Goal: Task Accomplishment & Management: Use online tool/utility

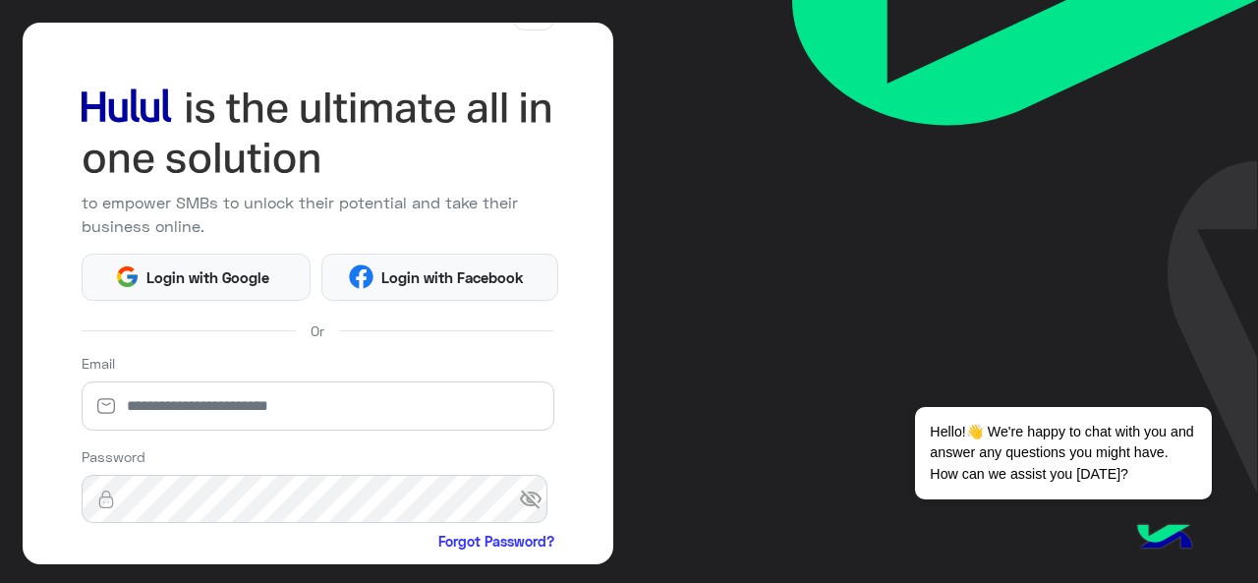
scroll to position [259, 0]
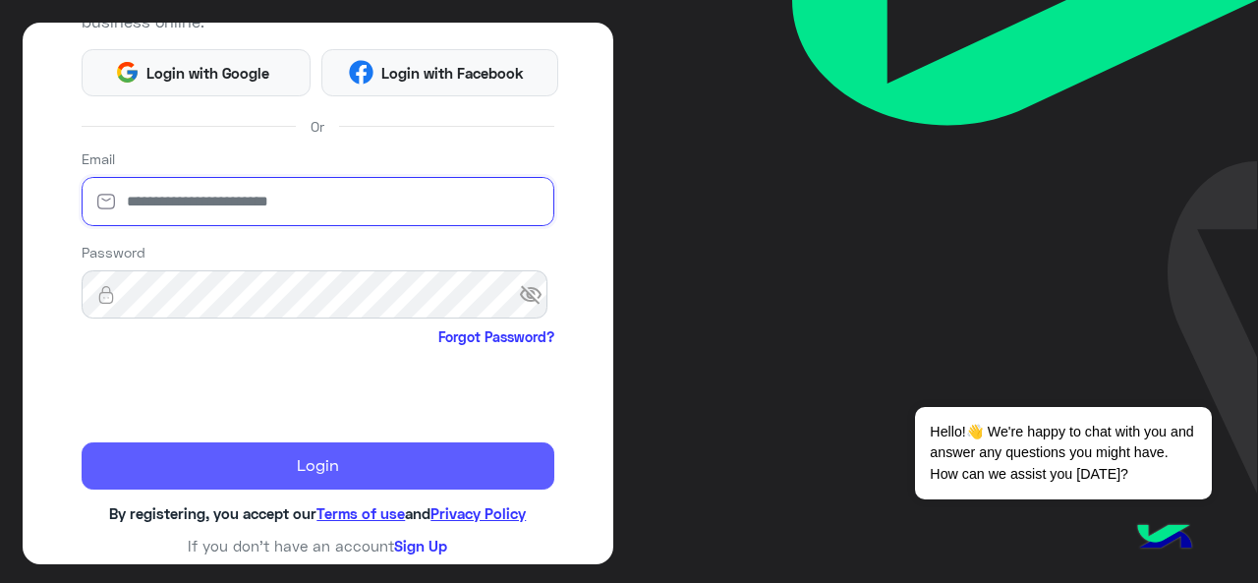
type input "**********"
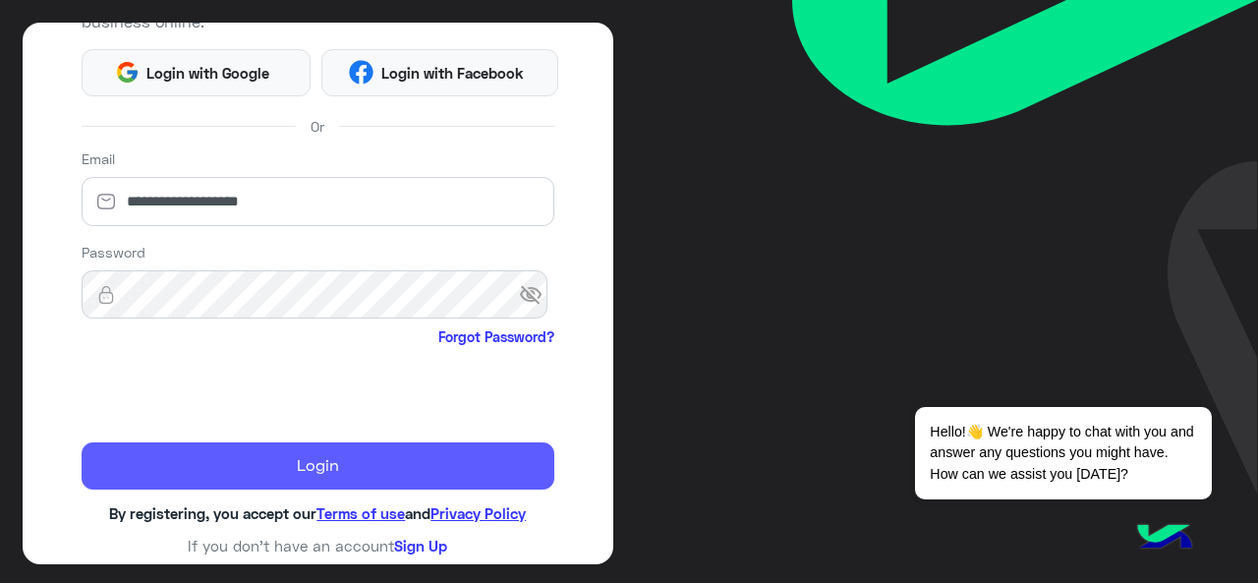
click at [205, 451] on button "Login" at bounding box center [319, 465] width 474 height 47
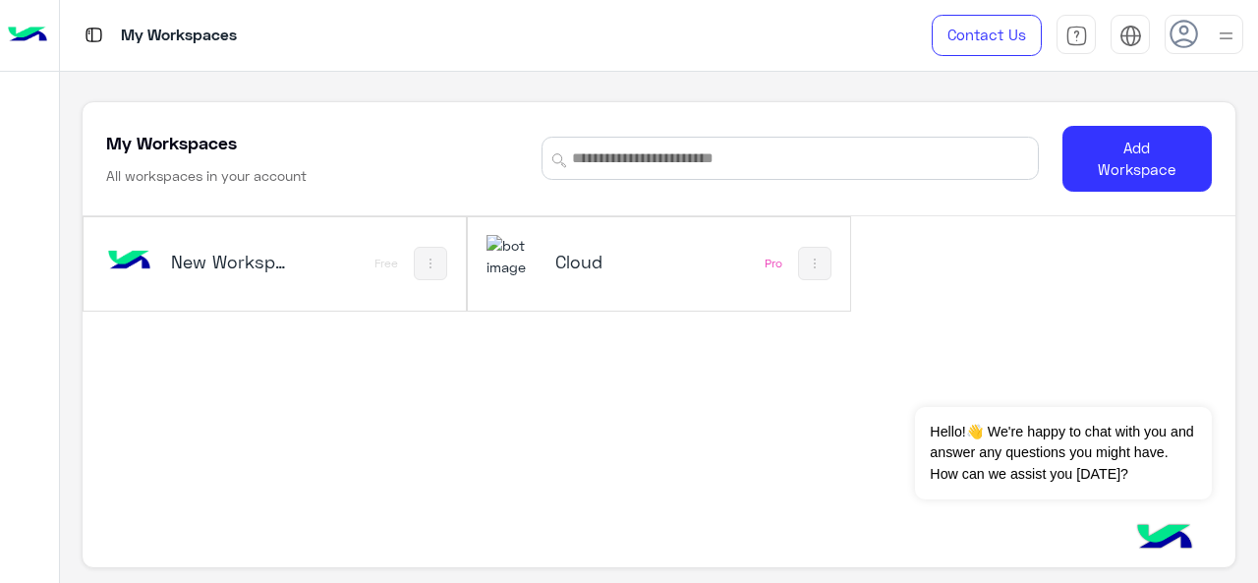
click at [533, 270] on img at bounding box center [512, 256] width 53 height 42
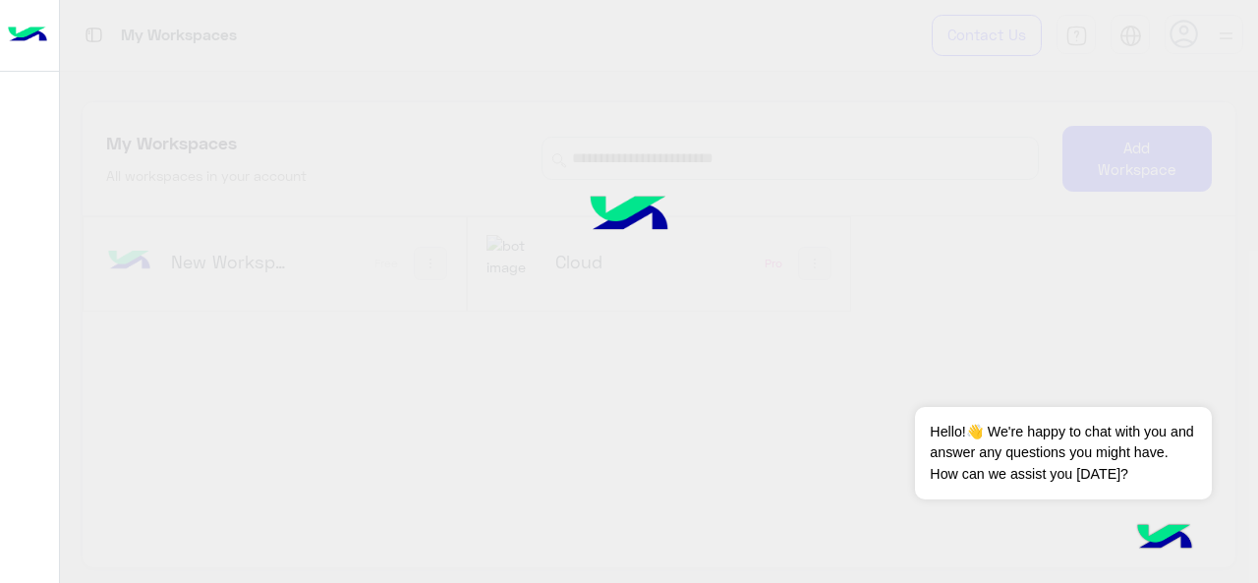
click at [588, 264] on img at bounding box center [628, 215] width 149 height 99
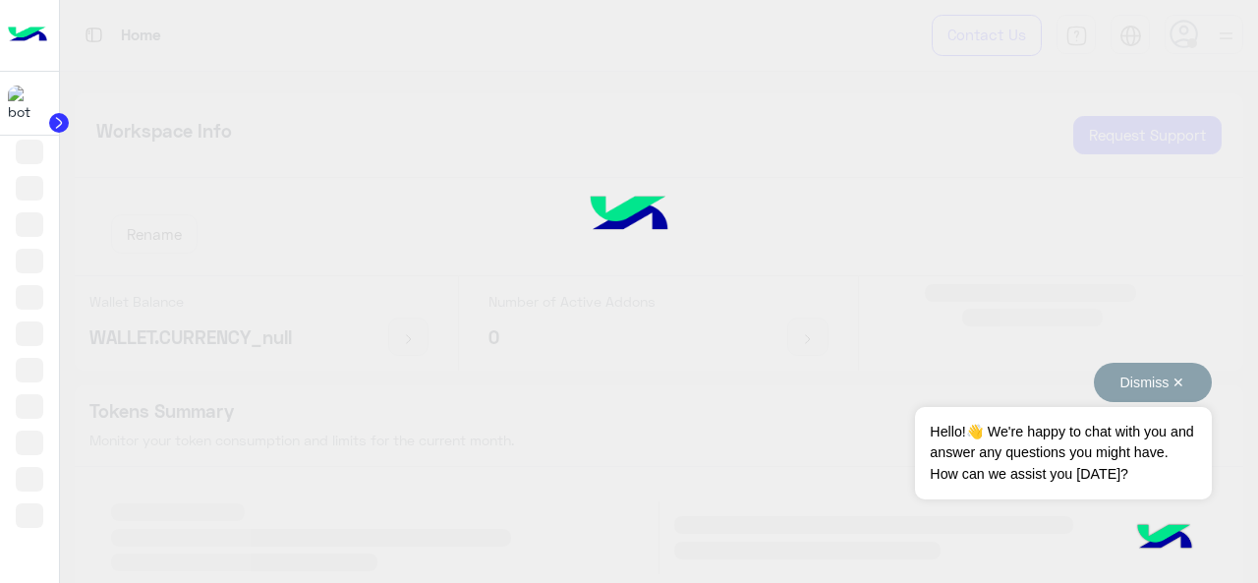
click at [1182, 384] on button "Dismiss ✕" at bounding box center [1152, 382] width 118 height 39
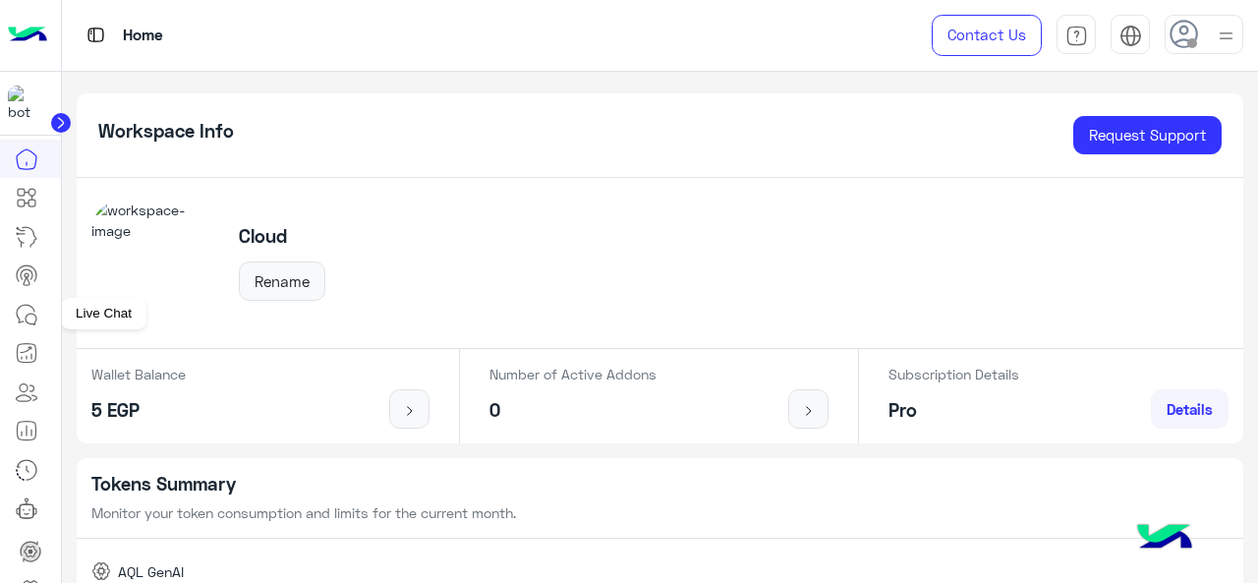
click at [22, 317] on icon at bounding box center [27, 315] width 24 height 24
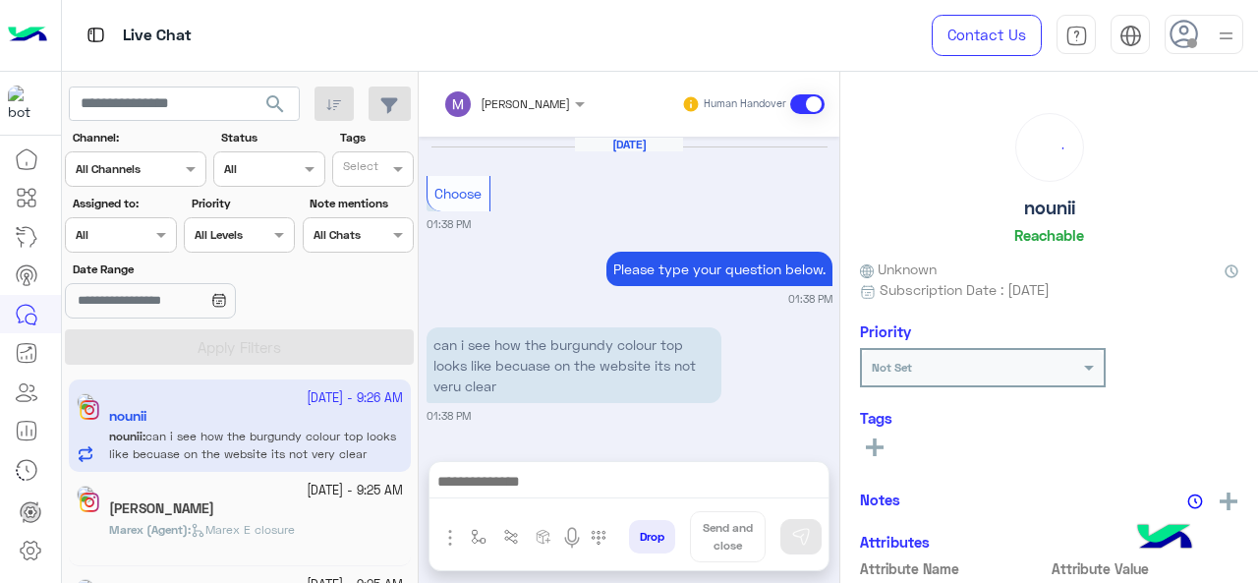
scroll to position [787, 0]
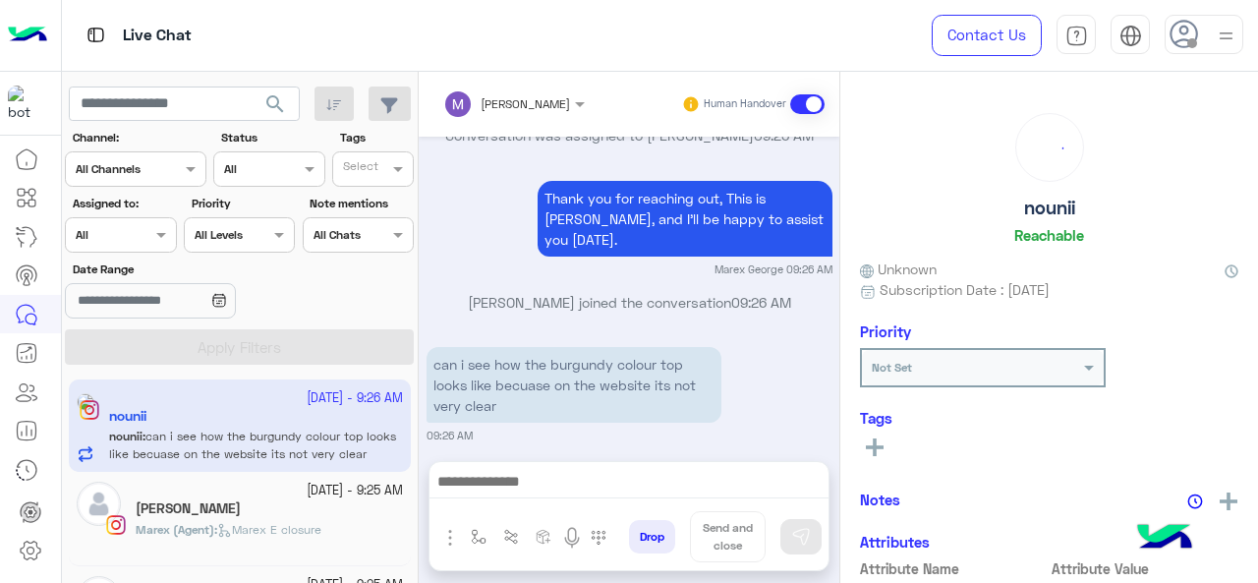
click at [165, 220] on div "Assigned on All" at bounding box center [120, 234] width 111 height 35
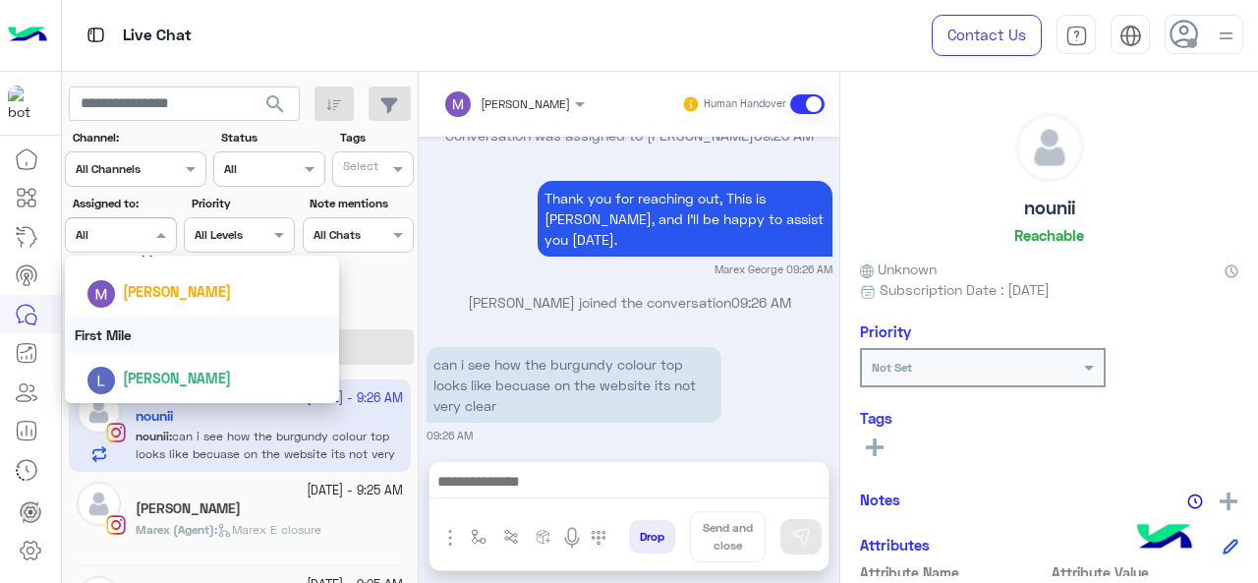
scroll to position [287, 0]
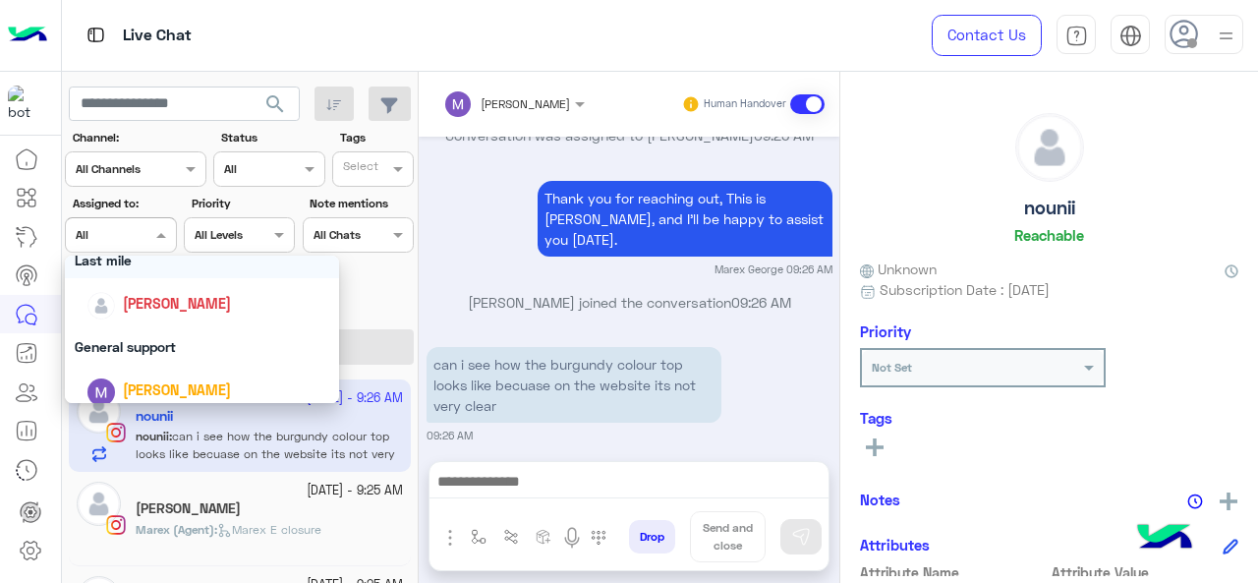
click at [145, 272] on div "Last mile" at bounding box center [202, 260] width 275 height 36
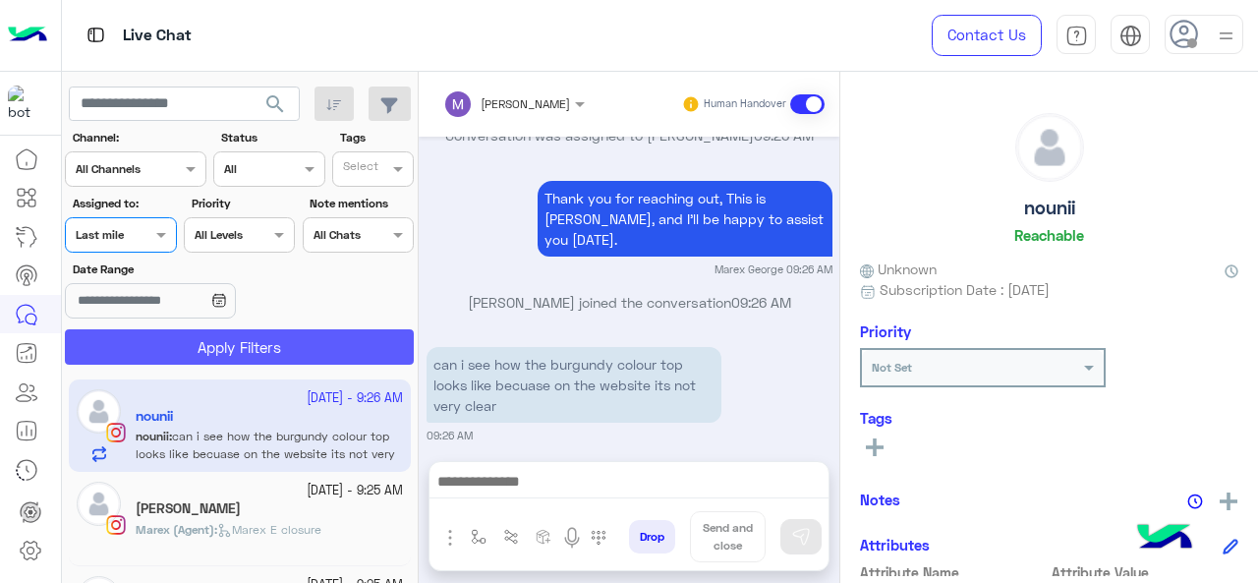
click at [183, 345] on button "Apply Filters" at bounding box center [239, 346] width 349 height 35
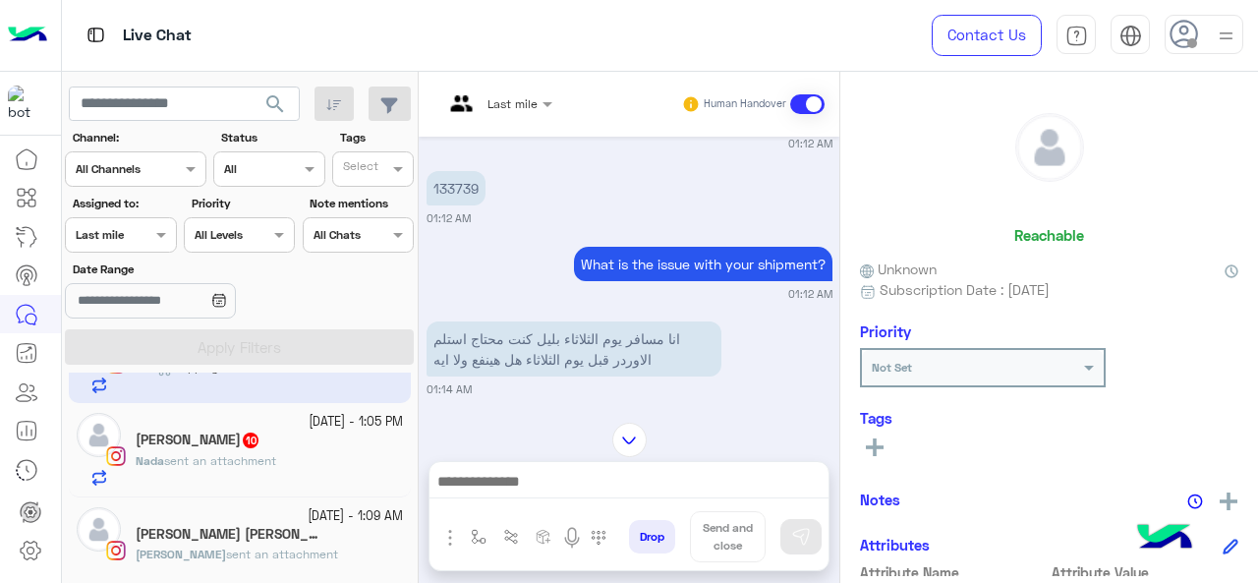
scroll to position [98, 0]
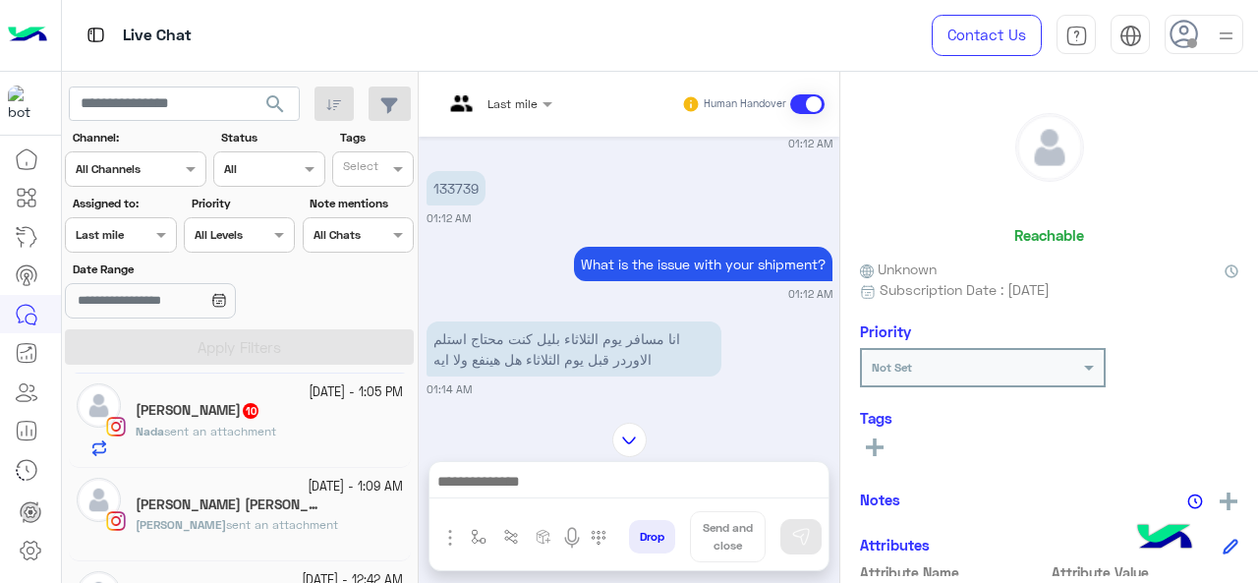
click at [257, 433] on span "sent an attachment" at bounding box center [220, 430] width 112 height 15
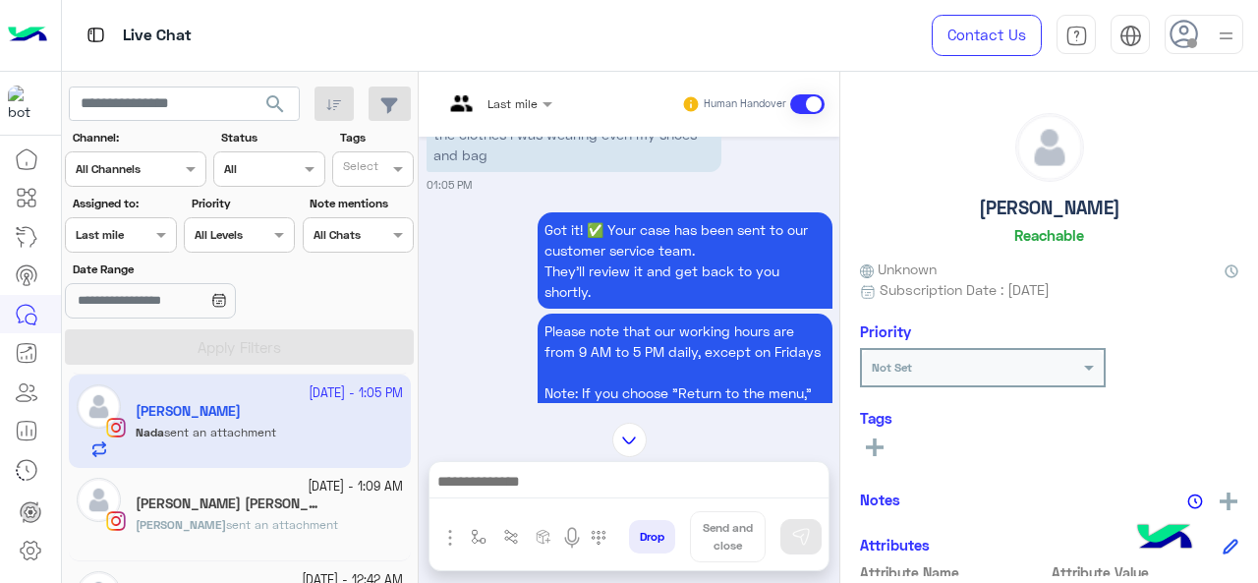
scroll to position [814, 0]
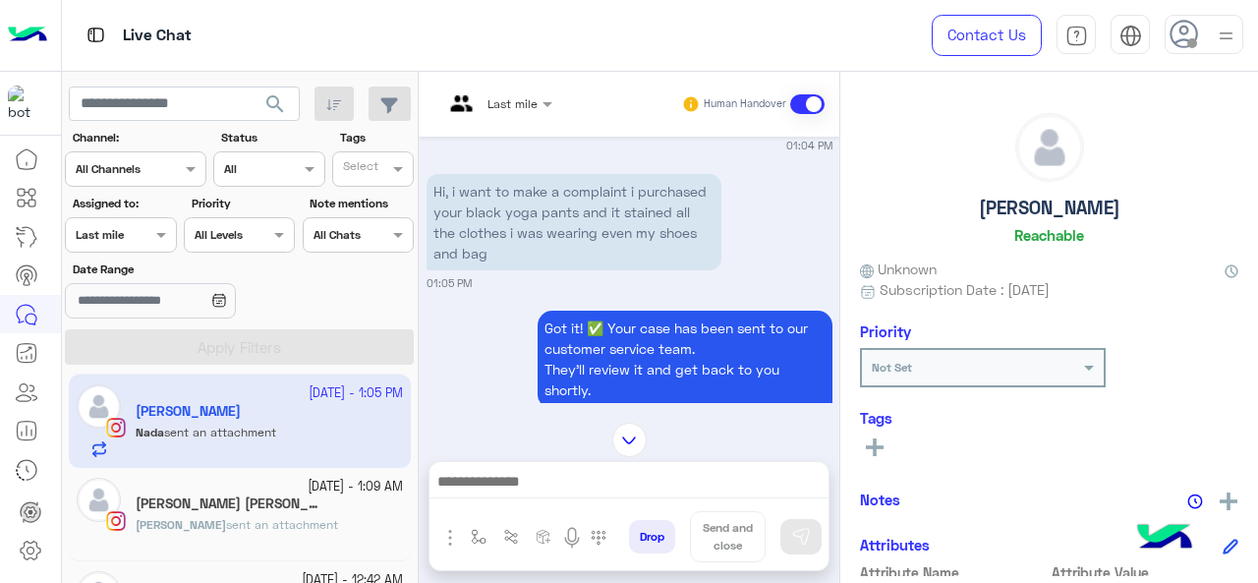
click at [212, 489] on div "10 October - 1:09 AM" at bounding box center [269, 486] width 267 height 19
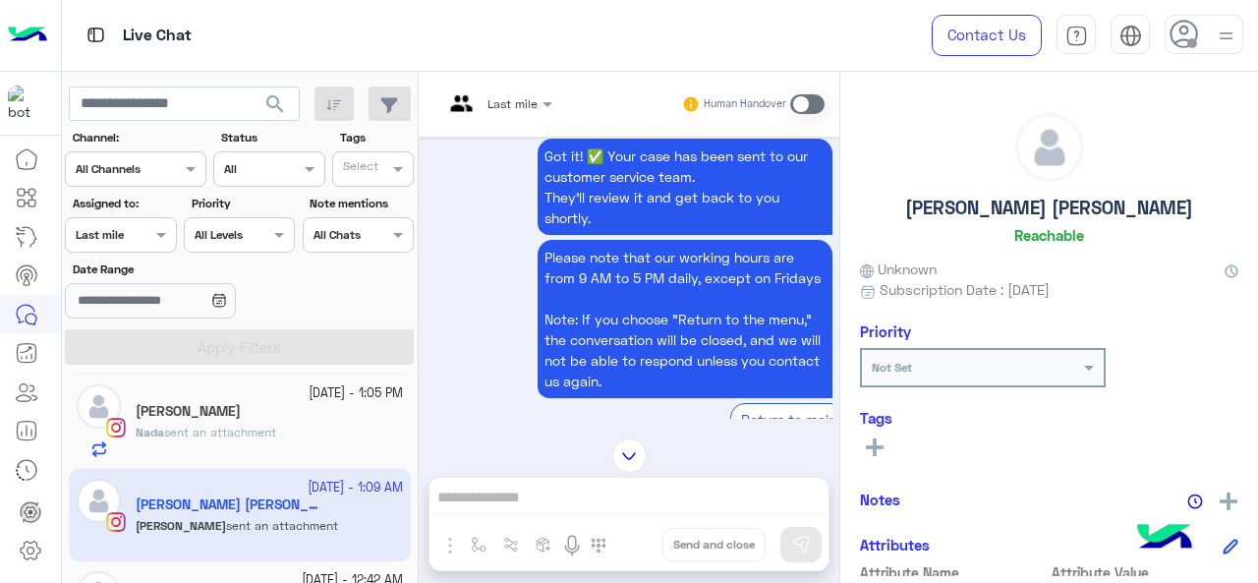
scroll to position [1380, 0]
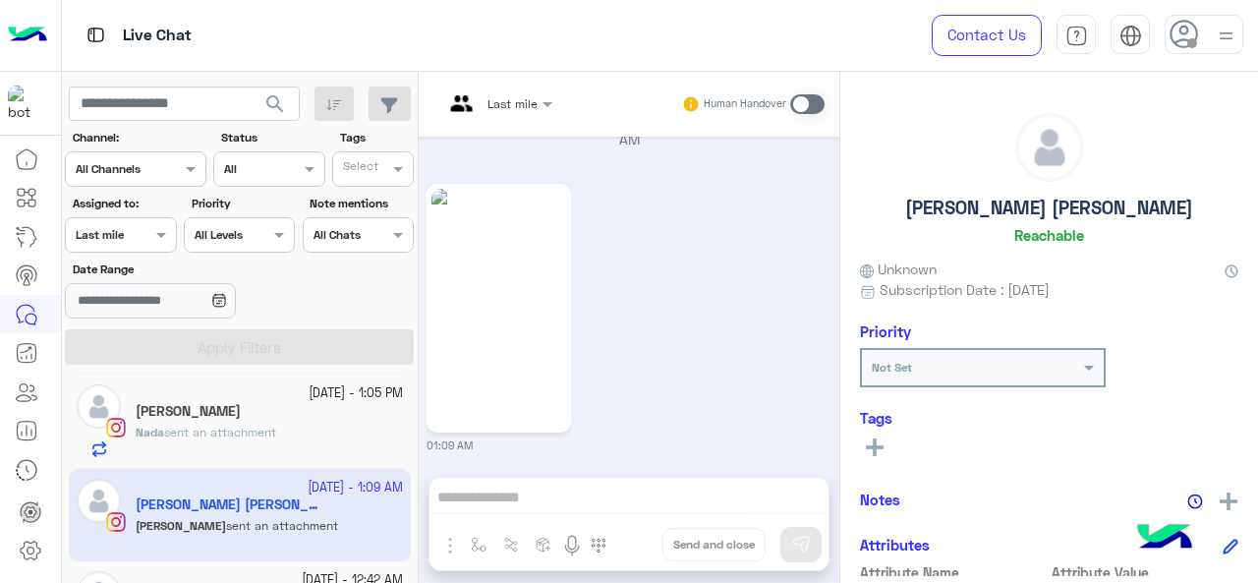
click at [500, 280] on img at bounding box center [498, 308] width 135 height 239
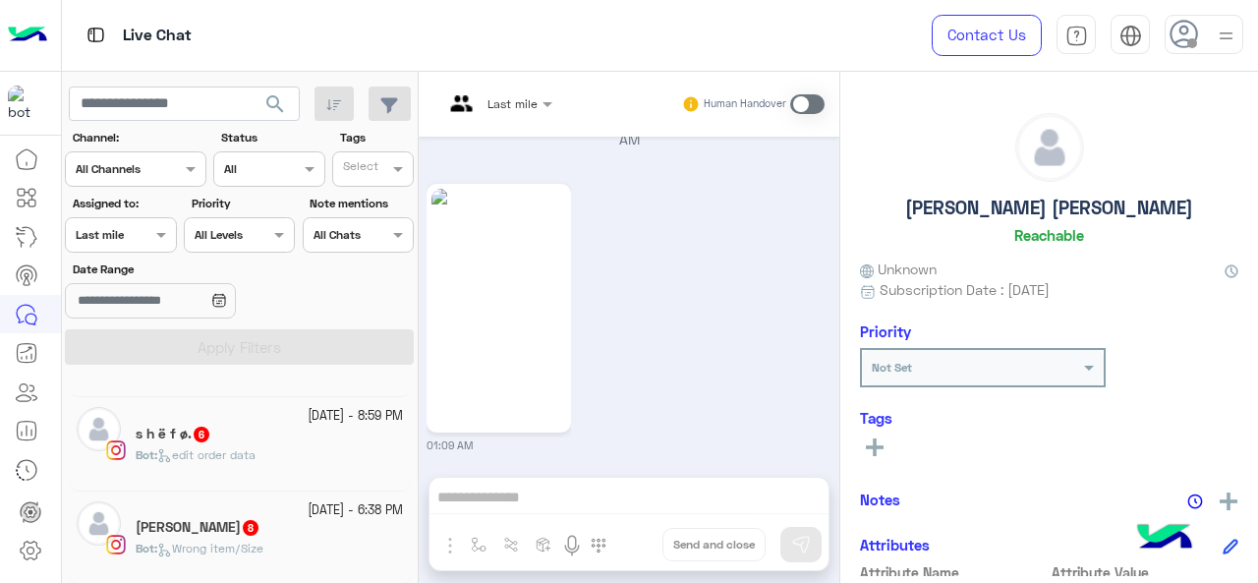
scroll to position [257, 0]
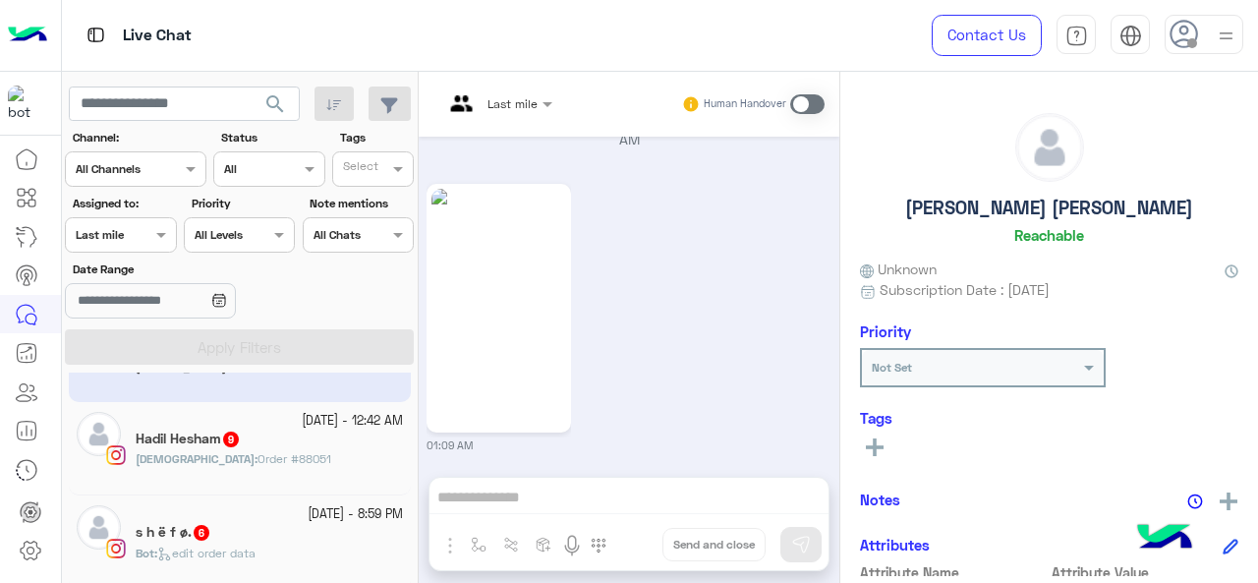
click at [257, 459] on span "Order #88051" at bounding box center [294, 458] width 74 height 15
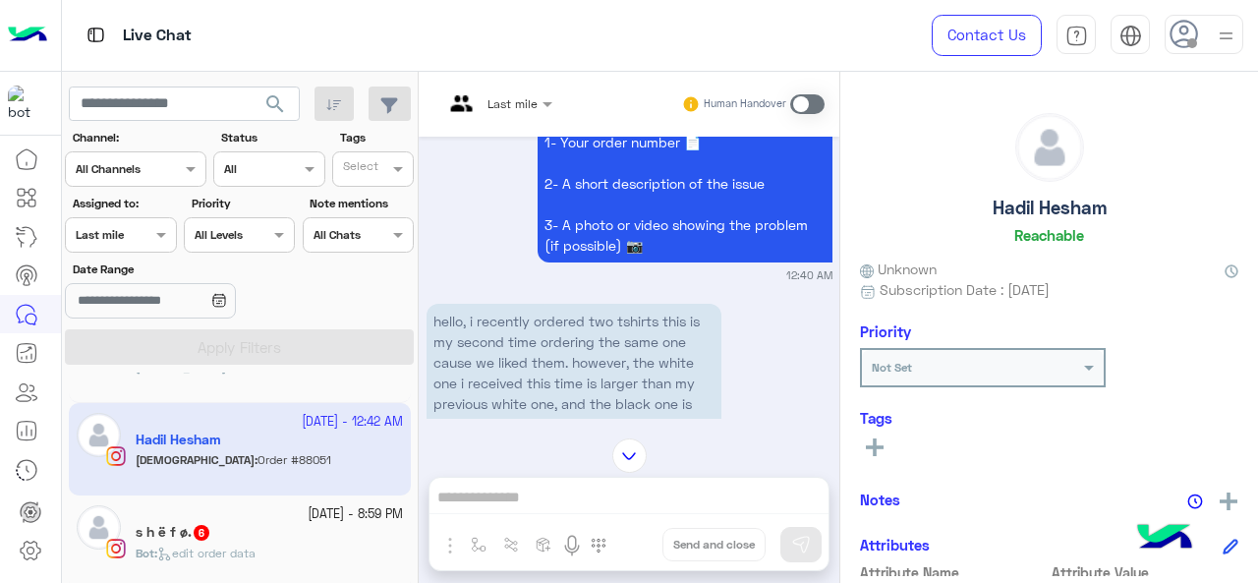
scroll to position [783, 0]
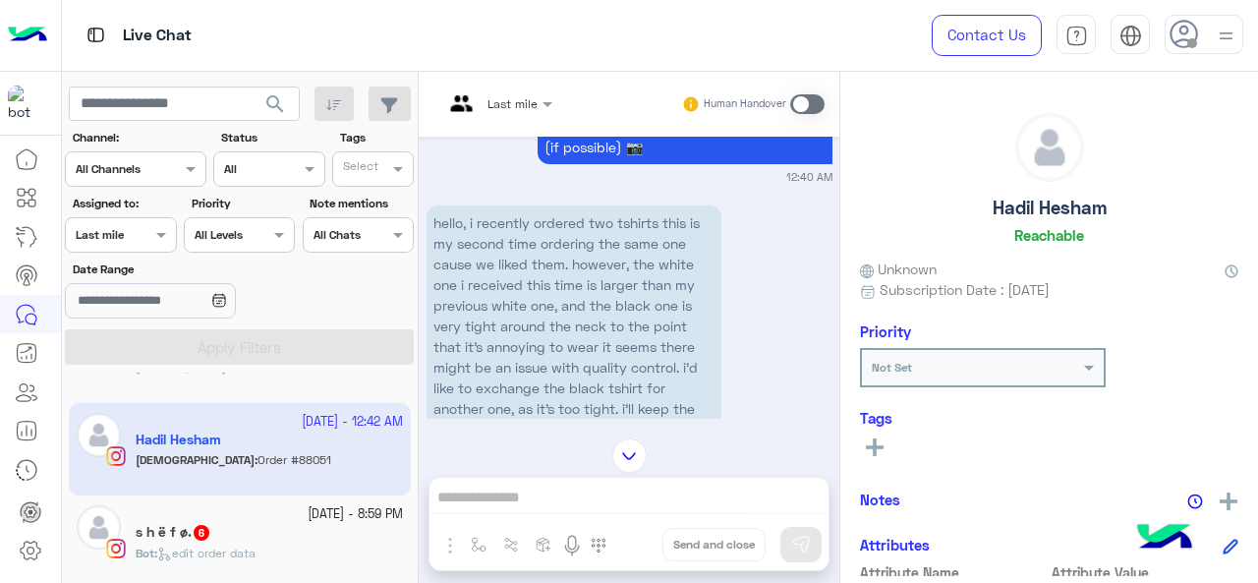
click at [165, 247] on div "Assigned on Last mile" at bounding box center [120, 234] width 111 height 35
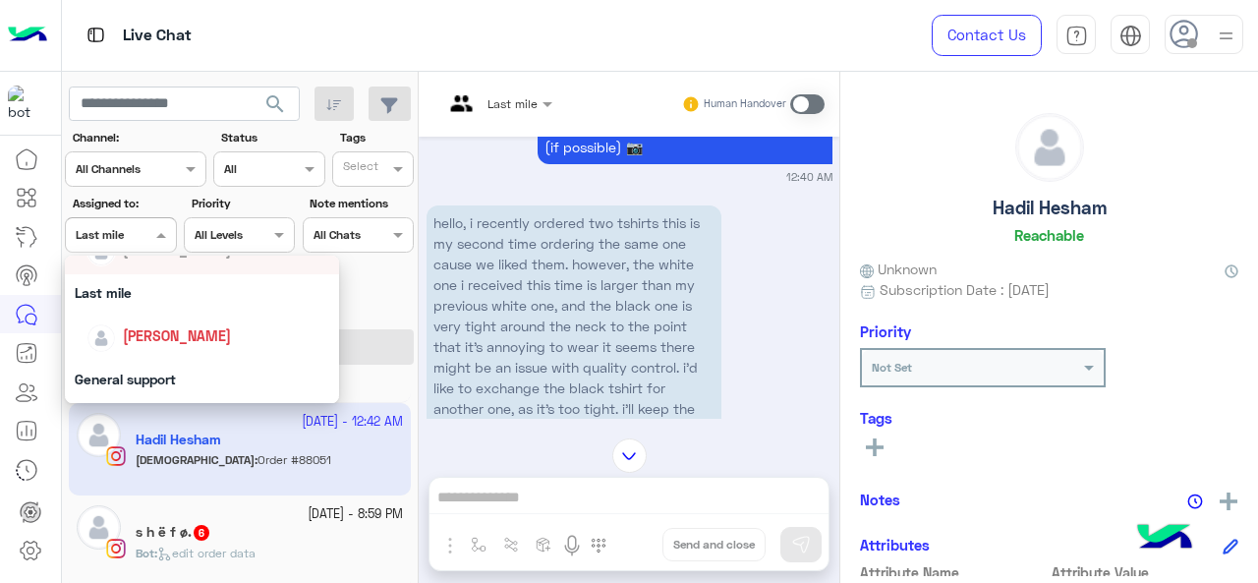
scroll to position [295, 0]
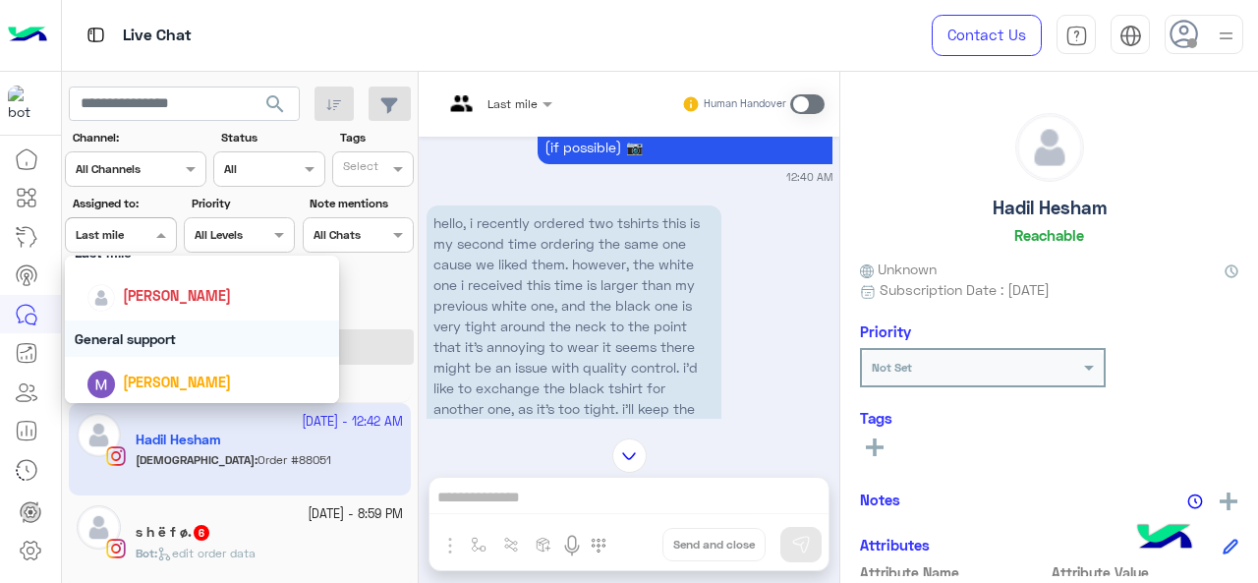
click at [159, 348] on div "General support" at bounding box center [202, 338] width 275 height 36
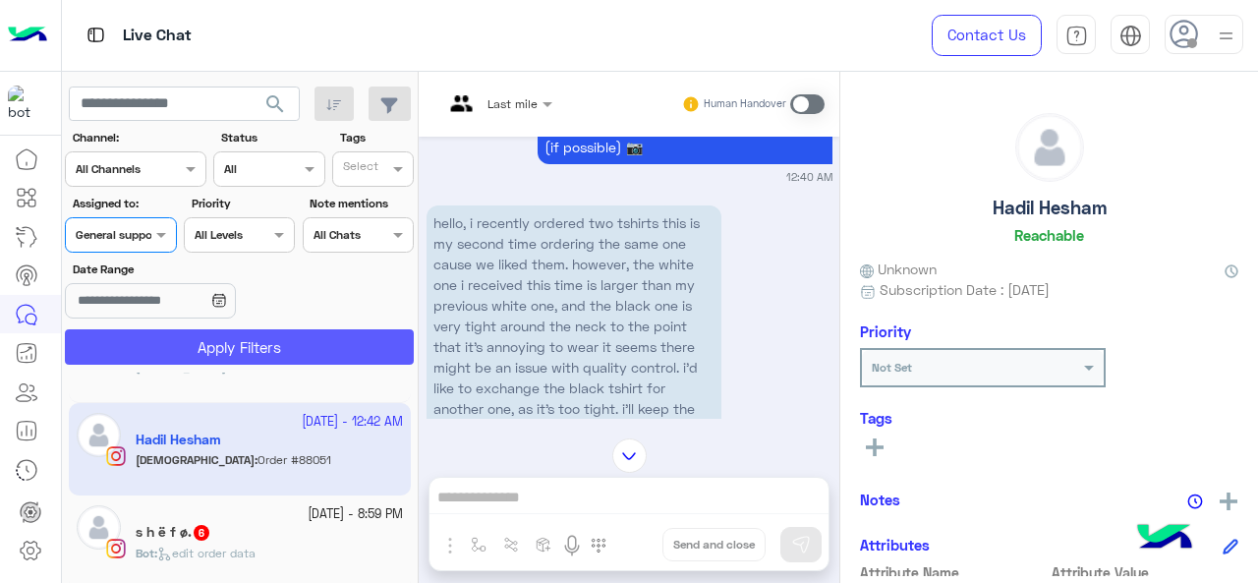
click at [171, 341] on button "Apply Filters" at bounding box center [239, 346] width 349 height 35
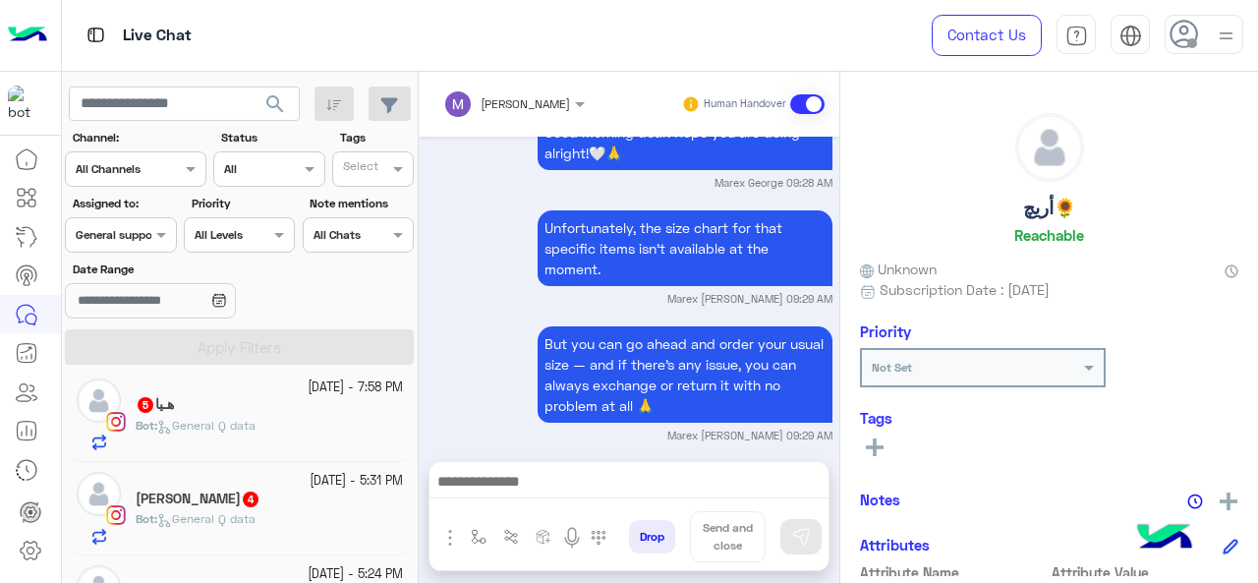
scroll to position [1703, 0]
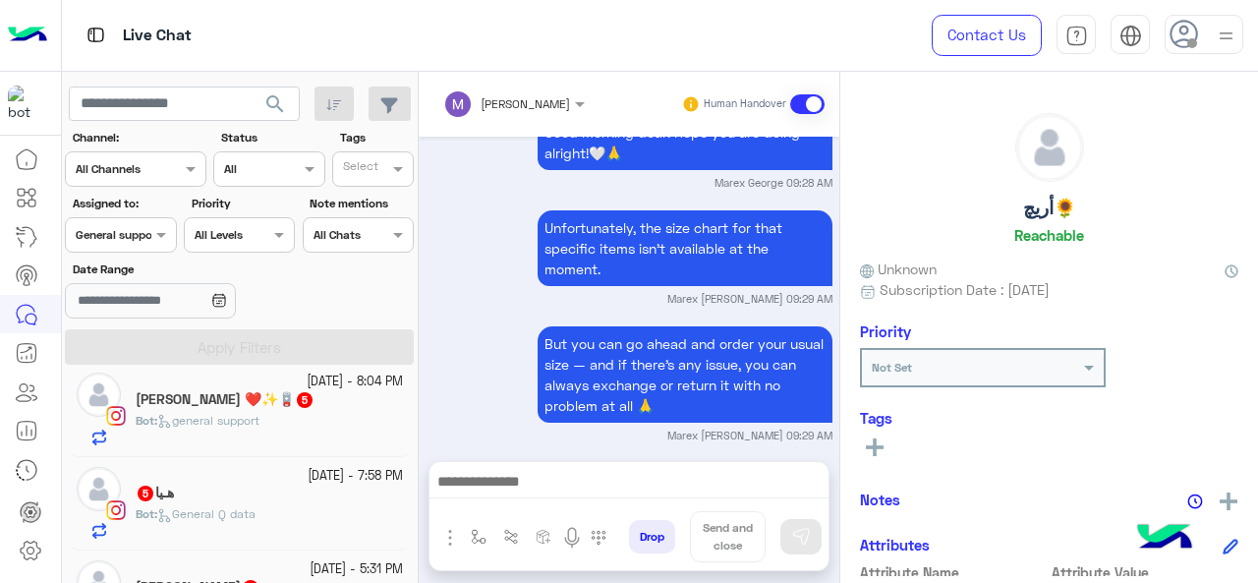
click at [157, 252] on section "Channel: Channel All Channels Status Channel All Tags Select Assigned to: Assig…" at bounding box center [240, 247] width 327 height 236
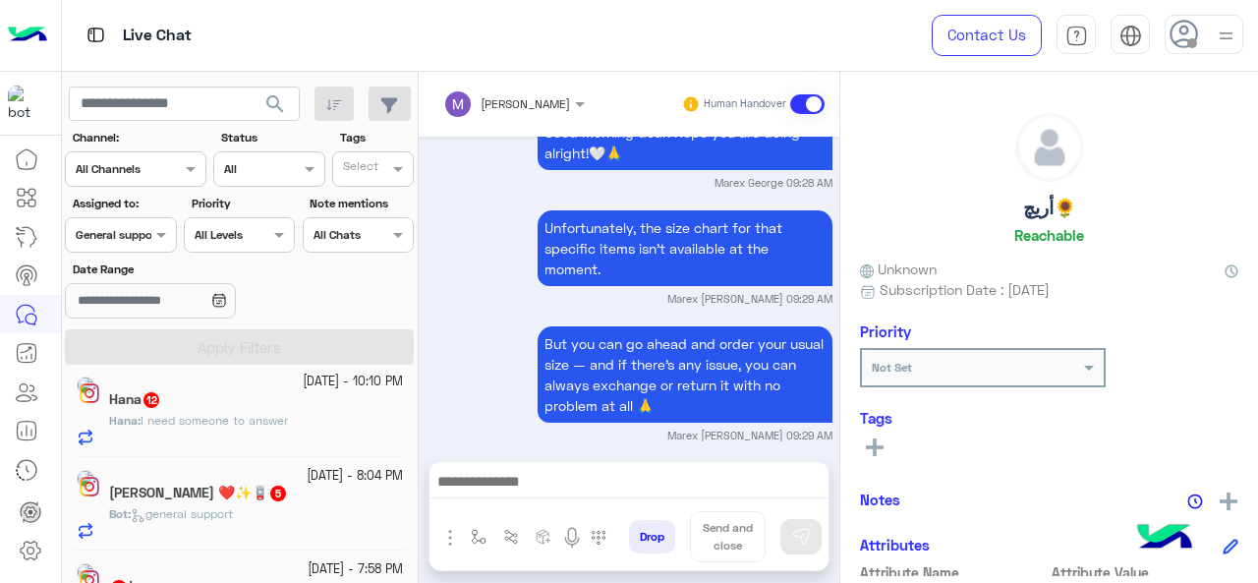
click at [160, 249] on div "Assigned on General support" at bounding box center [120, 234] width 111 height 35
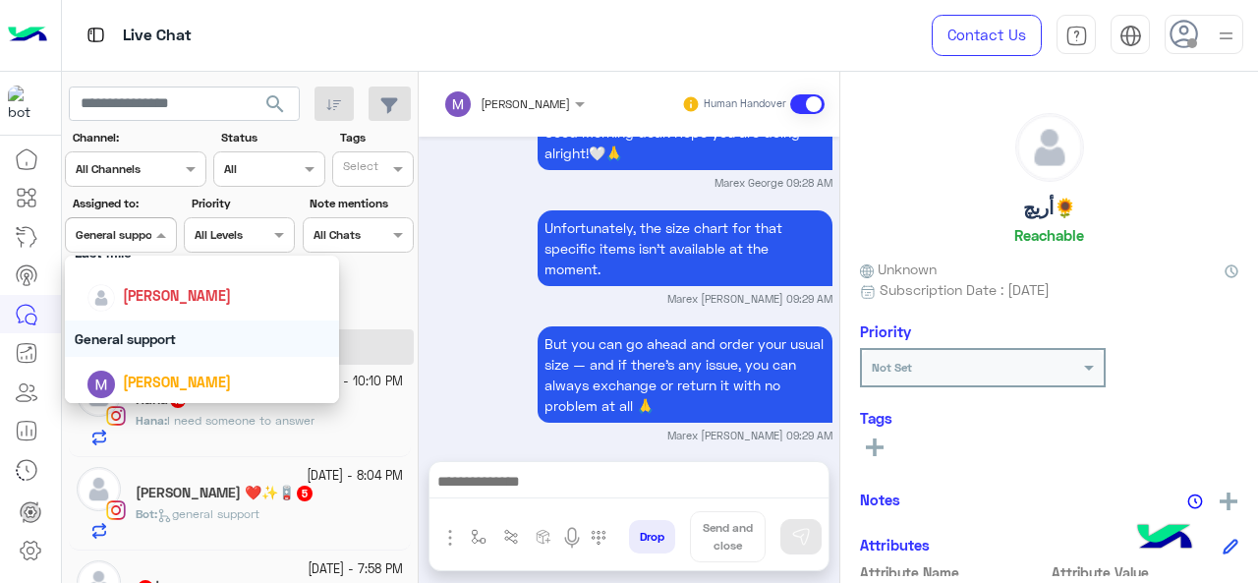
scroll to position [385, 0]
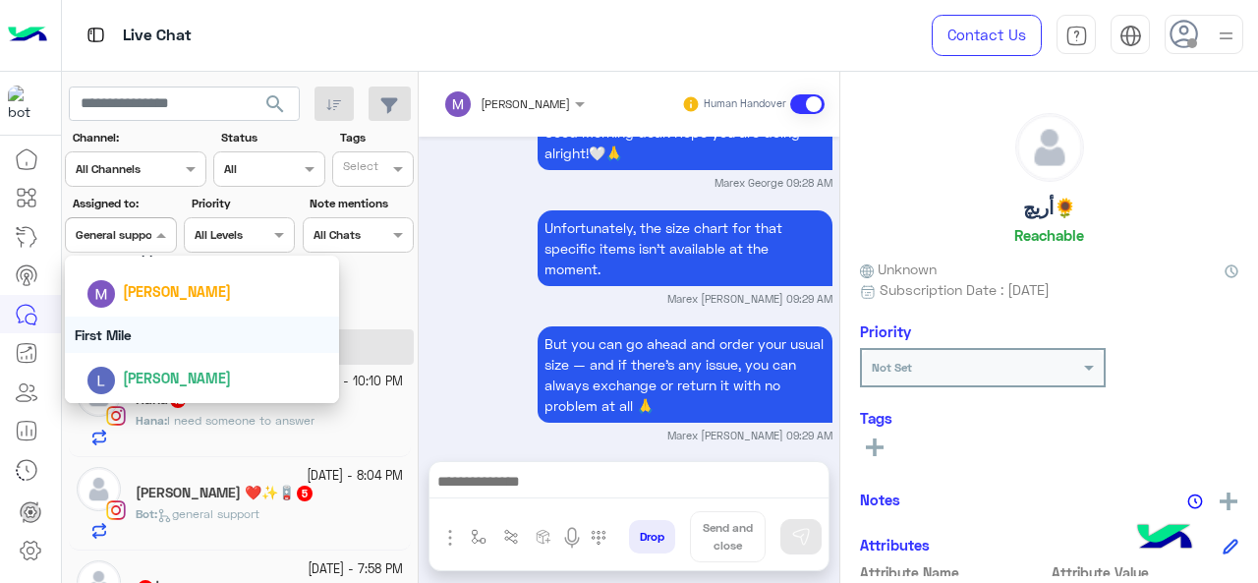
click at [182, 331] on div "First Mile" at bounding box center [202, 334] width 275 height 36
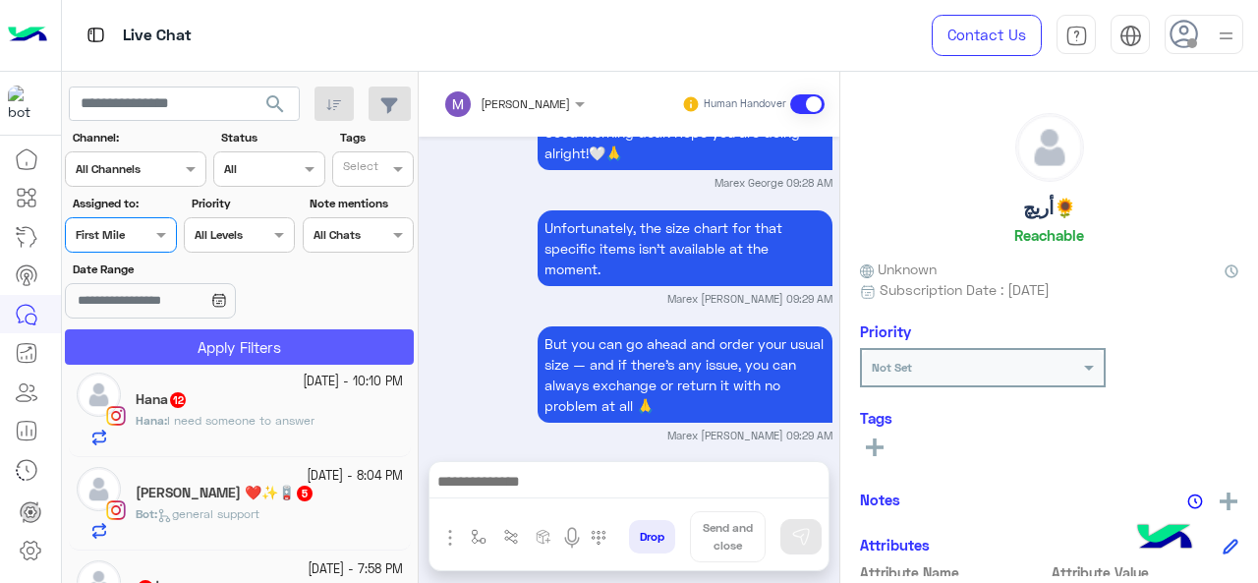
click at [224, 347] on button "Apply Filters" at bounding box center [239, 346] width 349 height 35
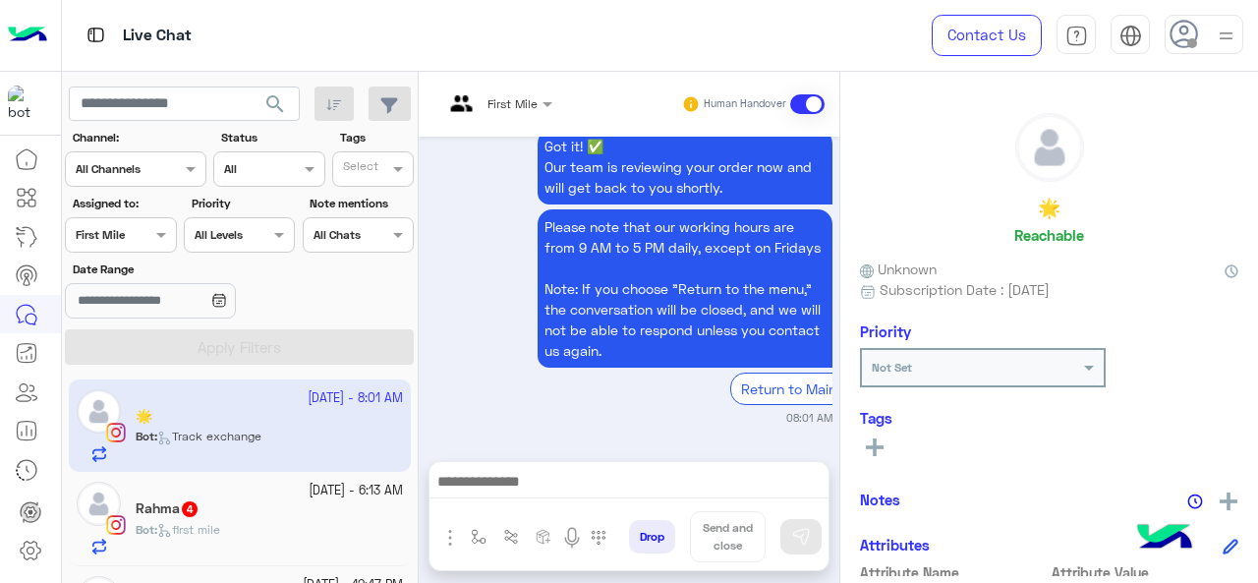
click at [131, 239] on div at bounding box center [120, 232] width 109 height 19
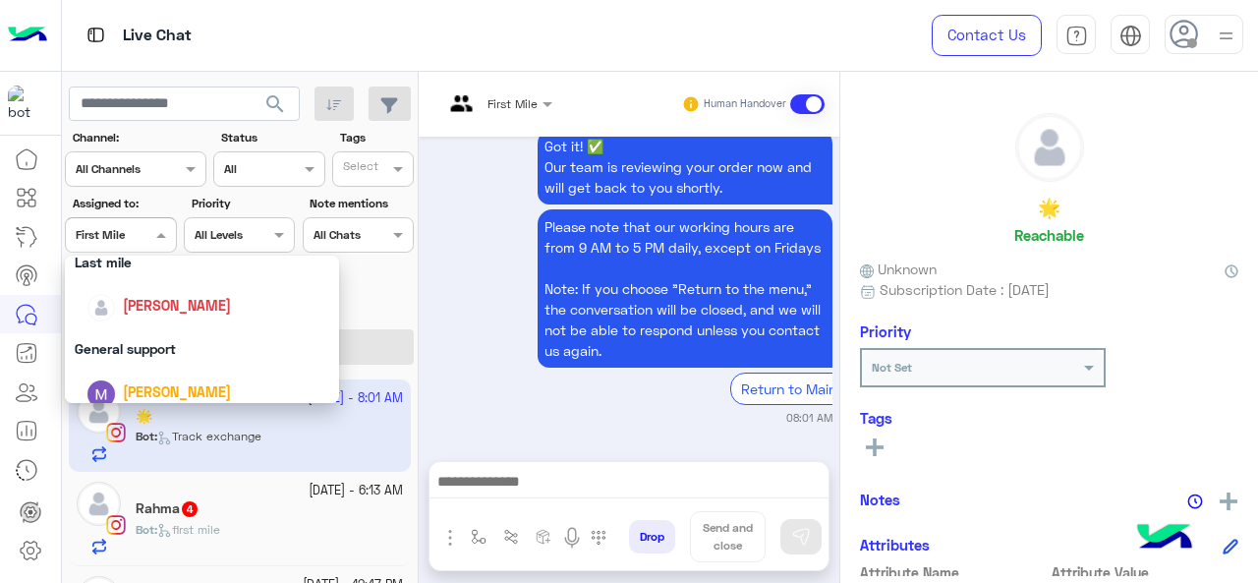
scroll to position [189, 0]
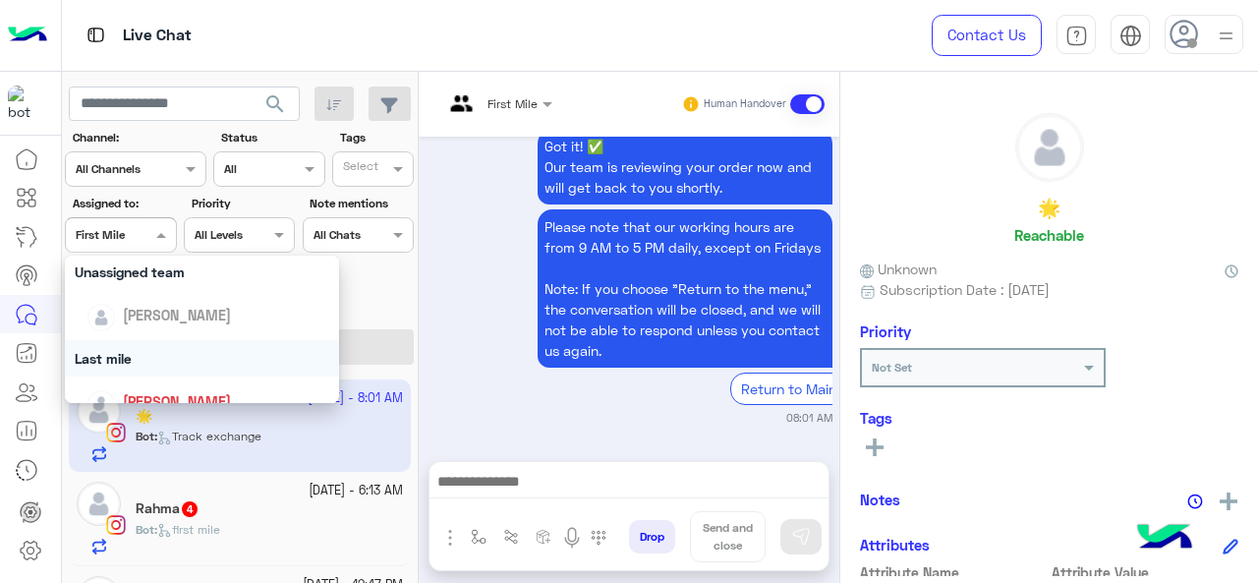
click at [145, 351] on div "Last mile" at bounding box center [202, 358] width 275 height 36
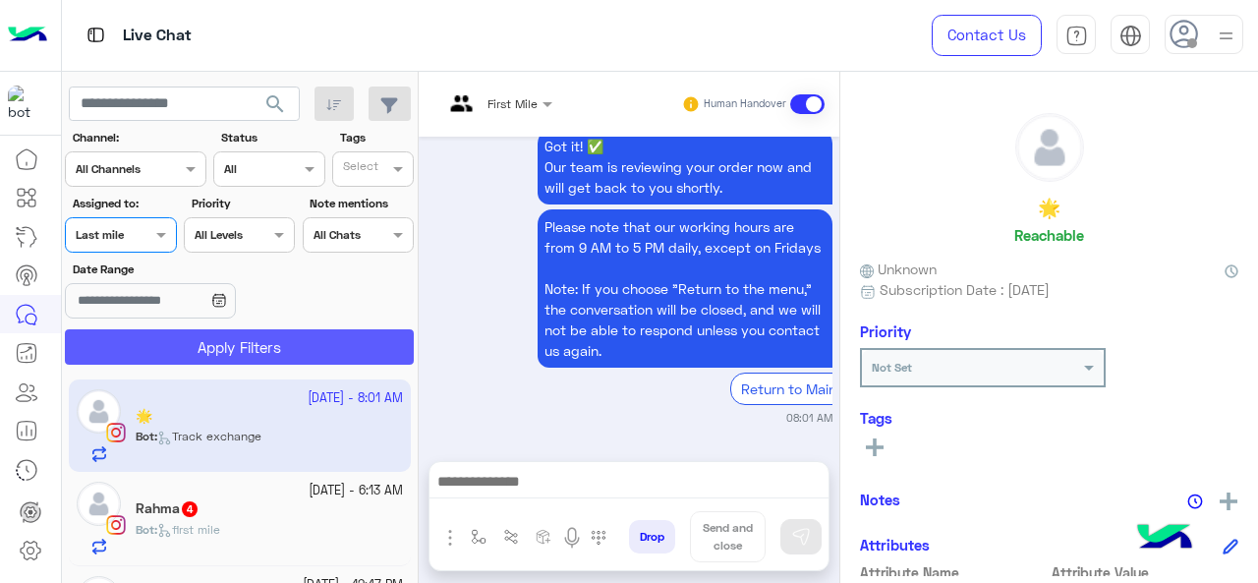
click at [161, 351] on button "Apply Filters" at bounding box center [239, 346] width 349 height 35
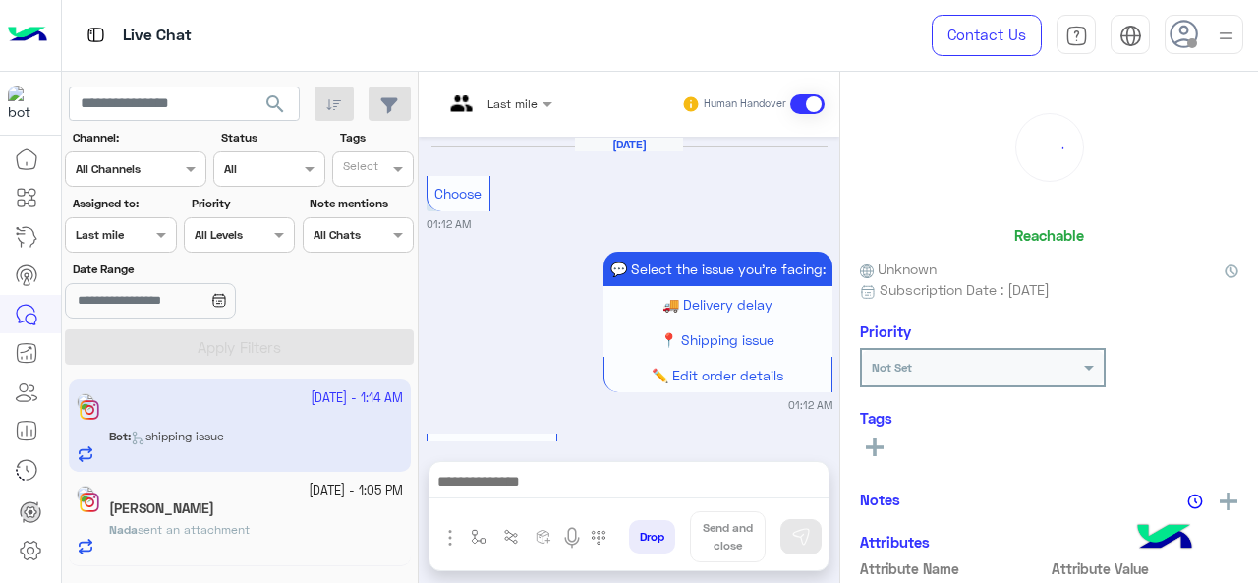
scroll to position [826, 0]
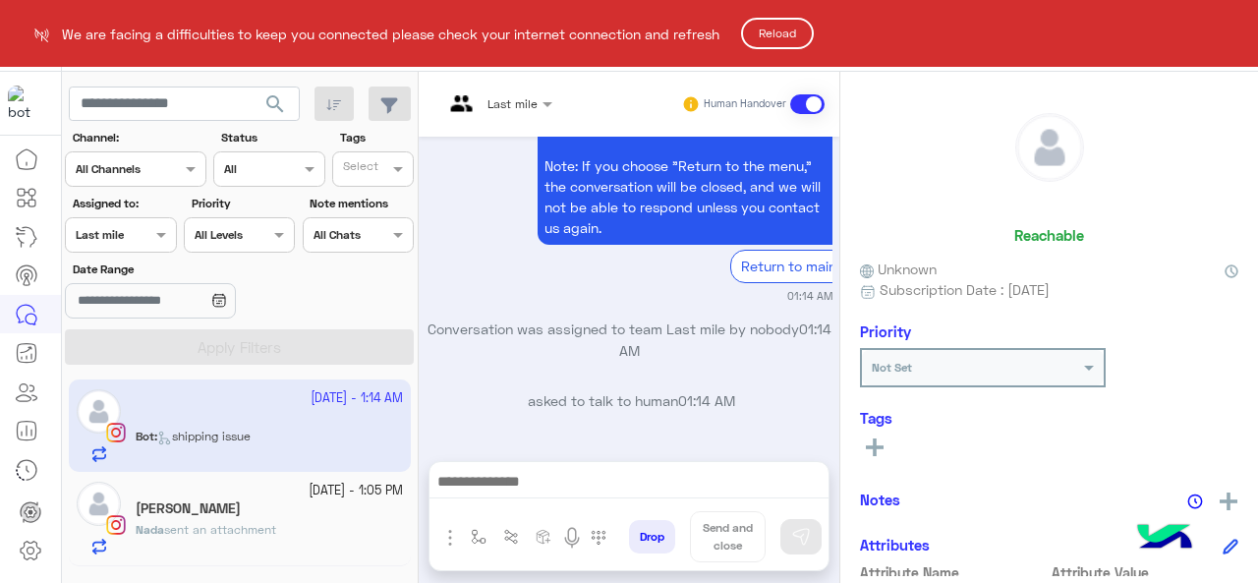
click at [801, 36] on button "Reload" at bounding box center [777, 33] width 73 height 31
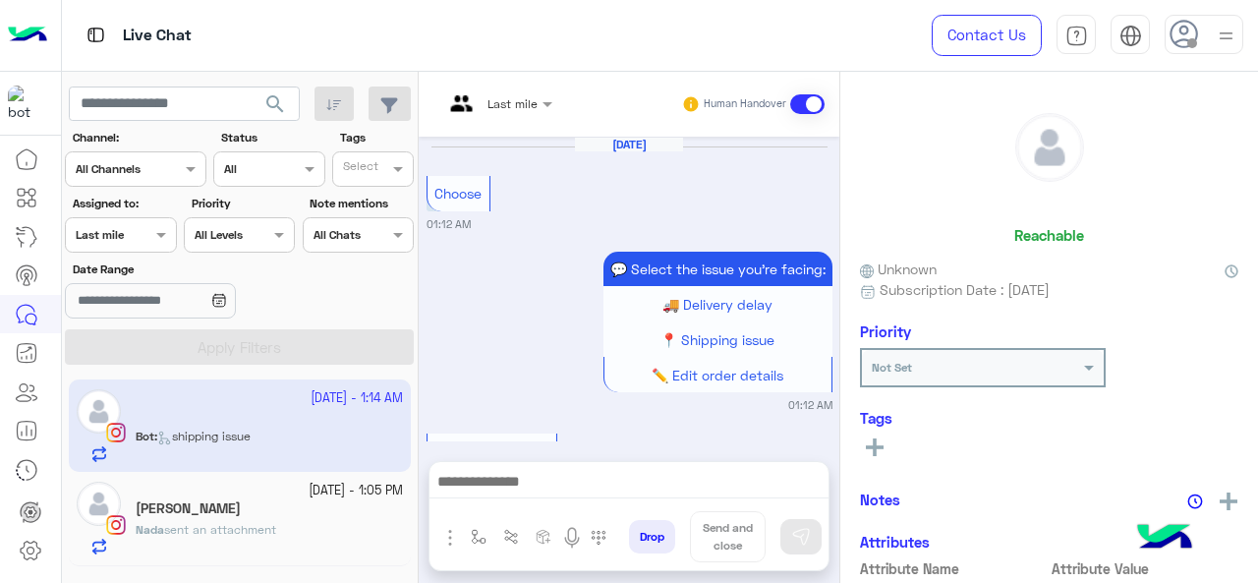
scroll to position [819, 0]
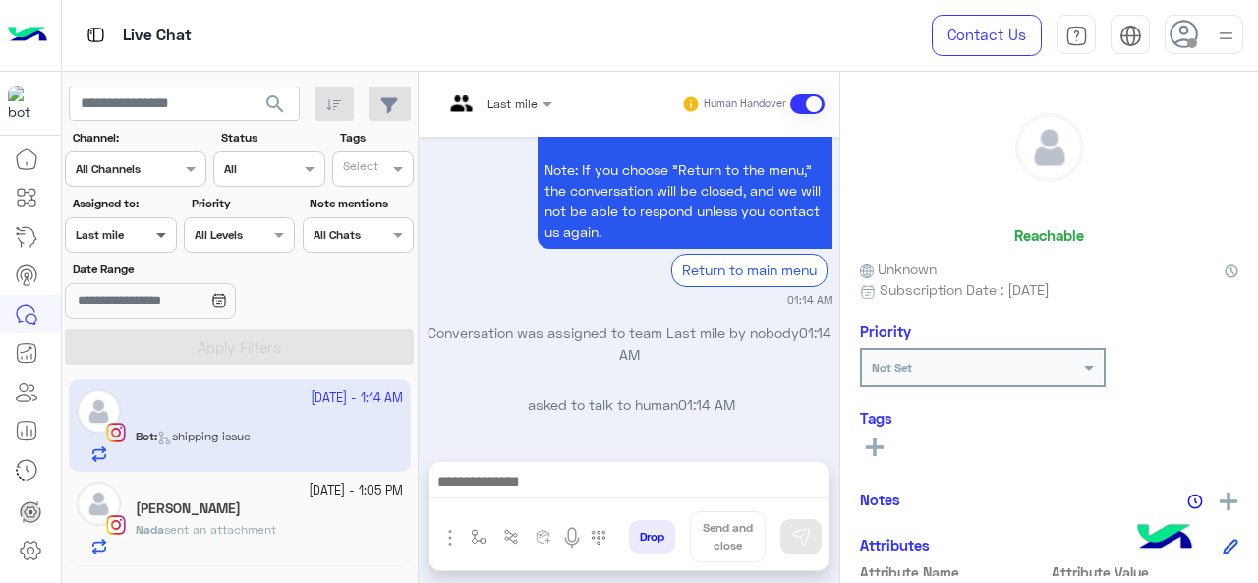
click at [157, 239] on span at bounding box center [163, 234] width 25 height 21
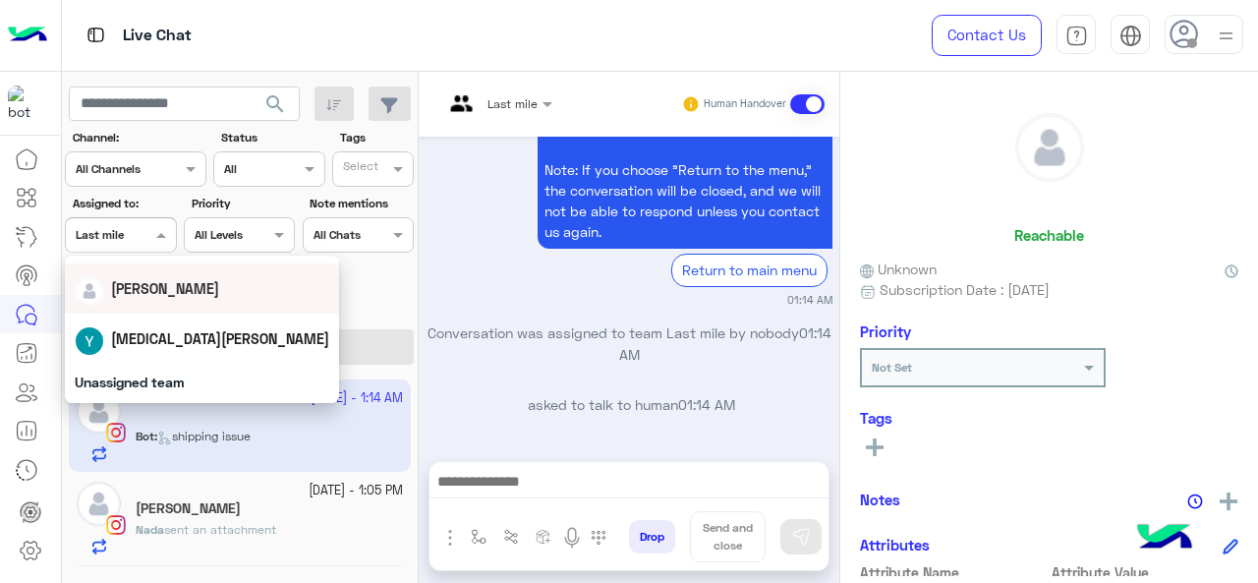
scroll to position [196, 0]
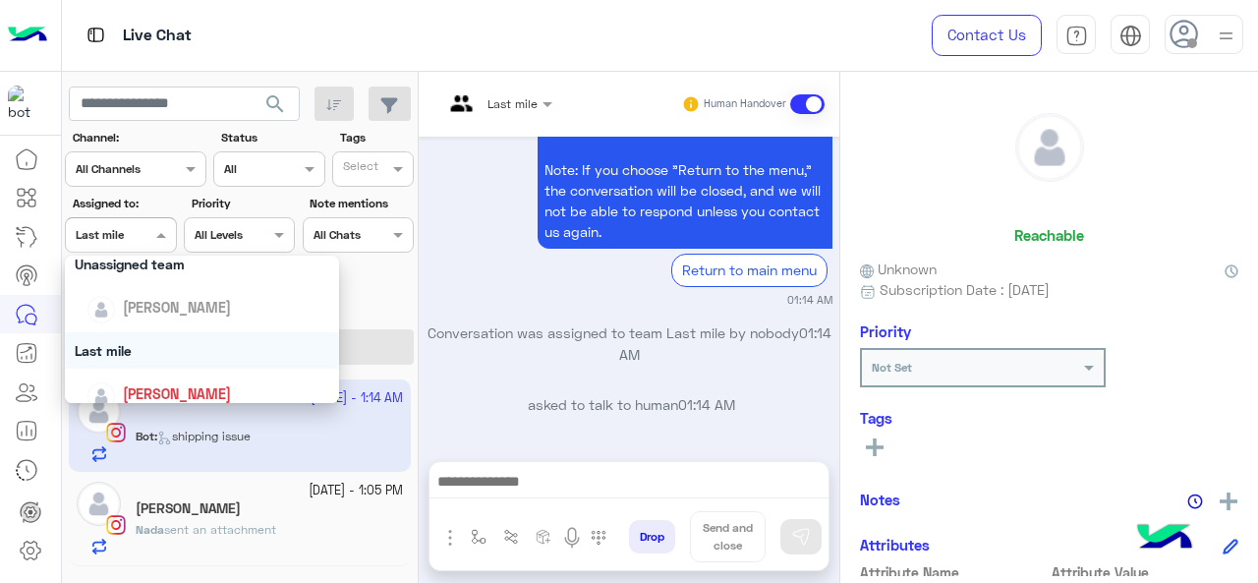
click at [165, 360] on div "Last mile" at bounding box center [202, 350] width 275 height 36
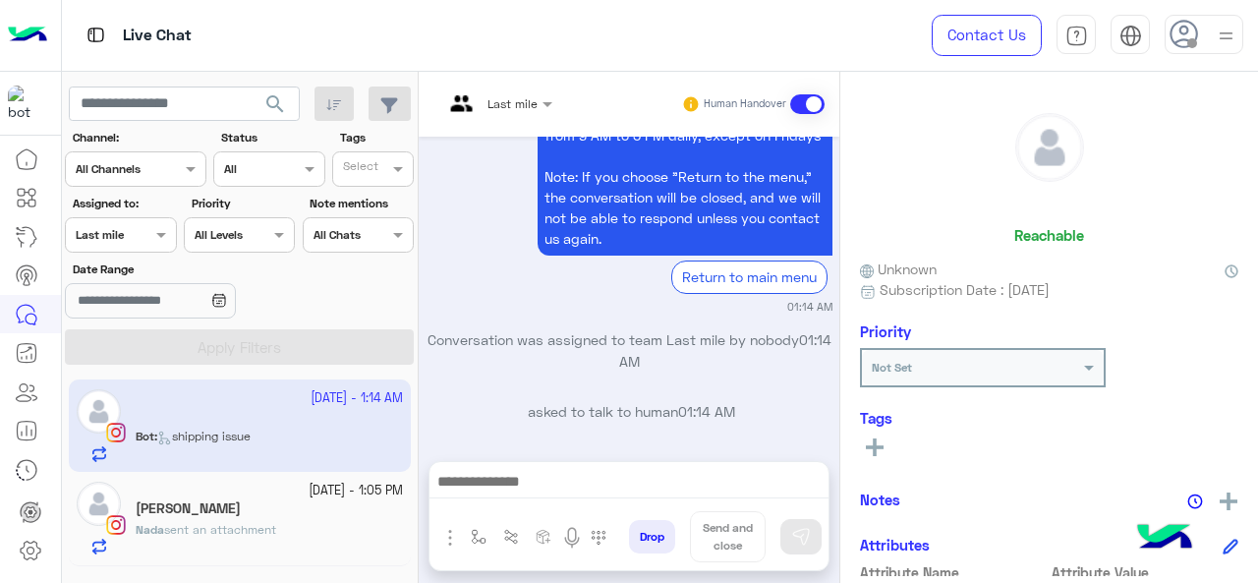
scroll to position [819, 0]
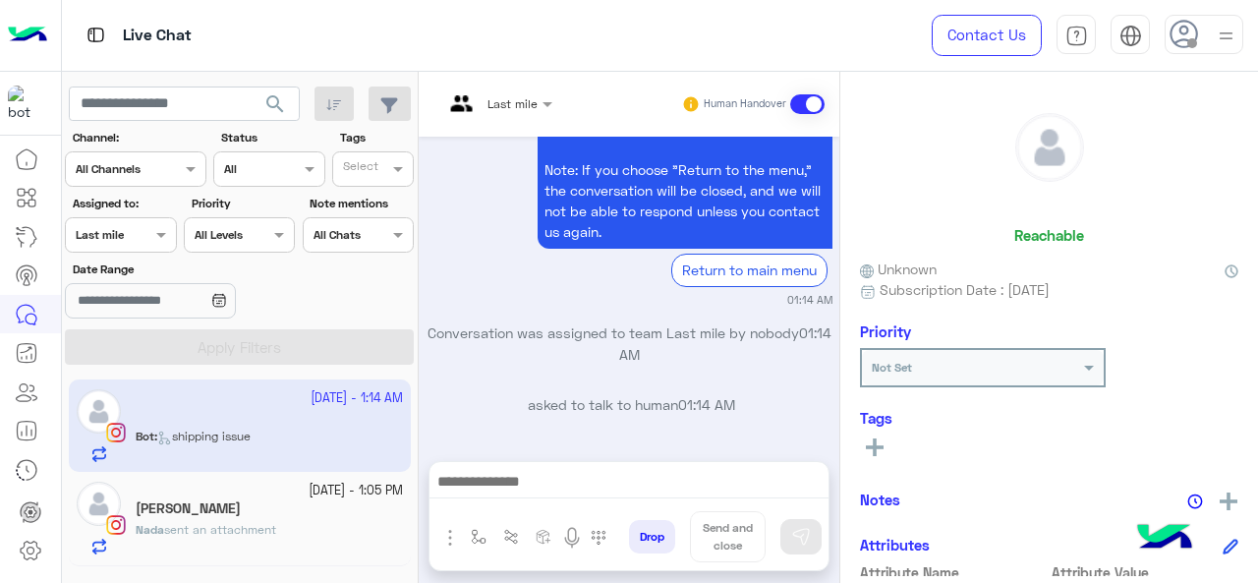
click at [137, 251] on div "Assigned on Last mile" at bounding box center [120, 234] width 111 height 35
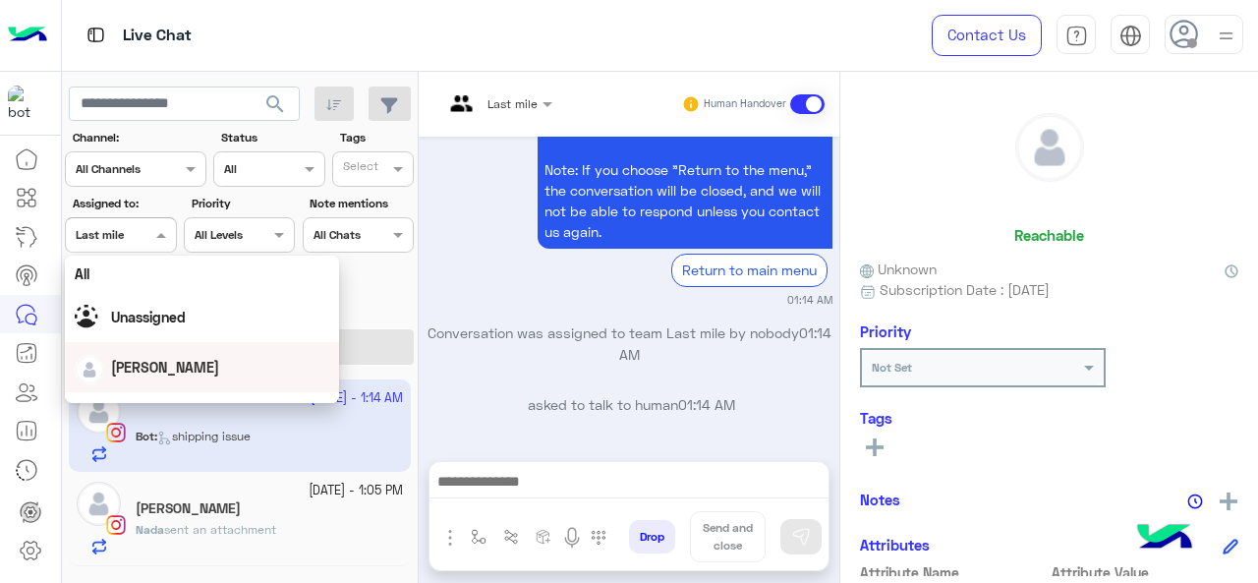
scroll to position [295, 0]
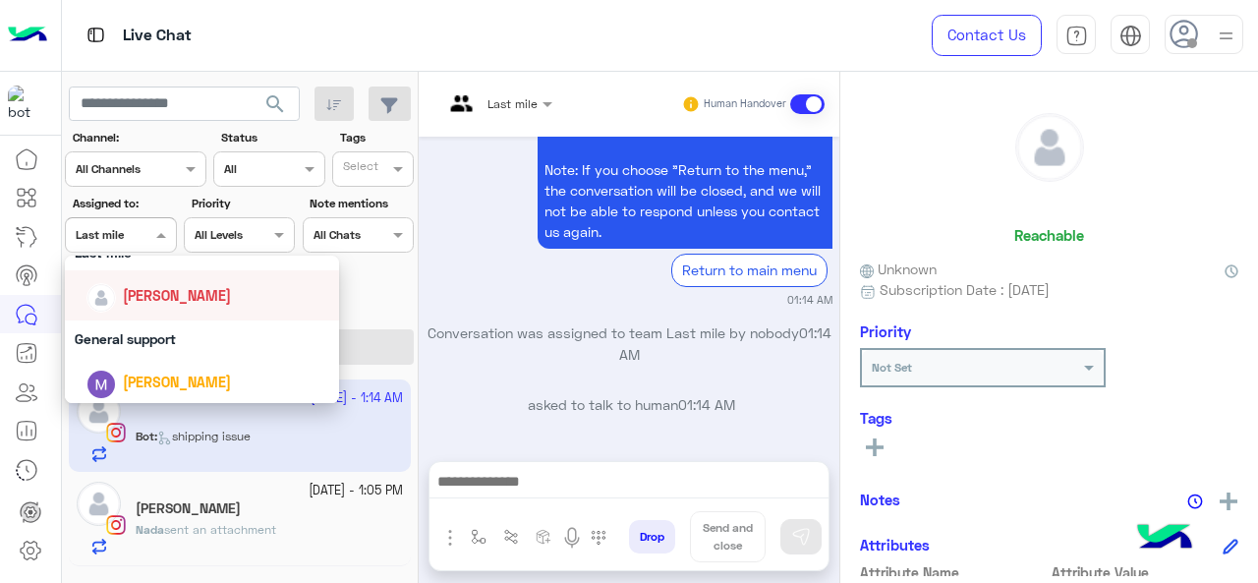
click at [163, 314] on div "[PERSON_NAME]" at bounding box center [202, 295] width 275 height 50
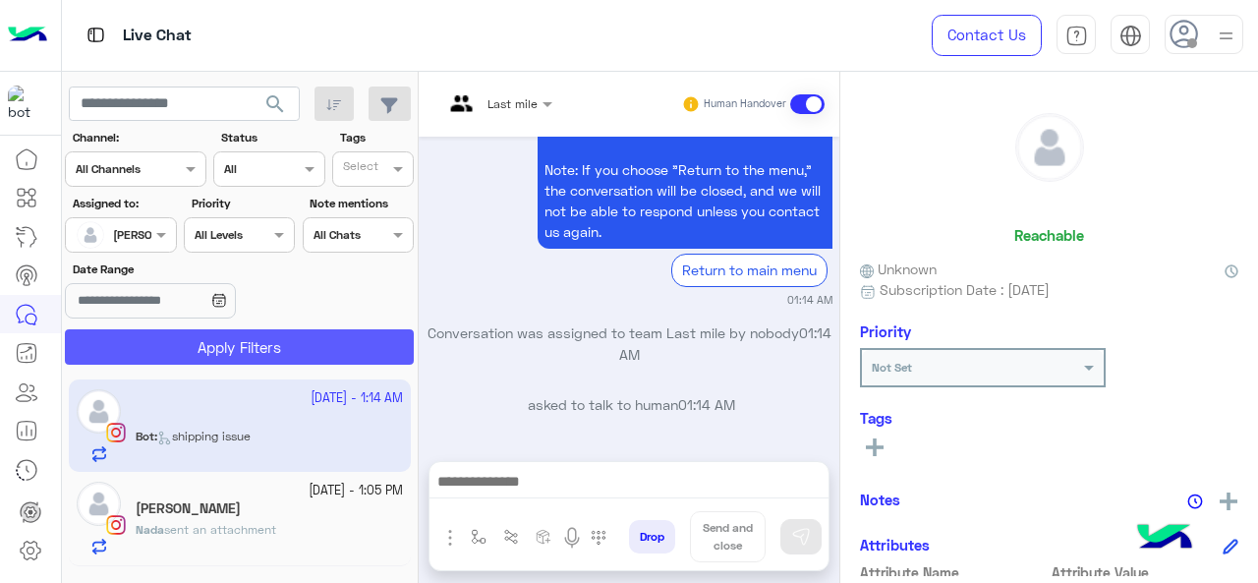
click at [220, 349] on button "Apply Filters" at bounding box center [239, 346] width 349 height 35
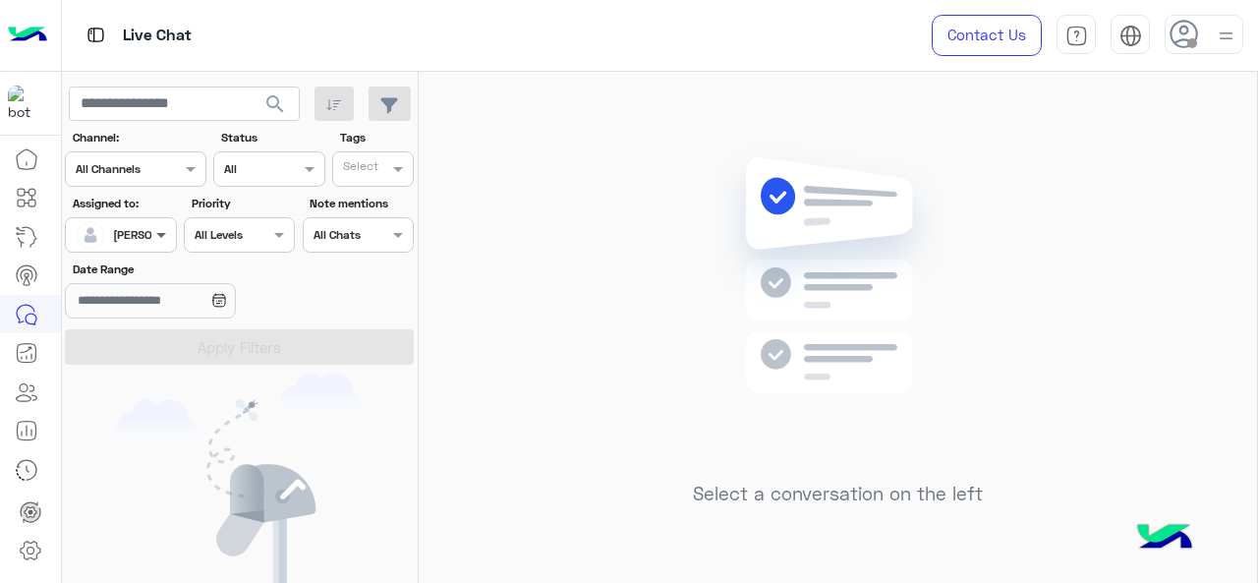
click at [157, 239] on span at bounding box center [163, 234] width 25 height 21
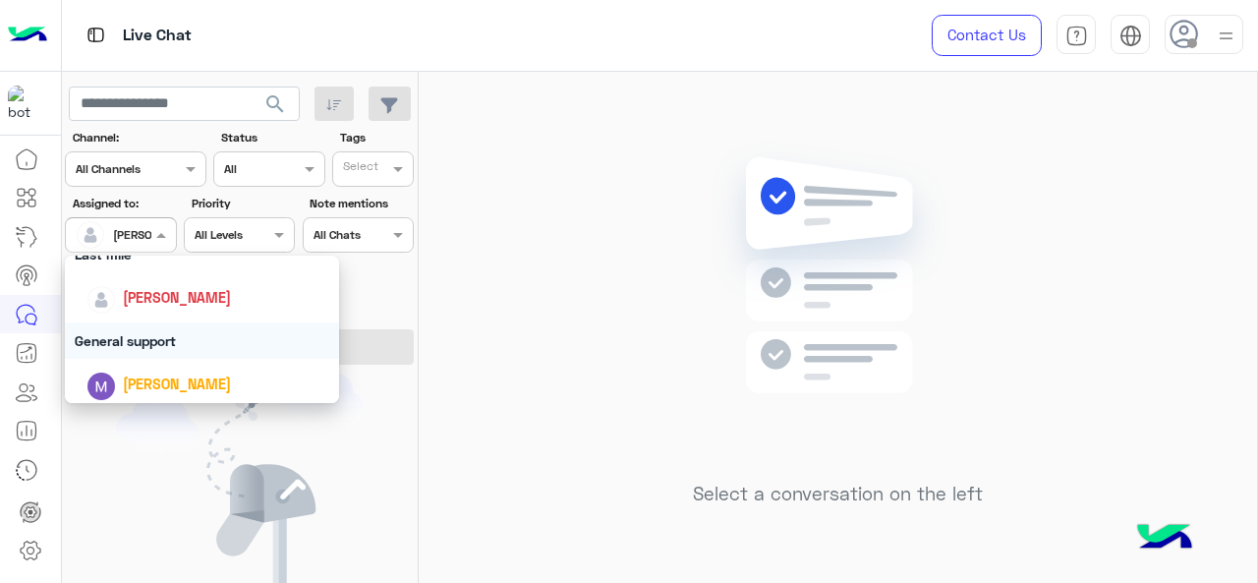
scroll to position [295, 0]
click at [150, 347] on div "General support" at bounding box center [202, 338] width 275 height 36
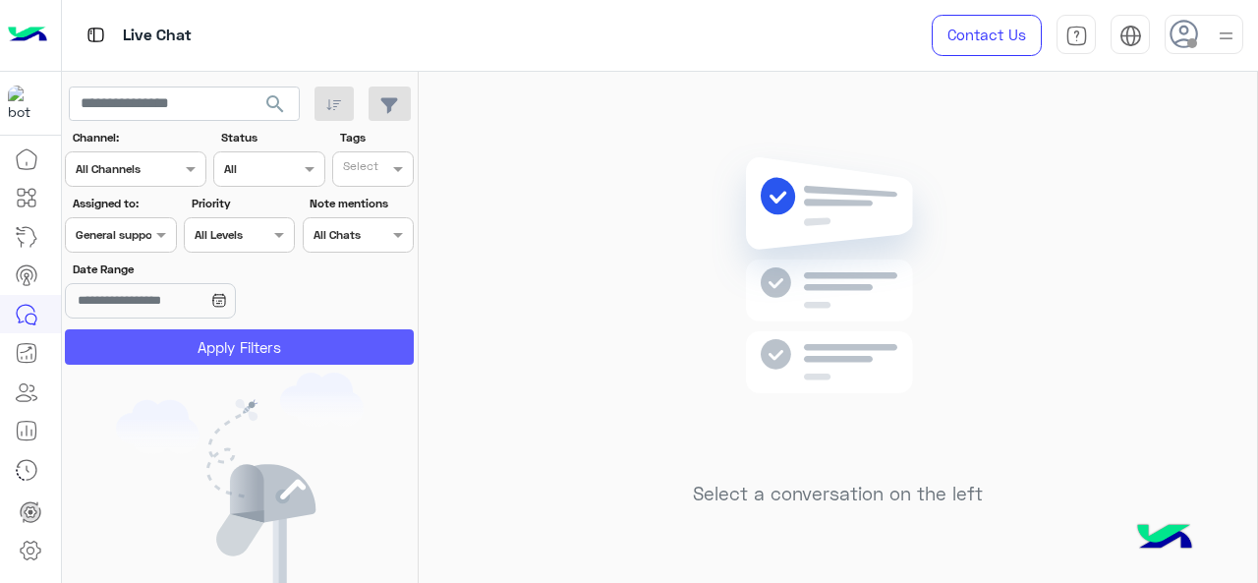
click at [171, 352] on button "Apply Filters" at bounding box center [239, 346] width 349 height 35
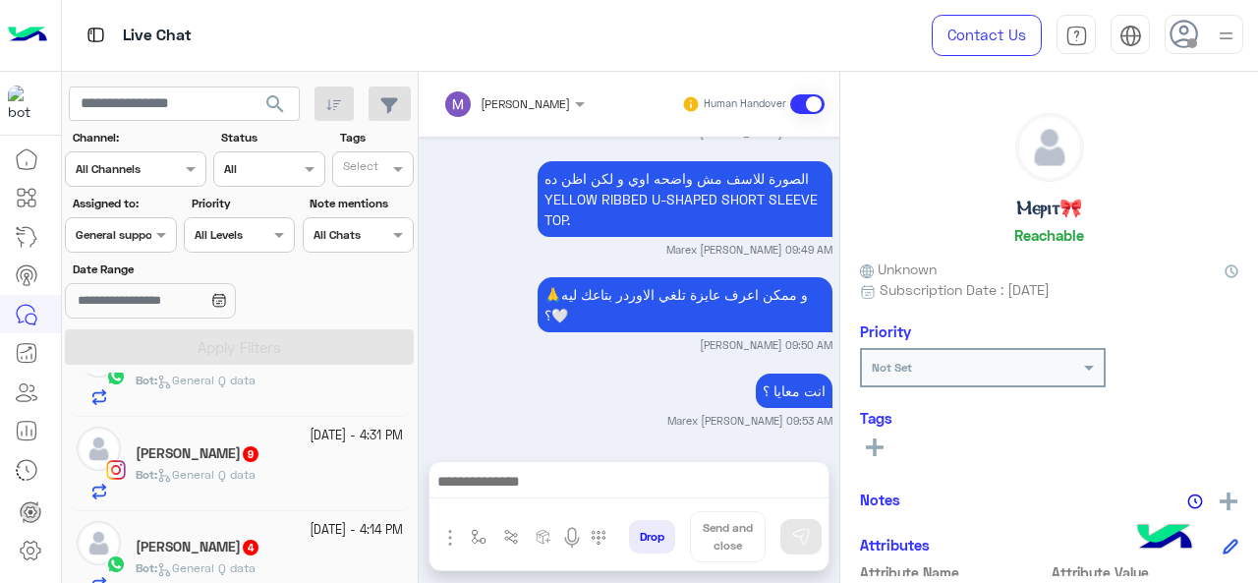
scroll to position [2324, 0]
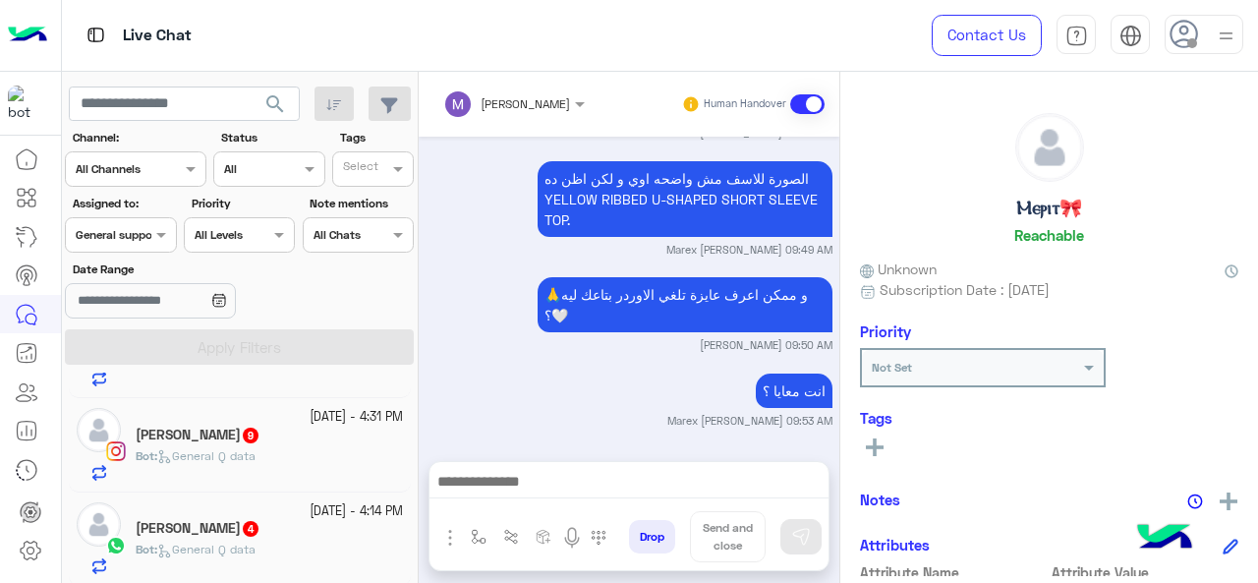
click at [109, 231] on input "text" at bounding box center [98, 233] width 45 height 18
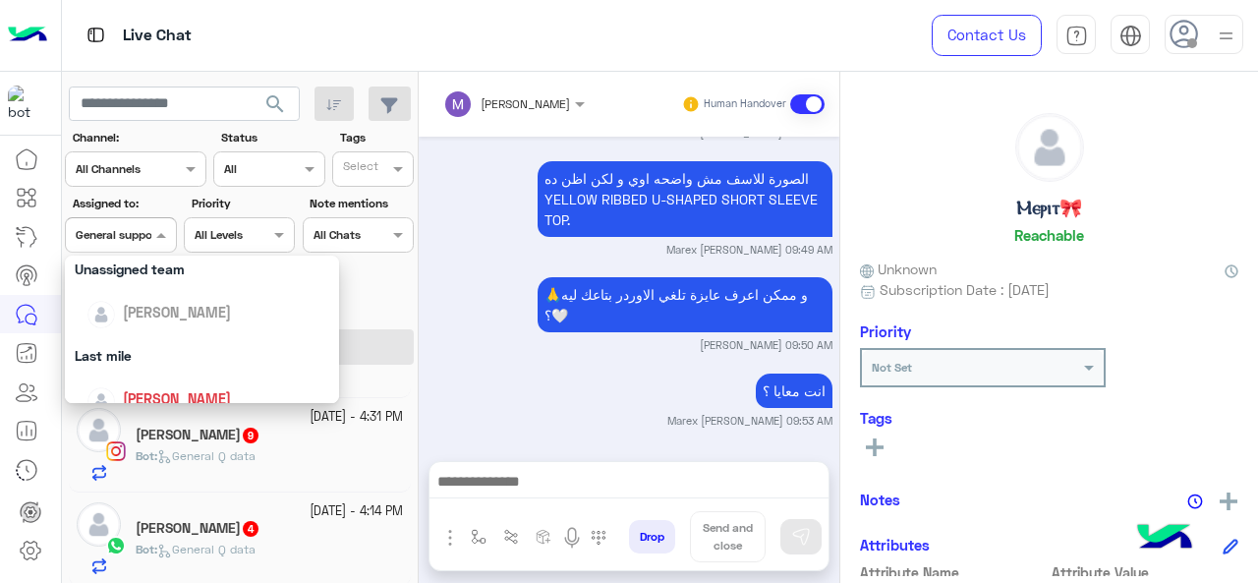
scroll to position [385, 0]
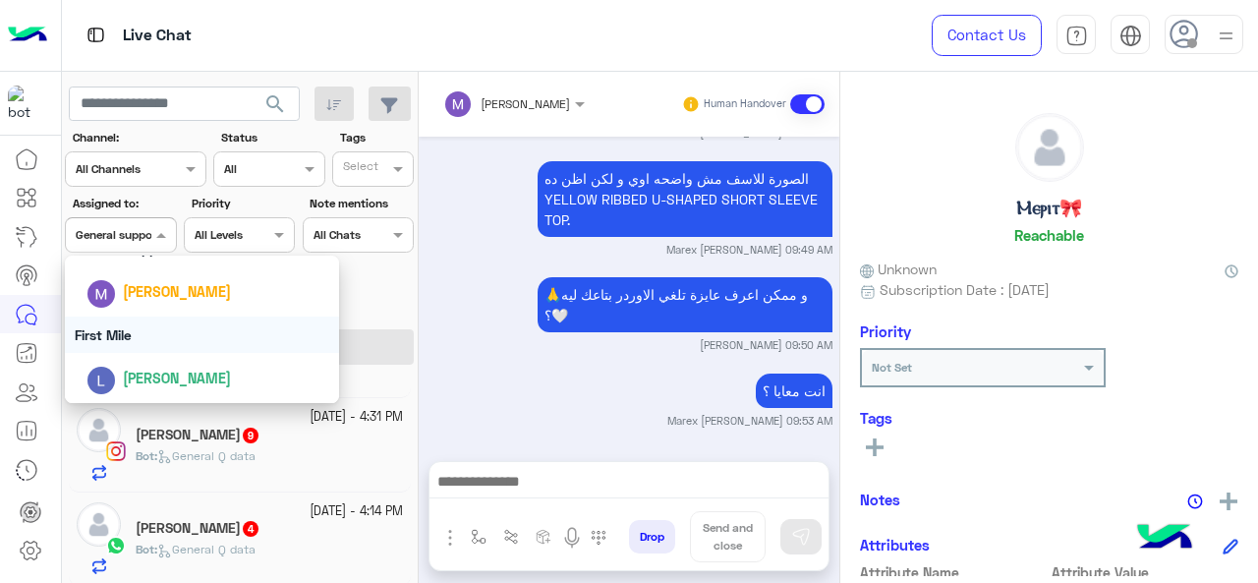
click at [147, 345] on div "First Mile" at bounding box center [202, 334] width 275 height 36
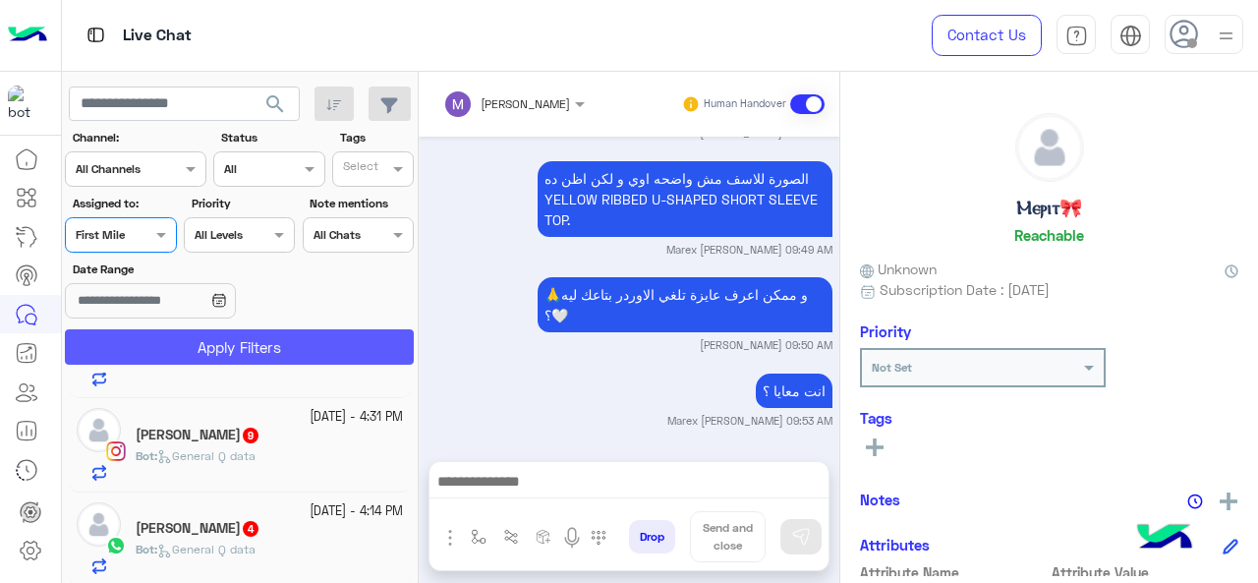
click at [188, 347] on button "Apply Filters" at bounding box center [239, 346] width 349 height 35
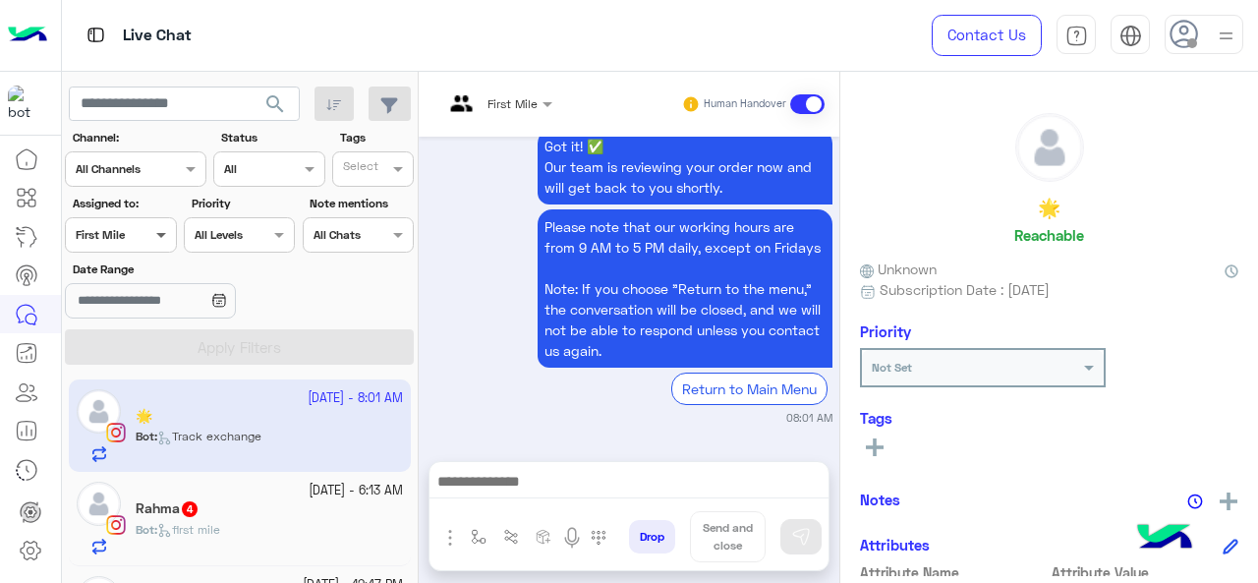
click at [160, 243] on span at bounding box center [163, 234] width 25 height 21
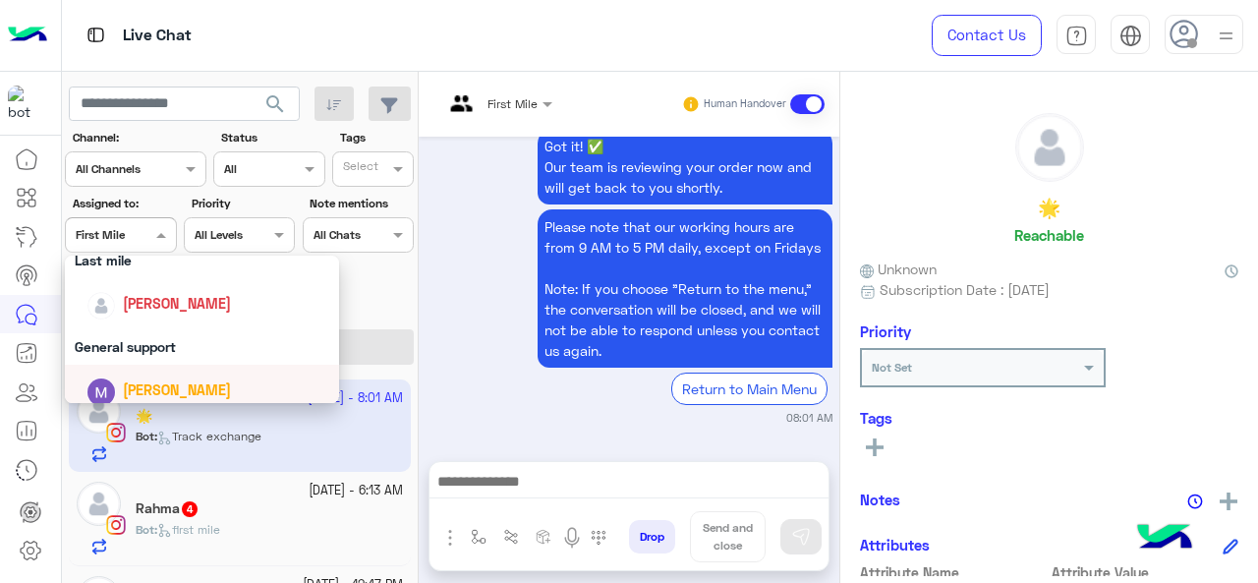
scroll to position [189, 0]
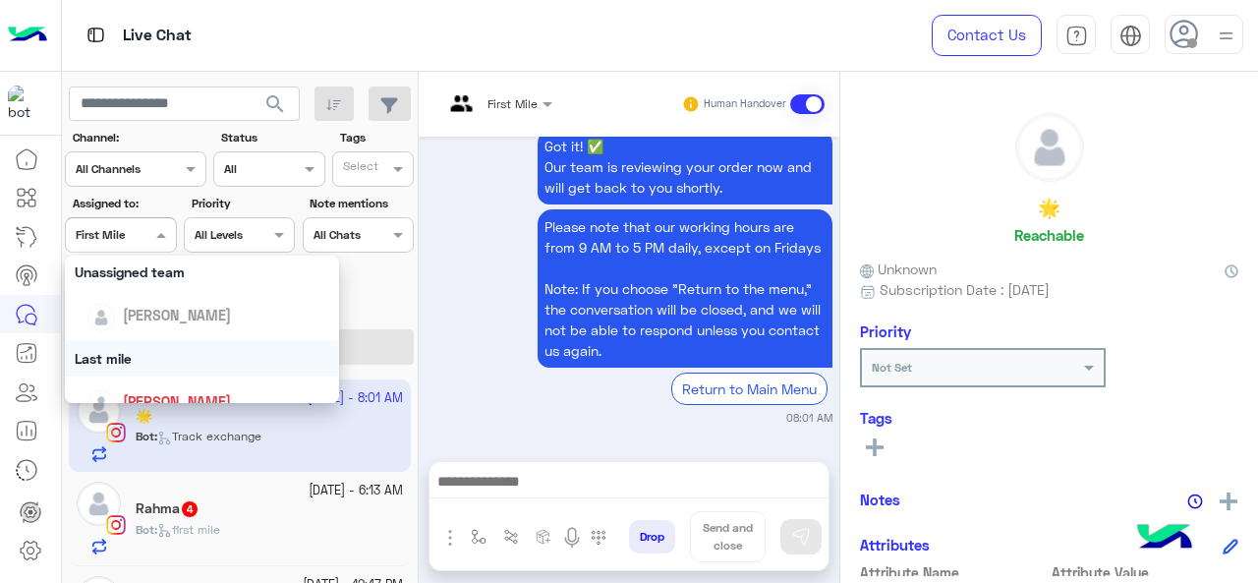
click at [157, 363] on div "Last mile" at bounding box center [202, 358] width 275 height 36
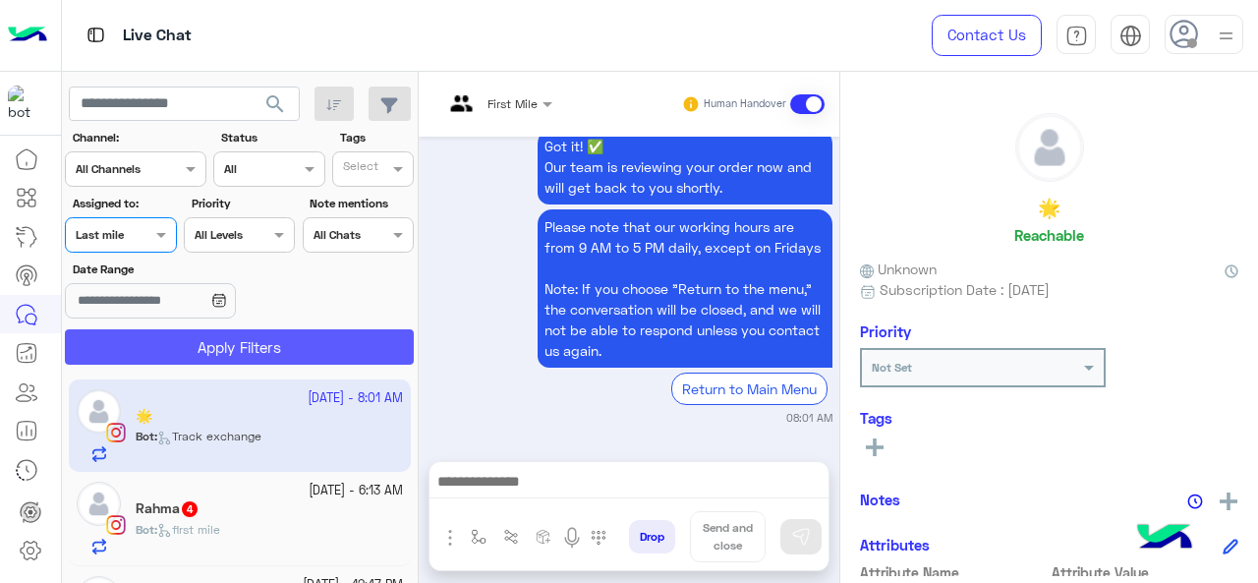
click at [185, 351] on button "Apply Filters" at bounding box center [239, 346] width 349 height 35
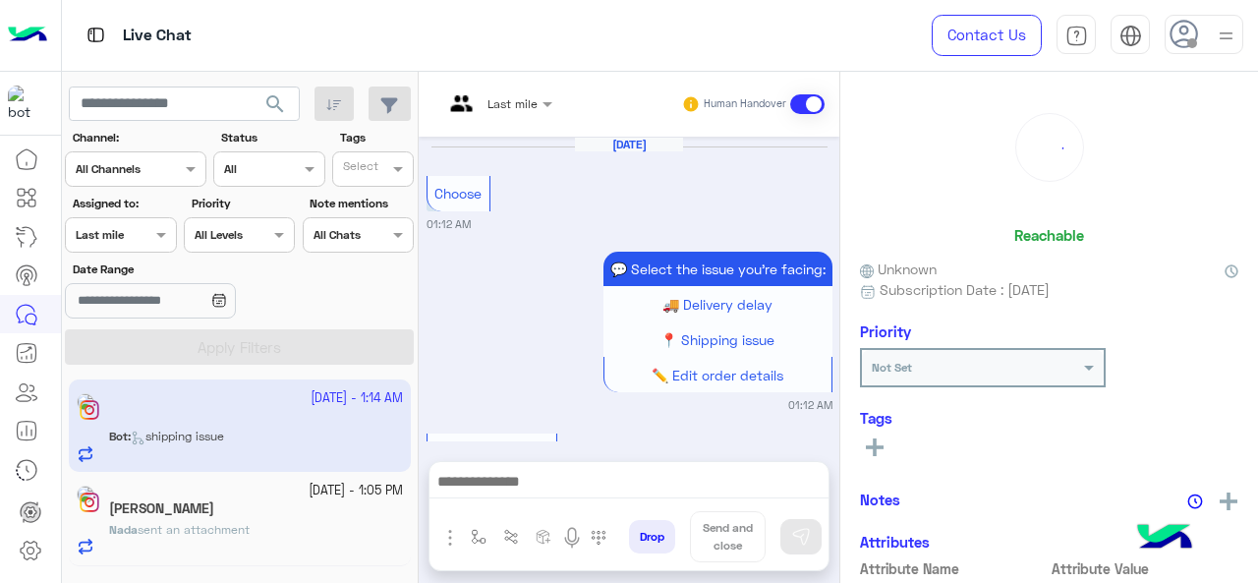
scroll to position [819, 0]
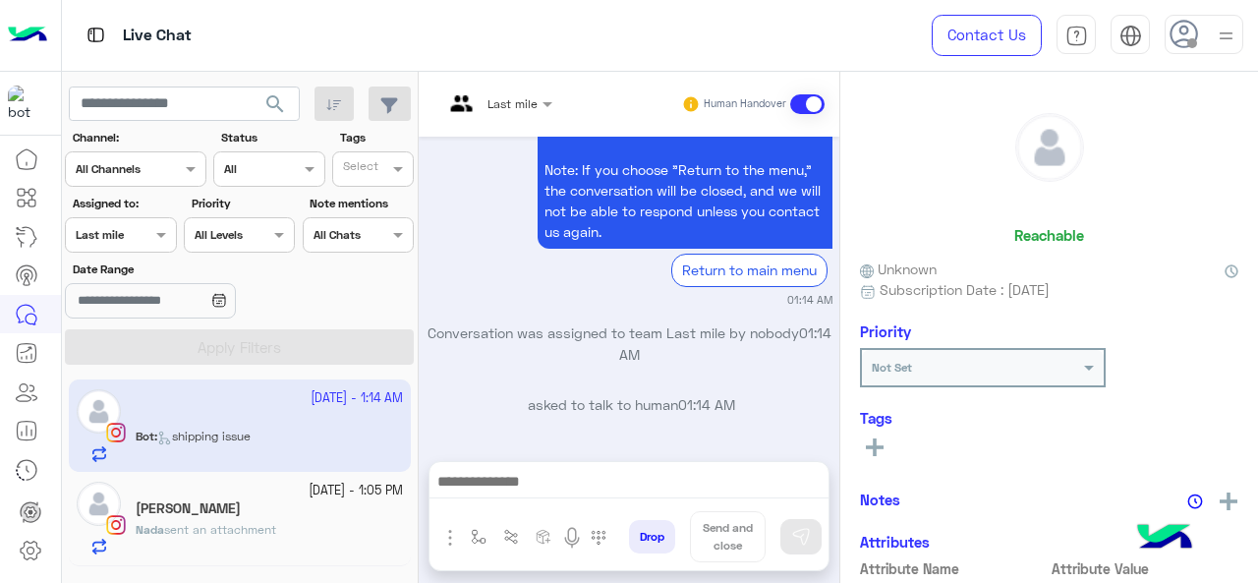
click at [234, 539] on div "Nada sent an attachment" at bounding box center [269, 538] width 267 height 34
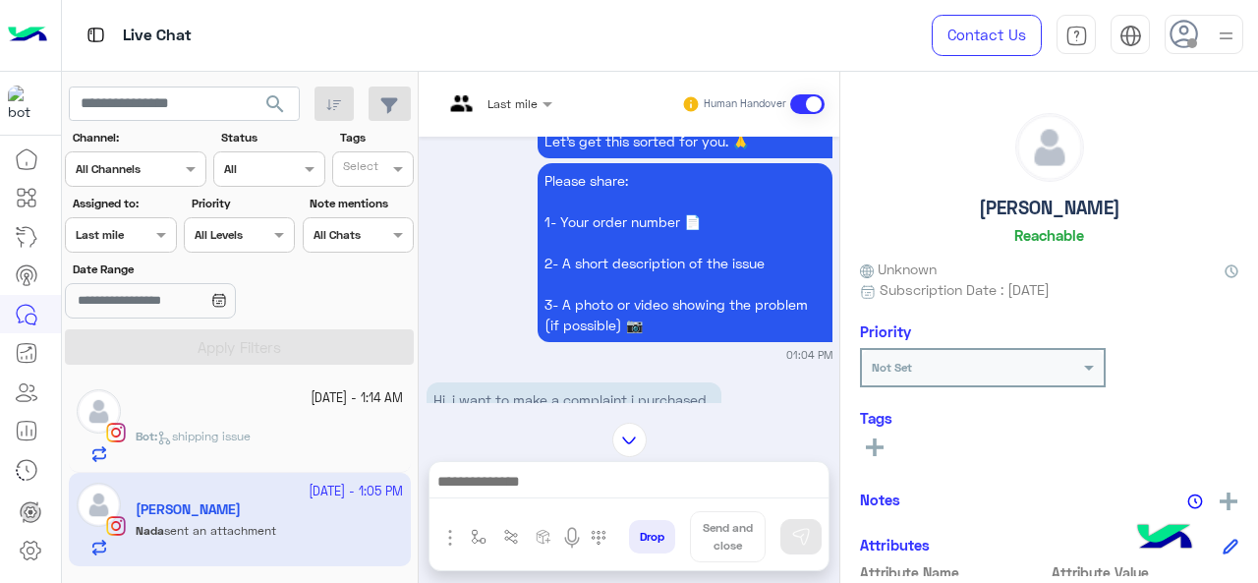
scroll to position [627, 0]
click at [246, 409] on div "︎" at bounding box center [269, 418] width 267 height 21
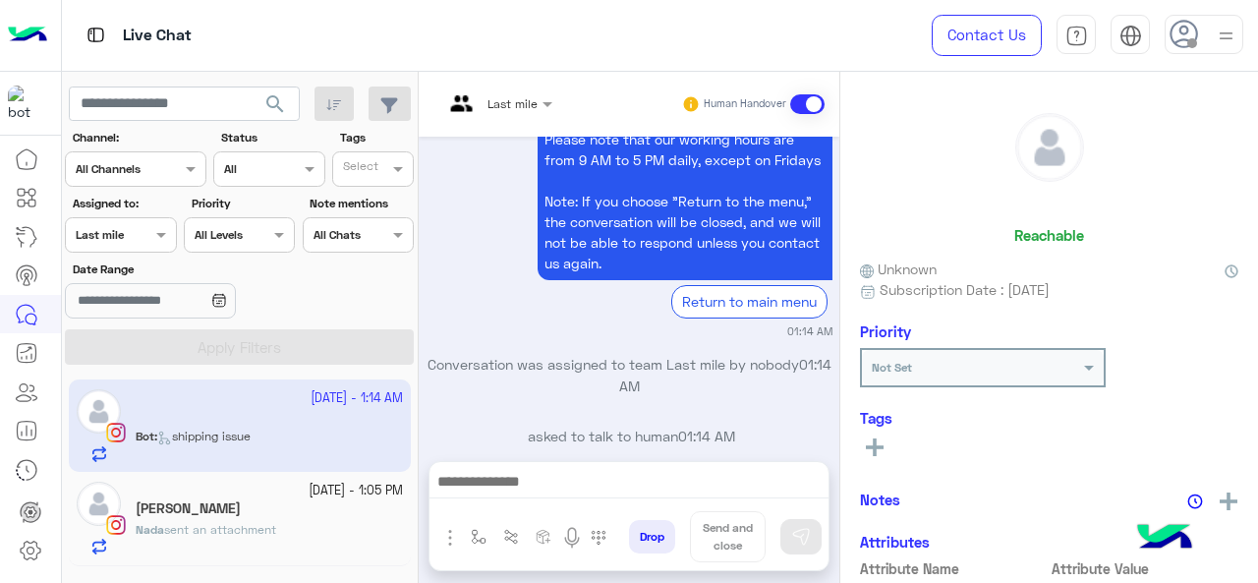
scroll to position [819, 0]
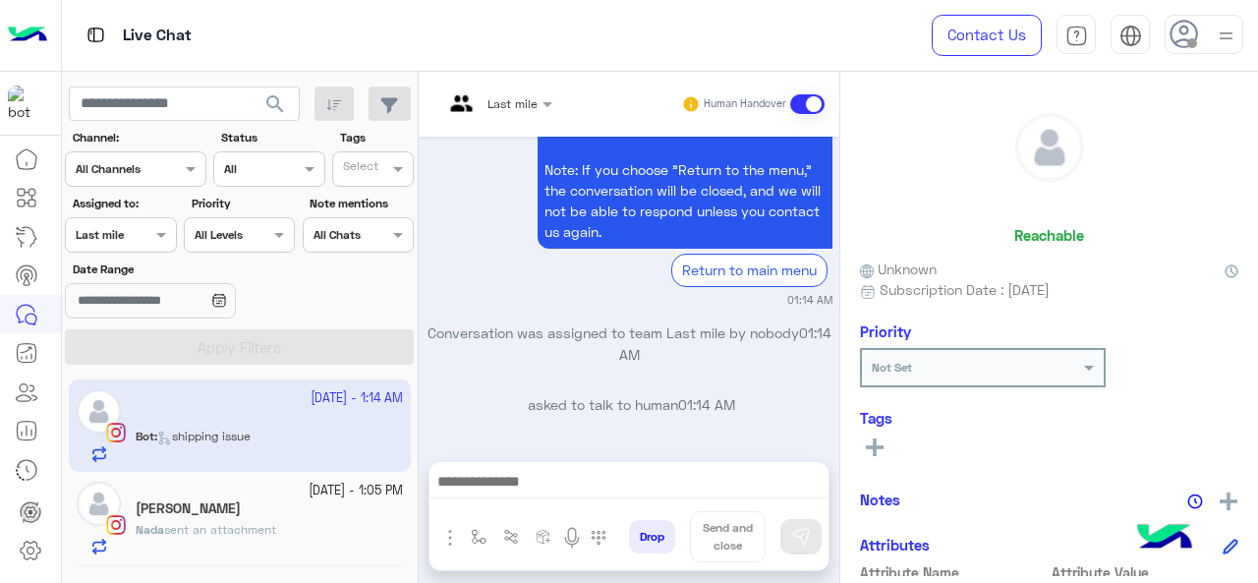
click at [355, 526] on div "Nada sent an attachment" at bounding box center [269, 538] width 267 height 34
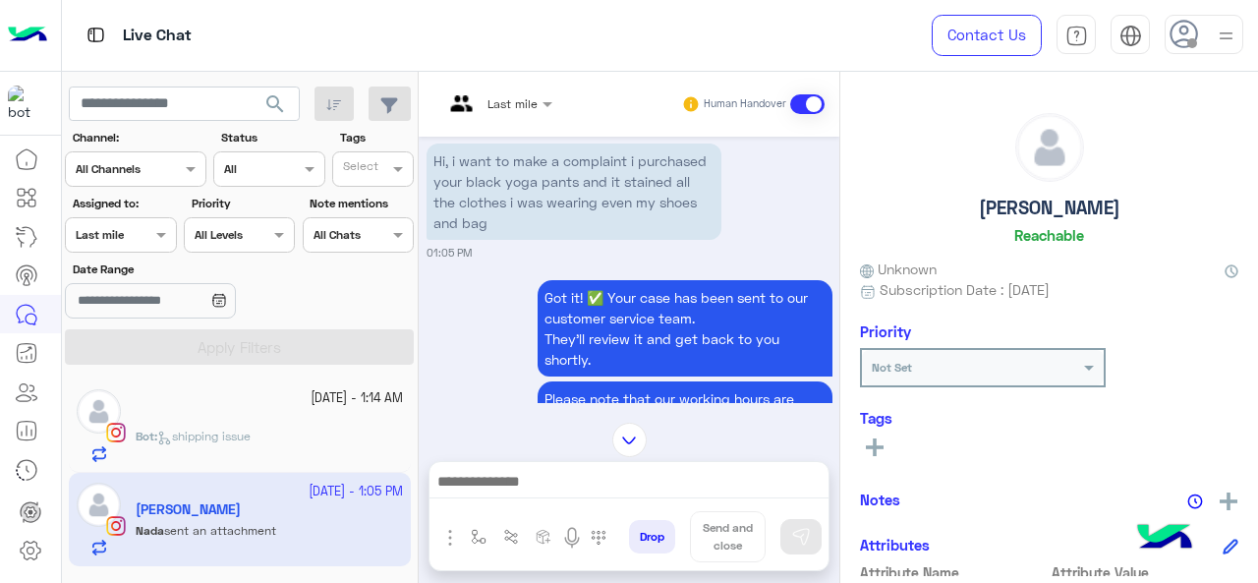
scroll to position [822, 0]
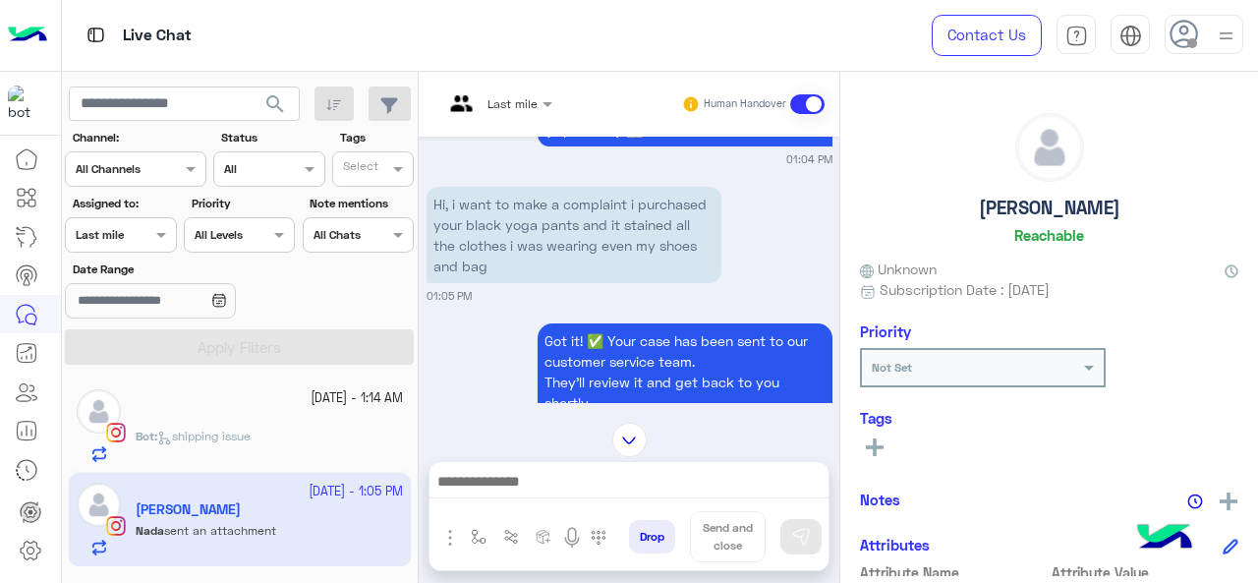
click at [251, 431] on span "shipping issue" at bounding box center [203, 435] width 93 height 15
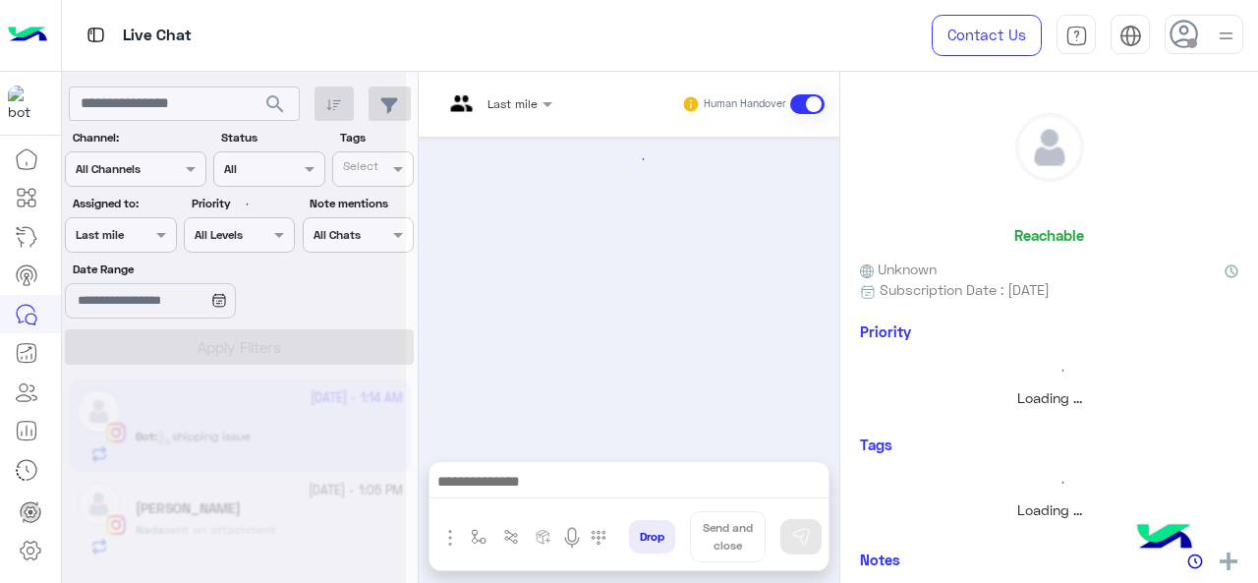
click at [517, 108] on div at bounding box center [497, 100] width 129 height 19
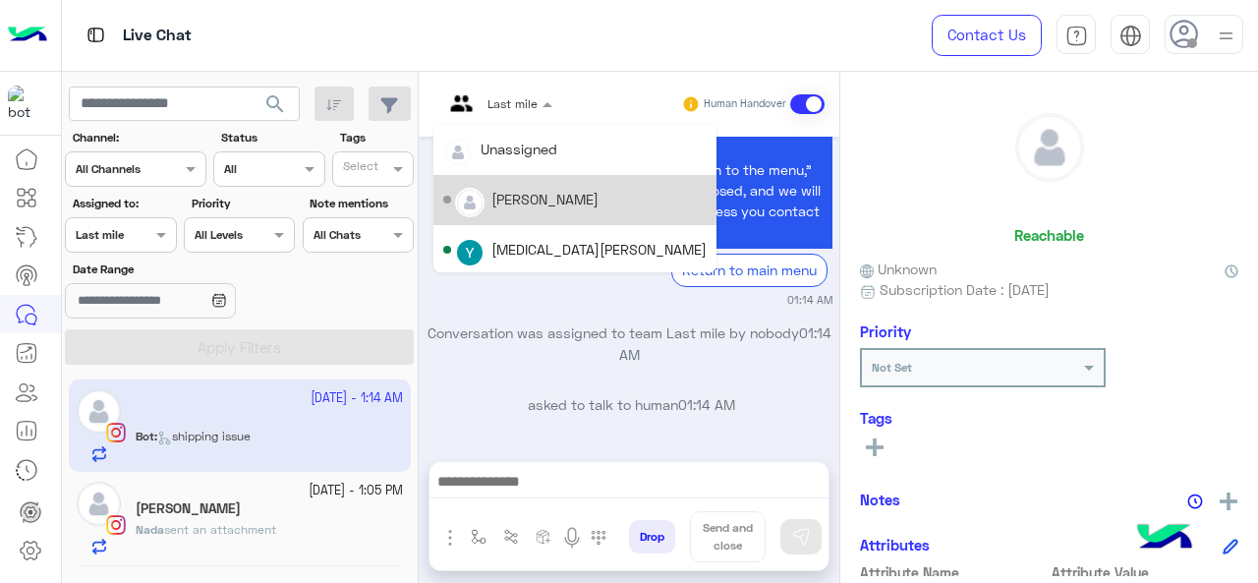
click at [545, 196] on div "[PERSON_NAME]" at bounding box center [544, 199] width 107 height 21
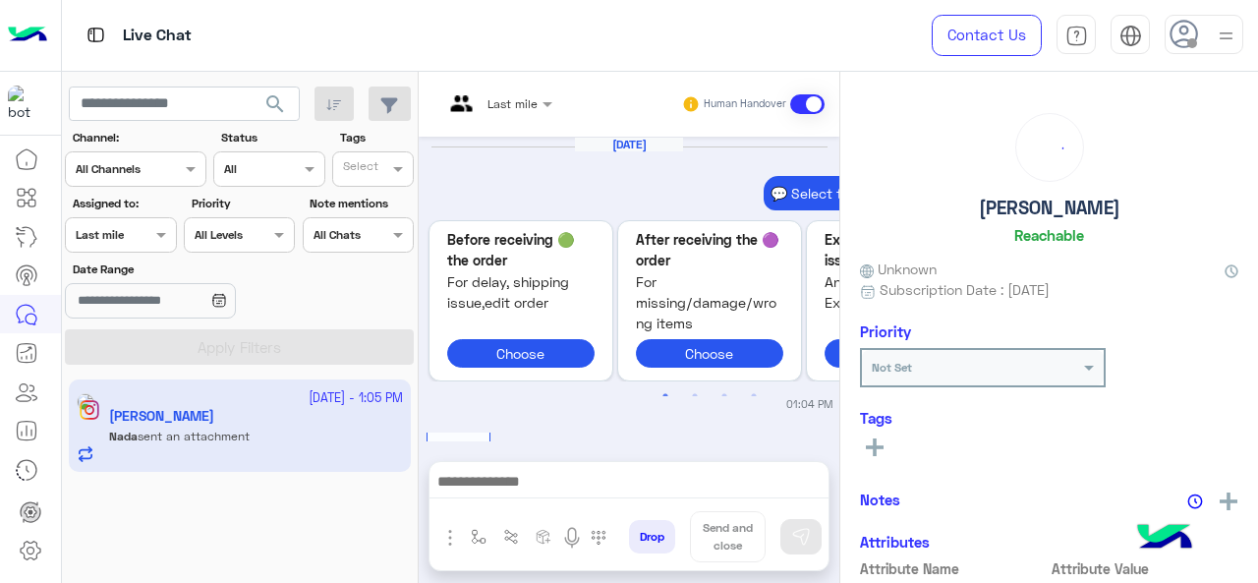
scroll to position [1314, 0]
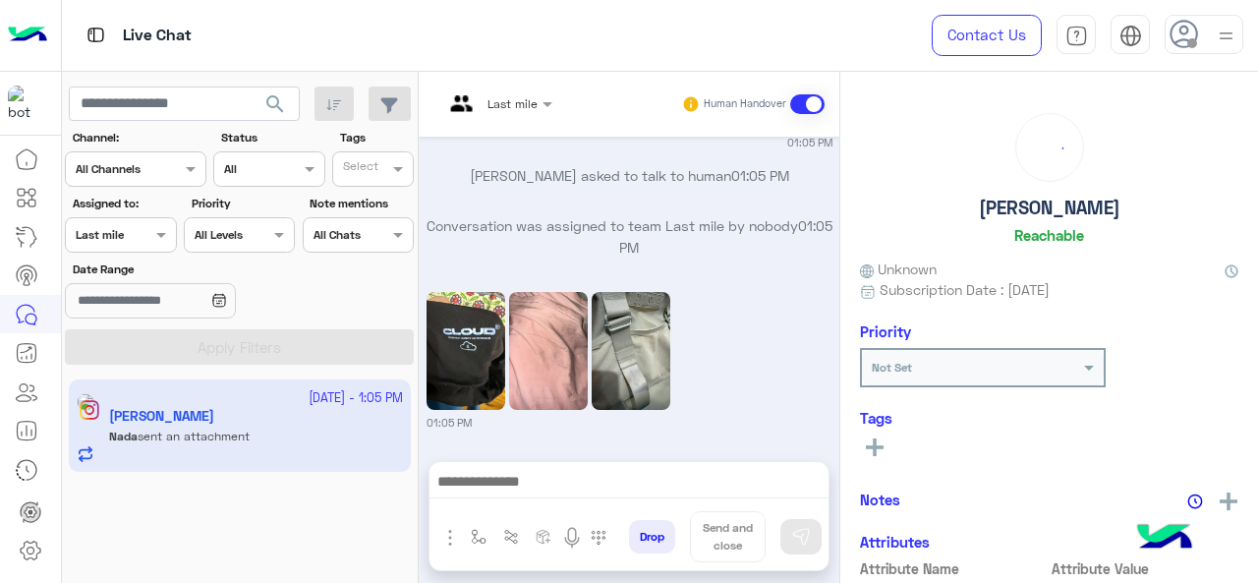
click at [124, 239] on div at bounding box center [120, 232] width 109 height 19
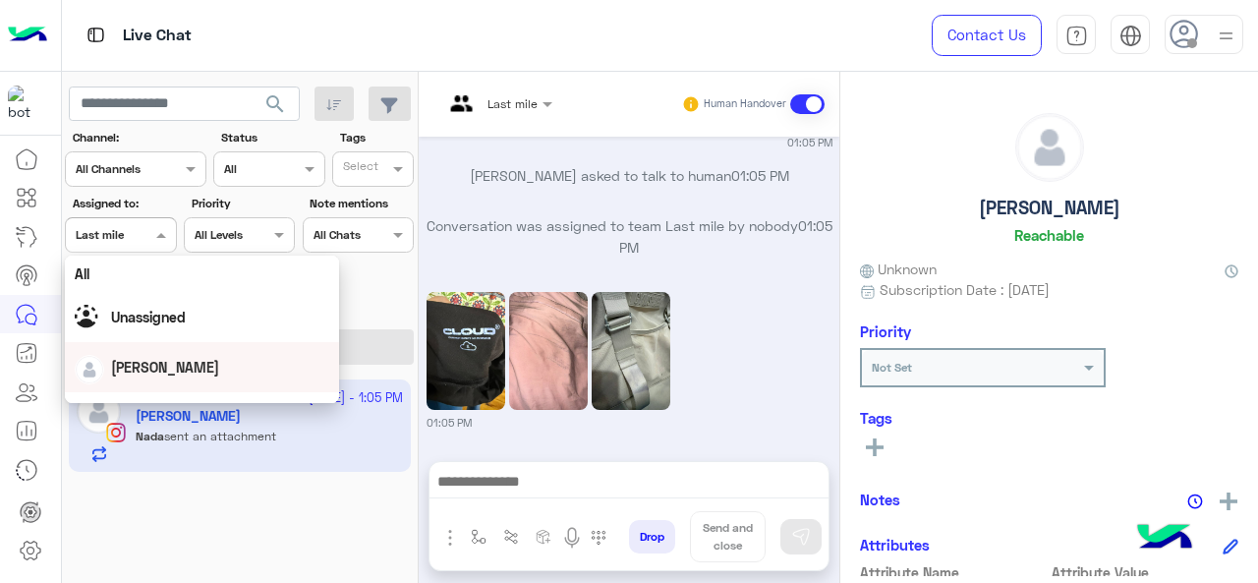
click at [157, 363] on div "[PERSON_NAME]" at bounding box center [165, 367] width 108 height 21
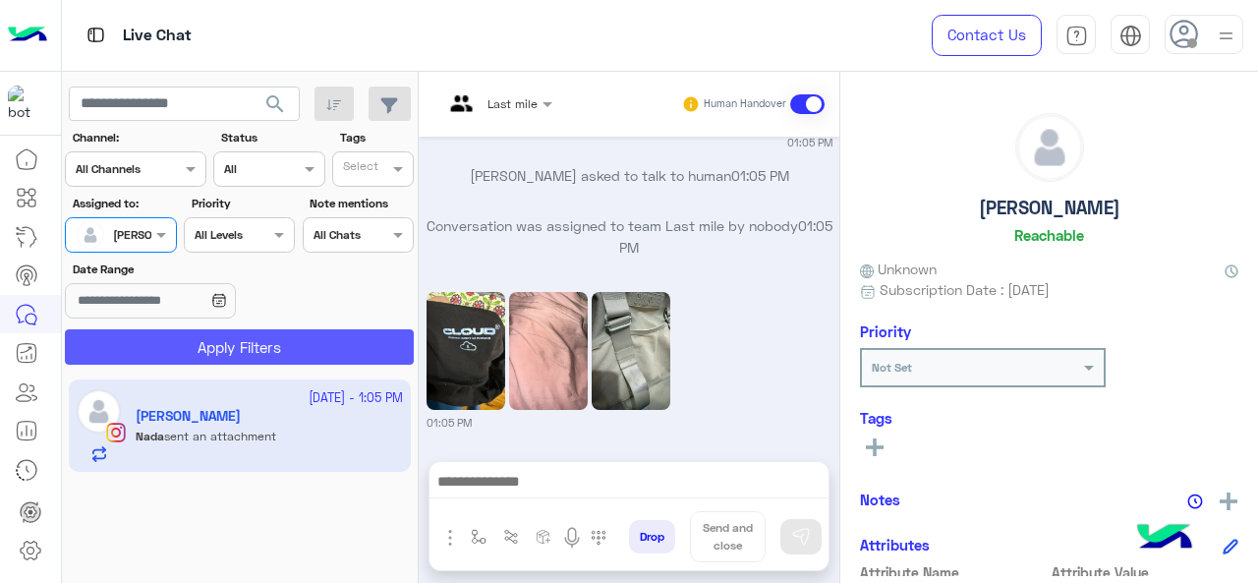
click at [182, 355] on button "Apply Filters" at bounding box center [239, 346] width 349 height 35
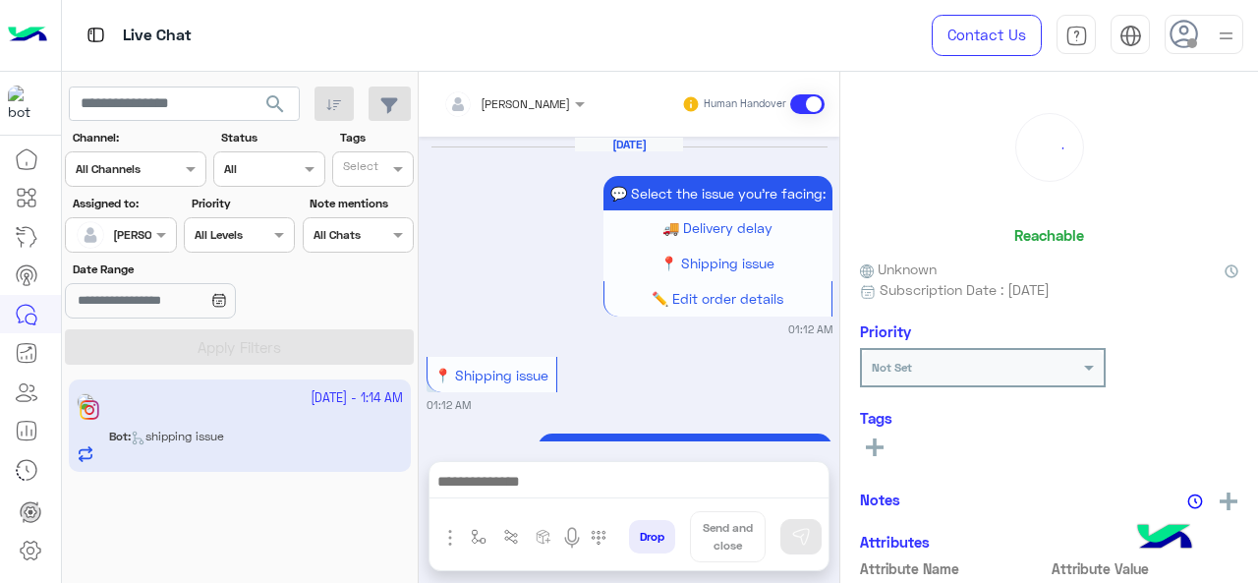
scroll to position [794, 0]
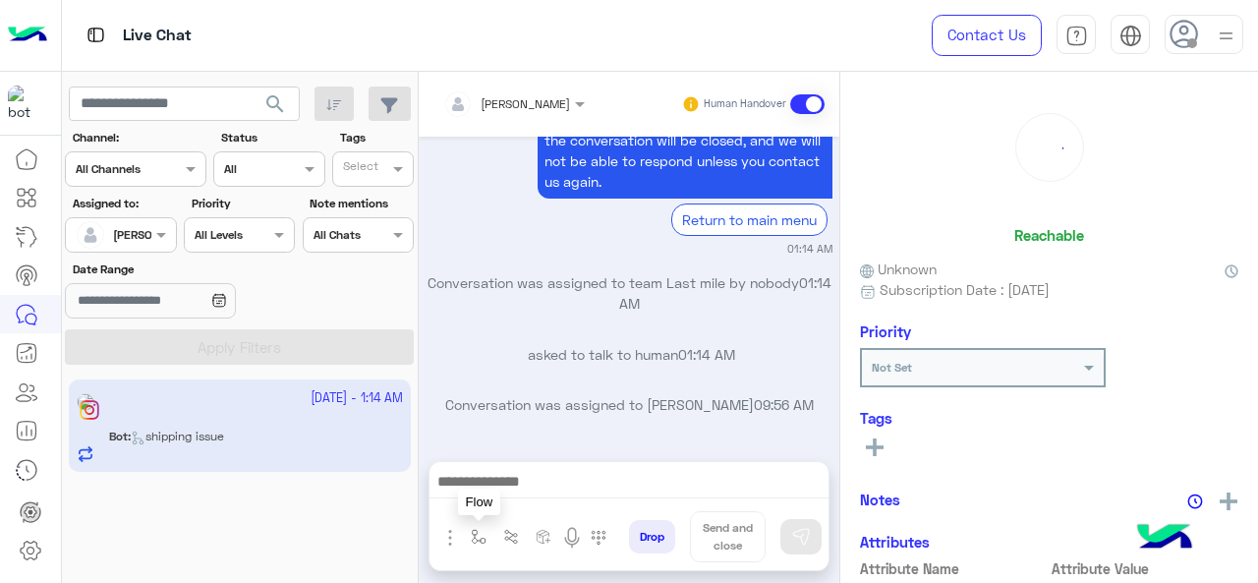
click at [481, 539] on img "button" at bounding box center [479, 537] width 16 height 16
click at [579, 499] on div at bounding box center [536, 489] width 145 height 19
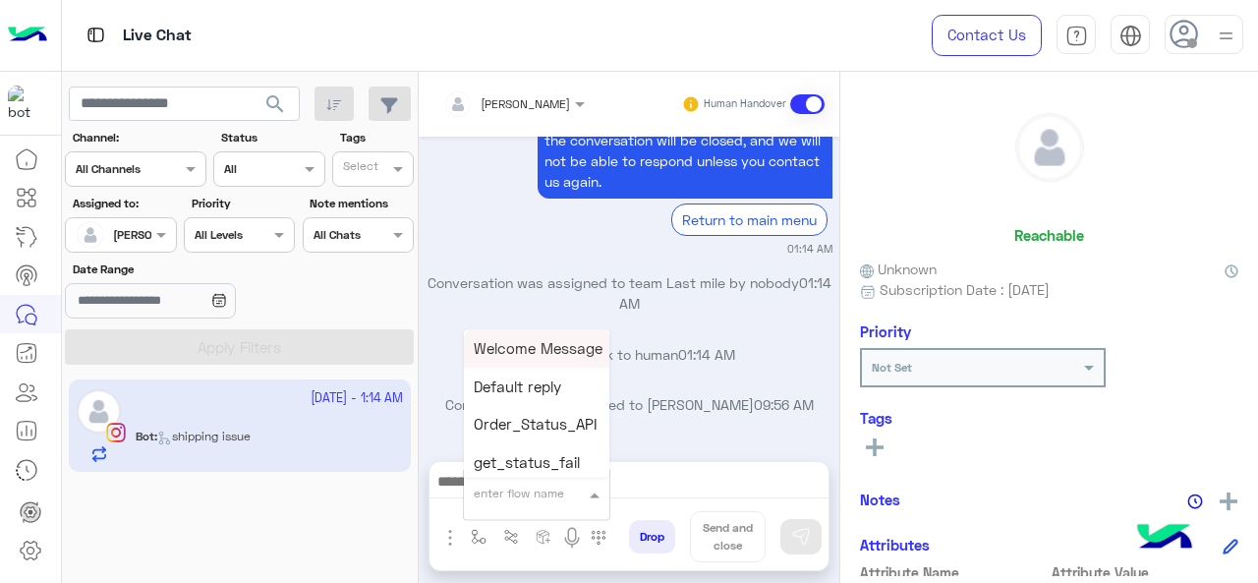
type input "*"
click at [566, 359] on div "M Greeting" at bounding box center [536, 348] width 145 height 38
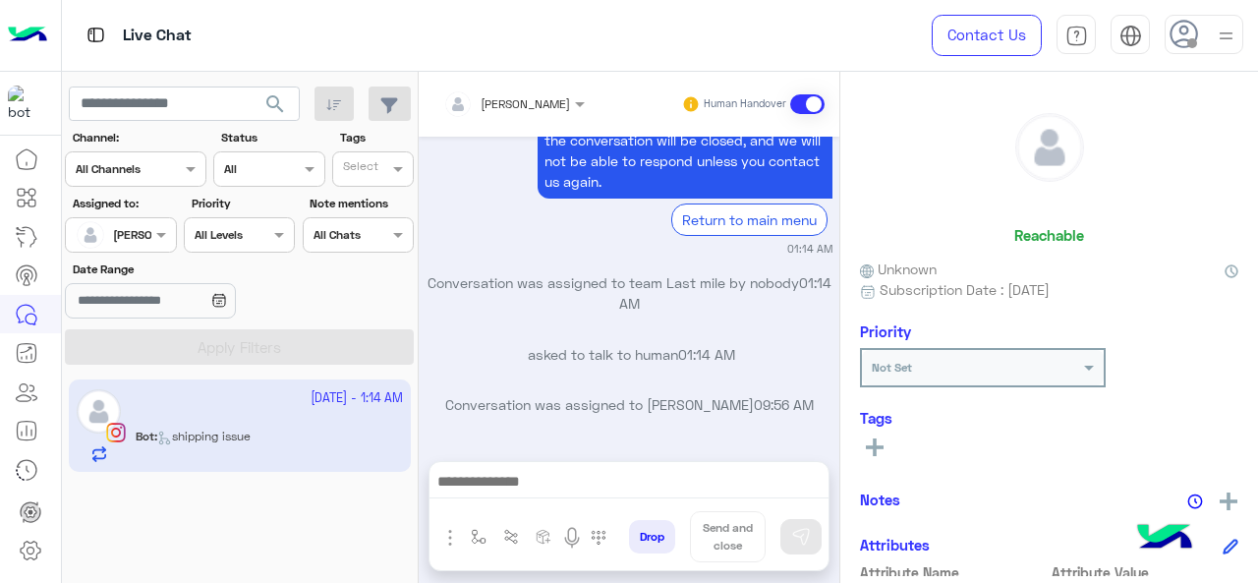
type textarea "**********"
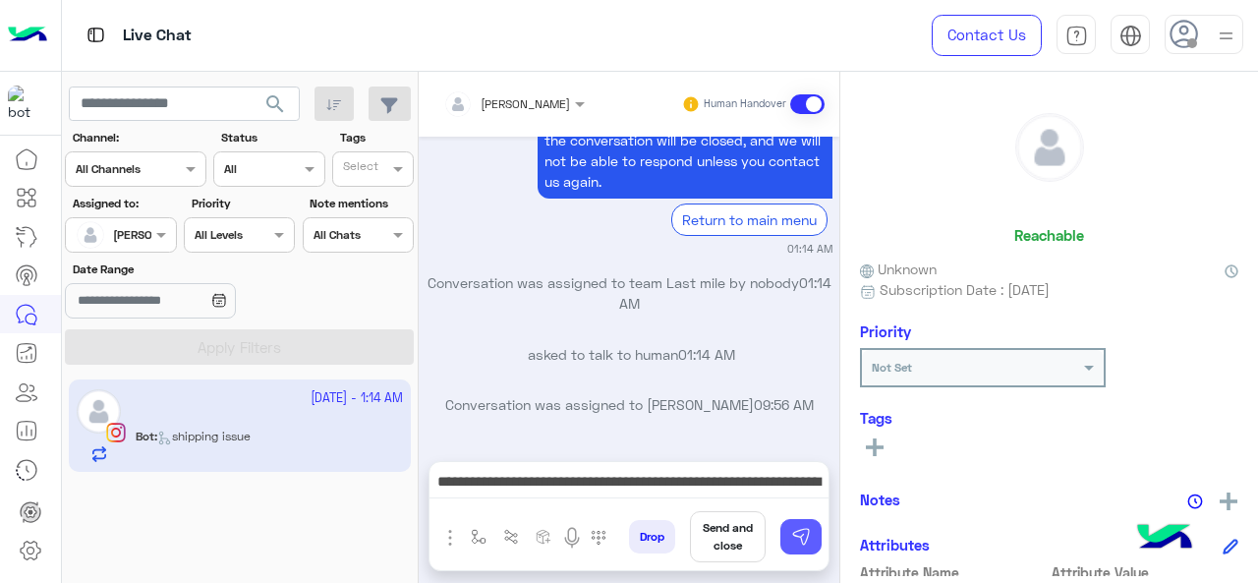
click at [792, 532] on img at bounding box center [801, 537] width 20 height 20
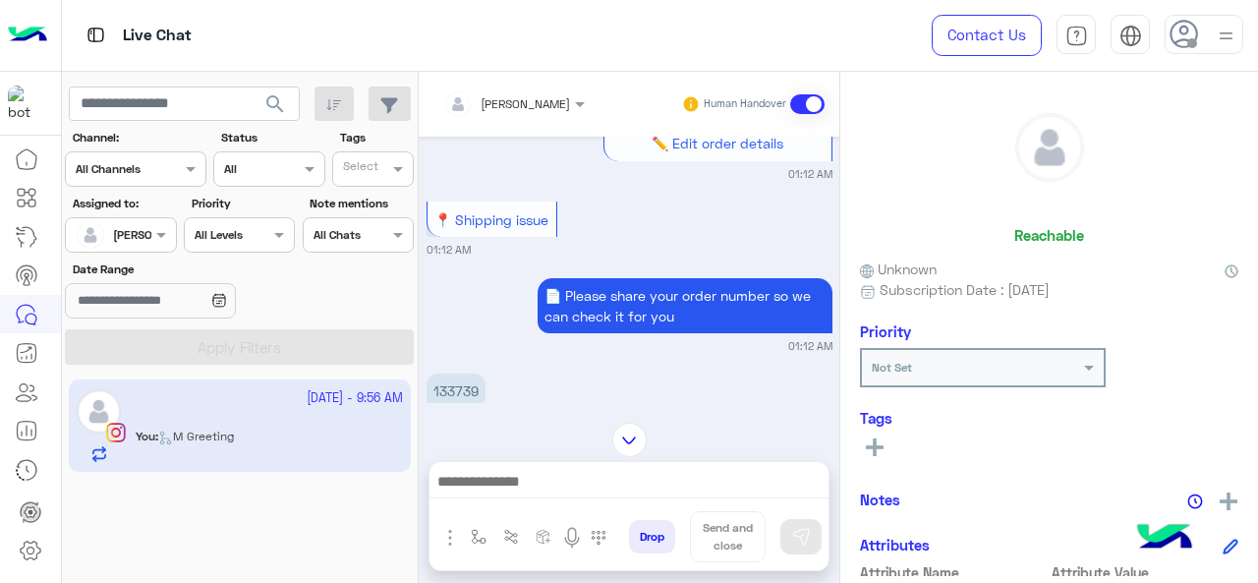
scroll to position [352, 0]
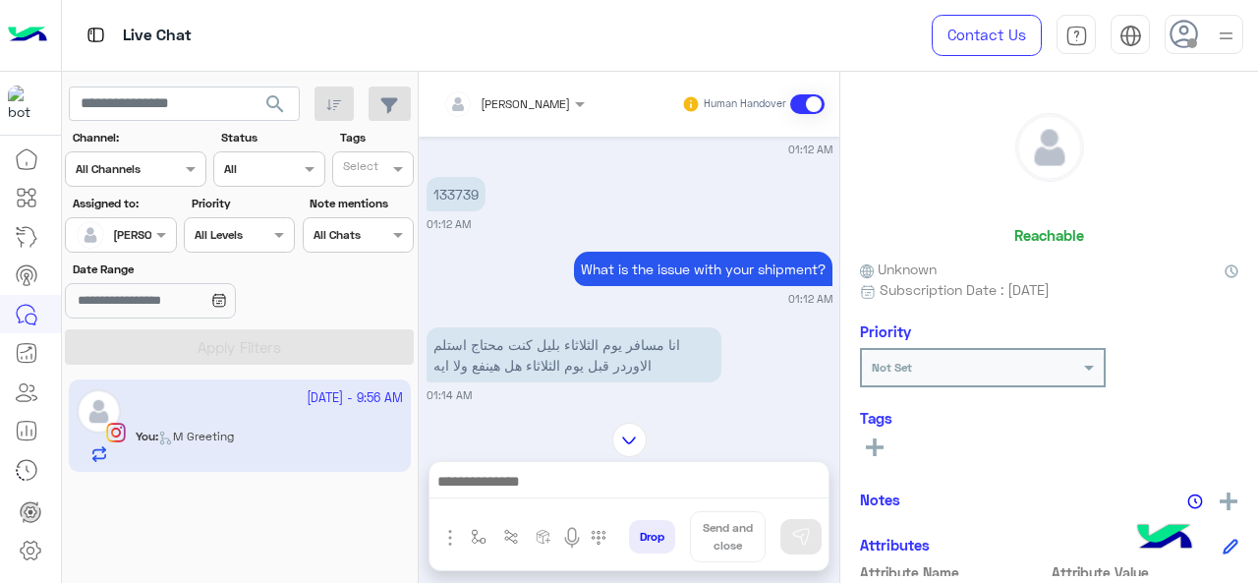
click at [466, 203] on p "133739" at bounding box center [455, 194] width 59 height 34
copy p "133739"
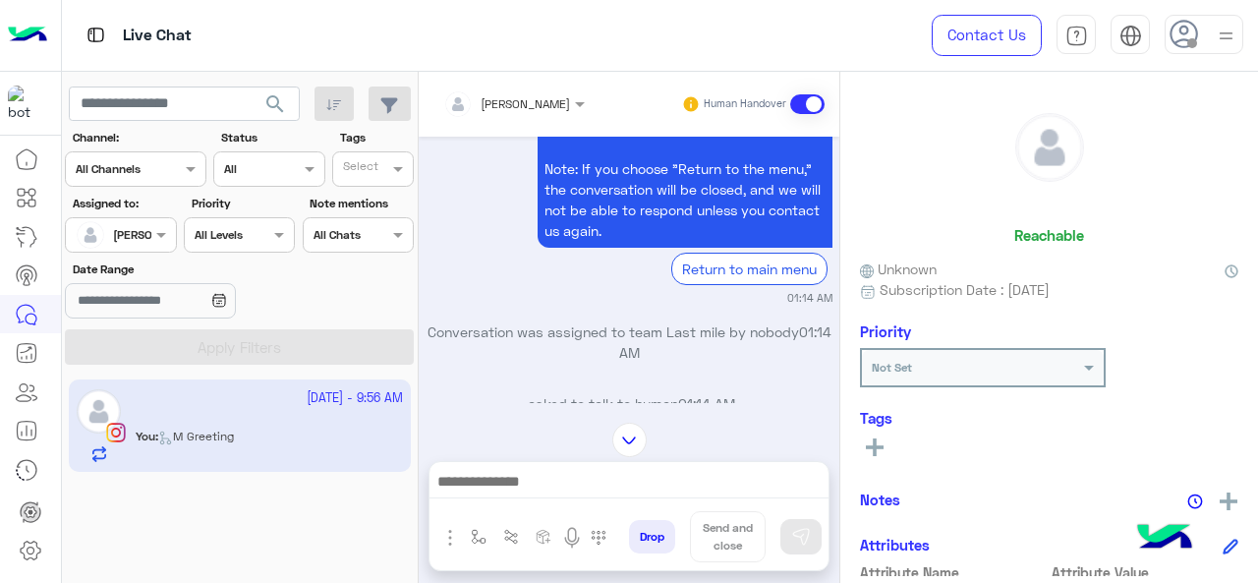
scroll to position [940, 0]
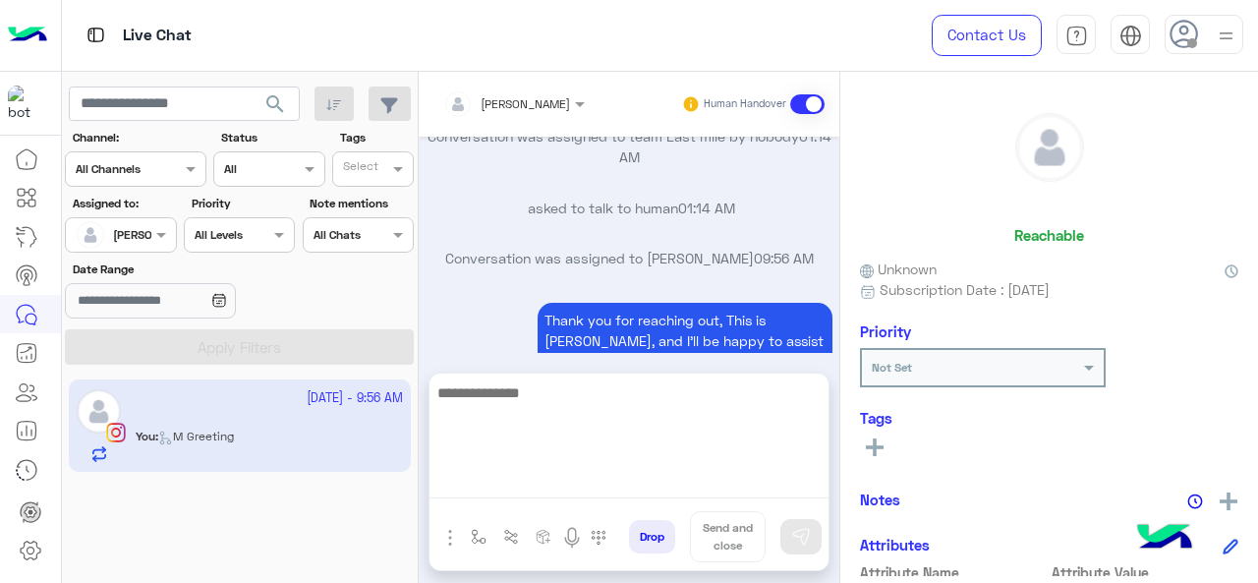
click at [495, 475] on textarea at bounding box center [628, 439] width 399 height 118
type textarea "**********"
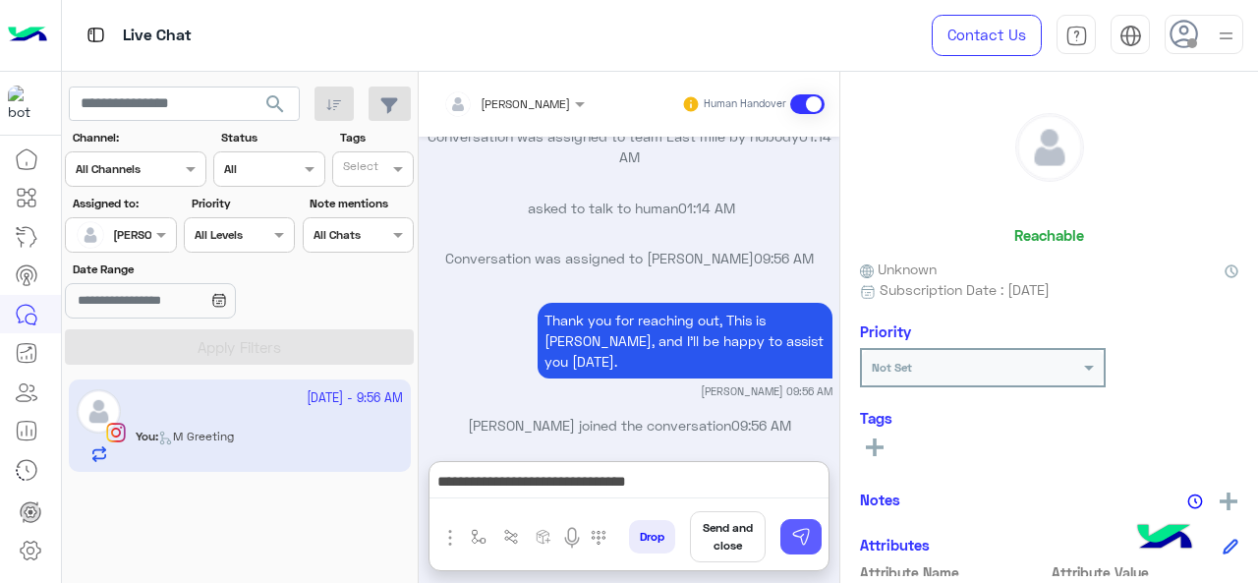
click at [811, 533] on button at bounding box center [800, 536] width 41 height 35
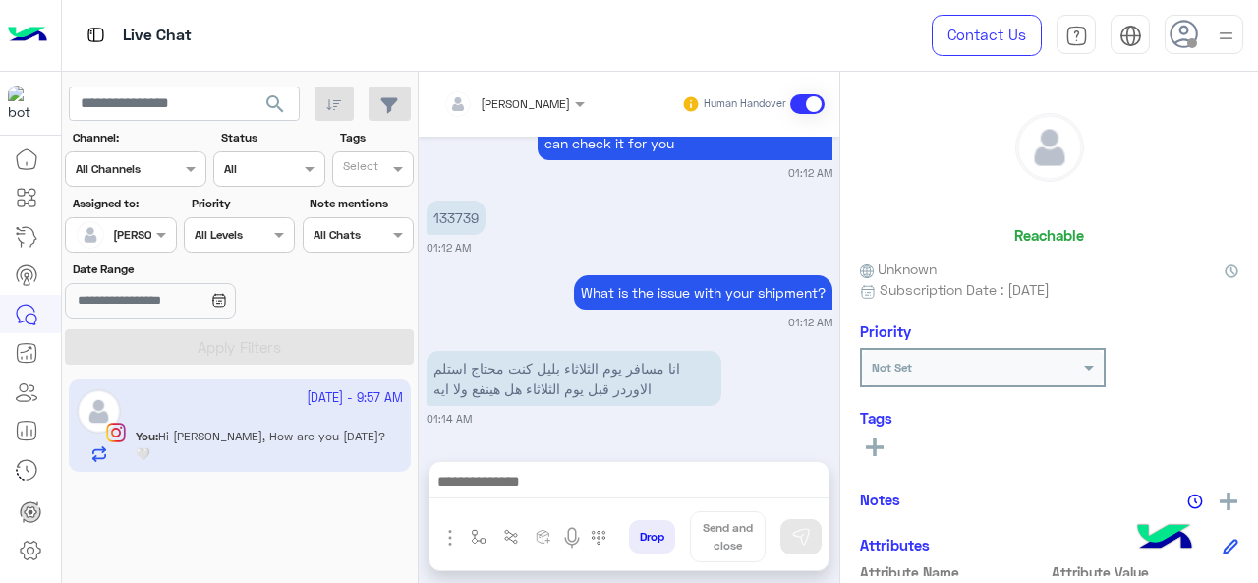
scroll to position [1016, 0]
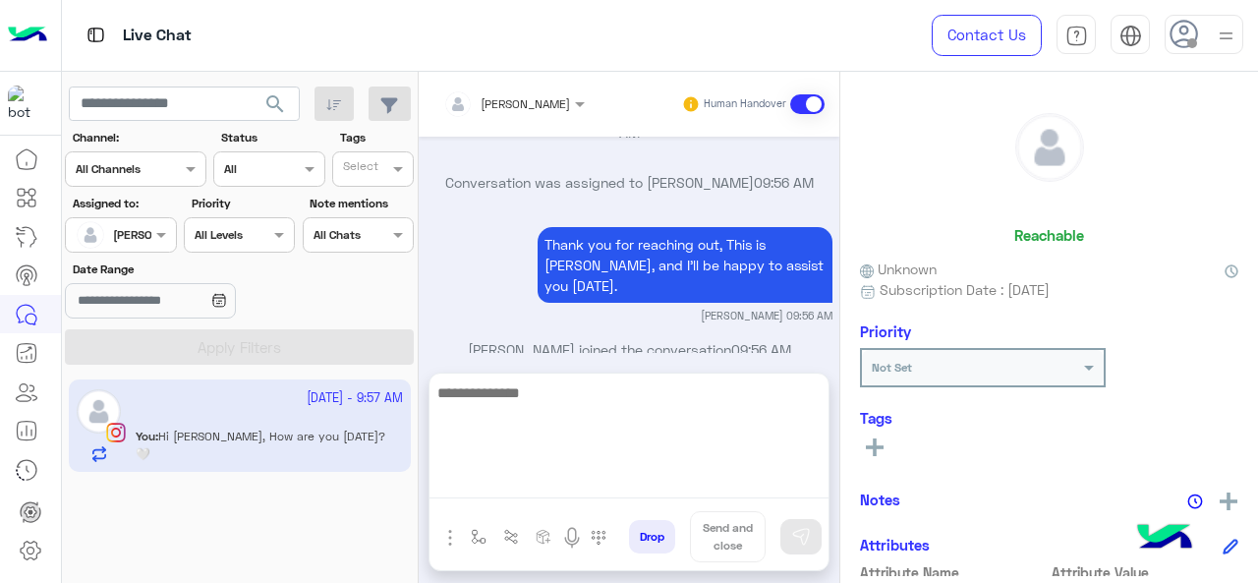
click at [509, 478] on textarea at bounding box center [628, 439] width 399 height 118
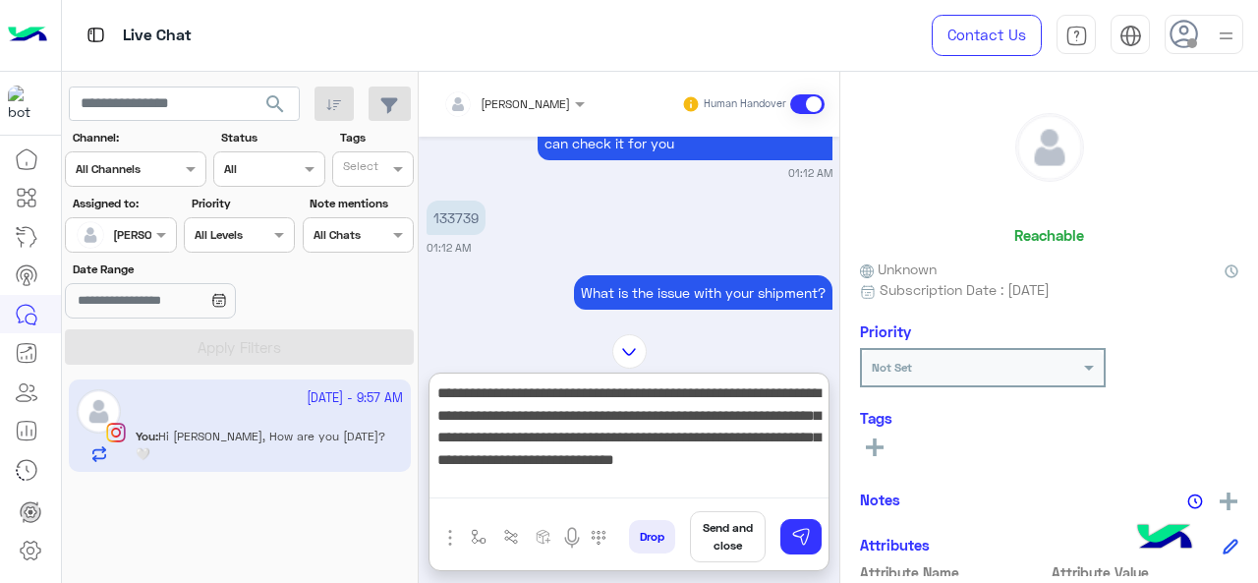
scroll to position [525, 0]
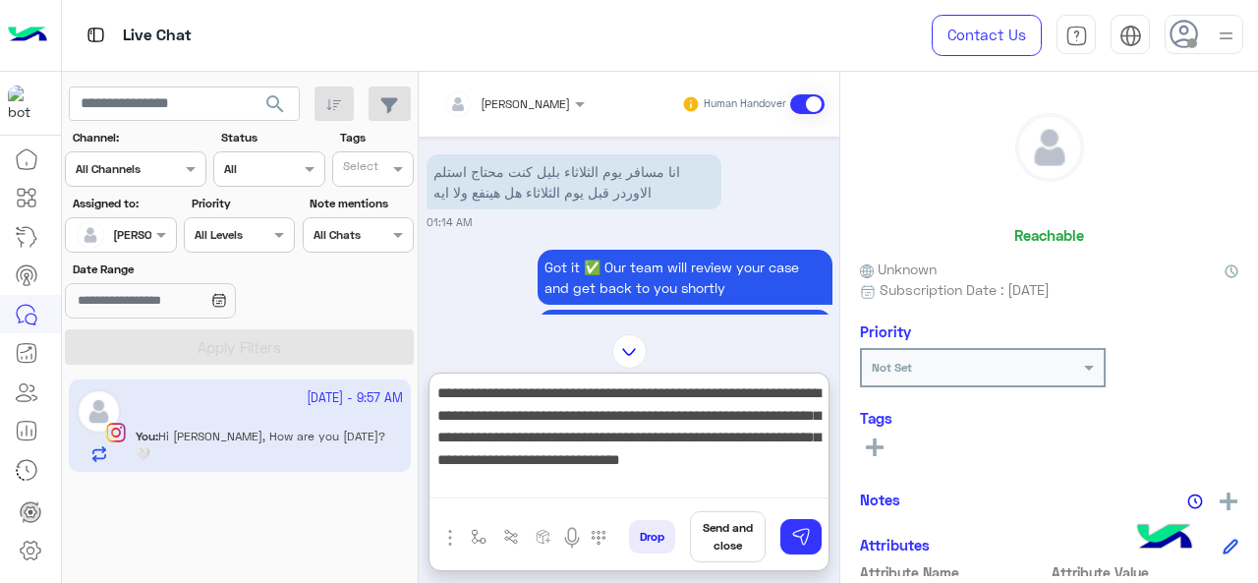
drag, startPoint x: 431, startPoint y: 392, endPoint x: 588, endPoint y: 489, distance: 184.0
click at [588, 489] on textarea "**********" at bounding box center [628, 439] width 399 height 118
paste textarea "**********"
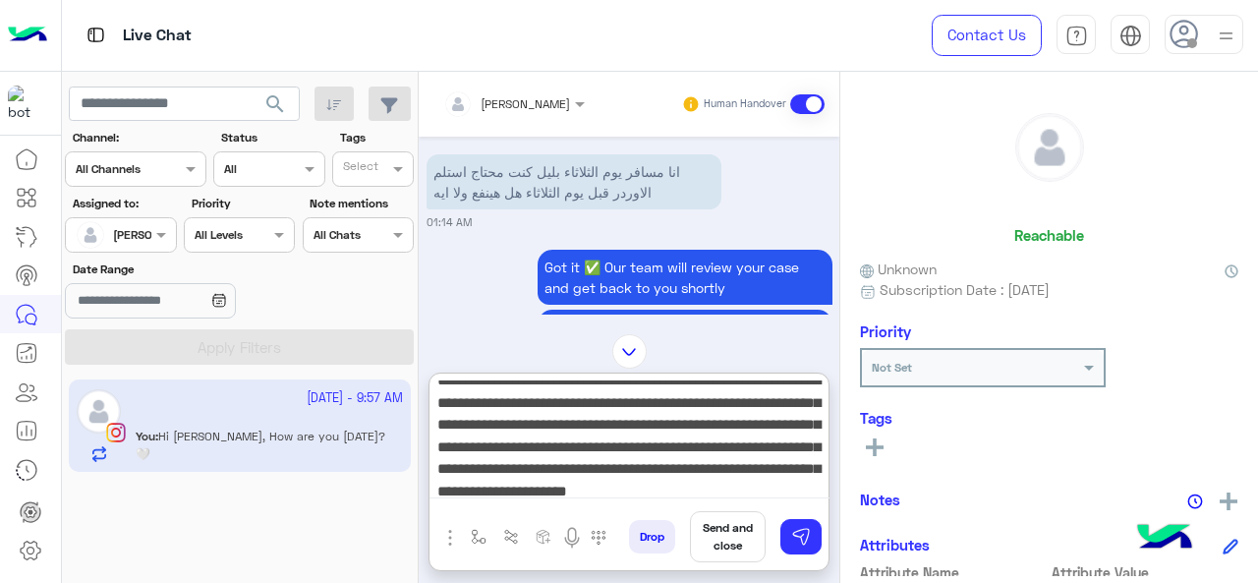
scroll to position [0, 0]
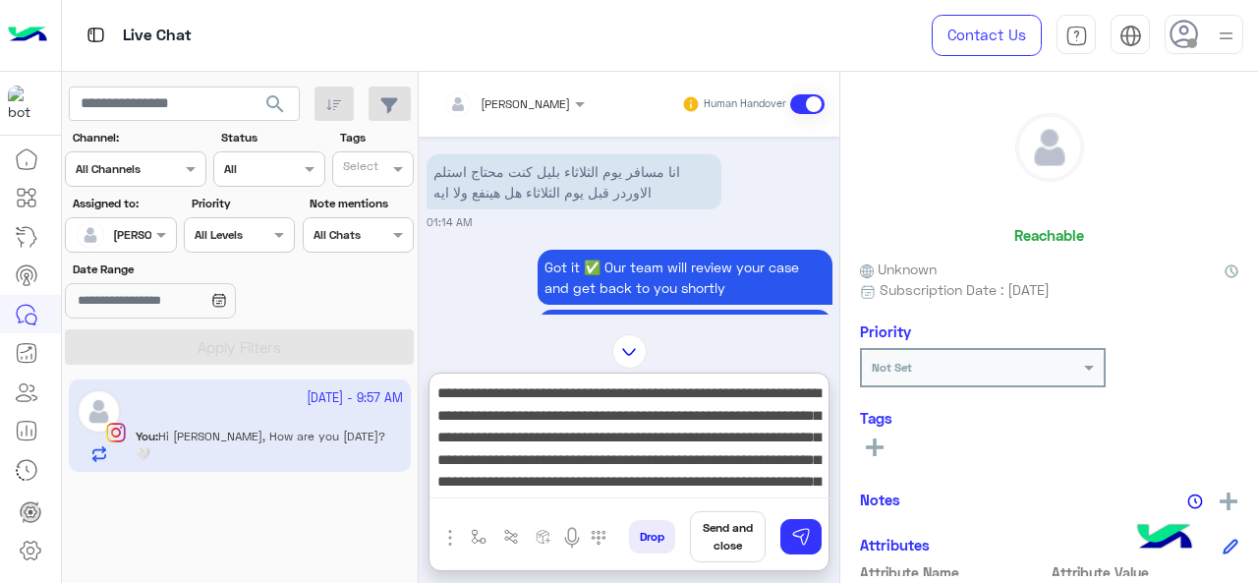
drag, startPoint x: 446, startPoint y: 394, endPoint x: 674, endPoint y: 389, distance: 228.0
click at [674, 389] on textarea "**********" at bounding box center [629, 439] width 400 height 118
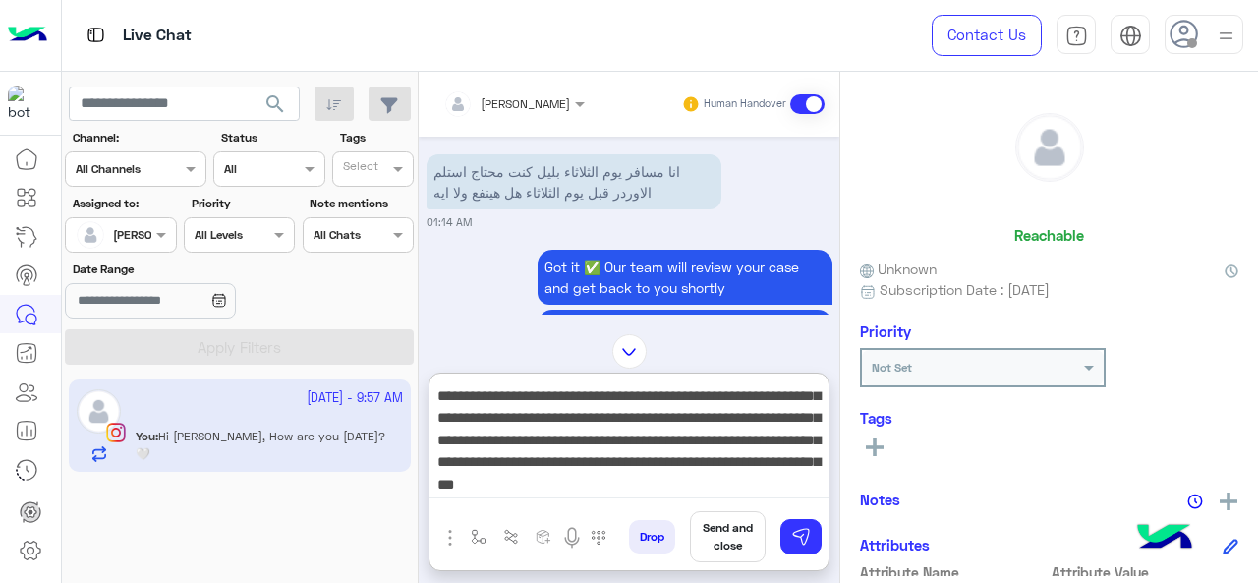
scroll to position [41, 0]
drag, startPoint x: 532, startPoint y: 441, endPoint x: 662, endPoint y: 496, distance: 140.9
click at [662, 496] on textarea "**********" at bounding box center [629, 439] width 400 height 118
type textarea "**********"
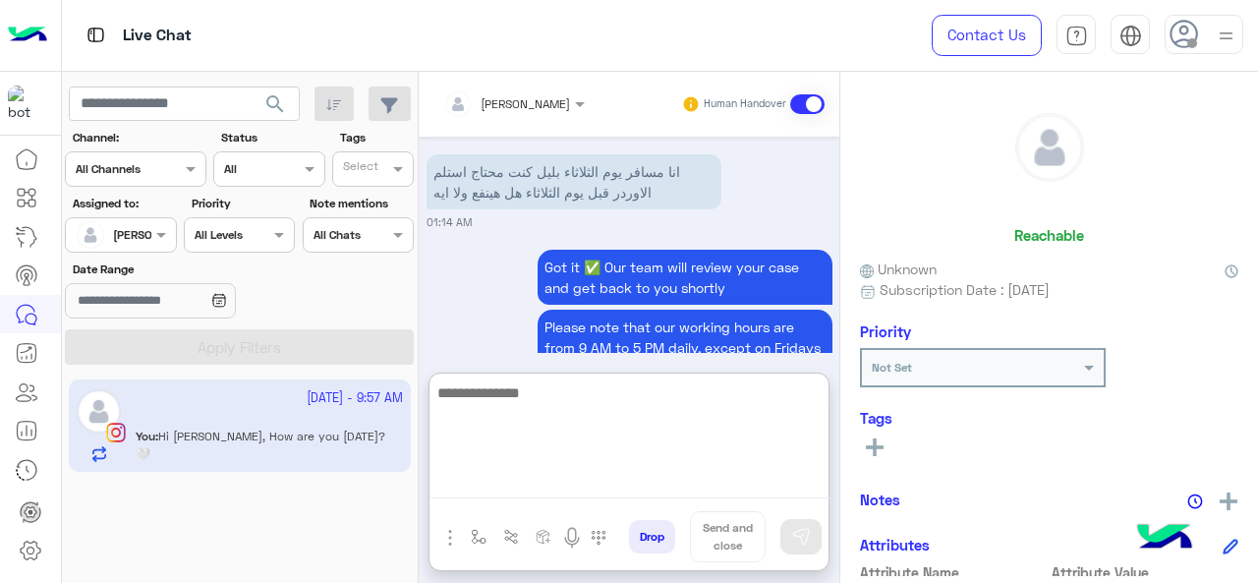
scroll to position [1220, 0]
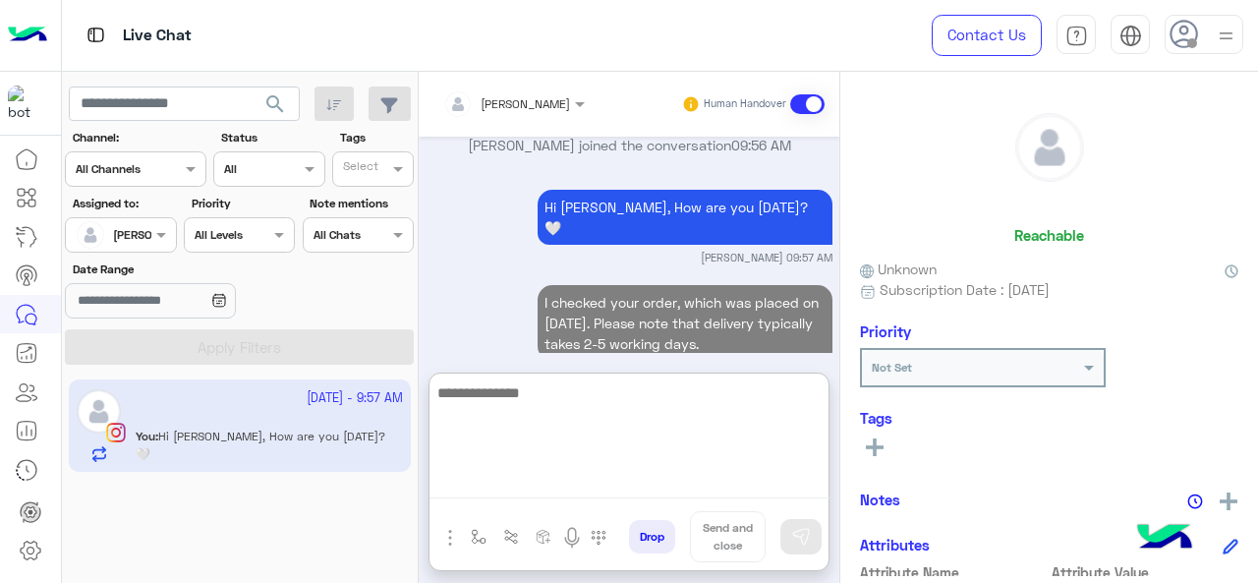
paste textarea "**********"
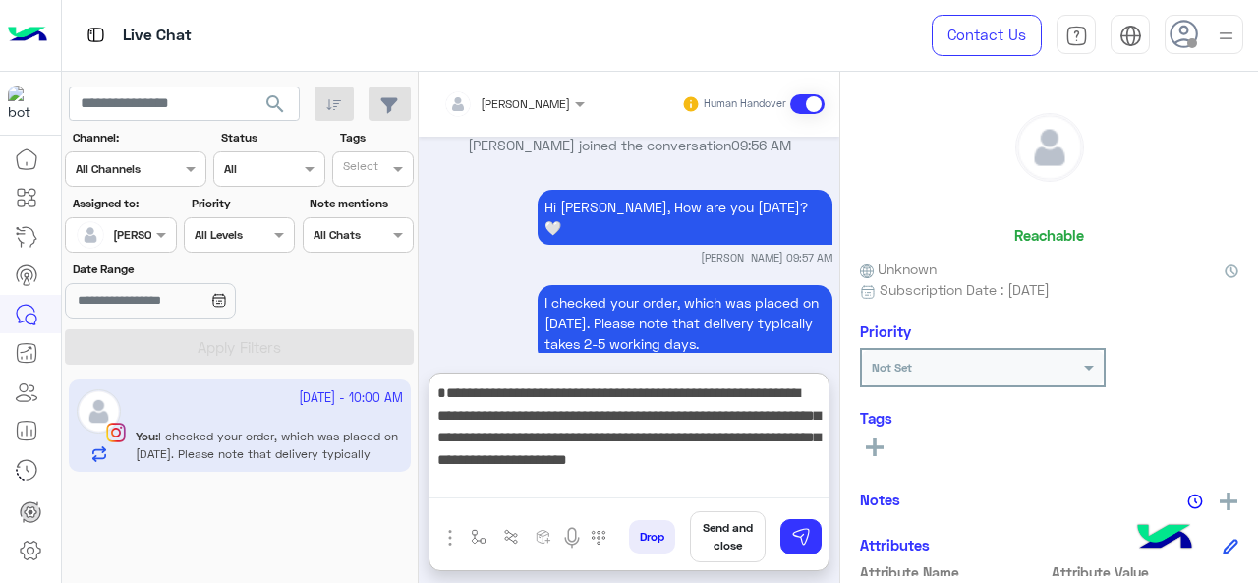
click at [440, 398] on textarea "**********" at bounding box center [629, 439] width 400 height 118
type textarea "**********"
click at [808, 467] on textarea "**********" at bounding box center [629, 439] width 400 height 118
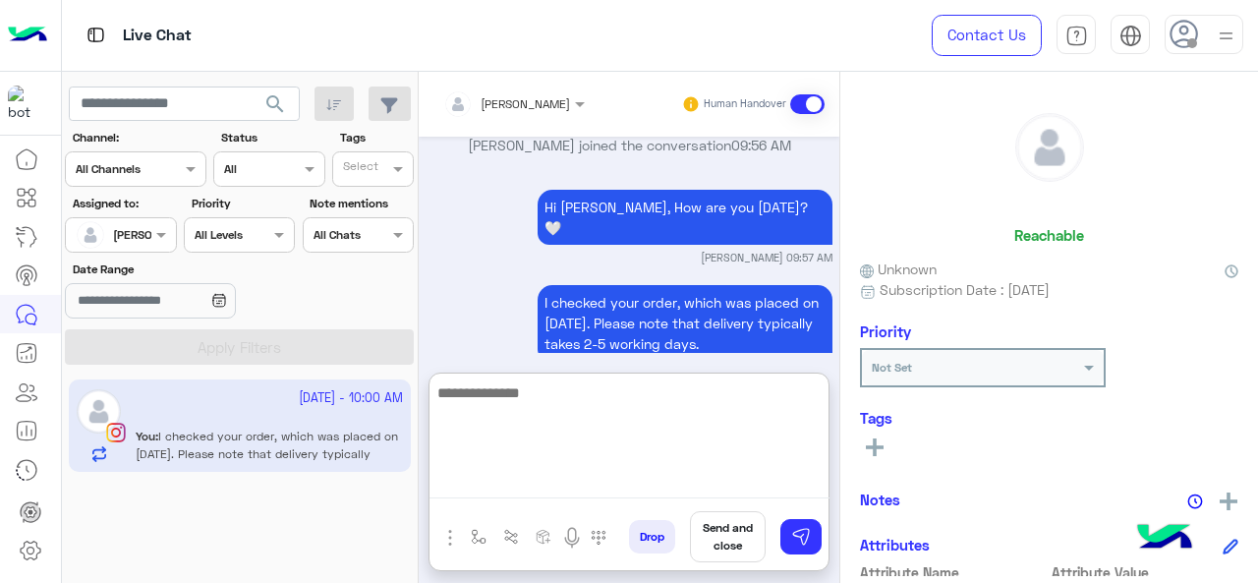
scroll to position [1398, 0]
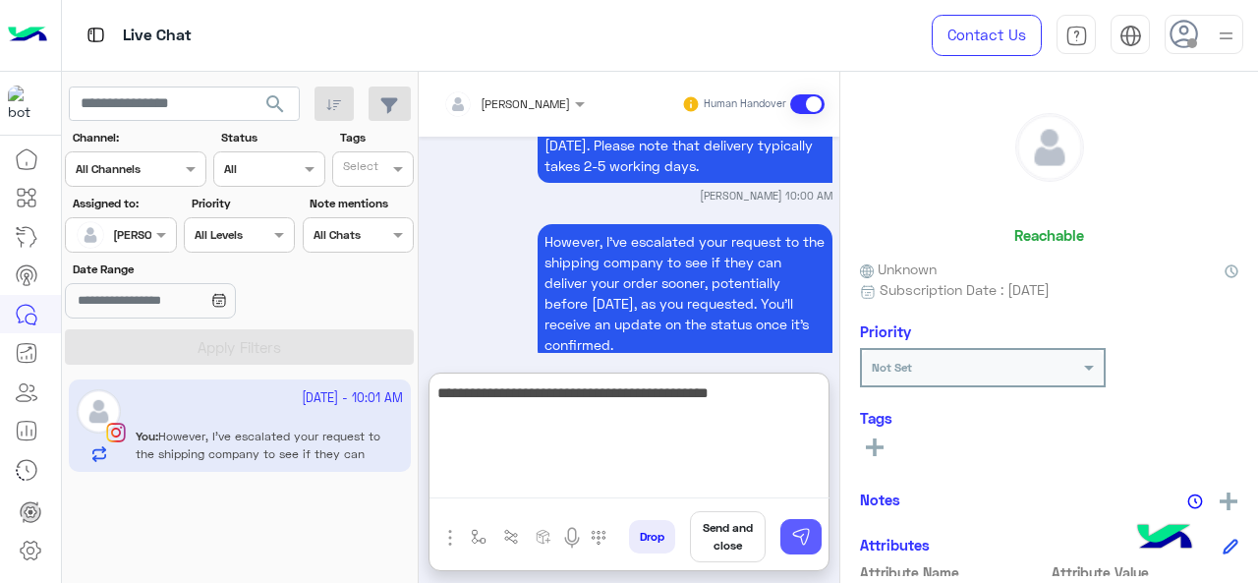
type textarea "**********"
click at [806, 546] on img at bounding box center [801, 537] width 20 height 20
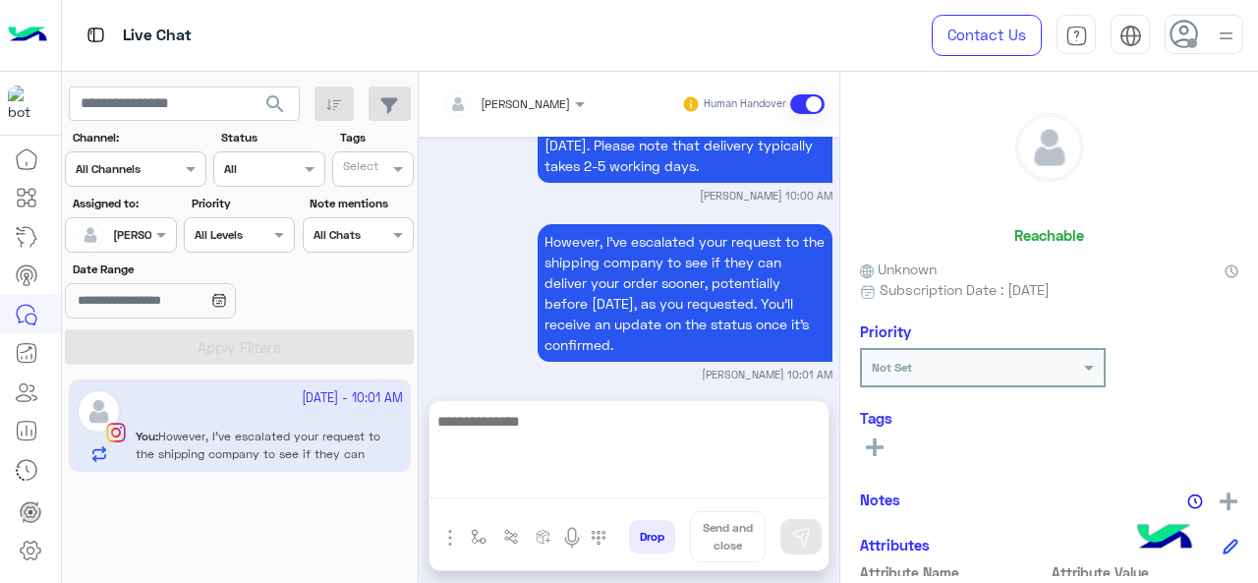
scroll to position [1405, 0]
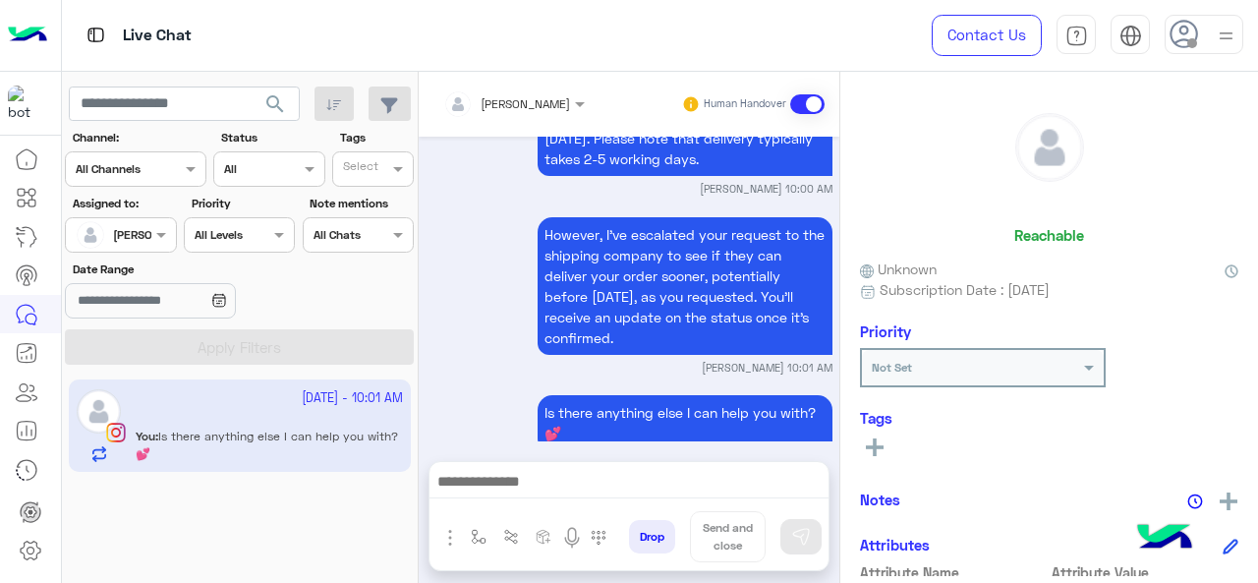
click at [870, 448] on rect at bounding box center [875, 447] width 18 height 4
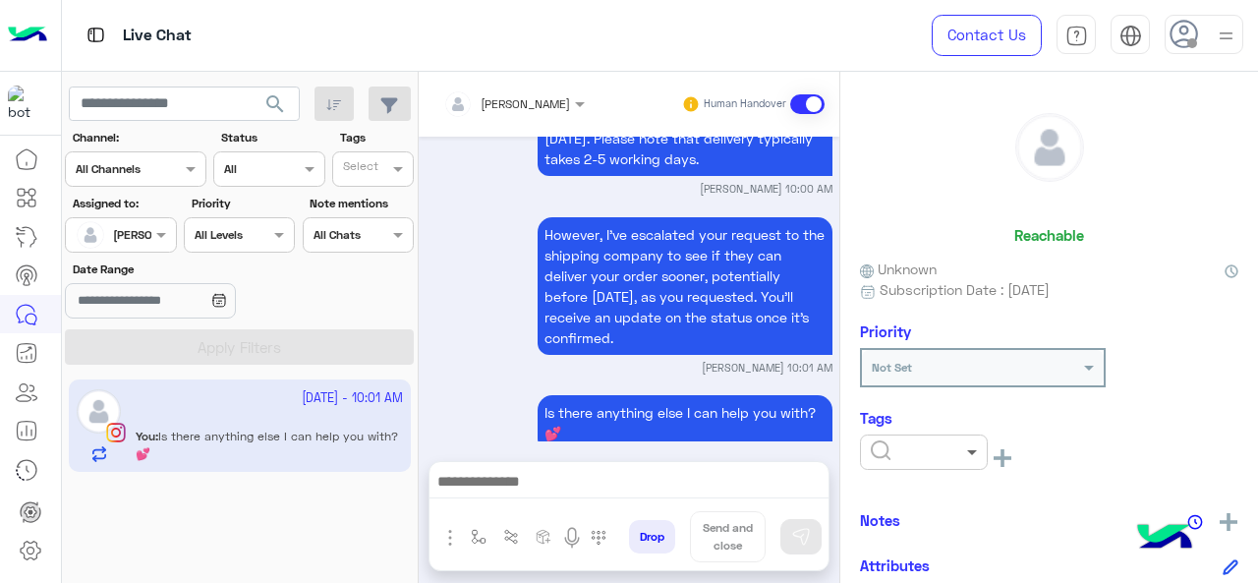
click at [968, 455] on span at bounding box center [974, 451] width 25 height 21
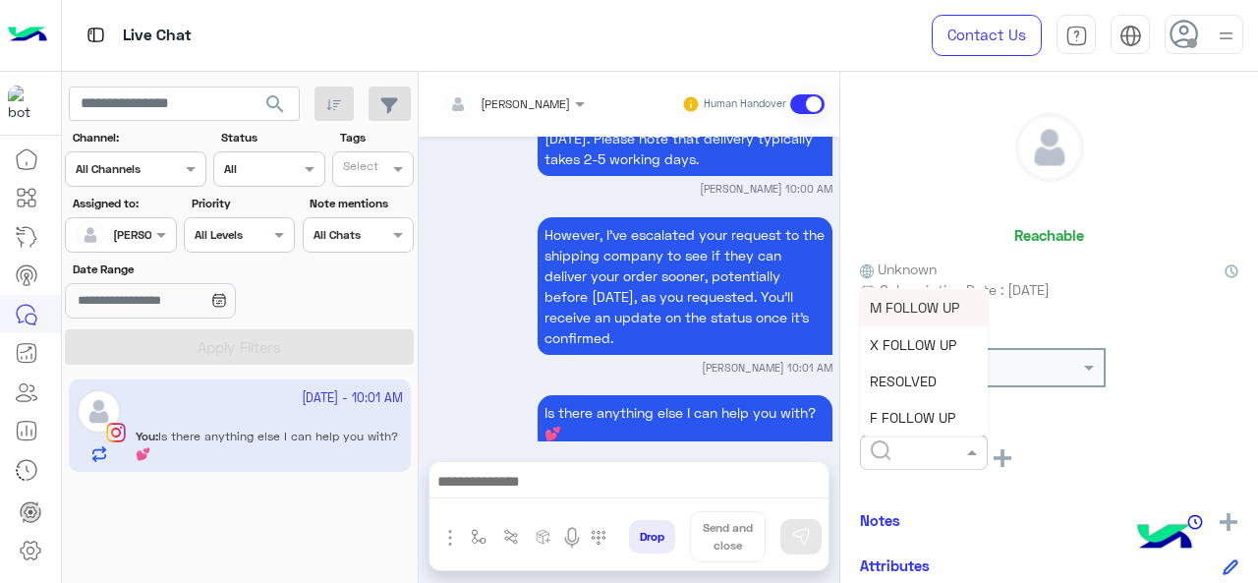
scroll to position [0, 0]
click at [905, 313] on span "J FOLLOW UP" at bounding box center [911, 306] width 85 height 17
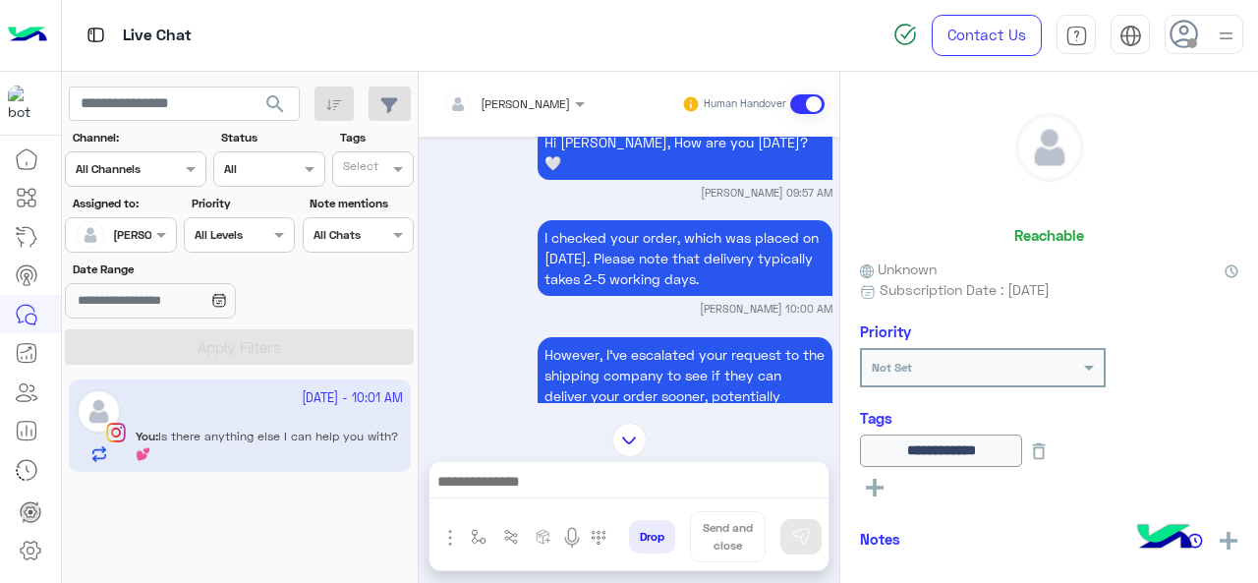
scroll to position [1405, 0]
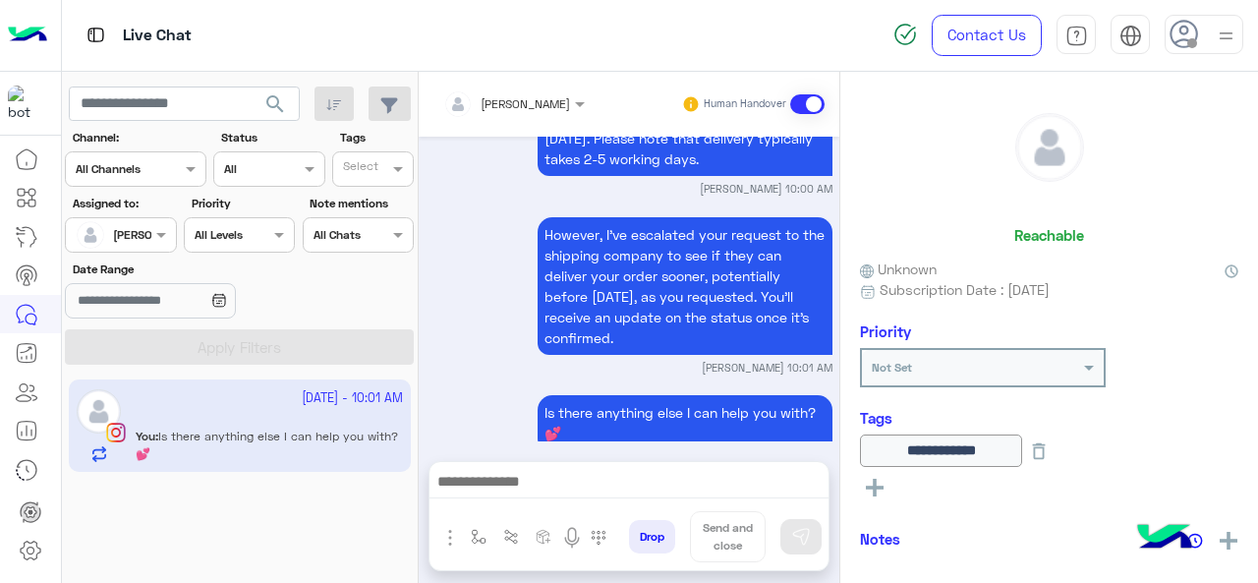
click at [604, 479] on textarea at bounding box center [629, 483] width 400 height 29
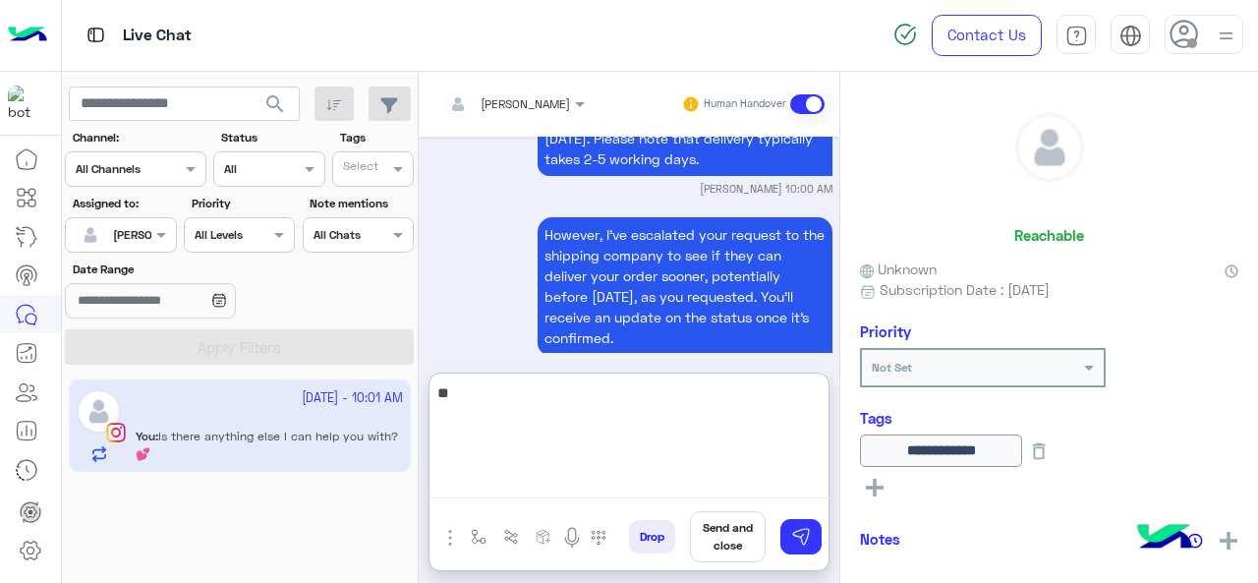
type textarea "*"
type textarea "**********"
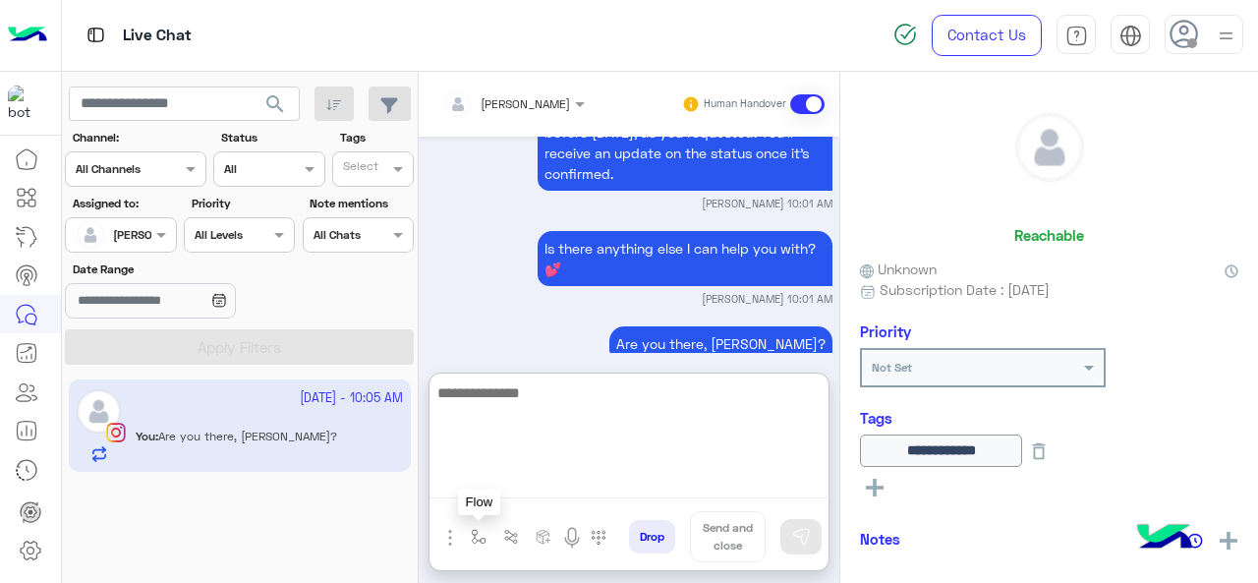
click at [476, 542] on img "button" at bounding box center [479, 537] width 16 height 16
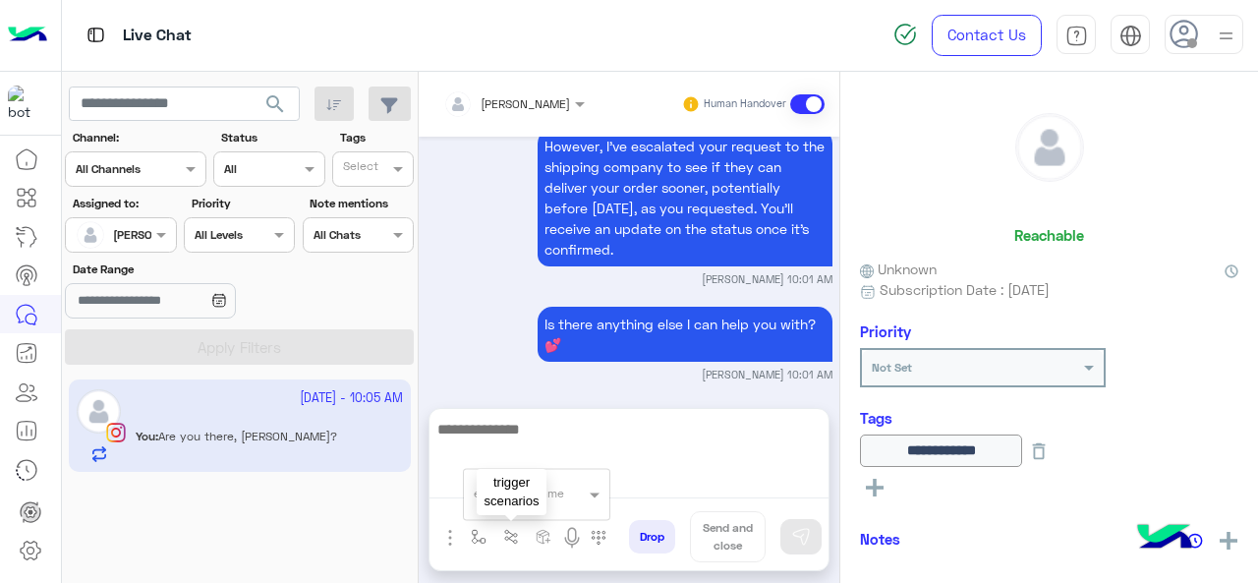
scroll to position [1481, 0]
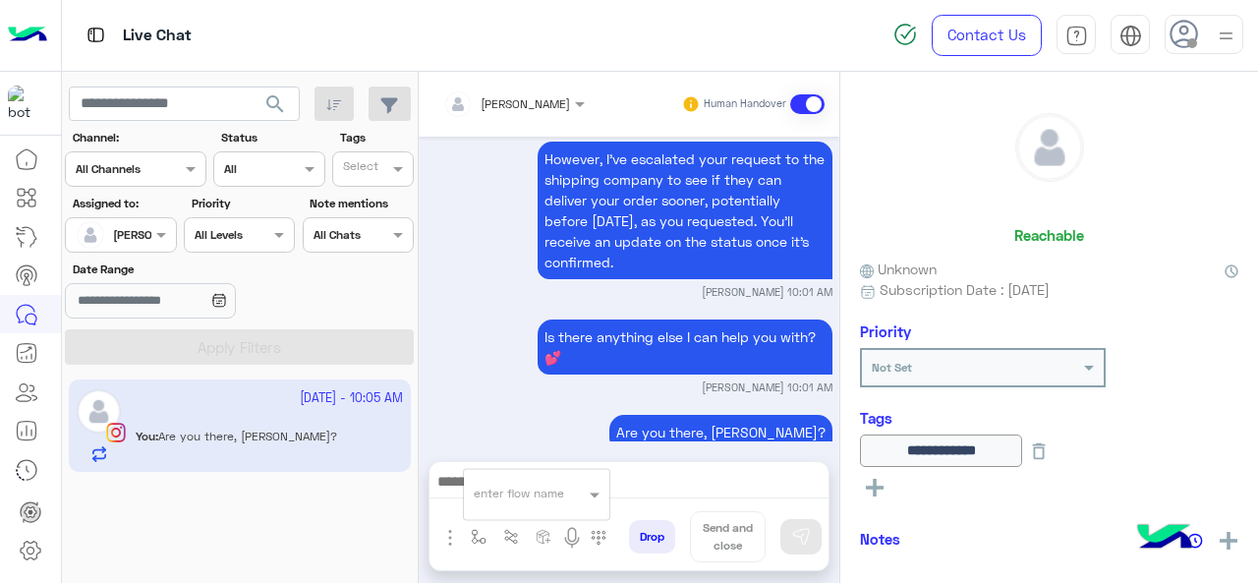
click at [557, 484] on div at bounding box center [536, 489] width 145 height 19
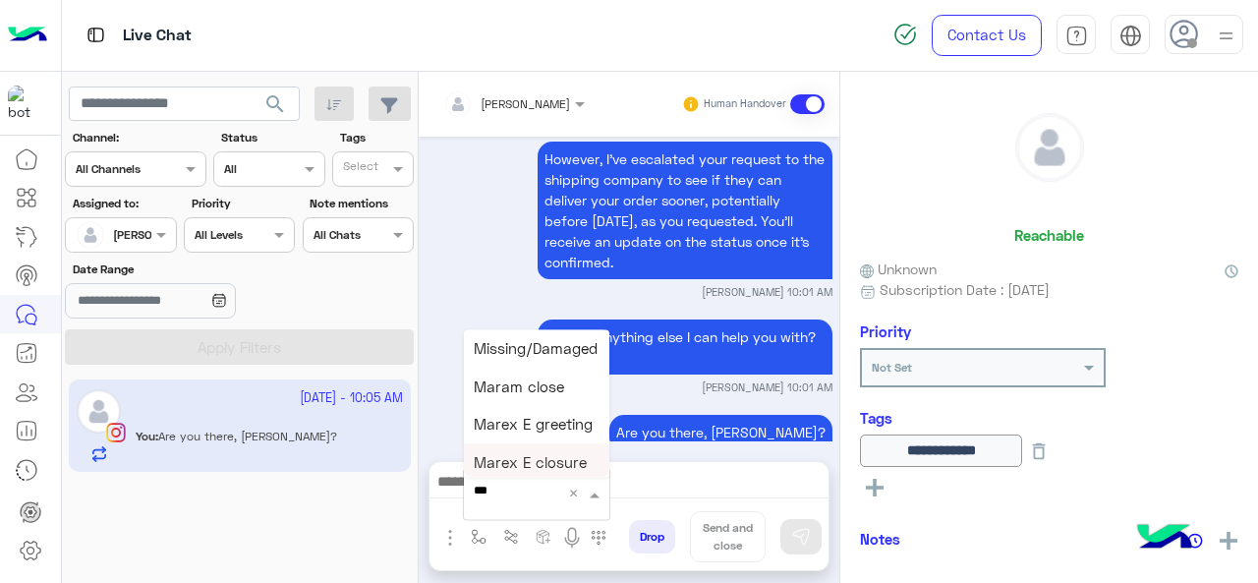
type input "****"
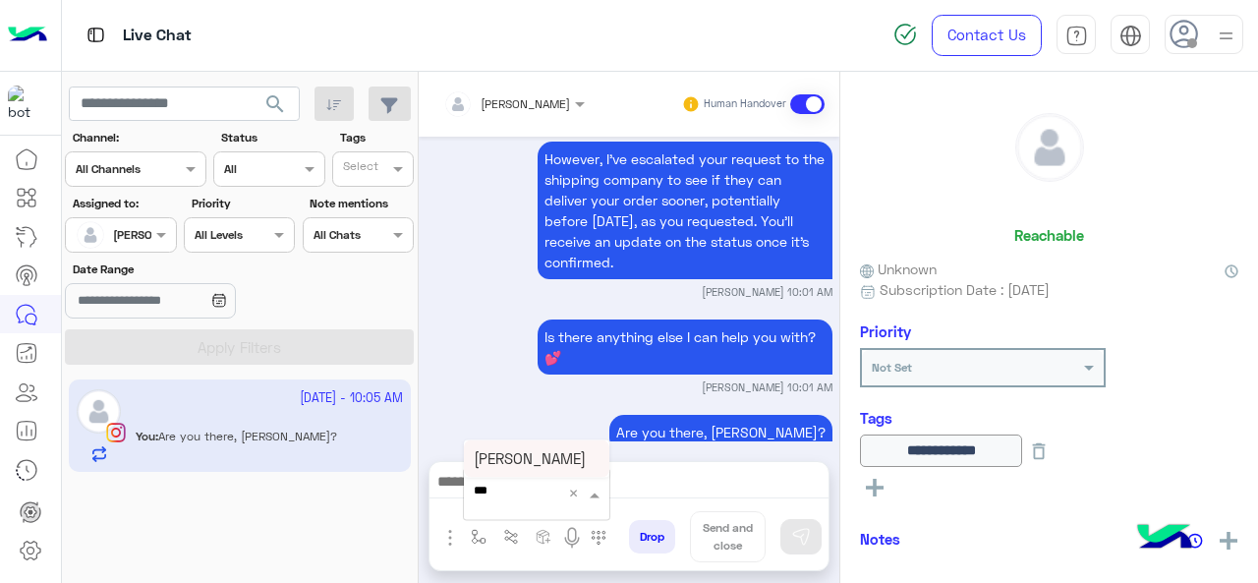
type input "****"
click at [560, 467] on div "[PERSON_NAME]" at bounding box center [536, 458] width 145 height 38
type textarea "**********"
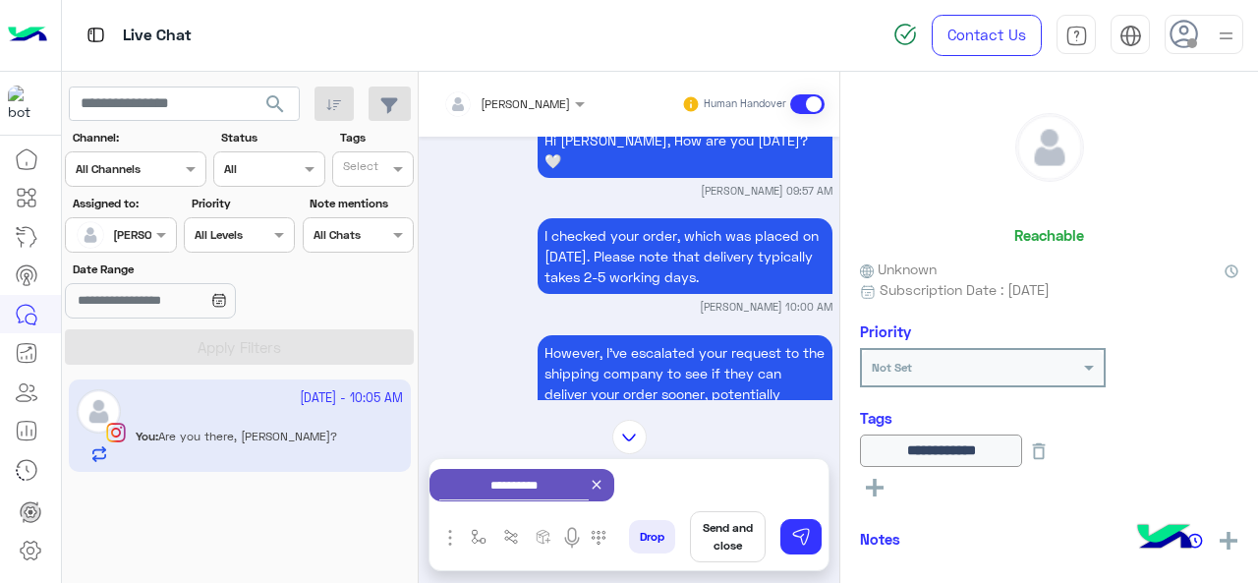
scroll to position [1484, 0]
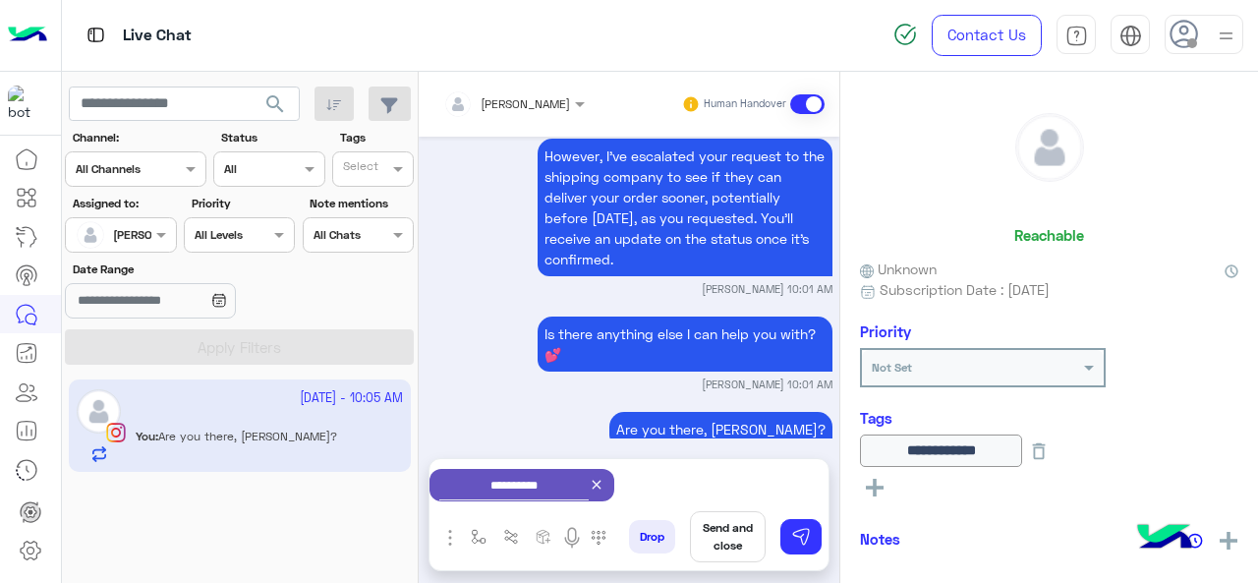
click at [715, 535] on button "Send and close" at bounding box center [728, 536] width 76 height 51
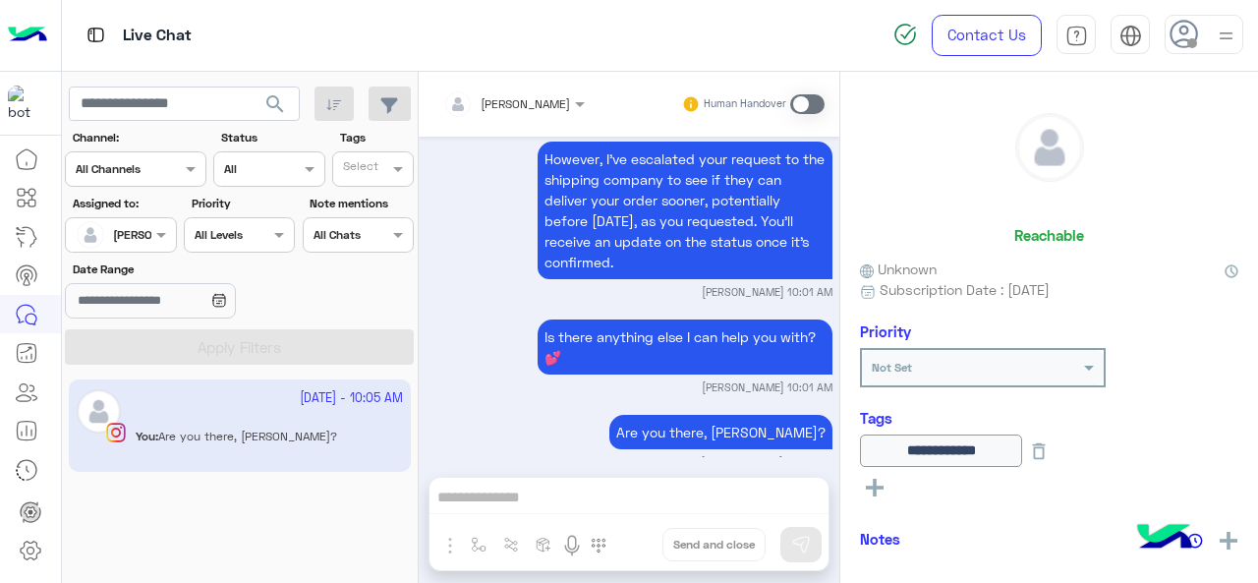
scroll to position [1516, 0]
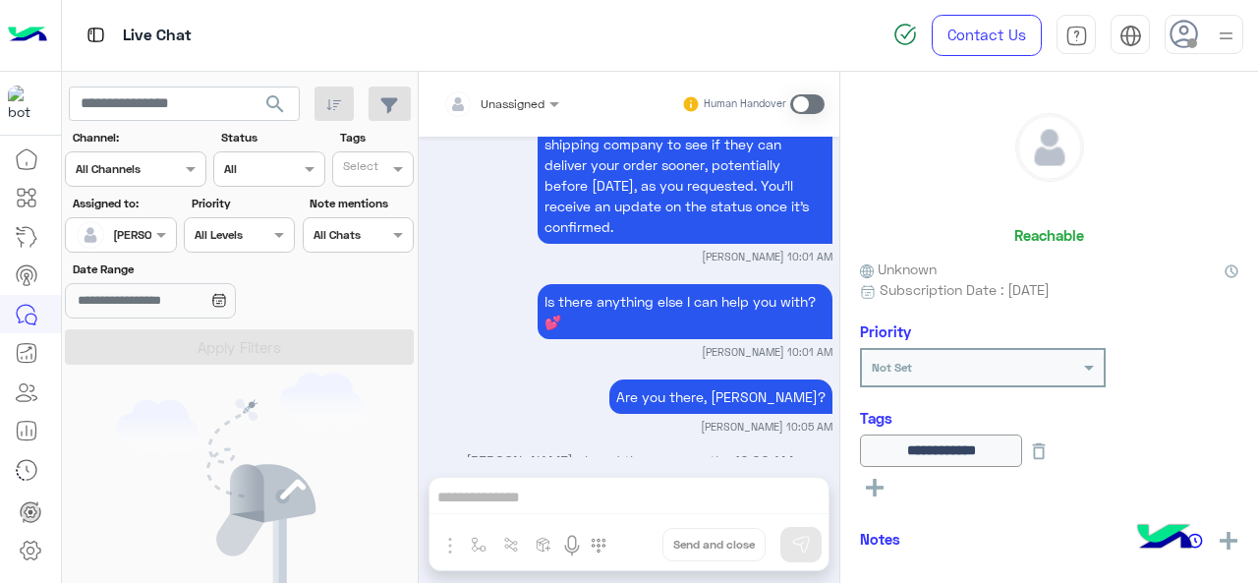
click at [145, 238] on div at bounding box center [120, 232] width 109 height 19
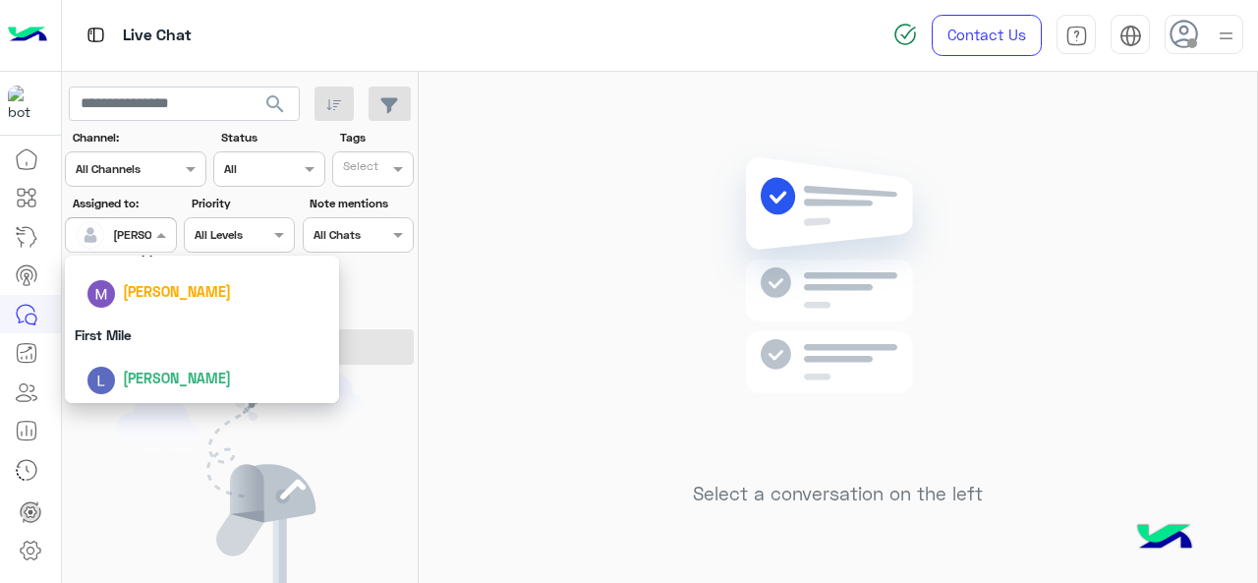
scroll to position [287, 0]
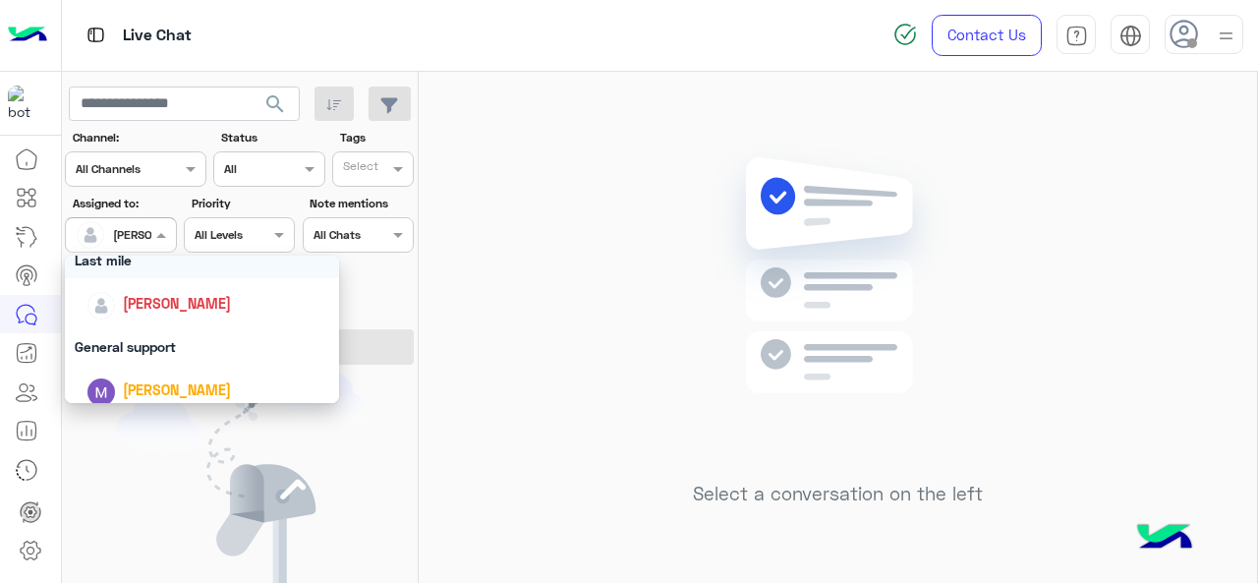
click at [138, 268] on div "Last mile" at bounding box center [202, 260] width 275 height 36
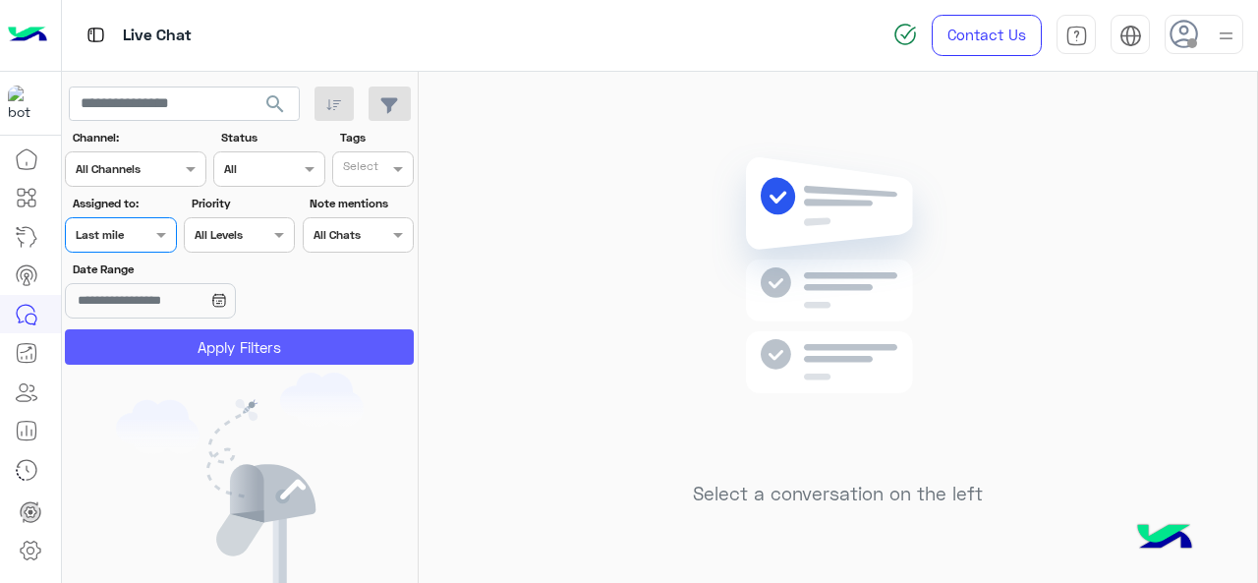
click at [148, 341] on button "Apply Filters" at bounding box center [239, 346] width 349 height 35
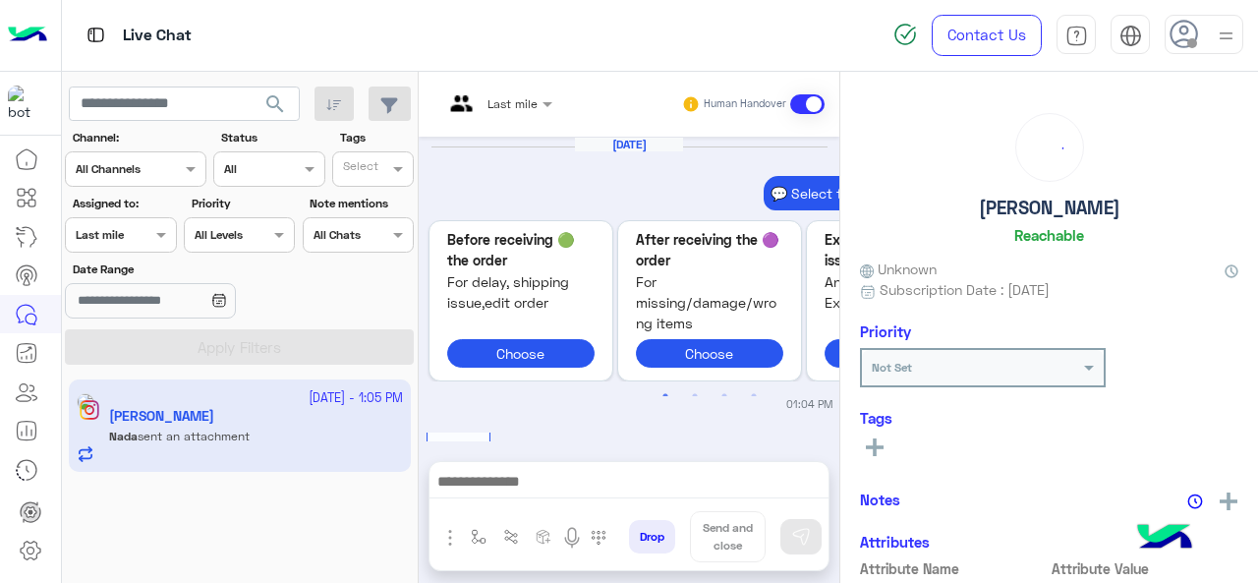
scroll to position [1314, 0]
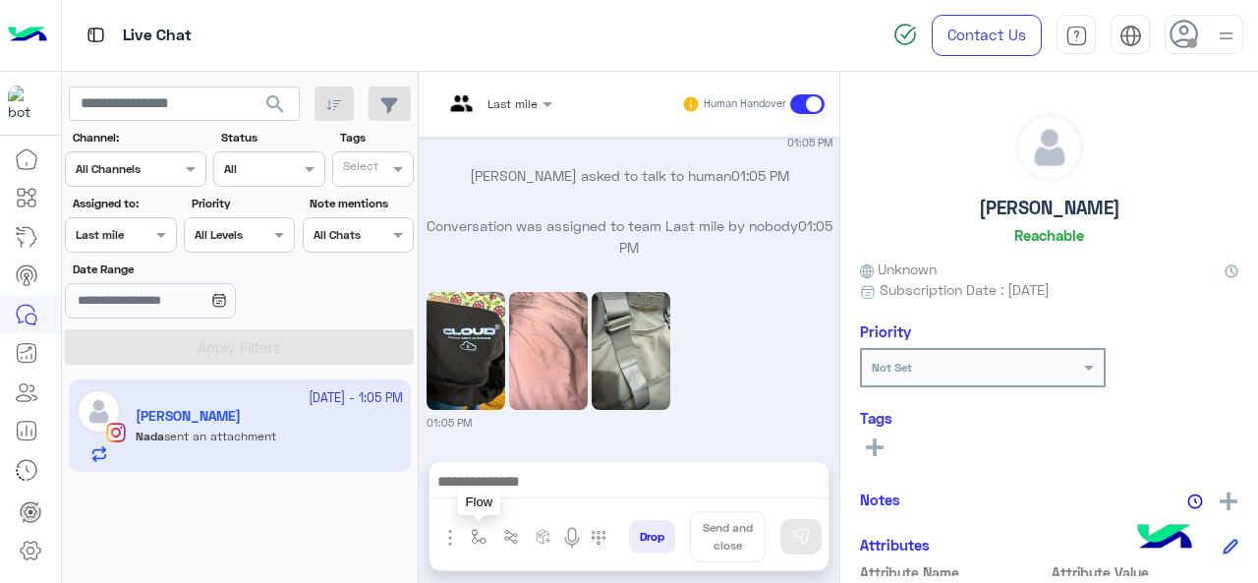
click at [476, 541] on img "button" at bounding box center [479, 537] width 16 height 16
click at [591, 504] on span at bounding box center [597, 493] width 25 height 22
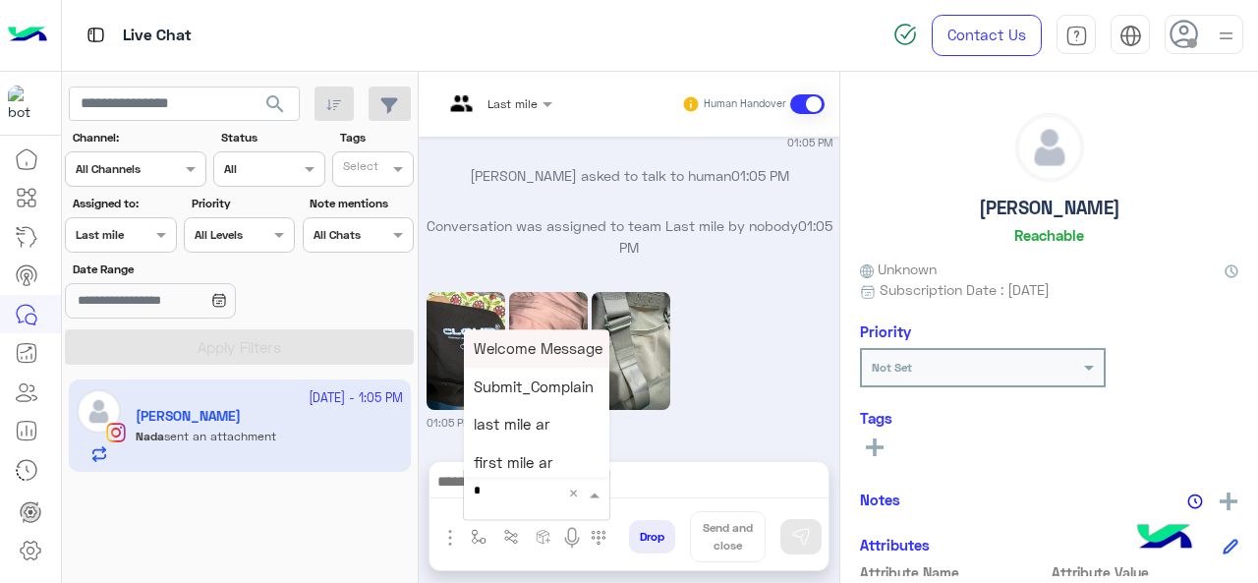
type input "*"
click at [557, 359] on div "M Greeting" at bounding box center [536, 348] width 145 height 38
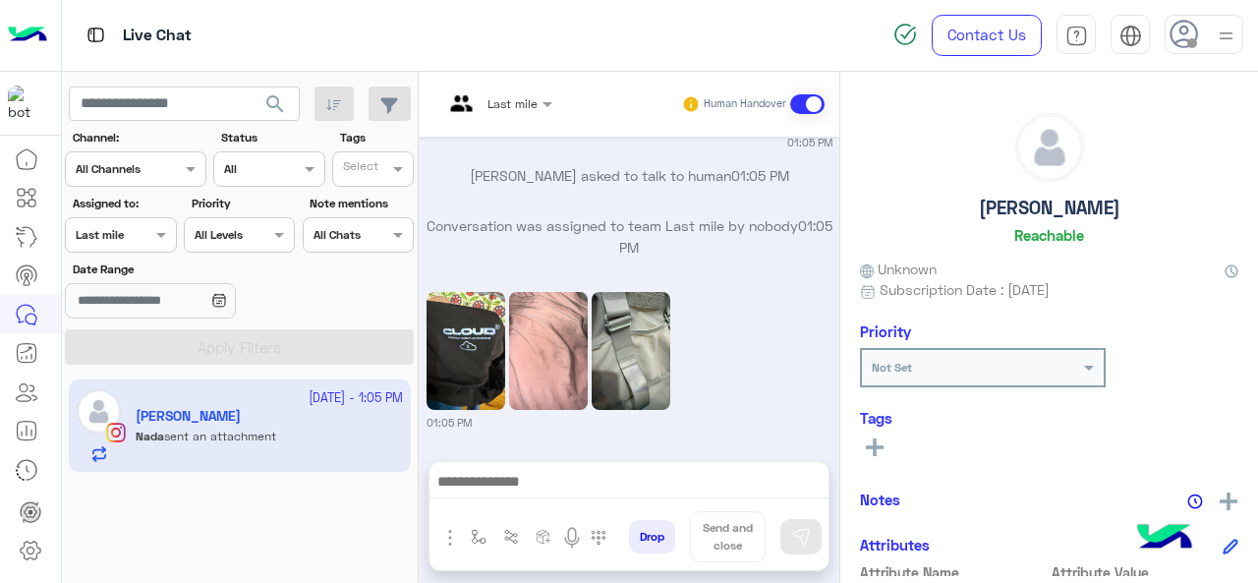
type textarea "**********"
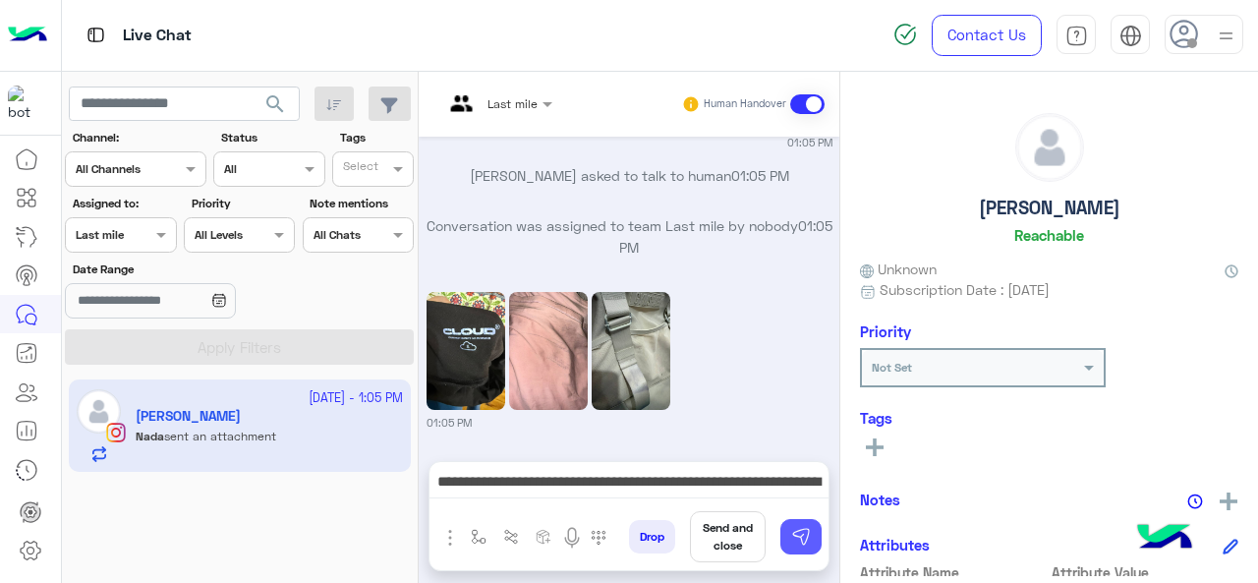
click at [797, 537] on img at bounding box center [801, 537] width 20 height 20
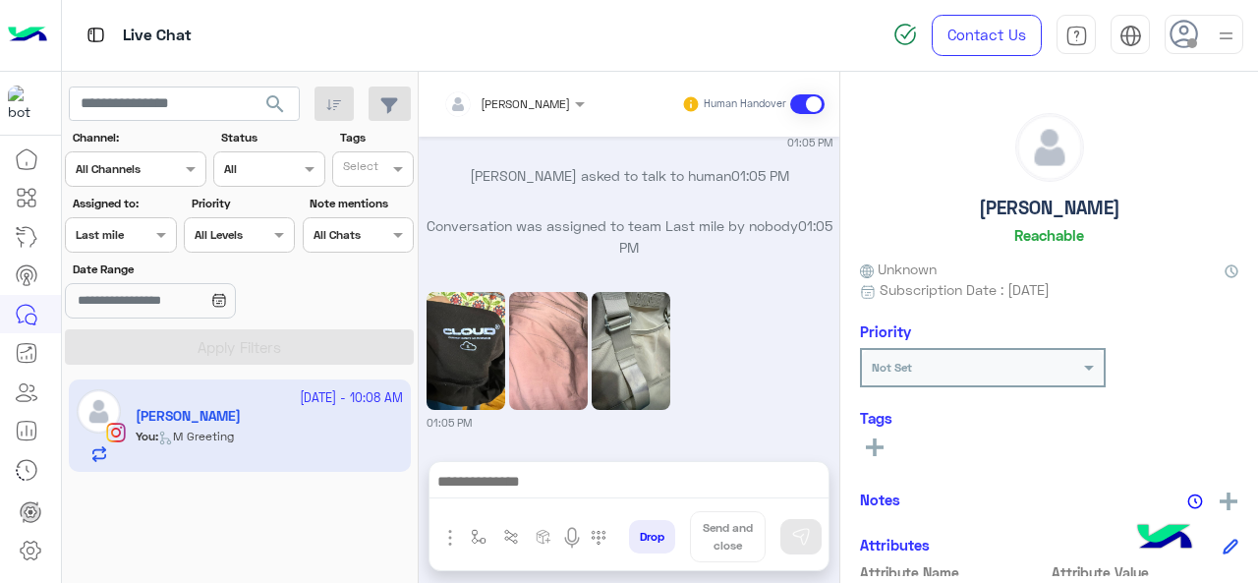
scroll to position [1494, 0]
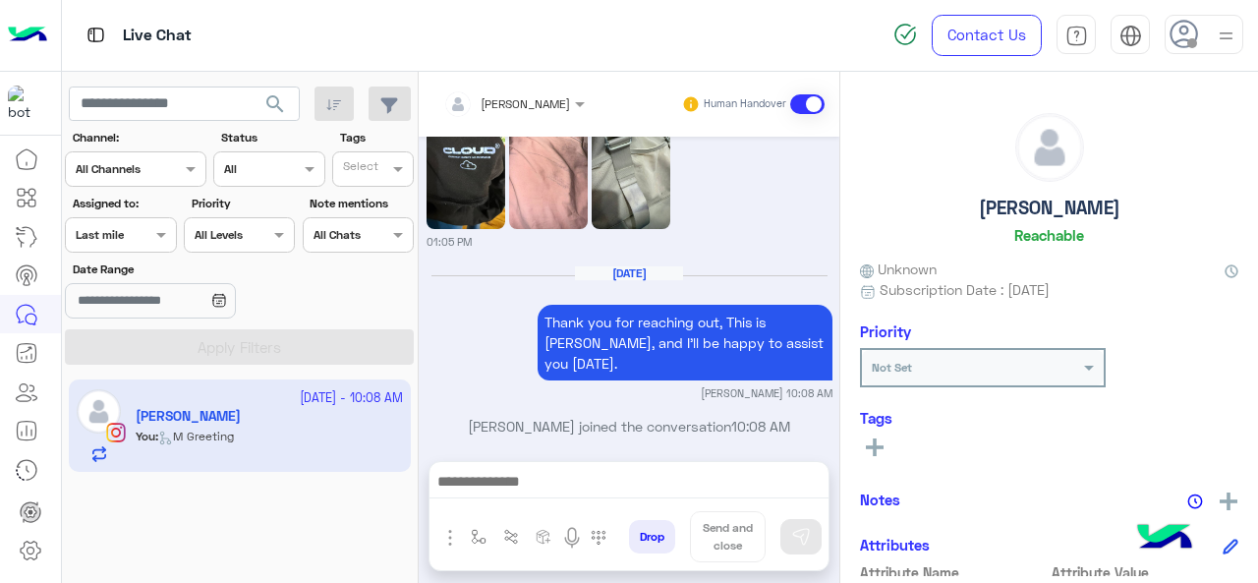
click at [521, 108] on input "text" at bounding box center [488, 101] width 91 height 18
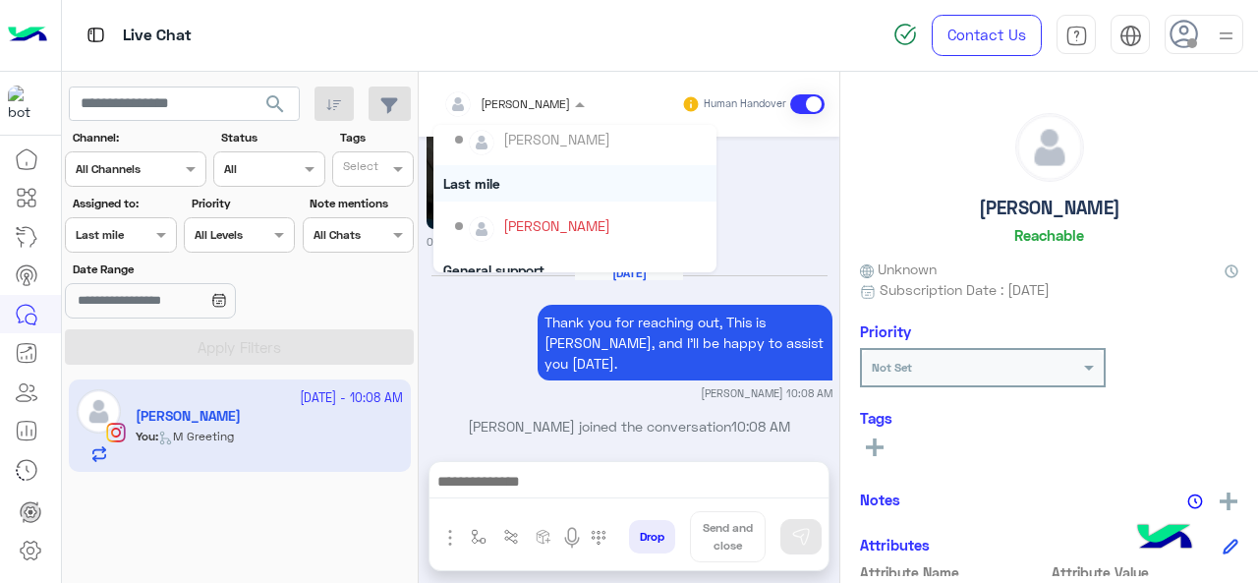
scroll to position [295, 0]
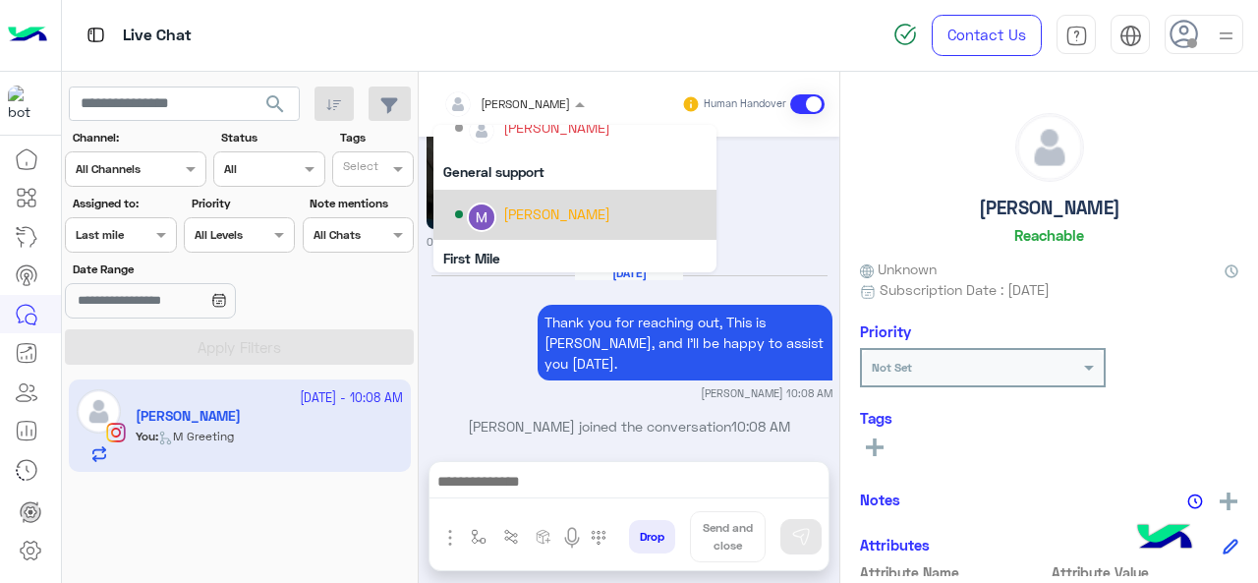
click at [519, 210] on div "[PERSON_NAME]" at bounding box center [556, 213] width 107 height 21
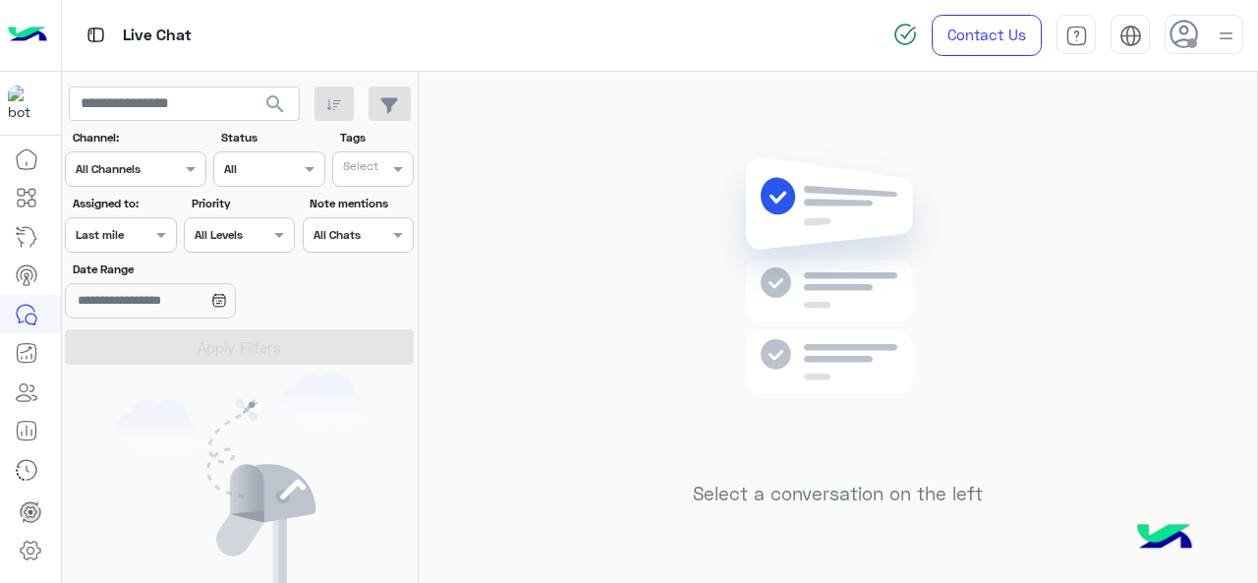
click at [128, 224] on div at bounding box center [120, 232] width 109 height 19
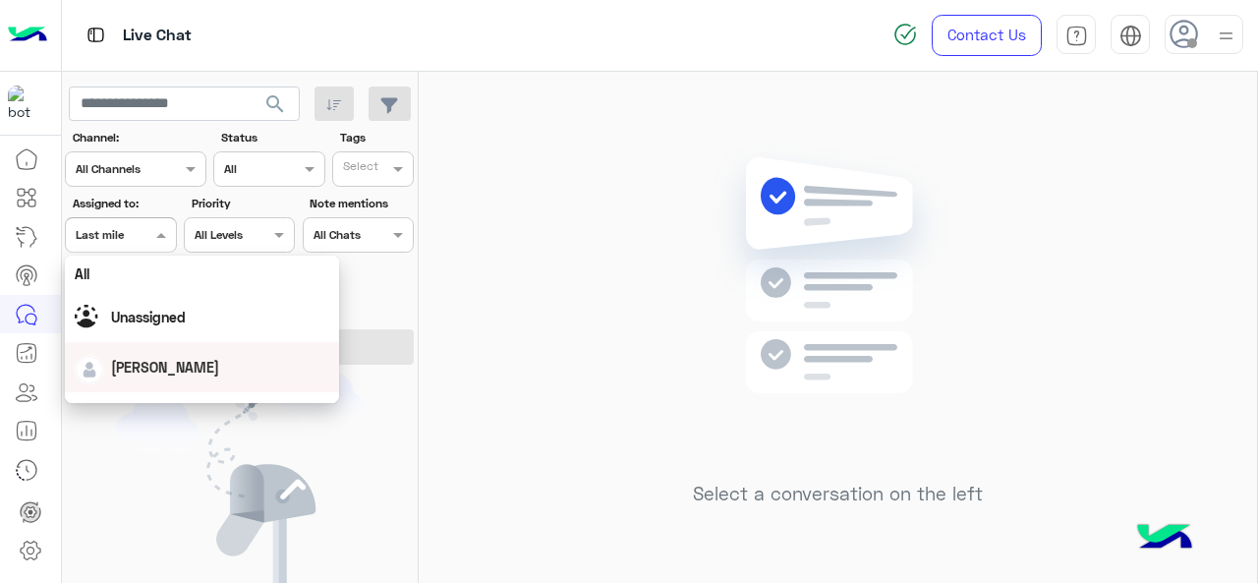
scroll to position [295, 0]
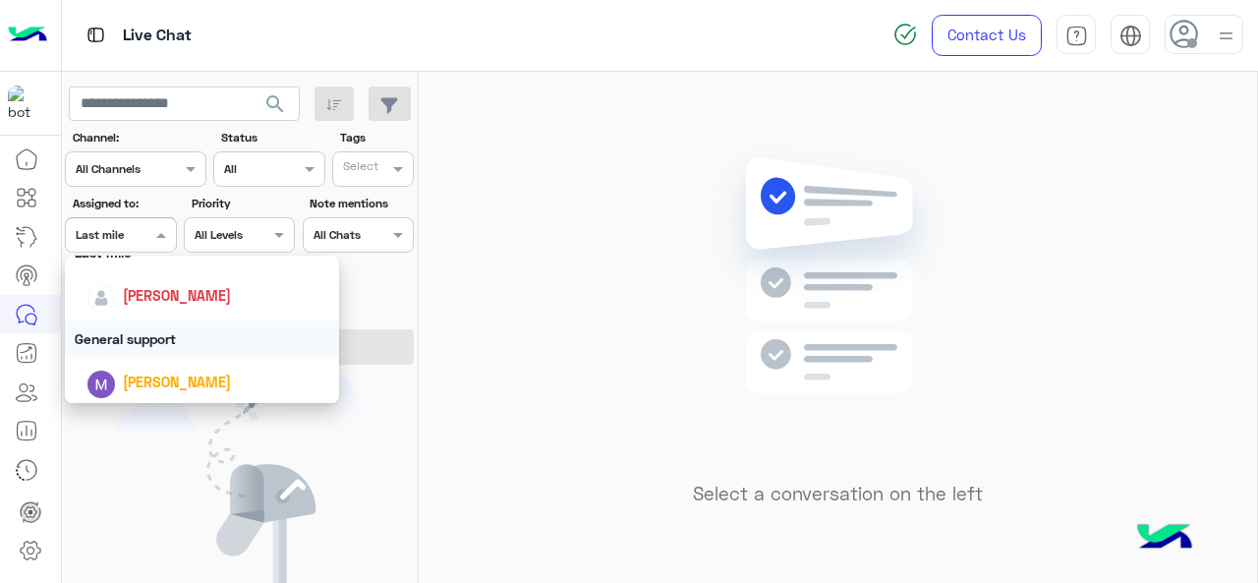
click at [98, 340] on div "General support" at bounding box center [202, 338] width 275 height 36
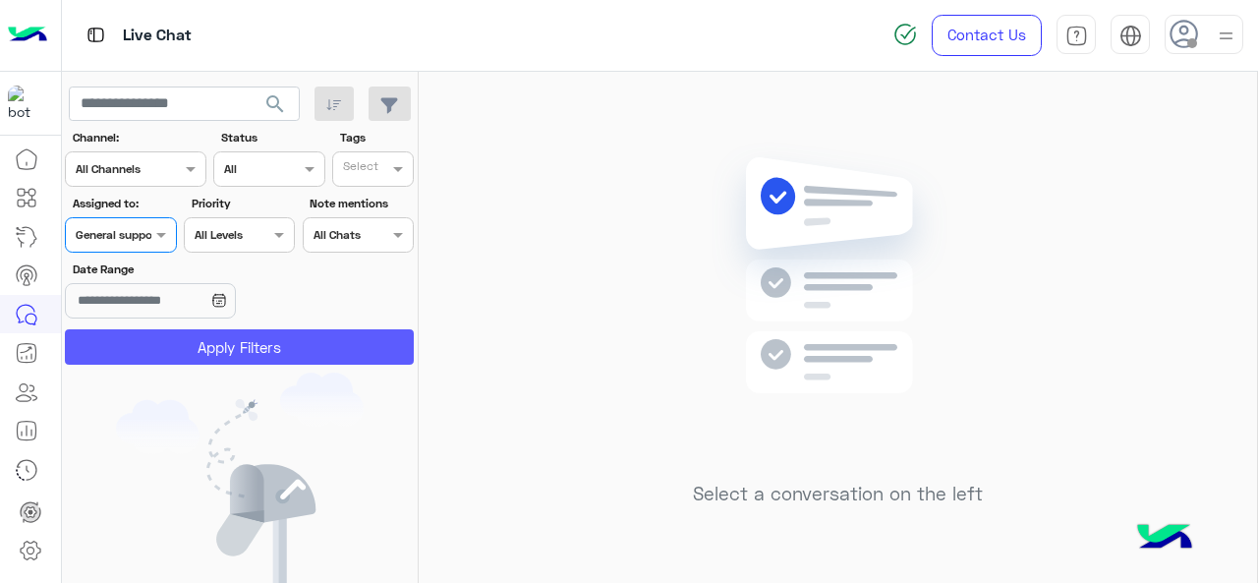
click at [135, 345] on button "Apply Filters" at bounding box center [239, 346] width 349 height 35
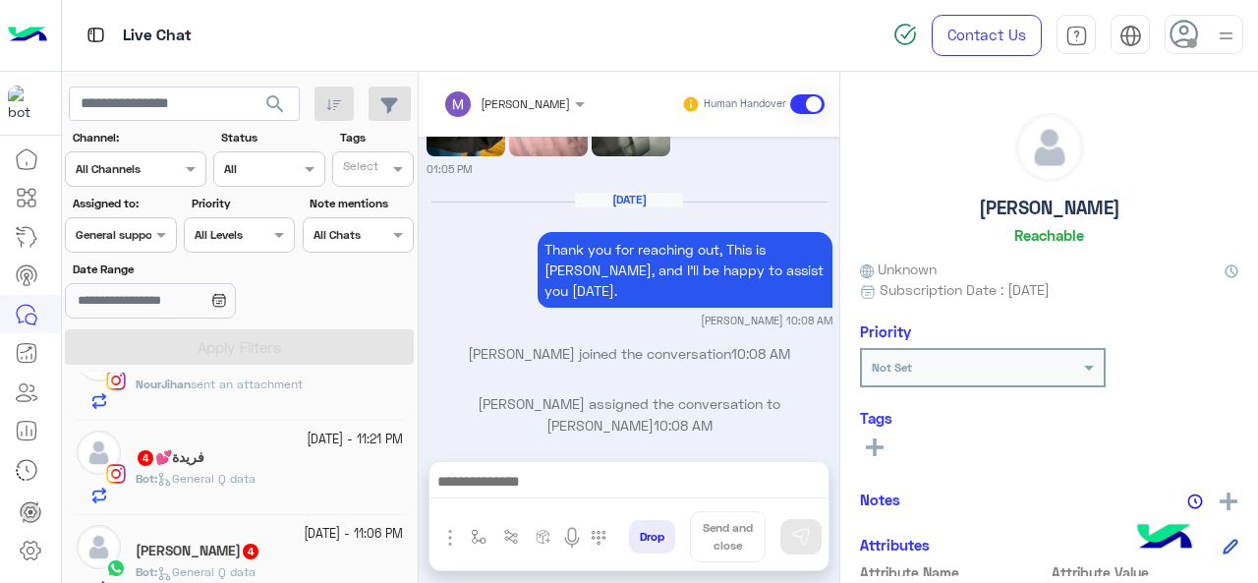
scroll to position [1761, 0]
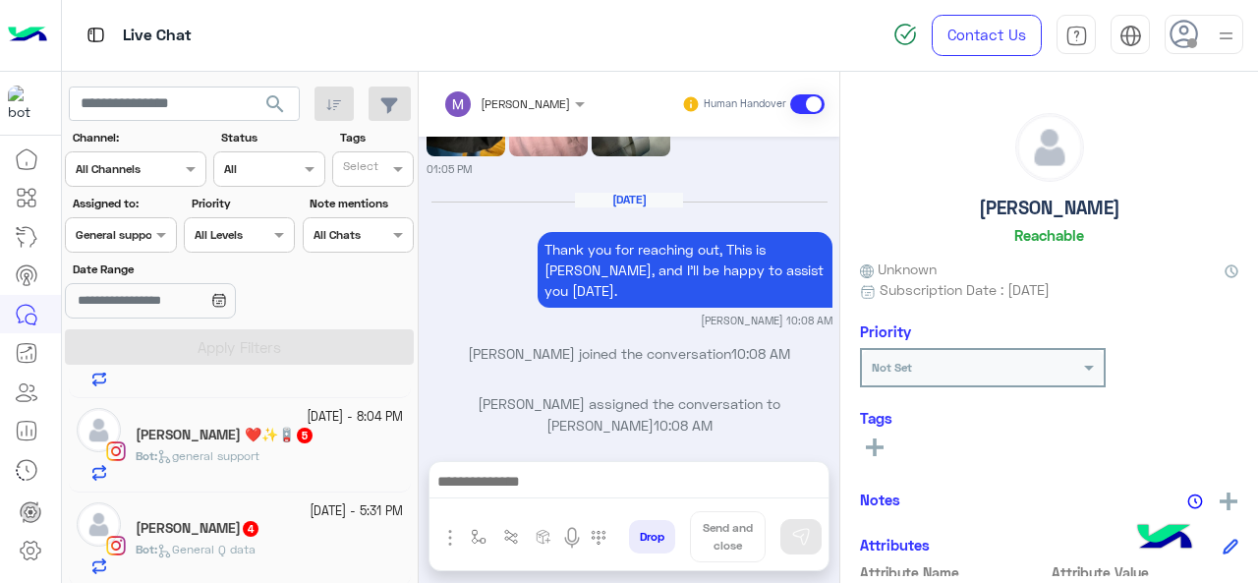
click at [167, 521] on h5 "Sarah Ramses 4" at bounding box center [198, 528] width 125 height 17
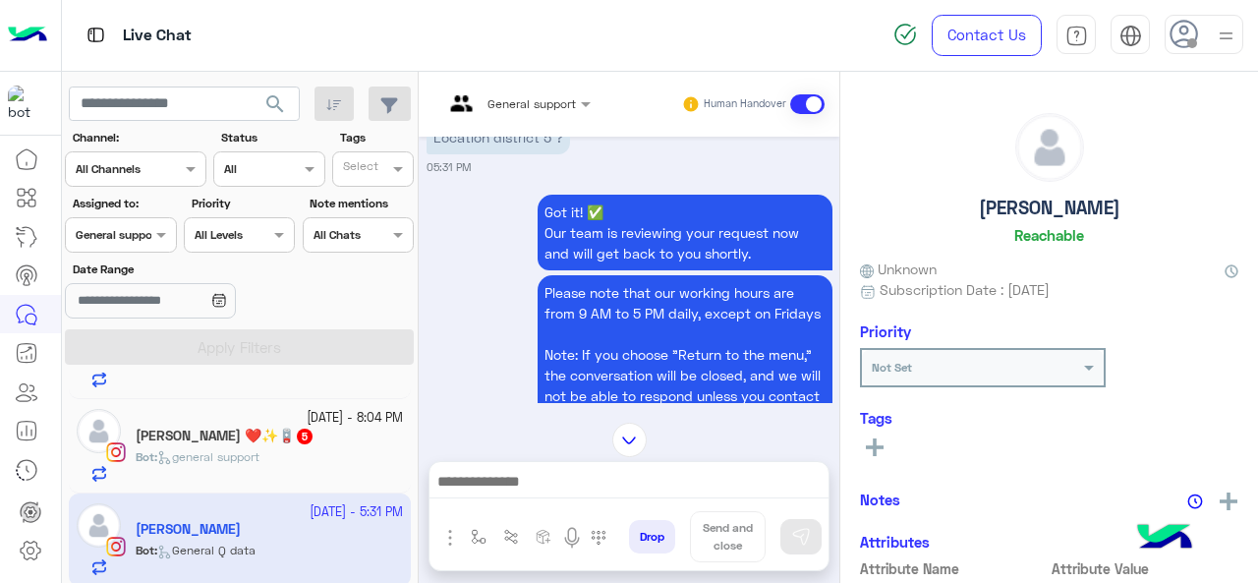
scroll to position [778, 0]
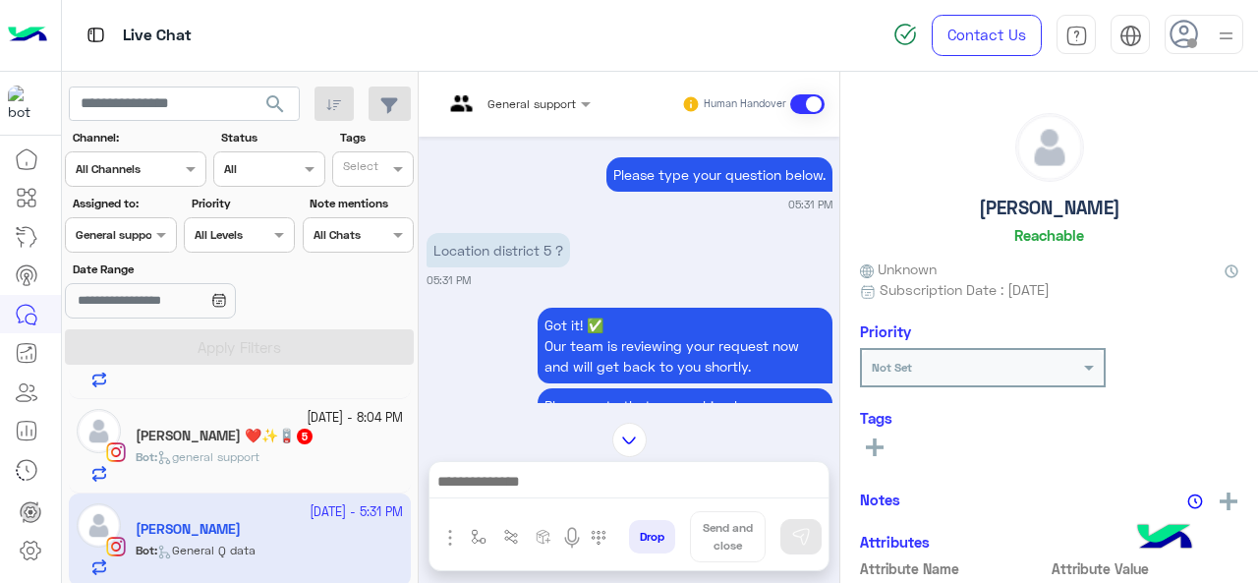
click at [243, 449] on span "general support" at bounding box center [208, 456] width 102 height 15
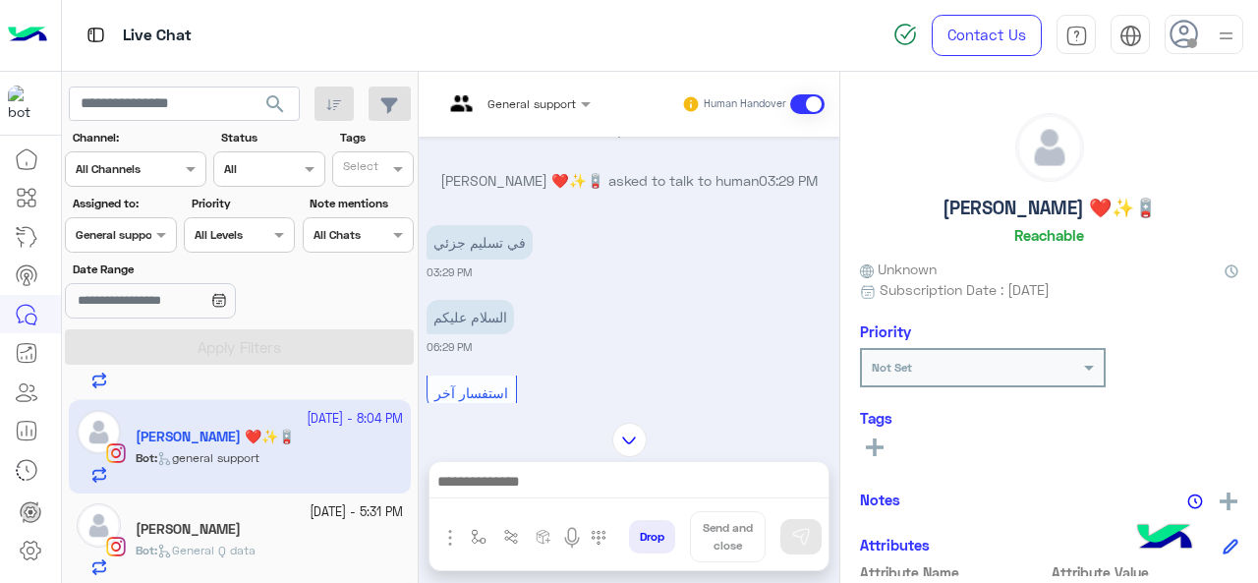
scroll to position [1661, 0]
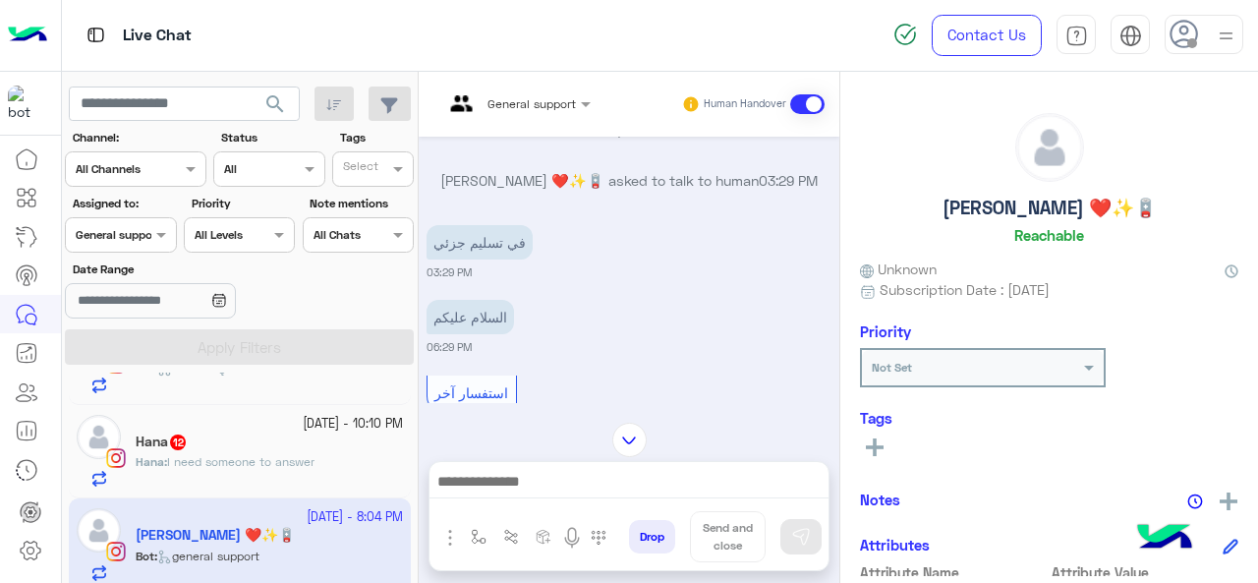
click at [220, 441] on div "Hana 12" at bounding box center [269, 443] width 267 height 21
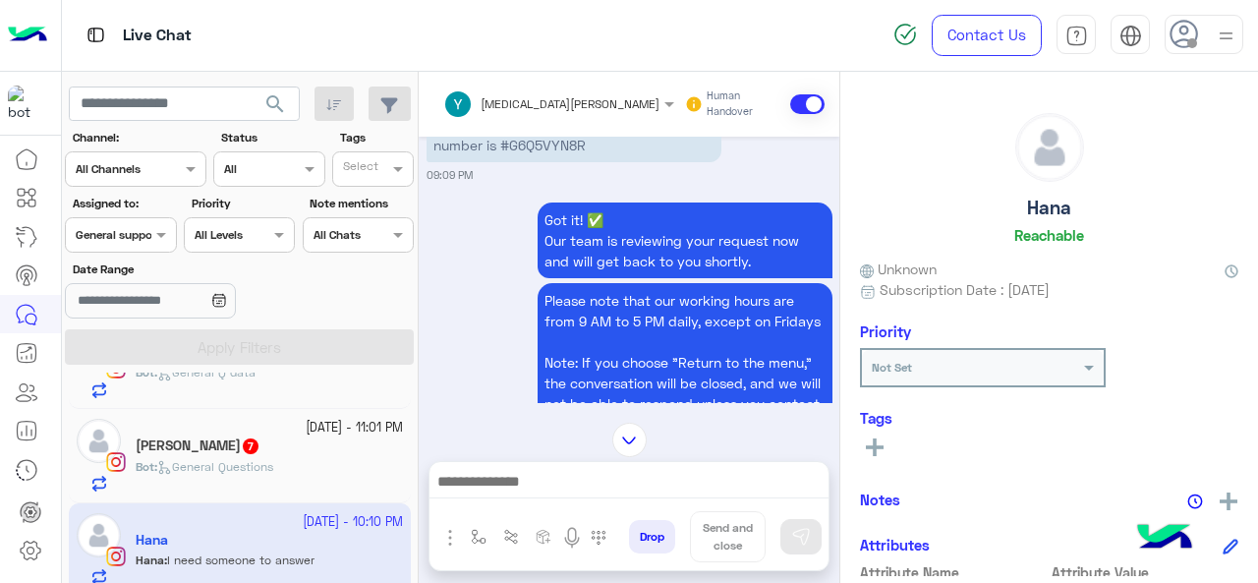
scroll to position [397, 0]
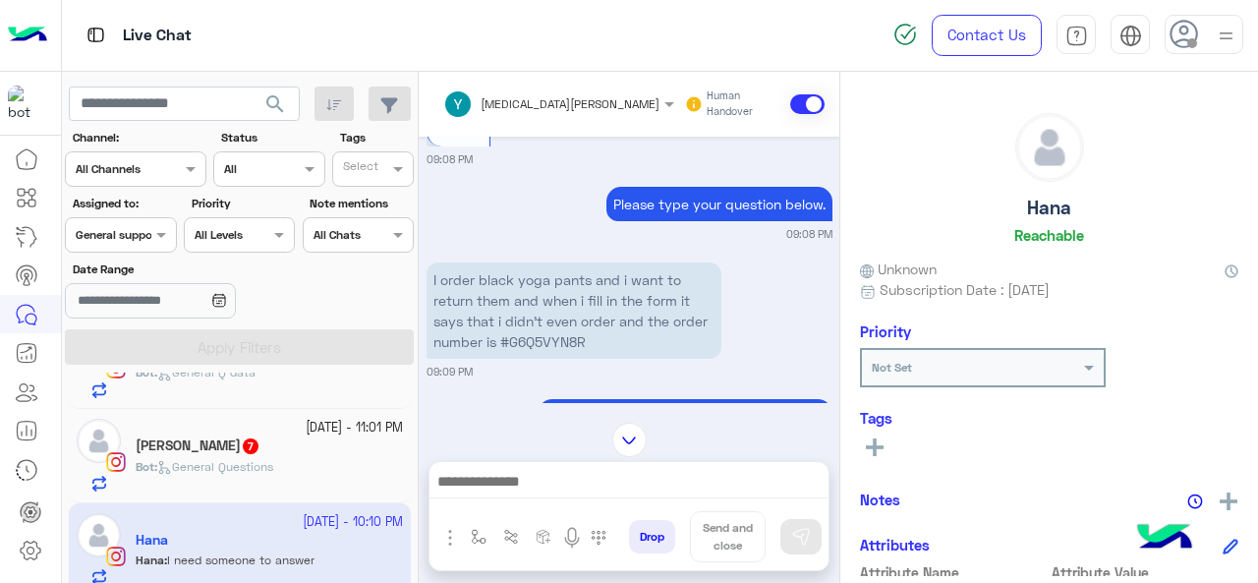
click at [190, 462] on span "General Questions" at bounding box center [215, 466] width 116 height 15
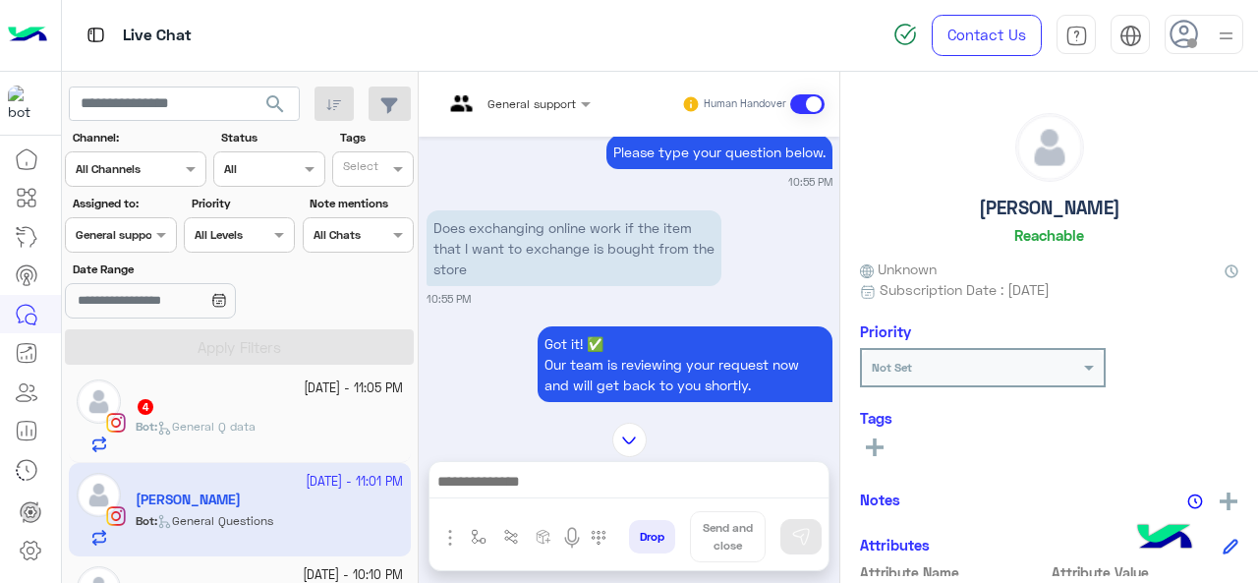
scroll to position [1465, 0]
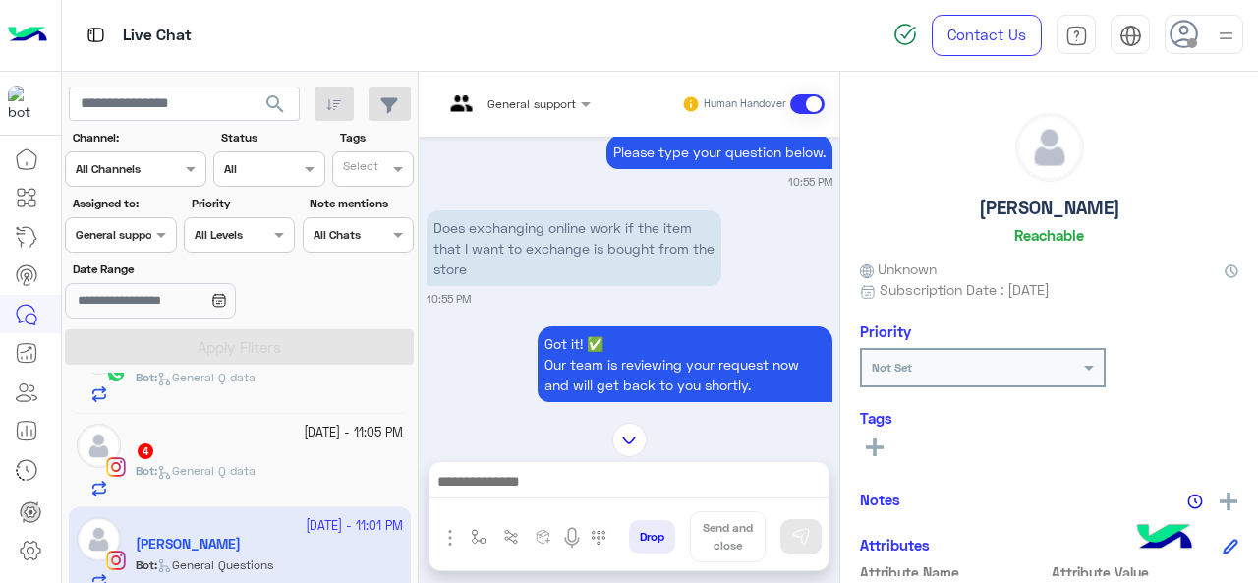
click at [228, 448] on div "4" at bounding box center [269, 452] width 267 height 21
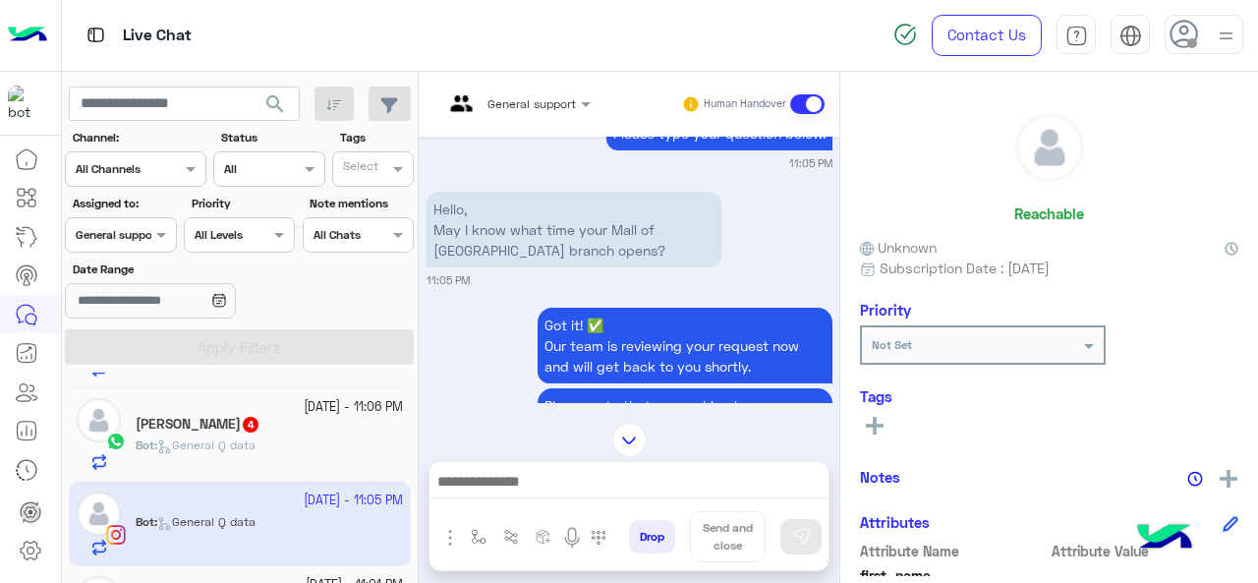
scroll to position [1367, 0]
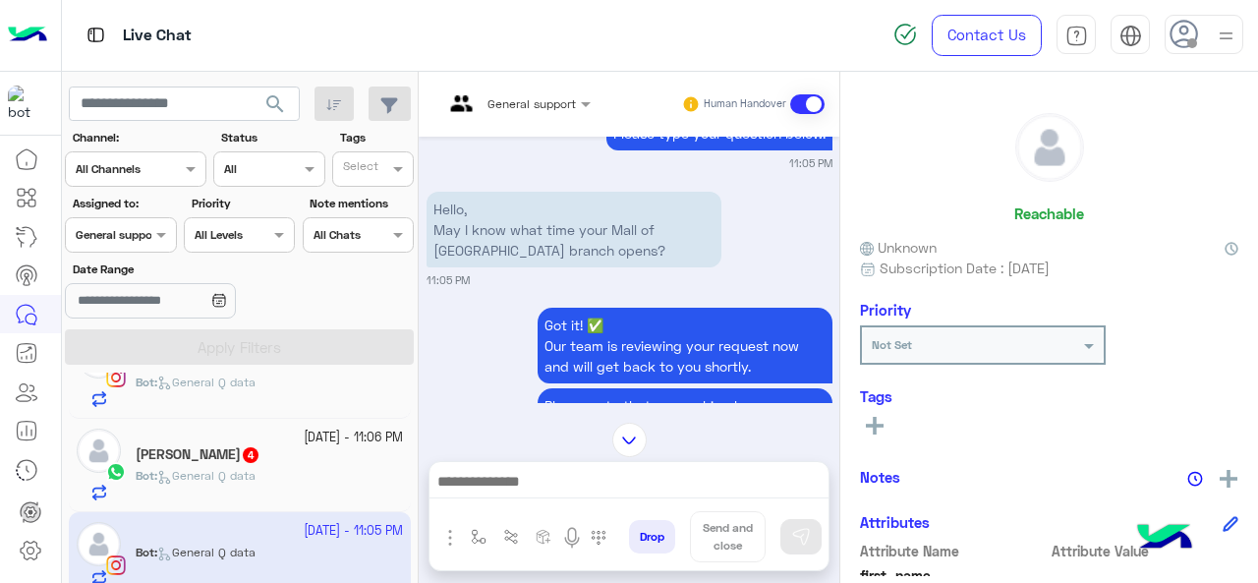
click at [182, 433] on div "10 October - 11:06 PM" at bounding box center [269, 437] width 267 height 19
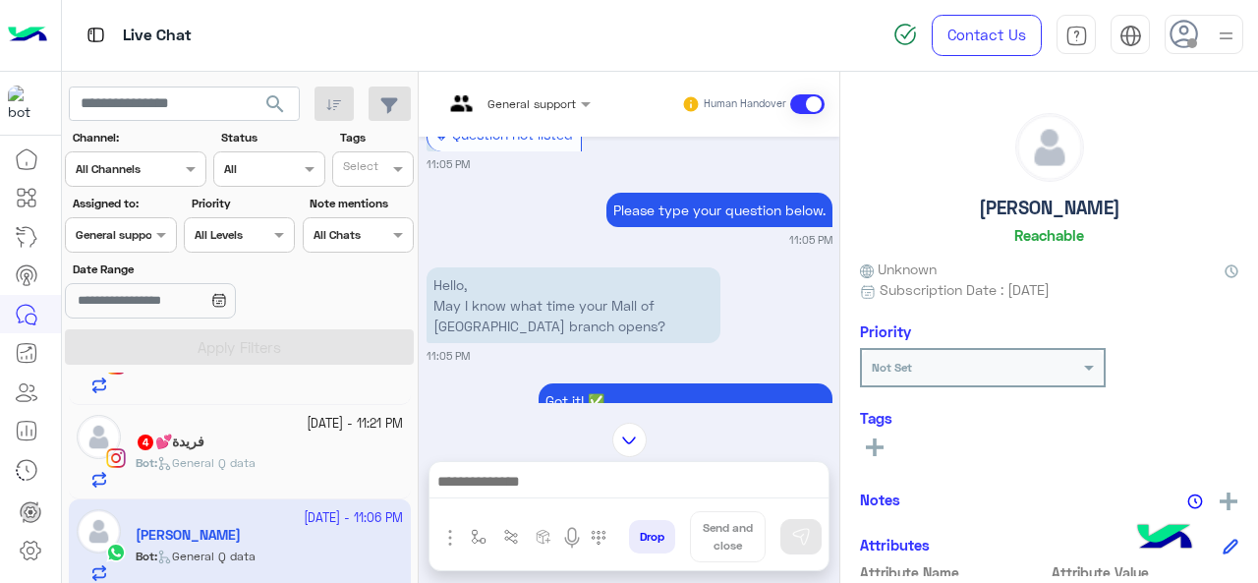
scroll to position [1367, 0]
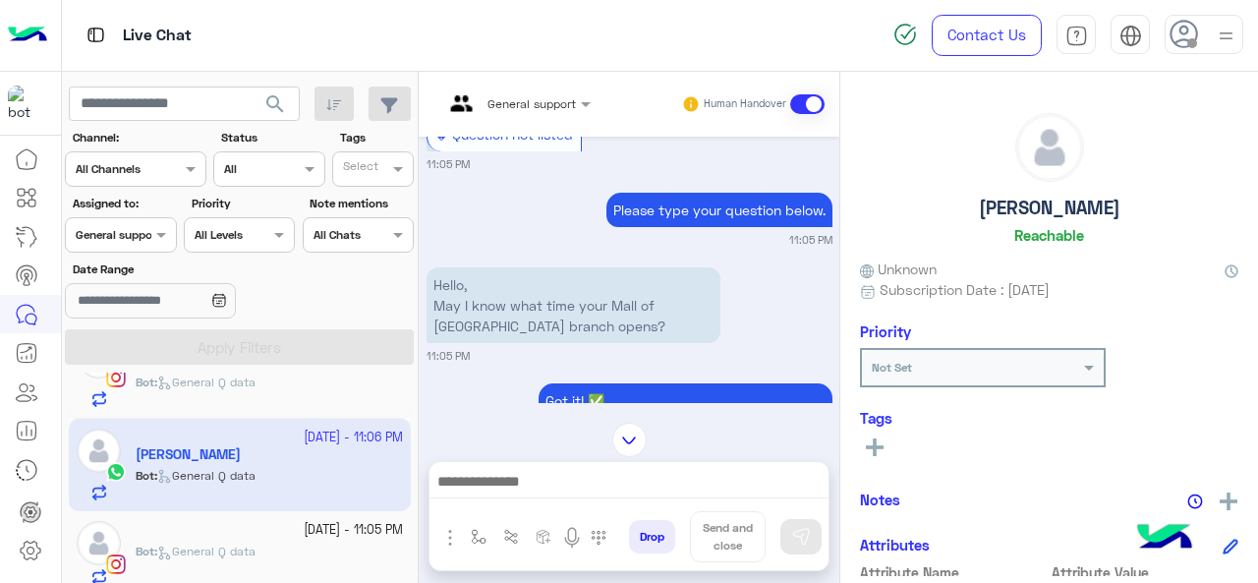
click at [255, 380] on span "General Q data" at bounding box center [206, 381] width 98 height 15
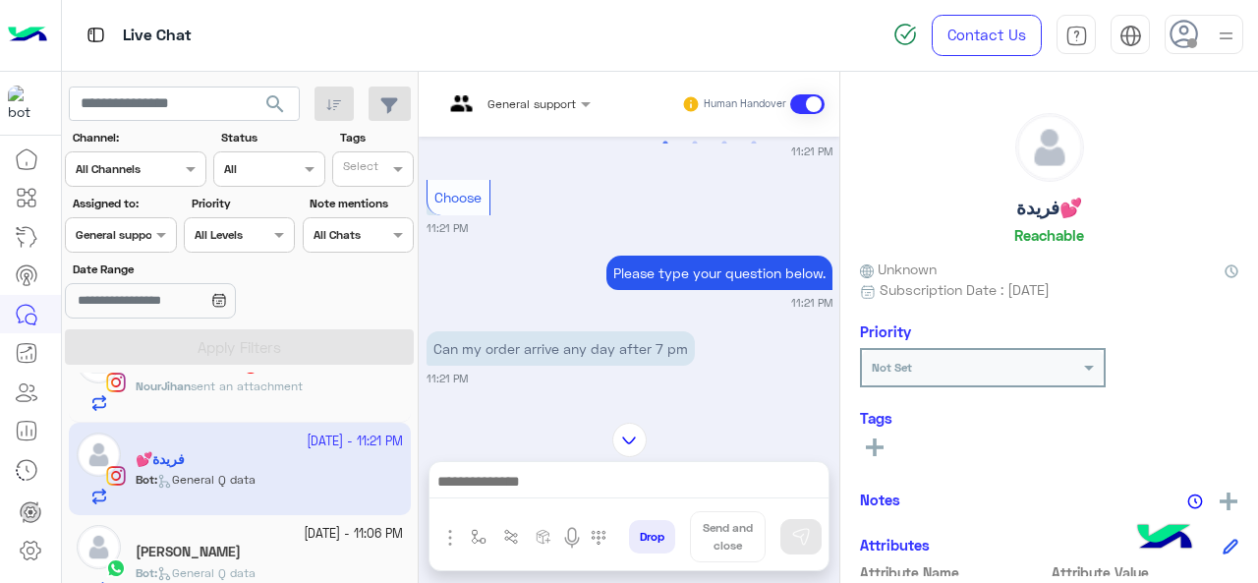
scroll to position [1170, 0]
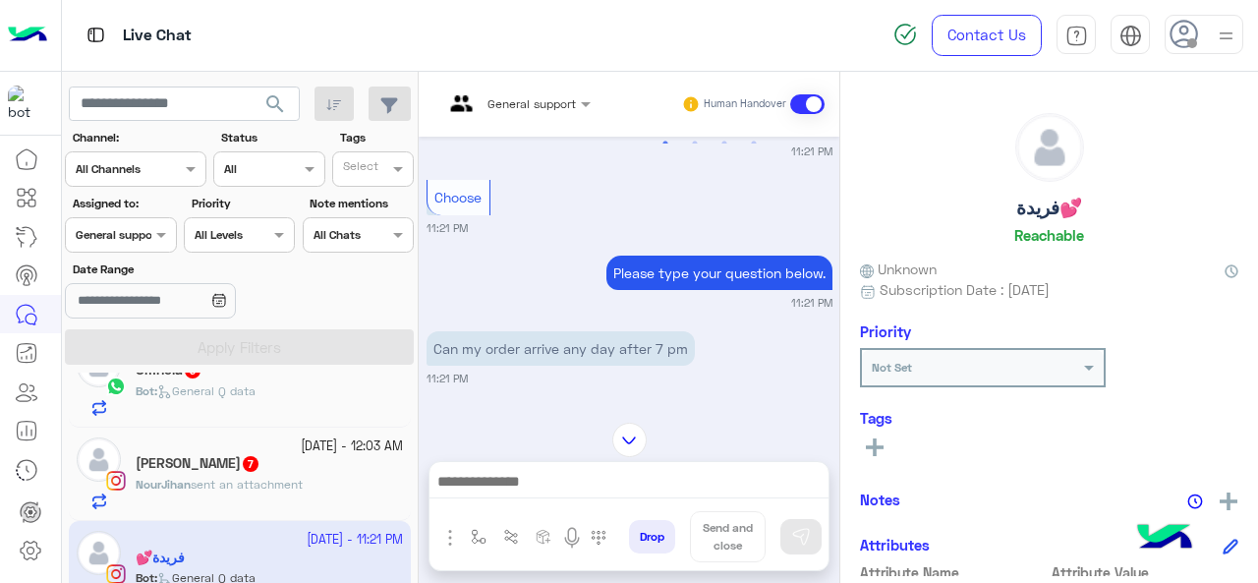
click at [212, 455] on h5 "NourJihan Chammah 7" at bounding box center [198, 463] width 125 height 17
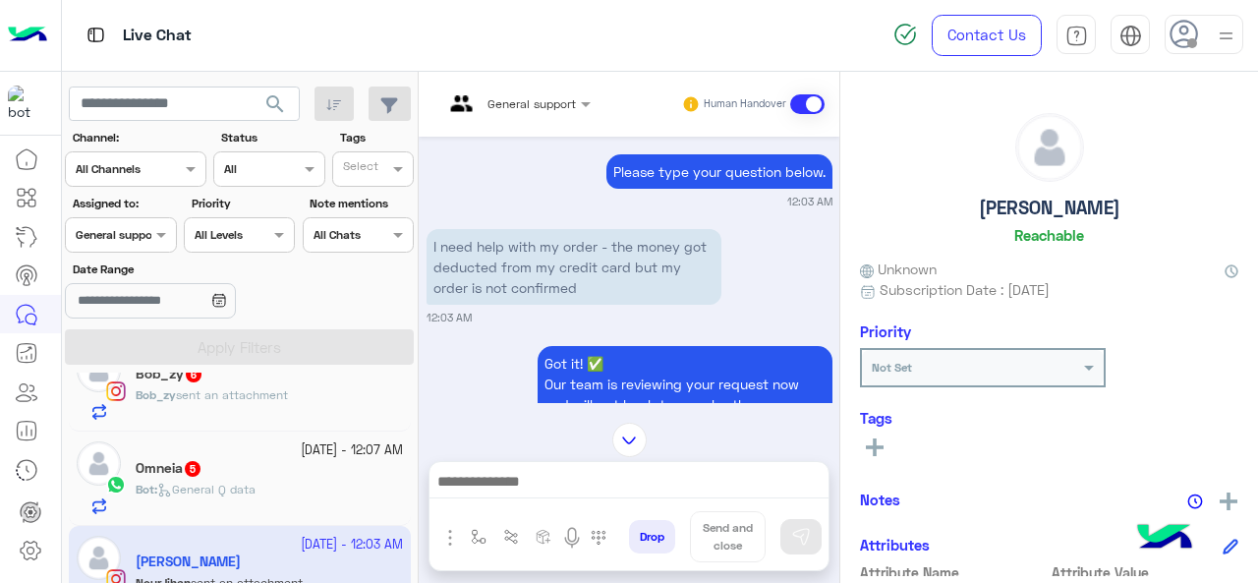
click at [243, 463] on div "Omneia 5" at bounding box center [269, 470] width 267 height 21
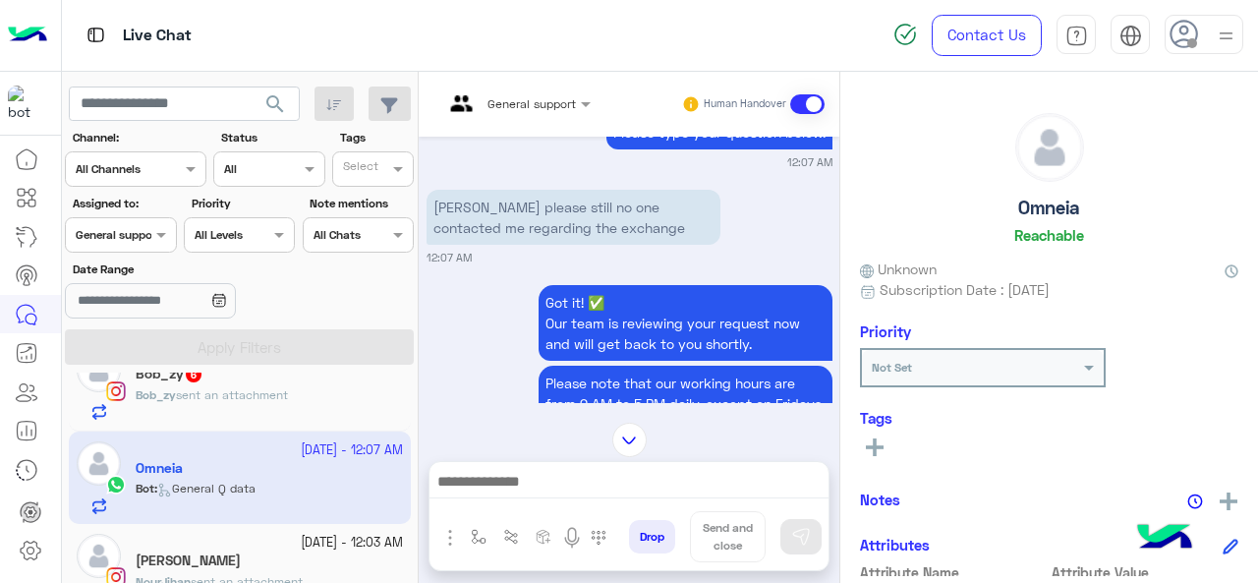
click at [259, 399] on p "Bob_zy sent an attachment" at bounding box center [212, 395] width 152 height 18
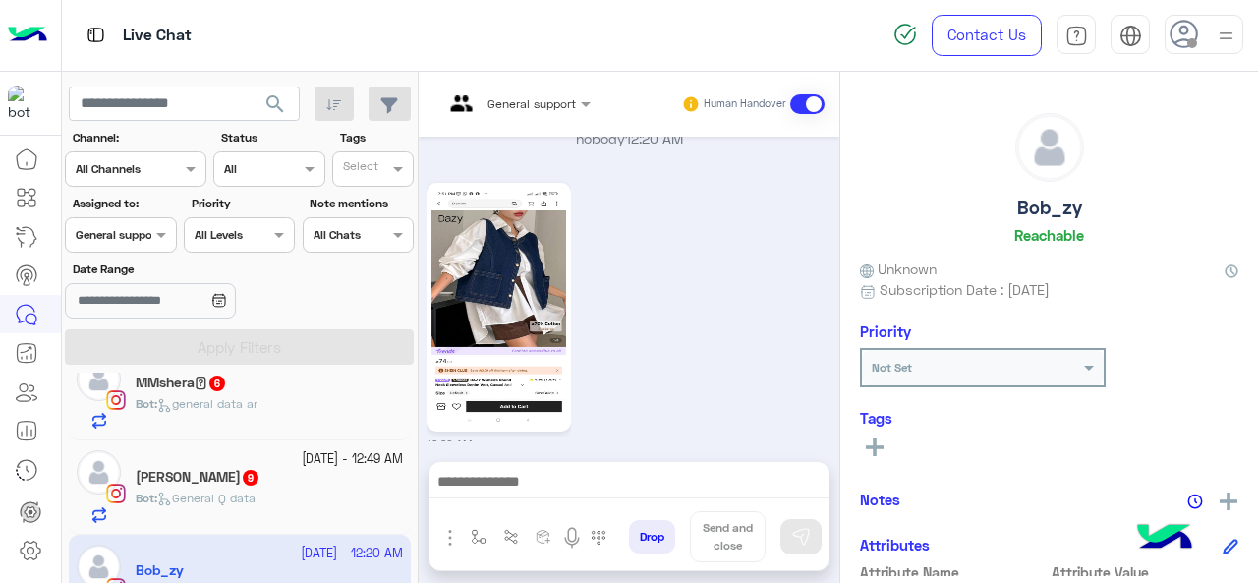
click at [155, 455] on div "11 October - 12:49 AM" at bounding box center [269, 459] width 267 height 19
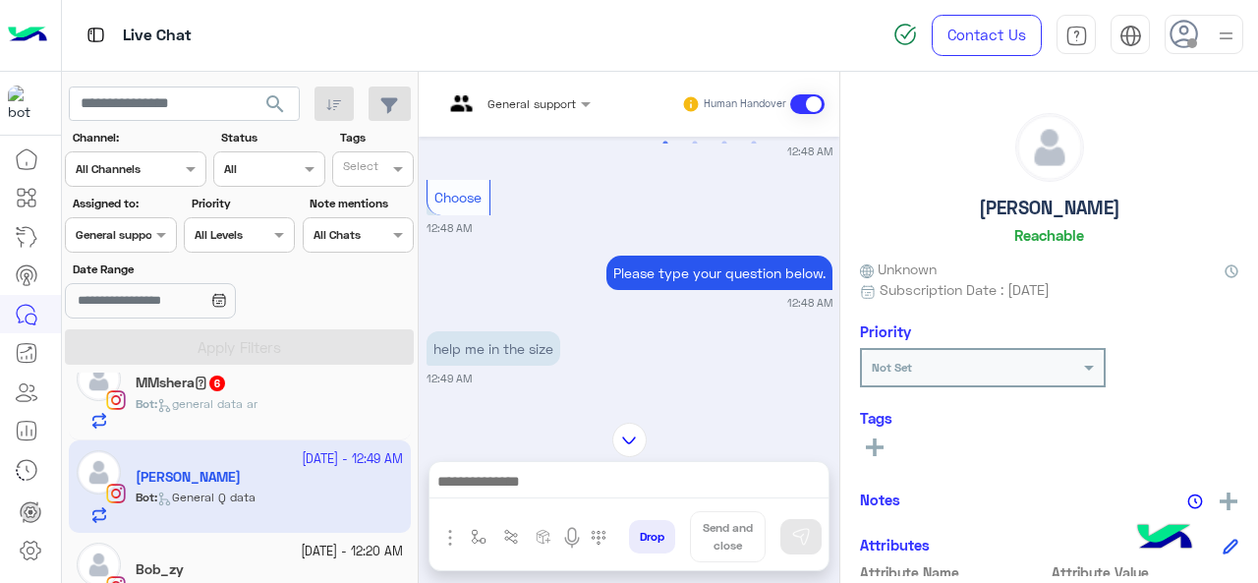
click at [257, 403] on span "general data ar" at bounding box center [207, 403] width 100 height 15
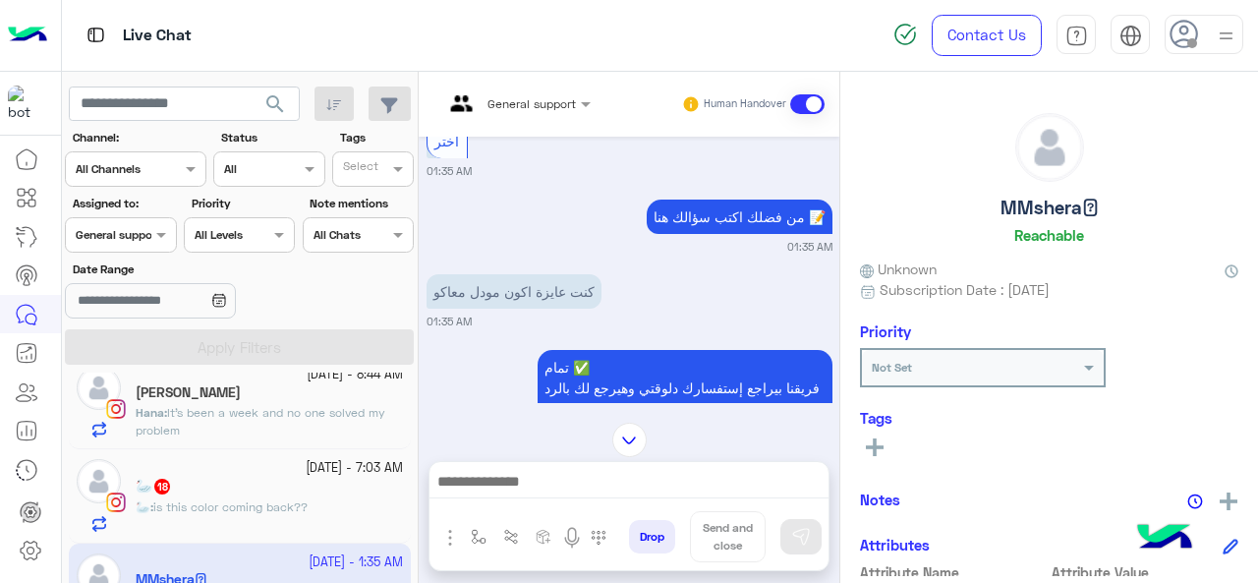
click at [240, 498] on p "🦢 : is this color coming back??" at bounding box center [222, 507] width 172 height 18
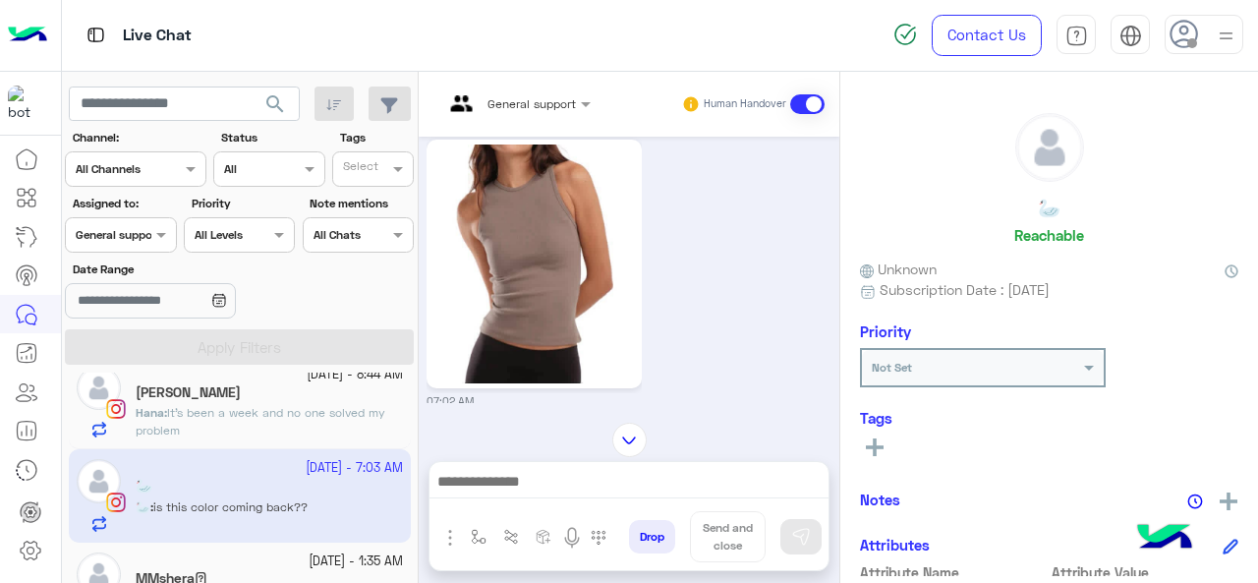
click at [277, 416] on span "It’s been a week and no one solved my problem" at bounding box center [261, 421] width 250 height 32
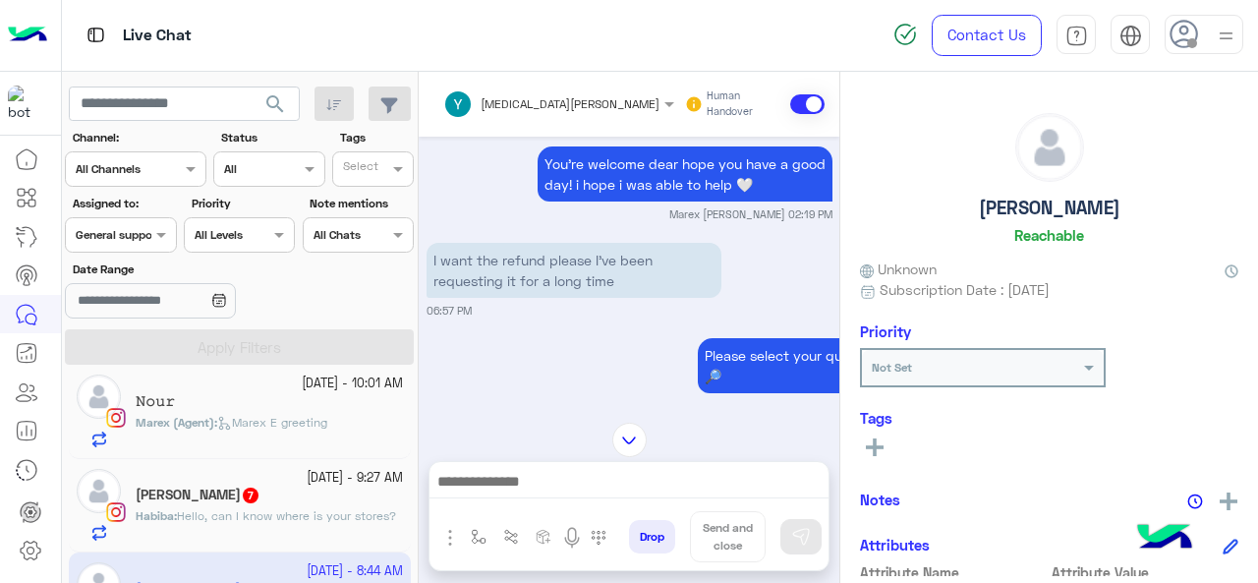
click at [225, 501] on div "Habiba Tarek 7" at bounding box center [269, 496] width 267 height 21
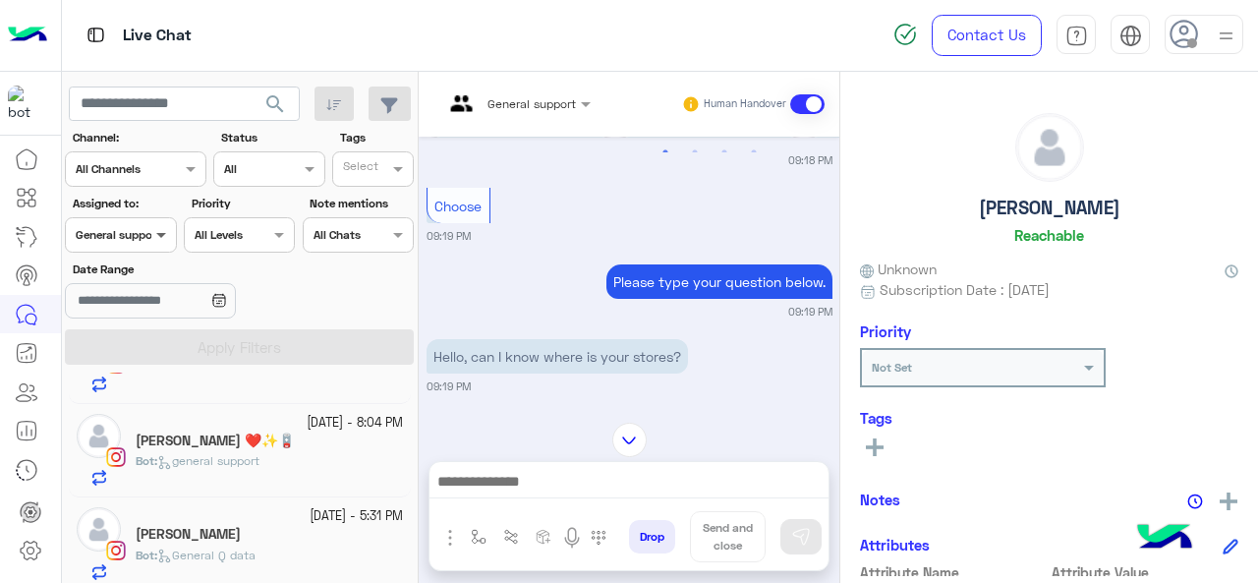
click at [153, 243] on span at bounding box center [163, 234] width 25 height 21
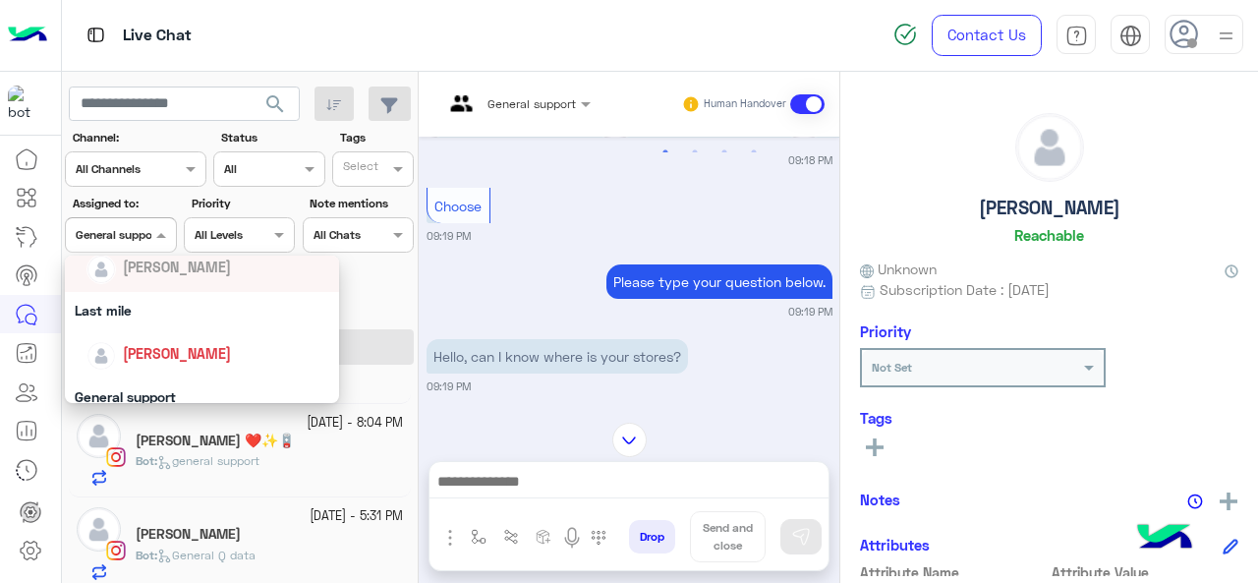
scroll to position [196, 0]
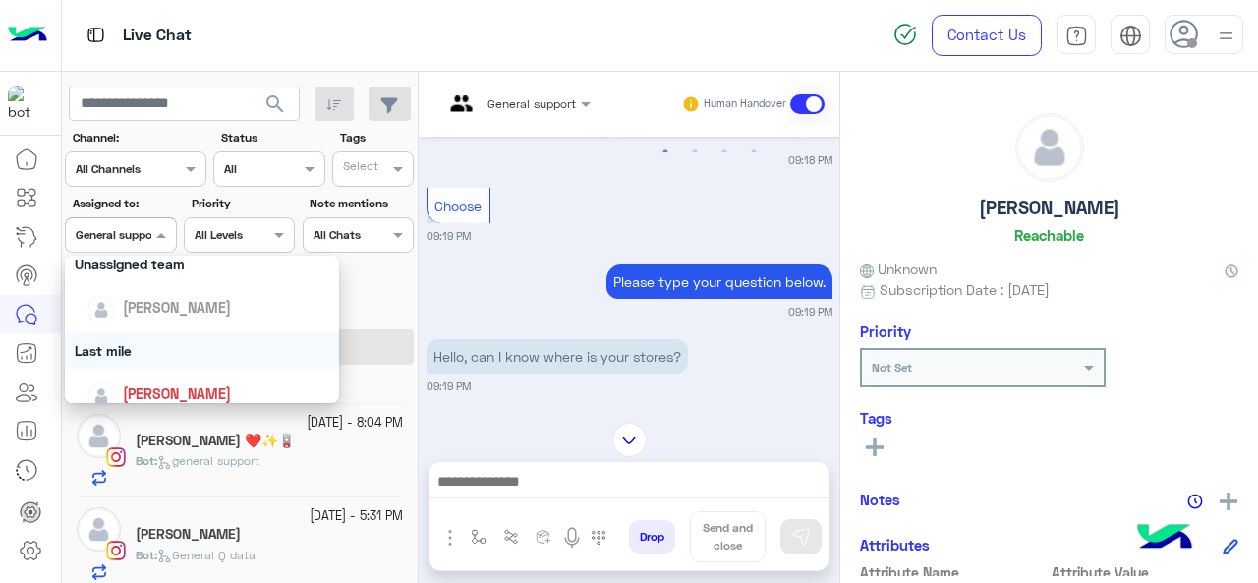
click at [132, 364] on div "Last mile" at bounding box center [202, 350] width 275 height 36
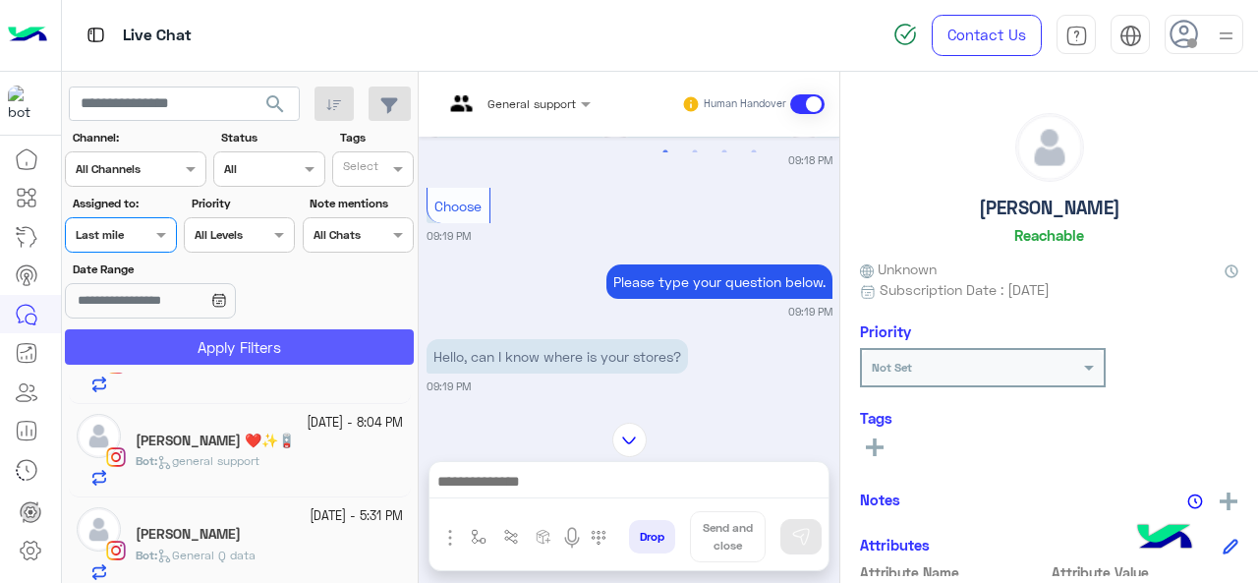
click at [165, 352] on button "Apply Filters" at bounding box center [239, 346] width 349 height 35
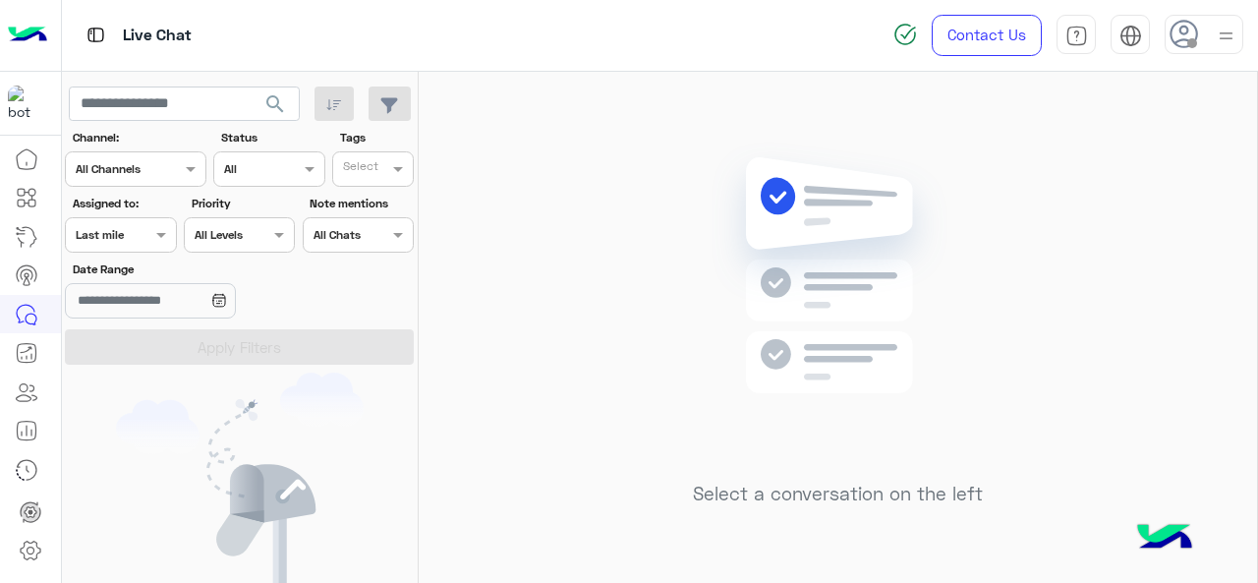
click at [145, 241] on div "Assigned on Last mile" at bounding box center [108, 235] width 84 height 18
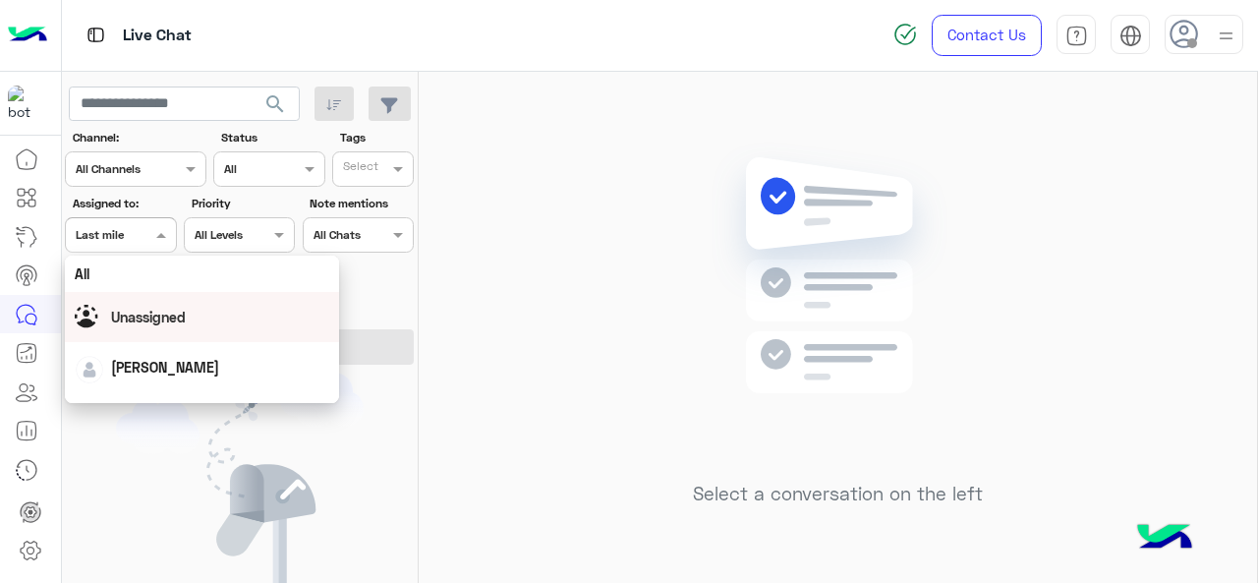
click at [589, 315] on div "Select a conversation on the left" at bounding box center [838, 331] width 838 height 519
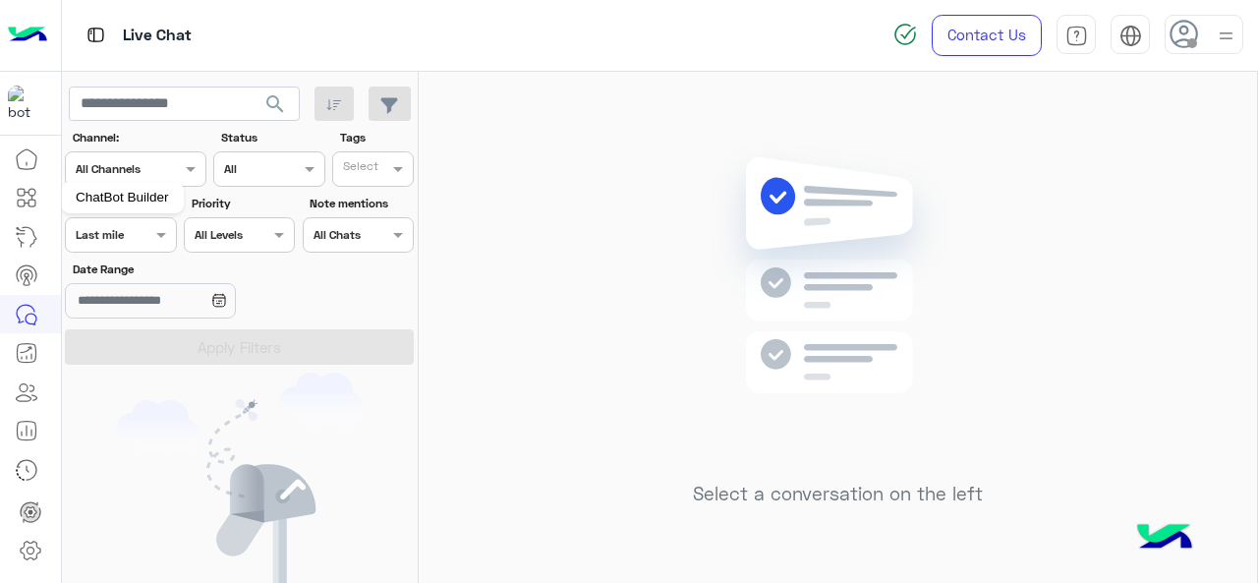
click at [29, 196] on icon at bounding box center [27, 198] width 24 height 24
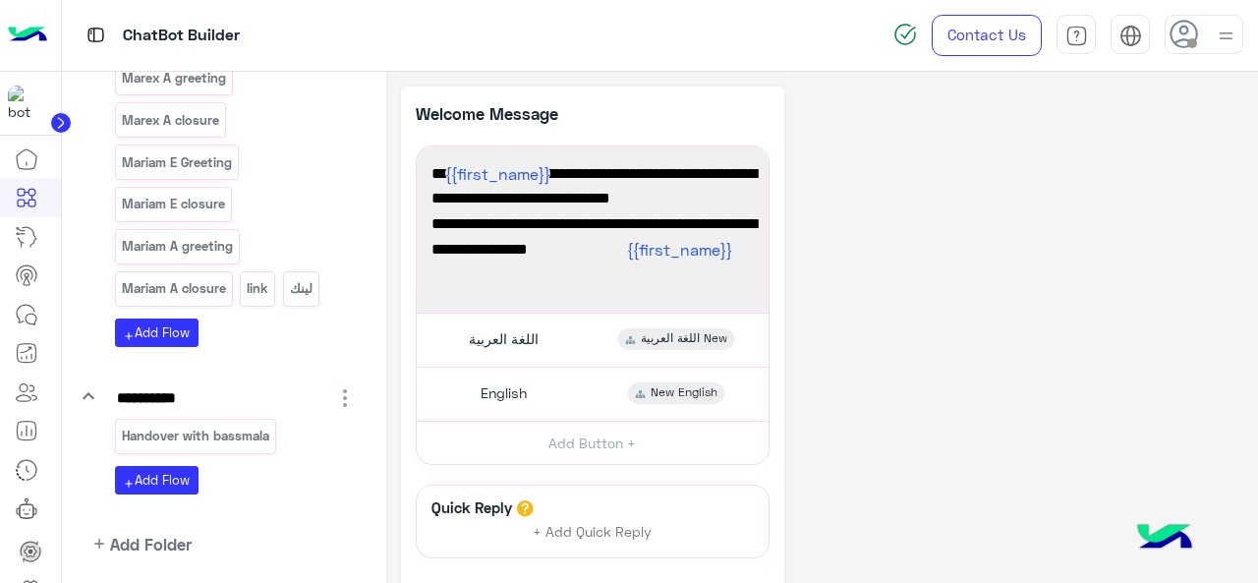
scroll to position [4912, 0]
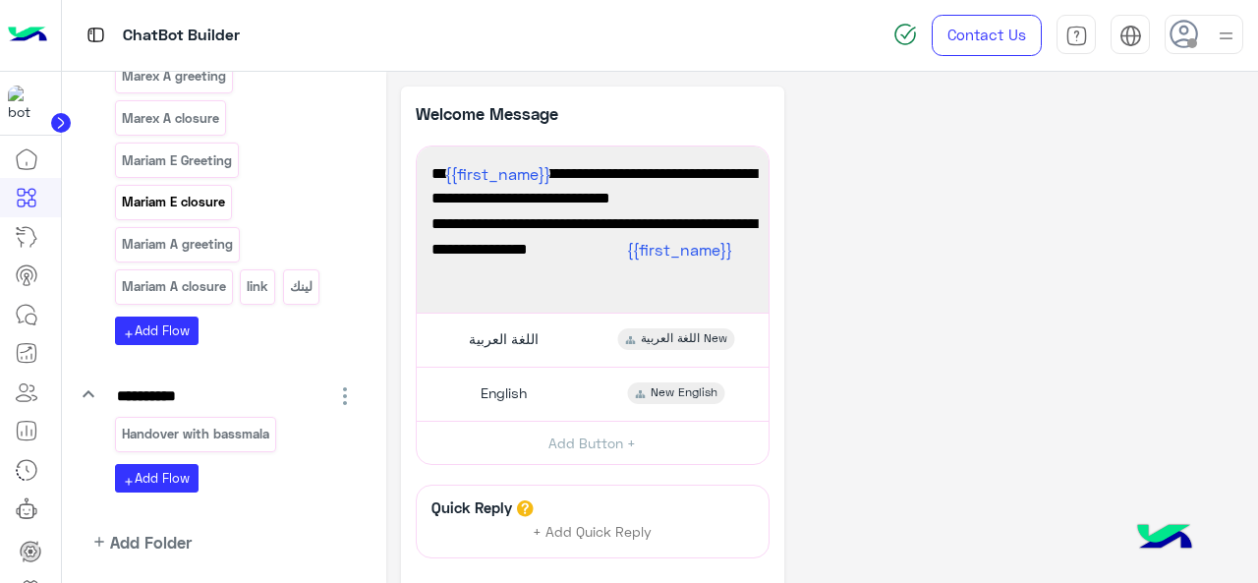
click at [190, 213] on p "Mariam E closure" at bounding box center [173, 202] width 106 height 23
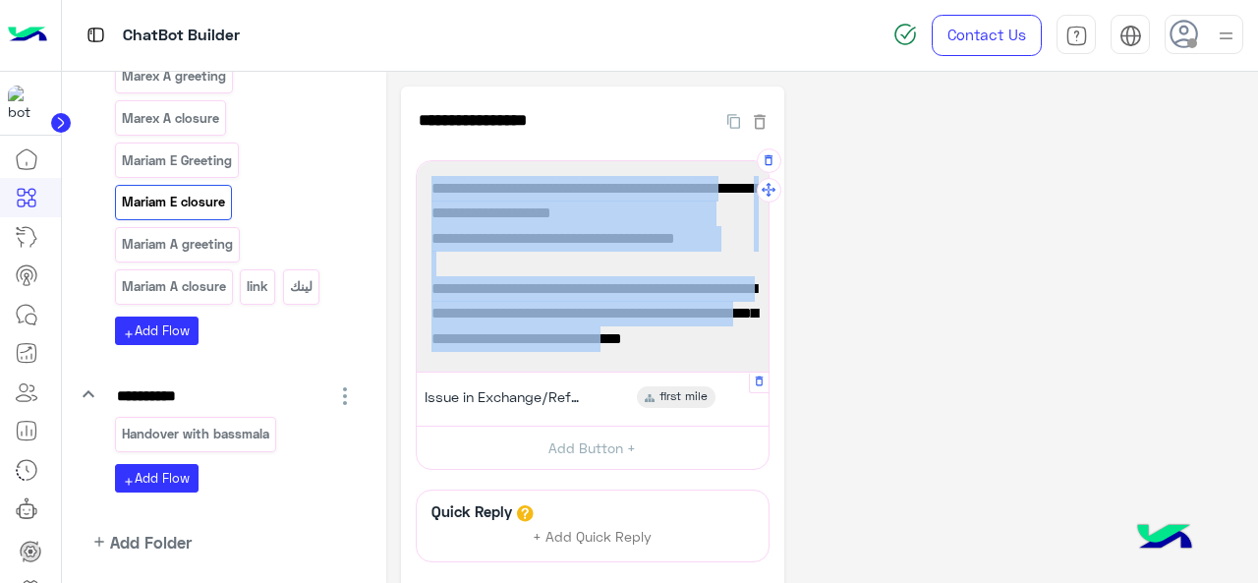
scroll to position [28, 0]
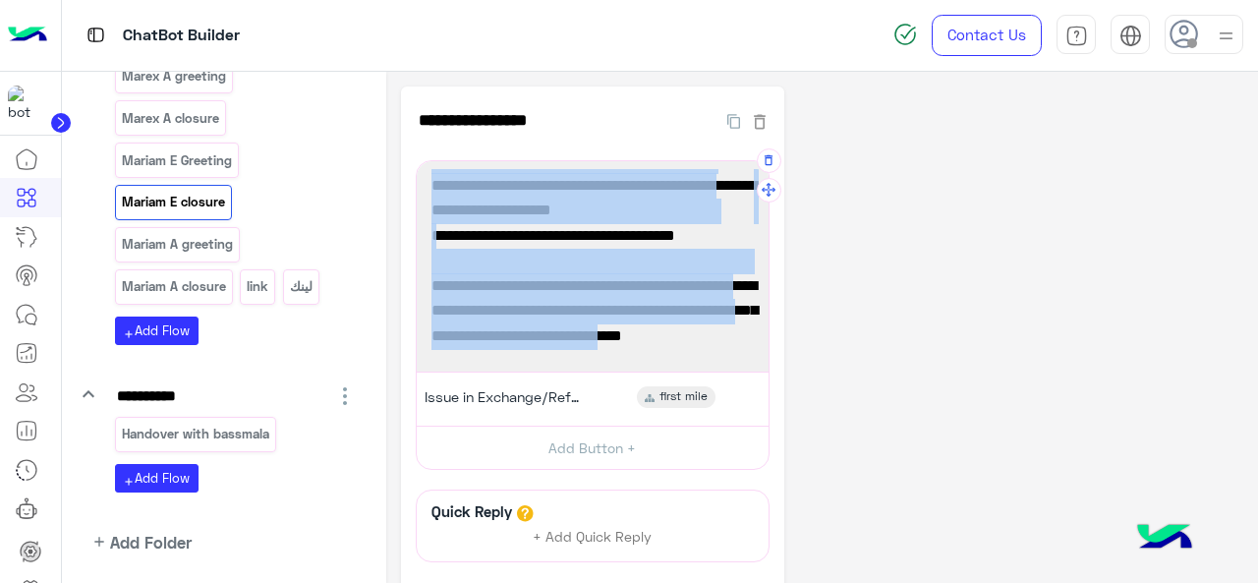
drag, startPoint x: 426, startPoint y: 190, endPoint x: 605, endPoint y: 347, distance: 238.1
click at [605, 347] on div "We haven’t heard back from you in a while, so we’ll pause the chat for now but …" at bounding box center [592, 266] width 338 height 196
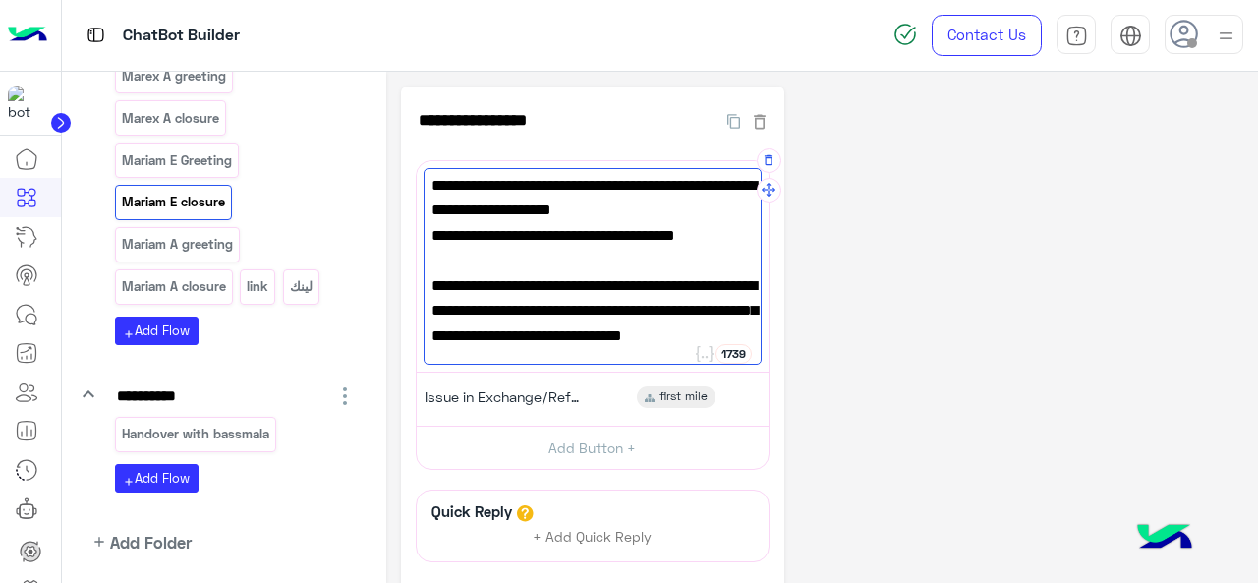
drag, startPoint x: 546, startPoint y: 315, endPoint x: 508, endPoint y: 286, distance: 48.3
click at [508, 286] on span "If you still need assistance, just click the button below and one of our custom…" at bounding box center [592, 299] width 322 height 100
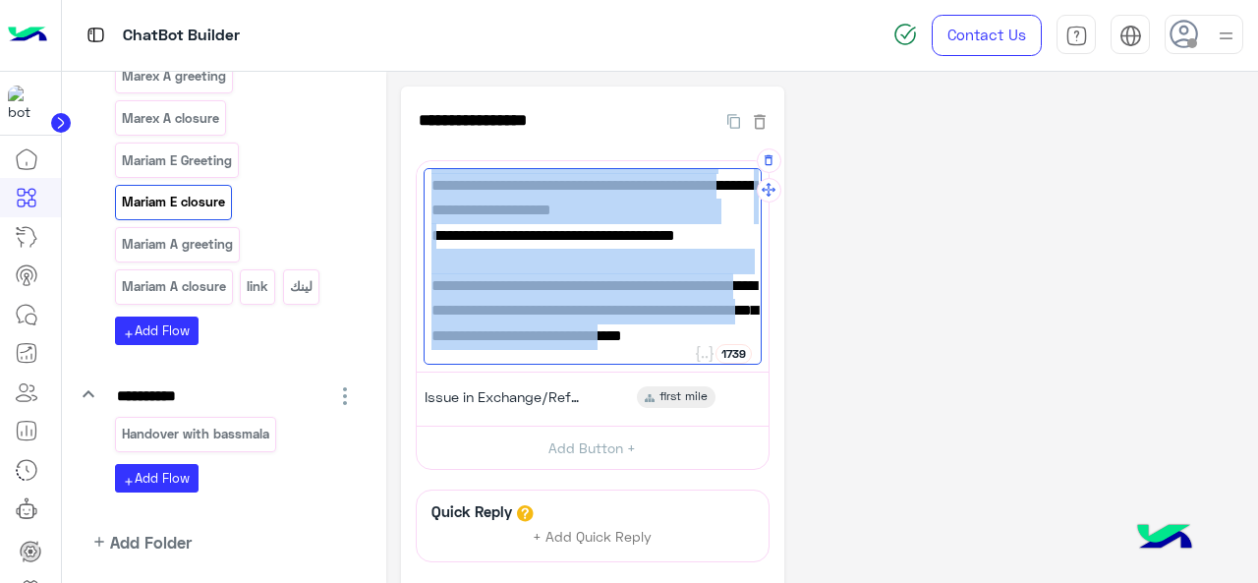
scroll to position [0, 0]
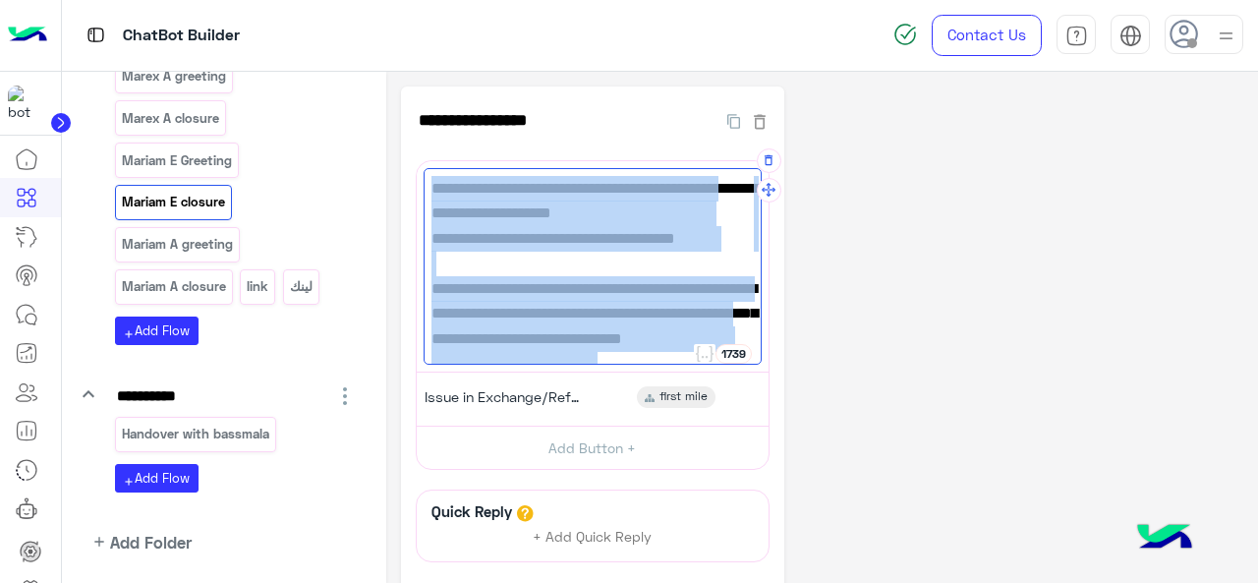
drag, startPoint x: 593, startPoint y: 340, endPoint x: 427, endPoint y: 200, distance: 216.9
click at [427, 200] on div "We haven’t heard back from you in a while, so we’ll pause the chat for now but …" at bounding box center [592, 266] width 338 height 196
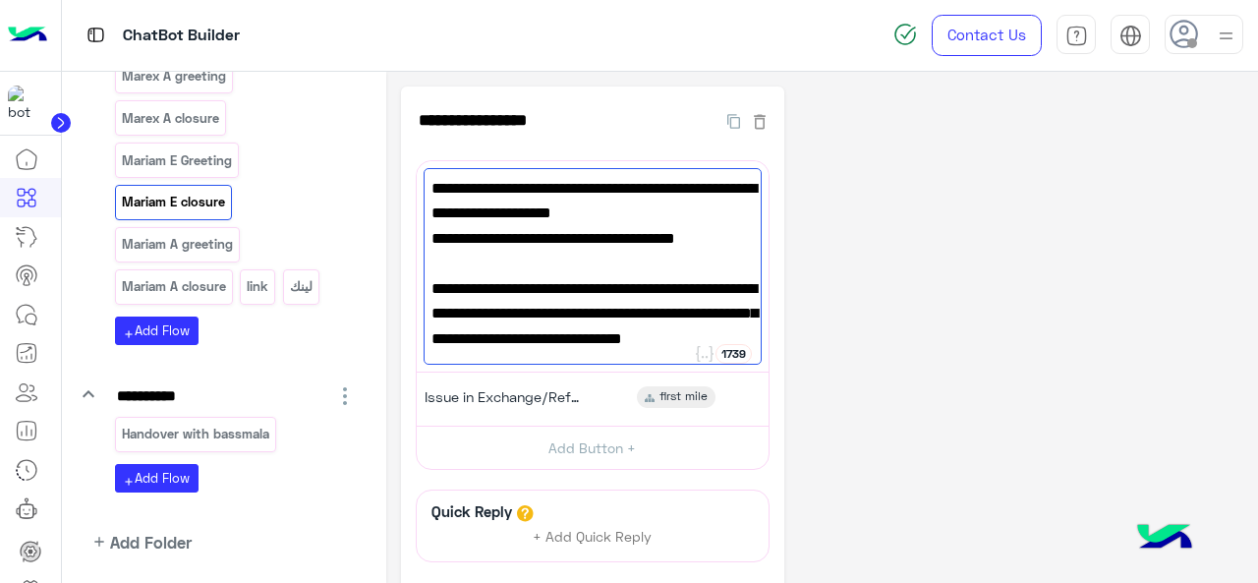
click at [935, 302] on div "**********" at bounding box center [822, 411] width 843 height 650
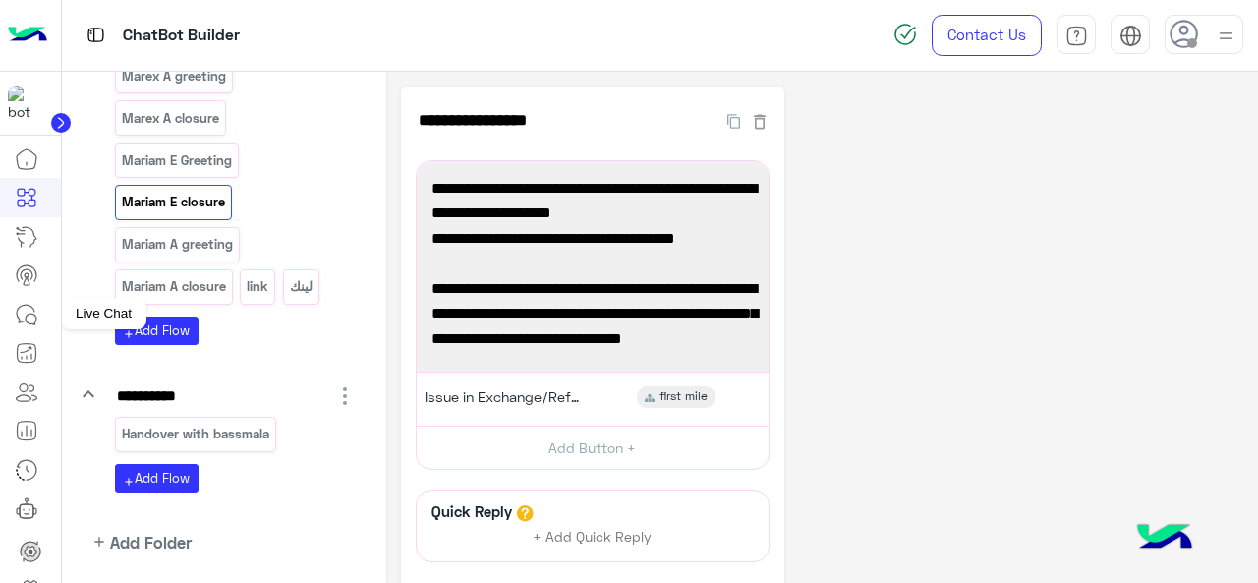
click at [24, 316] on icon at bounding box center [27, 315] width 24 height 24
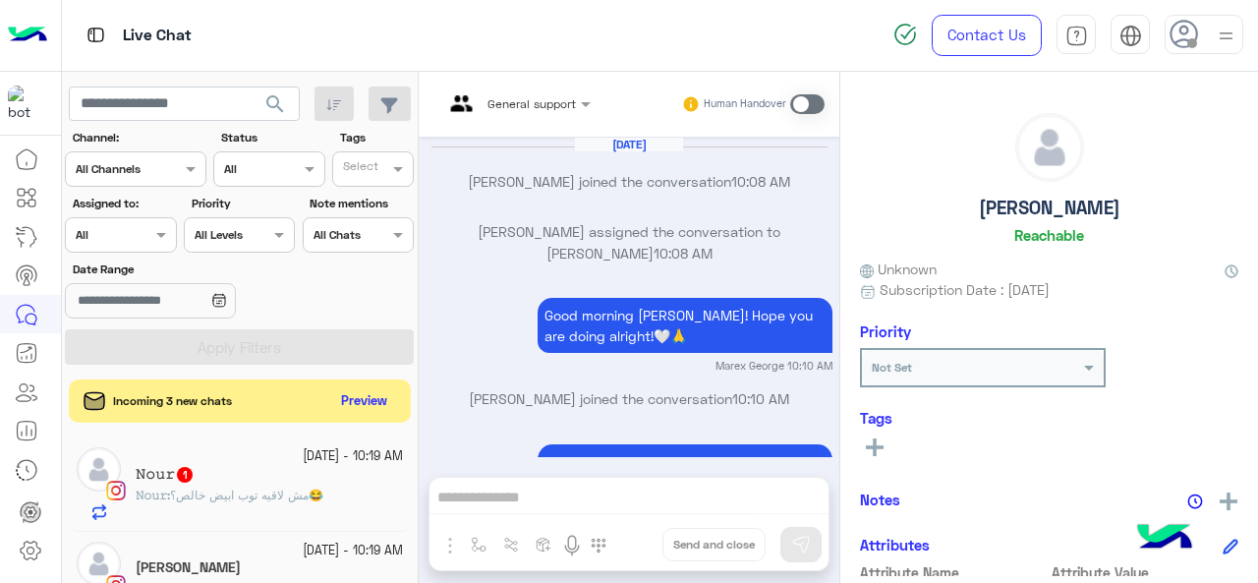
scroll to position [1018, 0]
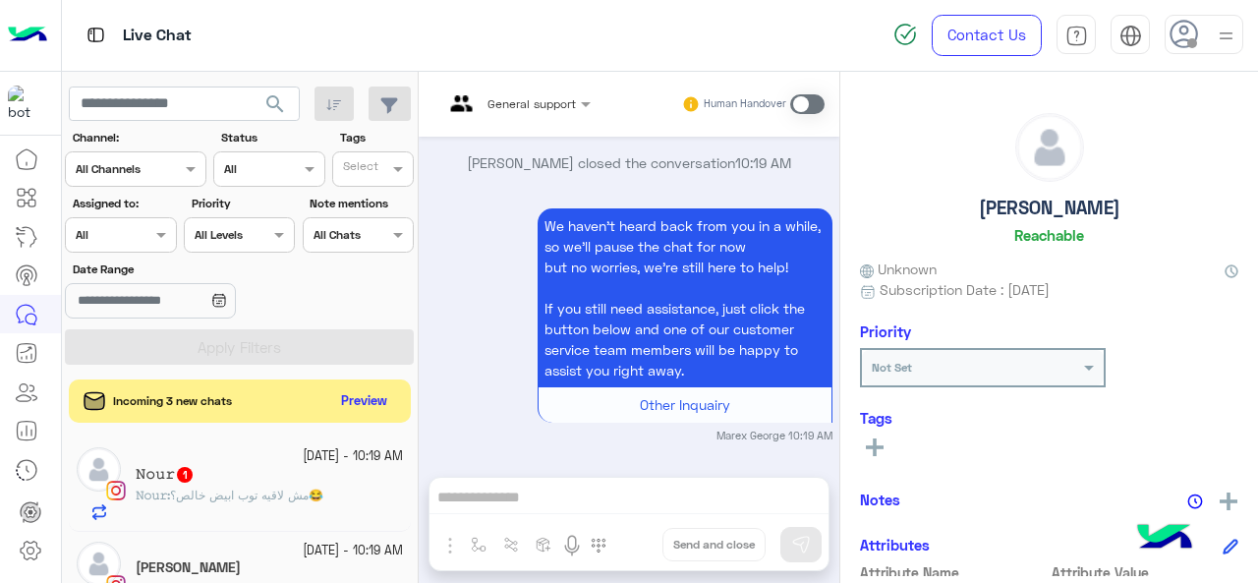
click at [131, 231] on div at bounding box center [120, 232] width 109 height 19
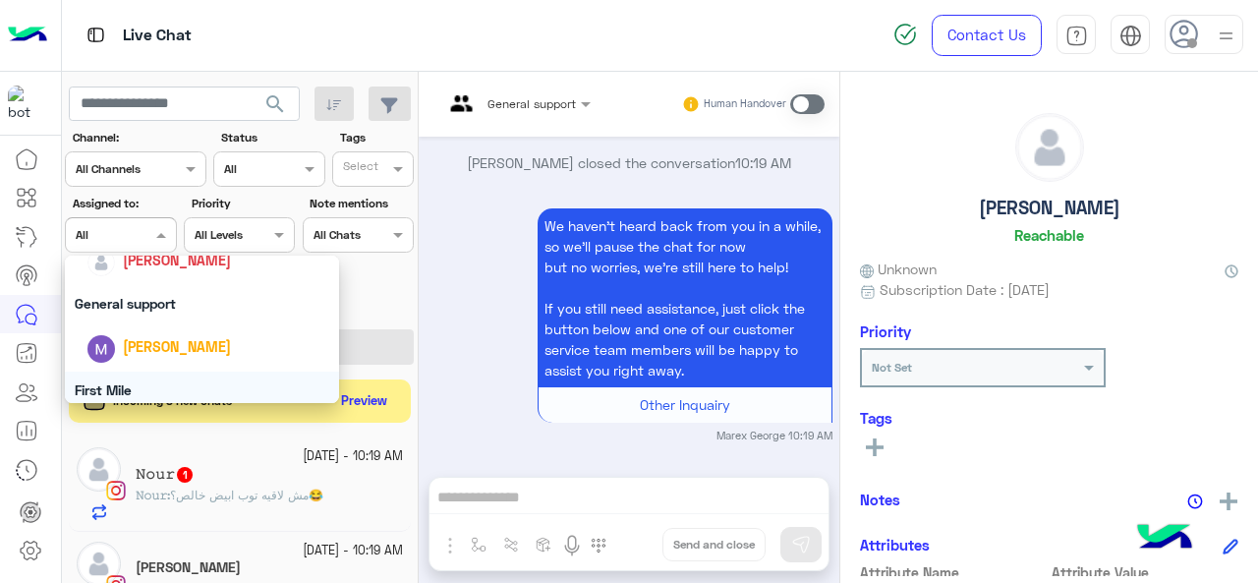
scroll to position [287, 0]
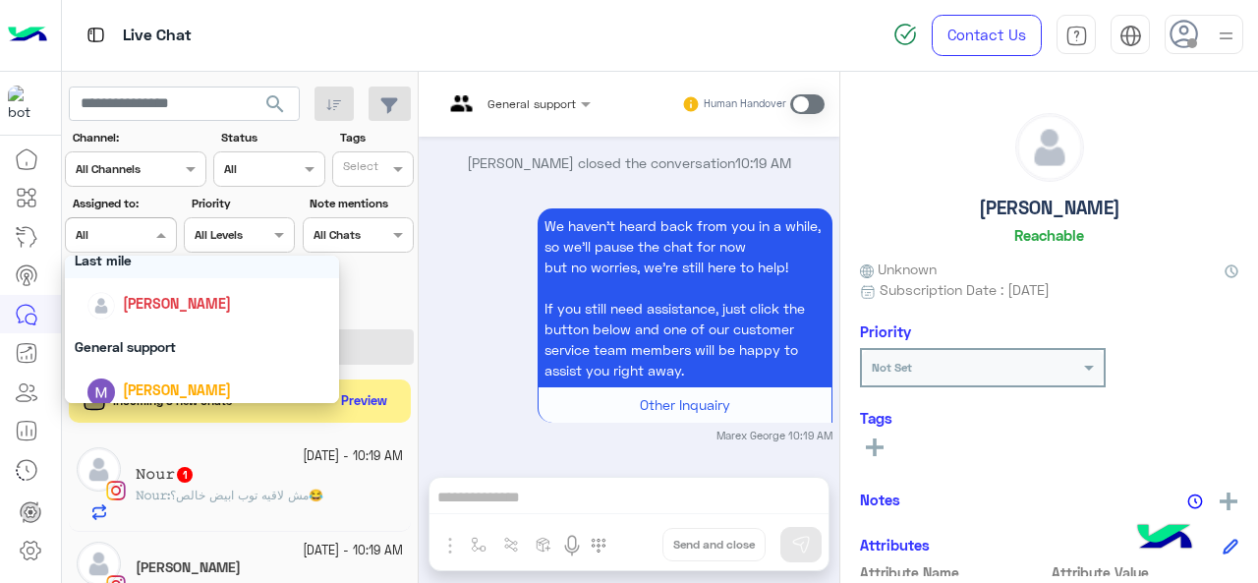
click at [177, 262] on div "Last mile" at bounding box center [202, 260] width 275 height 36
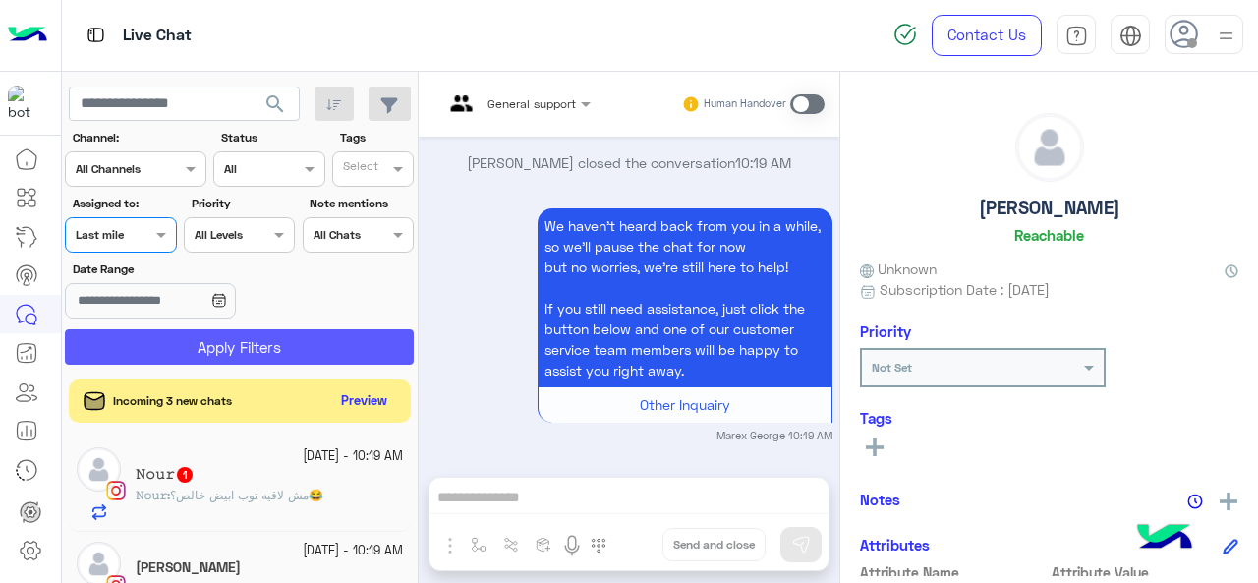
click at [177, 345] on button "Apply Filters" at bounding box center [239, 346] width 349 height 35
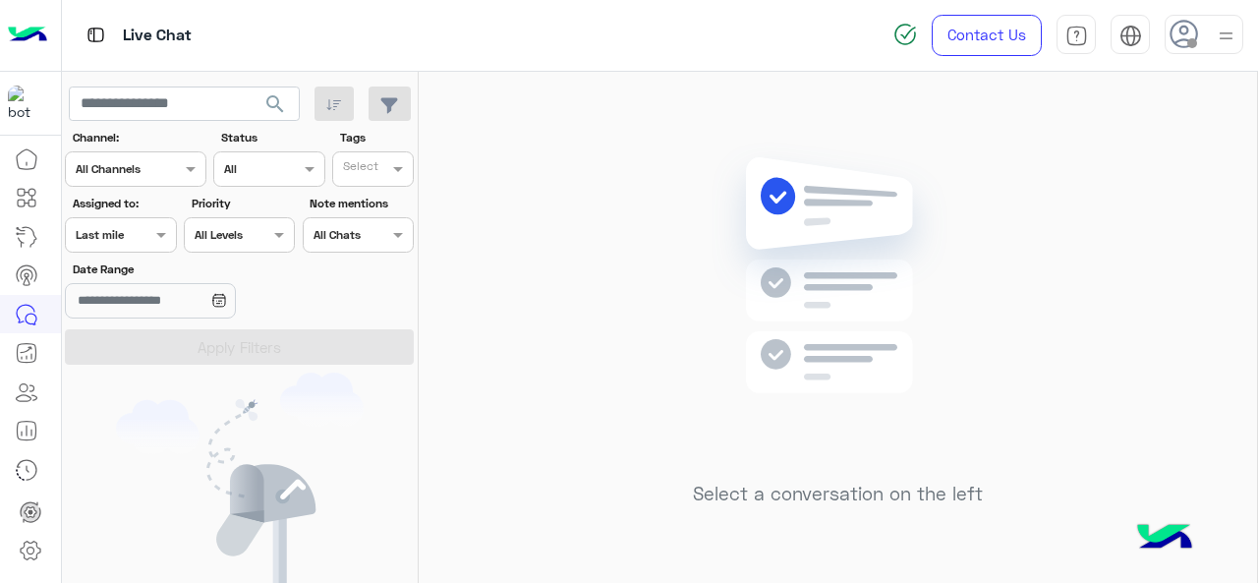
click at [99, 224] on input "text" at bounding box center [98, 233] width 45 height 18
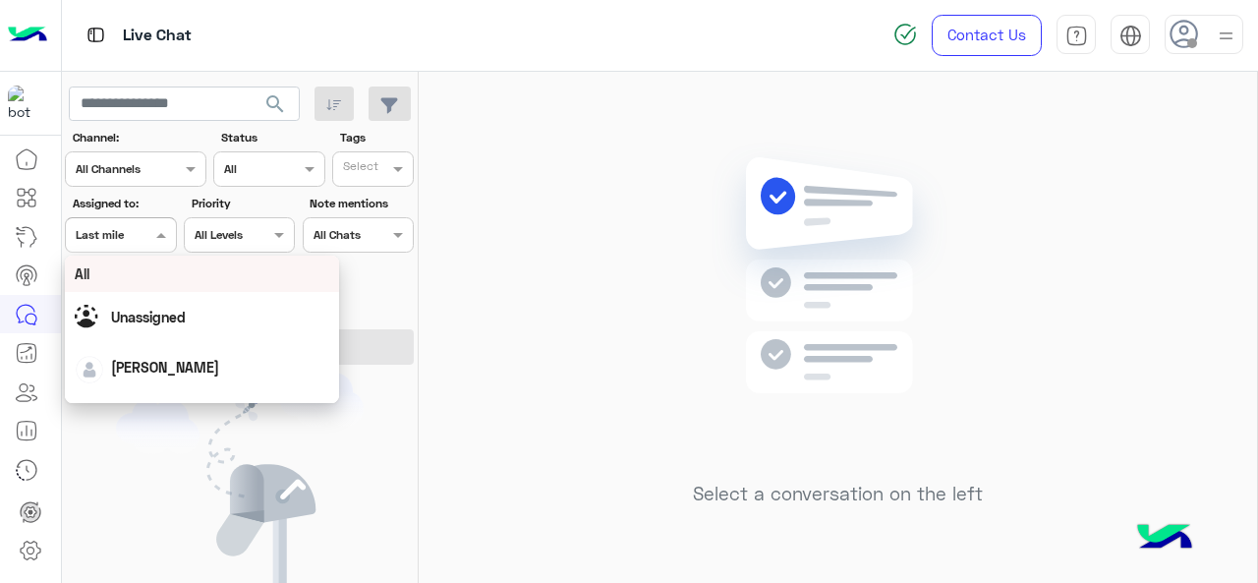
click at [116, 282] on div "All" at bounding box center [202, 273] width 255 height 21
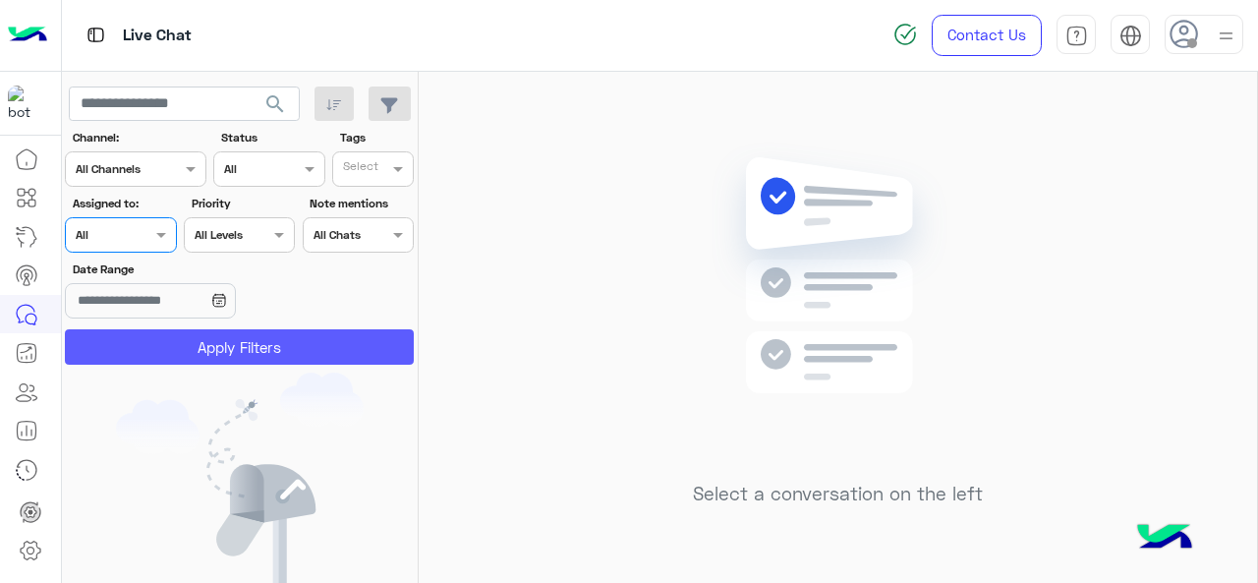
click at [143, 350] on button "Apply Filters" at bounding box center [239, 346] width 349 height 35
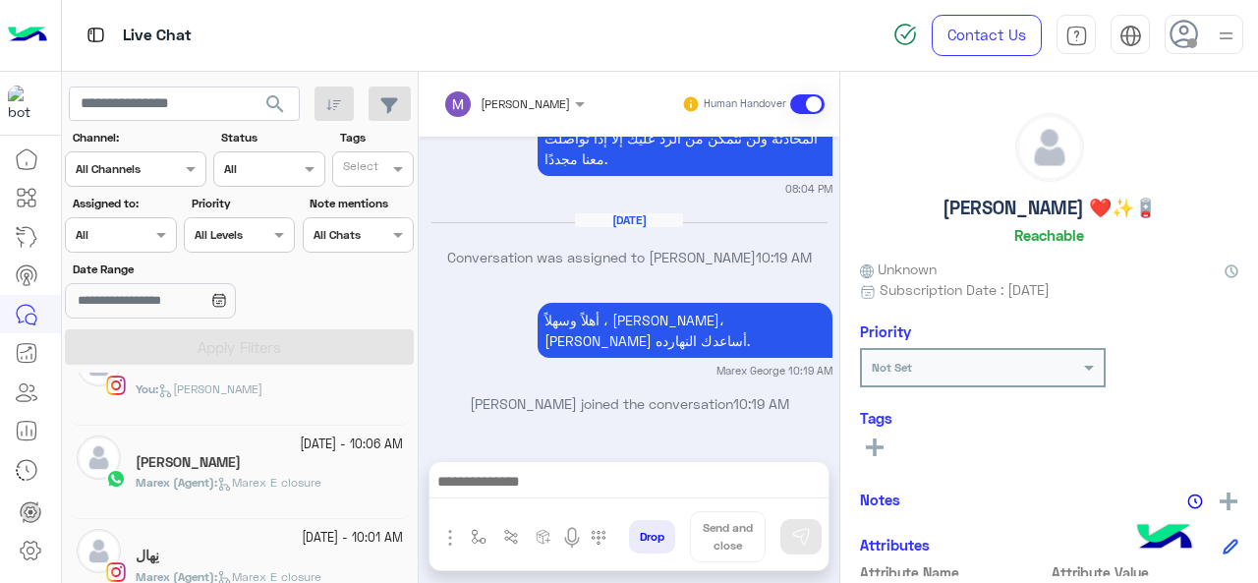
scroll to position [1081, 0]
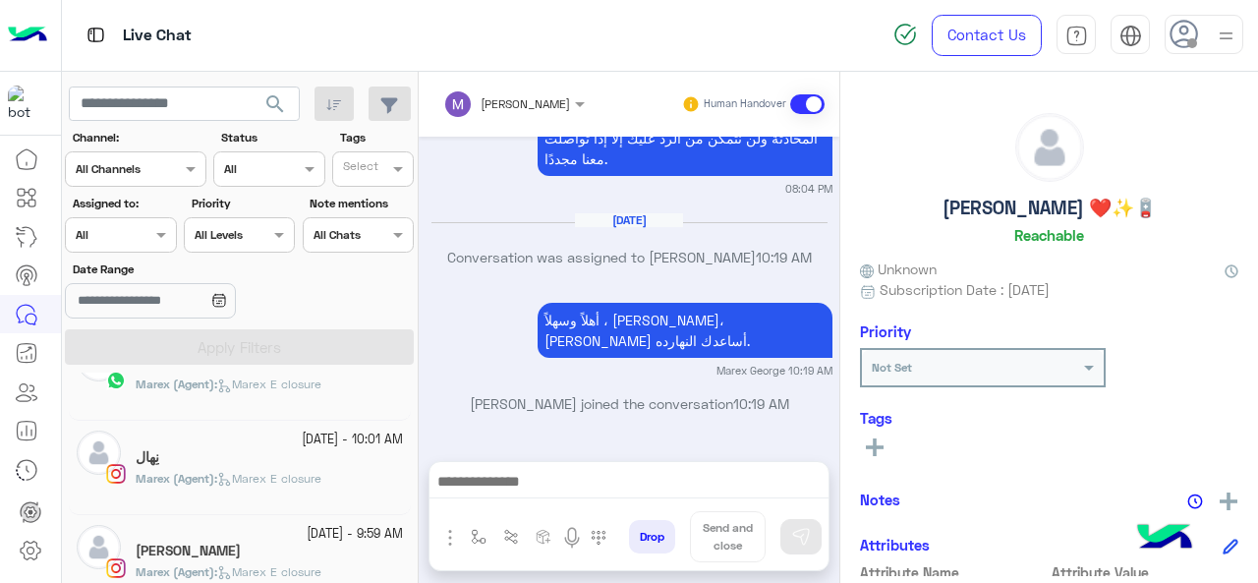
click at [217, 386] on b "Marex (Agent) :" at bounding box center [177, 383] width 82 height 15
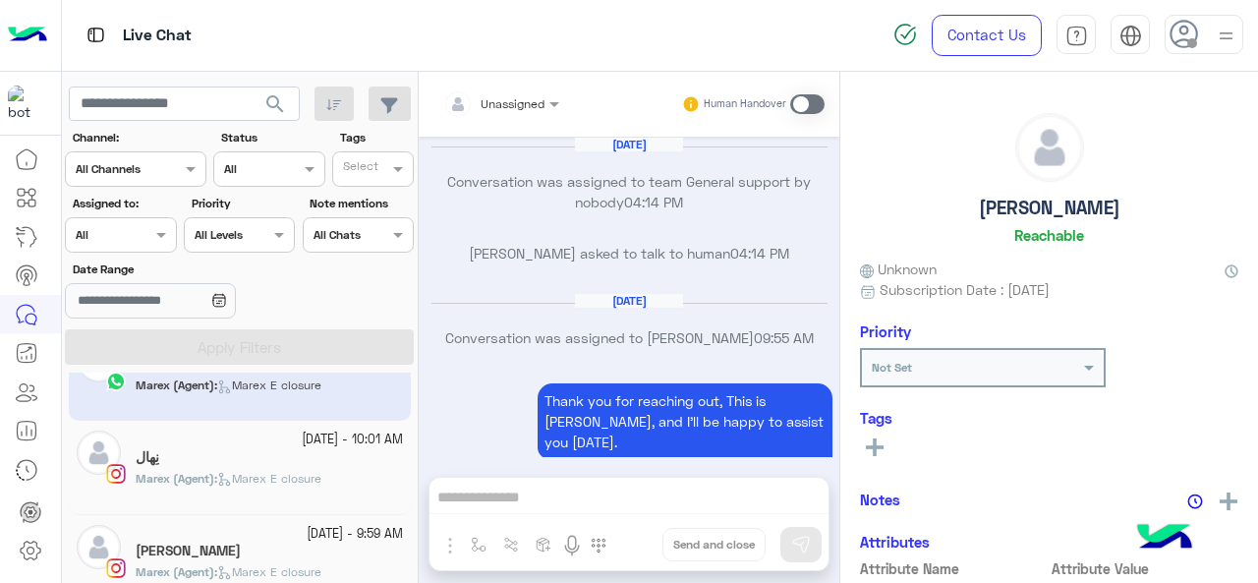
scroll to position [617, 0]
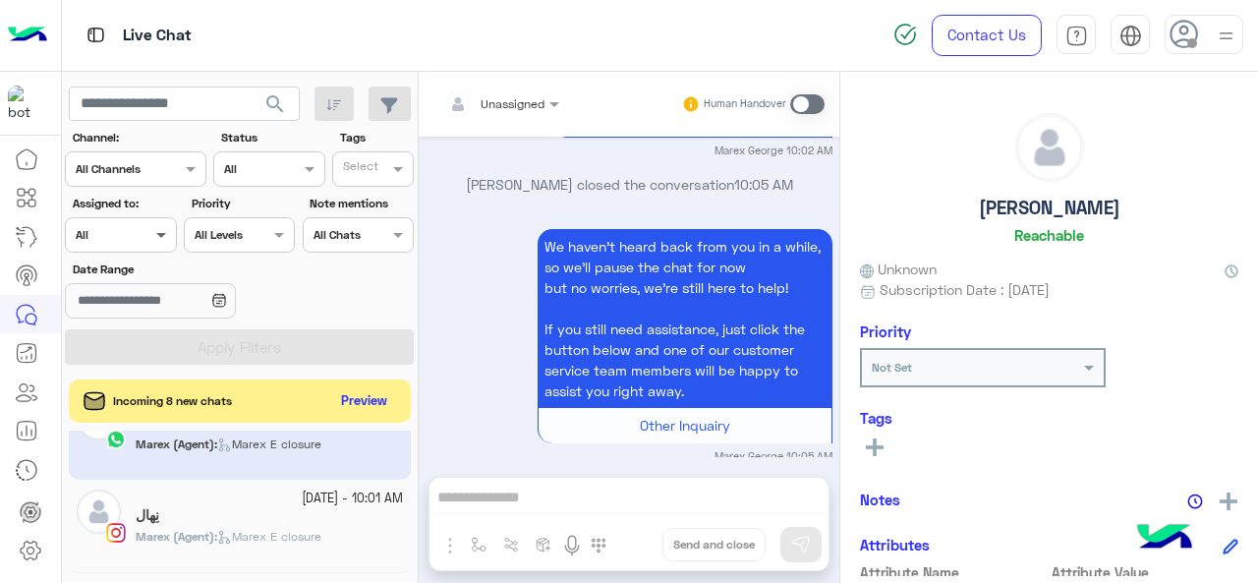
click at [155, 237] on span at bounding box center [163, 234] width 25 height 21
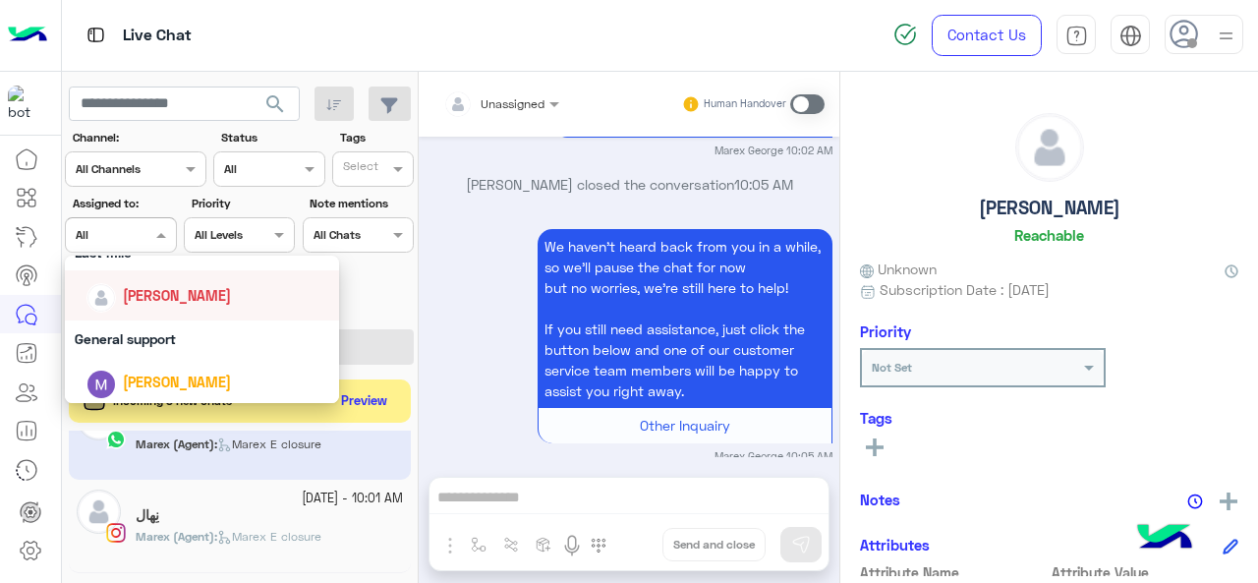
scroll to position [196, 0]
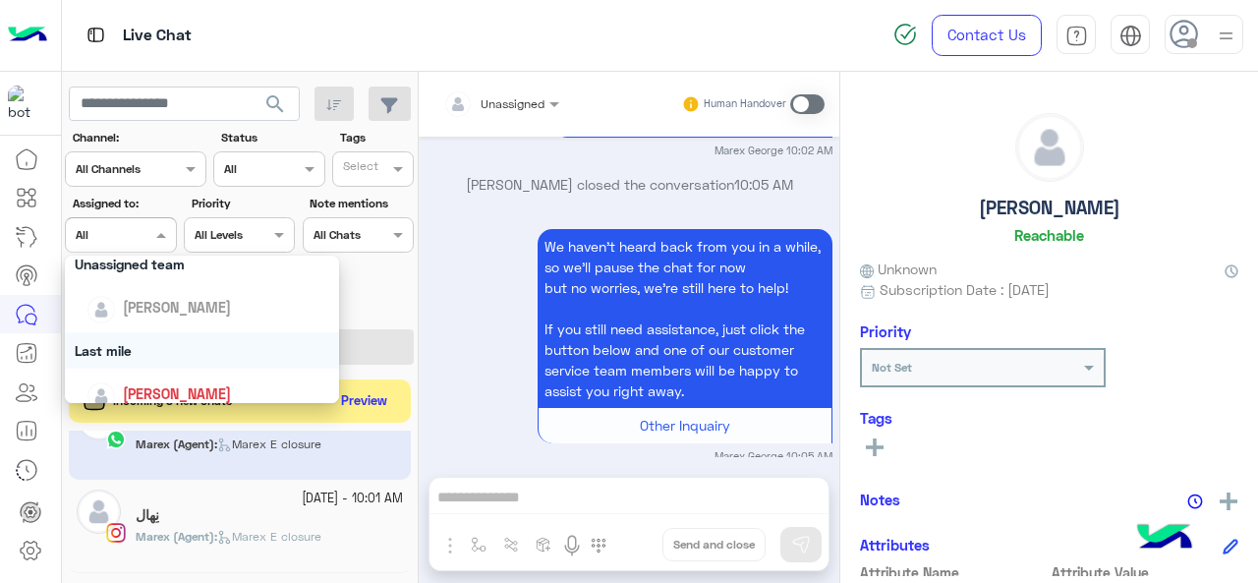
click at [136, 347] on div "Last mile" at bounding box center [202, 350] width 275 height 36
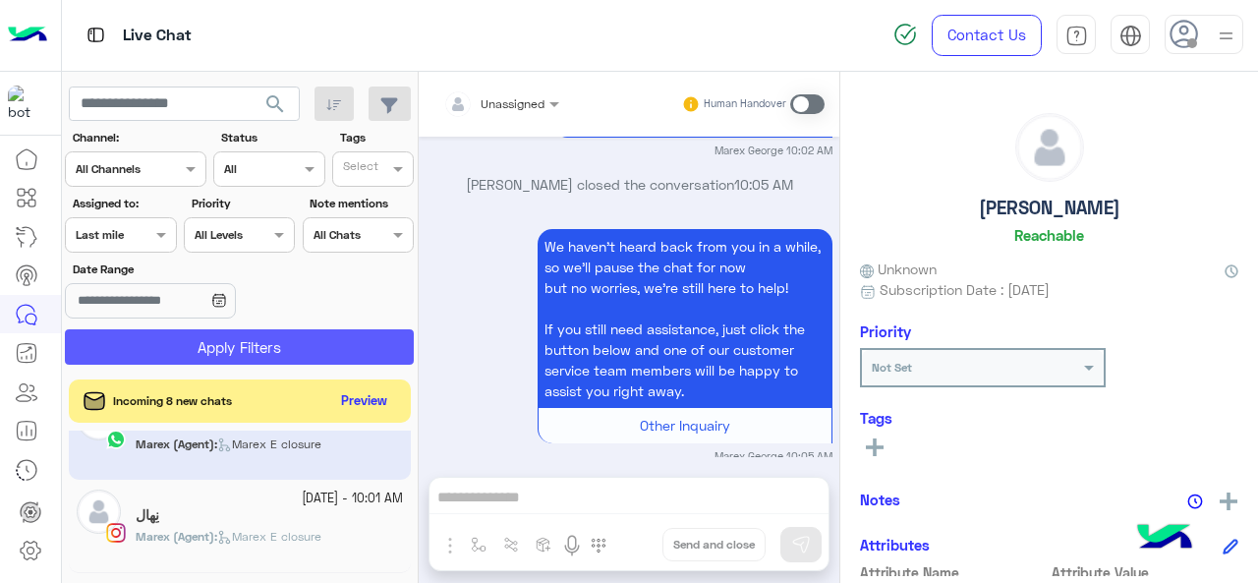
click at [149, 343] on button "Apply Filters" at bounding box center [239, 346] width 349 height 35
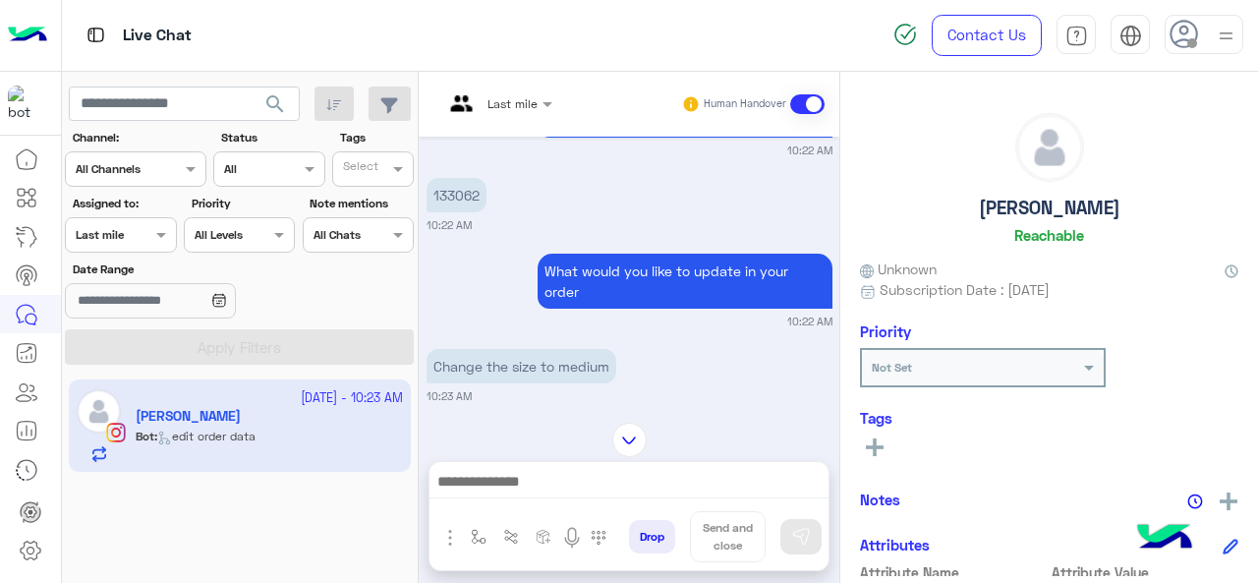
scroll to position [819, 0]
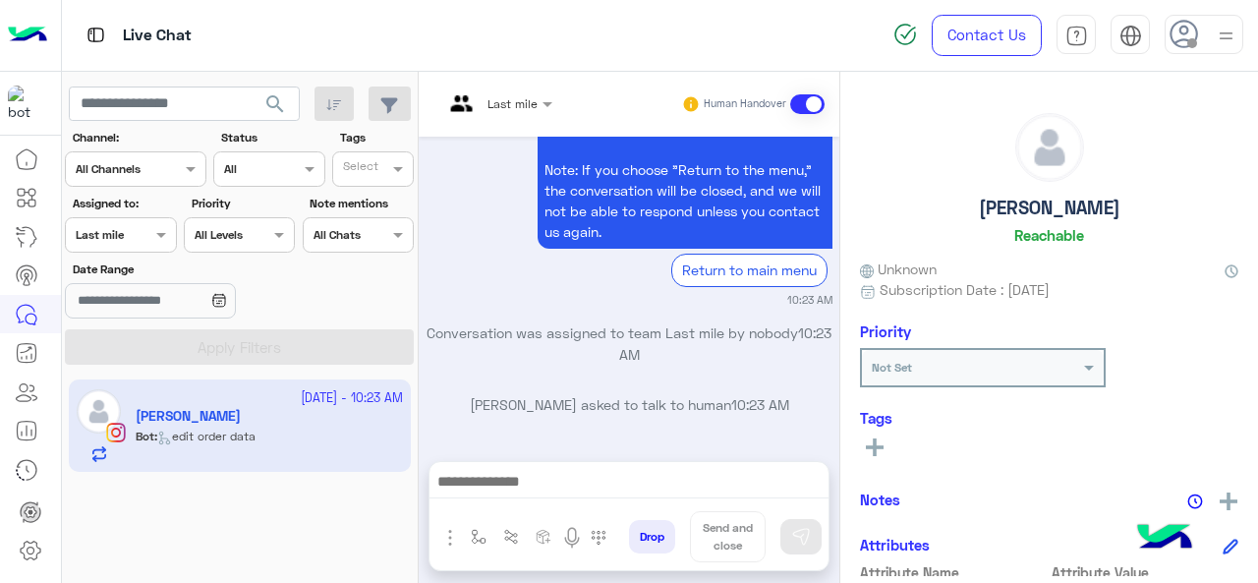
click at [485, 97] on input "text" at bounding box center [474, 101] width 62 height 18
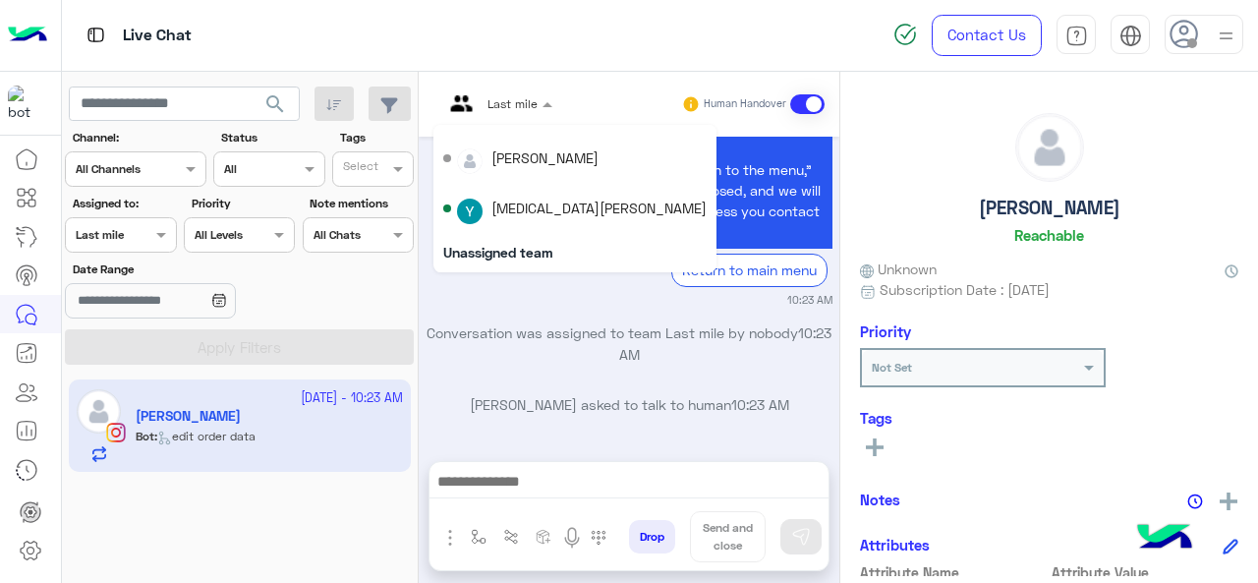
scroll to position [0, 0]
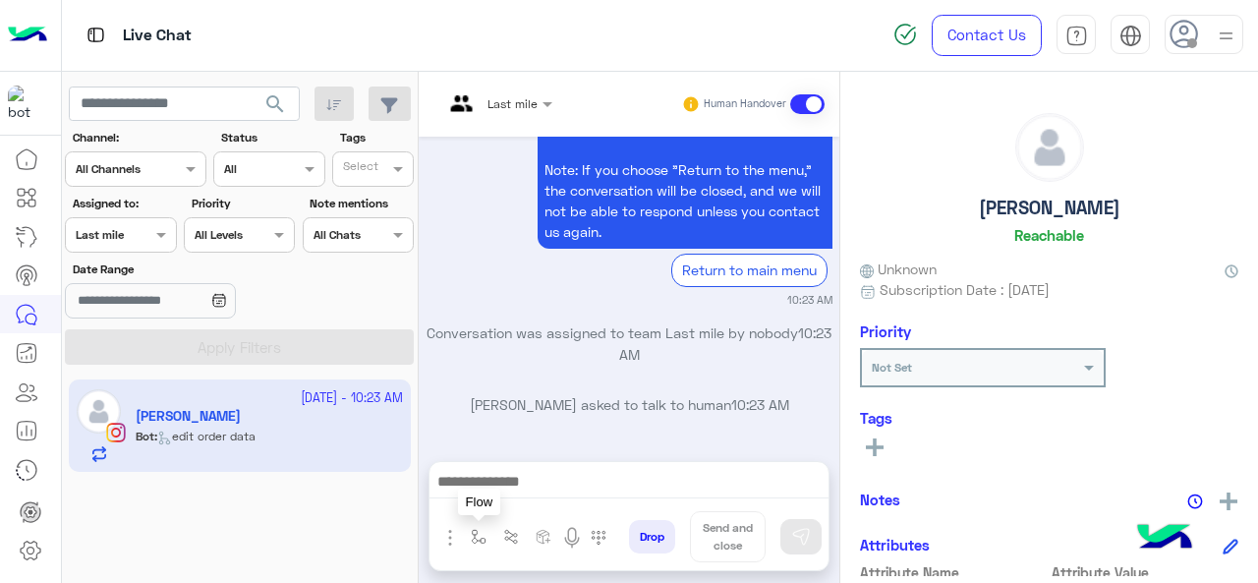
click at [471, 531] on img "button" at bounding box center [479, 537] width 16 height 16
click at [536, 493] on input "text" at bounding box center [513, 490] width 78 height 18
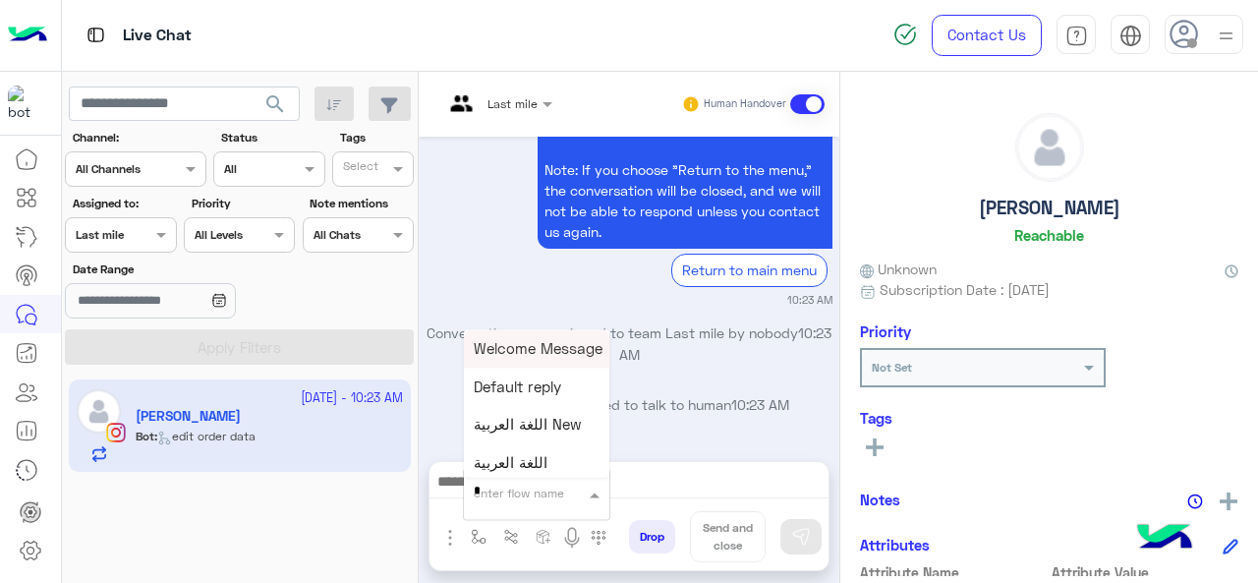
type input "*"
click at [498, 343] on span "M Greeting" at bounding box center [512, 348] width 76 height 18
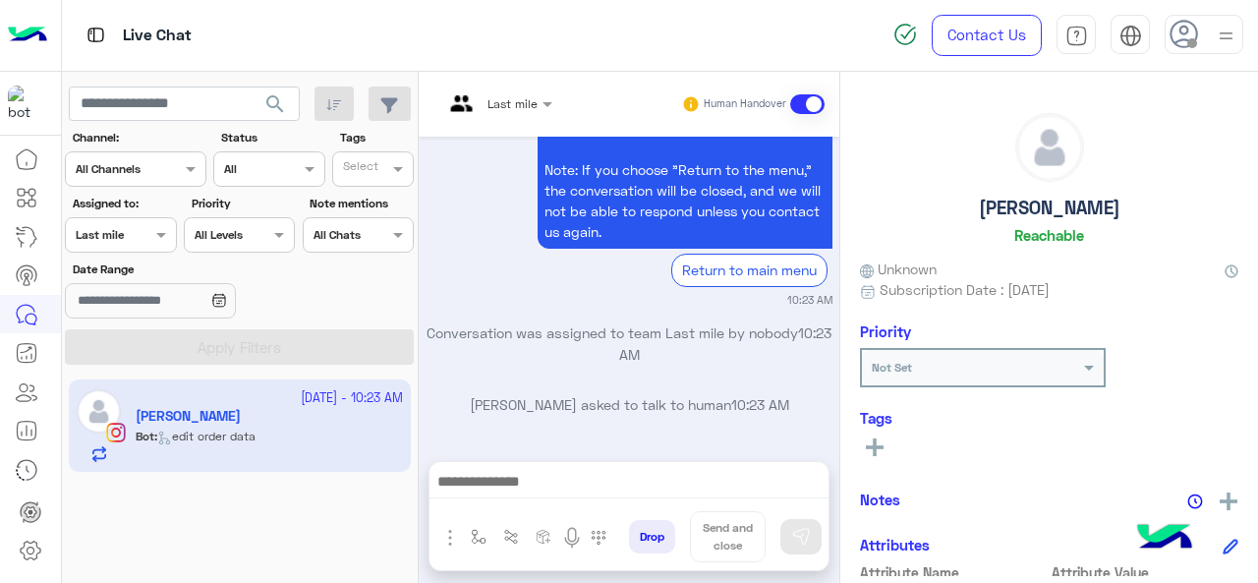
type textarea "**********"
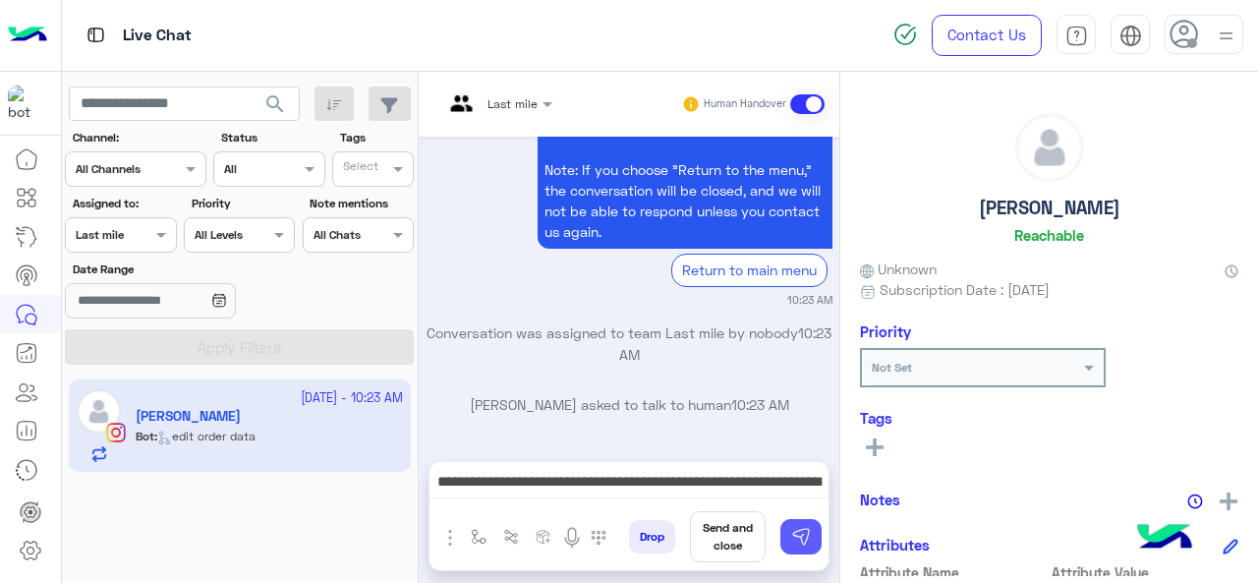
click at [800, 541] on img at bounding box center [801, 537] width 20 height 20
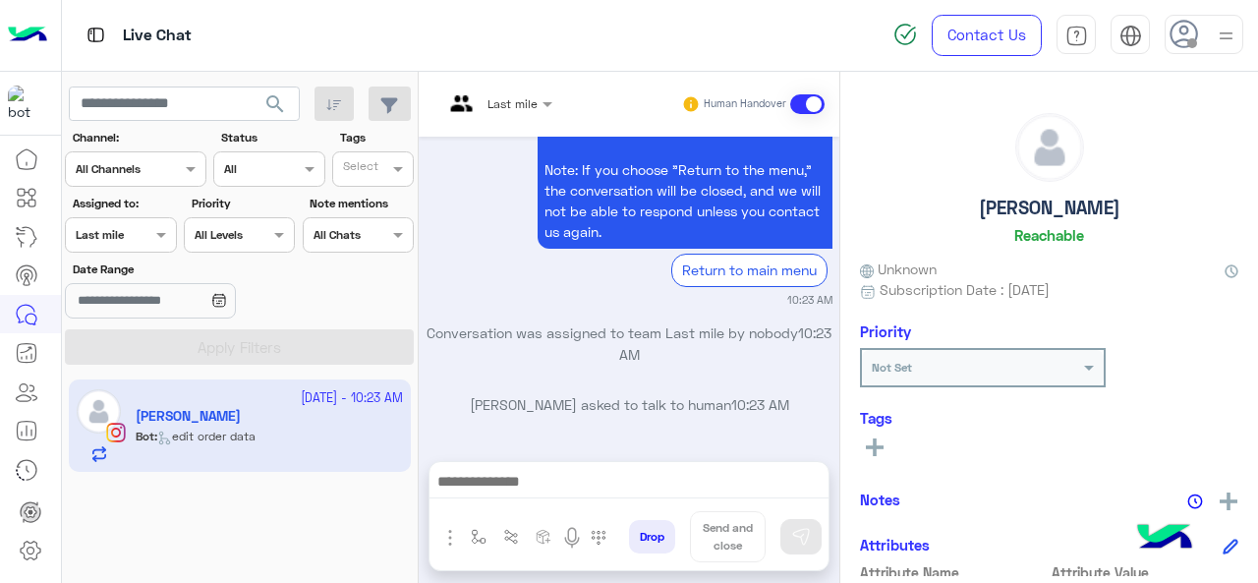
scroll to position [966, 0]
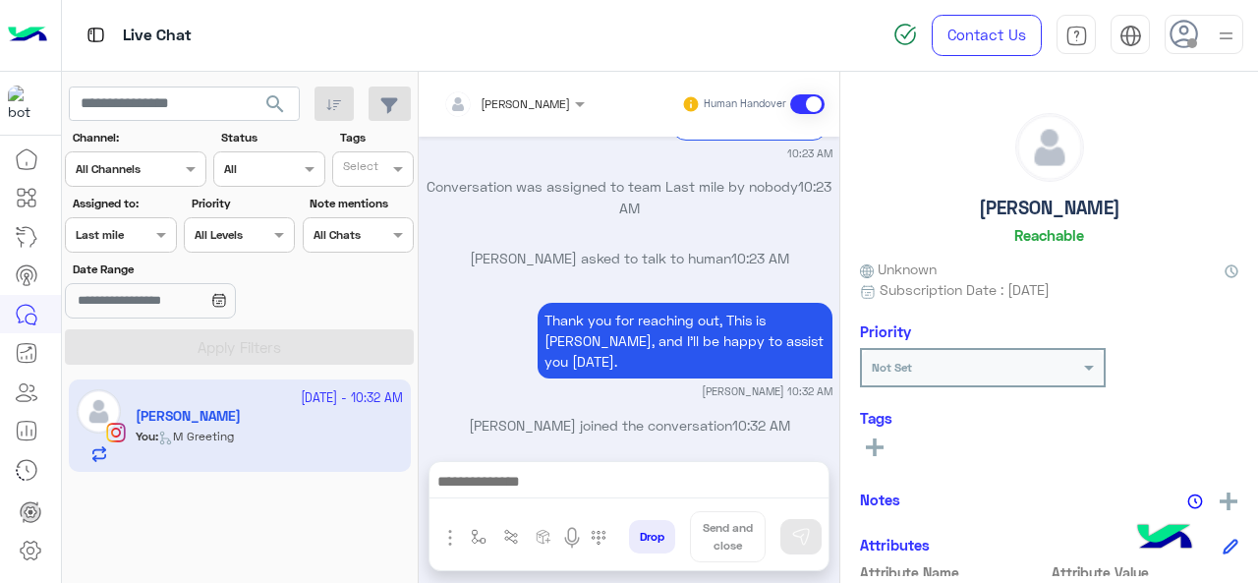
click at [521, 104] on input "text" at bounding box center [488, 101] width 91 height 18
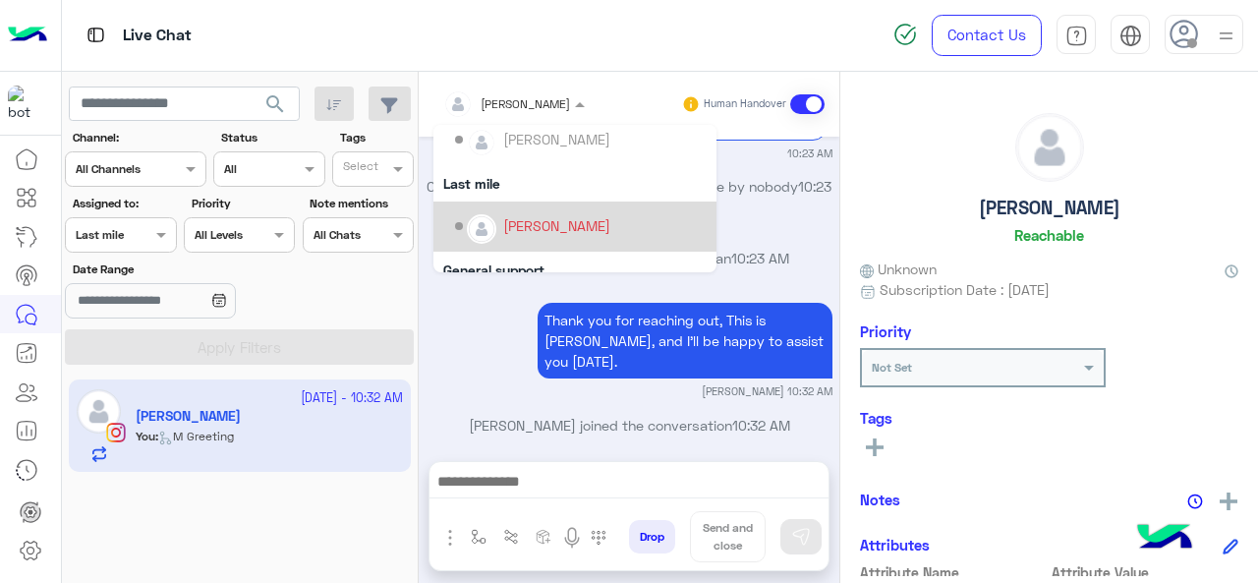
scroll to position [295, 0]
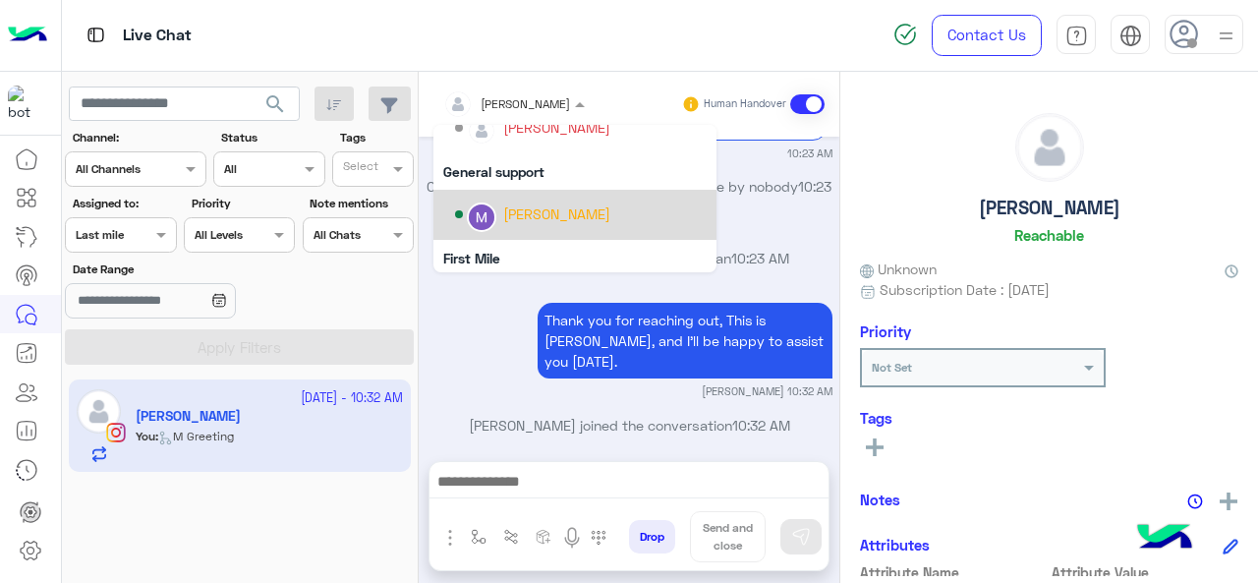
click at [509, 211] on div "[PERSON_NAME]" at bounding box center [556, 213] width 107 height 21
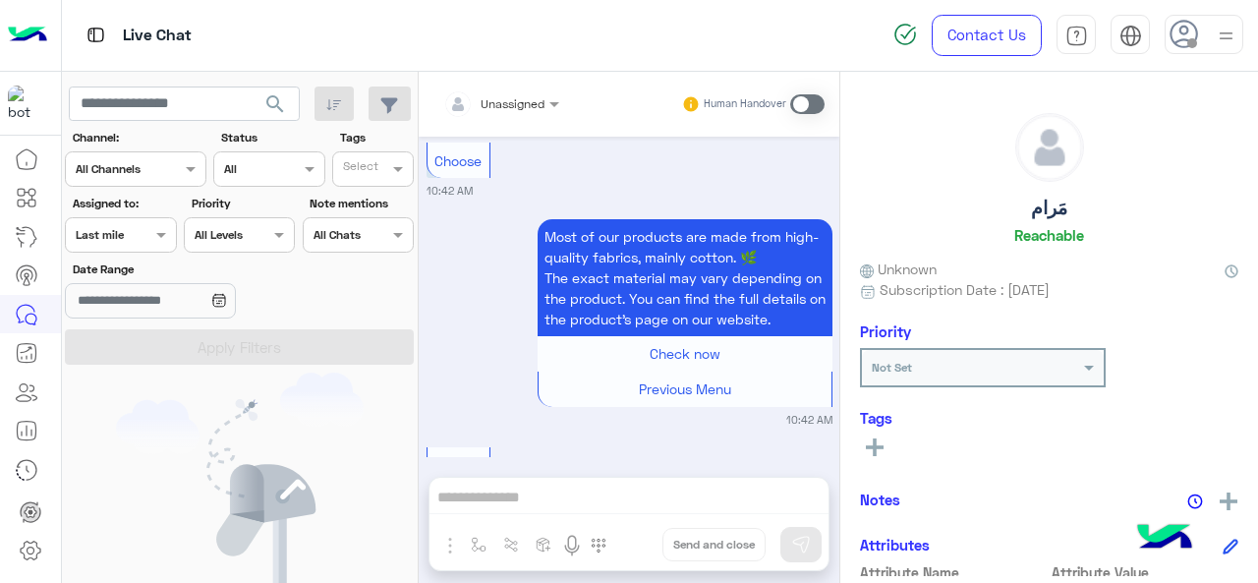
scroll to position [5648, 0]
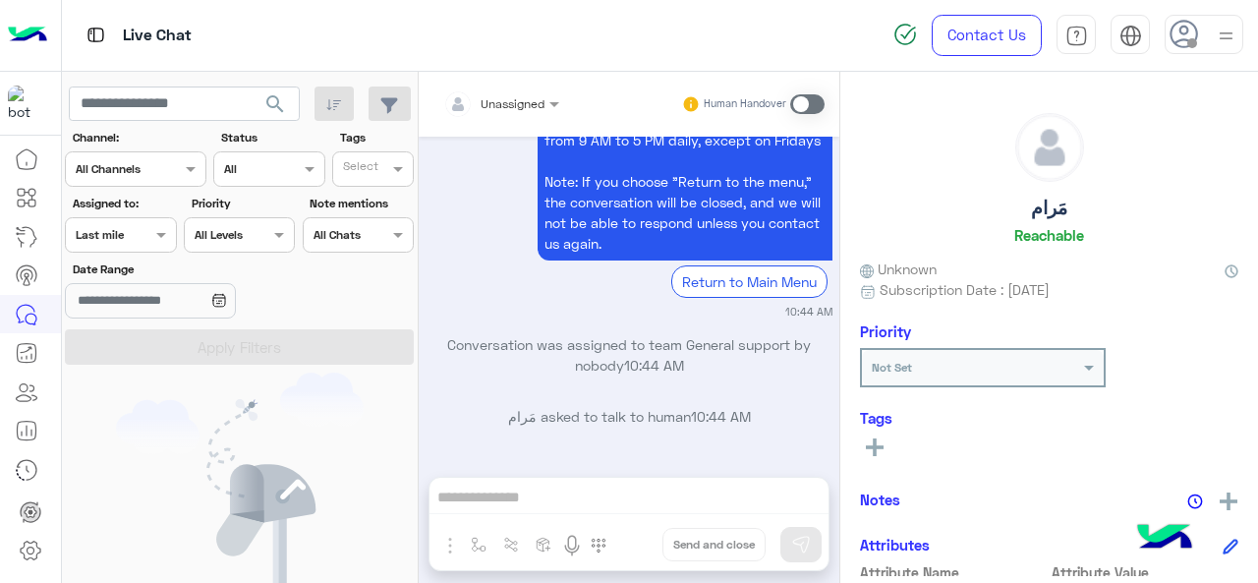
click at [130, 236] on div at bounding box center [120, 232] width 109 height 19
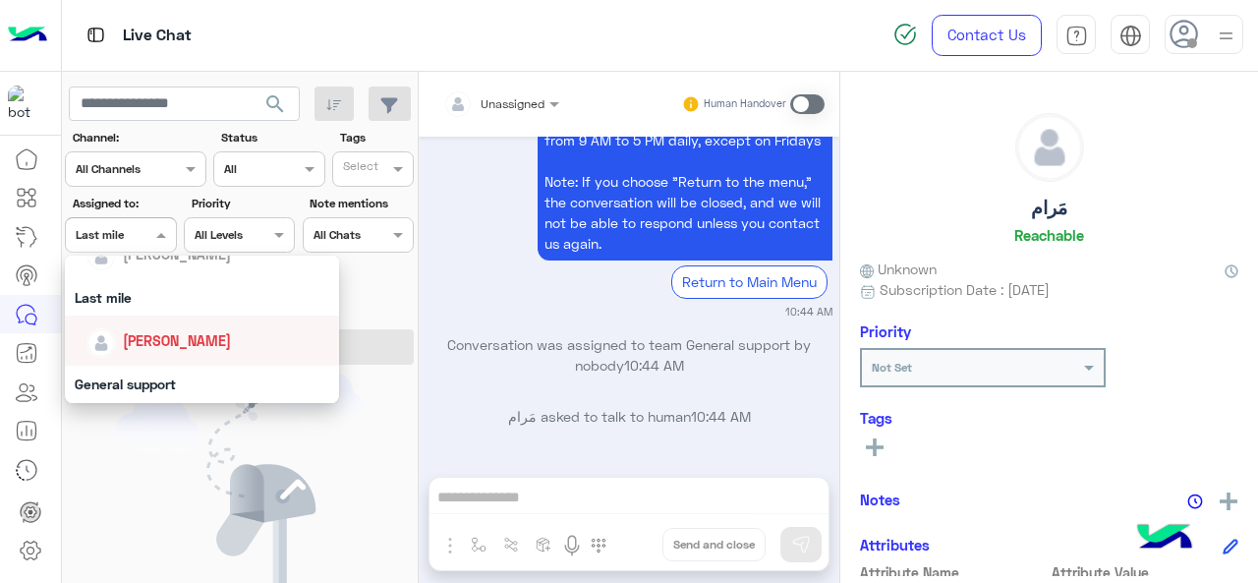
scroll to position [295, 0]
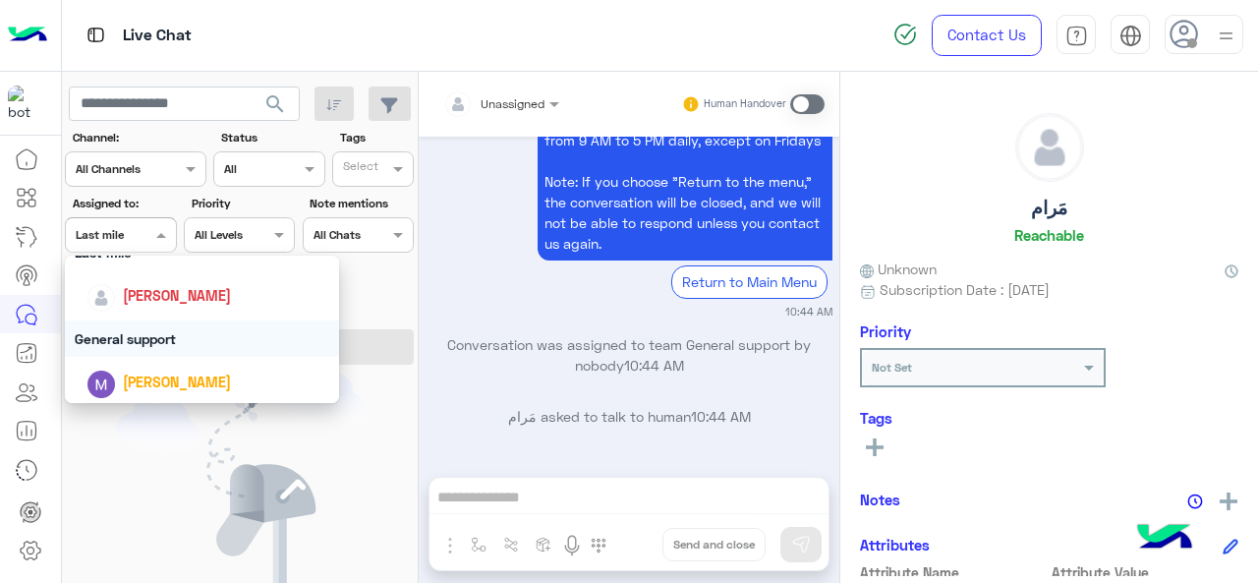
click at [143, 349] on div "General support" at bounding box center [202, 338] width 275 height 36
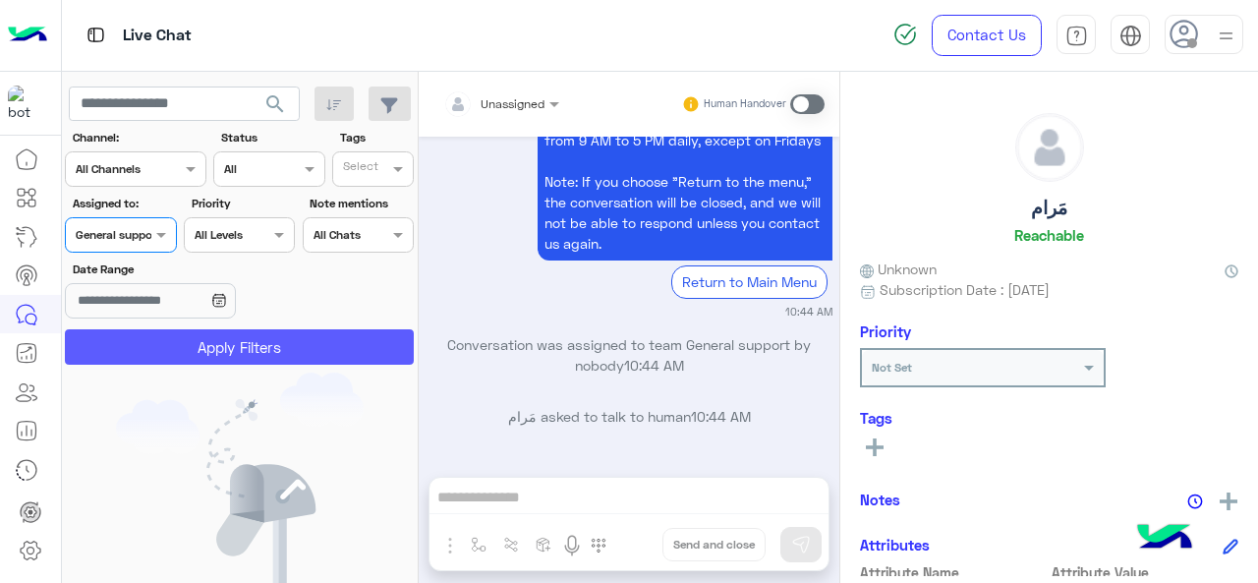
click at [146, 347] on button "Apply Filters" at bounding box center [239, 346] width 349 height 35
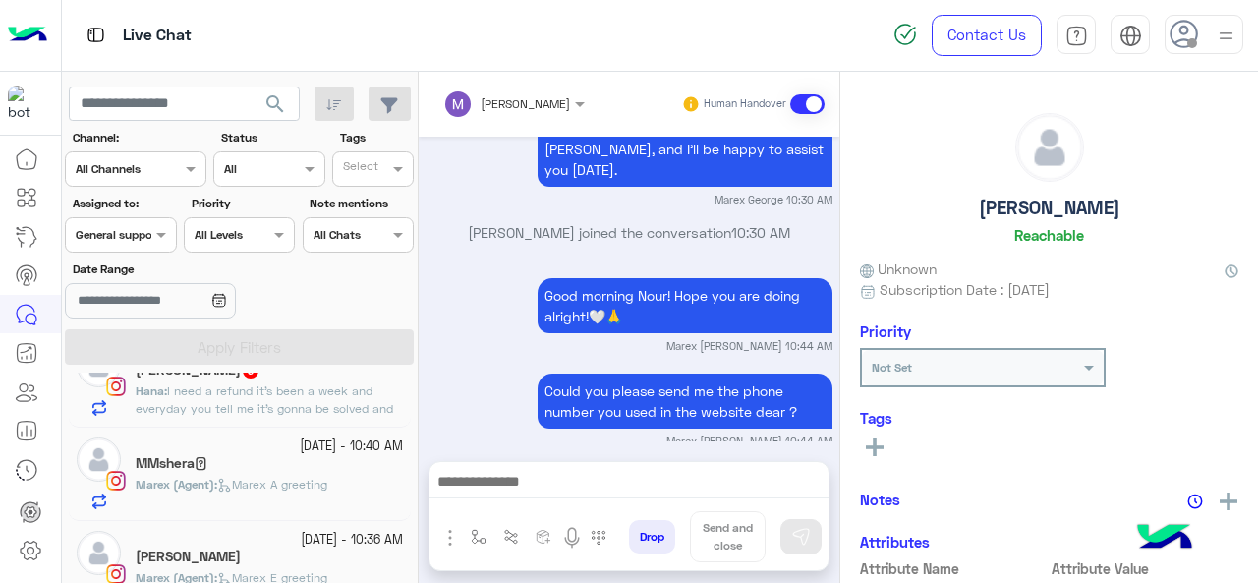
scroll to position [98, 0]
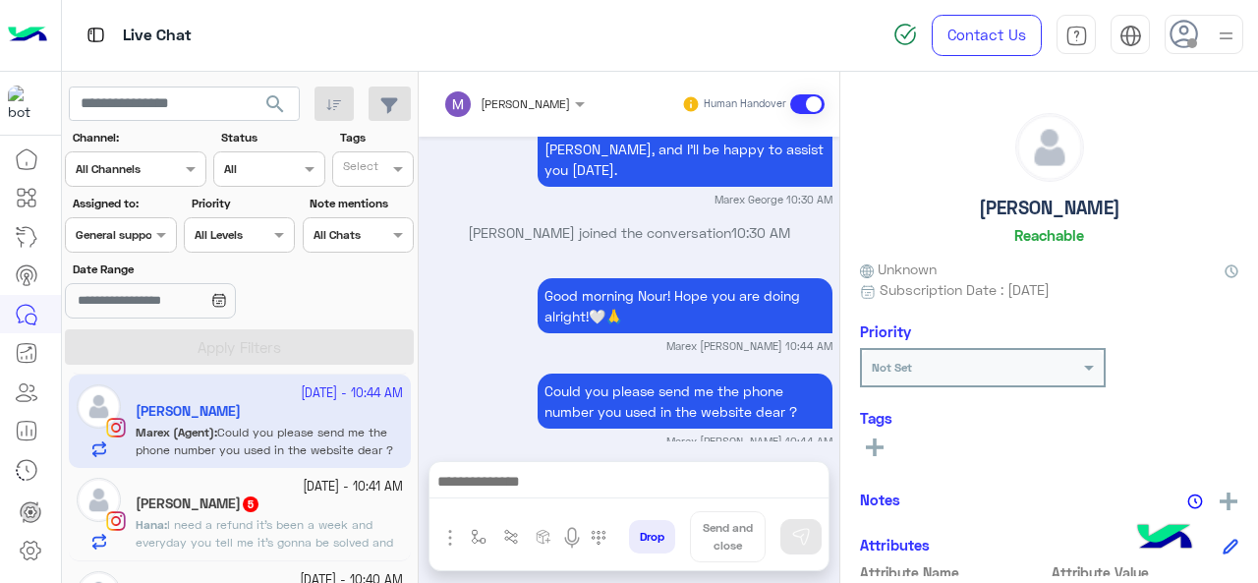
click at [120, 238] on input "text" at bounding box center [98, 233] width 45 height 18
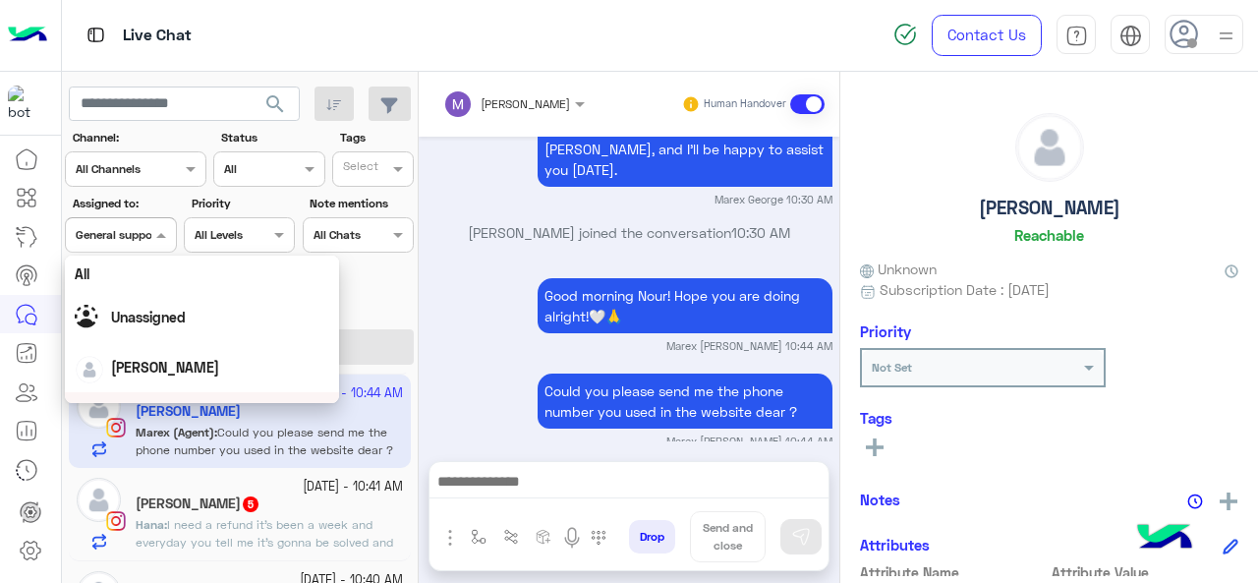
scroll to position [385, 0]
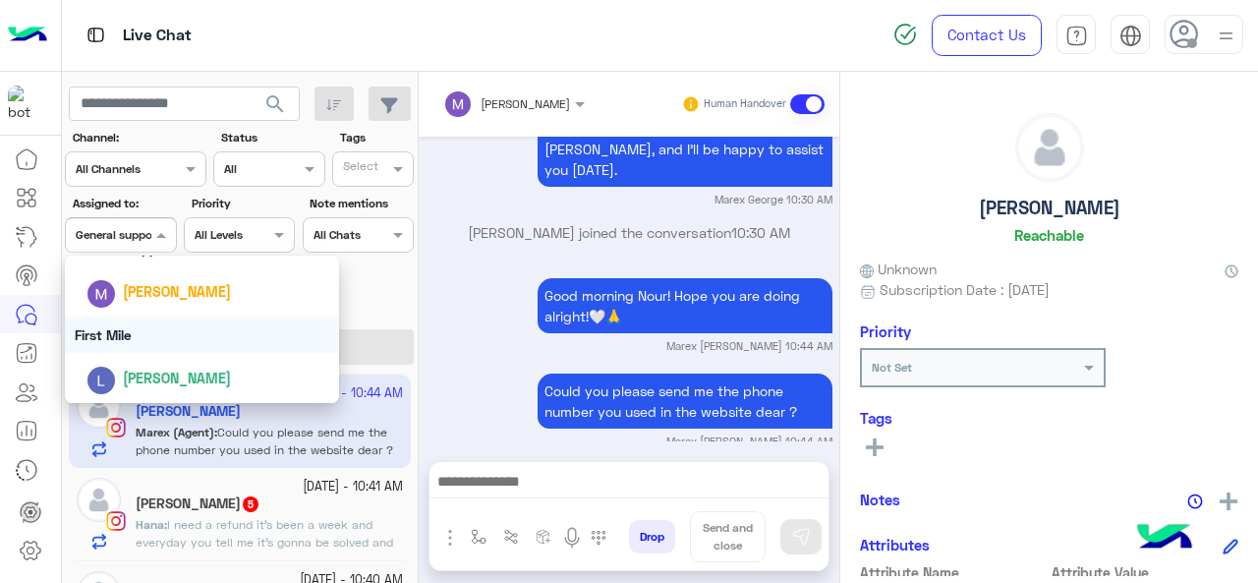
click at [139, 317] on div "First Mile" at bounding box center [202, 334] width 275 height 36
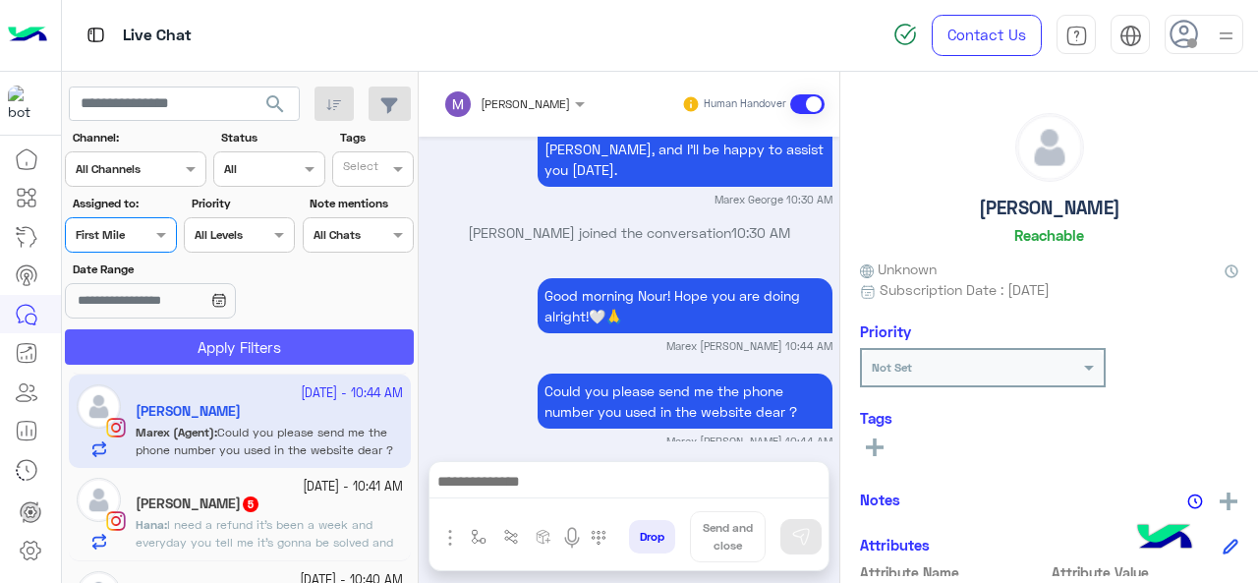
click at [164, 346] on button "Apply Filters" at bounding box center [239, 346] width 349 height 35
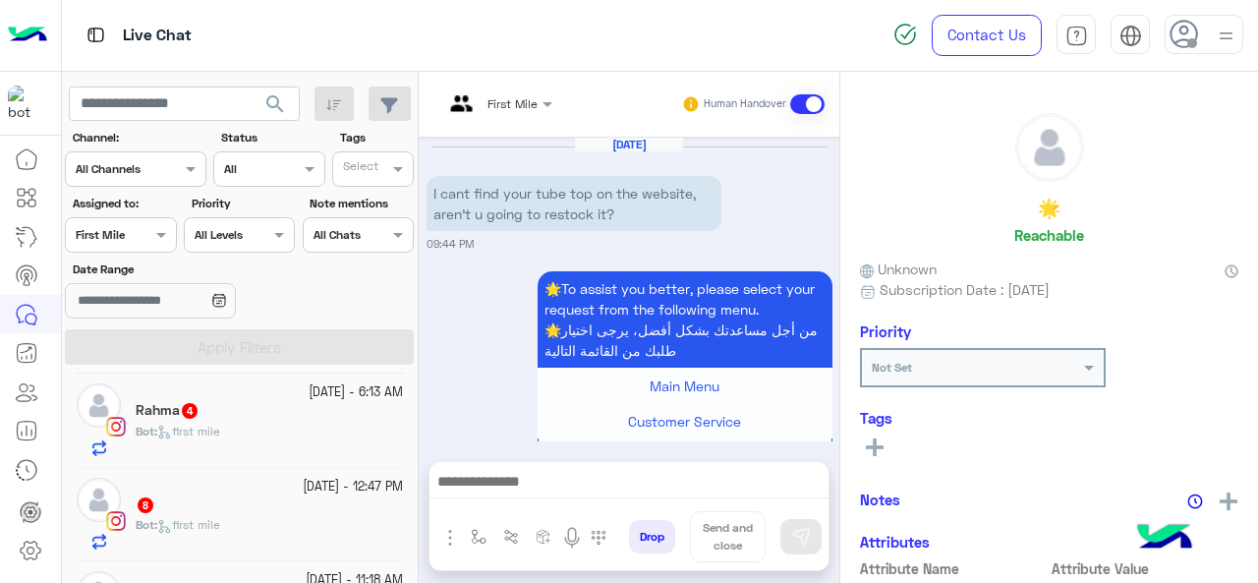
scroll to position [1729, 0]
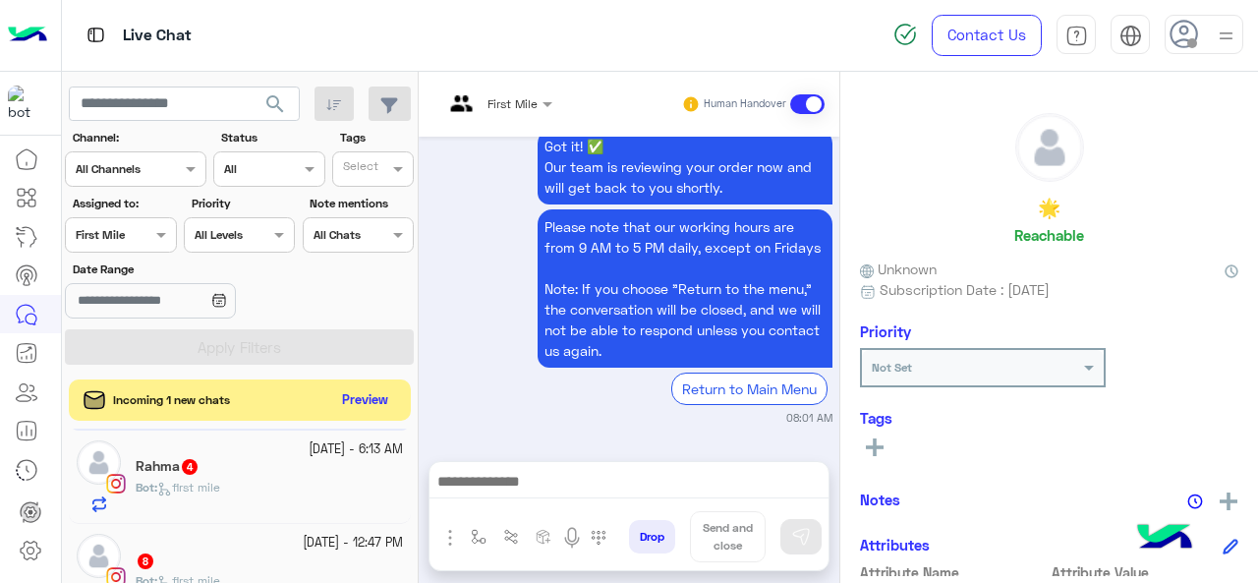
click at [364, 399] on button "Preview" at bounding box center [365, 400] width 61 height 27
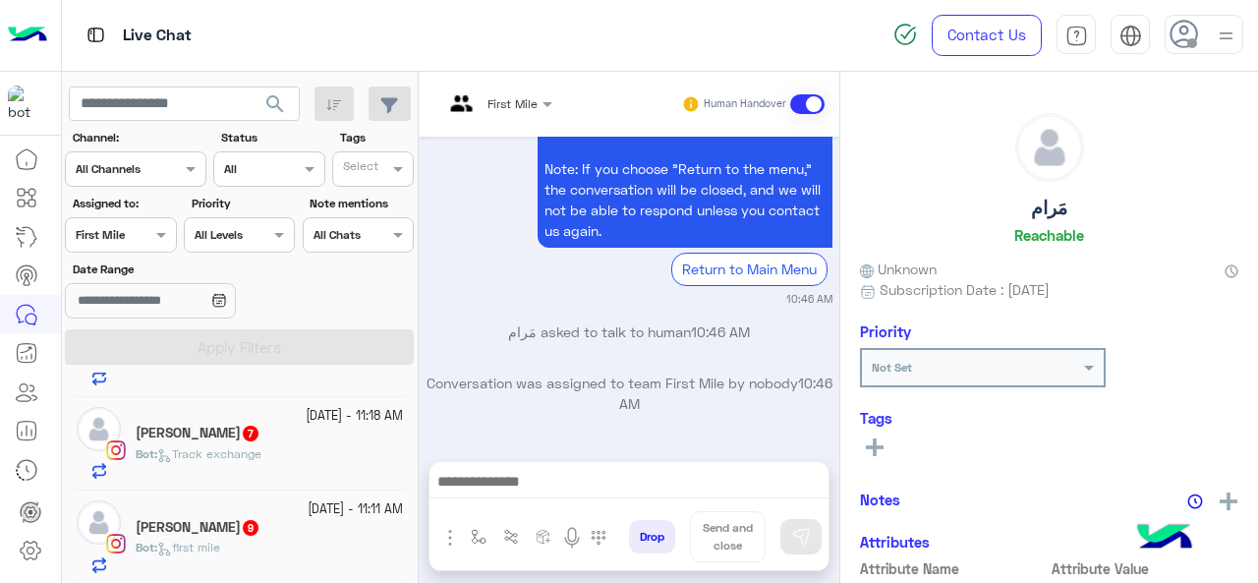
scroll to position [10, 0]
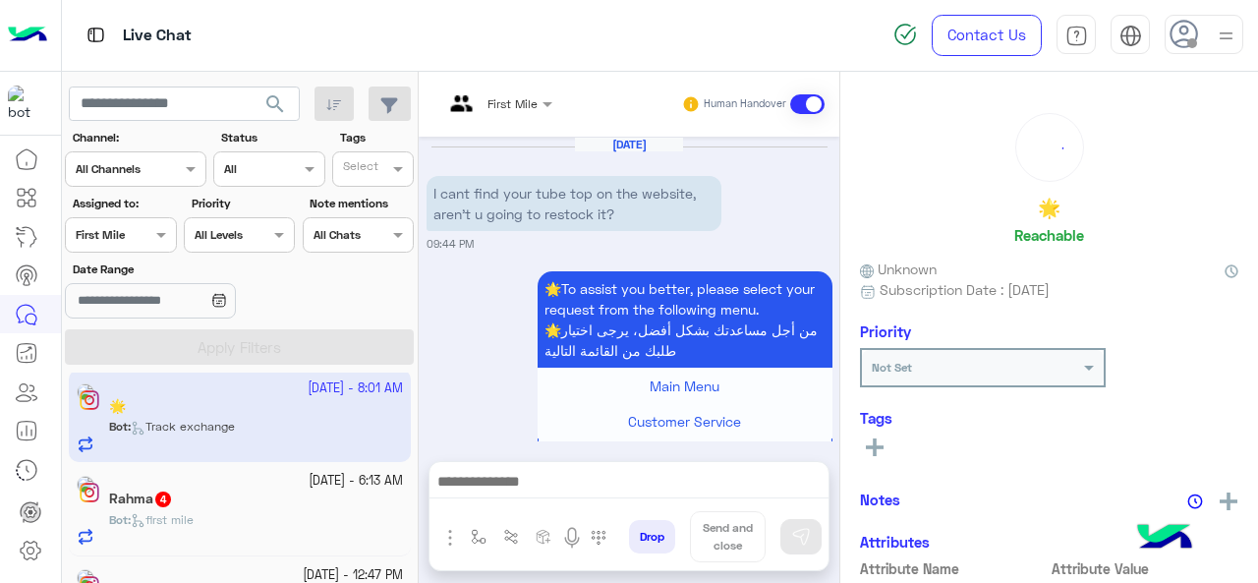
scroll to position [1729, 0]
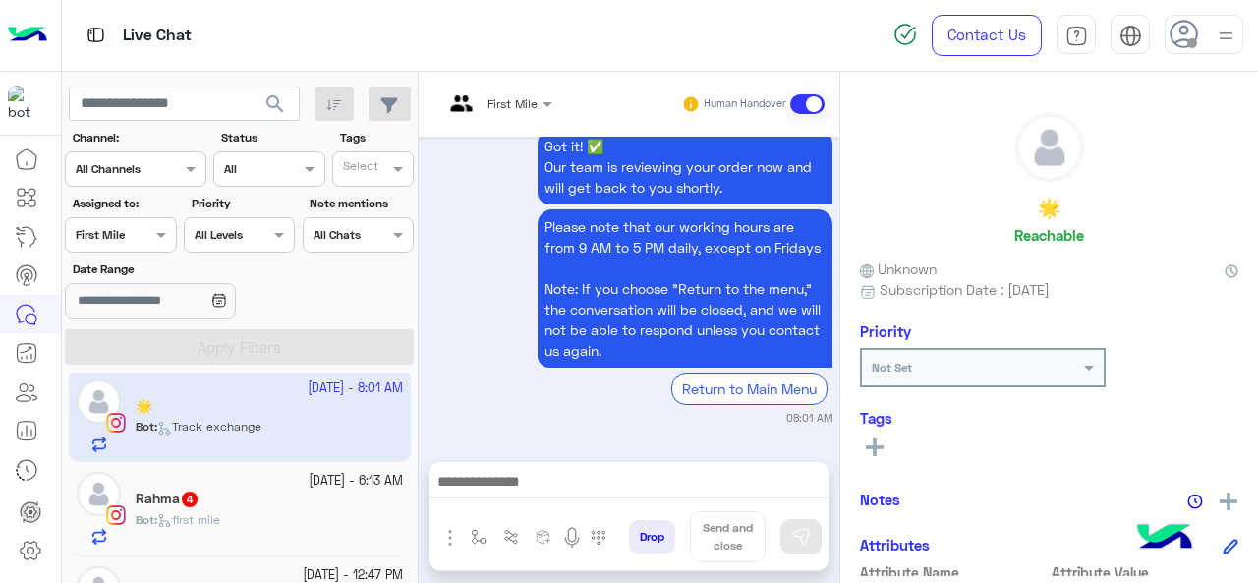
click at [137, 236] on div at bounding box center [120, 232] width 109 height 19
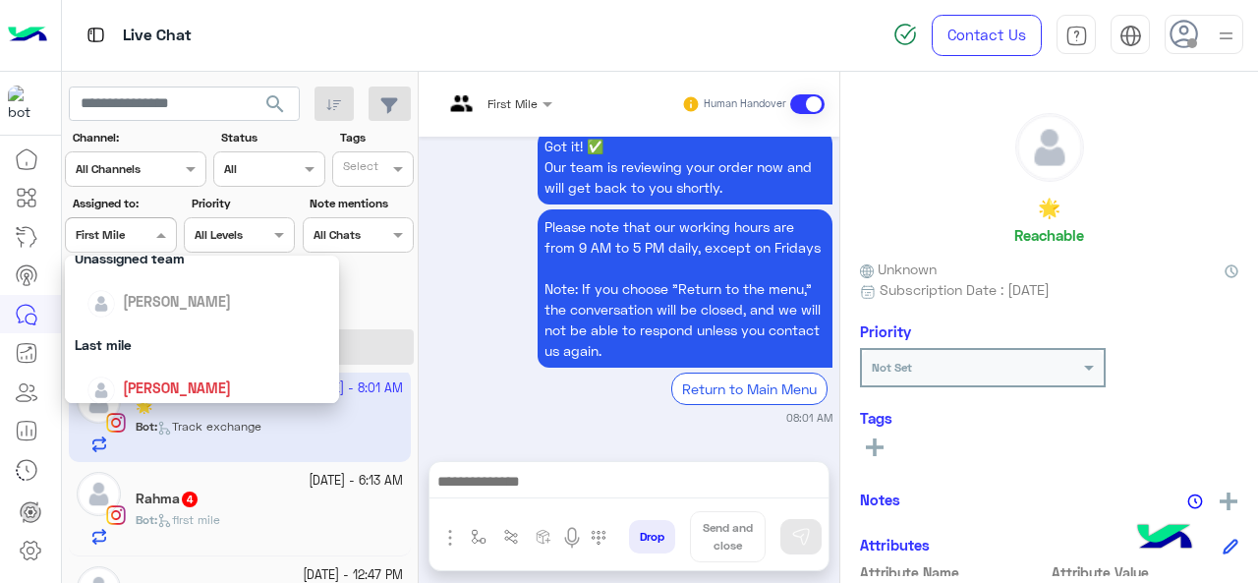
scroll to position [200, 0]
click at [155, 342] on div "Last mile" at bounding box center [202, 346] width 275 height 36
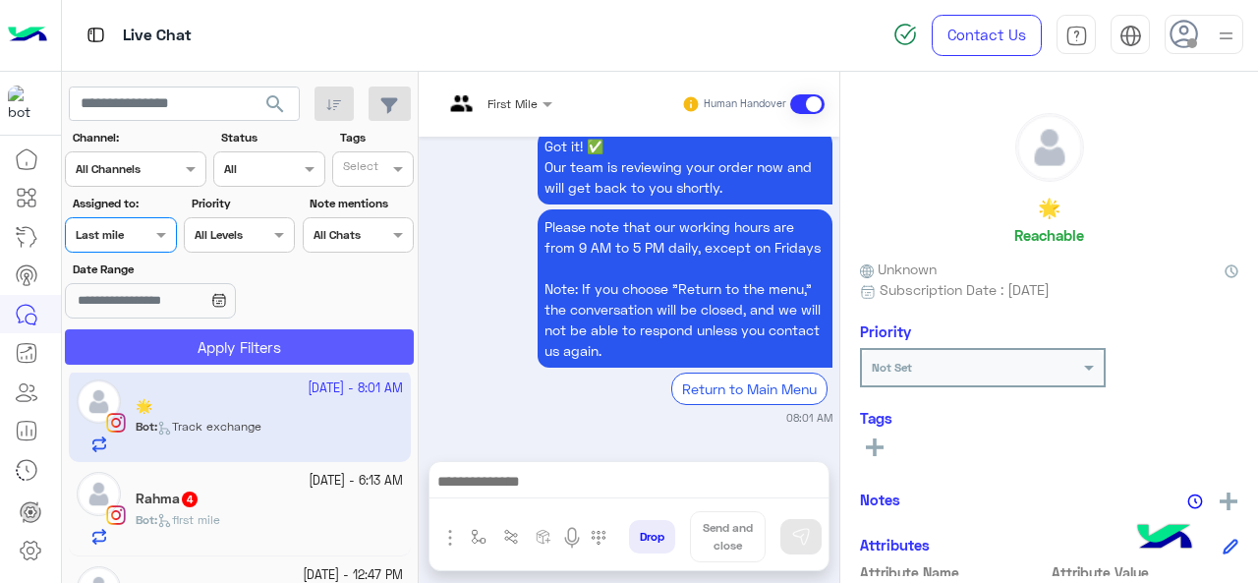
click at [155, 342] on button "Apply Filters" at bounding box center [239, 346] width 349 height 35
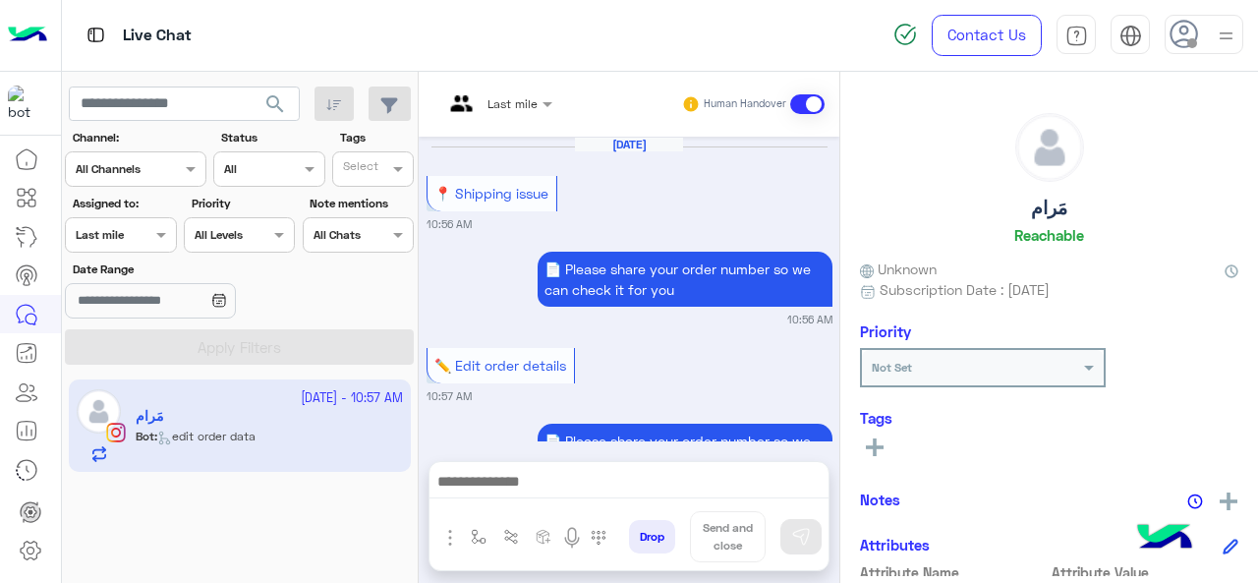
scroll to position [735, 0]
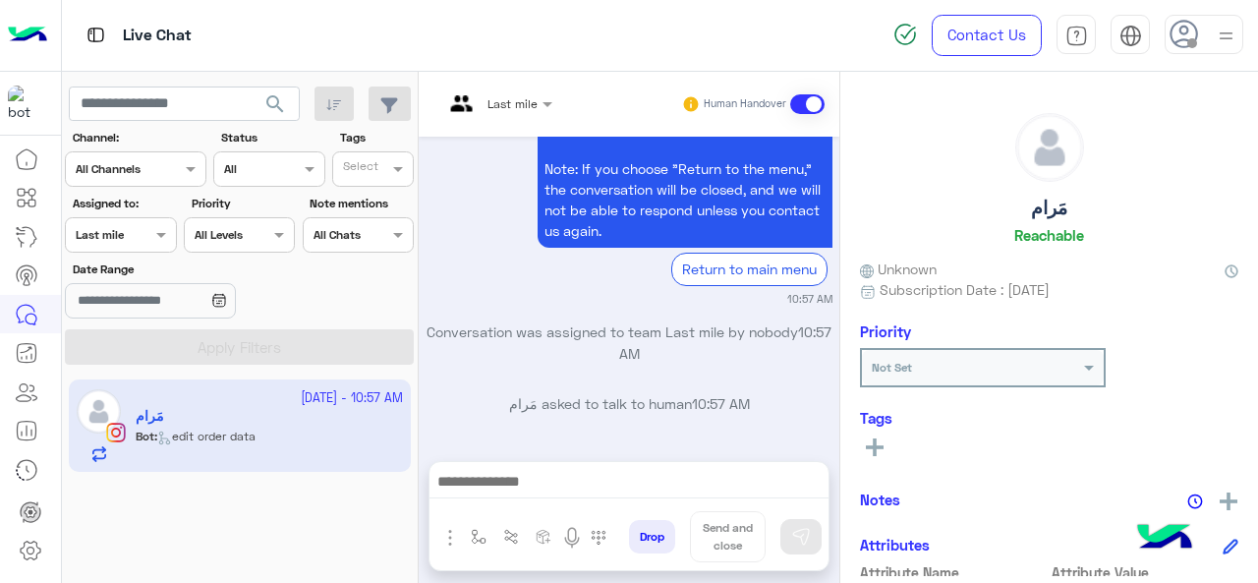
click at [132, 234] on div at bounding box center [120, 232] width 109 height 19
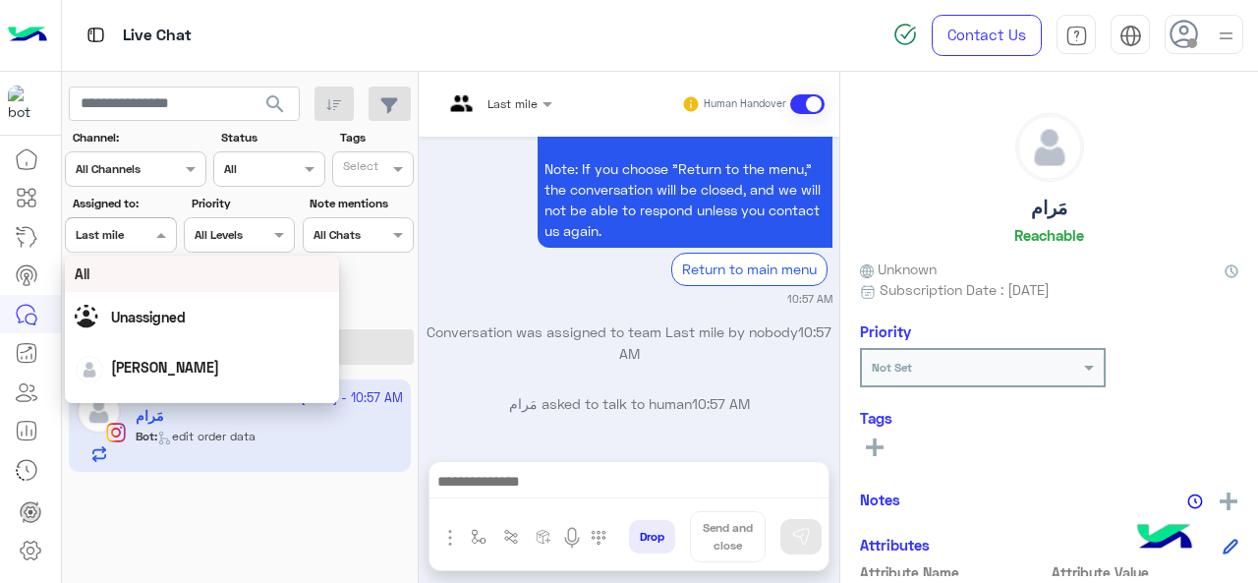
click at [154, 267] on div "All" at bounding box center [202, 273] width 255 height 21
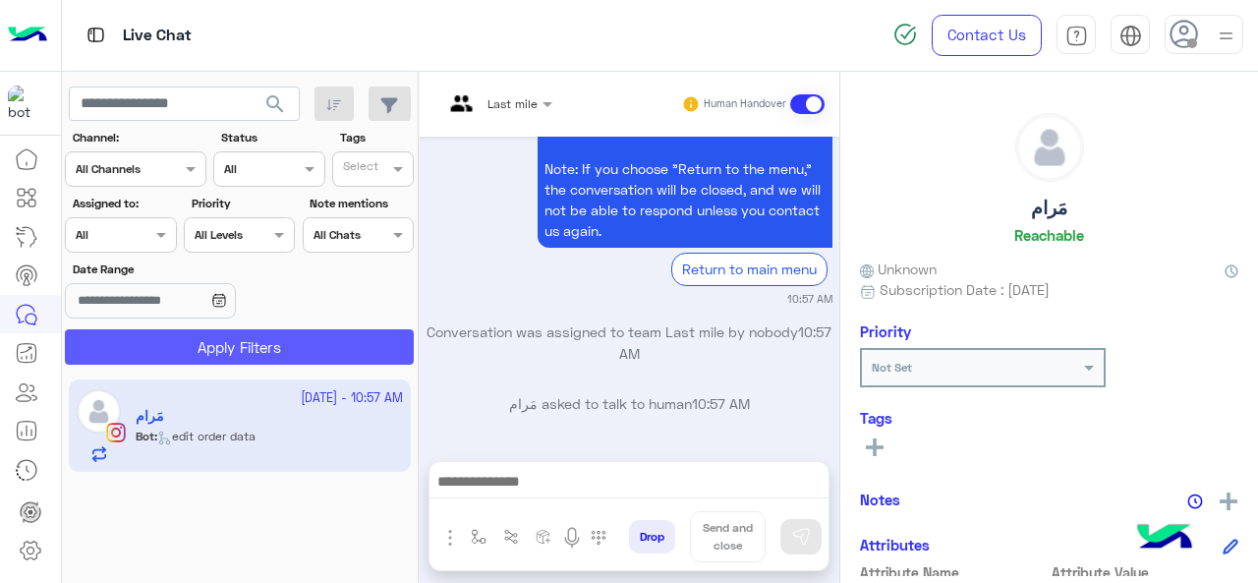
click at [171, 355] on button "Apply Filters" at bounding box center [239, 346] width 349 height 35
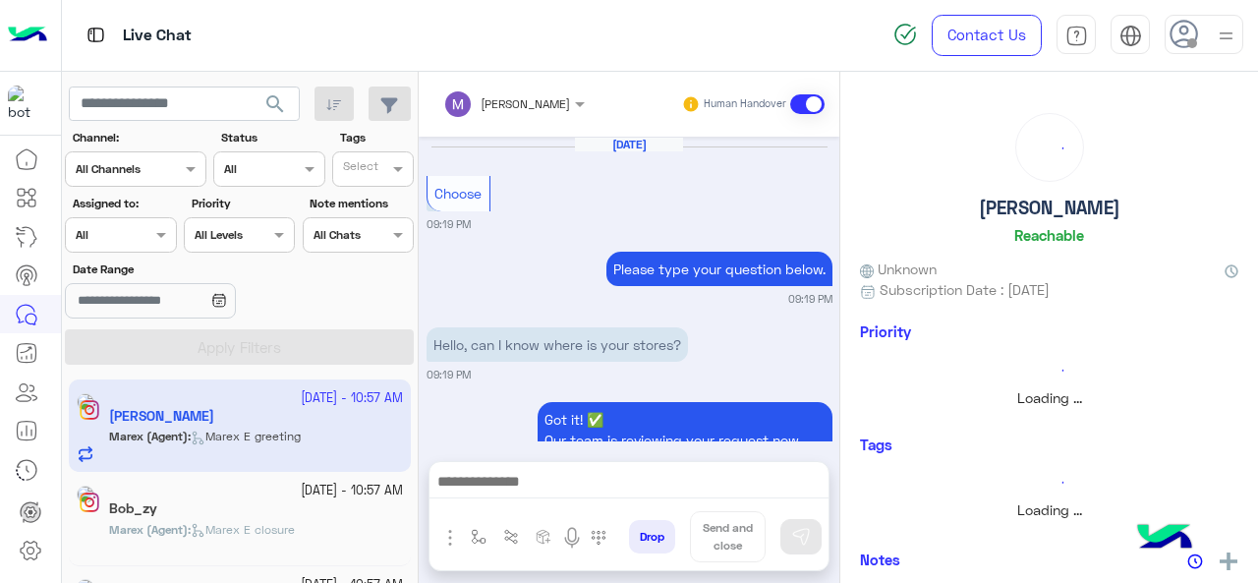
scroll to position [698, 0]
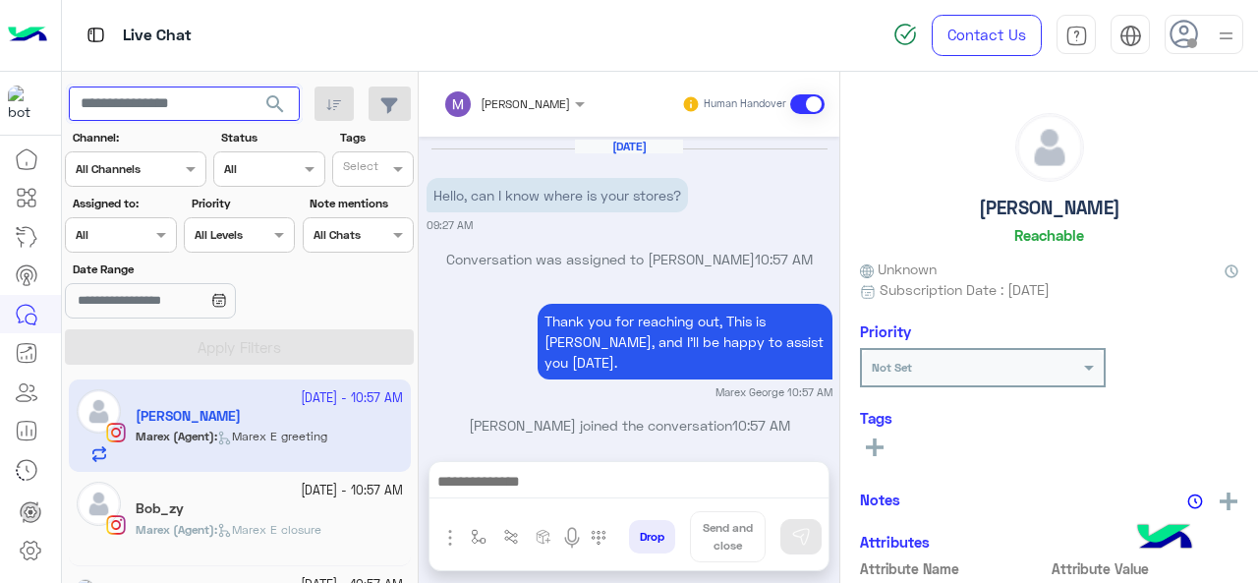
click at [154, 113] on input "text" at bounding box center [184, 103] width 231 height 35
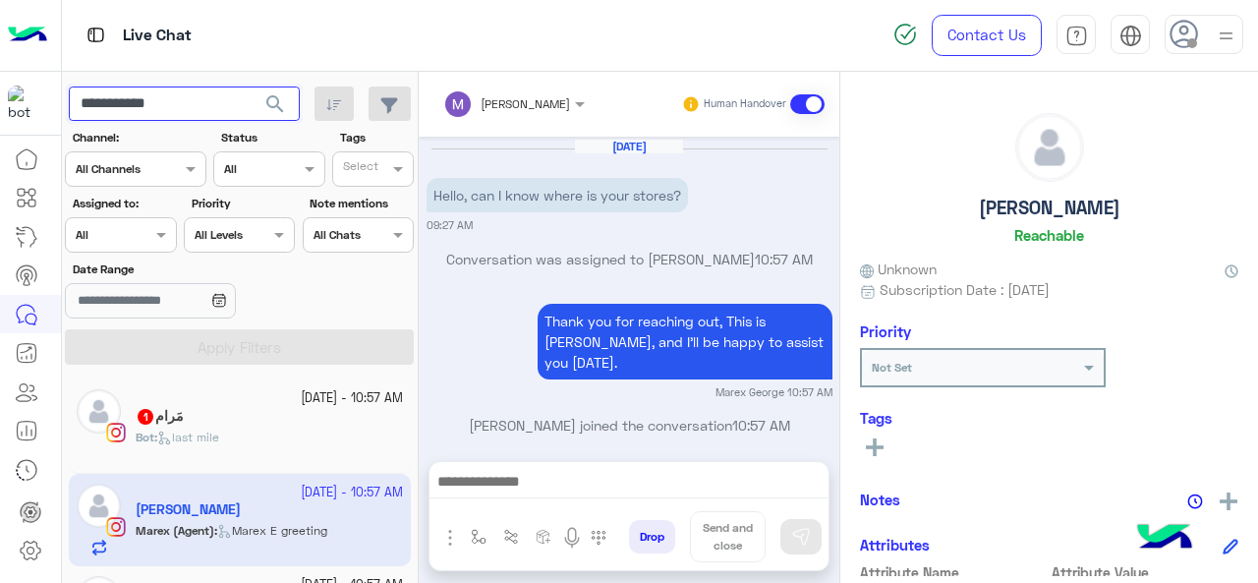
type input "**********"
click at [285, 99] on span "search" at bounding box center [275, 104] width 24 height 24
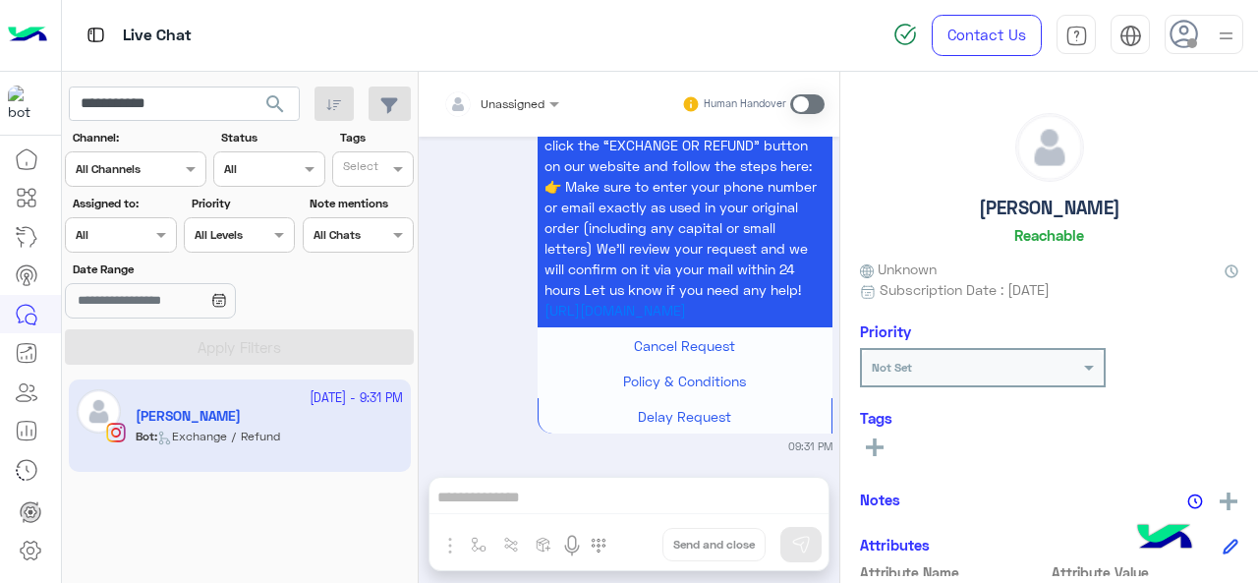
scroll to position [2085, 0]
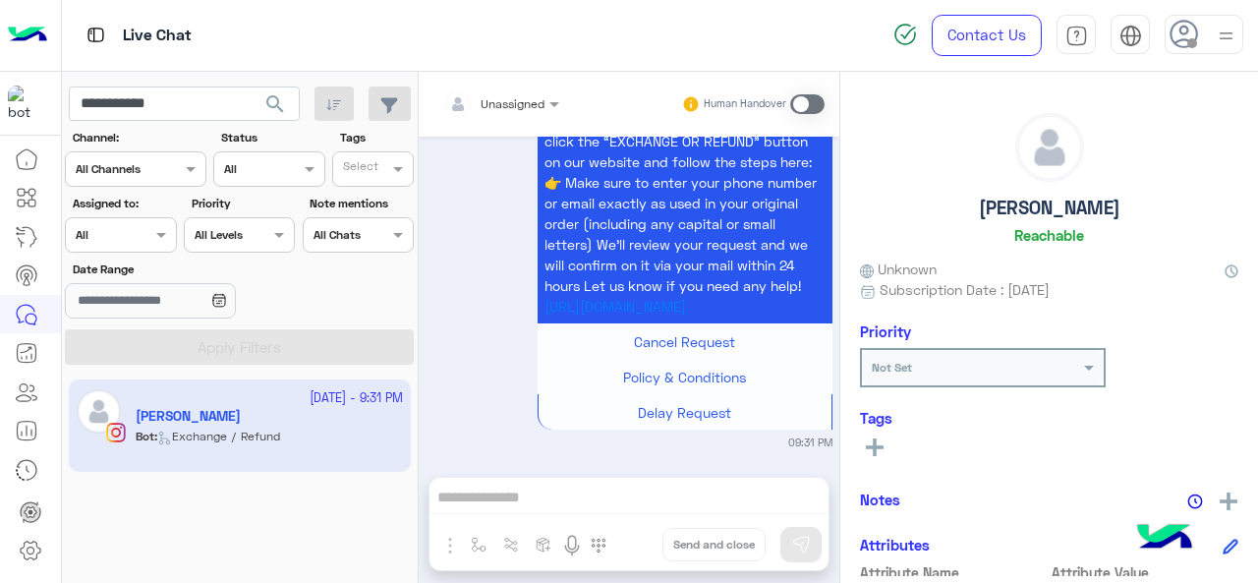
click at [519, 103] on div at bounding box center [501, 100] width 136 height 19
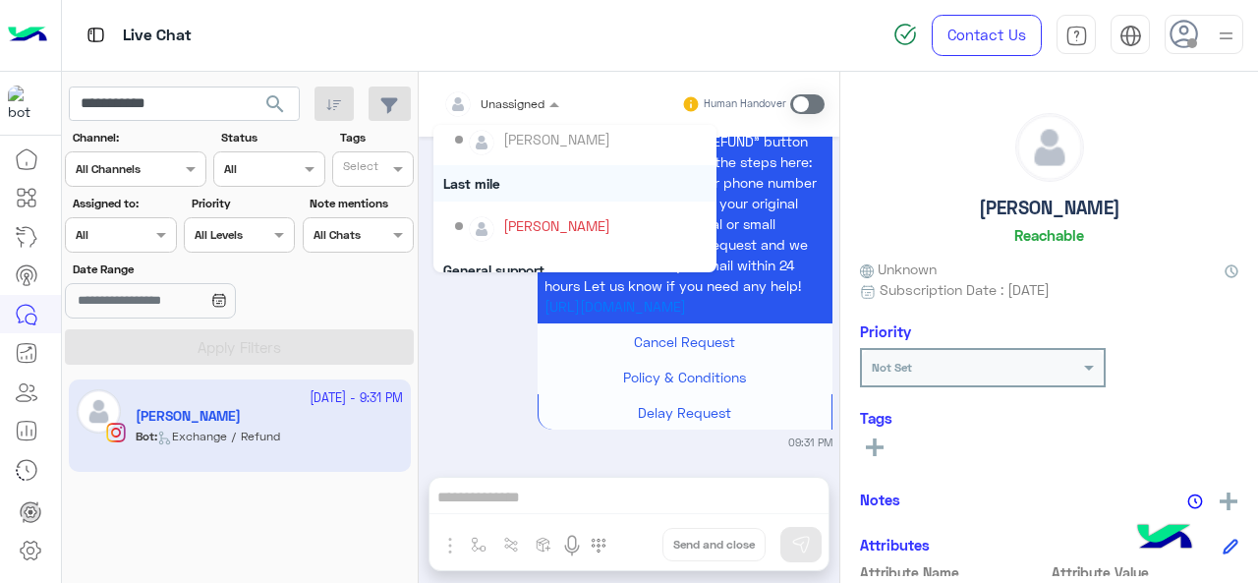
scroll to position [295, 0]
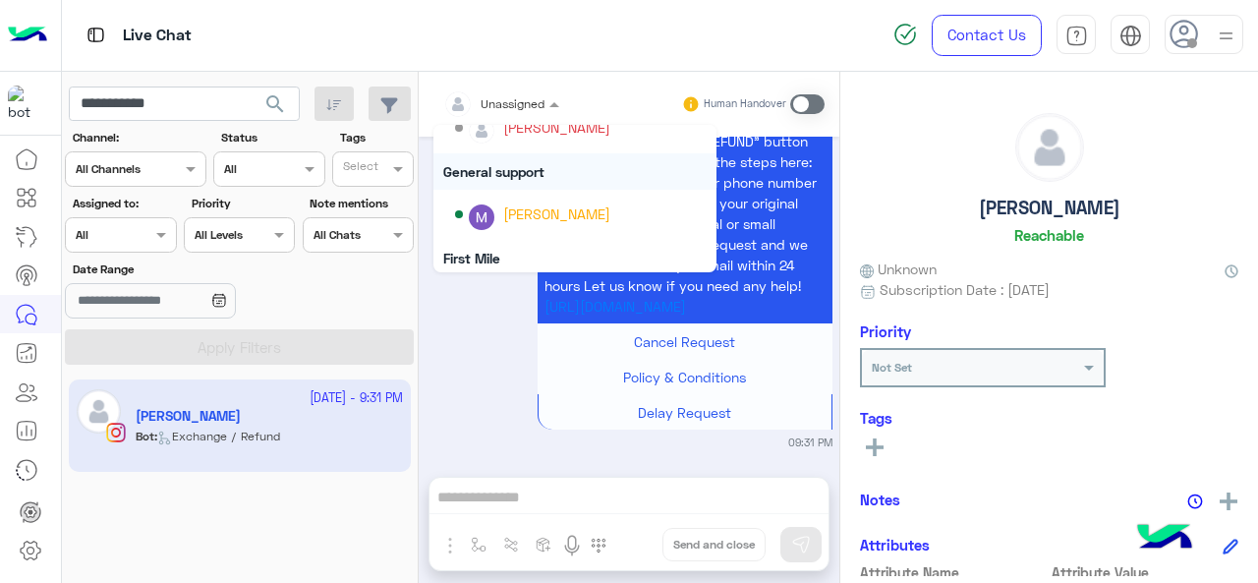
click at [543, 173] on div "General support" at bounding box center [574, 171] width 283 height 36
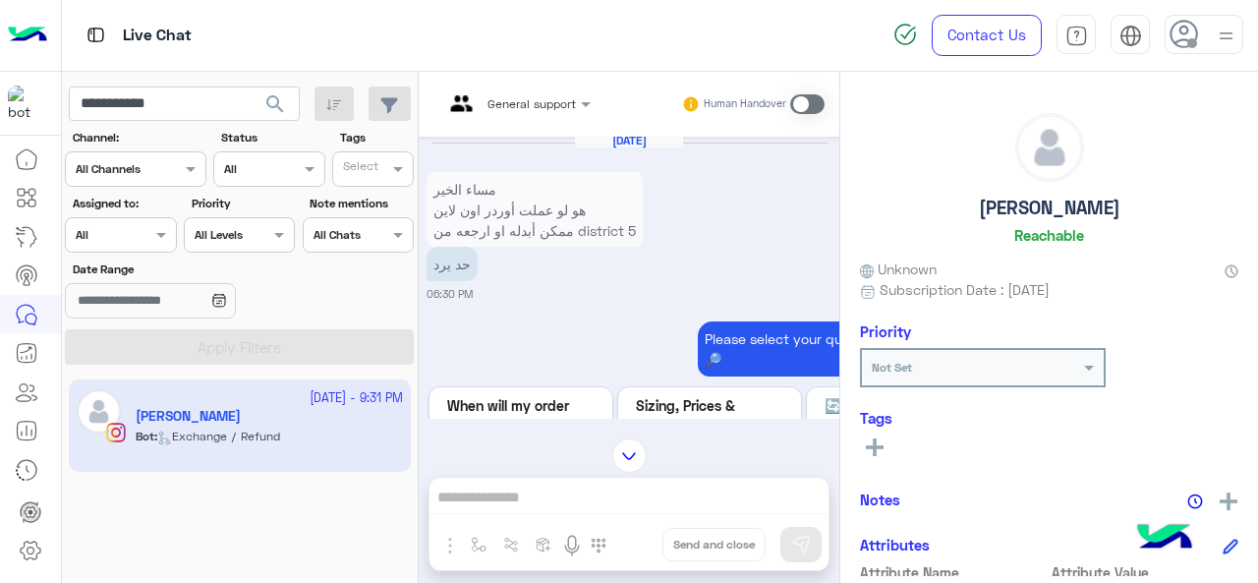
scroll to position [1405, 0]
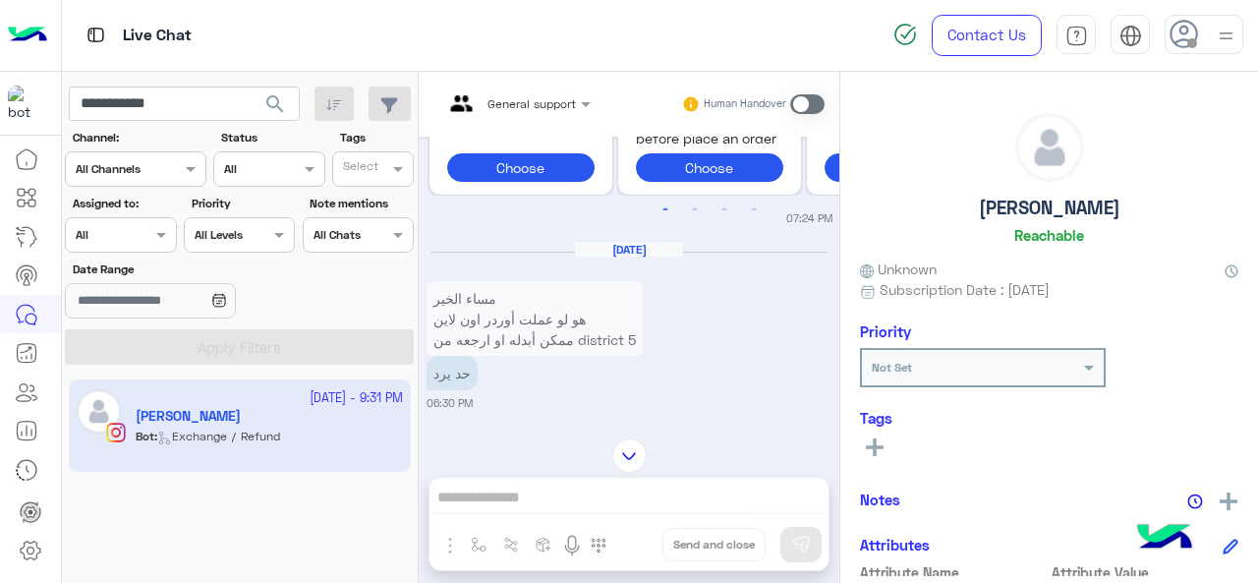
click at [155, 251] on div "Assigned on All" at bounding box center [120, 234] width 111 height 35
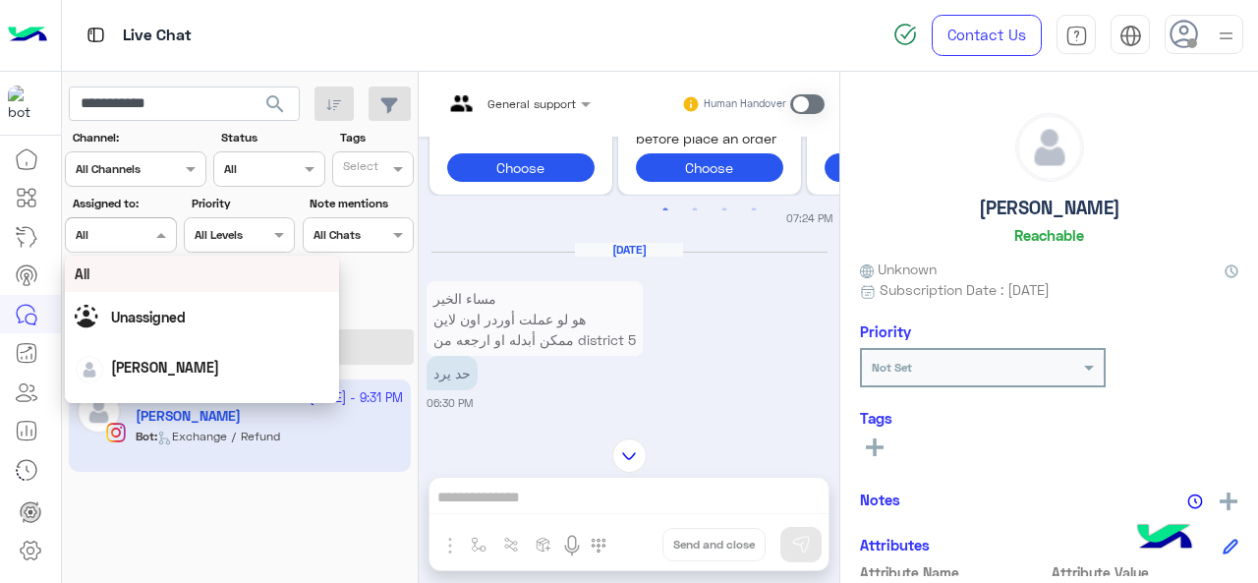
click at [167, 272] on div "All" at bounding box center [202, 273] width 255 height 21
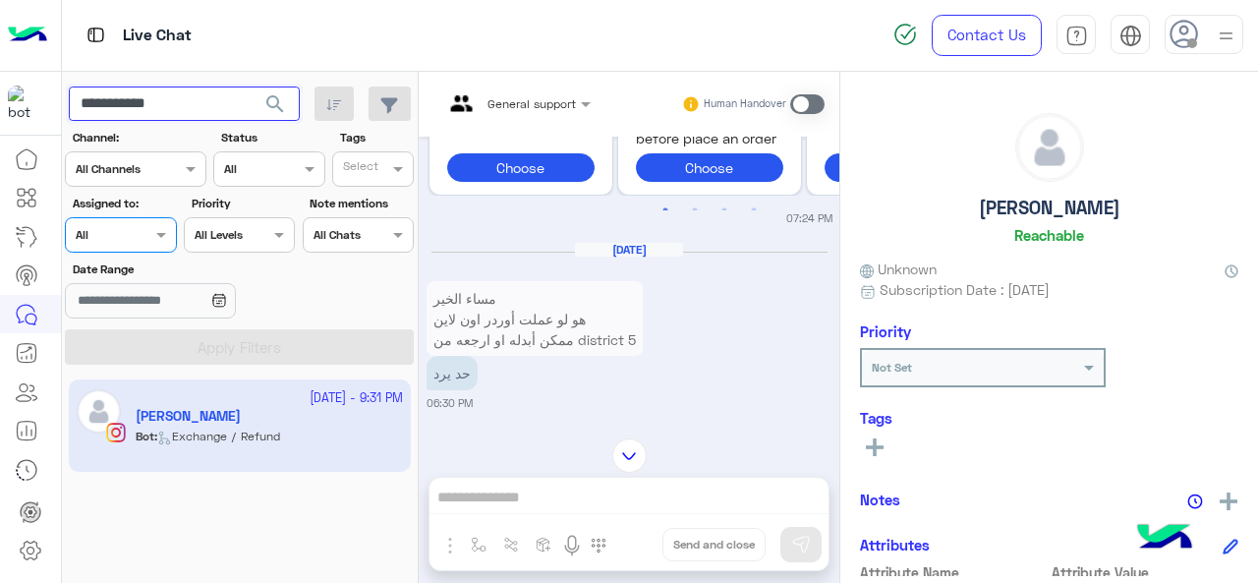
click at [207, 104] on input "**********" at bounding box center [184, 103] width 231 height 35
click at [286, 105] on span "search" at bounding box center [275, 104] width 24 height 24
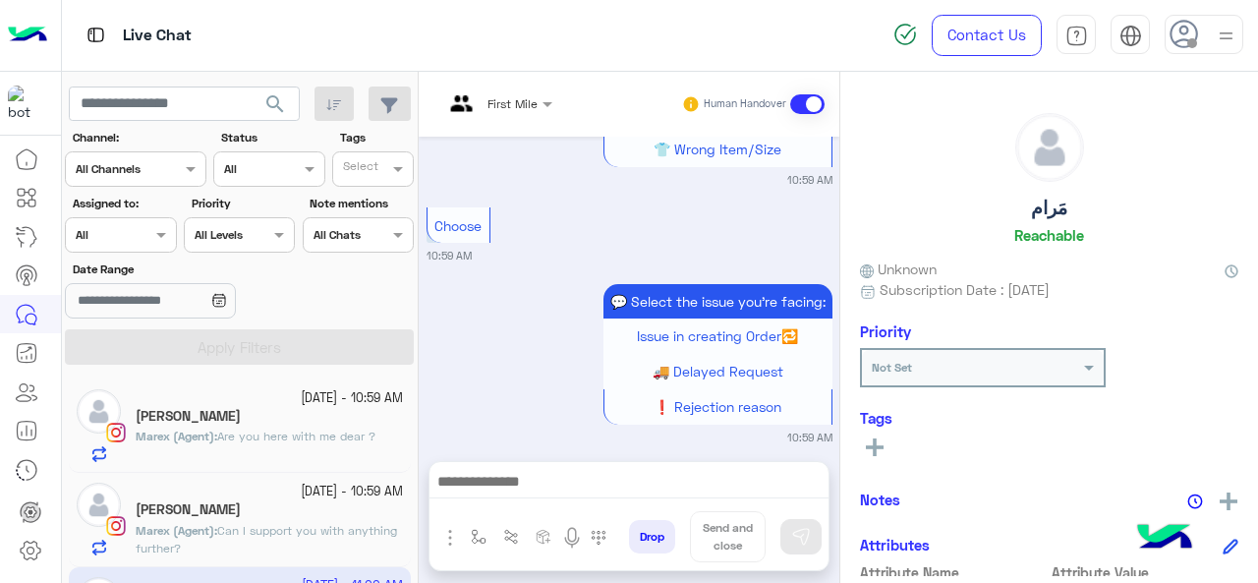
scroll to position [1780, 0]
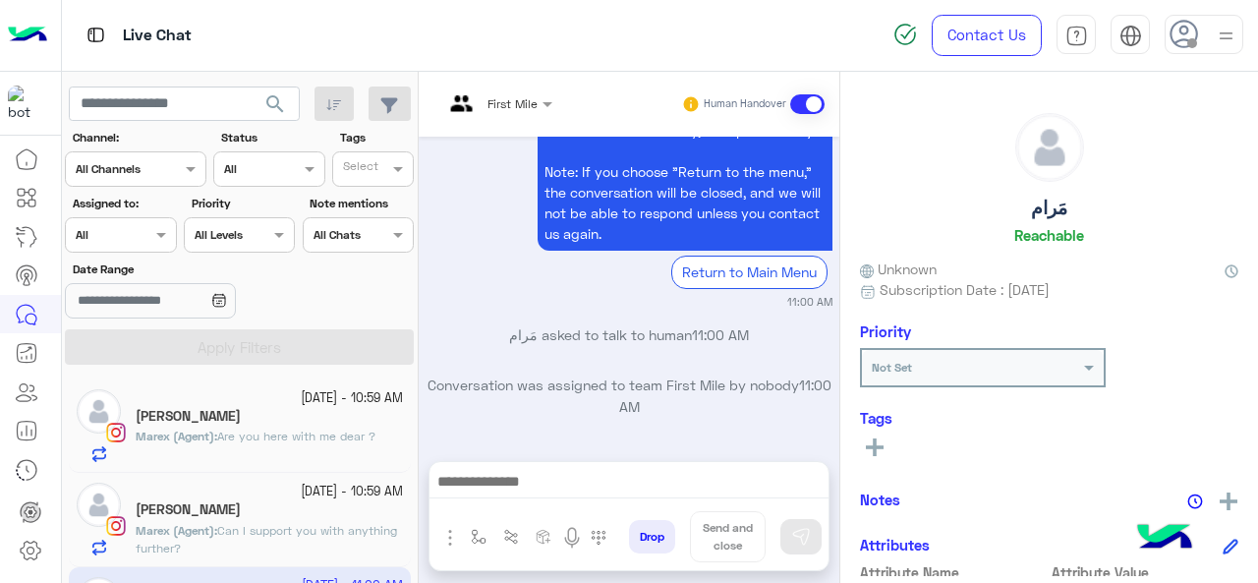
click at [100, 225] on input "text" at bounding box center [98, 233] width 45 height 18
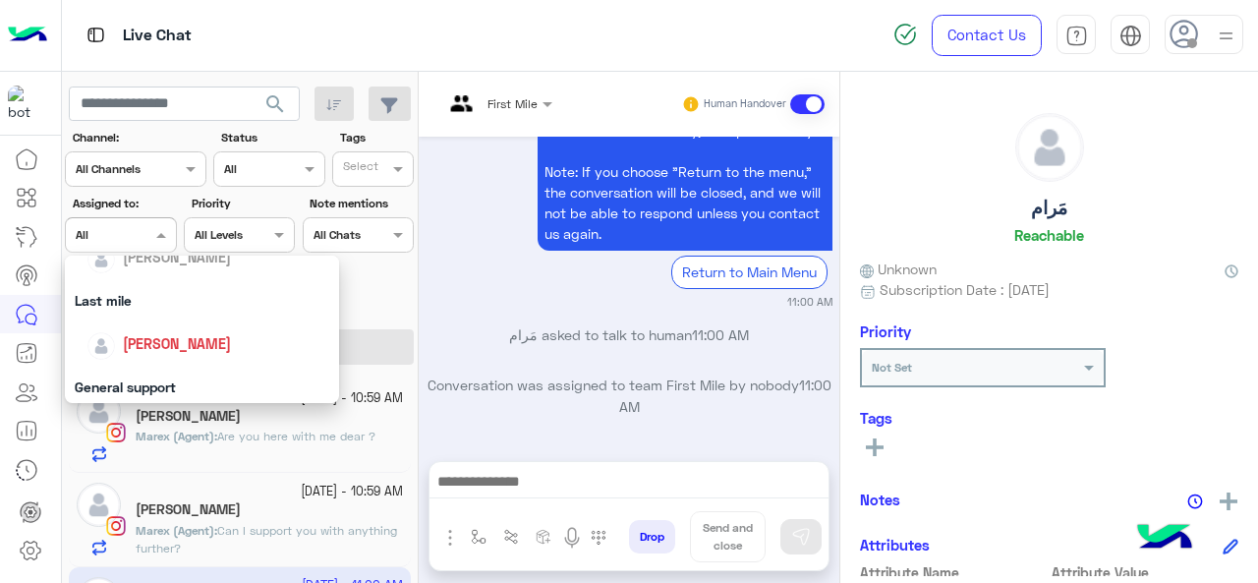
scroll to position [385, 0]
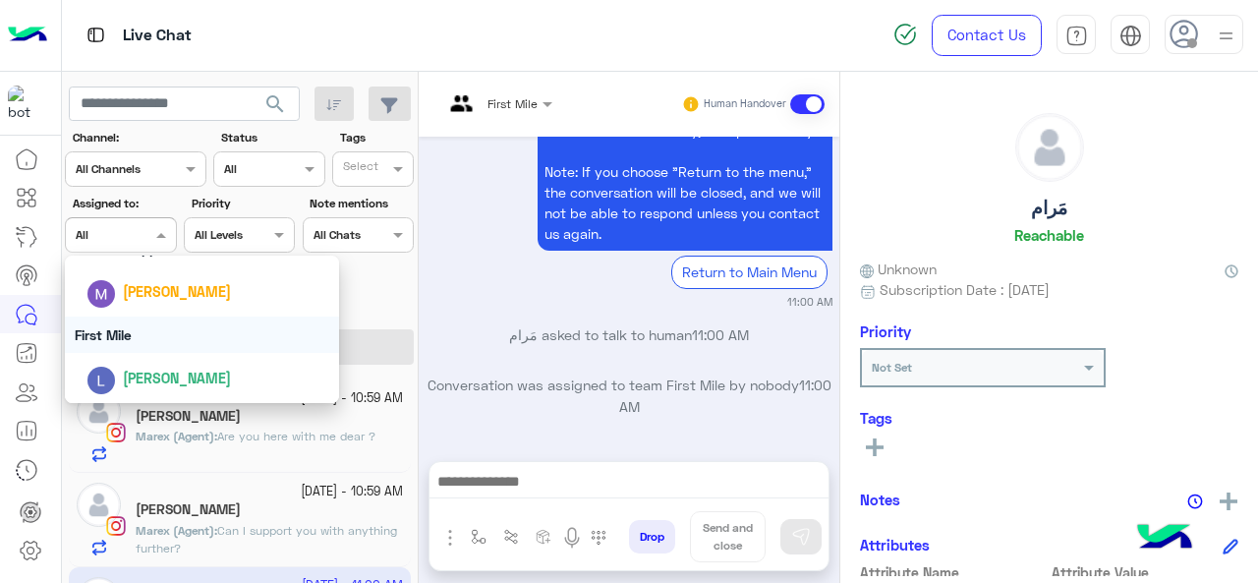
click at [150, 331] on div "First Mile" at bounding box center [202, 334] width 275 height 36
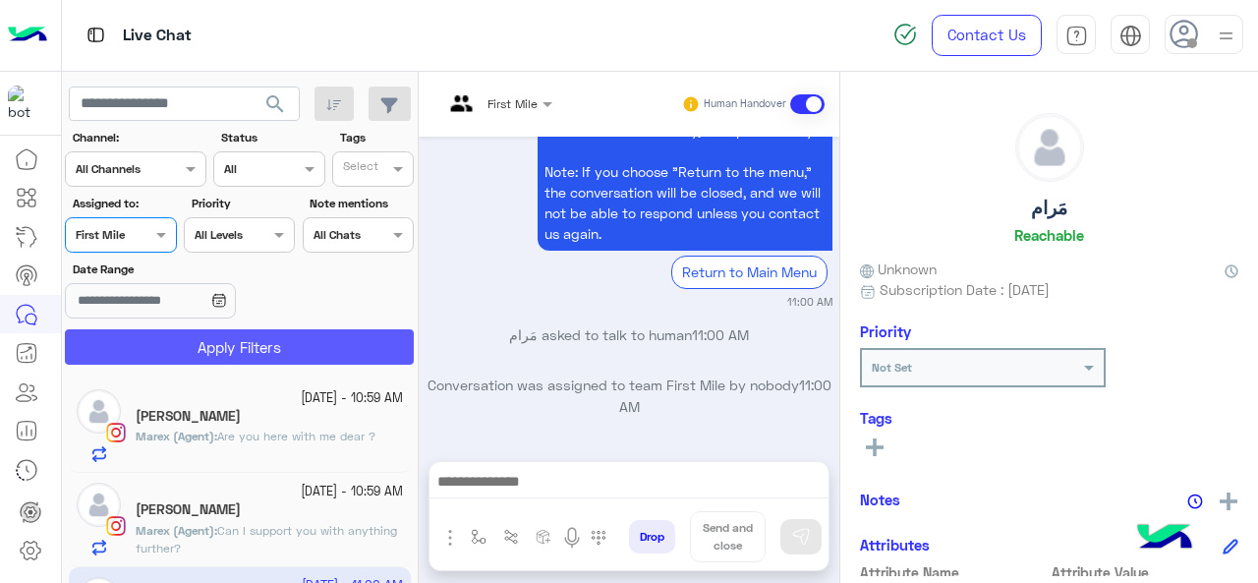
click at [156, 335] on button "Apply Filters" at bounding box center [239, 346] width 349 height 35
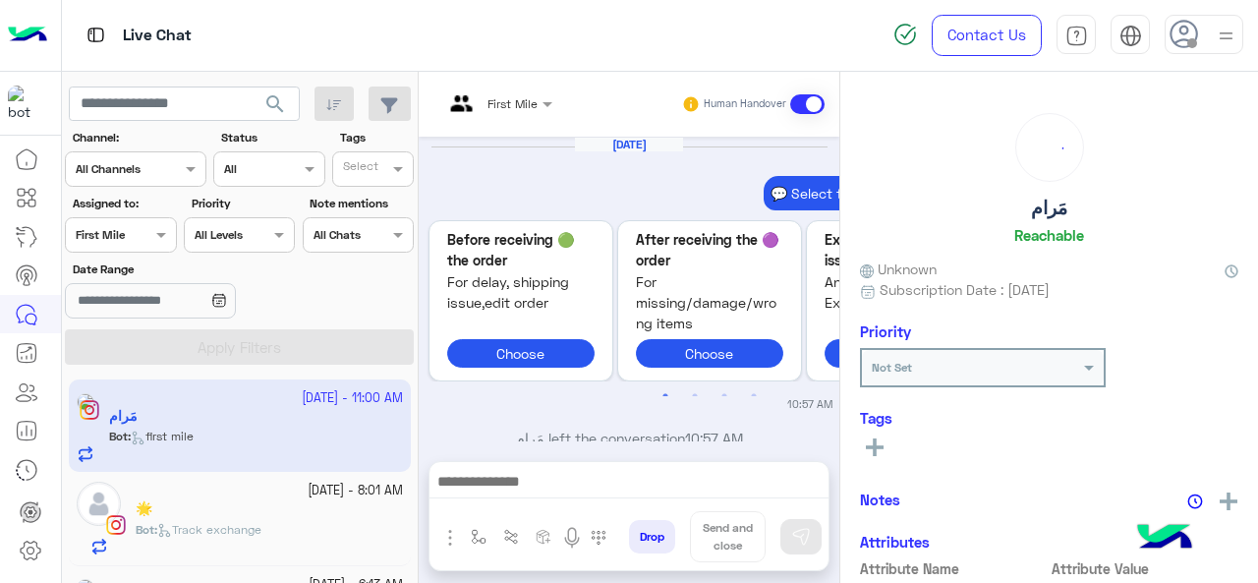
scroll to position [945, 0]
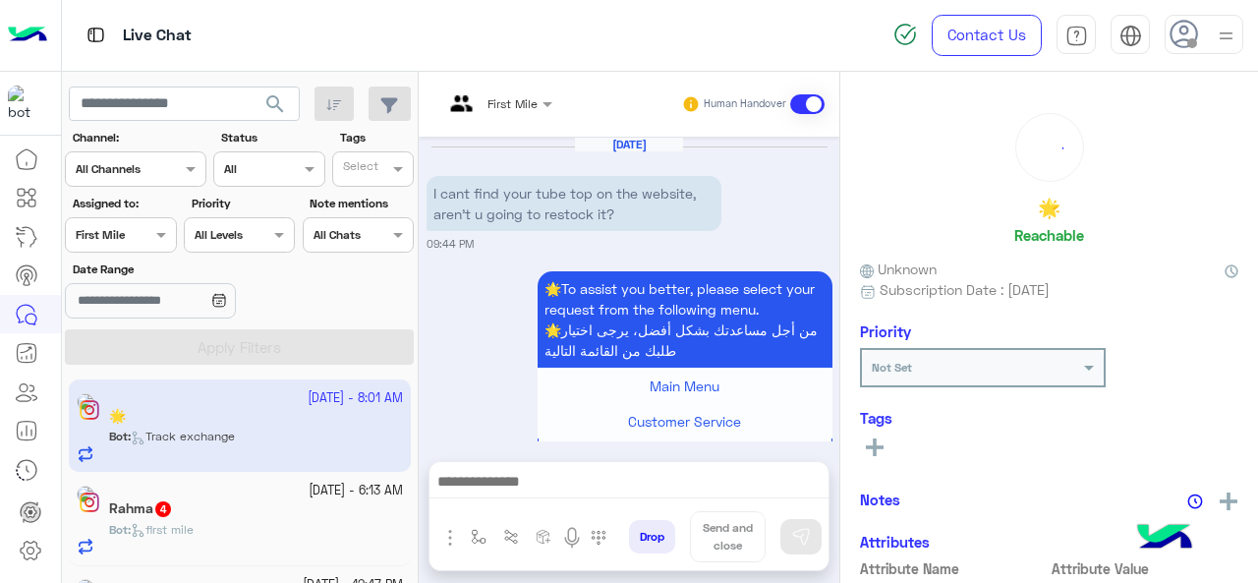
scroll to position [1729, 0]
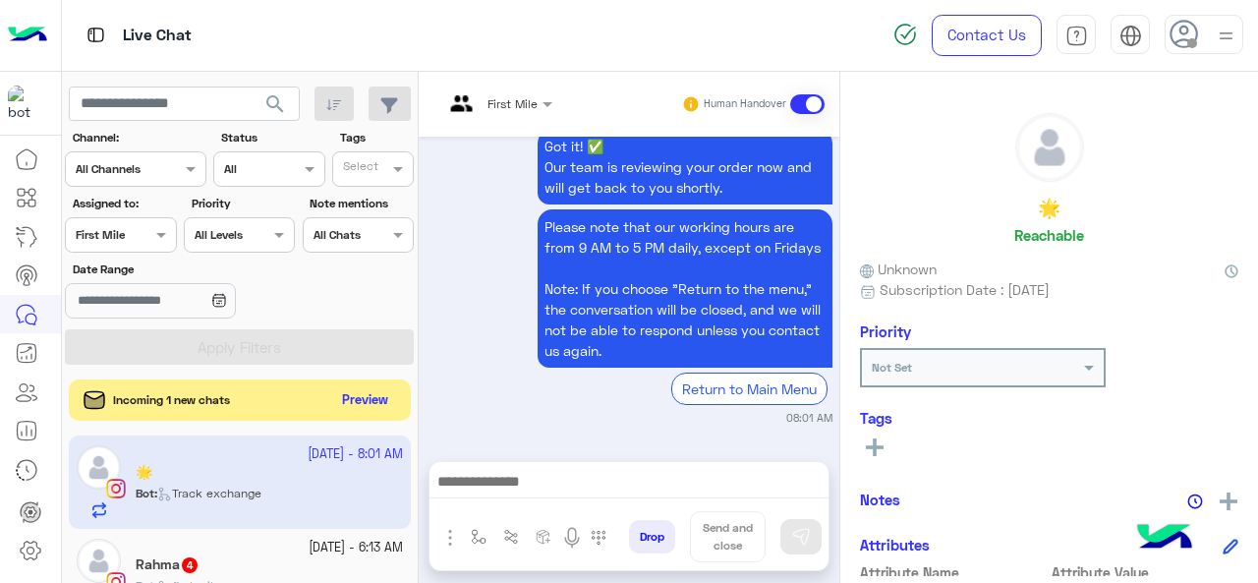
click at [355, 406] on button "Preview" at bounding box center [365, 400] width 61 height 27
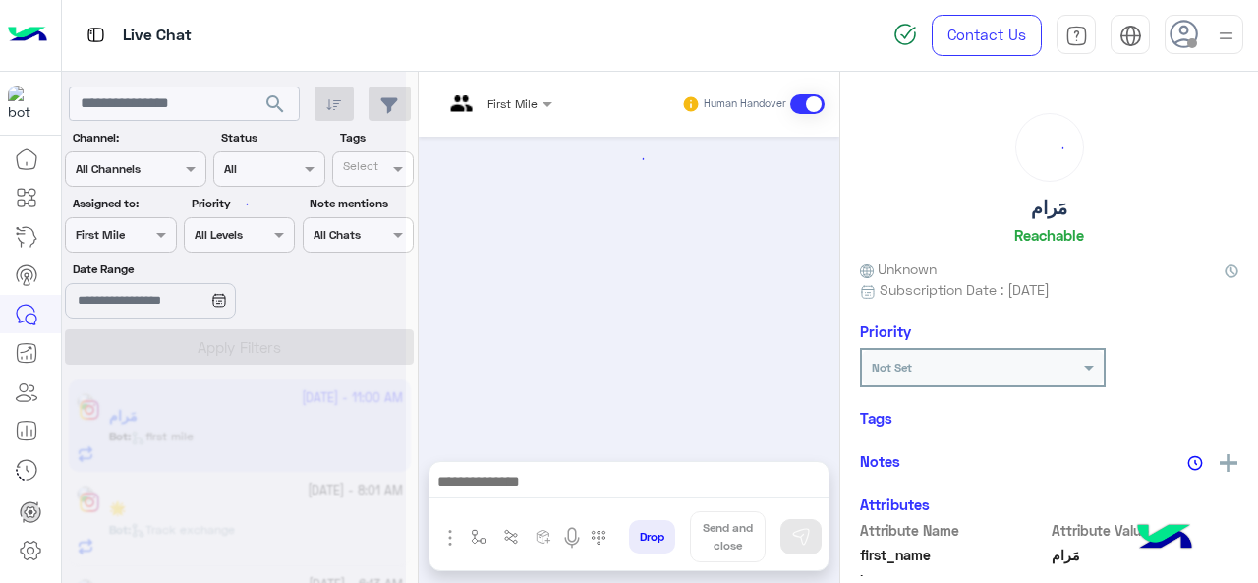
scroll to position [582, 0]
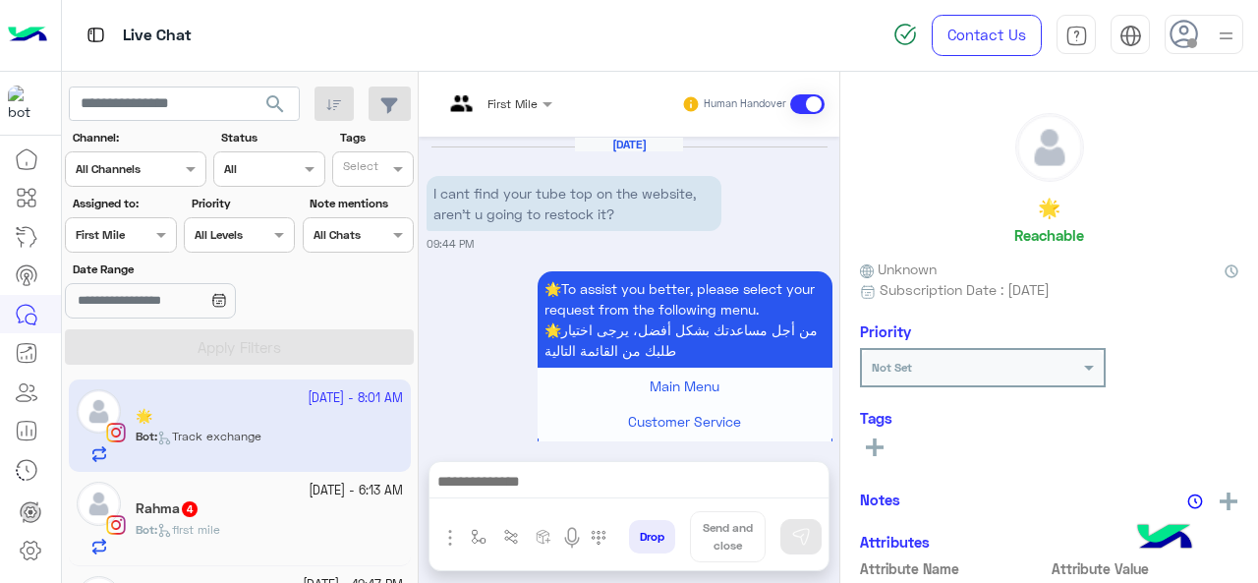
scroll to position [1729, 0]
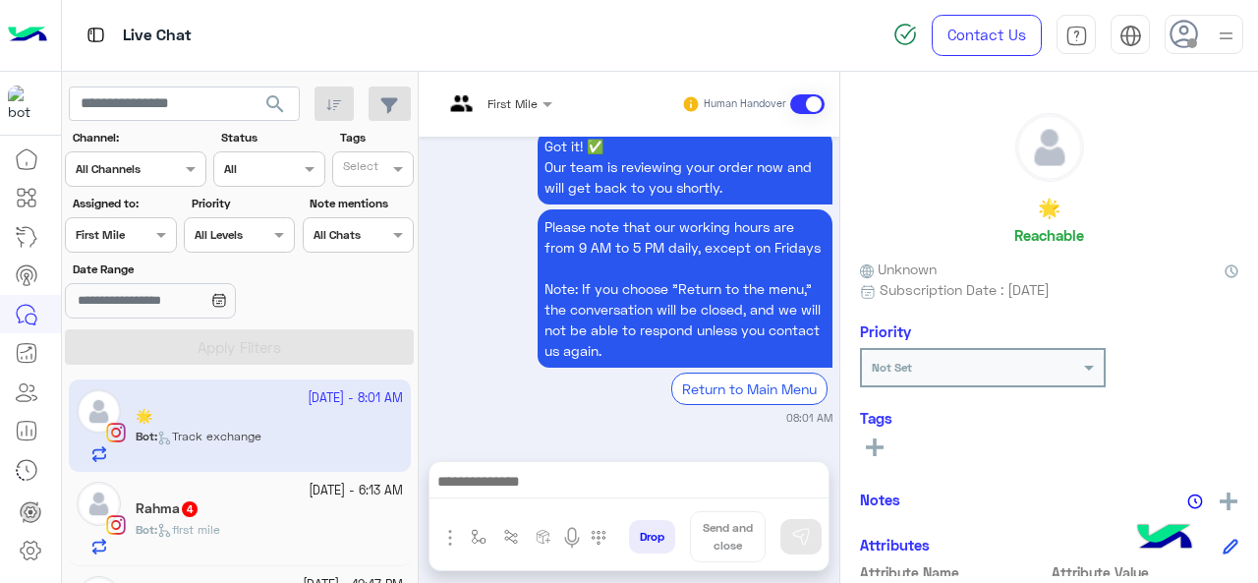
drag, startPoint x: 123, startPoint y: 214, endPoint x: 137, endPoint y: 237, distance: 26.5
click at [137, 237] on div "Assigned to: Assigned on First Mile" at bounding box center [120, 224] width 111 height 58
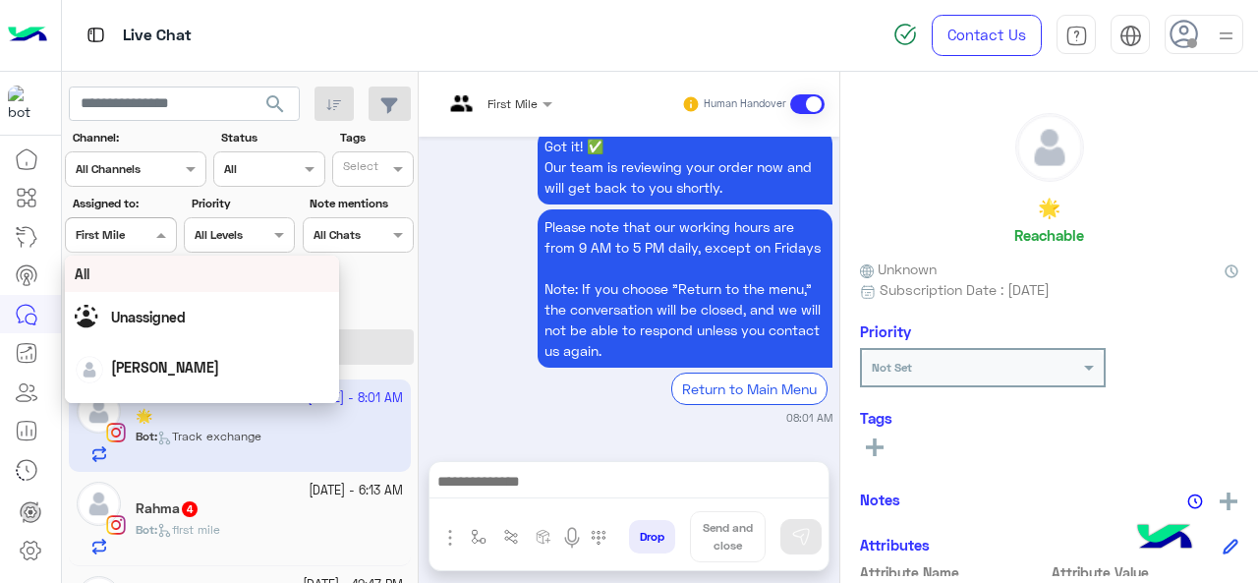
click at [137, 237] on div at bounding box center [120, 232] width 109 height 19
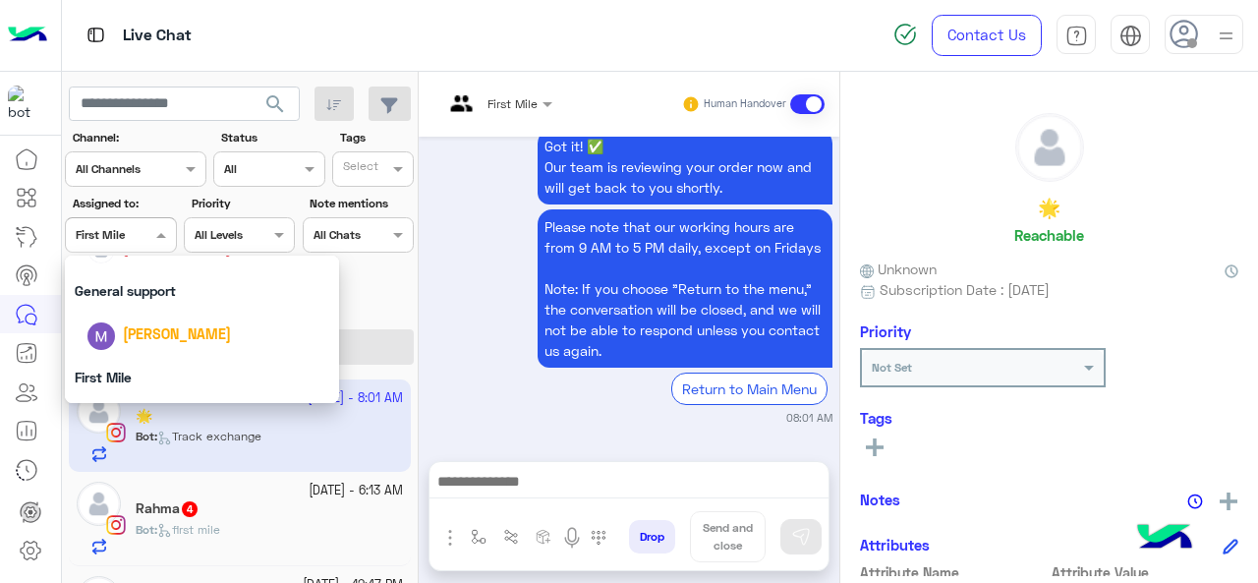
scroll to position [346, 0]
click at [165, 305] on div "General support" at bounding box center [202, 287] width 275 height 36
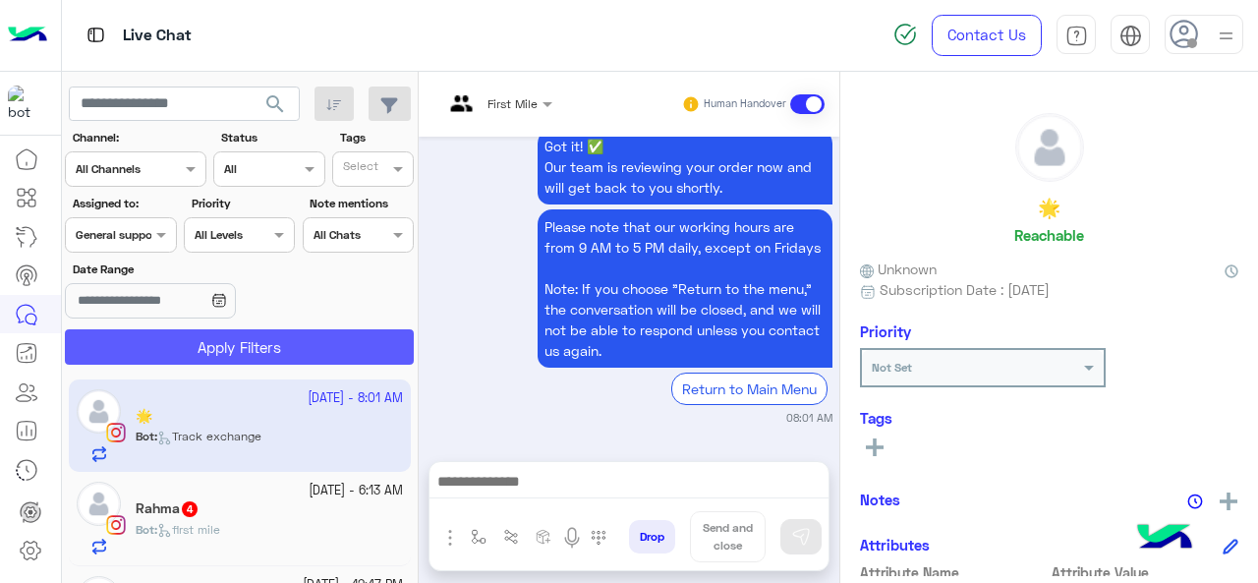
click at [177, 360] on button "Apply Filters" at bounding box center [239, 346] width 349 height 35
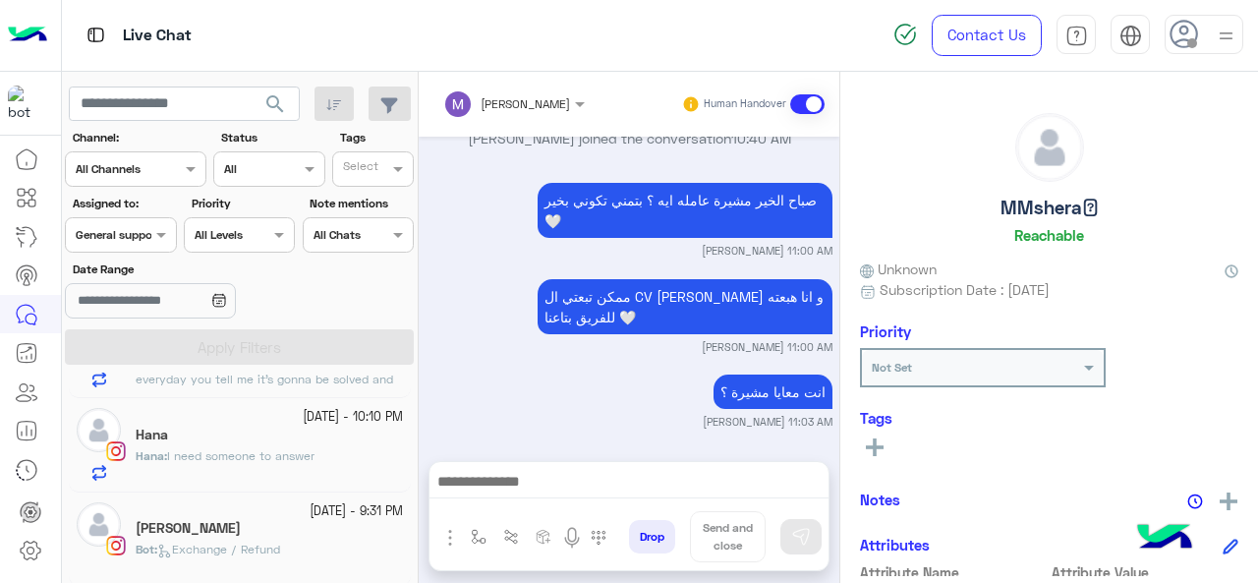
scroll to position [738, 0]
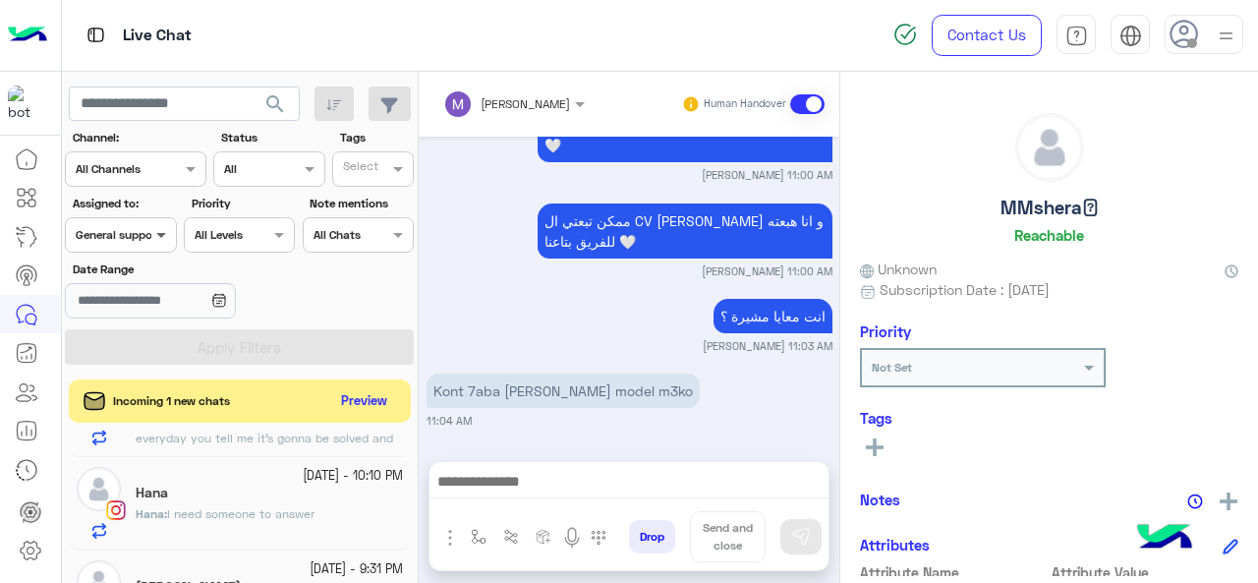
click at [153, 229] on span at bounding box center [163, 234] width 25 height 21
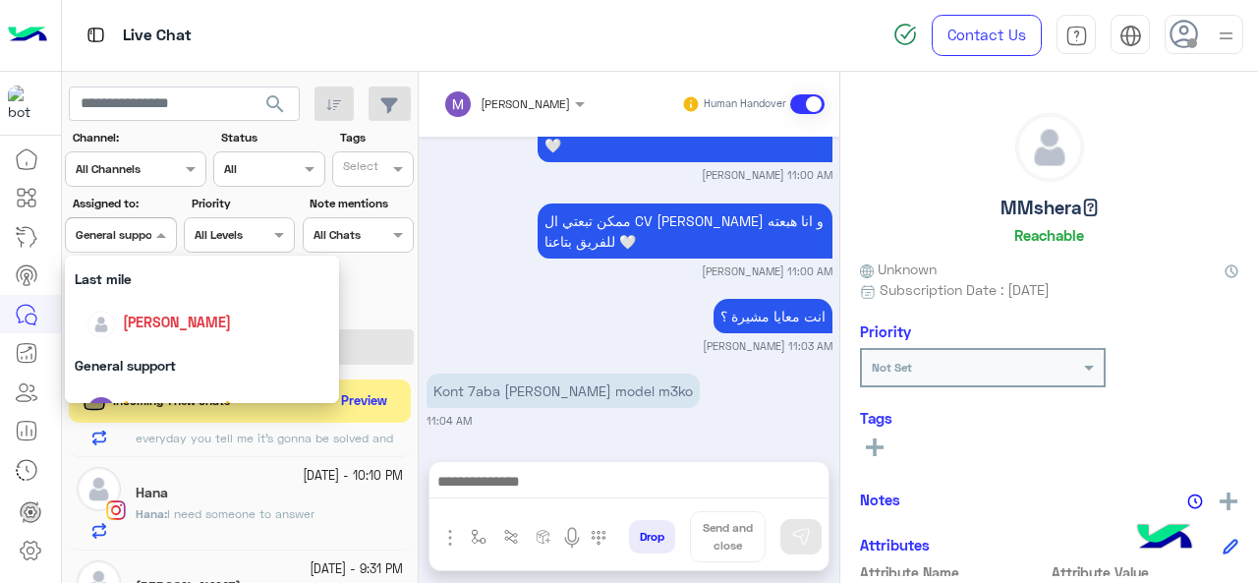
scroll to position [272, 0]
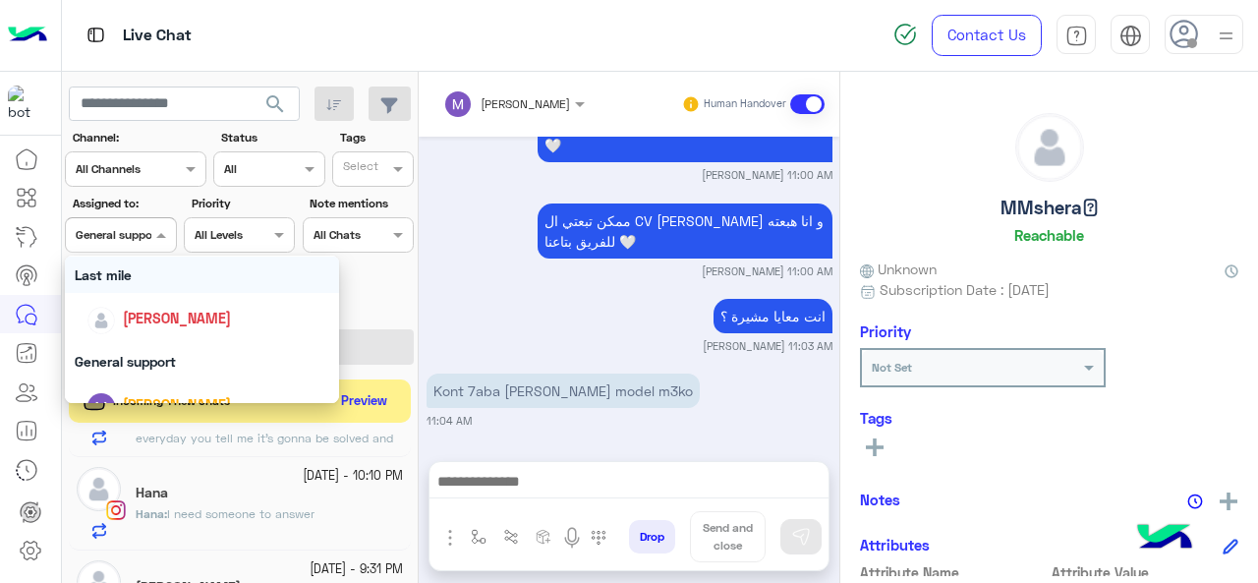
click at [153, 279] on div "Last mile" at bounding box center [202, 274] width 275 height 36
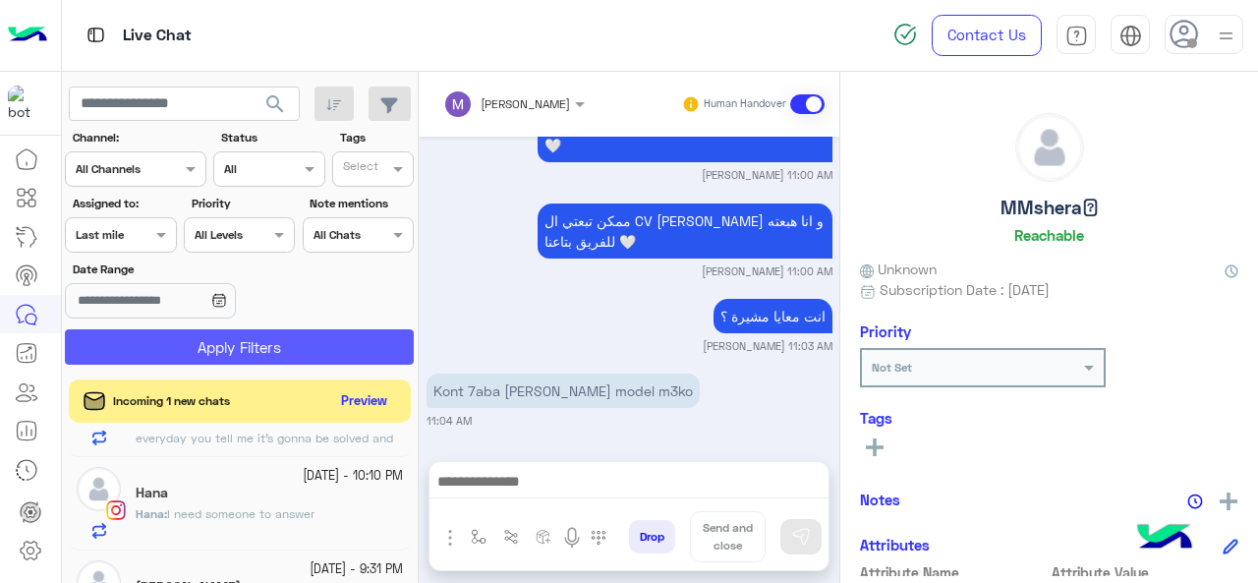
click at [187, 345] on button "Apply Filters" at bounding box center [239, 346] width 349 height 35
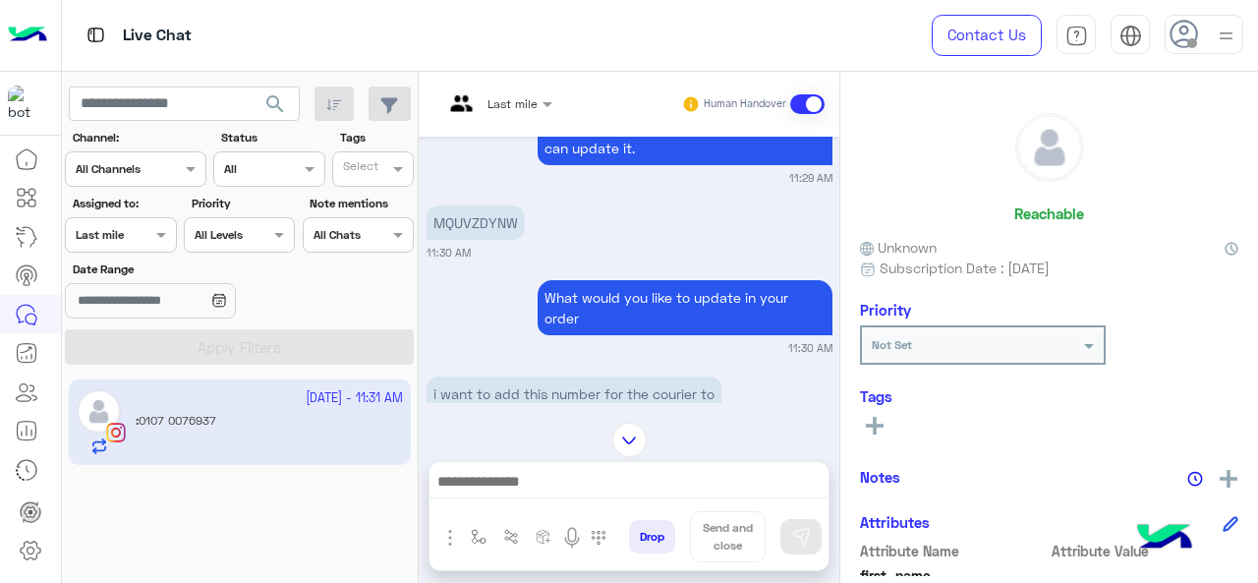
scroll to position [308, 0]
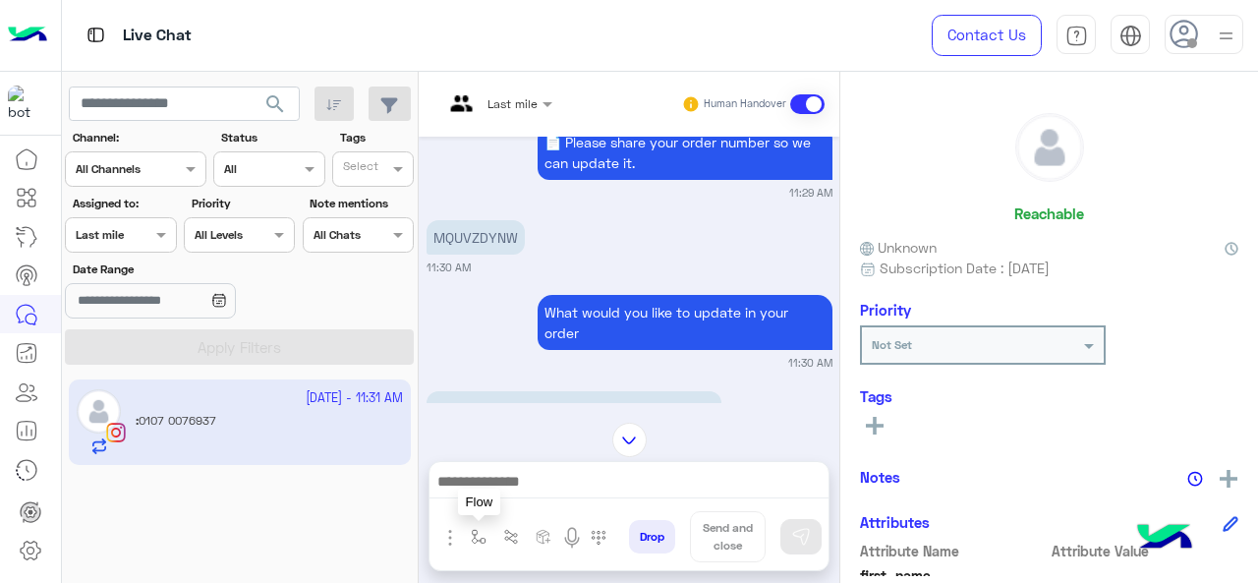
click at [472, 539] on img "button" at bounding box center [479, 537] width 16 height 16
click at [522, 497] on input "text" at bounding box center [513, 490] width 78 height 18
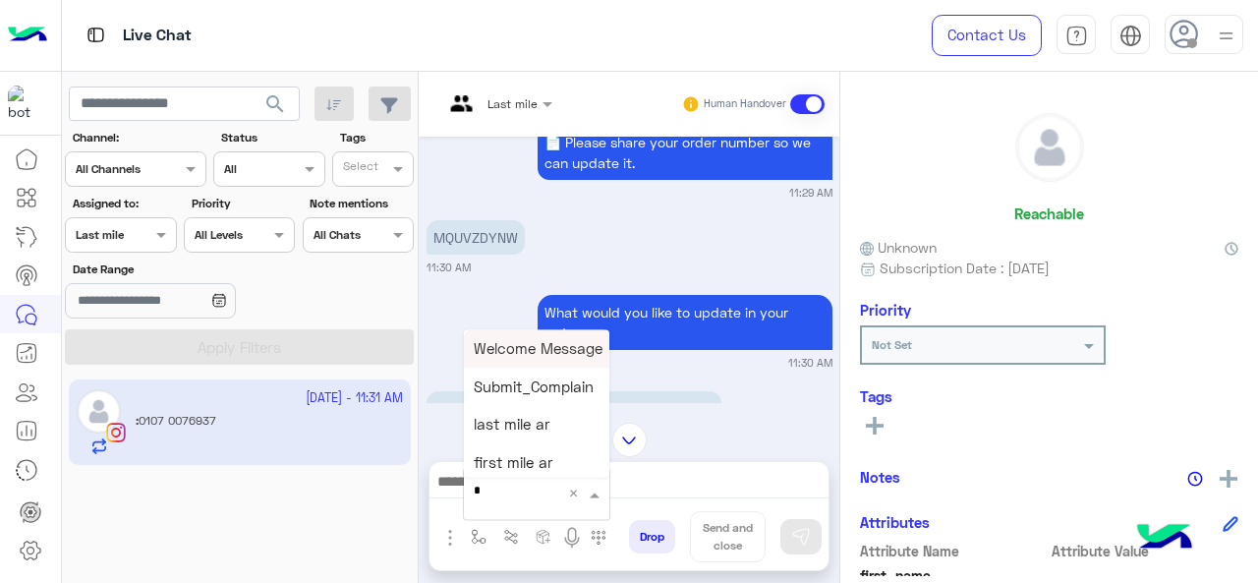
type input "*"
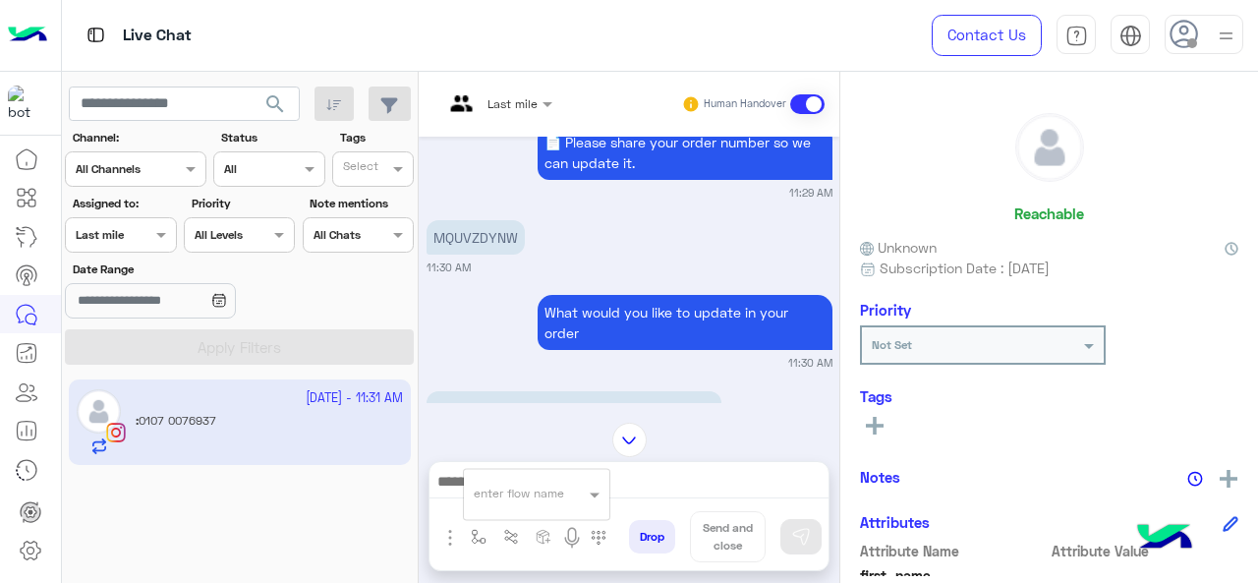
click at [159, 517] on div "11 October - 11:31 AM : 0107 0076937" at bounding box center [240, 481] width 357 height 218
click at [517, 98] on div at bounding box center [497, 100] width 129 height 19
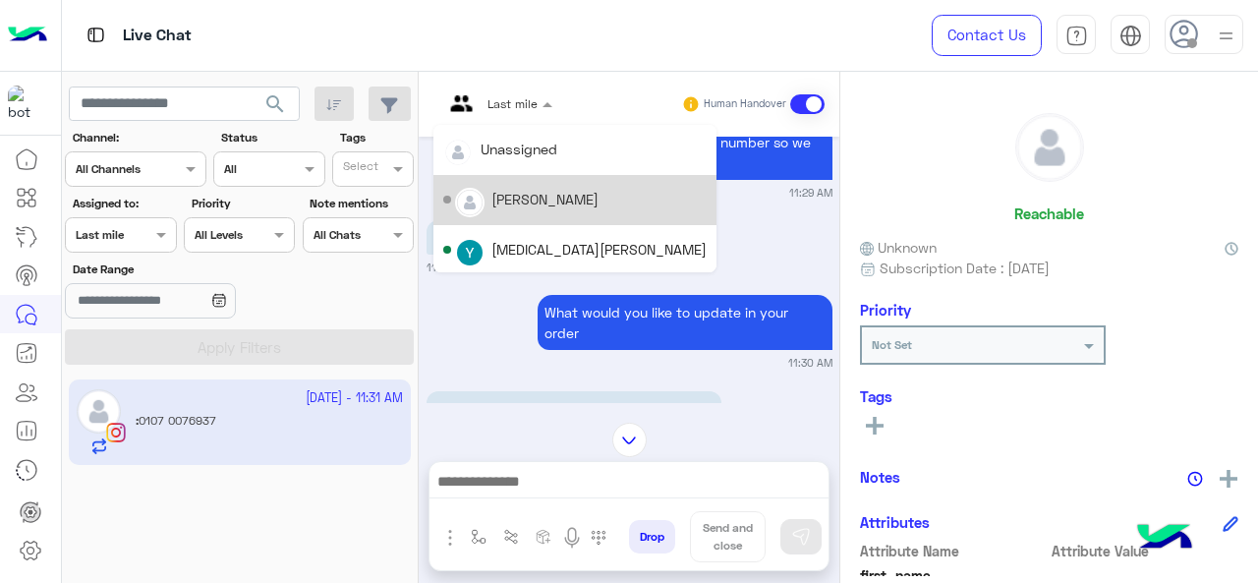
scroll to position [0, 0]
click at [521, 197] on div "[PERSON_NAME]" at bounding box center [544, 199] width 107 height 21
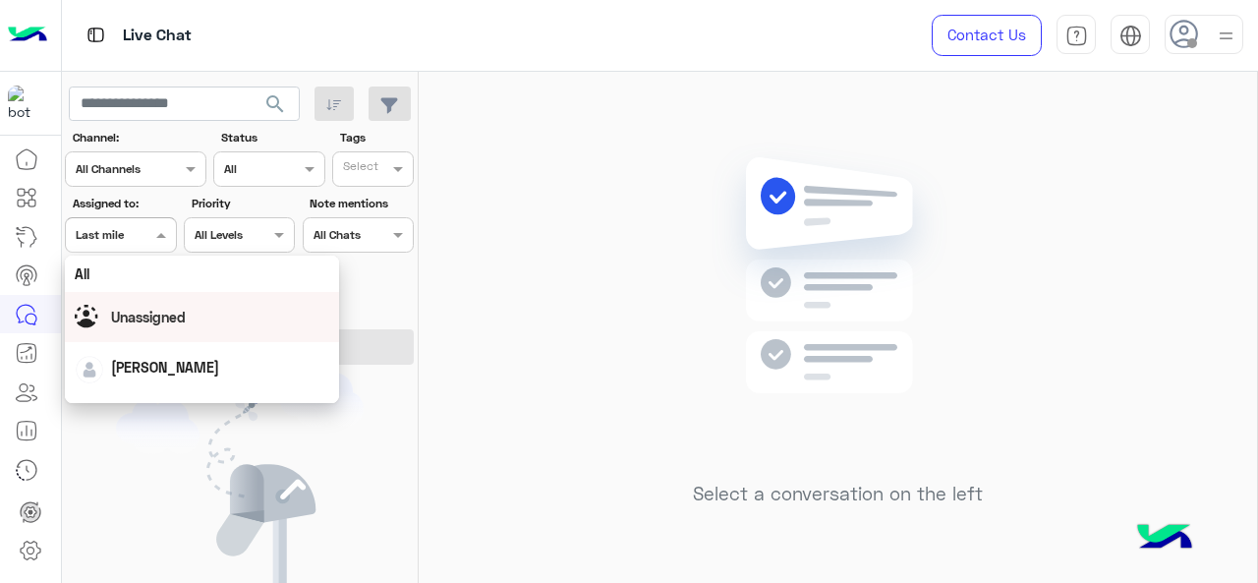
drag, startPoint x: 131, startPoint y: 237, endPoint x: 142, endPoint y: 404, distance: 167.4
click at [142, 404] on div "search Channel: Channel All Channels Status Channel All Tags Select Assigned to…" at bounding box center [240, 331] width 357 height 519
click at [139, 378] on div "[PERSON_NAME]" at bounding box center [202, 367] width 255 height 34
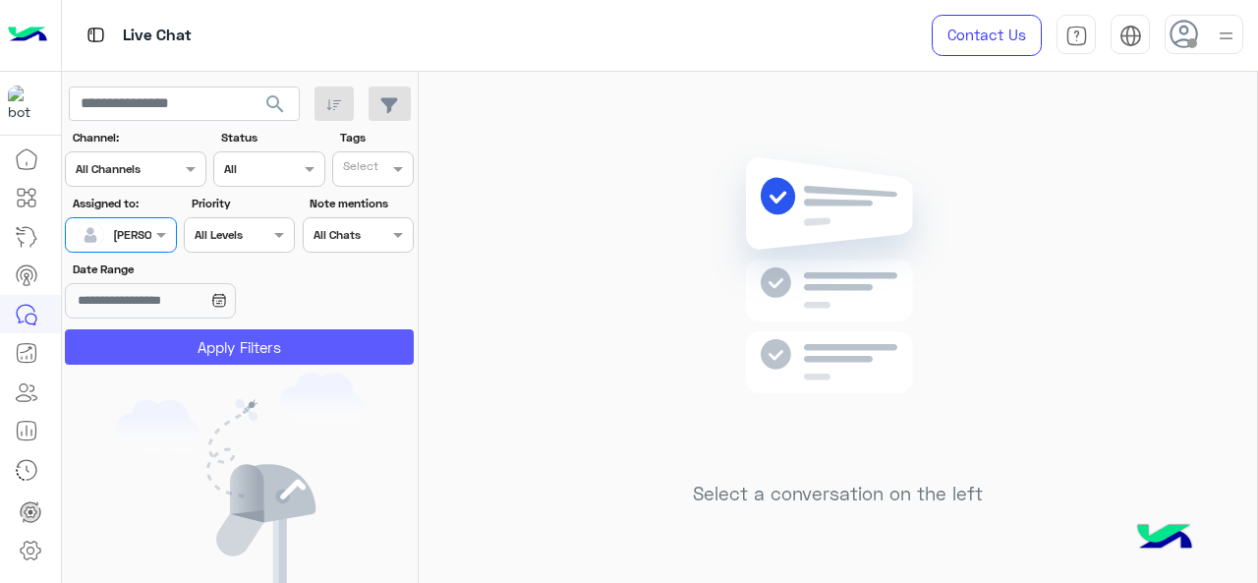
click at [176, 345] on button "Apply Filters" at bounding box center [239, 346] width 349 height 35
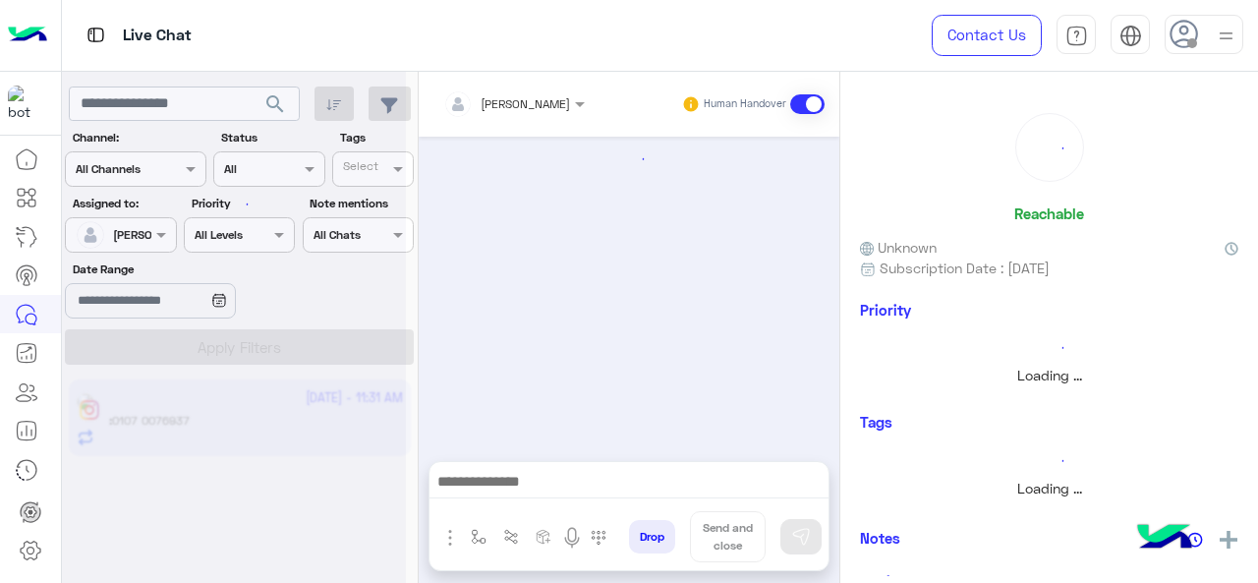
scroll to position [729, 0]
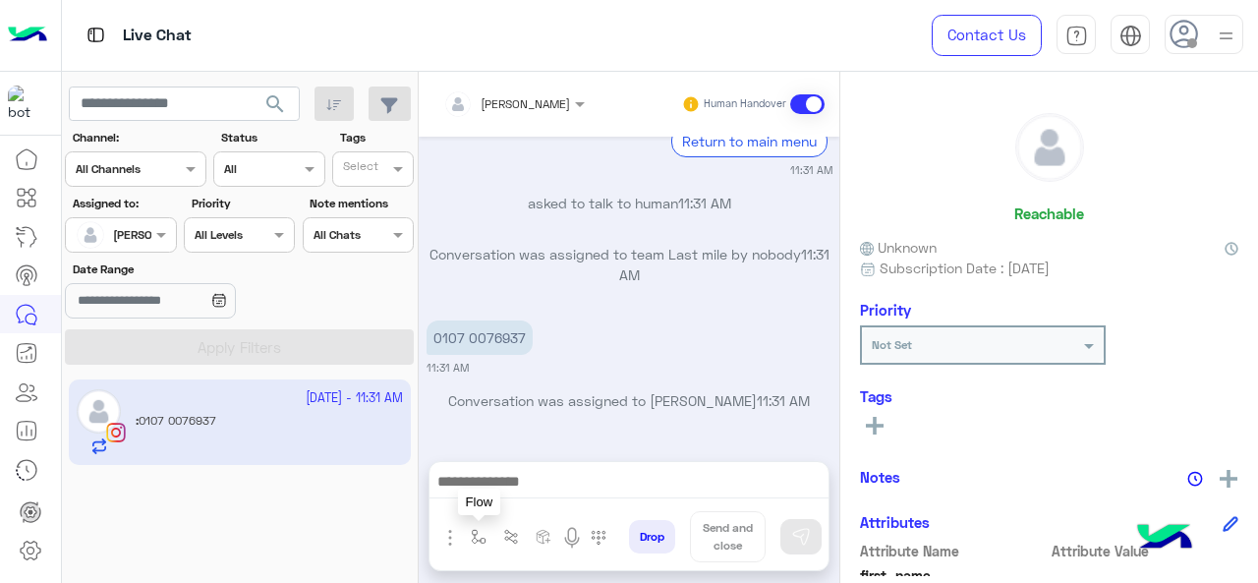
click at [477, 530] on img "button" at bounding box center [479, 537] width 16 height 16
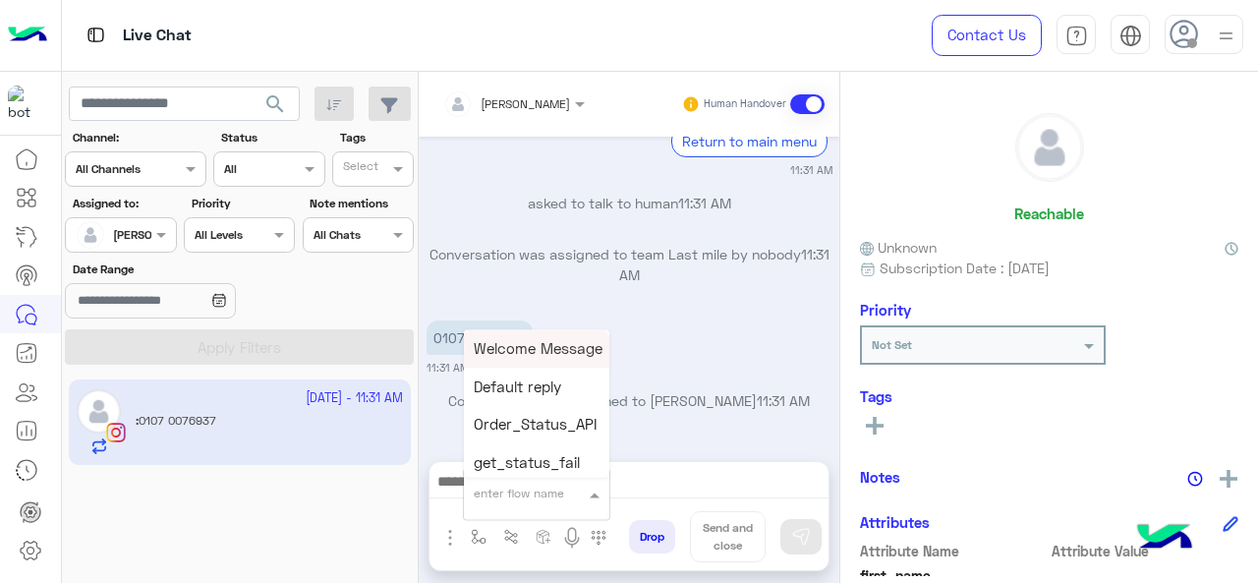
click at [511, 492] on input "text" at bounding box center [513, 490] width 78 height 18
type input "*"
click at [496, 357] on span "M Greeting" at bounding box center [512, 348] width 76 height 18
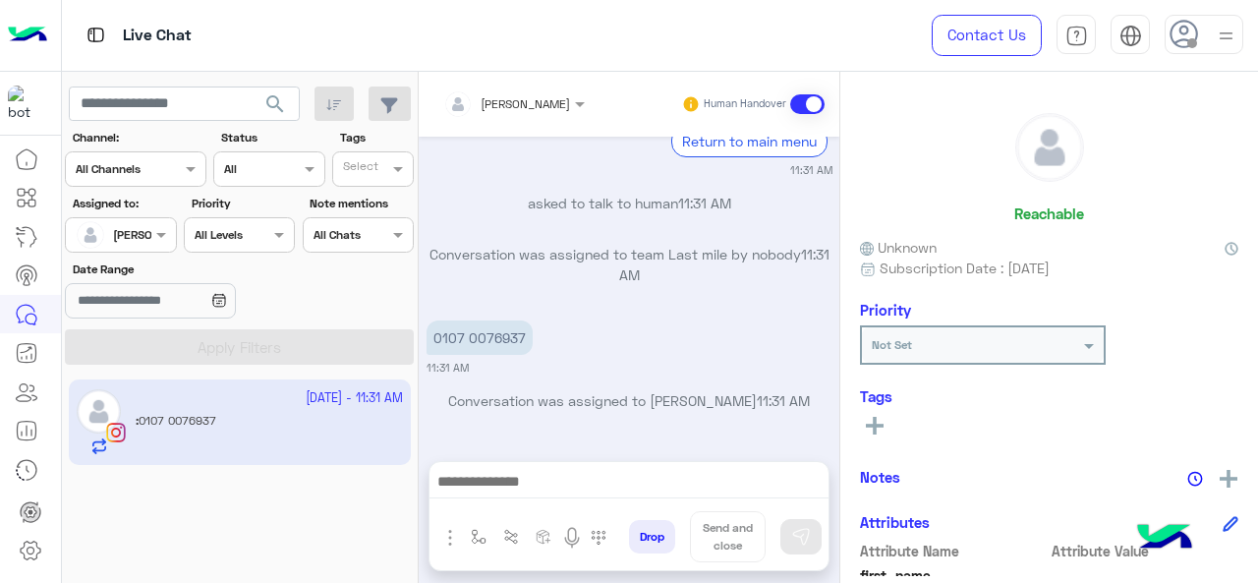
type textarea "**********"
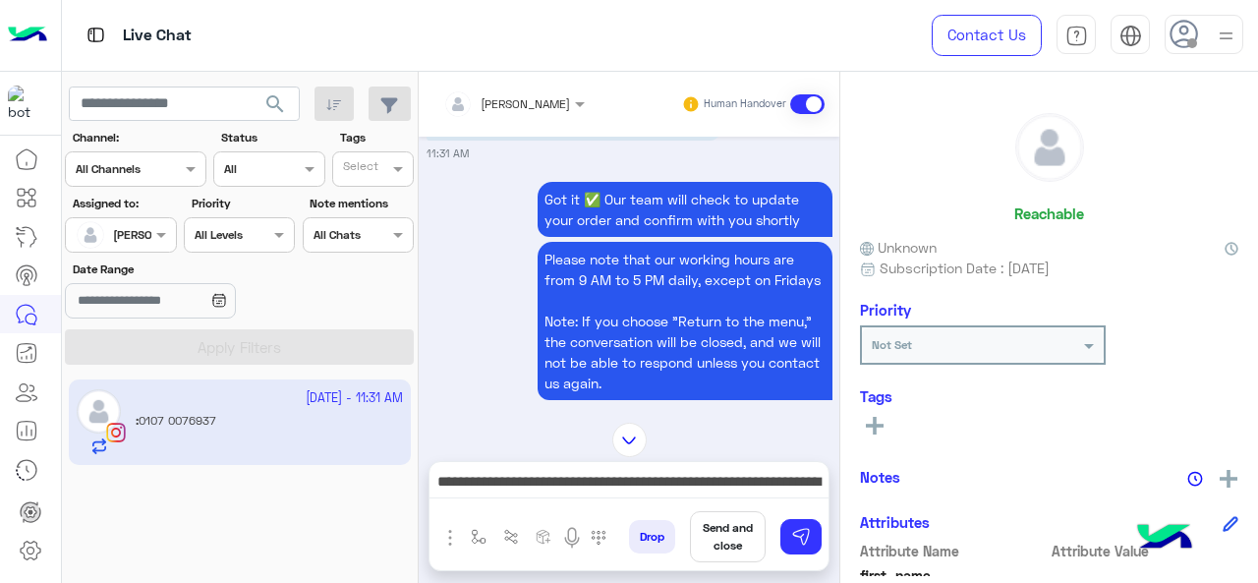
scroll to position [430, 0]
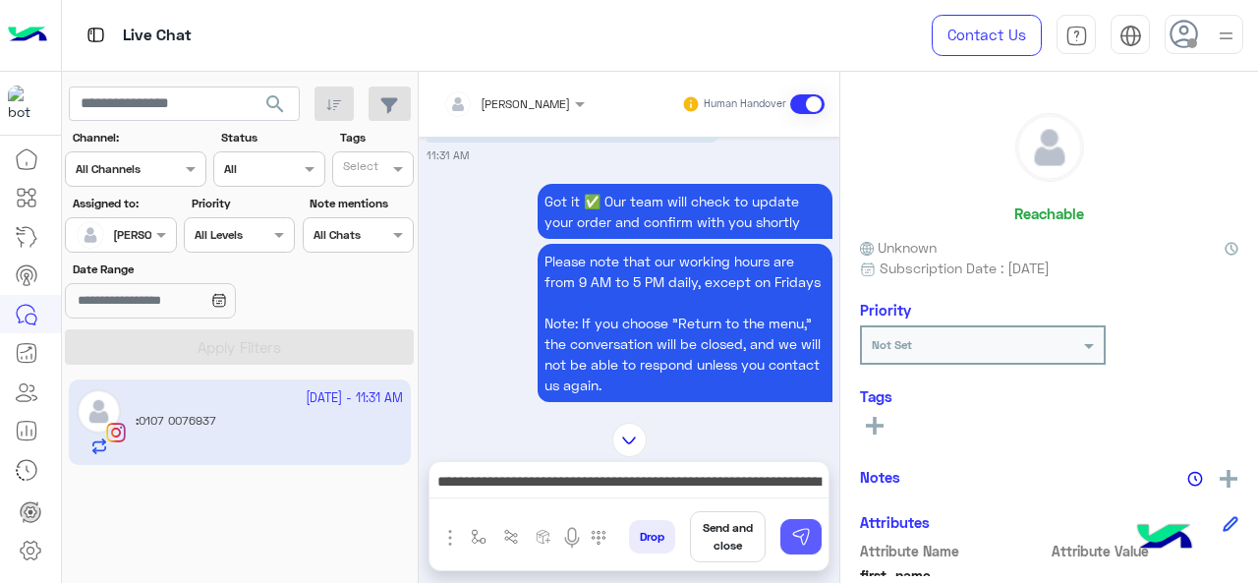
click at [793, 544] on img at bounding box center [801, 537] width 20 height 20
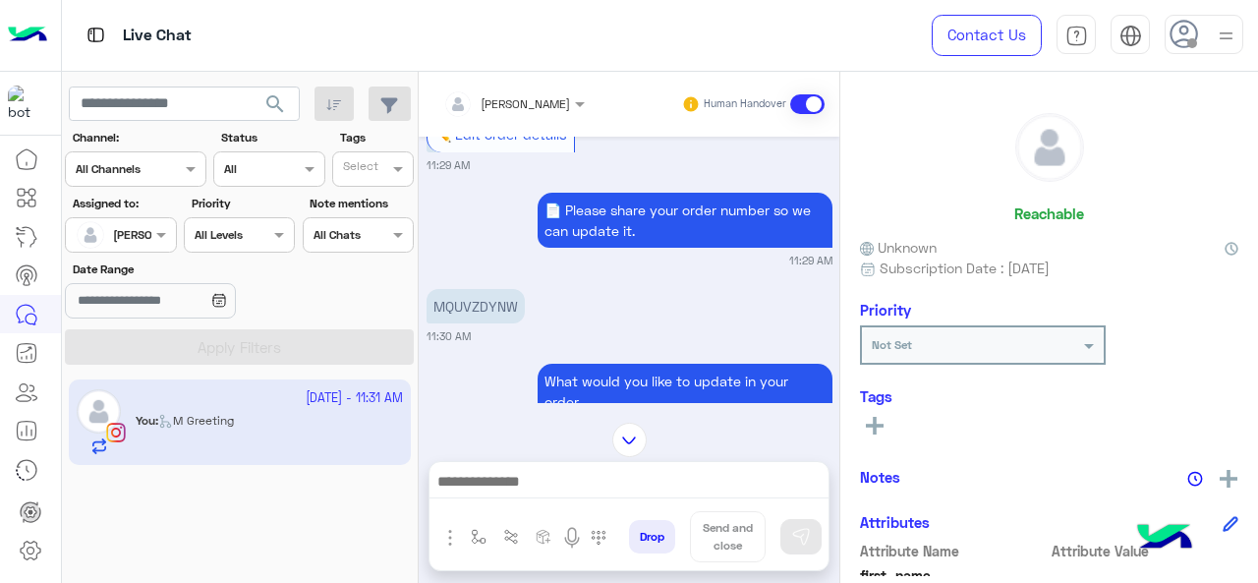
scroll to position [56, 0]
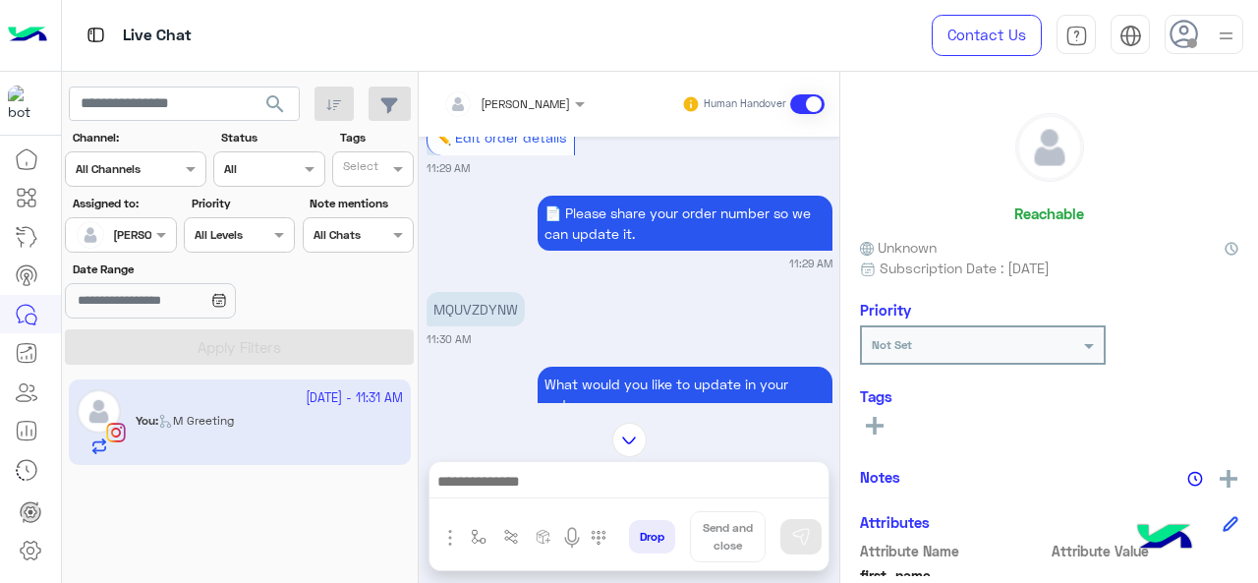
click at [464, 312] on p "MQUVZDYNW" at bounding box center [475, 309] width 98 height 34
copy p "MQUVZDYNW"
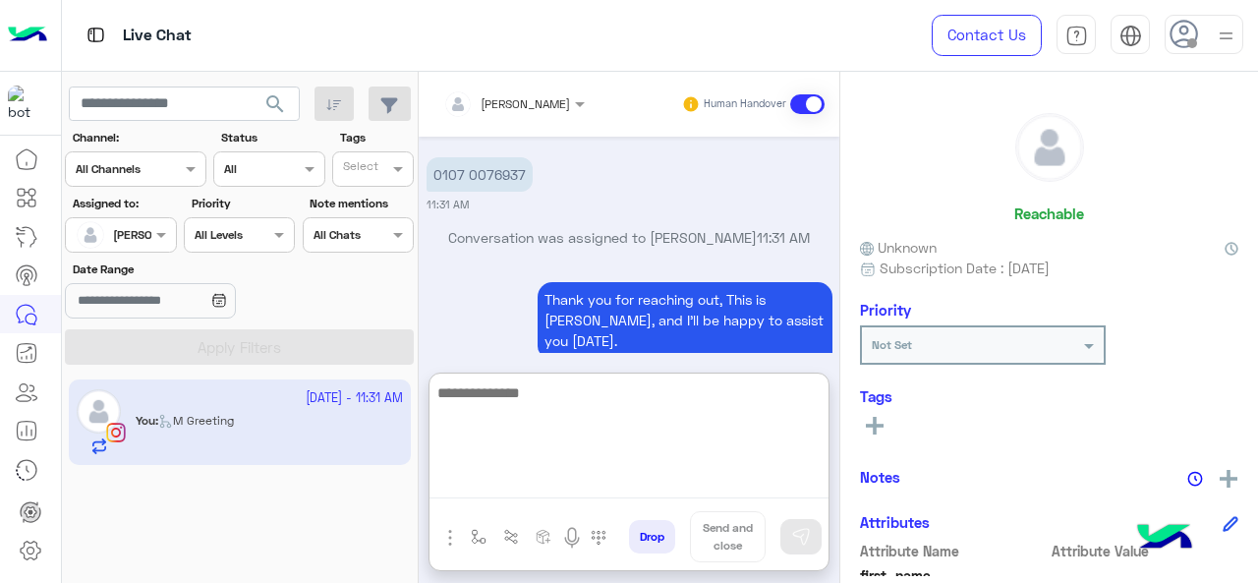
click at [505, 488] on textarea at bounding box center [628, 439] width 399 height 118
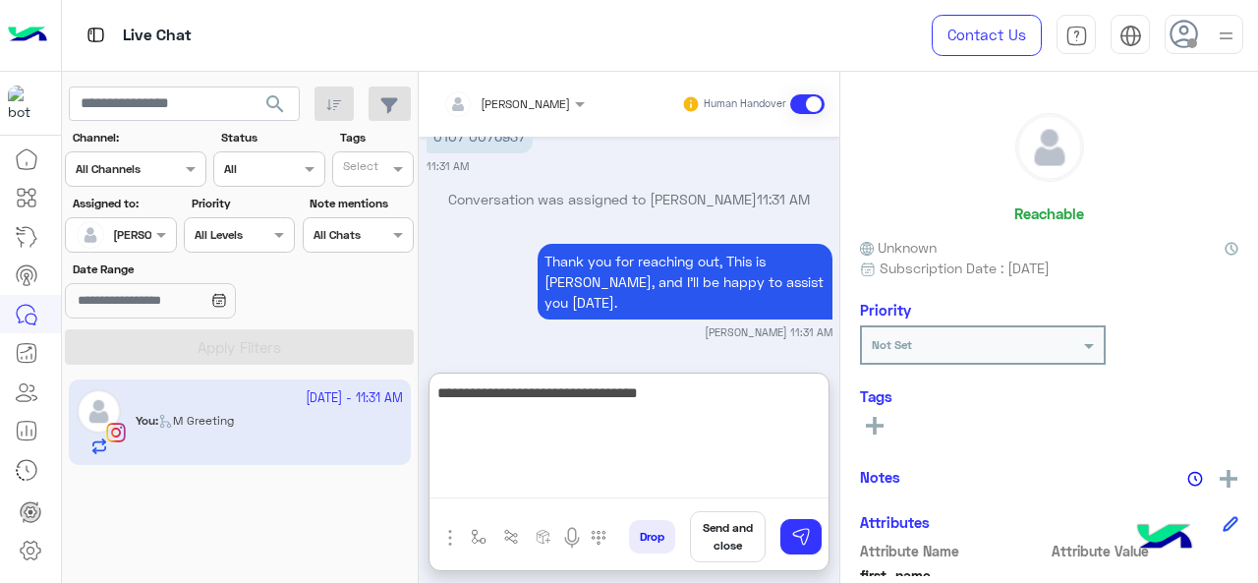
type textarea "**********"
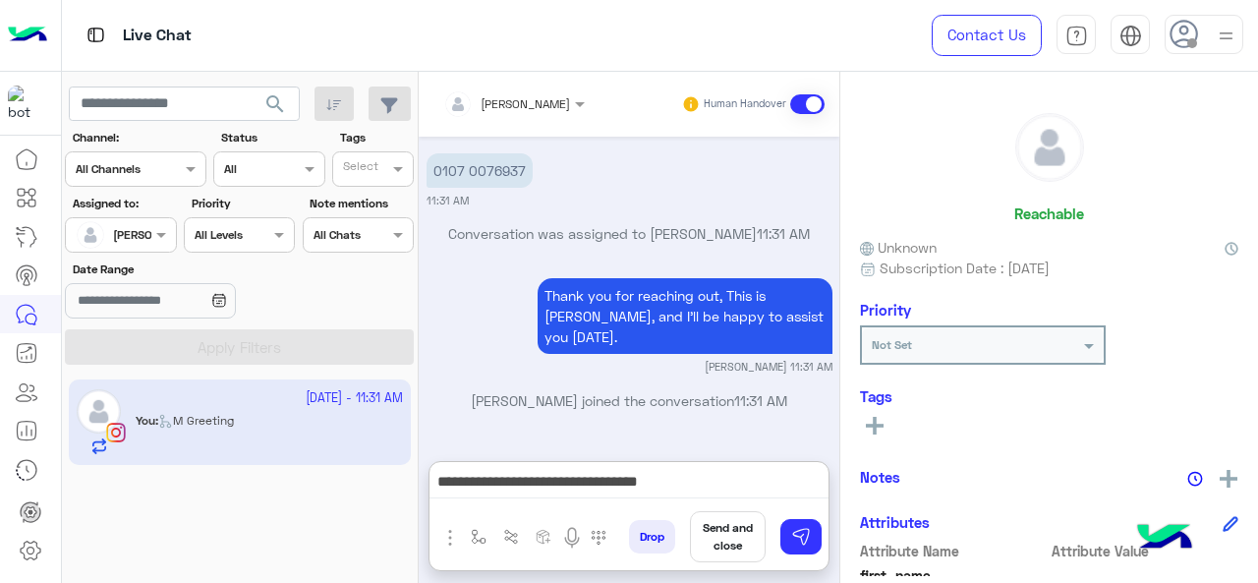
click at [821, 539] on div "Drop Send and close" at bounding box center [724, 540] width 207 height 59
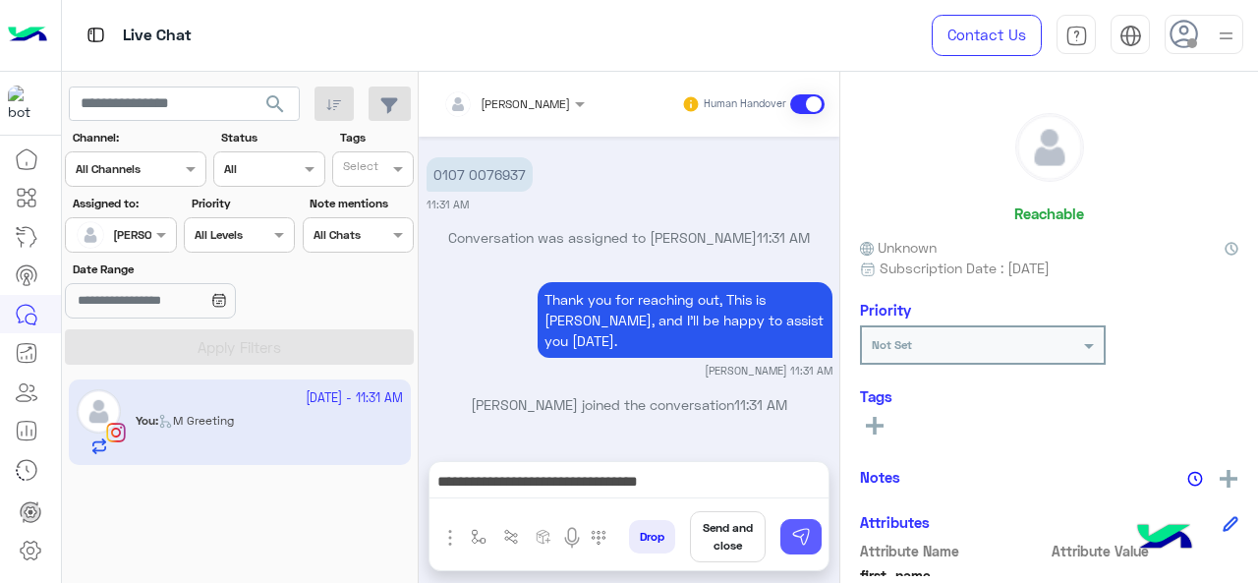
click at [809, 536] on img at bounding box center [801, 537] width 20 height 20
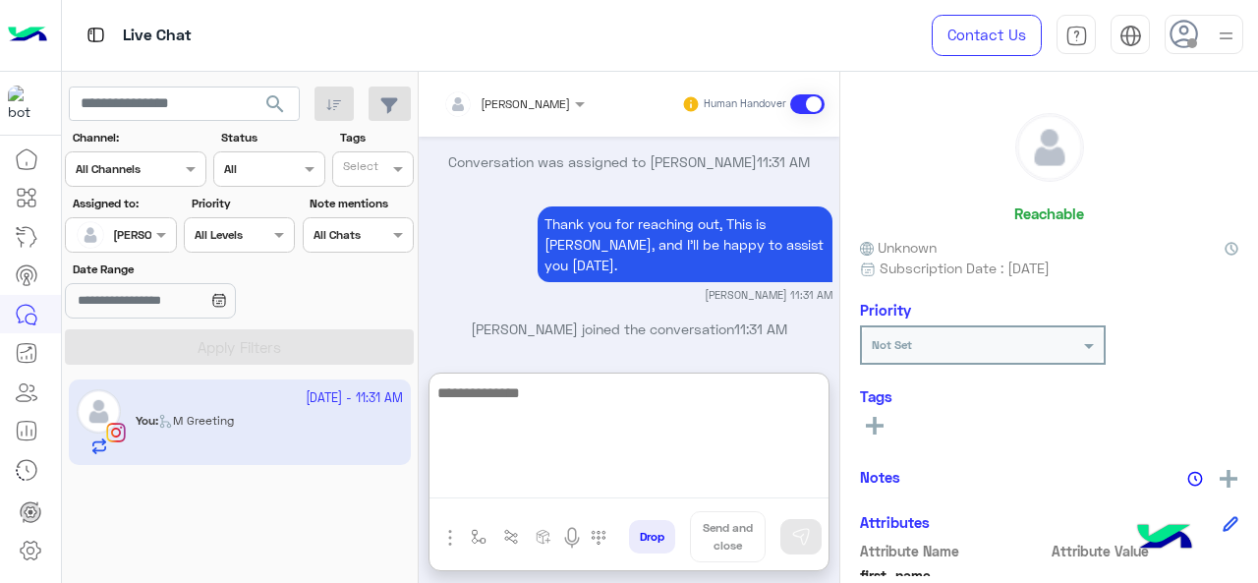
click at [631, 484] on textarea at bounding box center [628, 439] width 399 height 118
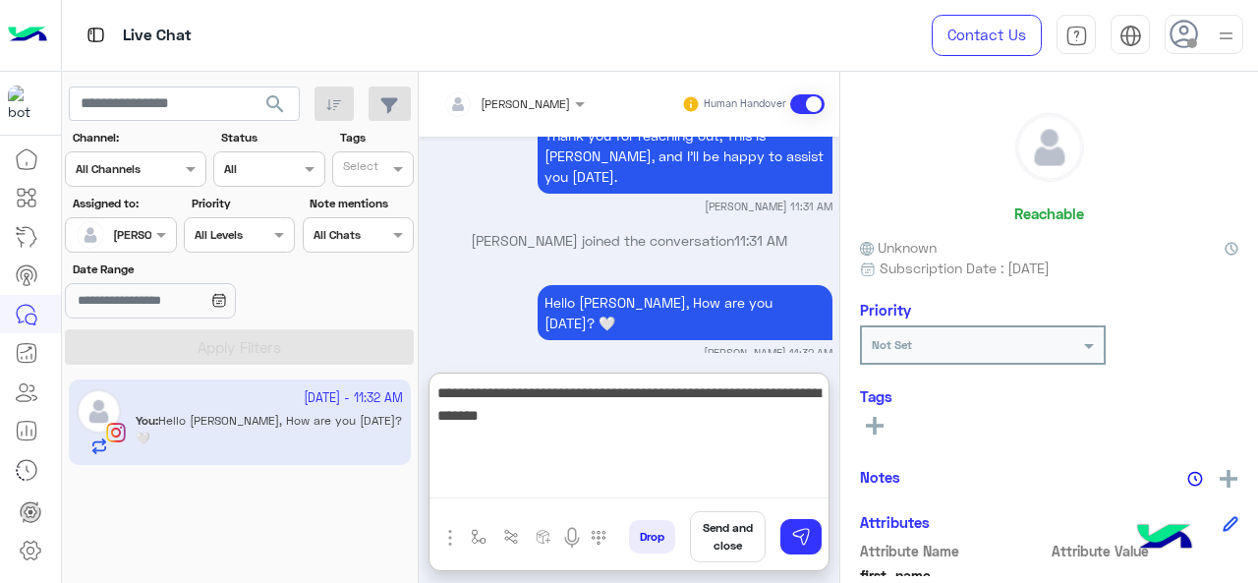
type textarea "**********"
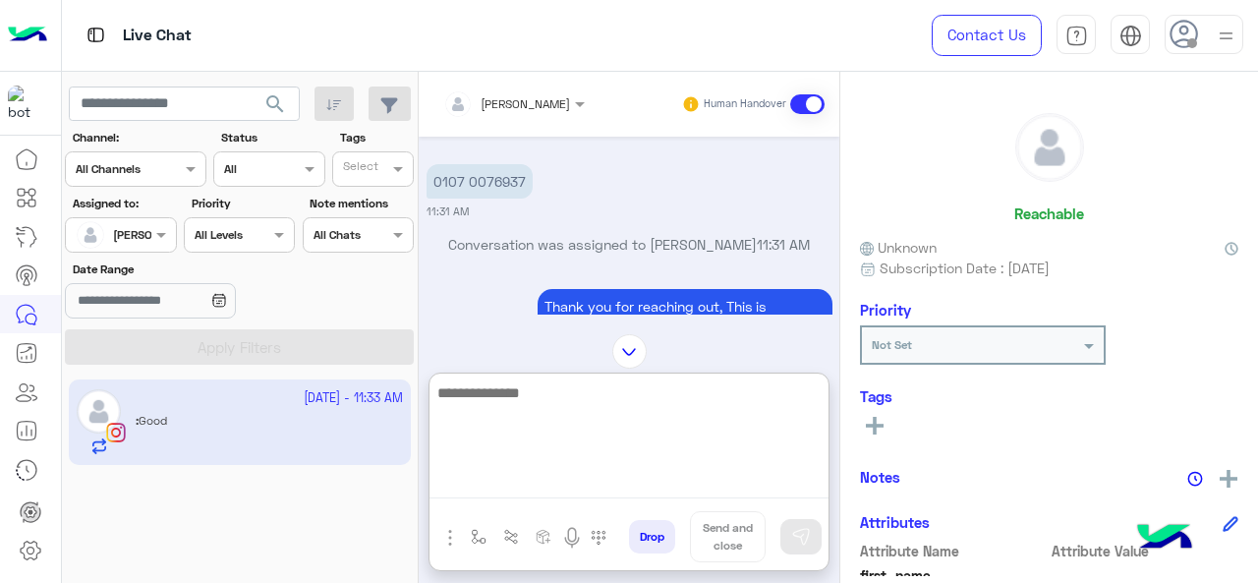
scroll to position [825, 0]
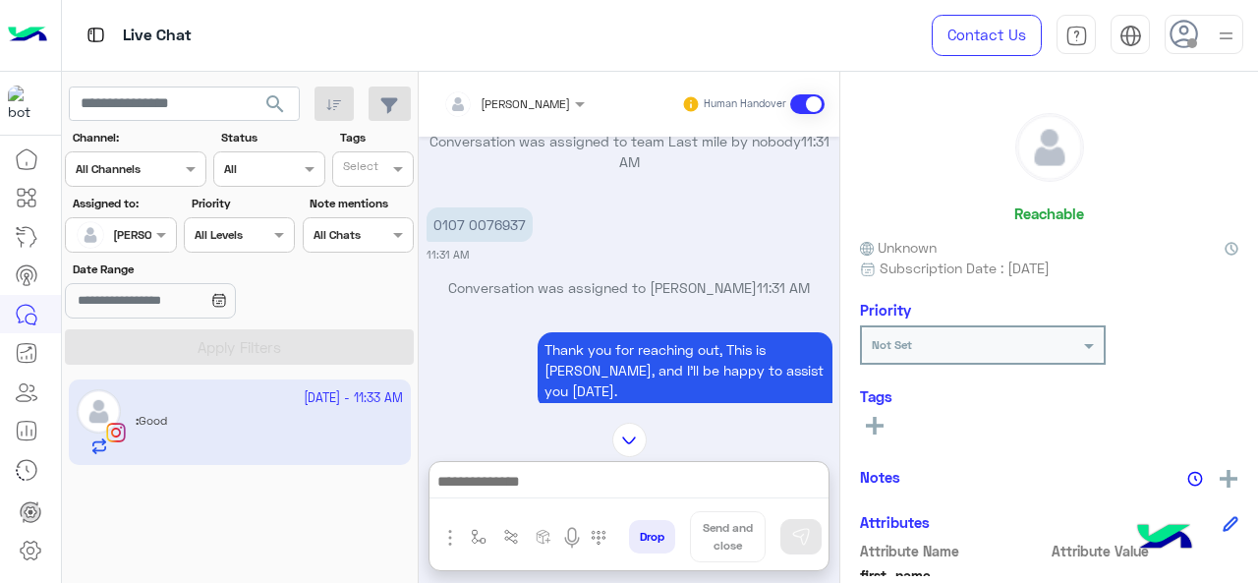
click at [452, 240] on p "0107 0076937" at bounding box center [479, 224] width 106 height 34
copy app-message "0107 0076937"
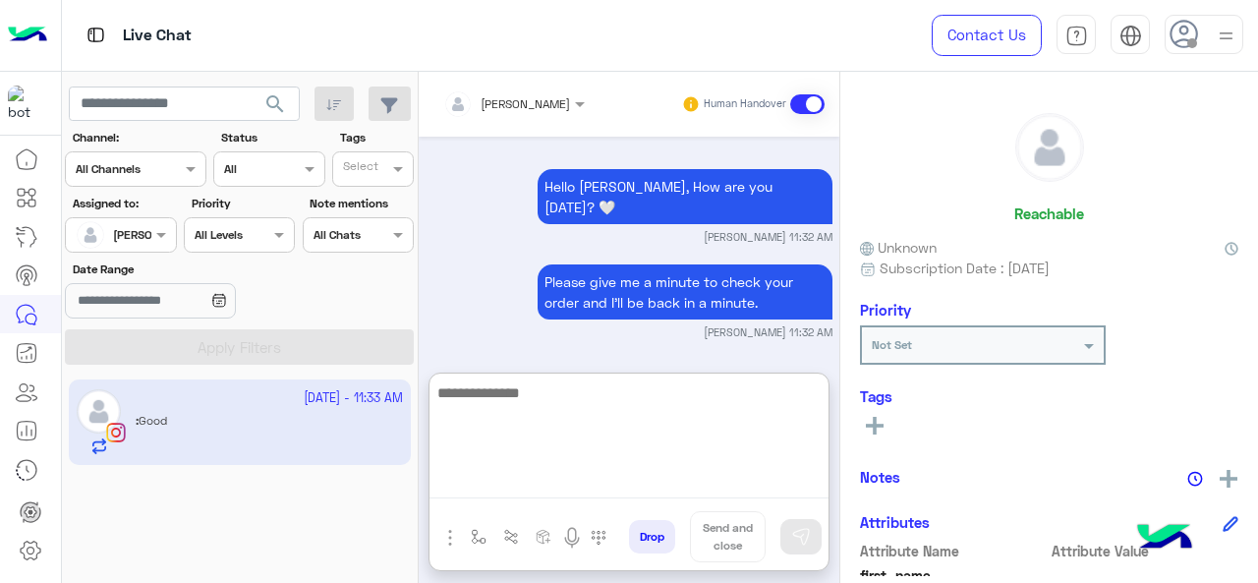
click at [515, 484] on textarea at bounding box center [628, 439] width 399 height 118
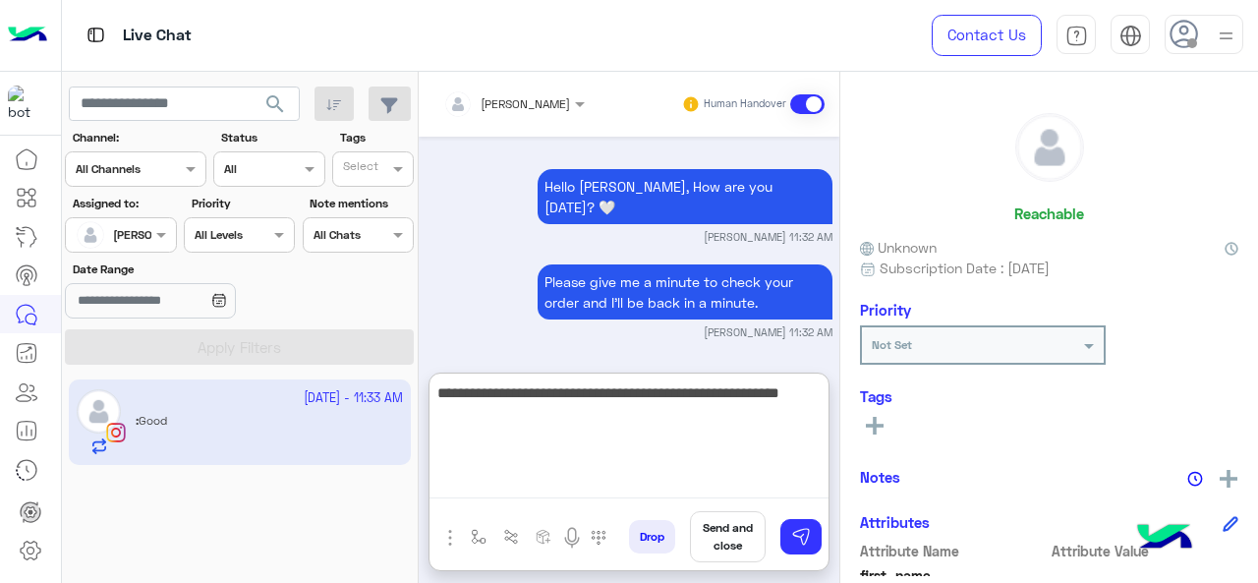
paste textarea "**********"
drag, startPoint x: 434, startPoint y: 391, endPoint x: 693, endPoint y: 431, distance: 261.5
click at [693, 431] on textarea "**********" at bounding box center [628, 439] width 399 height 118
paste textarea "**********"
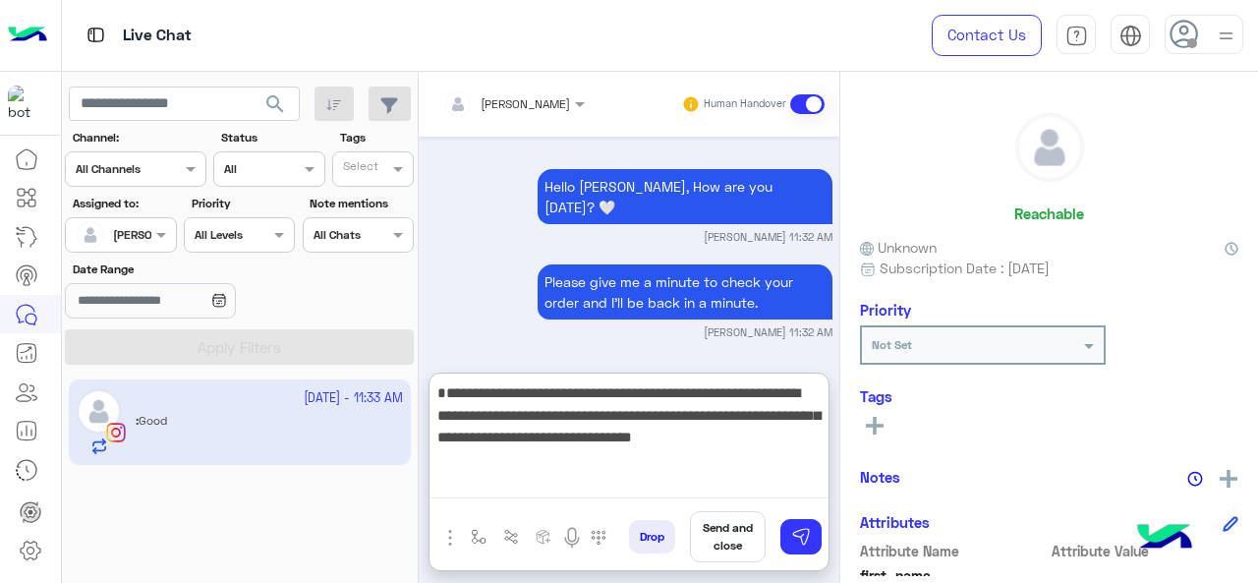
click at [436, 396] on textarea "**********" at bounding box center [628, 439] width 399 height 118
type textarea "**********"
click at [643, 469] on textarea "**********" at bounding box center [628, 439] width 399 height 118
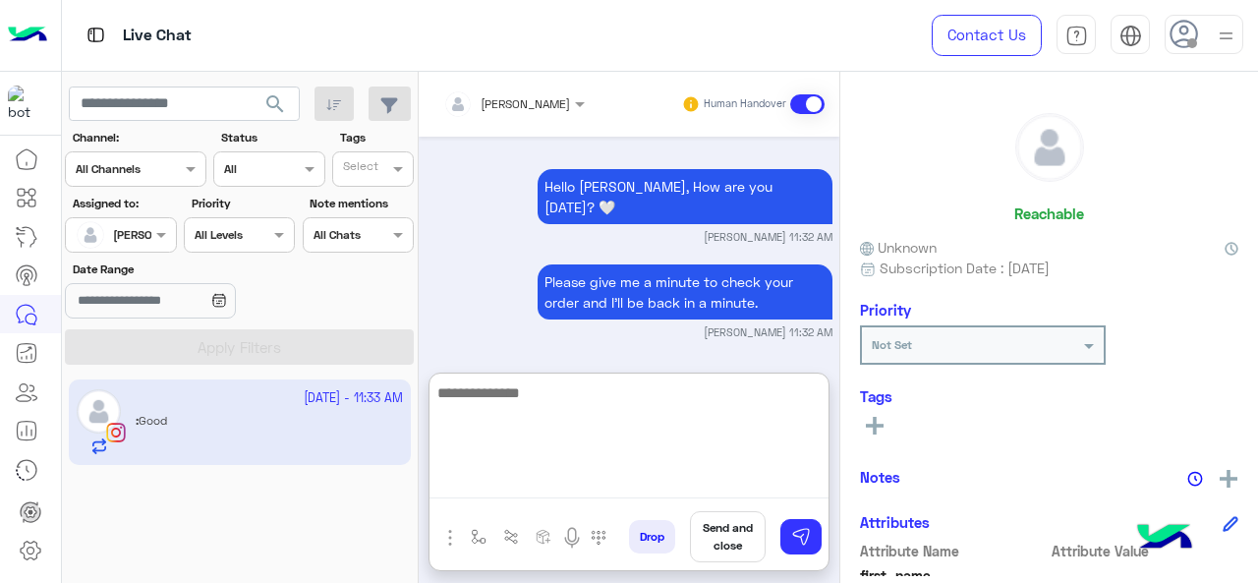
scroll to position [1401, 0]
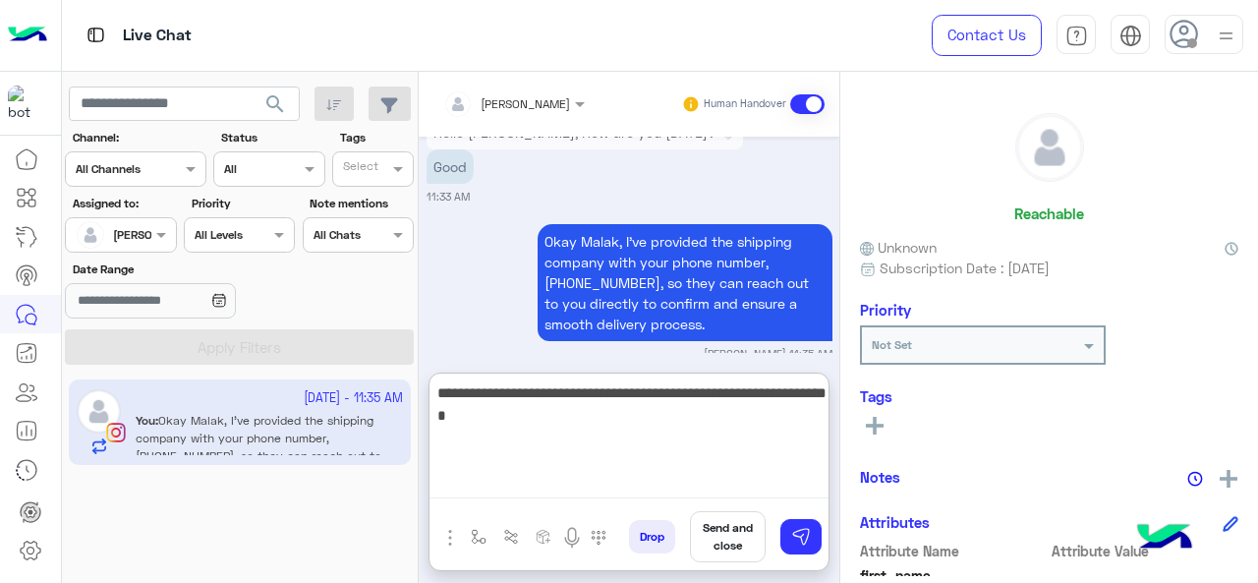
type textarea "**********"
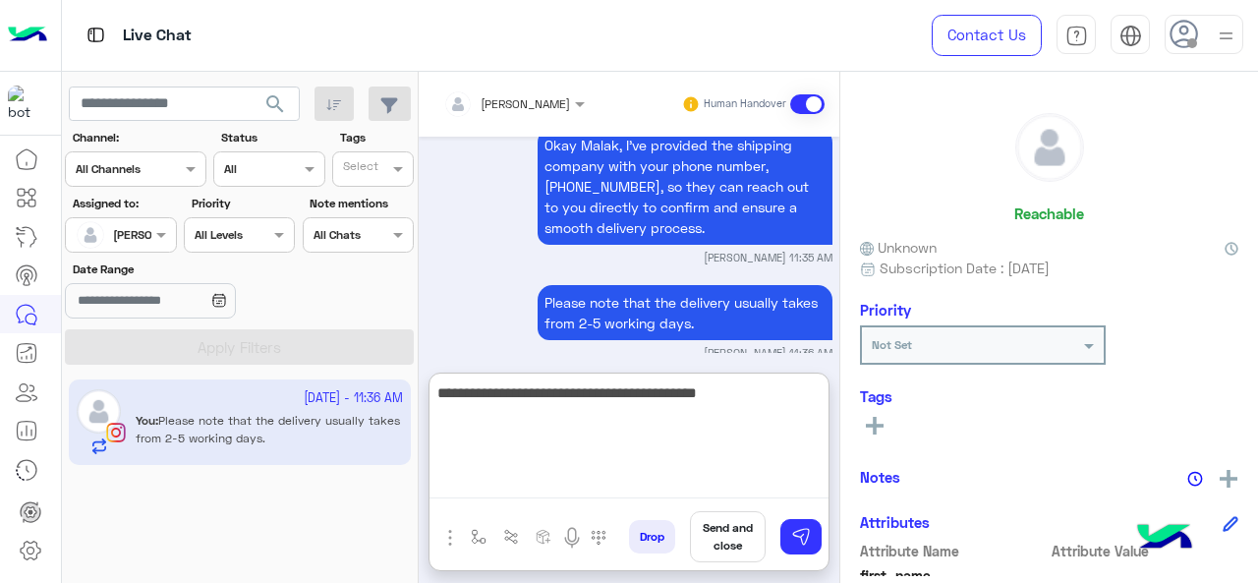
type textarea "**********"
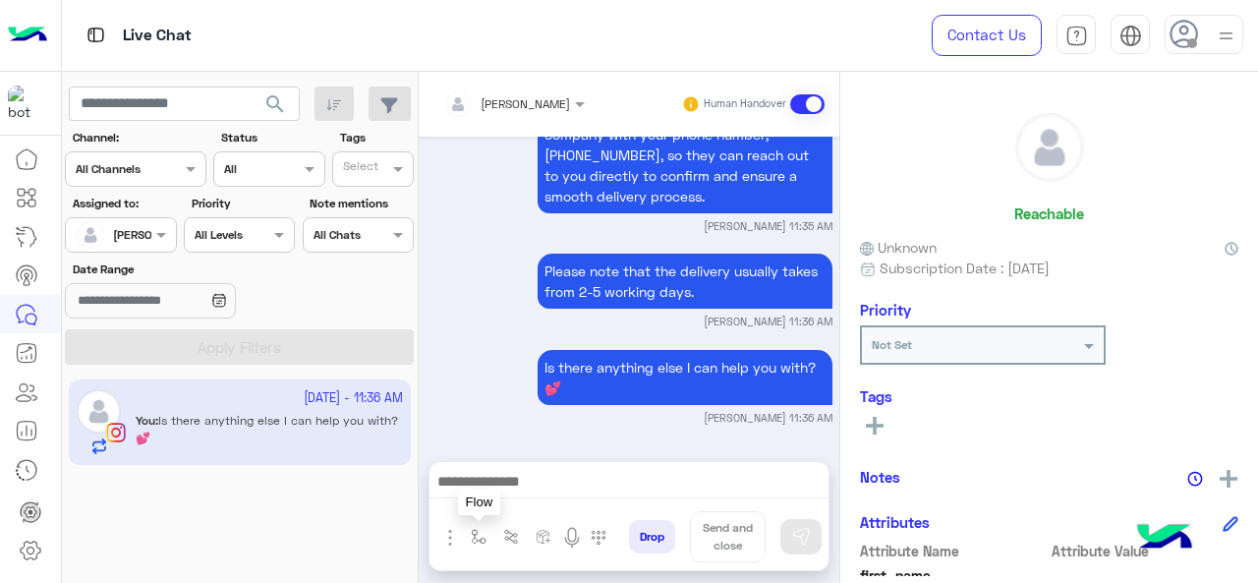
click at [471, 544] on img "button" at bounding box center [479, 537] width 16 height 16
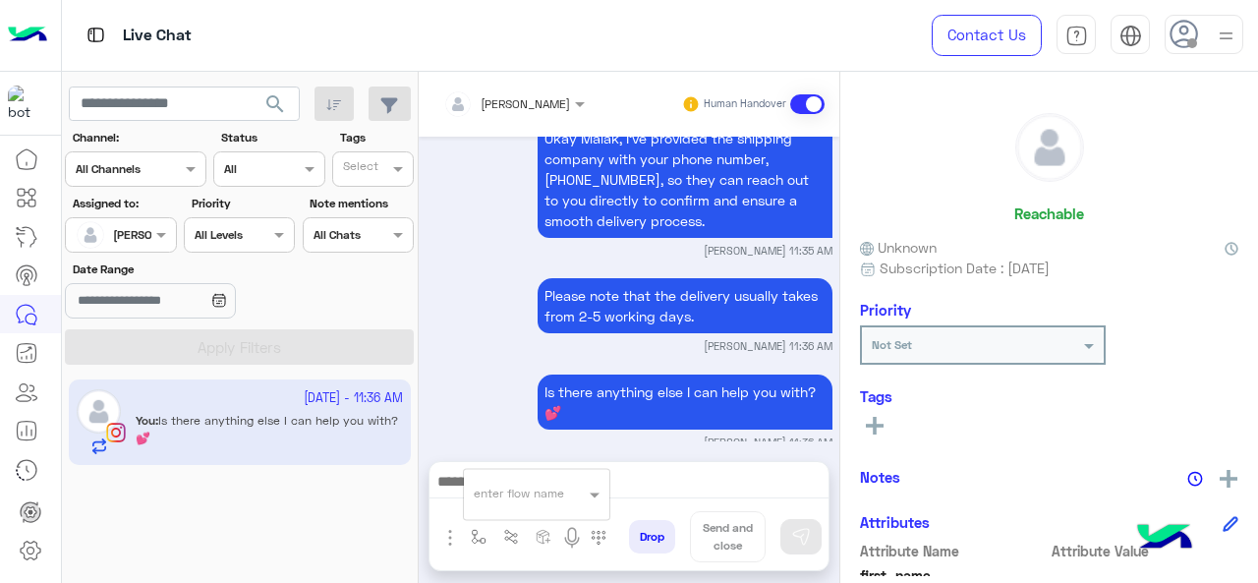
click at [582, 494] on div at bounding box center [536, 489] width 145 height 19
type input "****"
click at [516, 461] on span "[PERSON_NAME]" at bounding box center [530, 458] width 112 height 18
type textarea "**********"
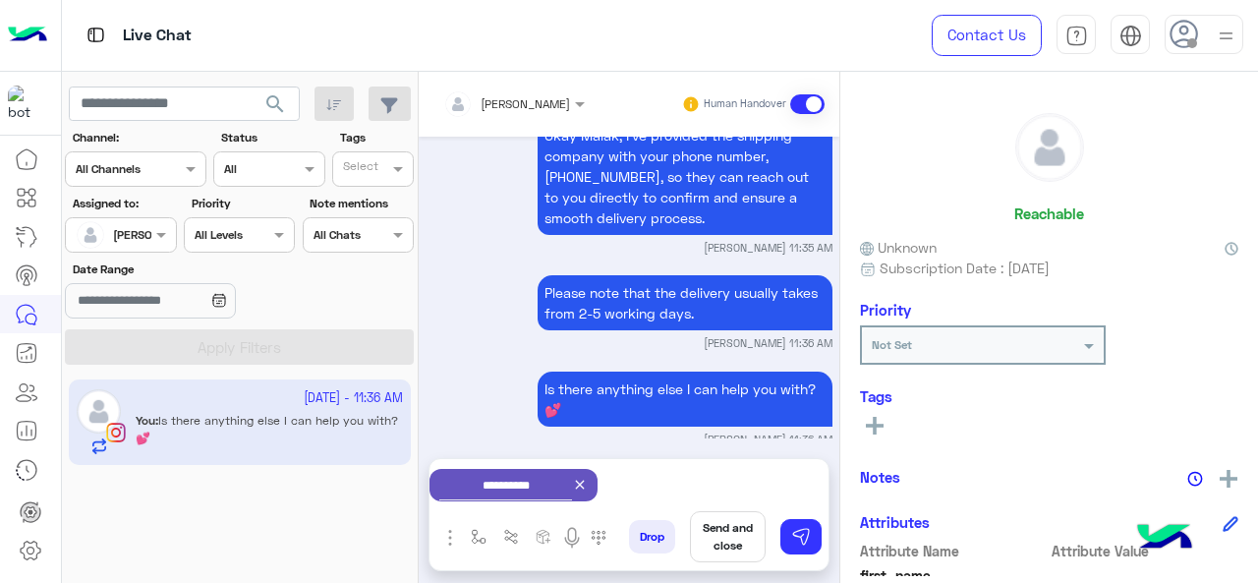
click at [585, 482] on icon at bounding box center [580, 483] width 9 height 9
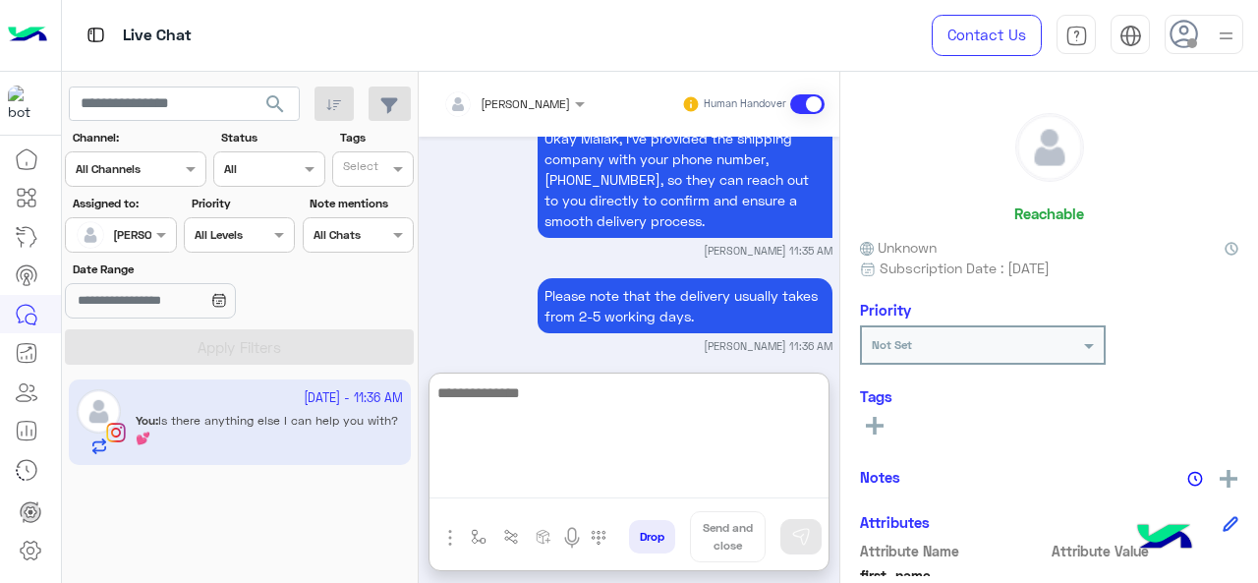
click at [595, 482] on textarea at bounding box center [628, 439] width 399 height 118
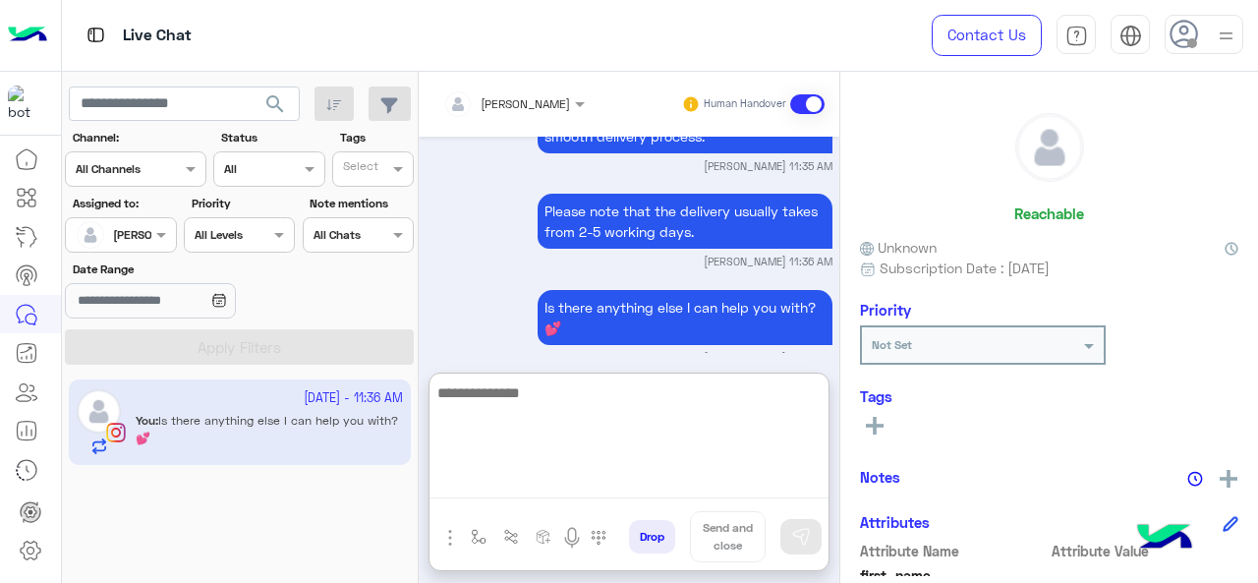
scroll to position [1593, 0]
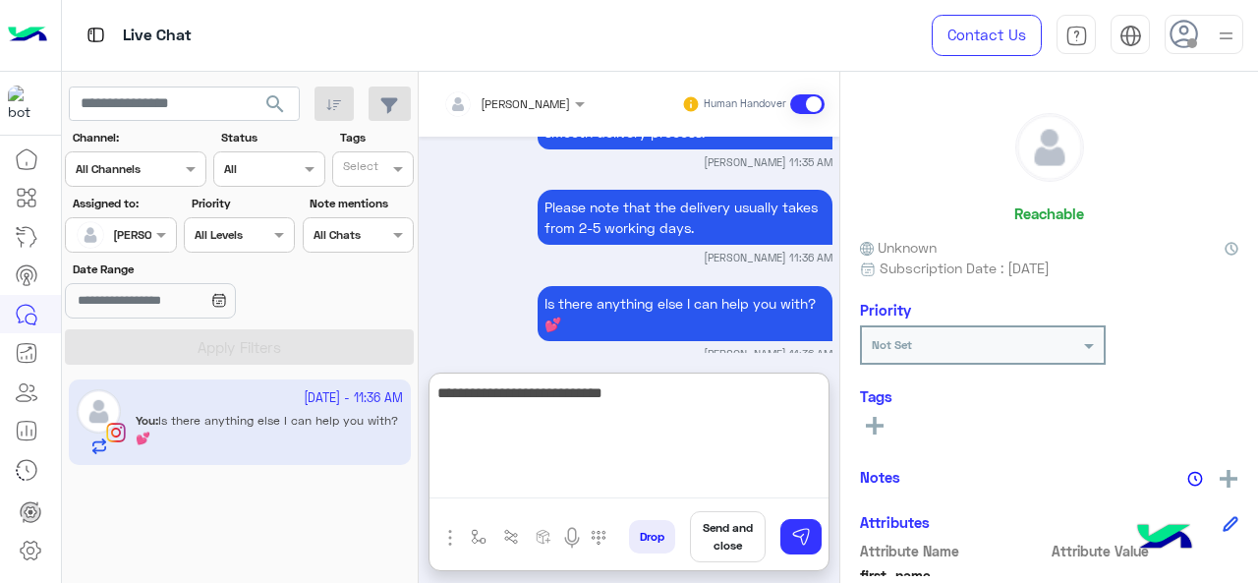
type textarea "**********"
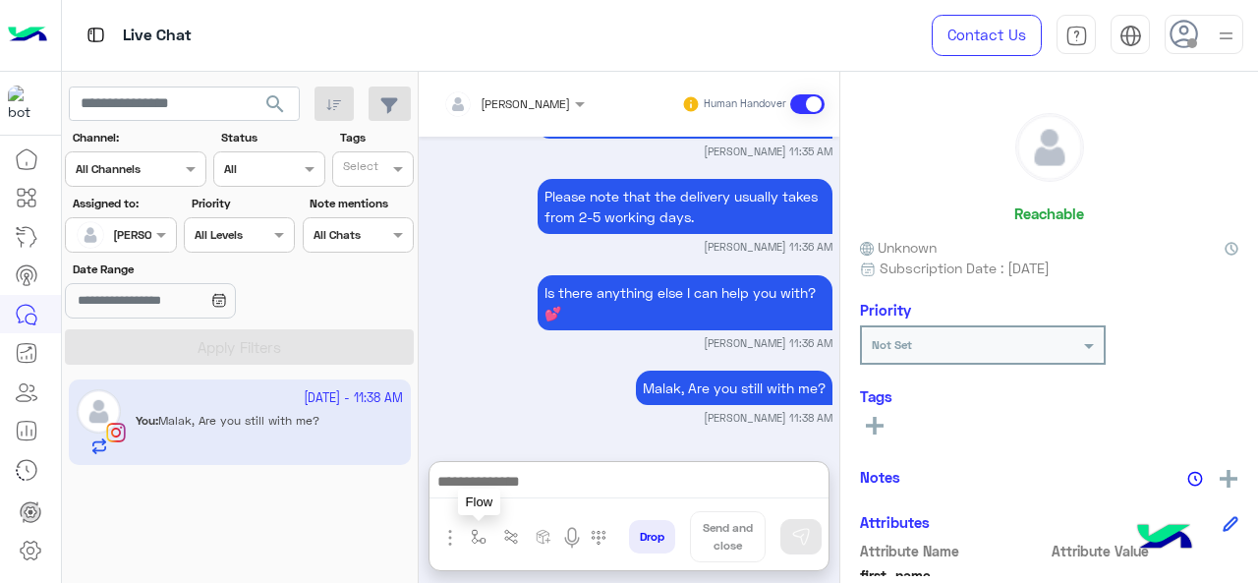
click at [476, 543] on img "button" at bounding box center [479, 537] width 16 height 16
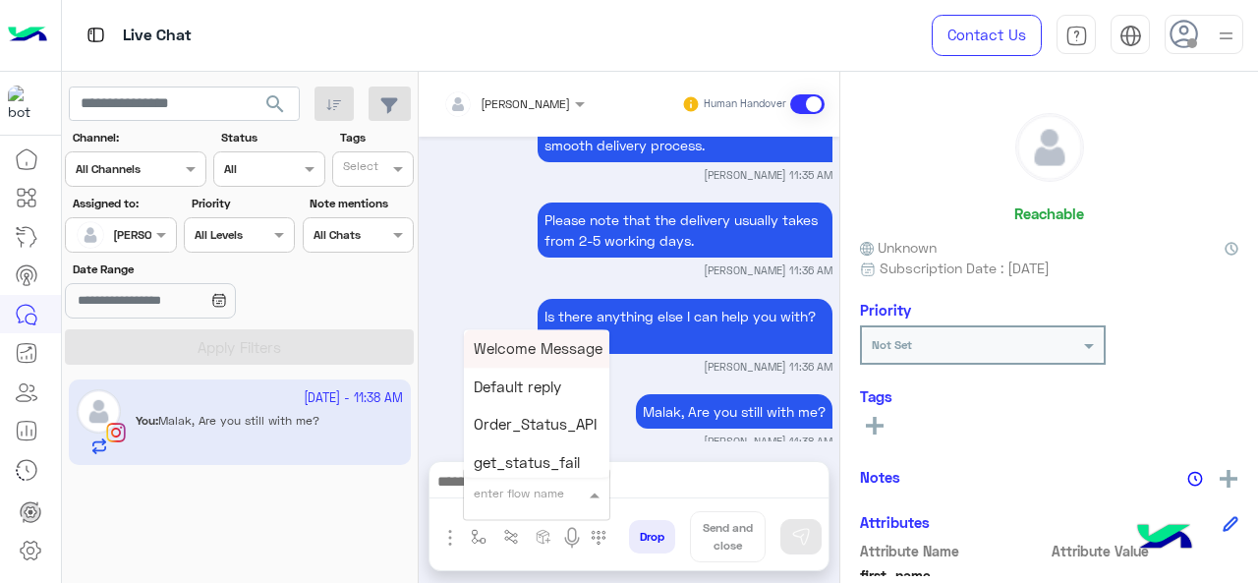
click at [589, 489] on span at bounding box center [597, 493] width 25 height 22
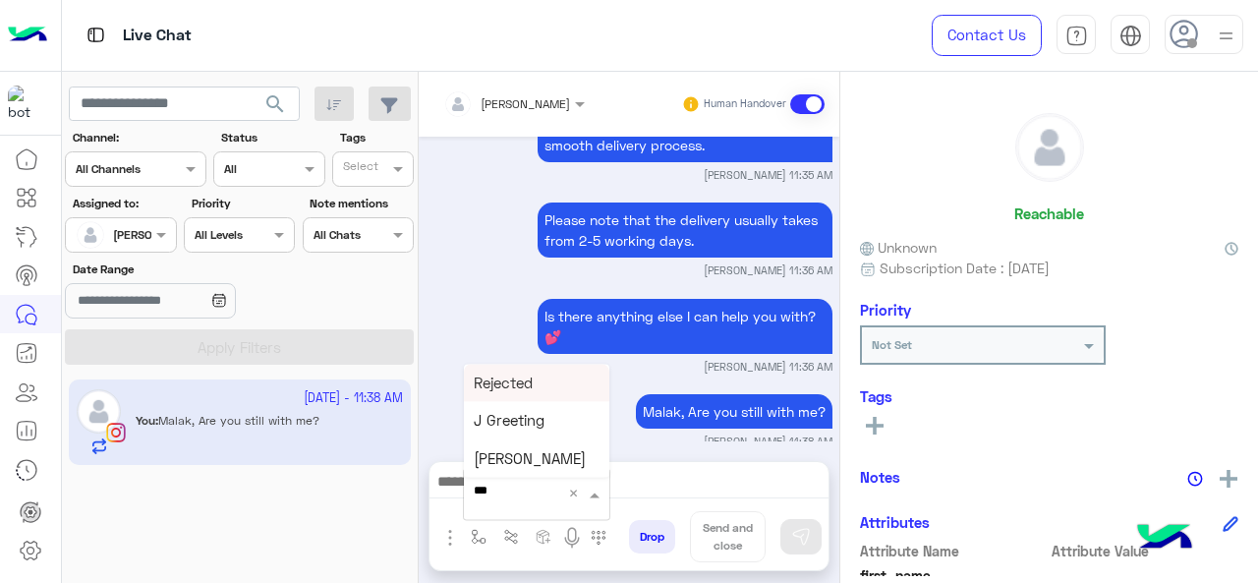
type input "****"
click at [543, 460] on span "[PERSON_NAME]" at bounding box center [530, 458] width 112 height 18
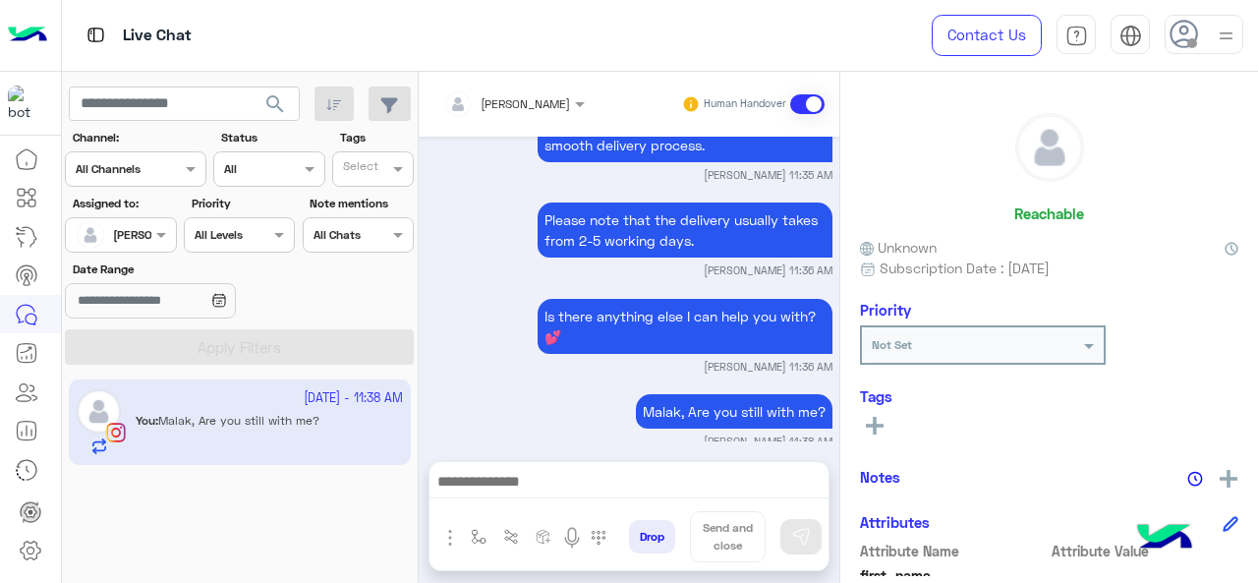
type textarea "**********"
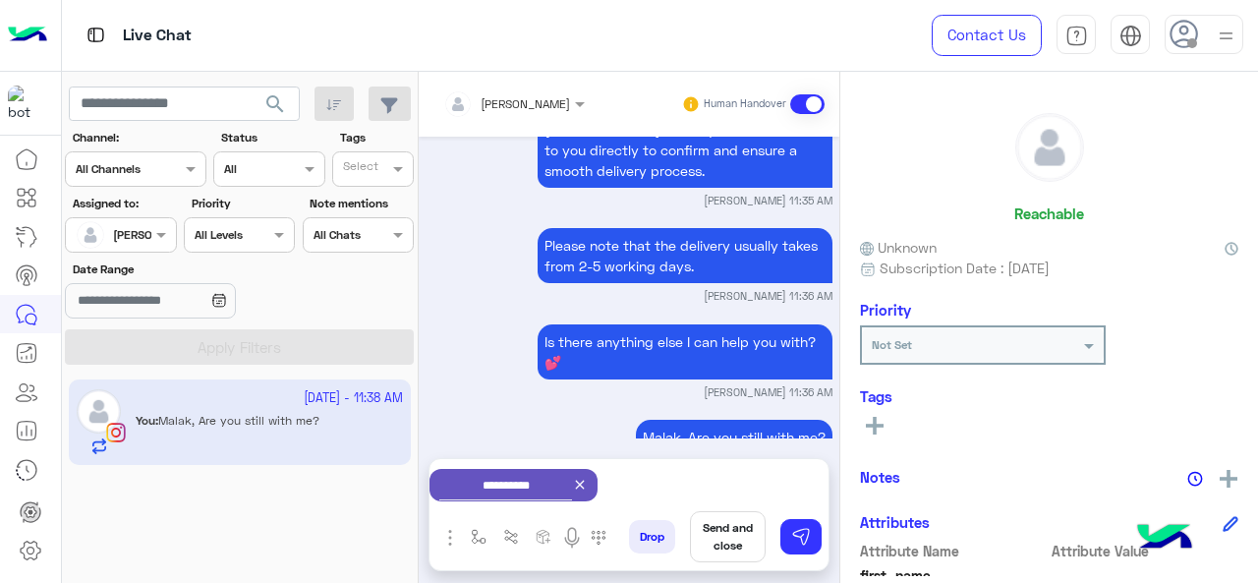
scroll to position [1582, 0]
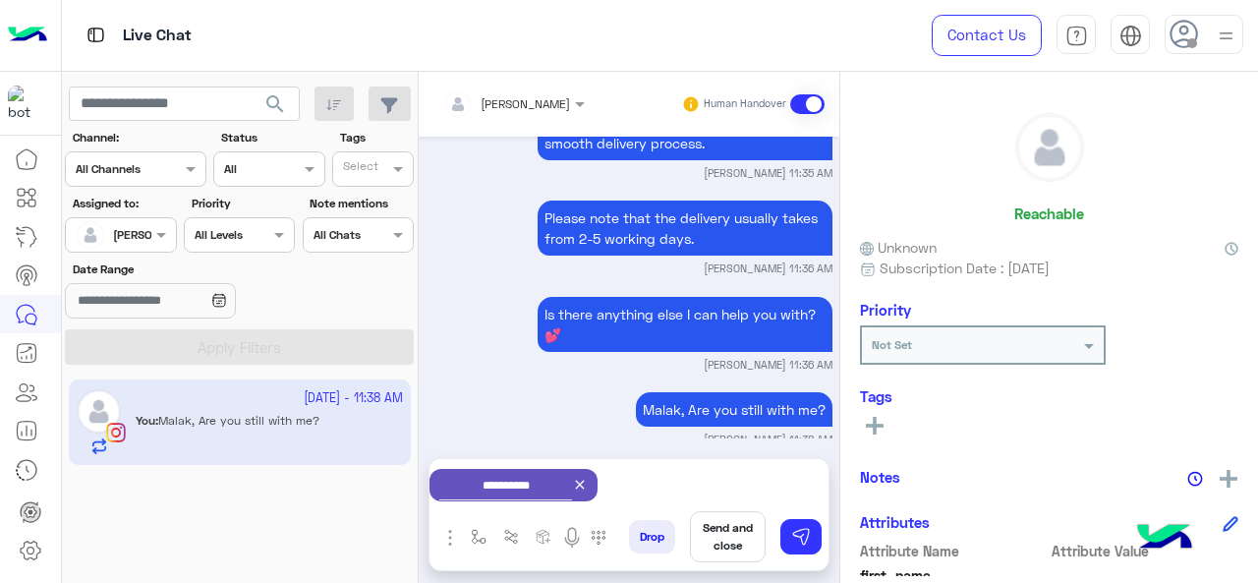
click at [729, 543] on button "Send and close" at bounding box center [728, 536] width 76 height 51
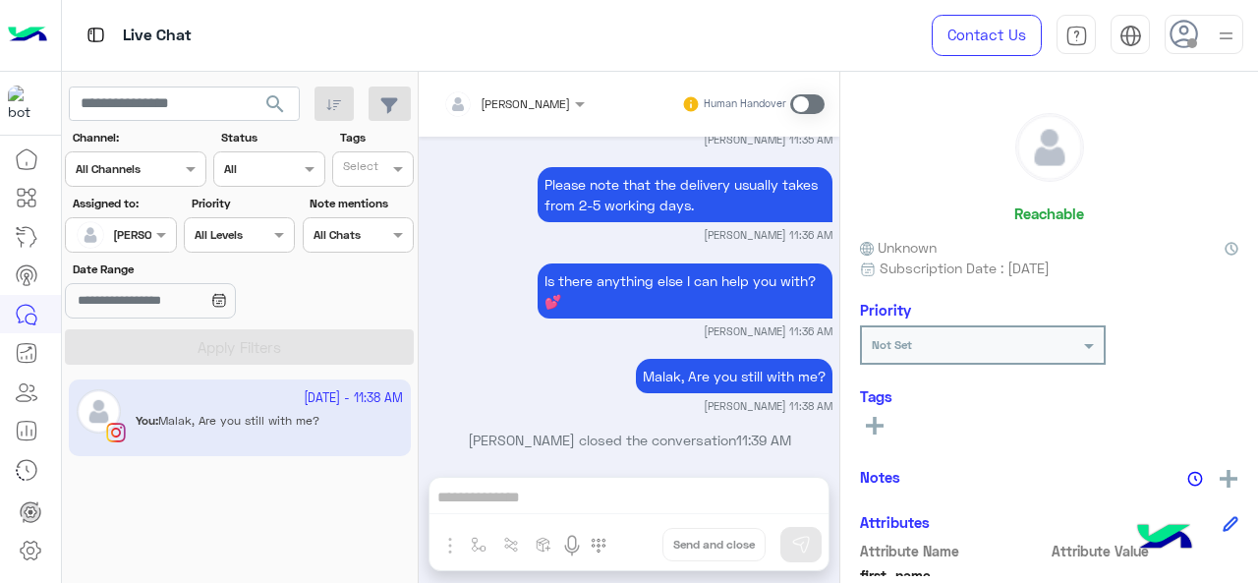
scroll to position [1870, 0]
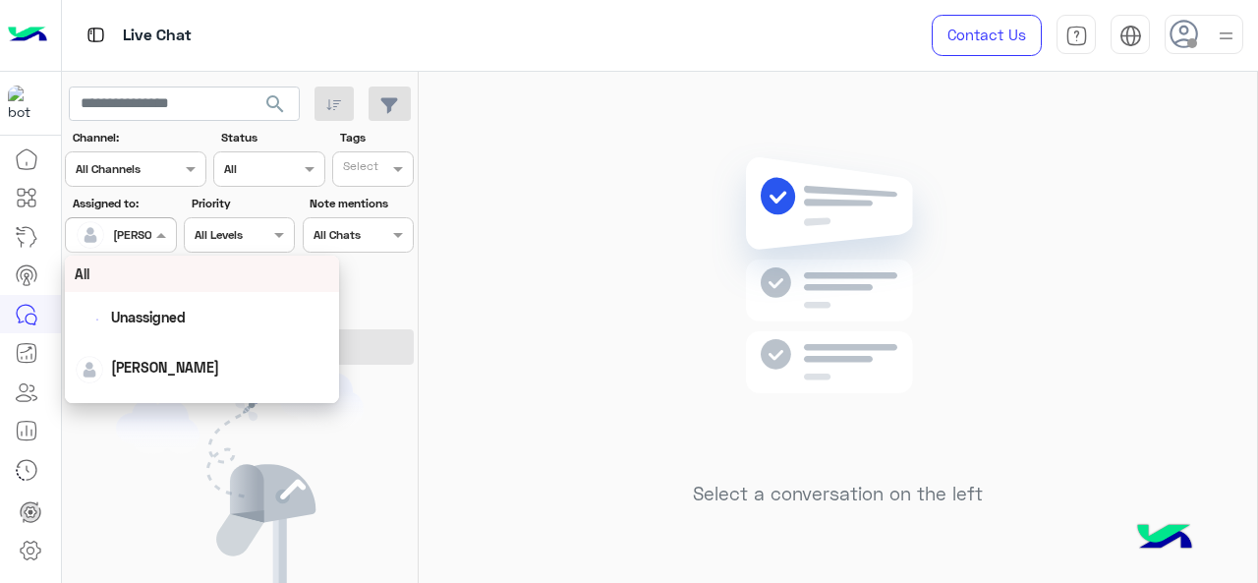
click at [102, 227] on input "text" at bounding box center [98, 233] width 45 height 18
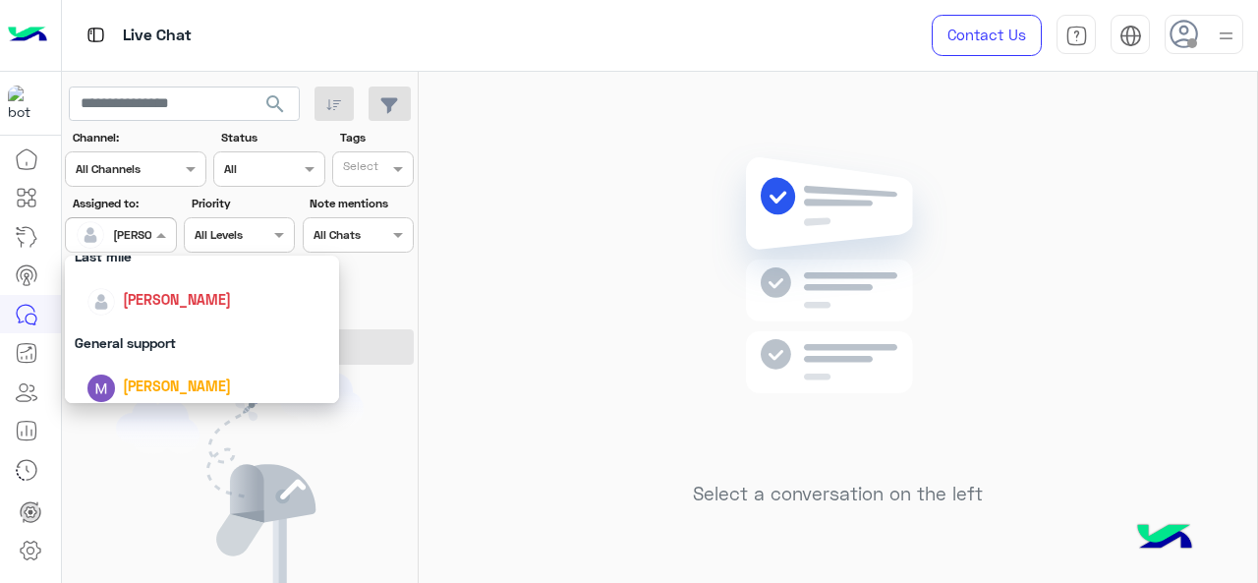
scroll to position [295, 0]
click at [134, 261] on div "Last mile" at bounding box center [202, 252] width 275 height 36
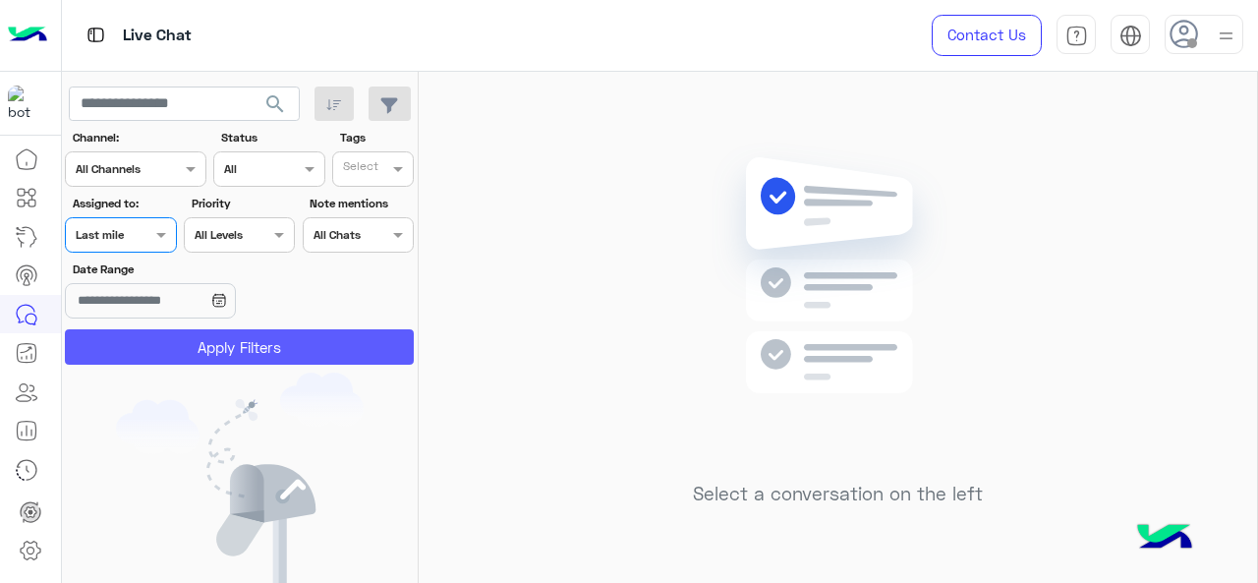
click at [153, 342] on button "Apply Filters" at bounding box center [239, 346] width 349 height 35
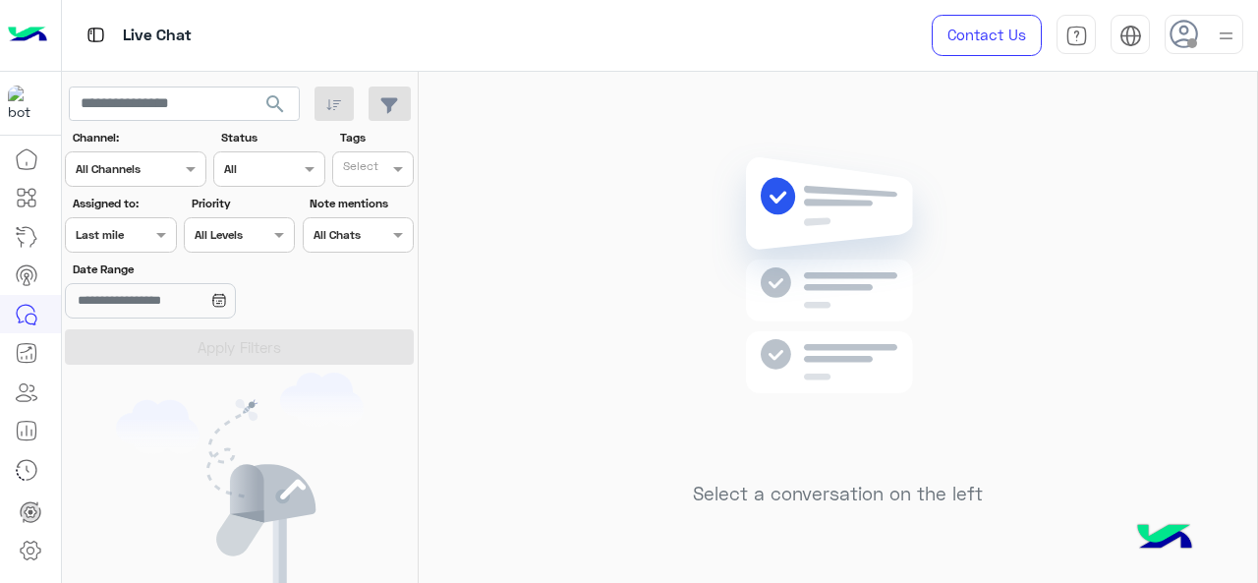
click at [106, 233] on input "text" at bounding box center [98, 233] width 45 height 18
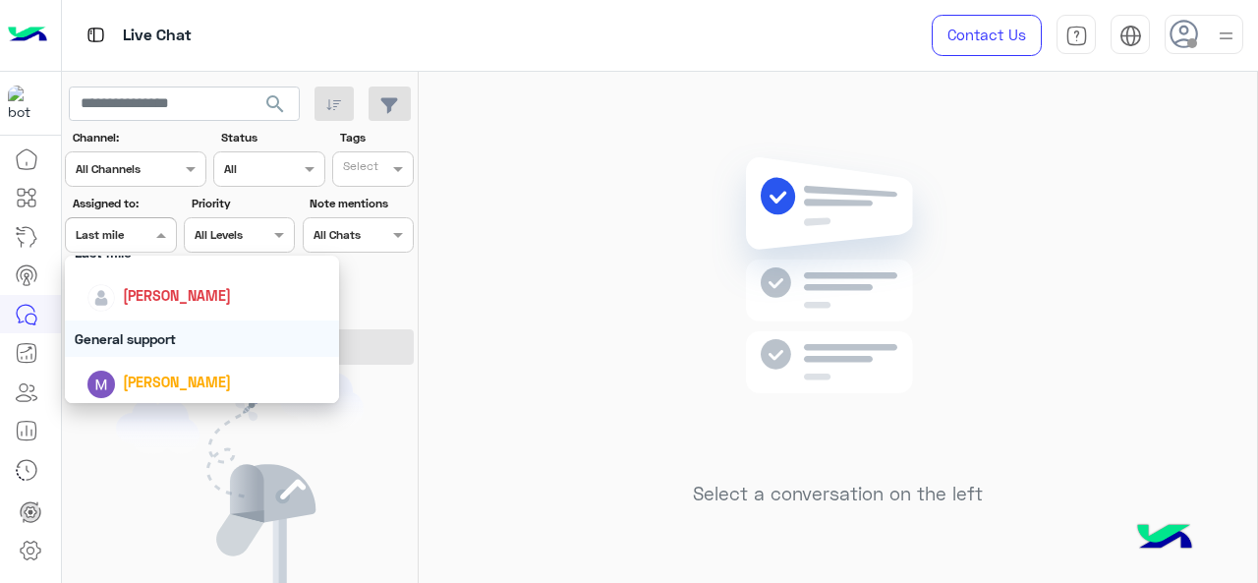
click at [143, 337] on div "General support" at bounding box center [202, 338] width 275 height 36
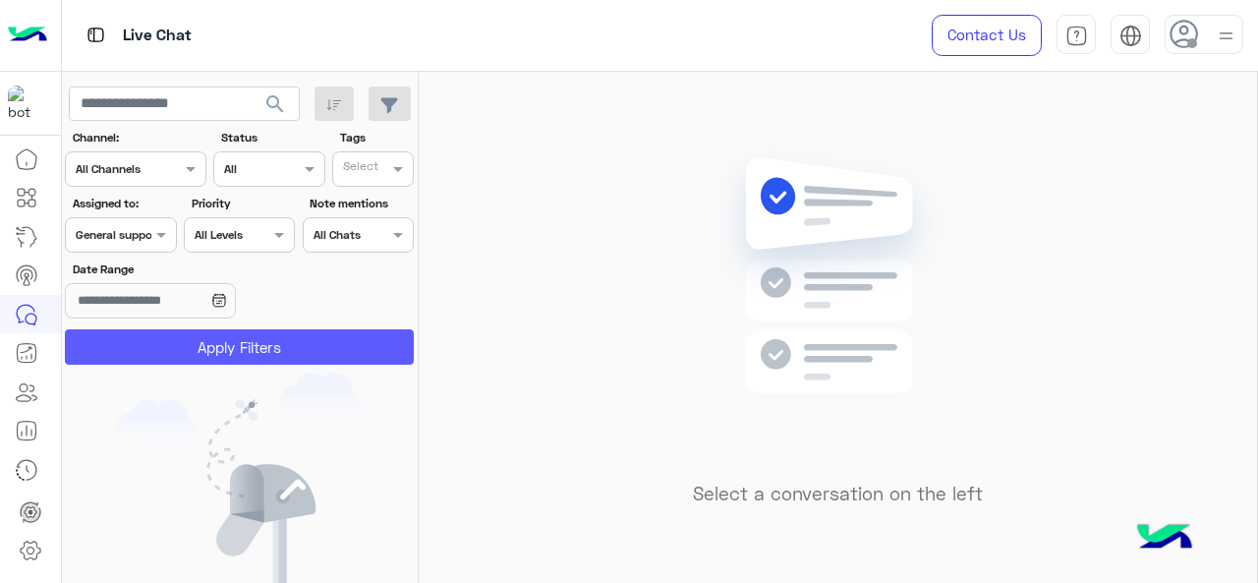
click at [143, 337] on button "Apply Filters" at bounding box center [239, 346] width 349 height 35
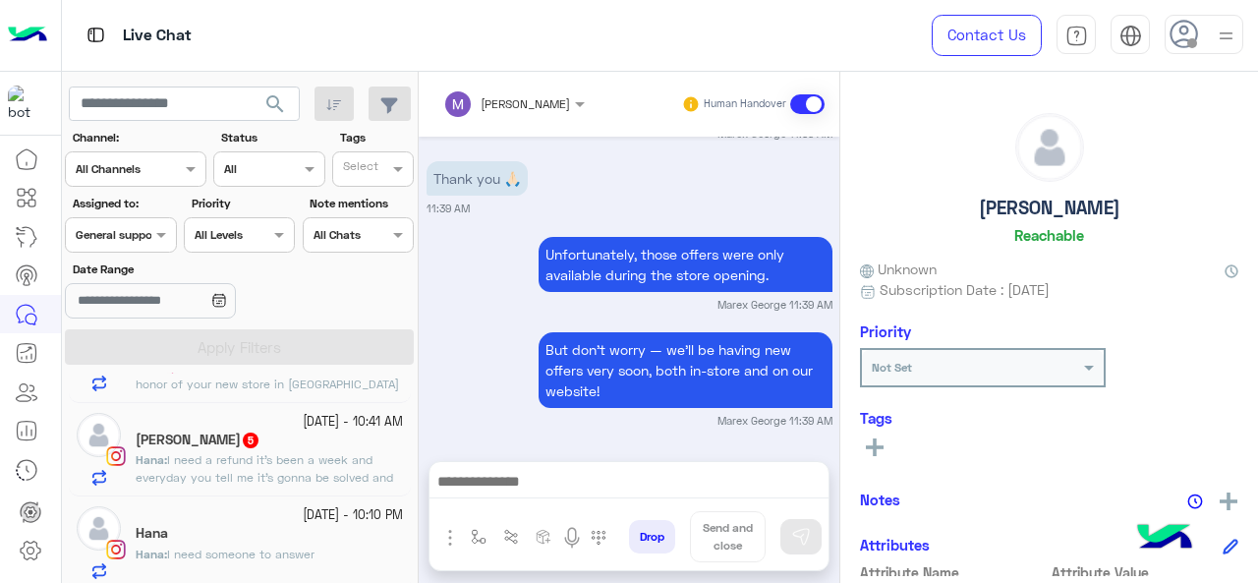
scroll to position [636, 0]
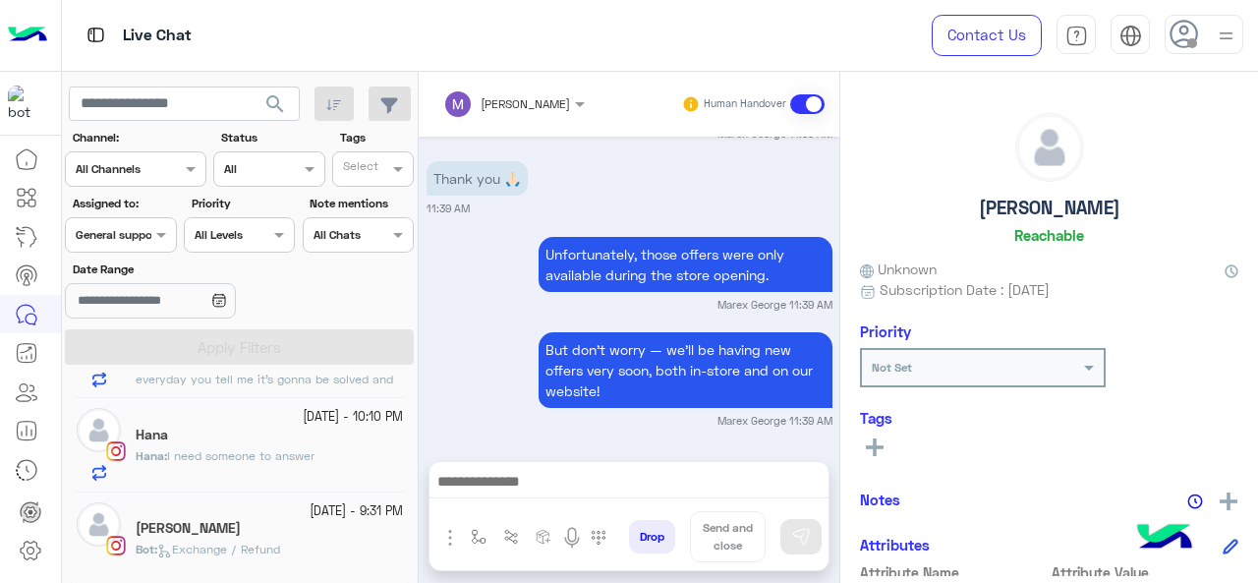
click at [143, 223] on div at bounding box center [120, 232] width 109 height 19
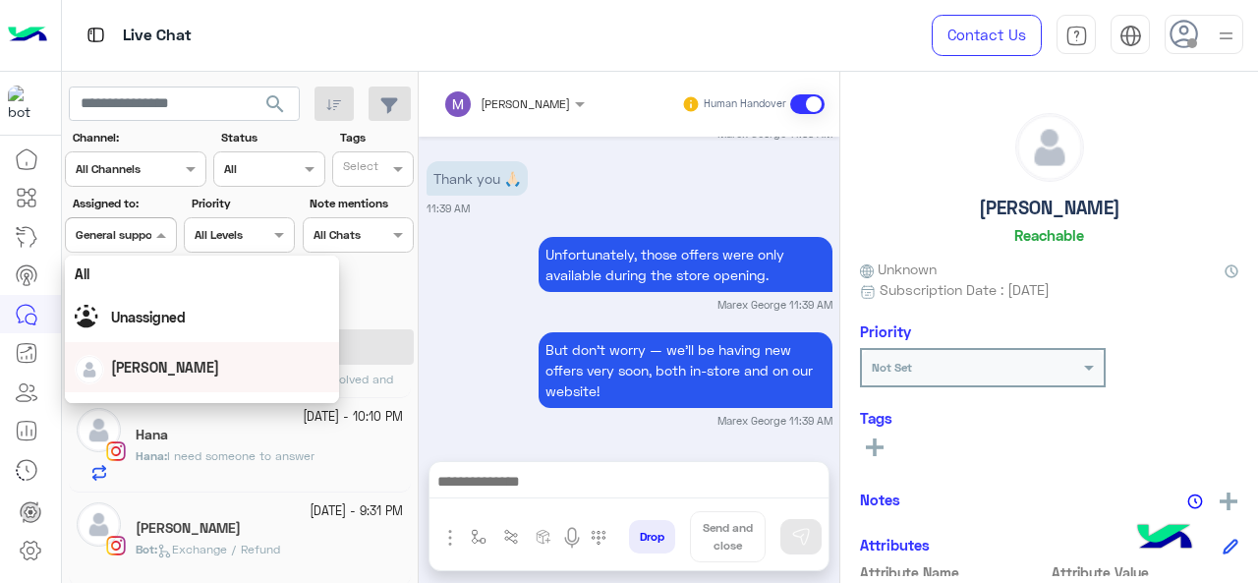
scroll to position [385, 0]
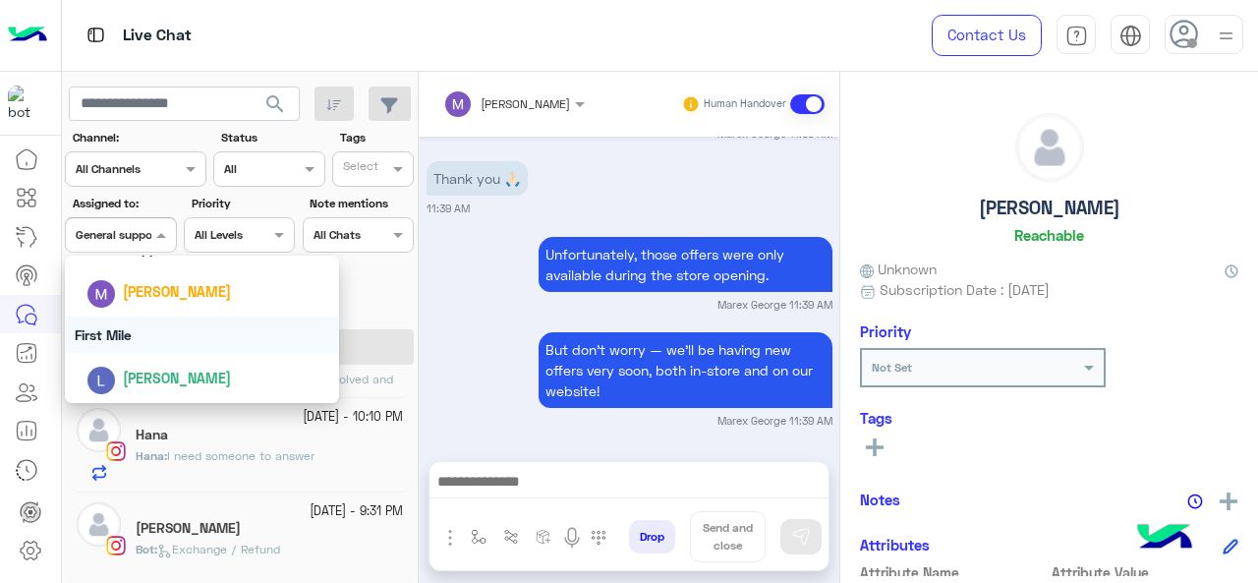
click at [155, 337] on div "First Mile" at bounding box center [202, 334] width 275 height 36
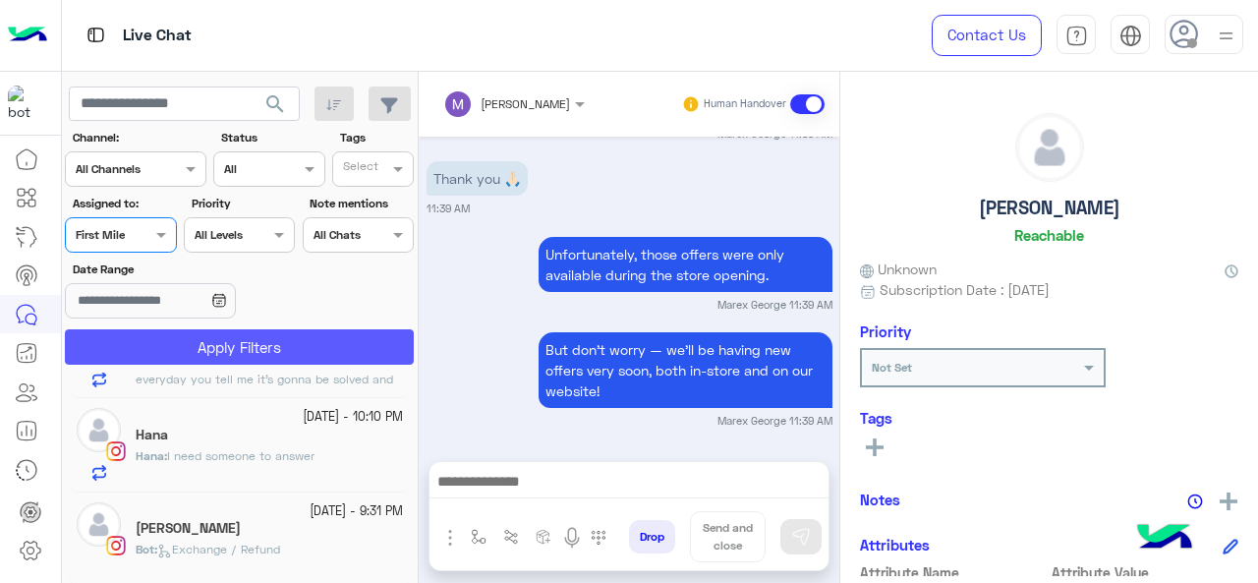
click at [168, 349] on button "Apply Filters" at bounding box center [239, 346] width 349 height 35
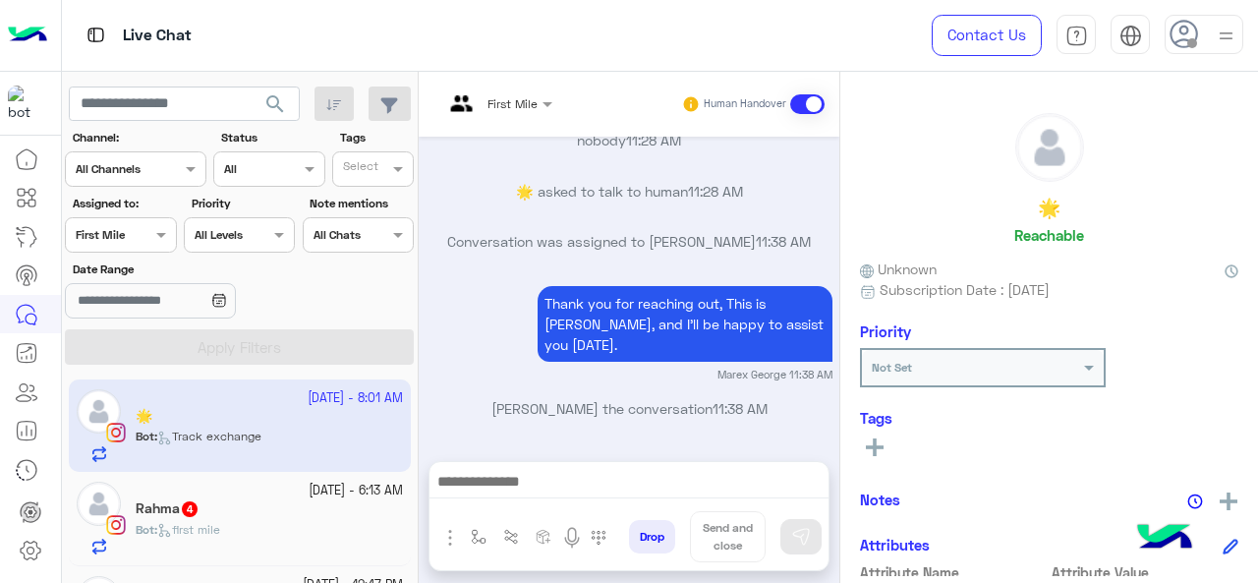
click at [308, 488] on small "11 October - 6:13 AM" at bounding box center [355, 490] width 94 height 19
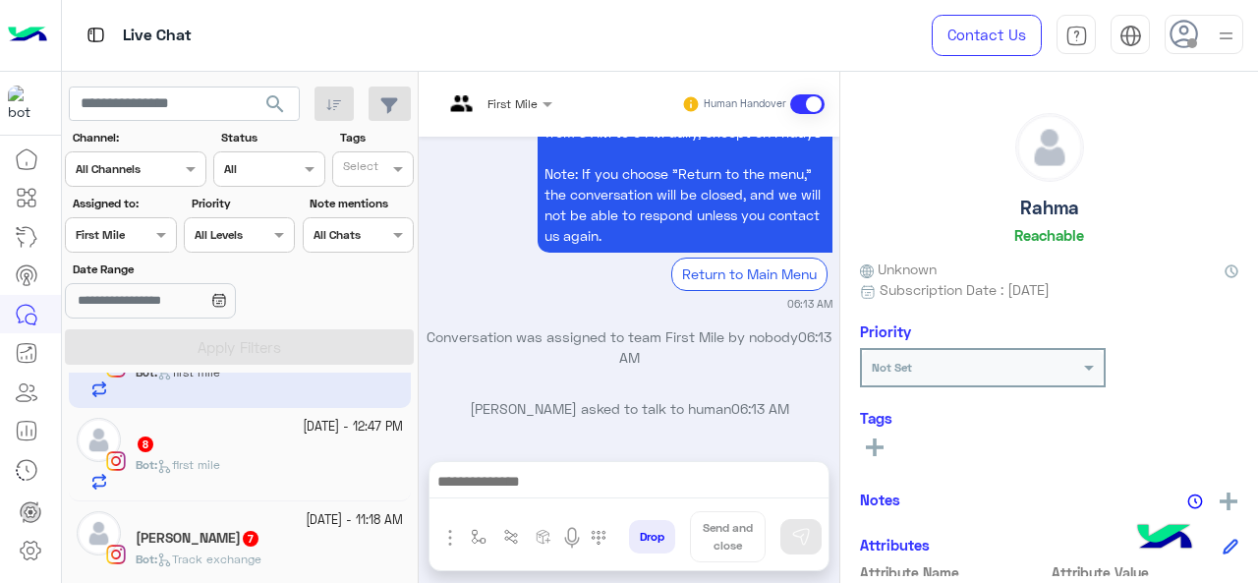
scroll to position [196, 0]
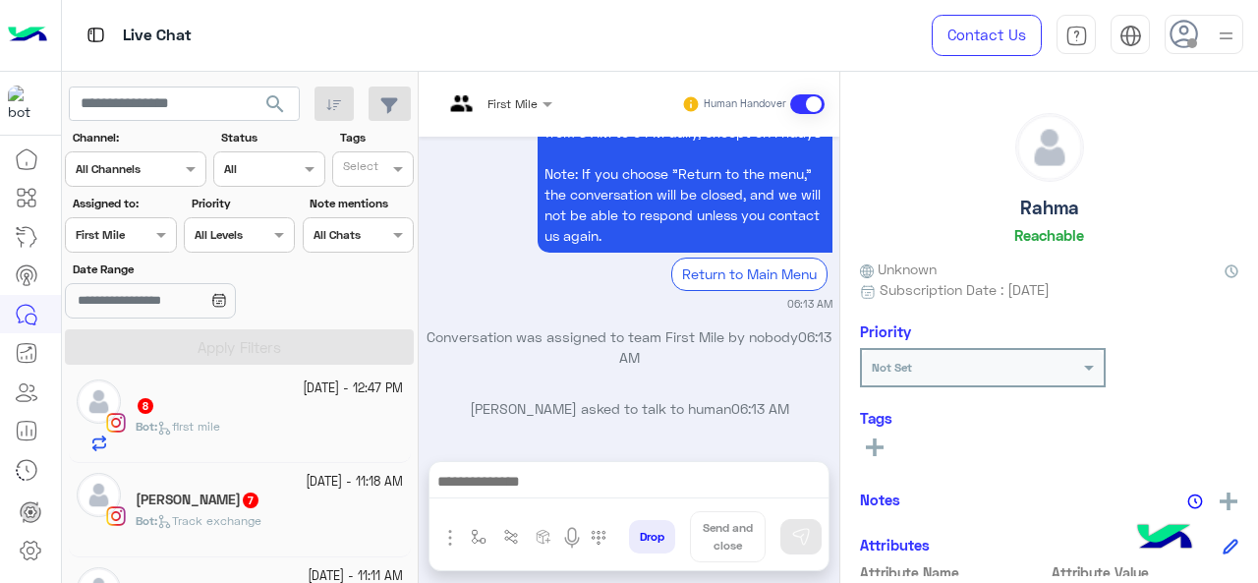
click at [234, 443] on div "Bot : first mile" at bounding box center [269, 435] width 267 height 34
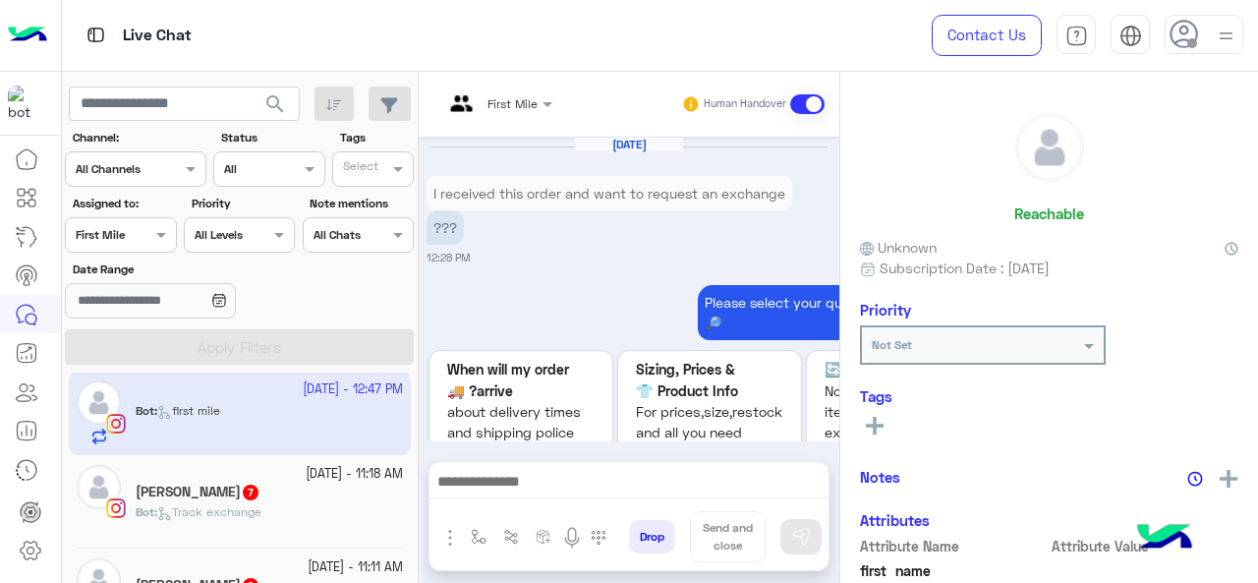
scroll to position [1154, 0]
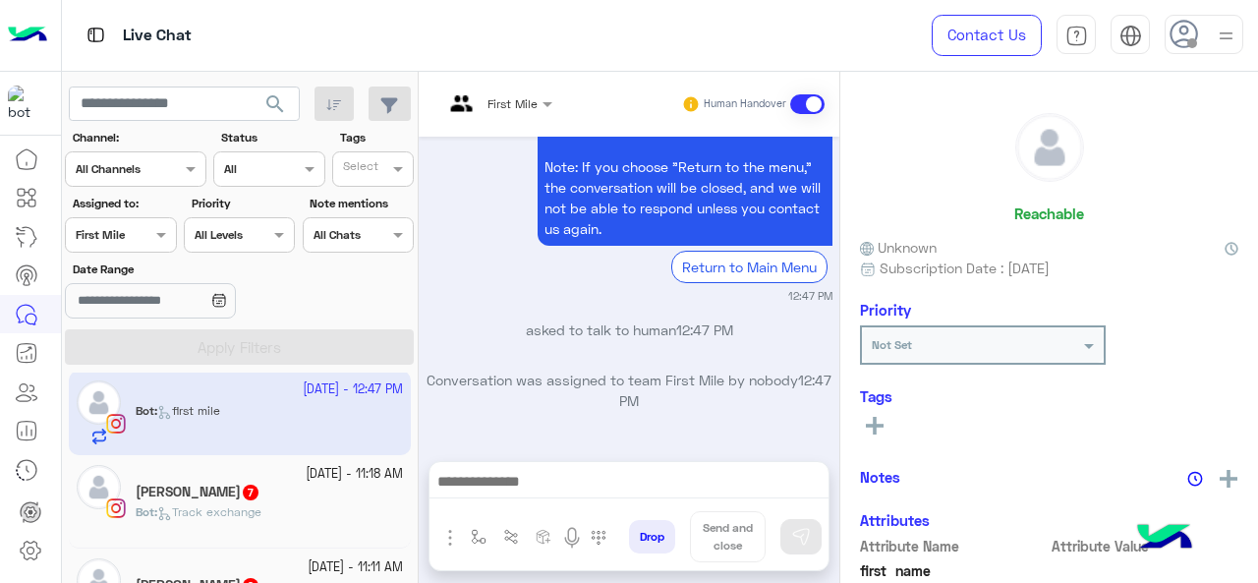
click at [243, 490] on span "7" at bounding box center [251, 492] width 16 height 16
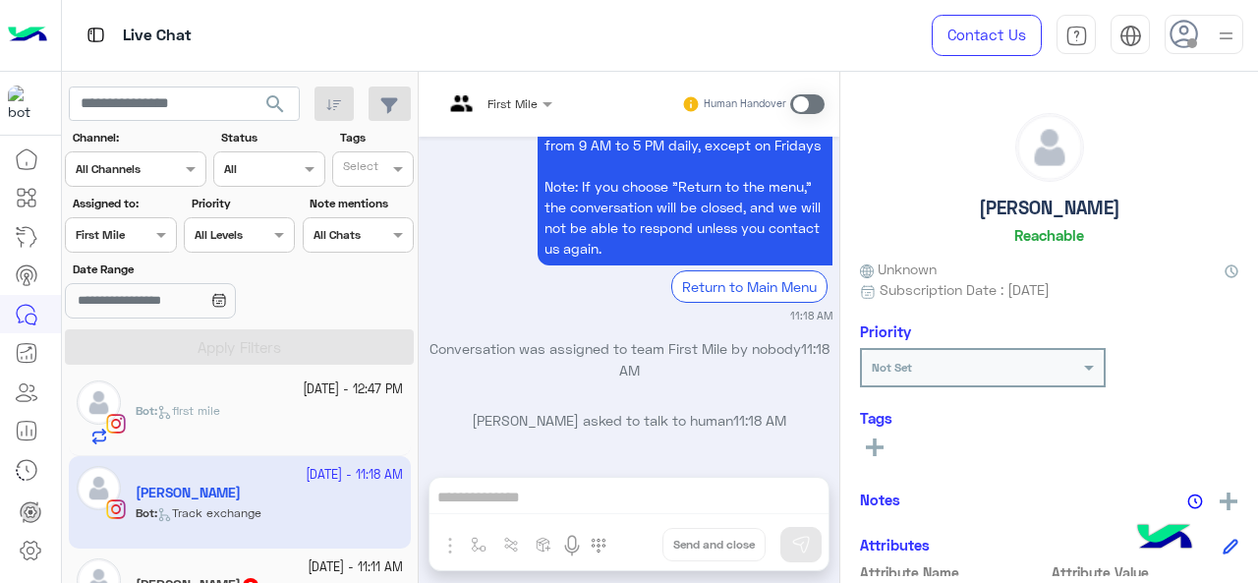
scroll to position [253, 0]
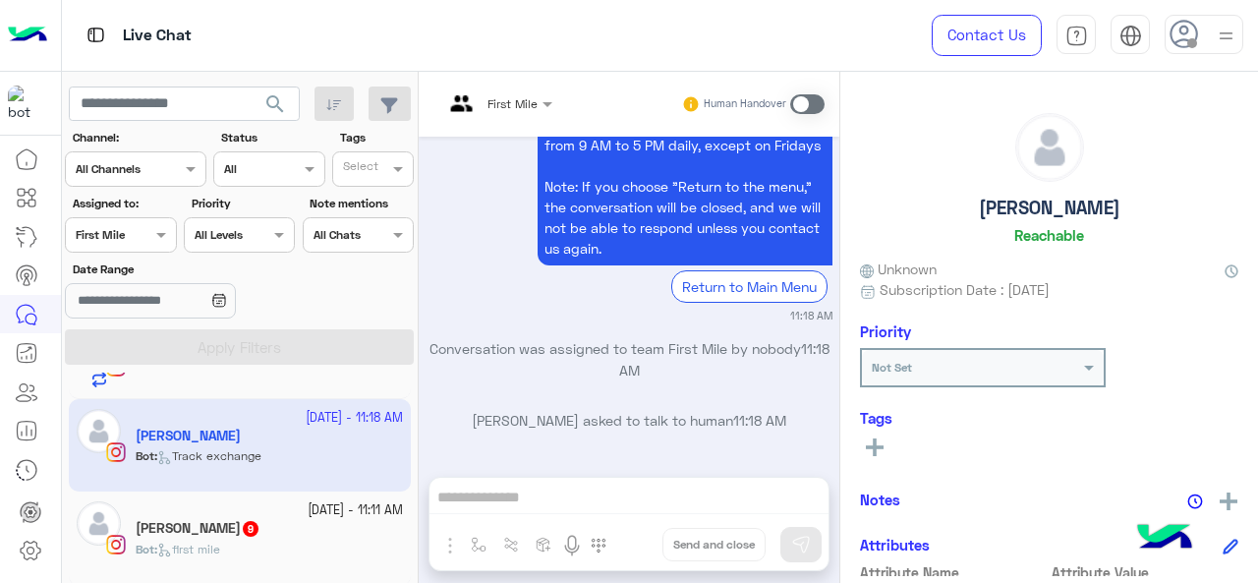
click at [252, 540] on div "Bot : first mile" at bounding box center [269, 557] width 267 height 34
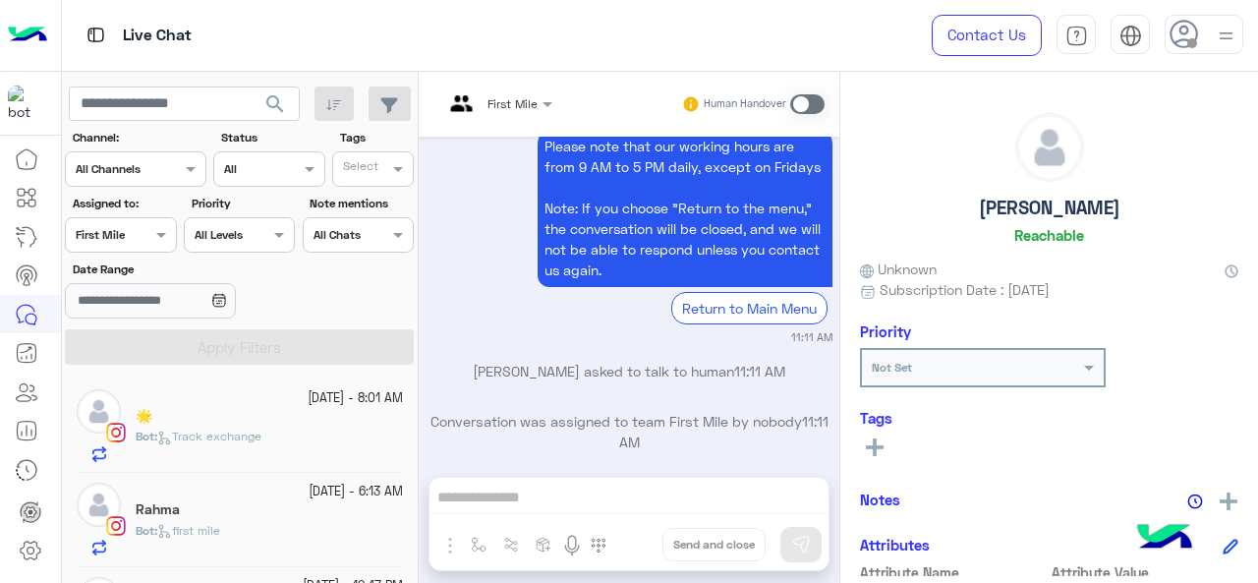
click at [200, 398] on div "11 October - 8:01 AM" at bounding box center [269, 398] width 267 height 19
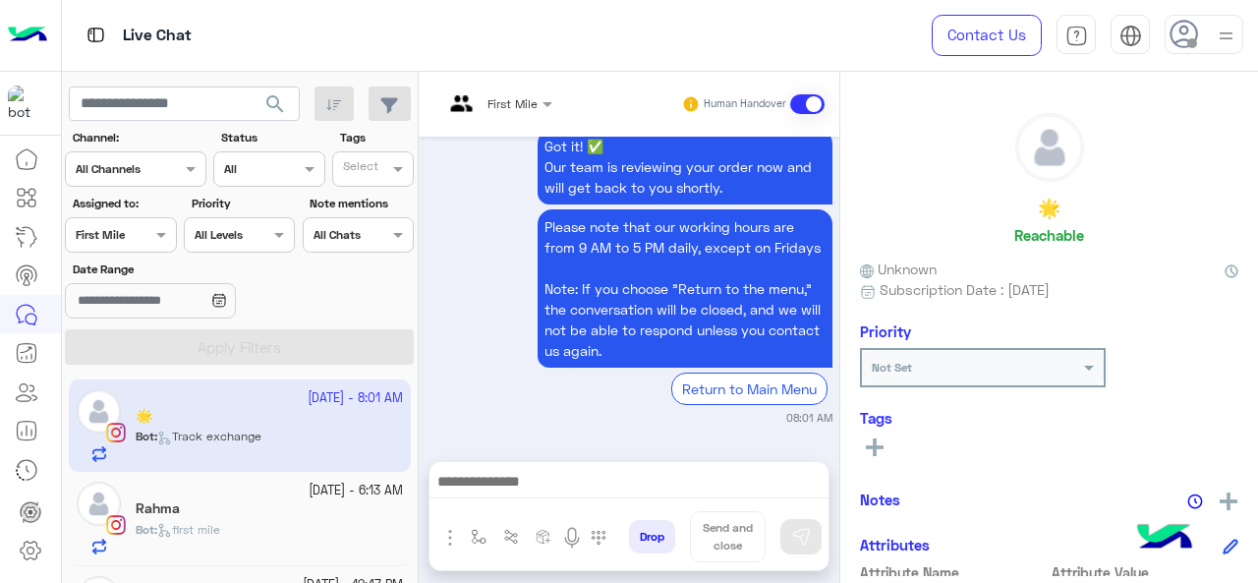
click at [204, 498] on div "11 October - 6:13 AM" at bounding box center [269, 490] width 267 height 19
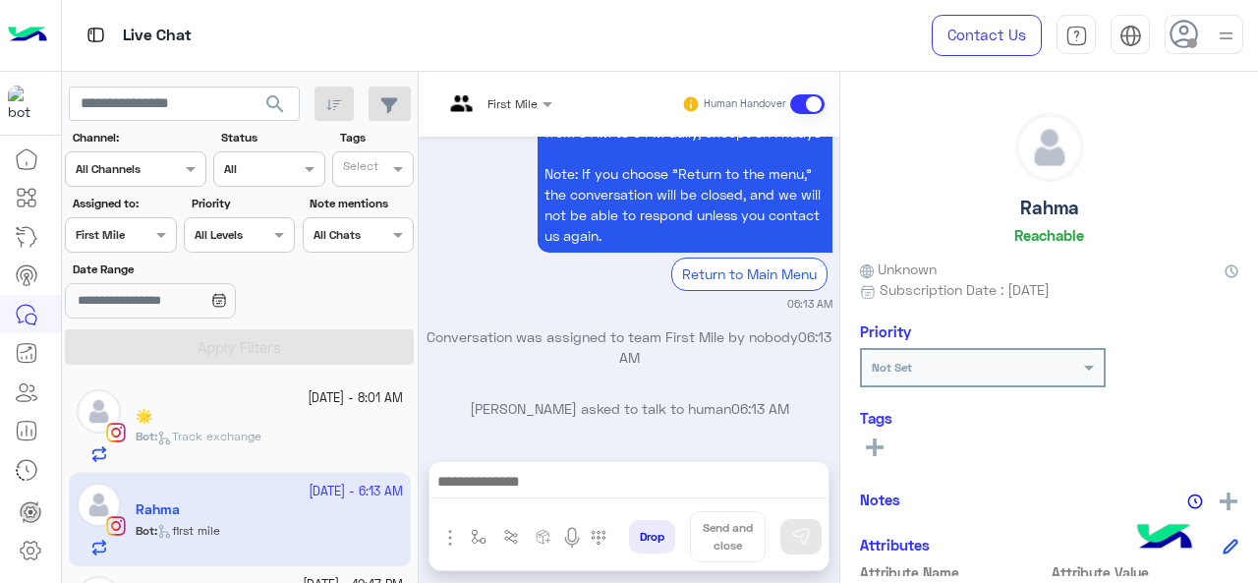
click at [130, 229] on div at bounding box center [120, 232] width 109 height 19
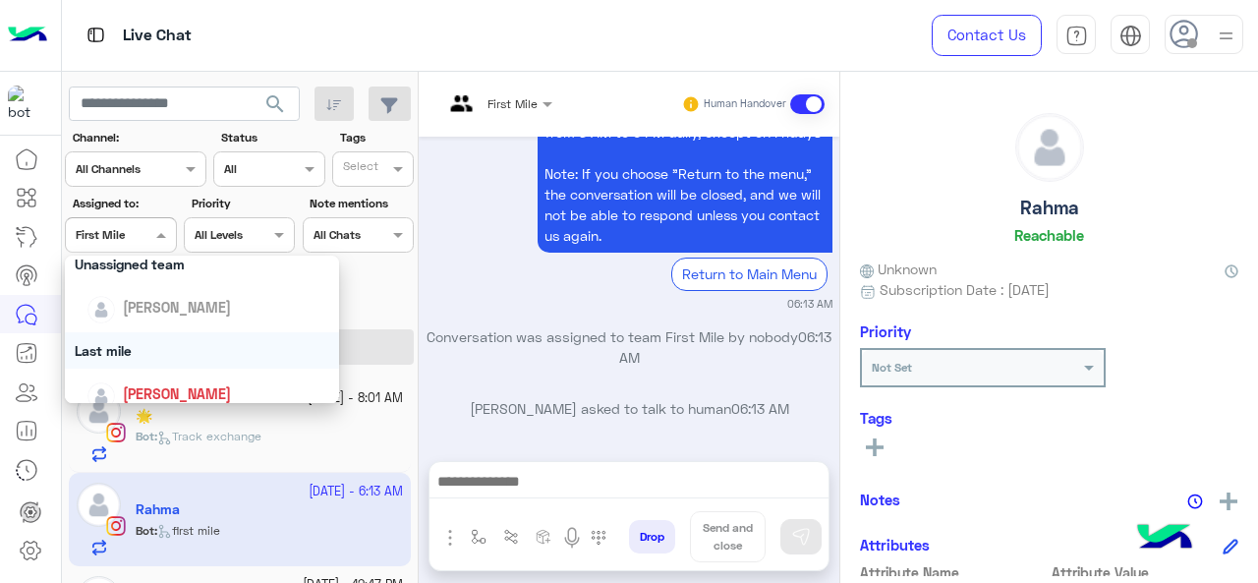
click at [147, 340] on div "Last mile" at bounding box center [202, 350] width 275 height 36
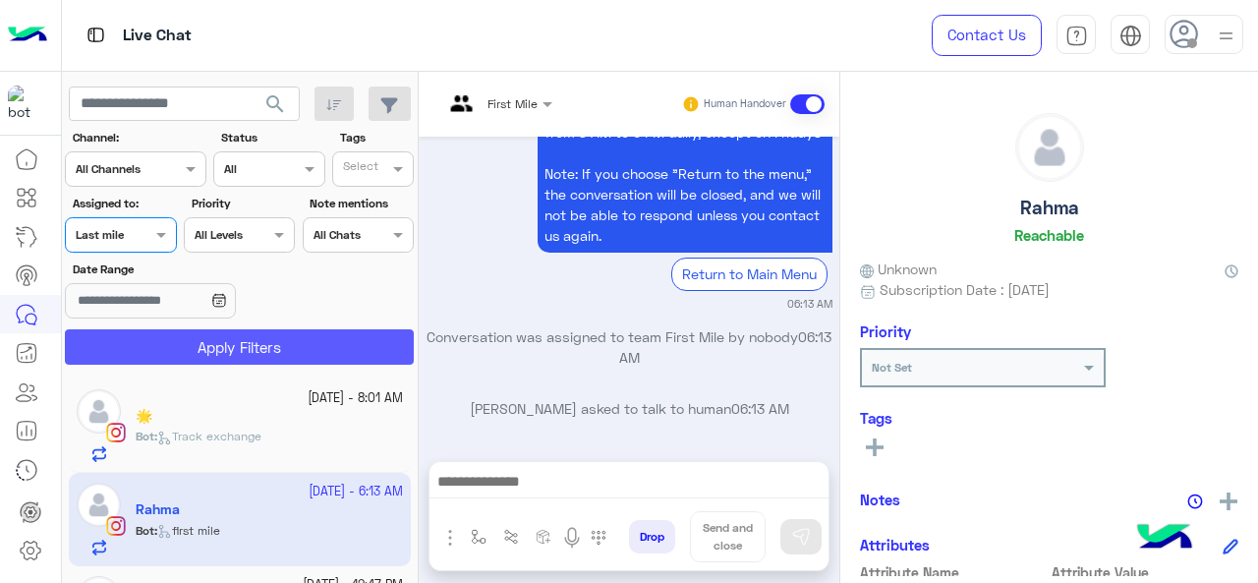
click at [163, 345] on button "Apply Filters" at bounding box center [239, 346] width 349 height 35
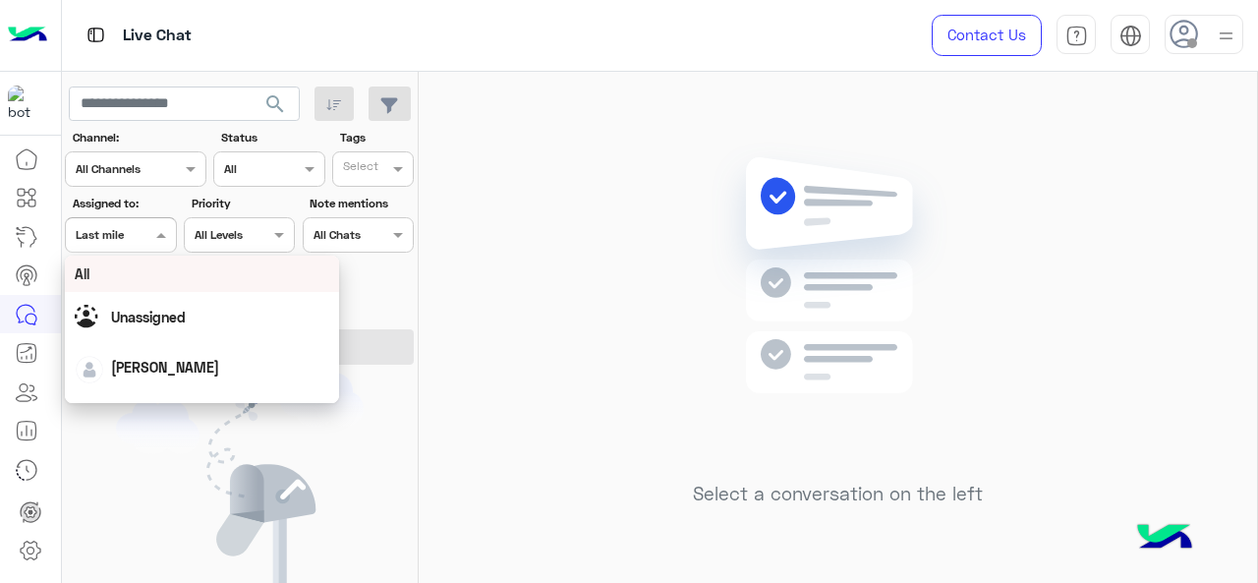
click at [144, 239] on div at bounding box center [120, 232] width 109 height 19
click at [148, 280] on div "All" at bounding box center [202, 273] width 255 height 21
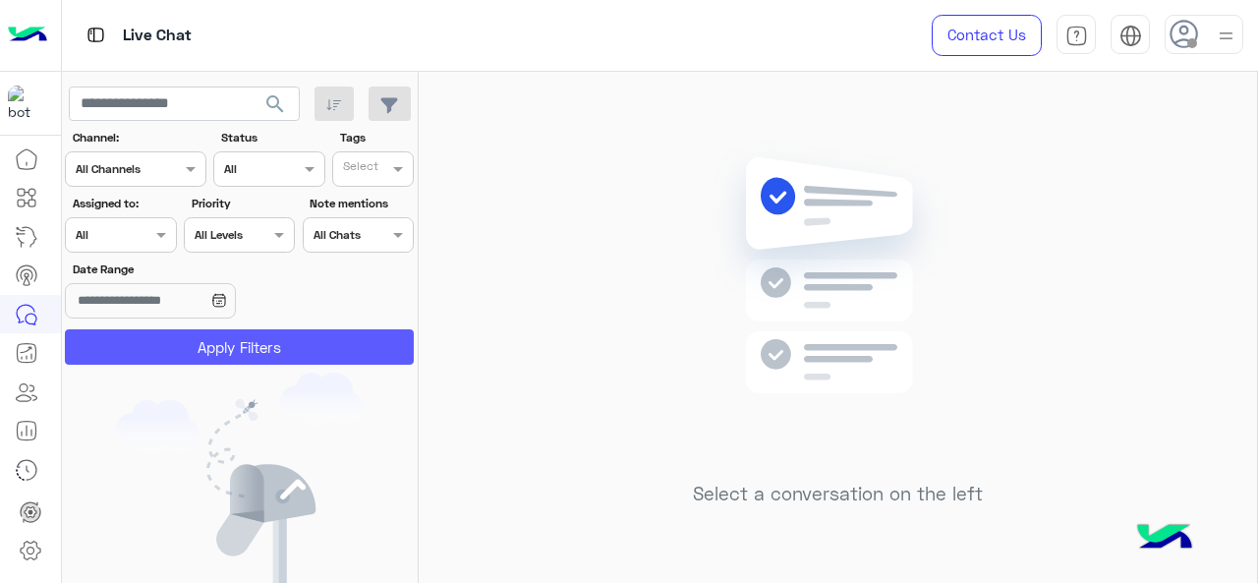
click at [160, 350] on button "Apply Filters" at bounding box center [239, 346] width 349 height 35
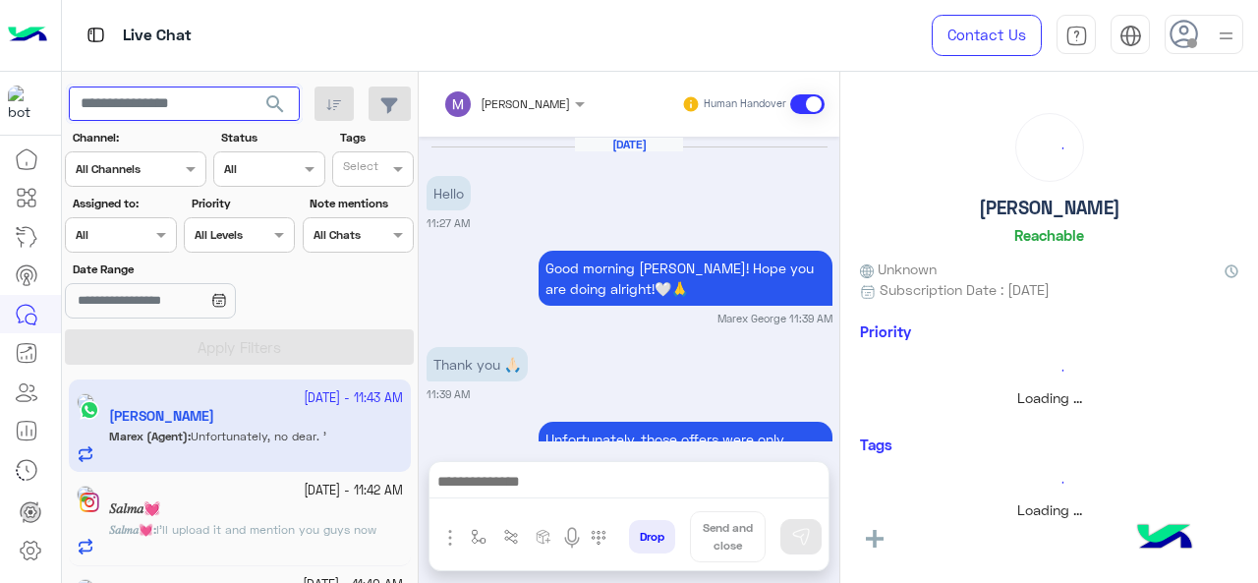
scroll to position [656, 0]
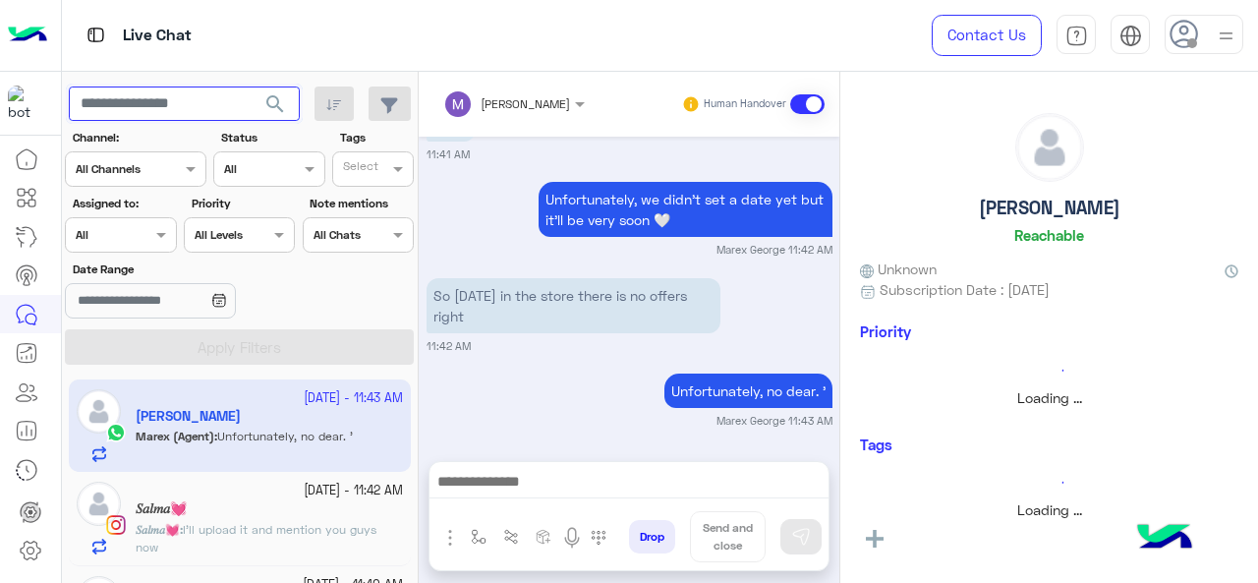
click at [140, 107] on input "text" at bounding box center [184, 103] width 231 height 35
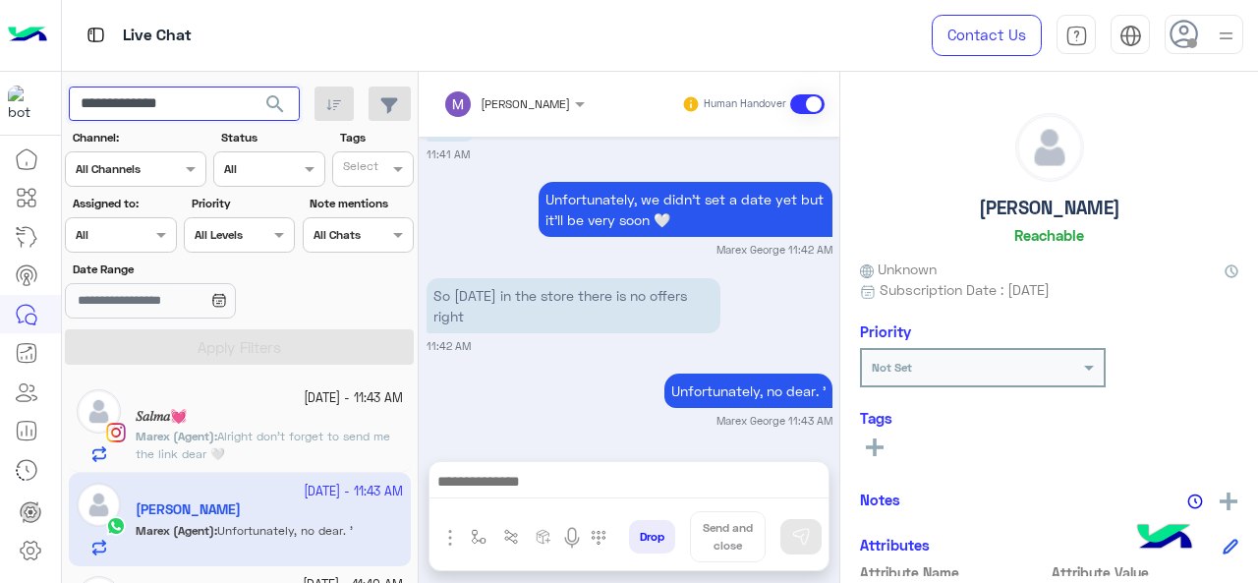
type input "**********"
click at [273, 106] on span "search" at bounding box center [275, 104] width 24 height 24
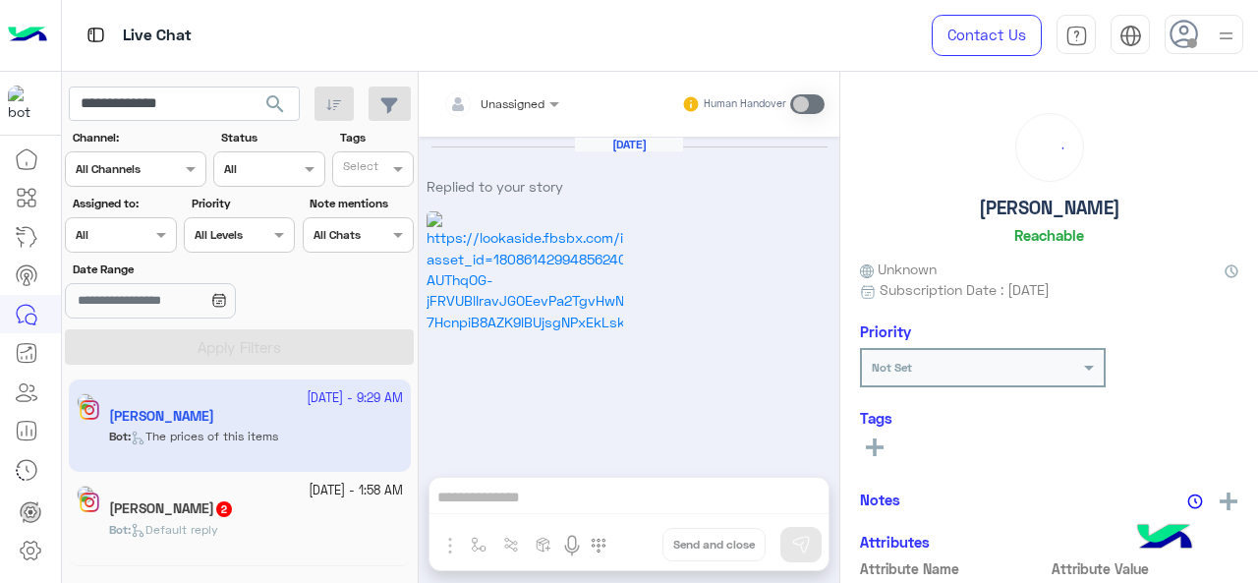
scroll to position [300, 0]
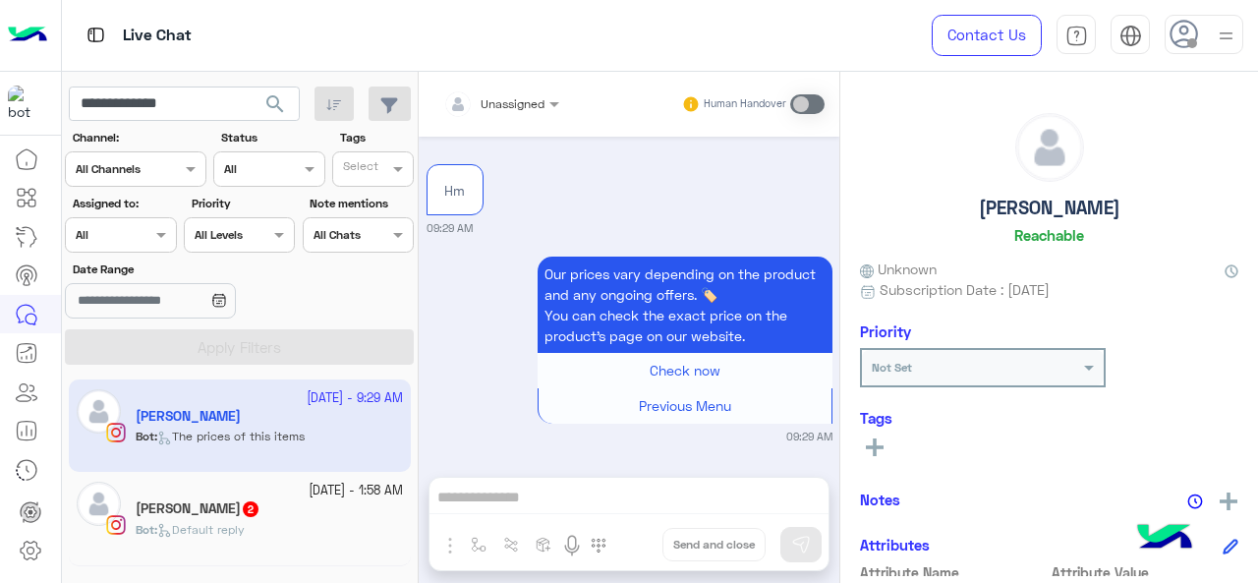
click at [255, 522] on div "Bot : Default reply" at bounding box center [269, 538] width 267 height 34
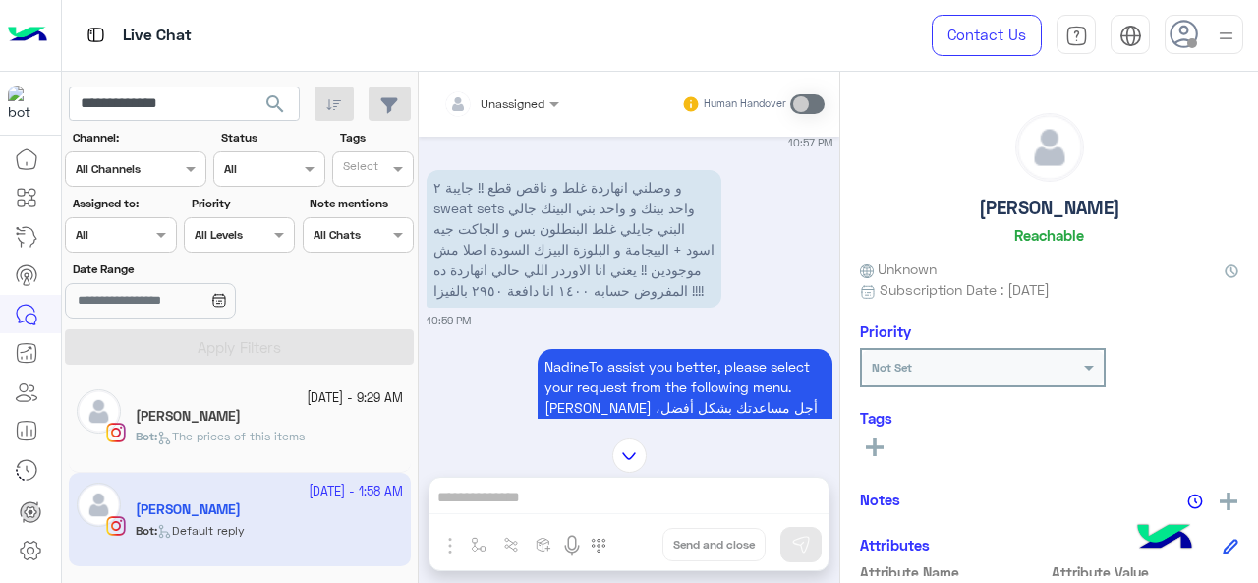
scroll to position [1111, 0]
click at [123, 235] on div at bounding box center [120, 232] width 109 height 19
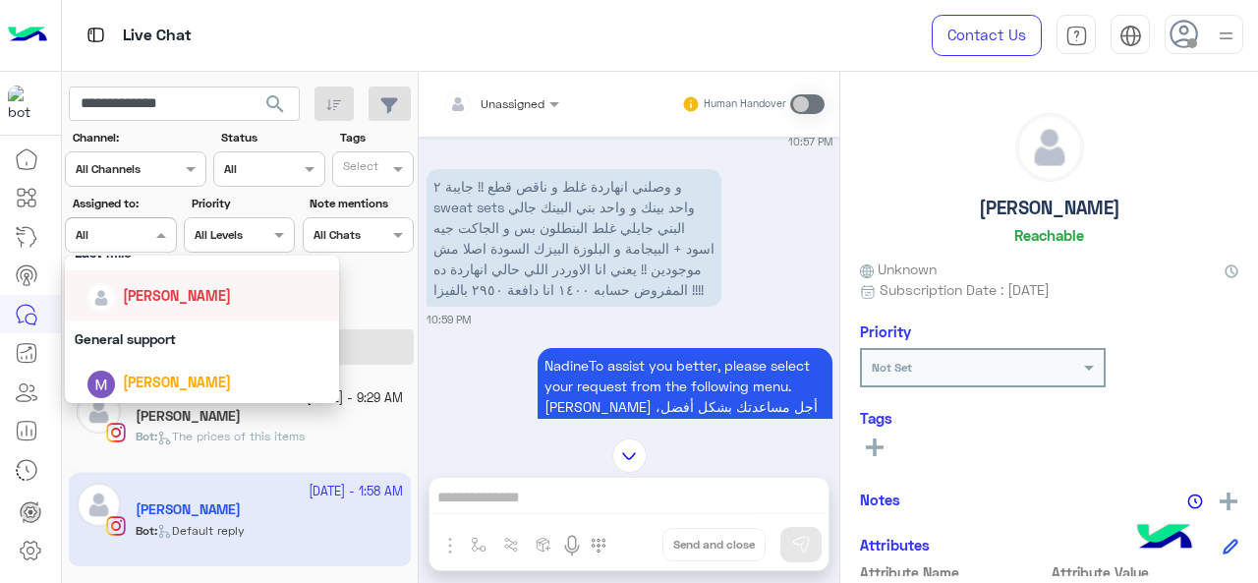
scroll to position [196, 0]
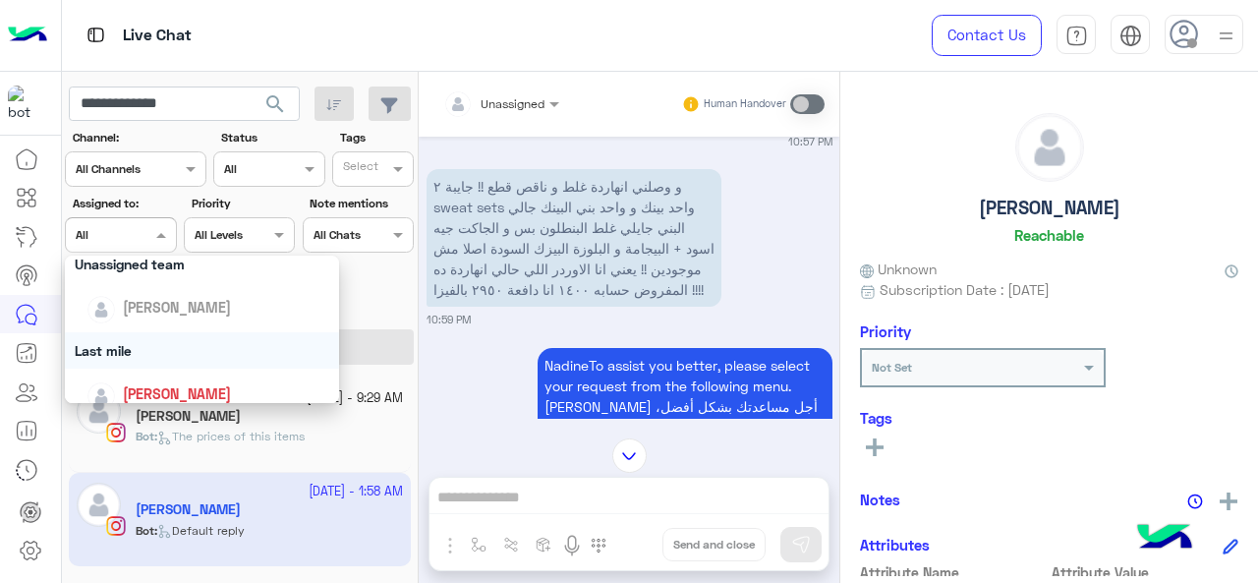
click at [143, 340] on div "Last mile" at bounding box center [202, 350] width 275 height 36
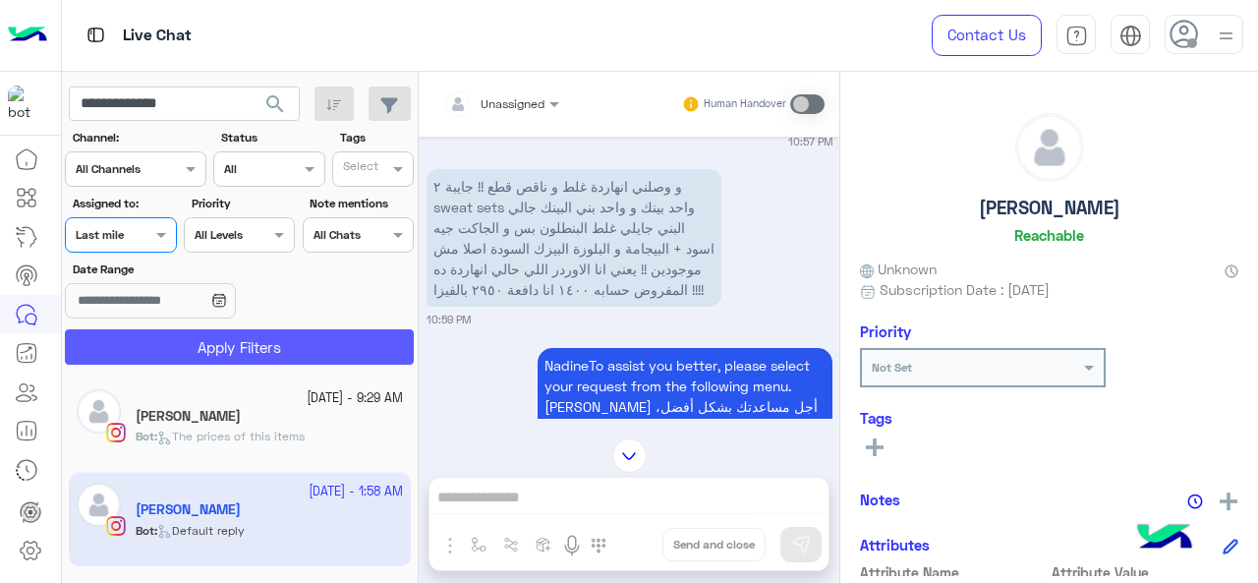
click at [169, 337] on button "Apply Filters" at bounding box center [239, 346] width 349 height 35
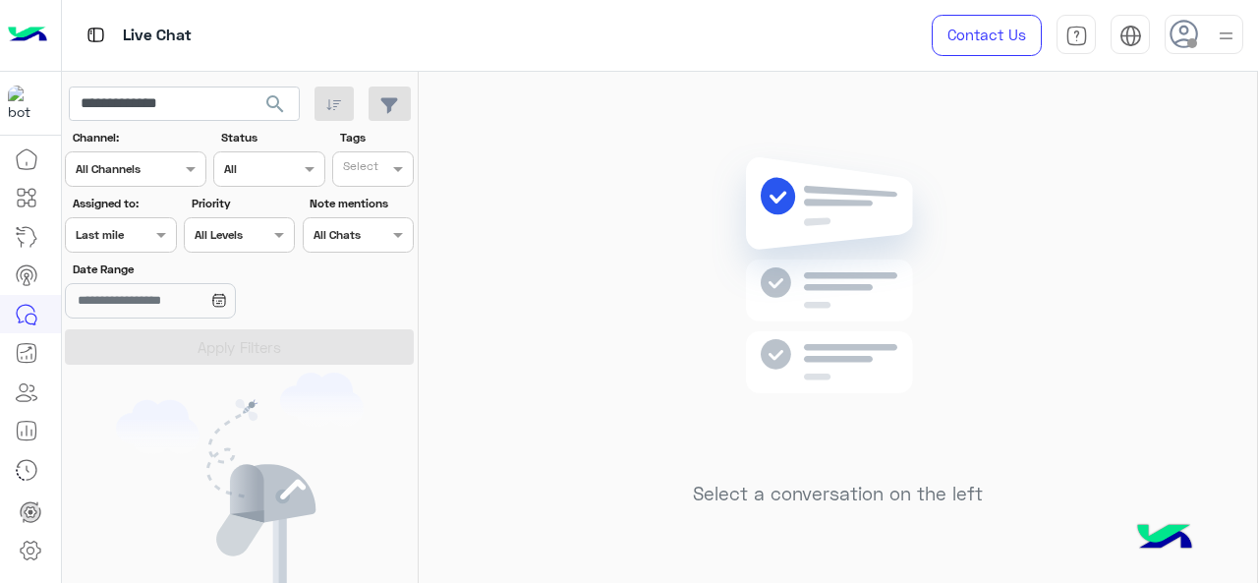
click at [148, 225] on div at bounding box center [120, 232] width 109 height 19
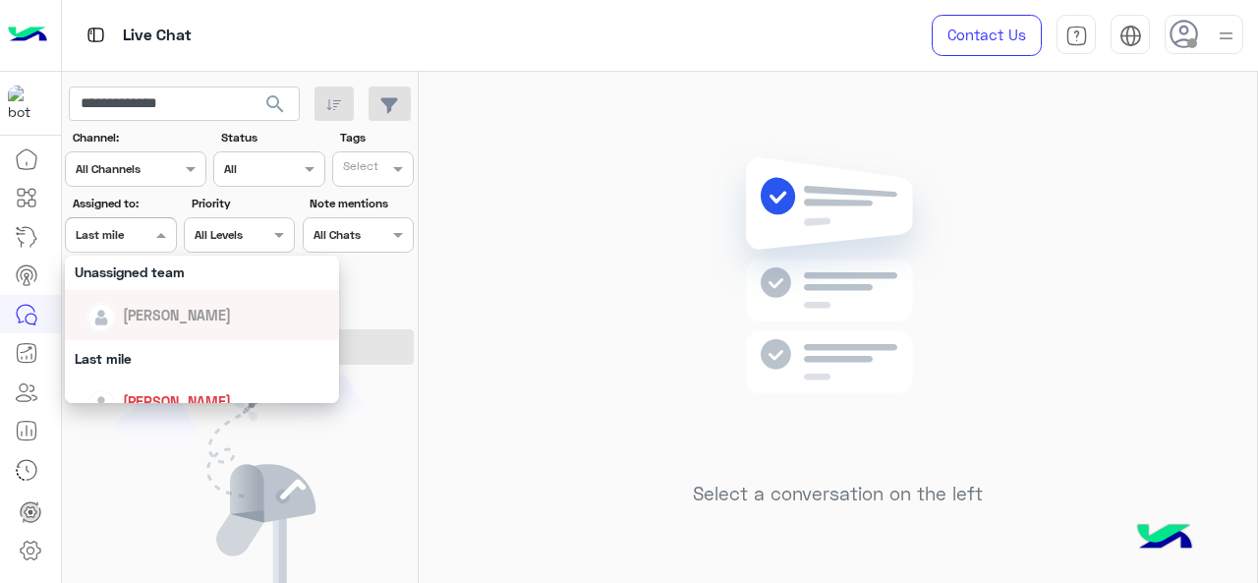
scroll to position [90, 0]
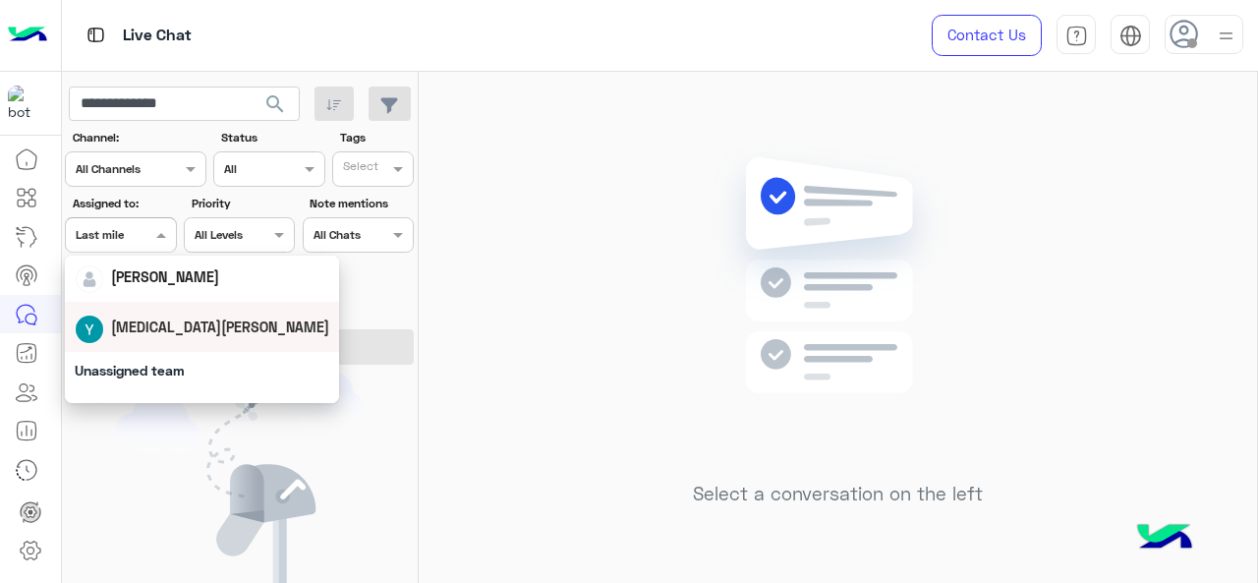
click at [621, 315] on div "Select a conversation on the left" at bounding box center [838, 331] width 838 height 519
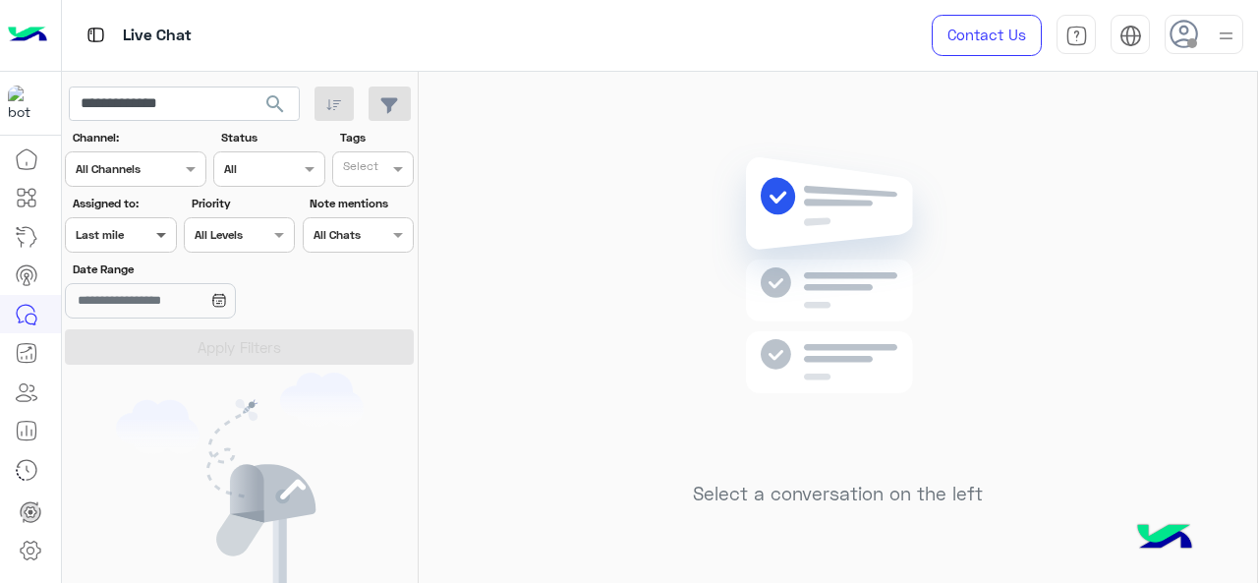
click at [155, 231] on span at bounding box center [163, 234] width 25 height 21
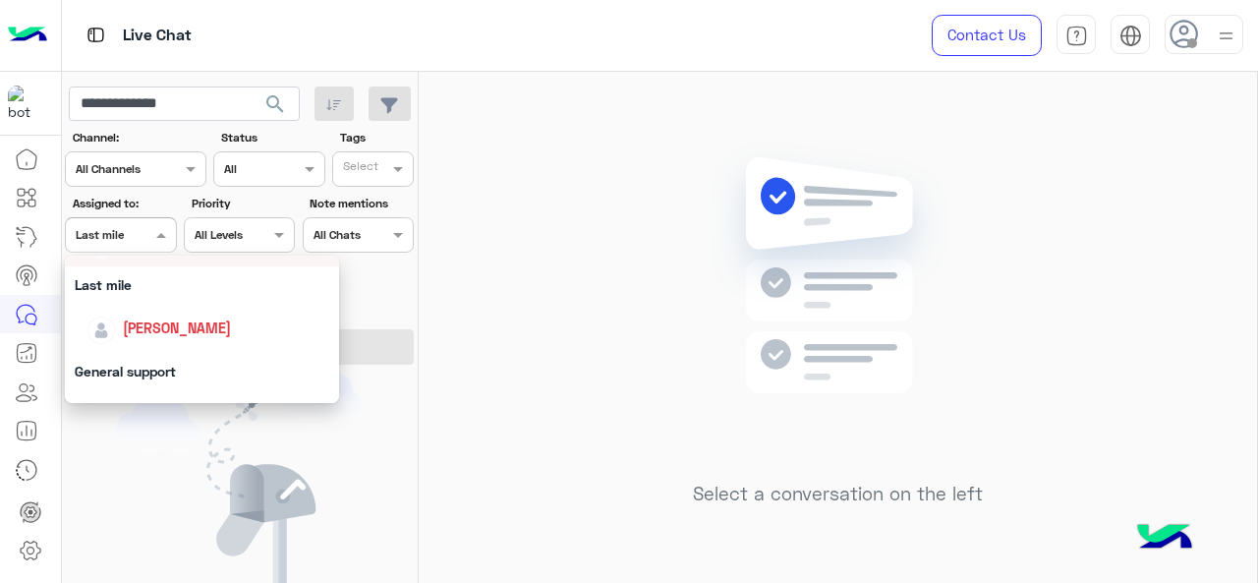
scroll to position [278, 0]
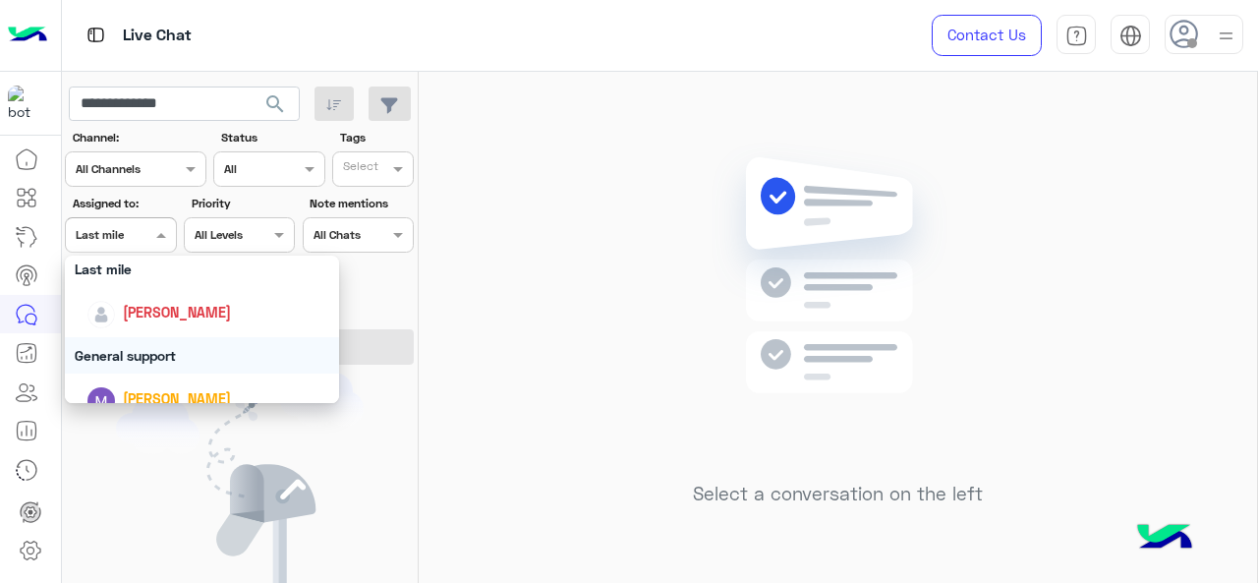
click at [150, 363] on div "General support" at bounding box center [202, 355] width 275 height 36
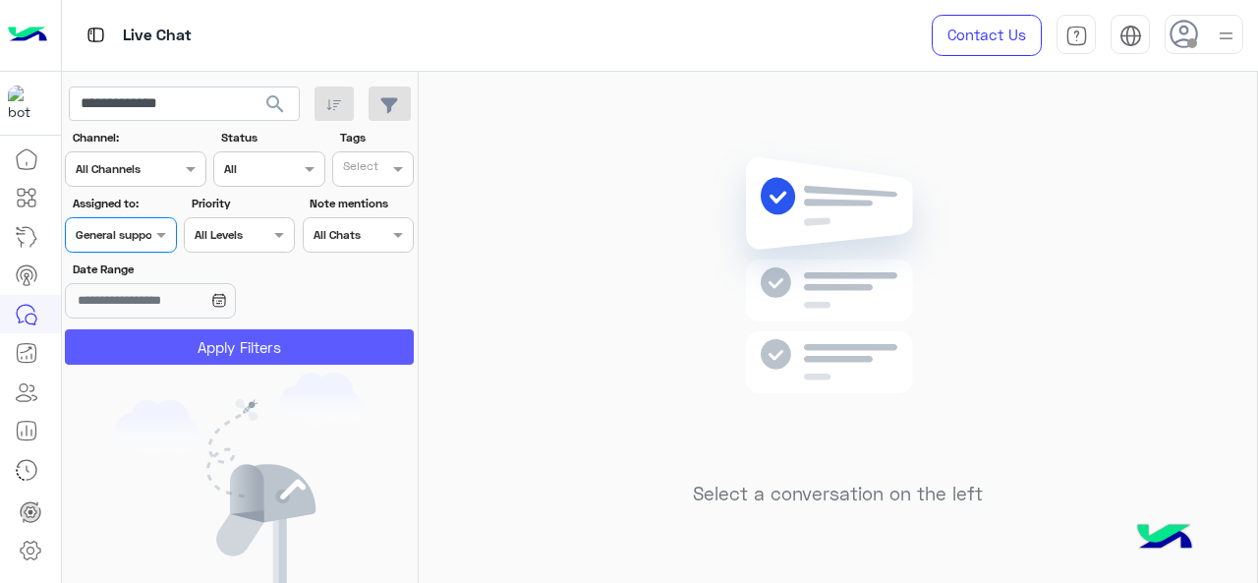
click at [176, 345] on button "Apply Filters" at bounding box center [239, 346] width 349 height 35
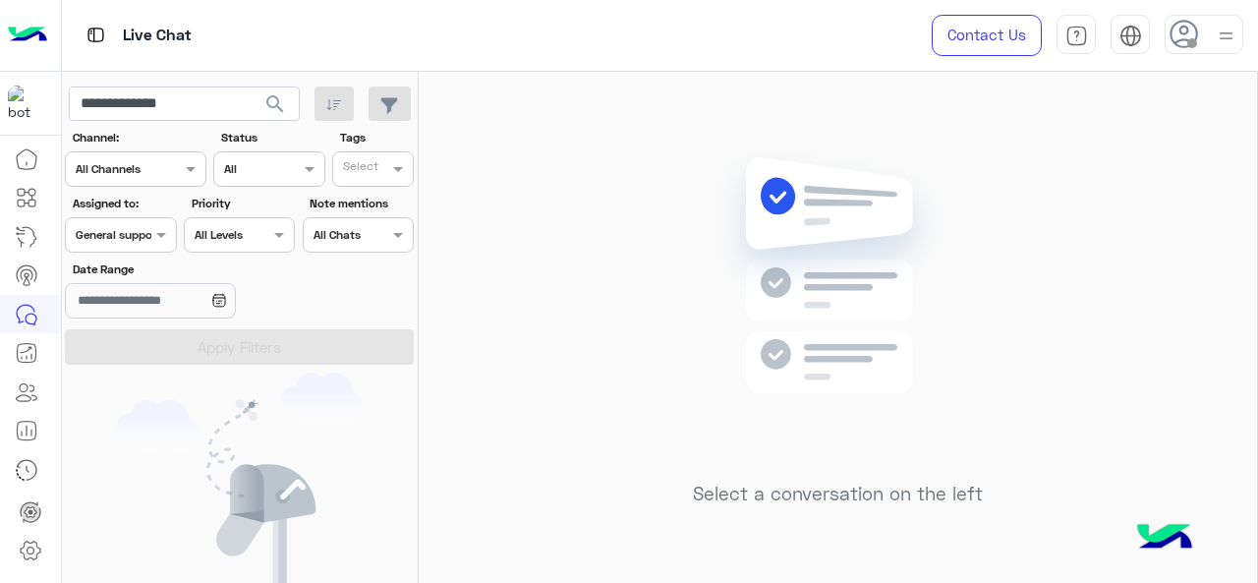
click at [147, 245] on div "Assigned on General support" at bounding box center [120, 234] width 111 height 35
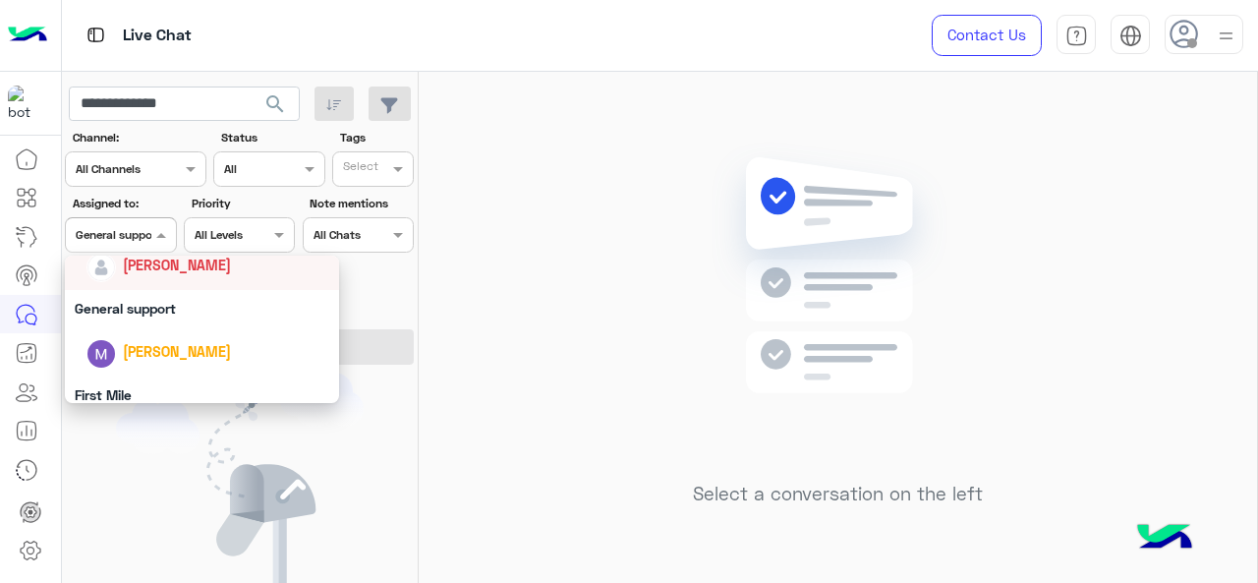
scroll to position [330, 0]
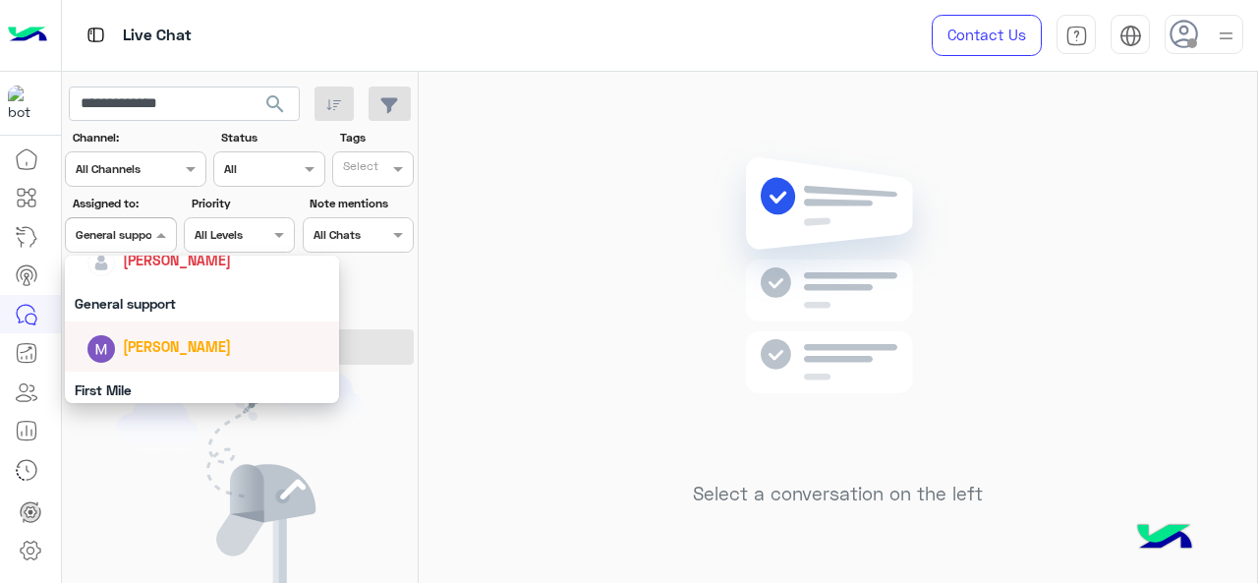
click at [156, 347] on span "[PERSON_NAME]" at bounding box center [177, 346] width 108 height 17
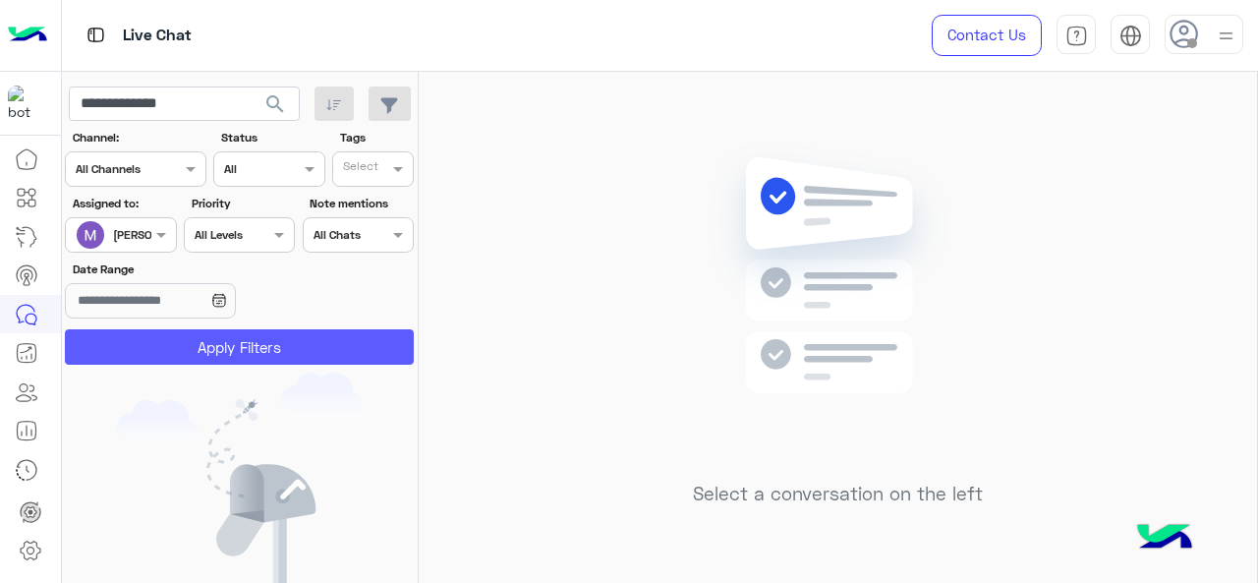
click at [156, 347] on button "Apply Filters" at bounding box center [239, 346] width 349 height 35
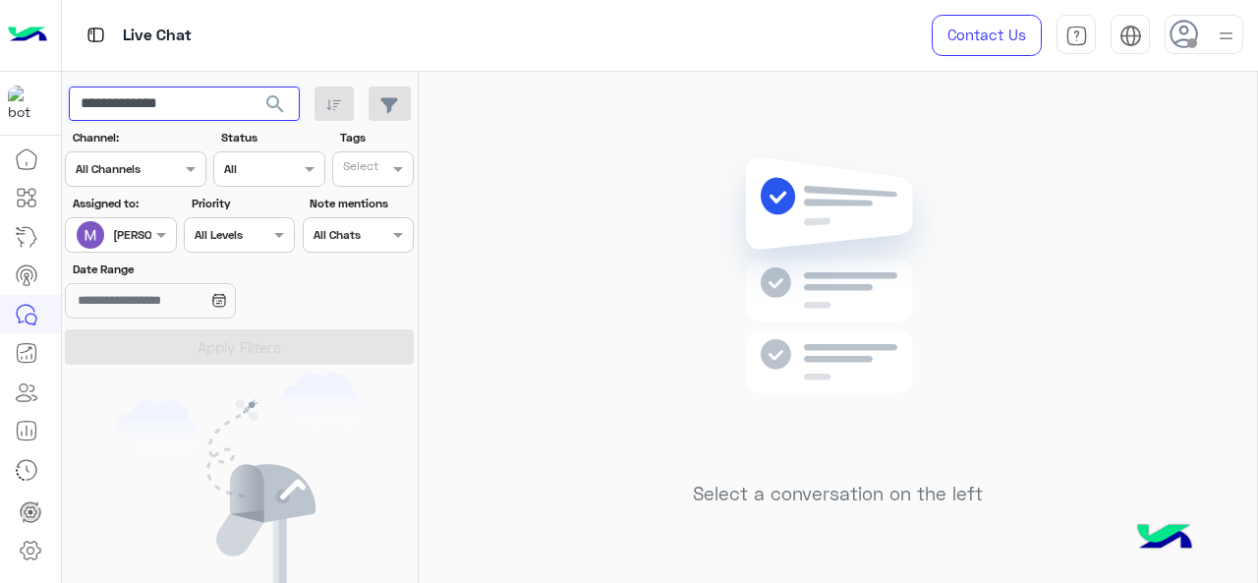
click at [195, 104] on input "**********" at bounding box center [184, 103] width 231 height 35
click at [276, 105] on span "search" at bounding box center [275, 104] width 24 height 24
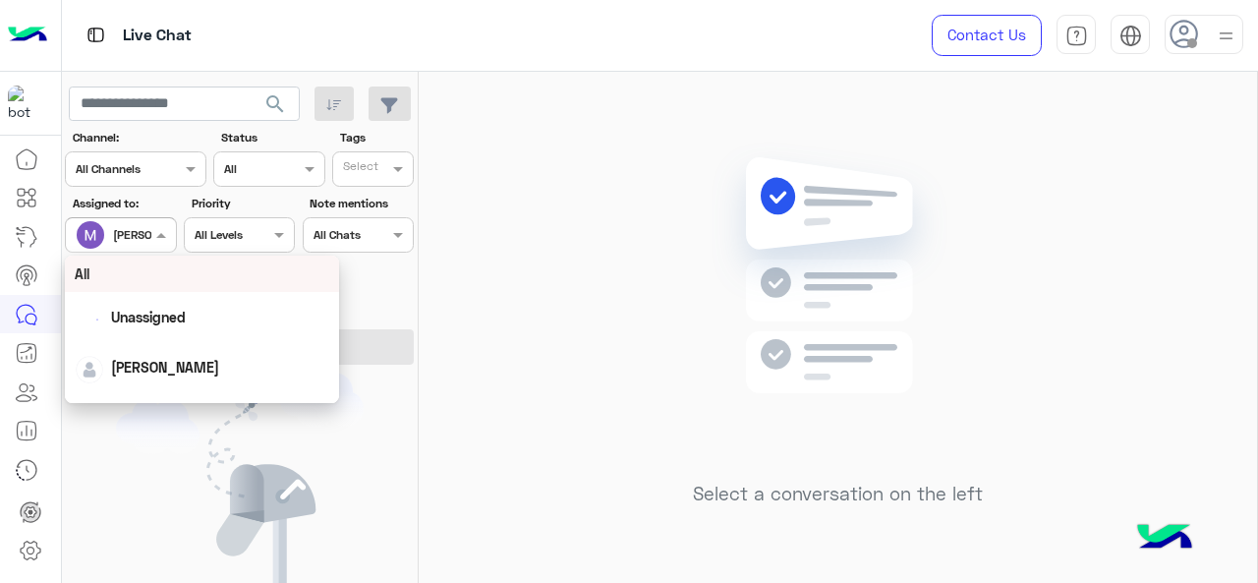
click at [143, 230] on div at bounding box center [120, 232] width 109 height 19
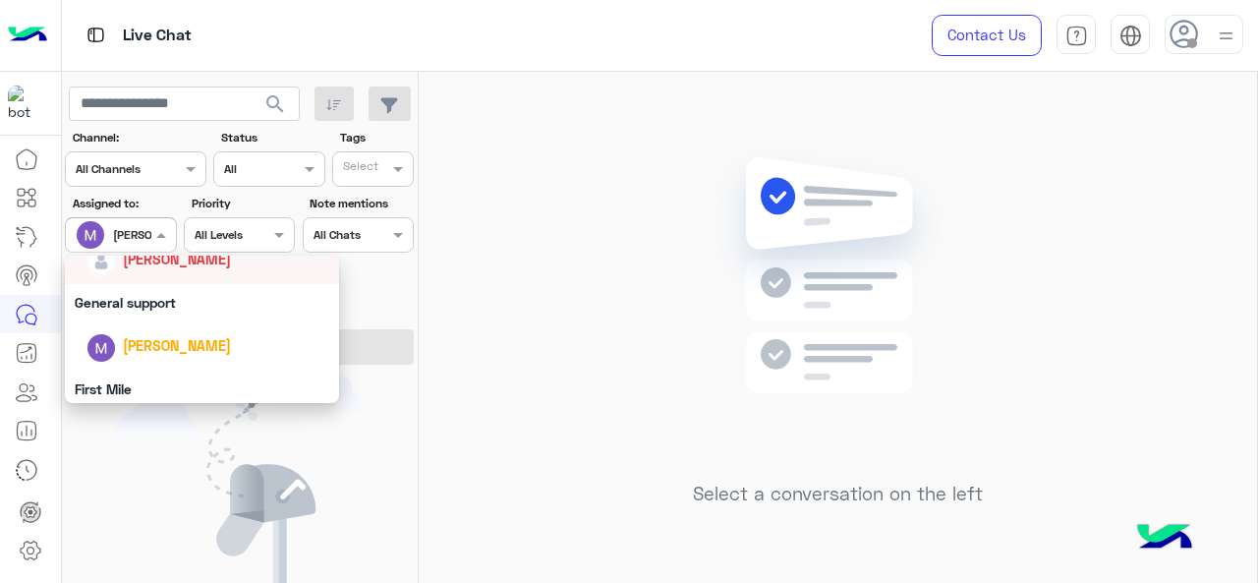
scroll to position [308, 0]
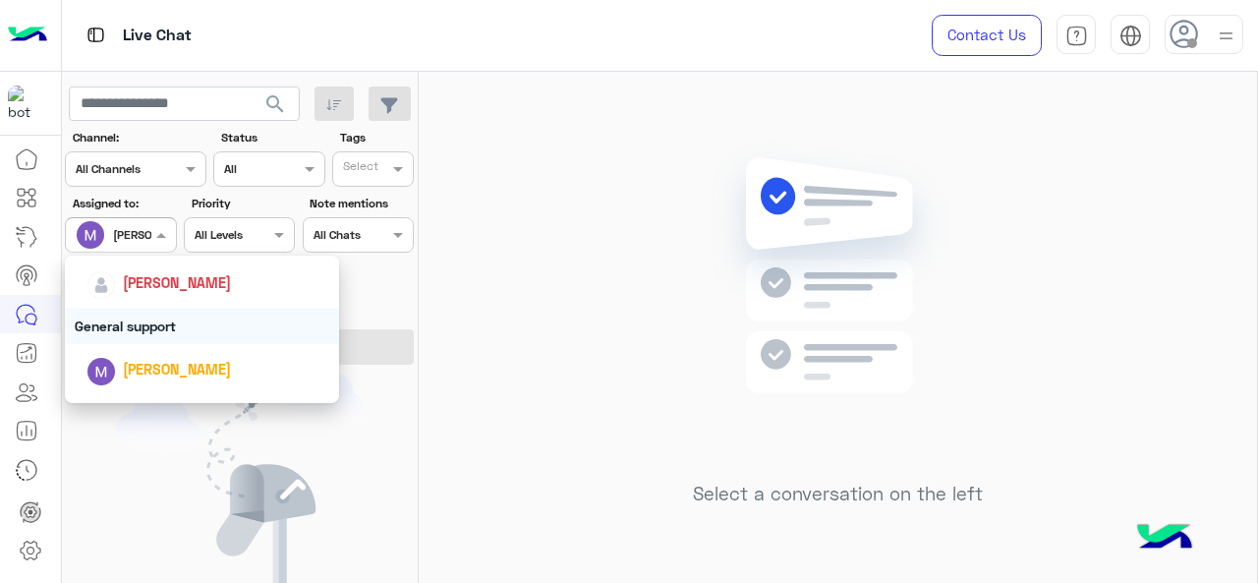
click at [162, 335] on div "General support" at bounding box center [202, 326] width 275 height 36
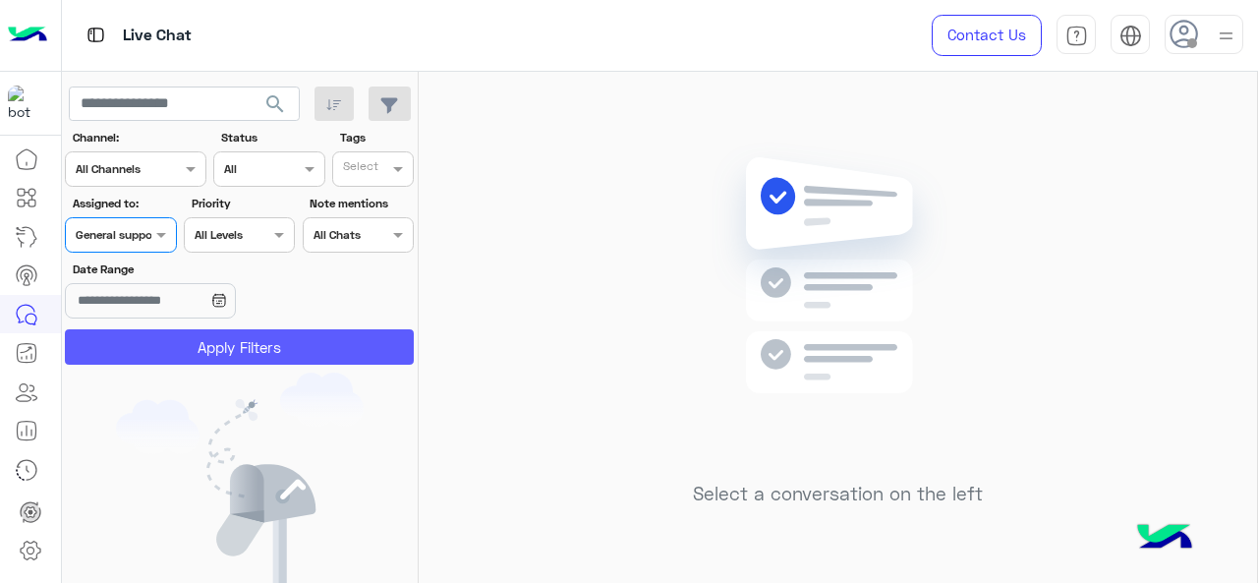
click at [162, 335] on button "Apply Filters" at bounding box center [239, 346] width 349 height 35
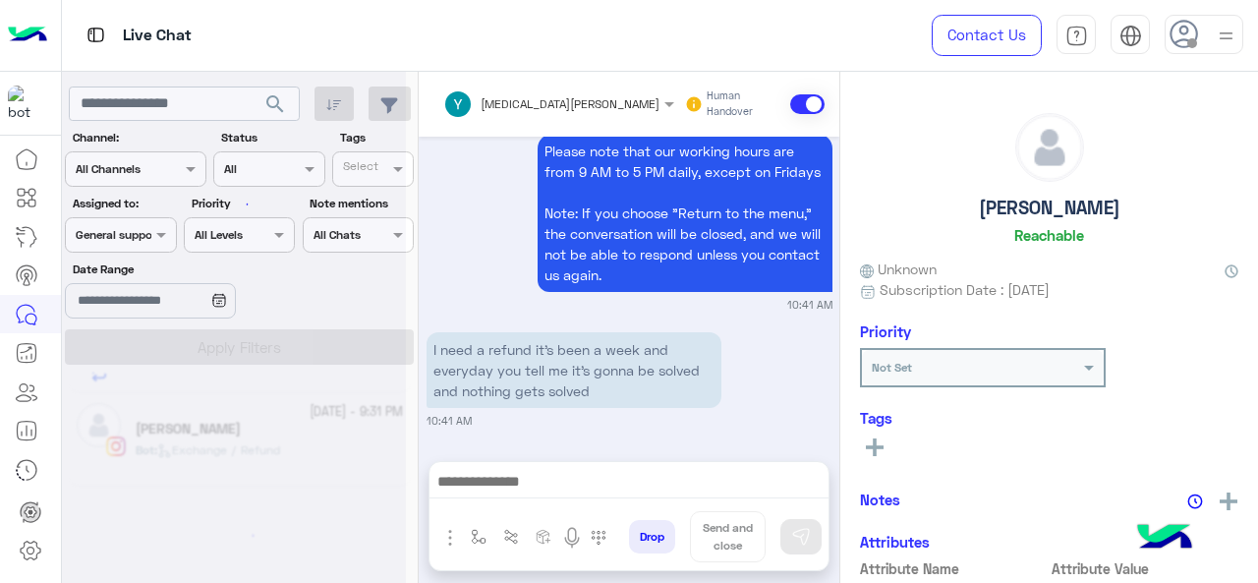
scroll to position [75, 0]
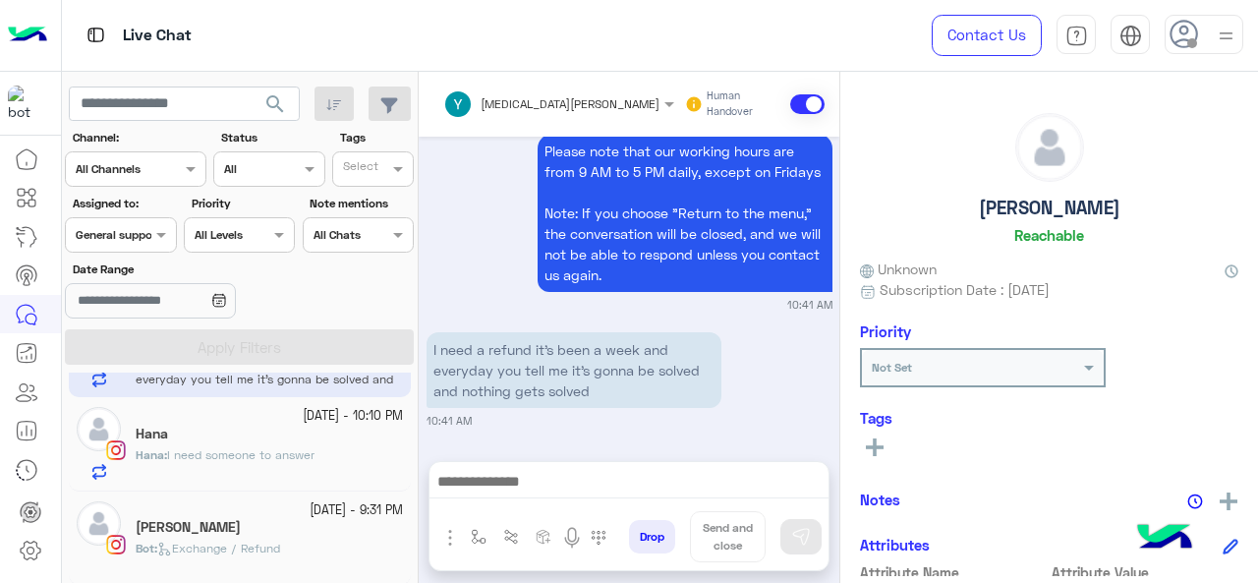
click at [208, 540] on span "Exchange / Refund" at bounding box center [218, 547] width 123 height 15
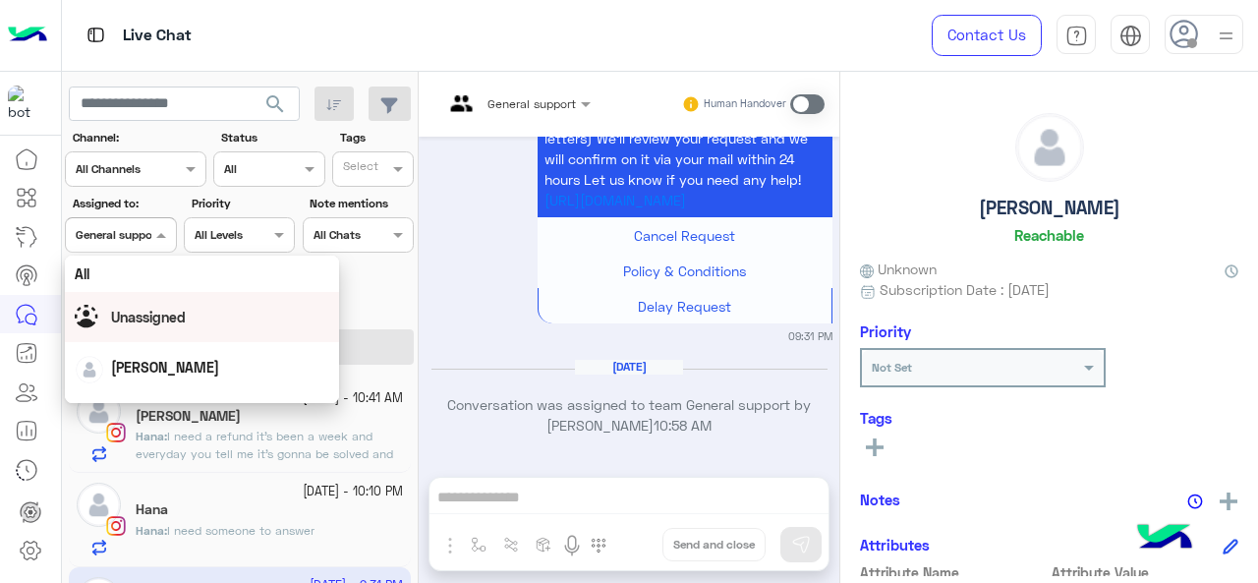
drag, startPoint x: 120, startPoint y: 240, endPoint x: 131, endPoint y: 331, distance: 92.0
click at [131, 331] on body "Live Chat Contact Us Help Center عربي English search Channel: Channel All Chann…" at bounding box center [629, 291] width 1258 height 583
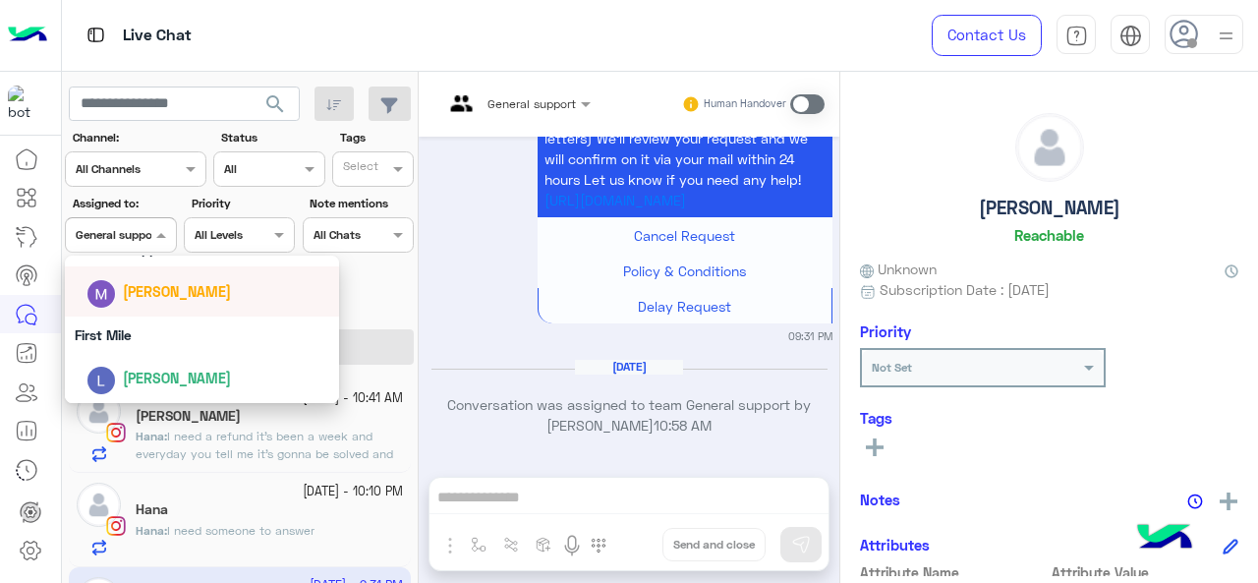
click at [141, 288] on span "[PERSON_NAME]" at bounding box center [177, 291] width 108 height 17
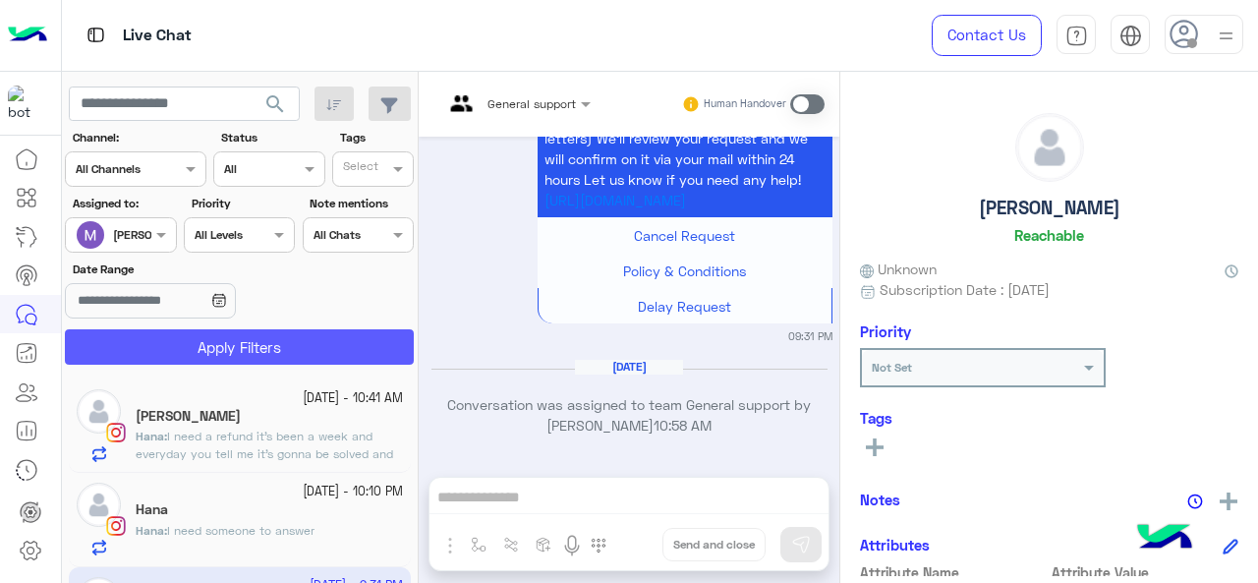
click at [165, 333] on button "Apply Filters" at bounding box center [239, 346] width 349 height 35
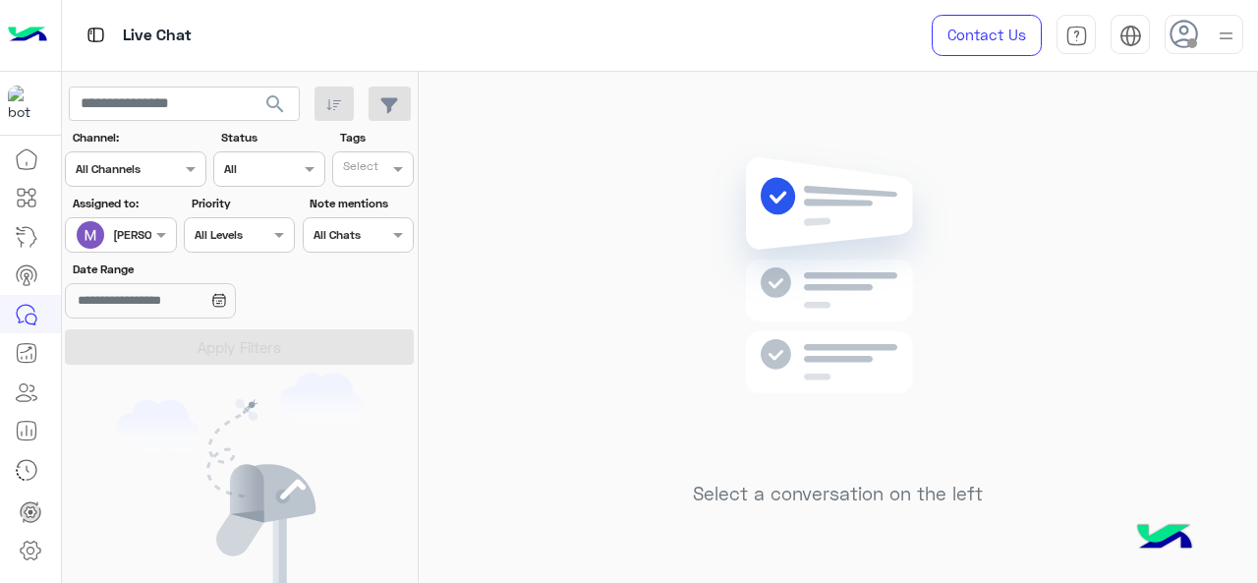
click at [149, 237] on div at bounding box center [120, 232] width 109 height 19
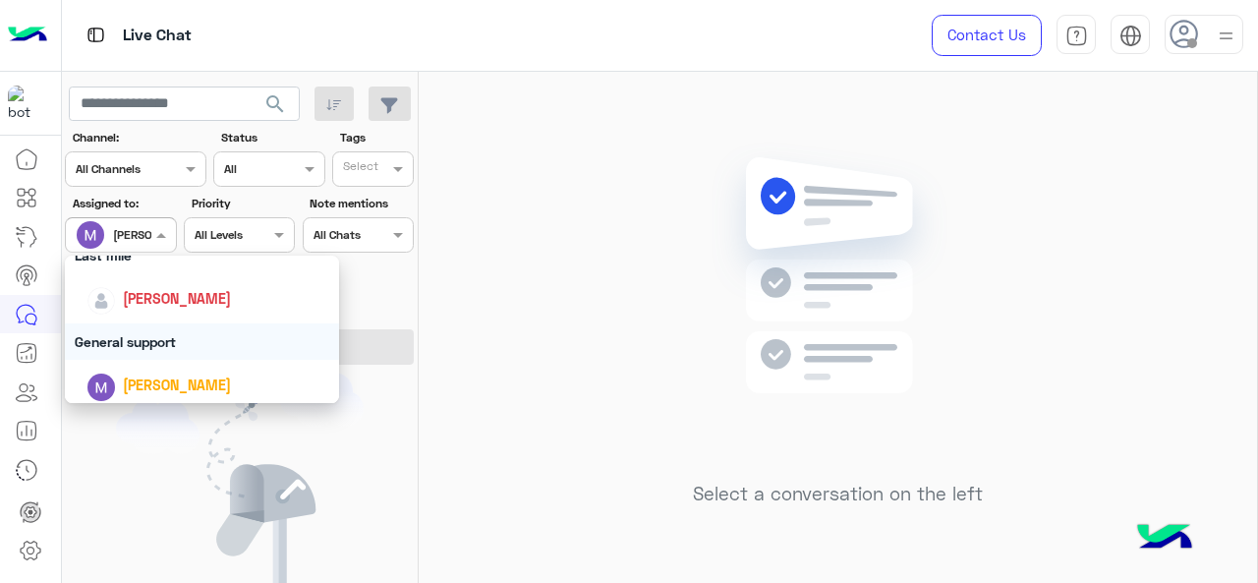
scroll to position [293, 0]
click at [160, 335] on div "General support" at bounding box center [202, 340] width 275 height 36
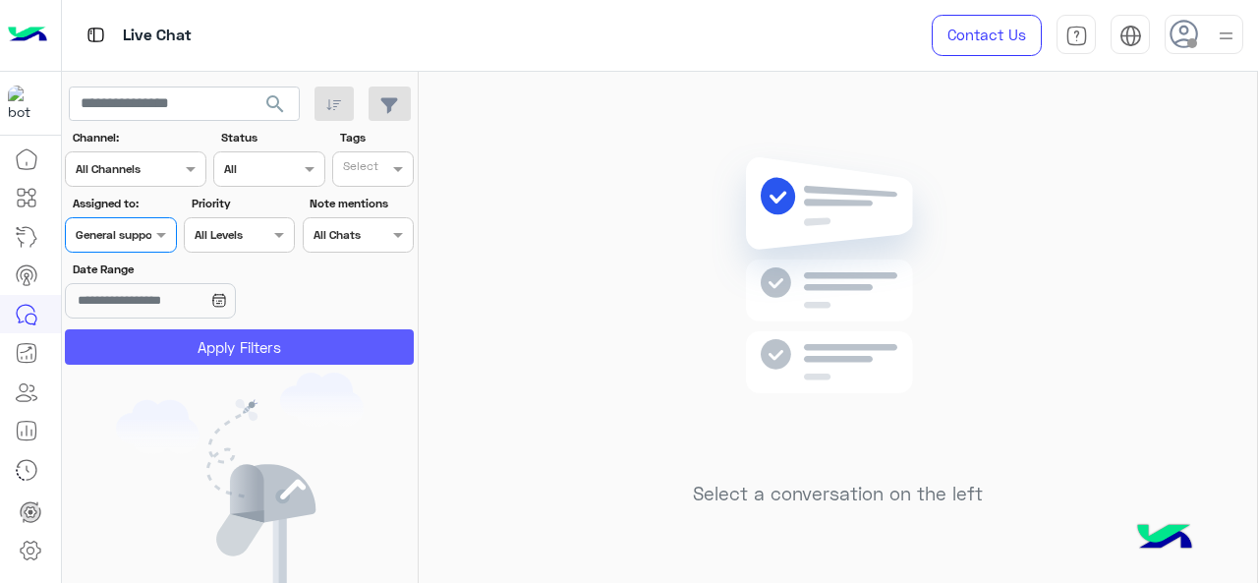
click at [160, 335] on button "Apply Filters" at bounding box center [239, 346] width 349 height 35
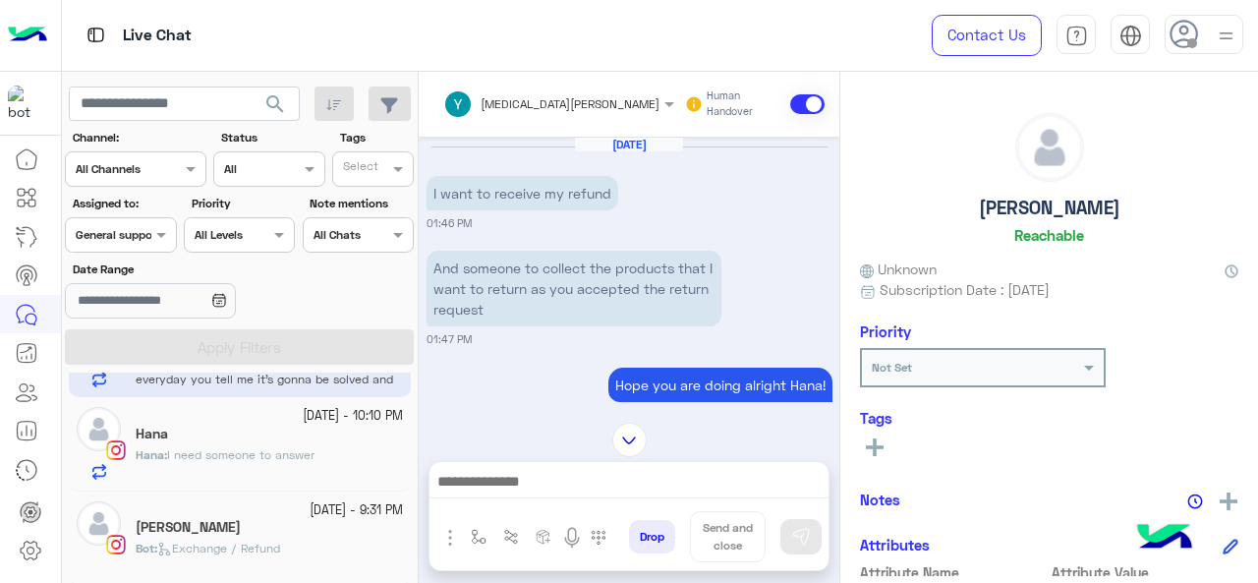
scroll to position [892, 0]
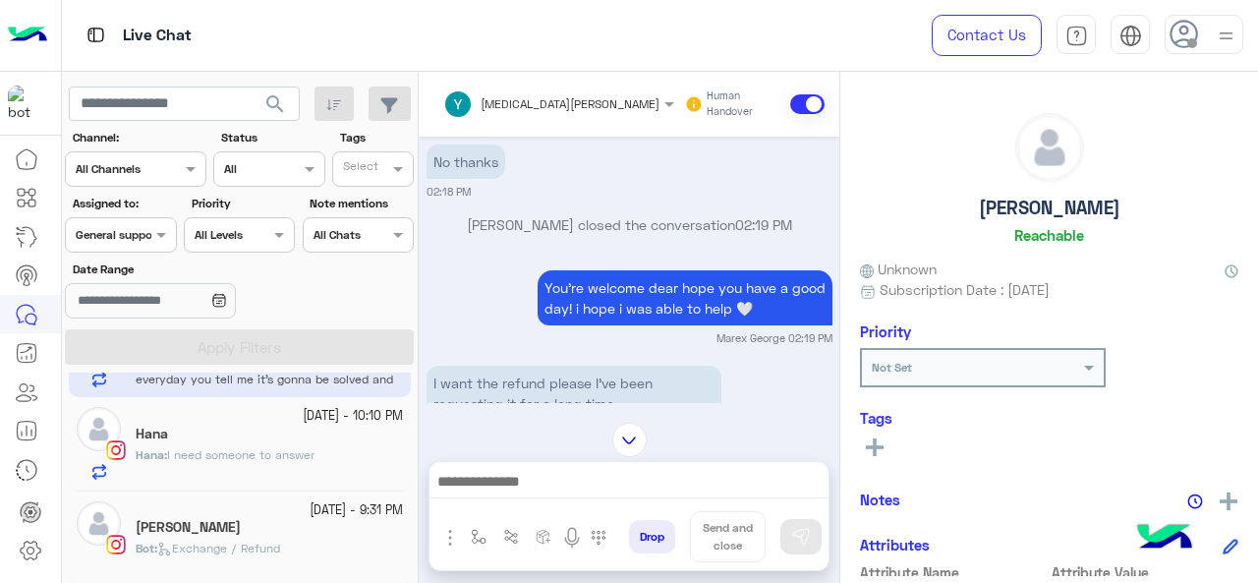
click at [300, 440] on div "Hana" at bounding box center [269, 435] width 267 height 21
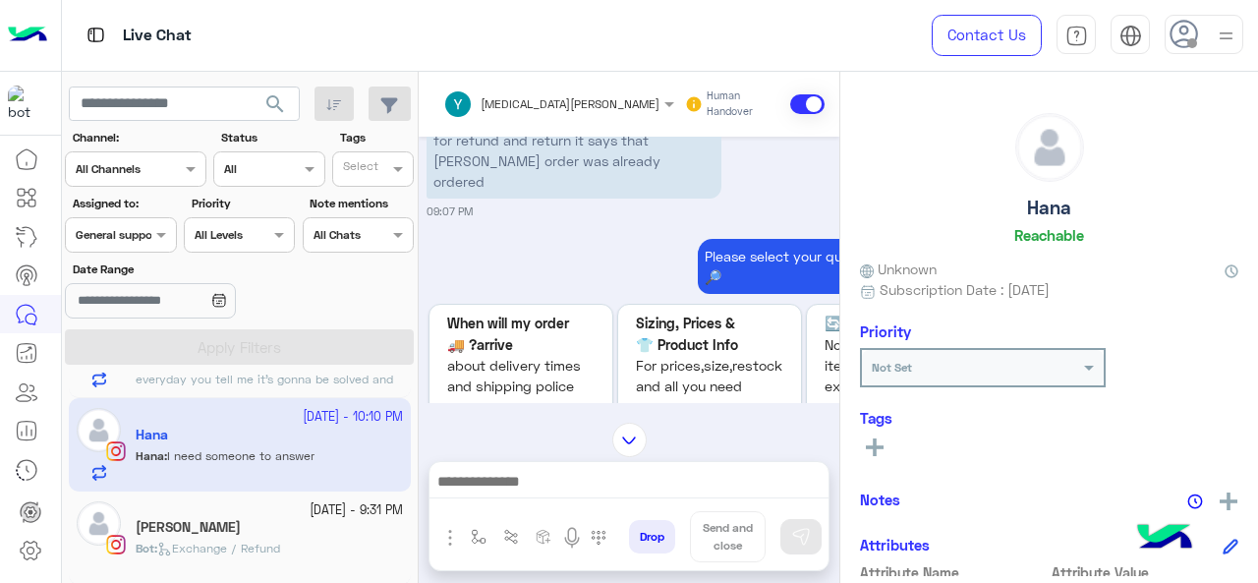
scroll to position [385, 0]
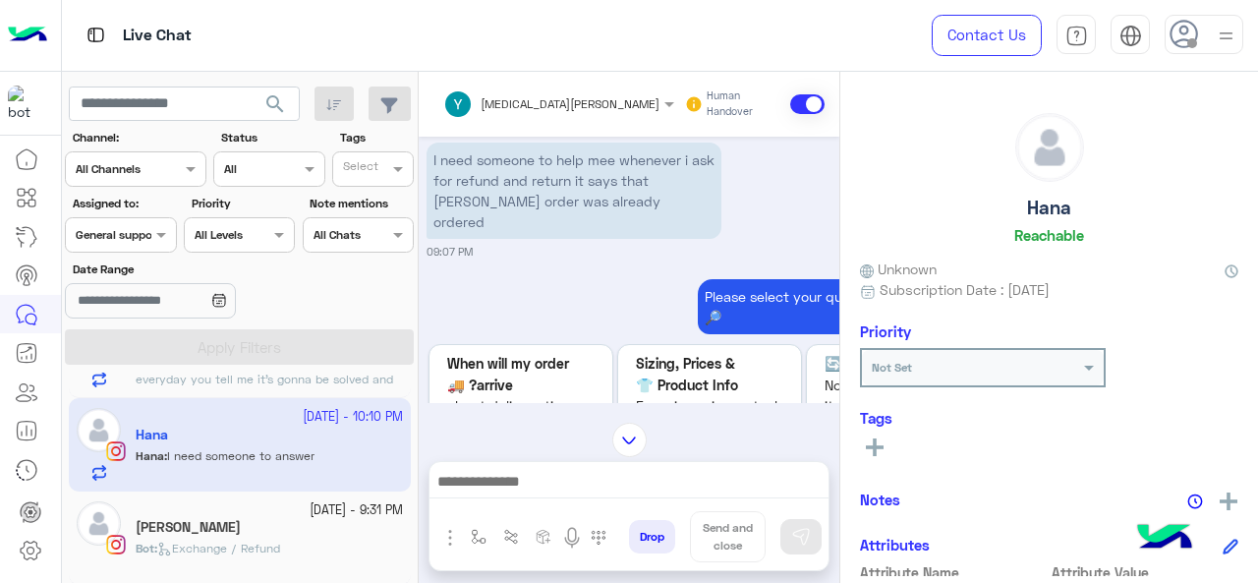
click at [246, 524] on div "Manar Tarek" at bounding box center [269, 529] width 267 height 21
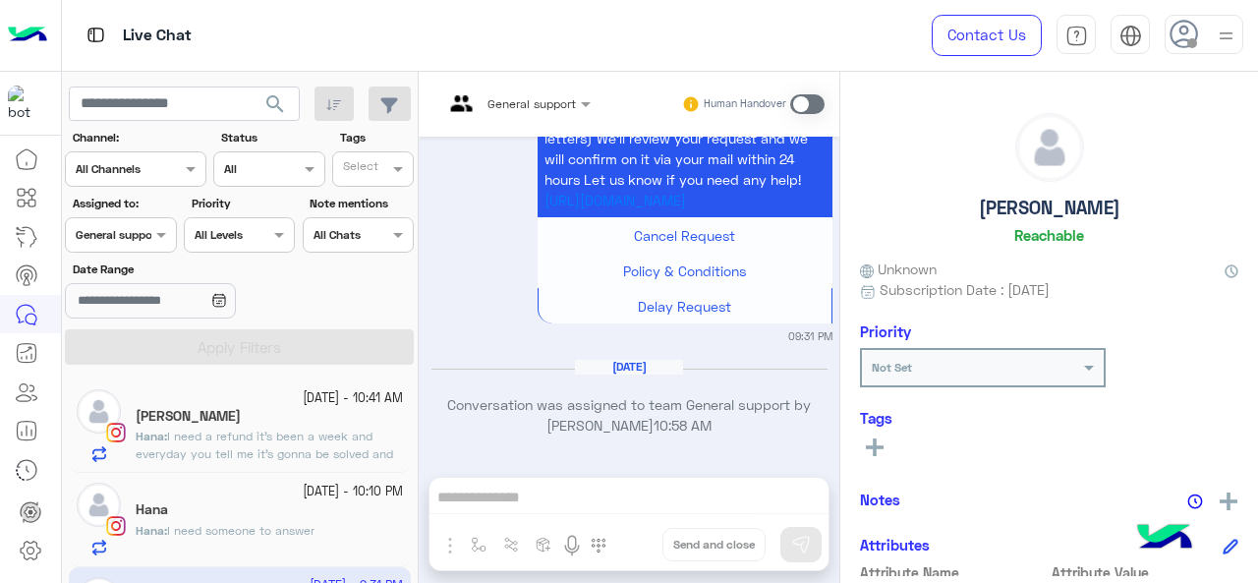
click at [283, 439] on span "I need a refund it’s been a week and everyday you tell me it’s gonna be solved …" at bounding box center [264, 453] width 257 height 50
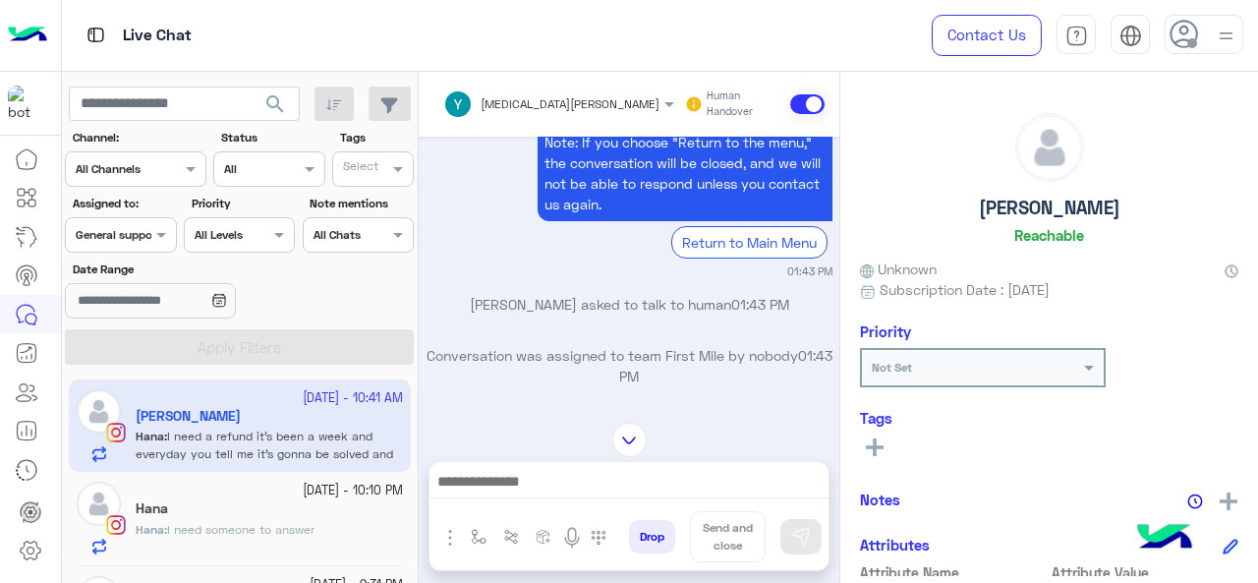
scroll to position [620, 0]
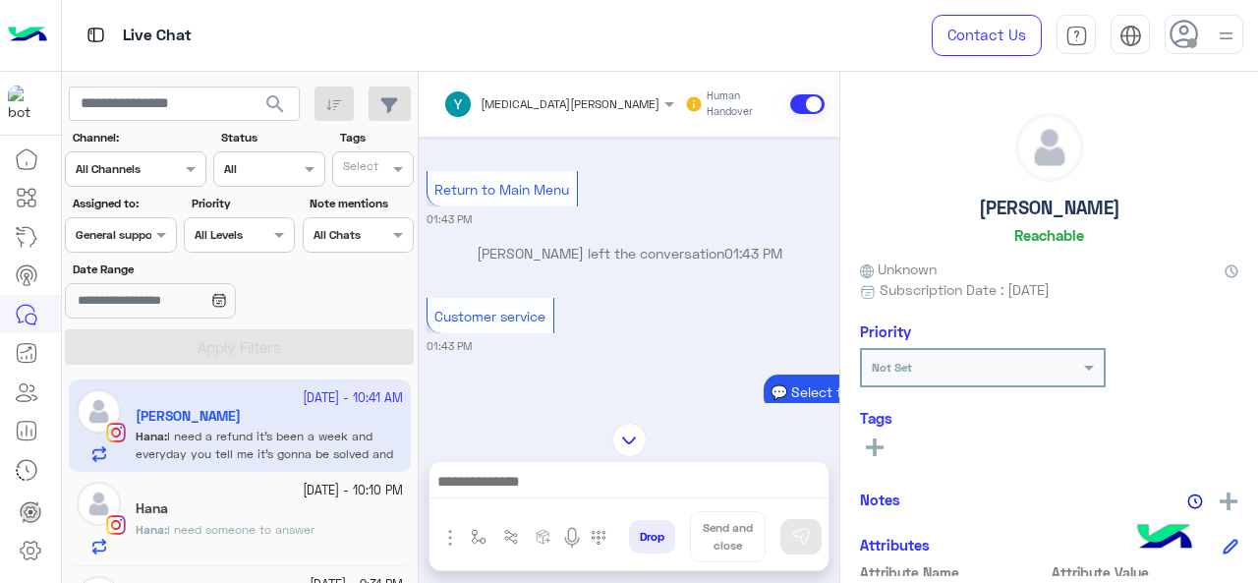
click at [270, 536] on p "Hana : I need someone to answer" at bounding box center [225, 530] width 179 height 18
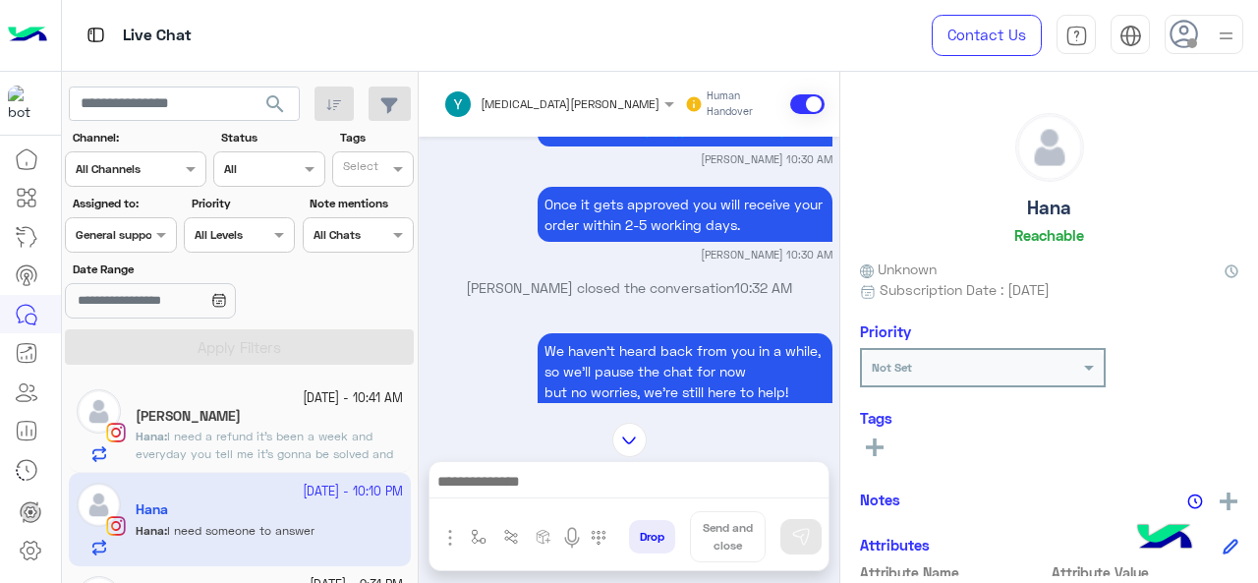
scroll to position [198, 0]
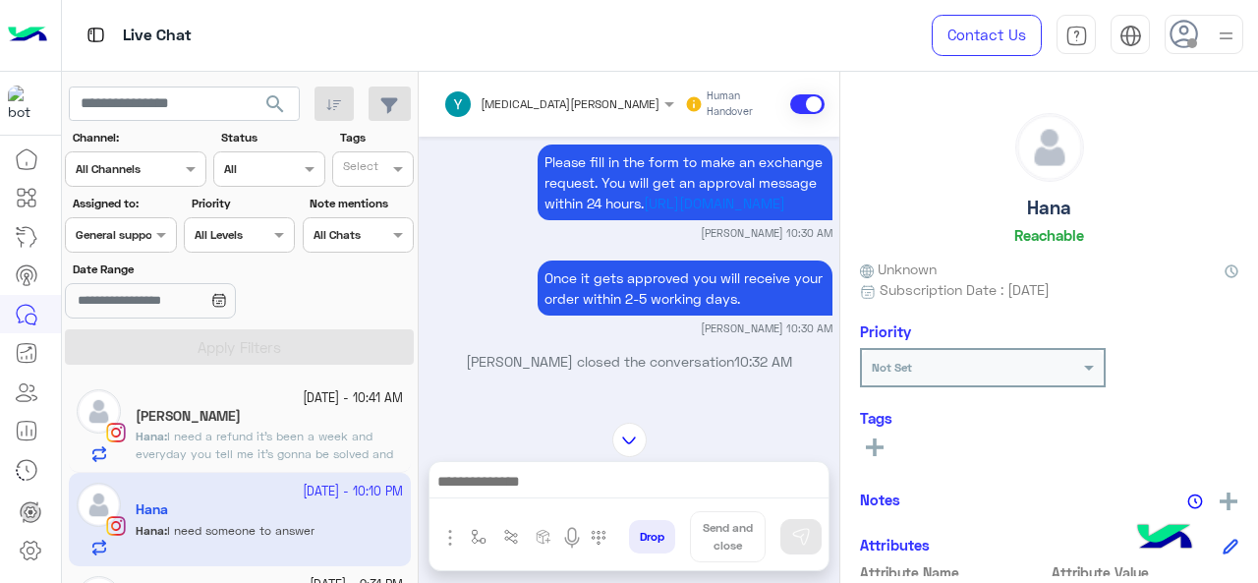
click at [173, 414] on h5 "Hana Ibrahim" at bounding box center [188, 416] width 105 height 17
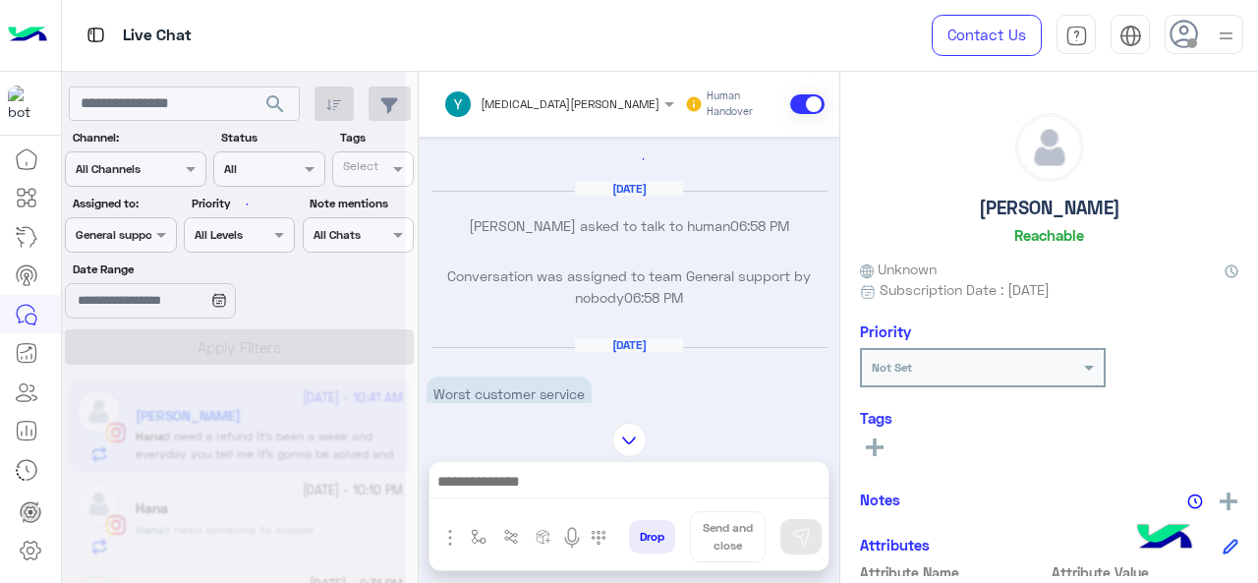
scroll to position [1367, 0]
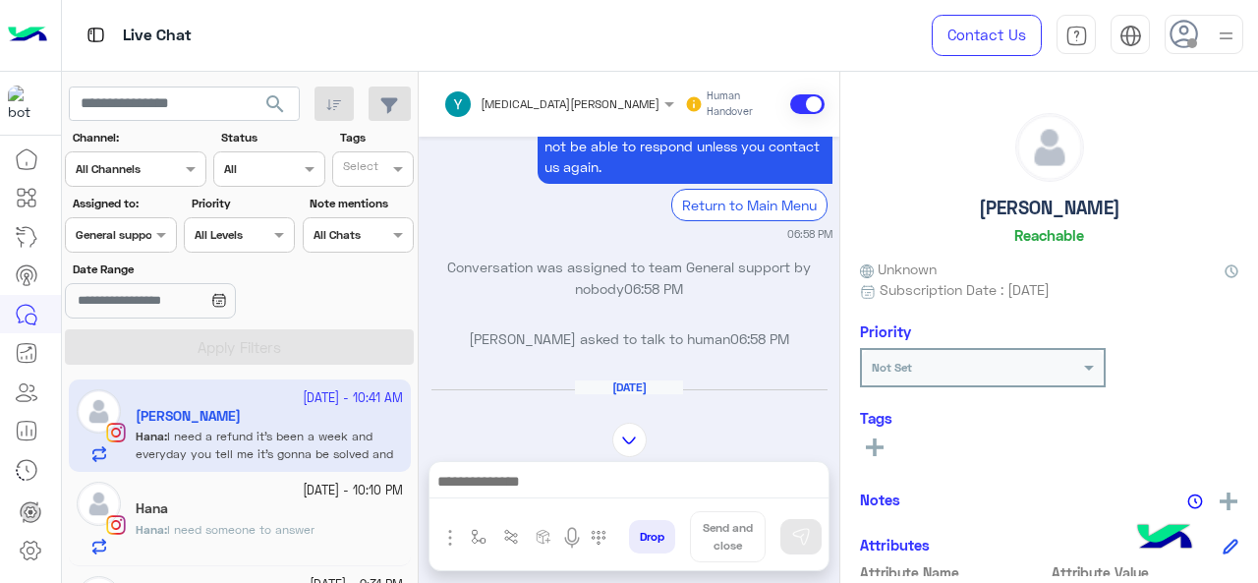
click at [207, 530] on span "I need someone to answer" at bounding box center [240, 529] width 147 height 15
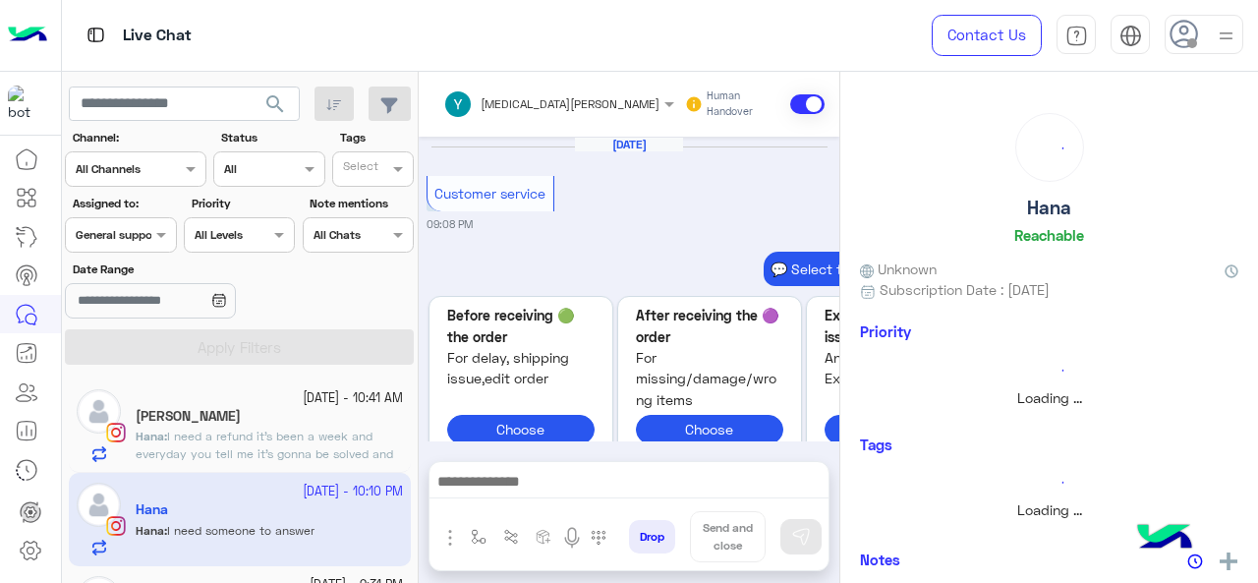
scroll to position [1183, 0]
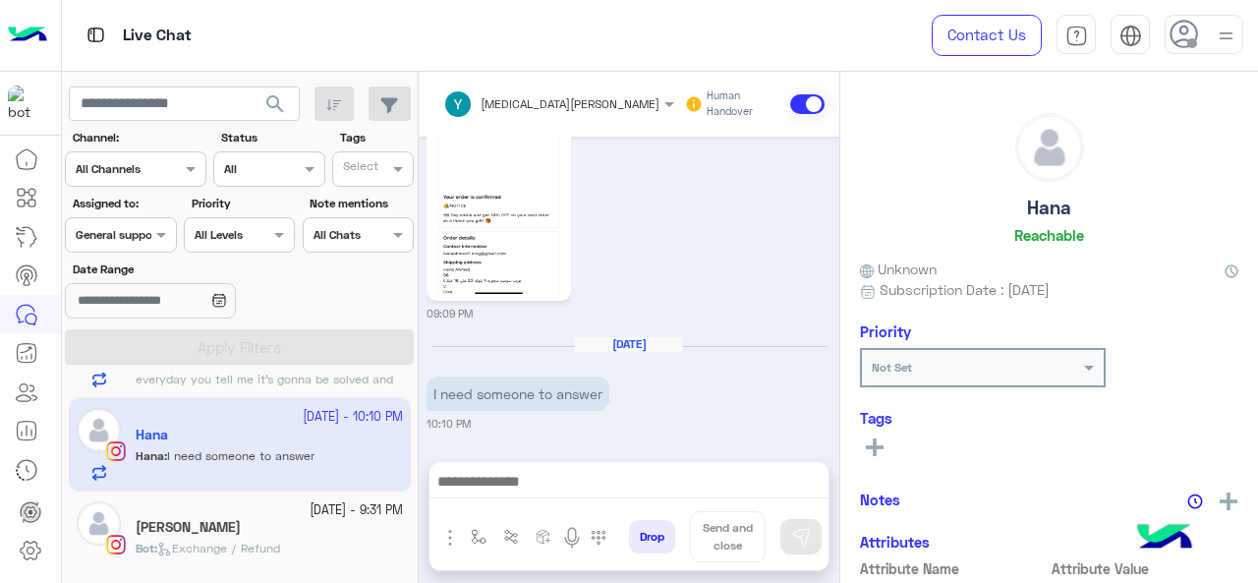
click at [232, 545] on span "Exchange / Refund" at bounding box center [218, 547] width 123 height 15
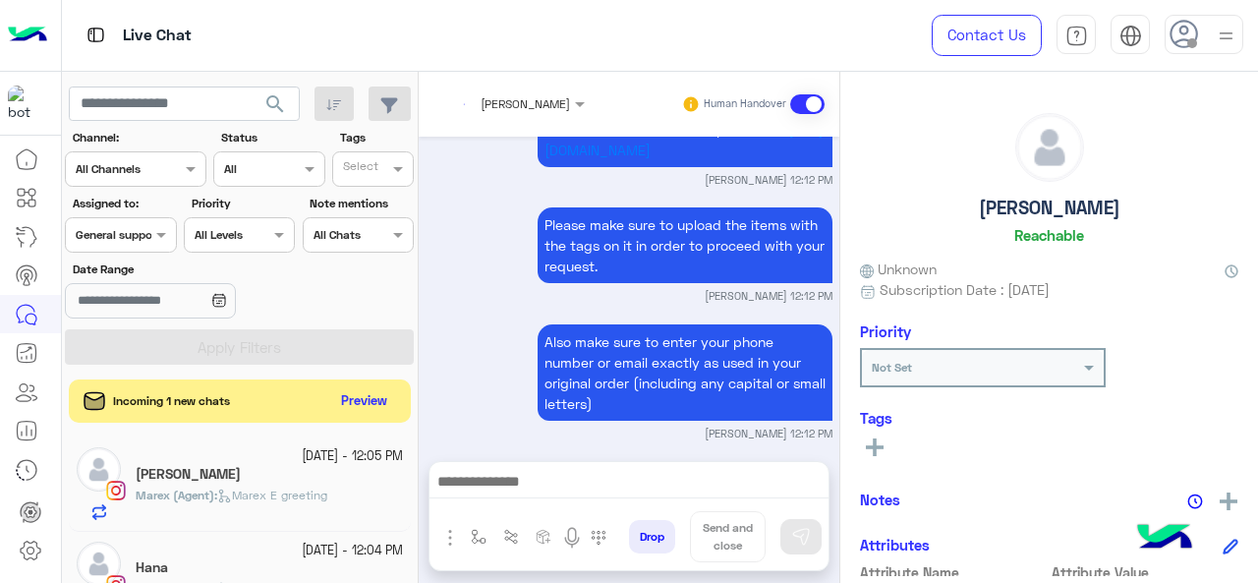
scroll to position [3344, 0]
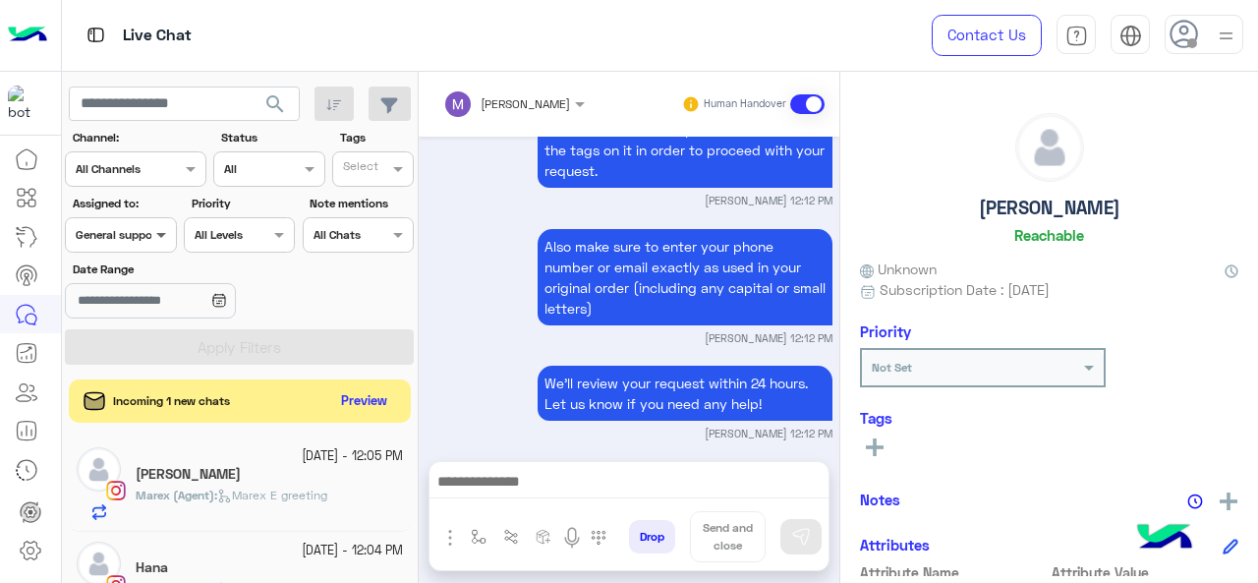
click at [155, 238] on span at bounding box center [163, 234] width 25 height 21
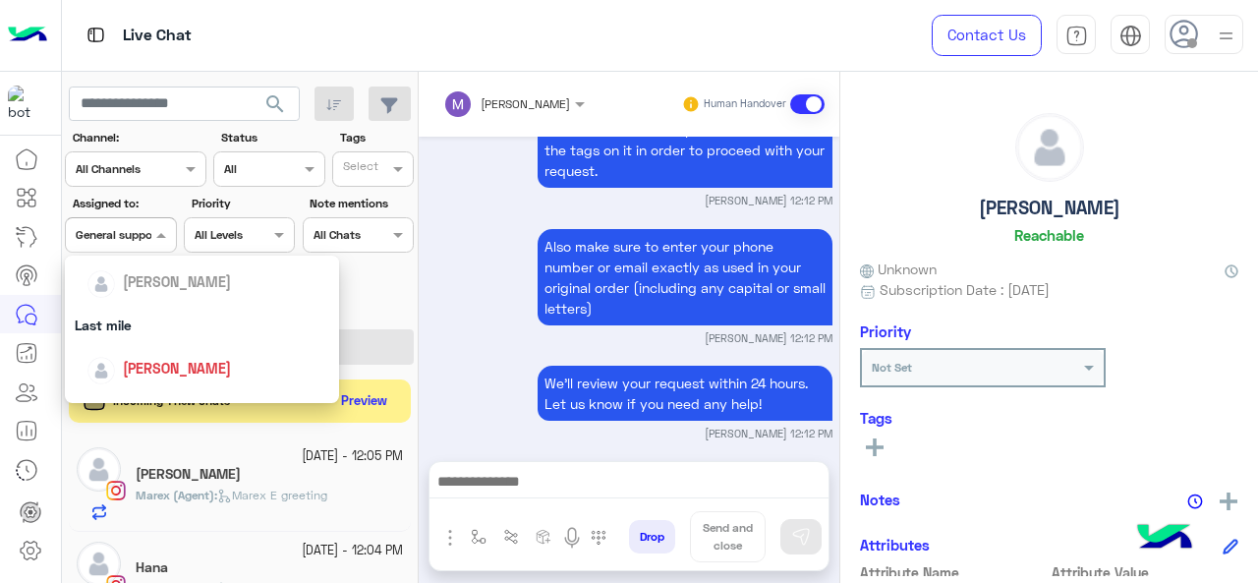
scroll to position [224, 0]
click at [138, 337] on div "Last mile" at bounding box center [202, 323] width 275 height 36
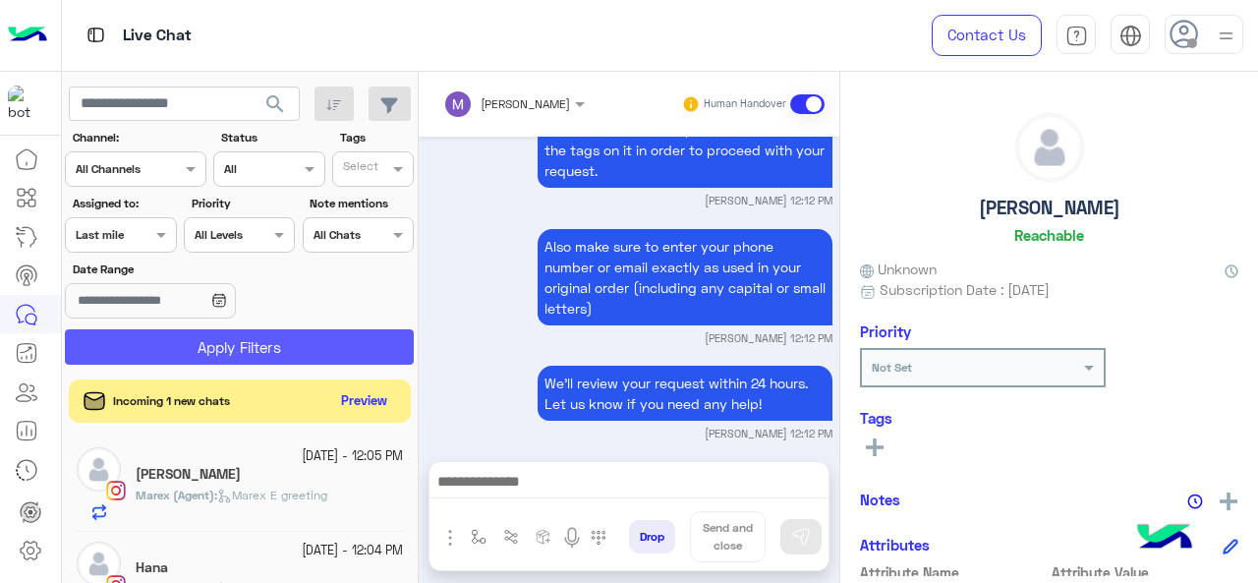
click at [141, 340] on button "Apply Filters" at bounding box center [239, 346] width 349 height 35
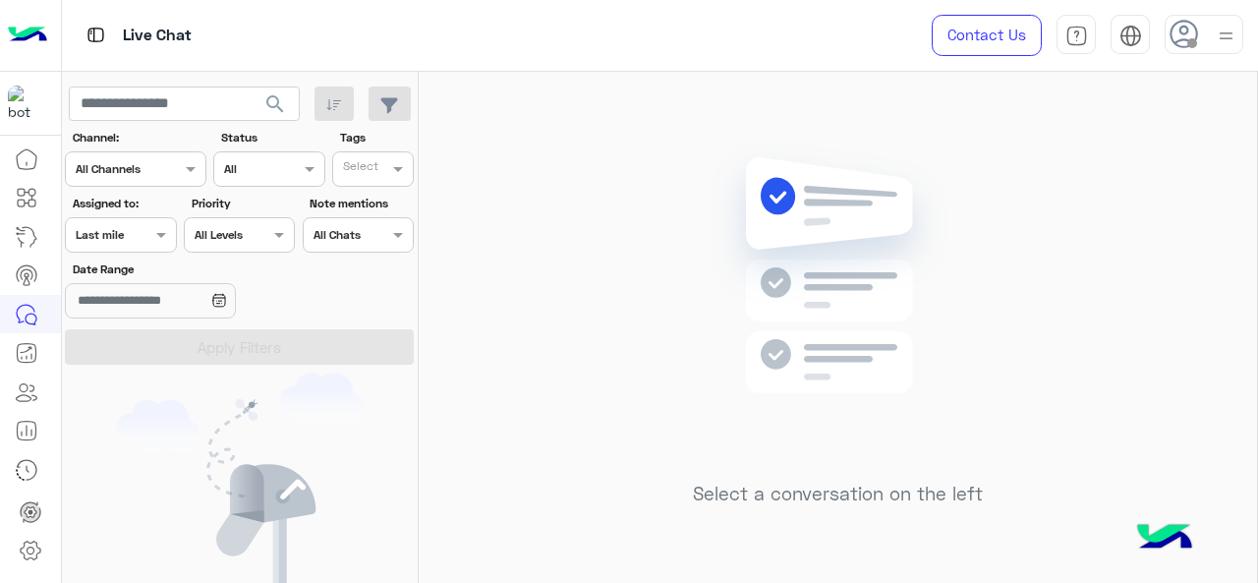
click at [128, 228] on div at bounding box center [120, 232] width 109 height 19
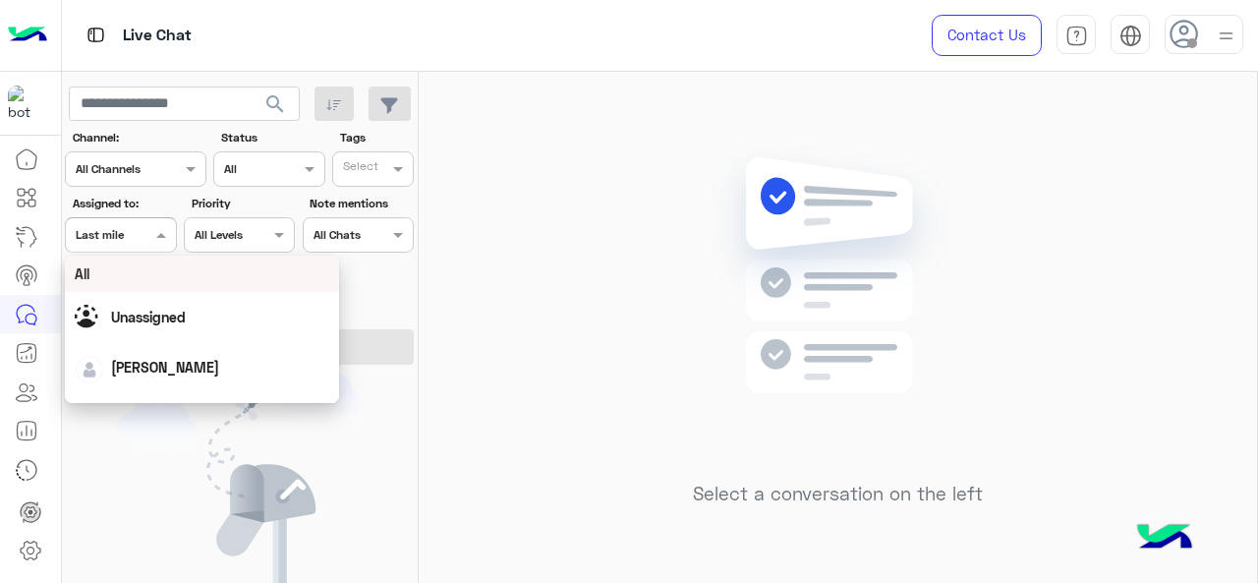
click at [144, 282] on div "All" at bounding box center [202, 273] width 255 height 21
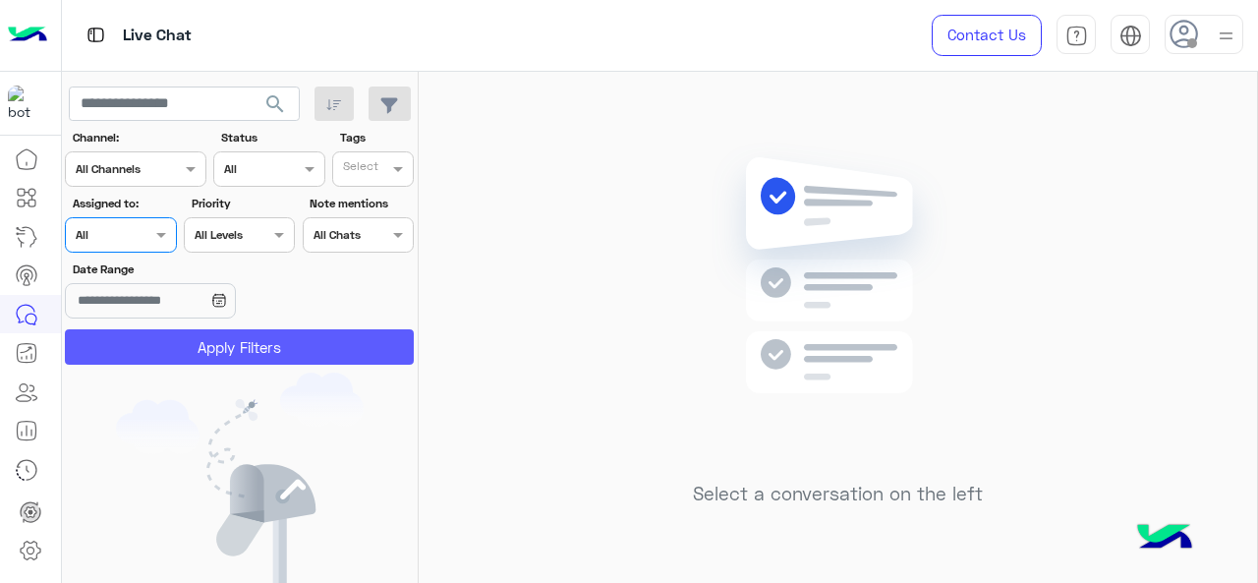
click at [158, 353] on button "Apply Filters" at bounding box center [239, 346] width 349 height 35
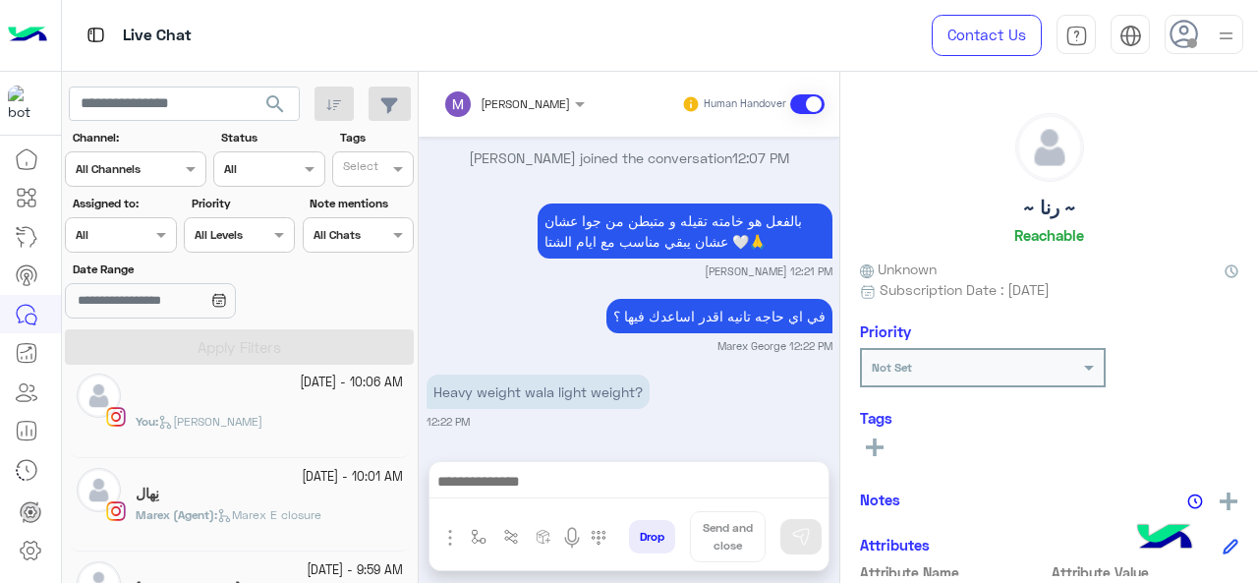
scroll to position [391, 0]
click at [208, 392] on div "︎" at bounding box center [269, 401] width 267 height 21
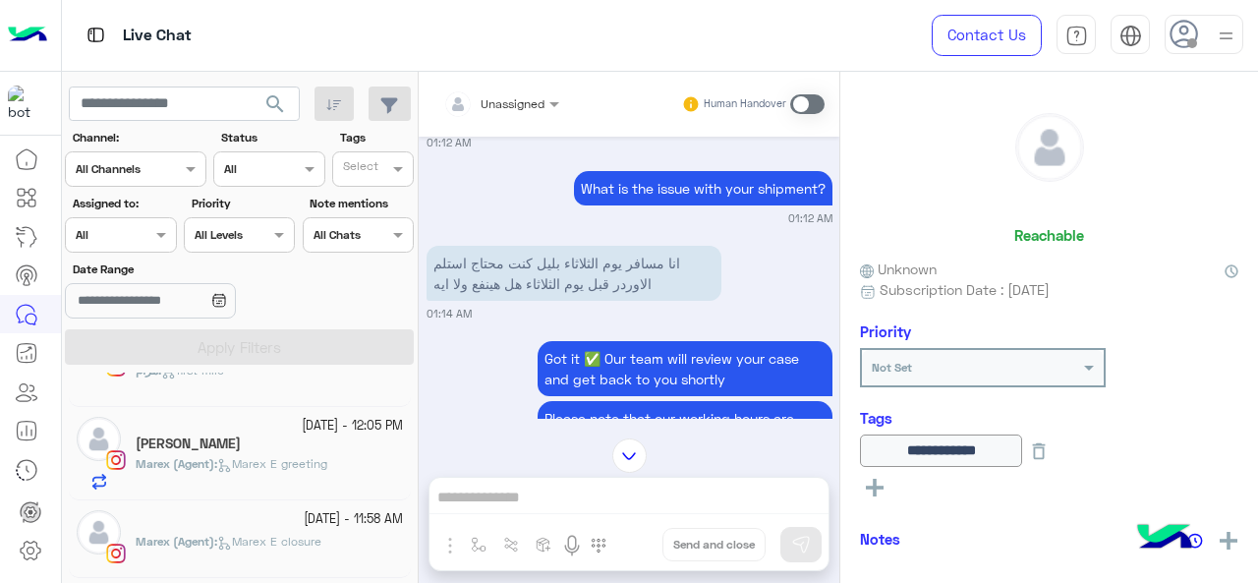
scroll to position [535, 0]
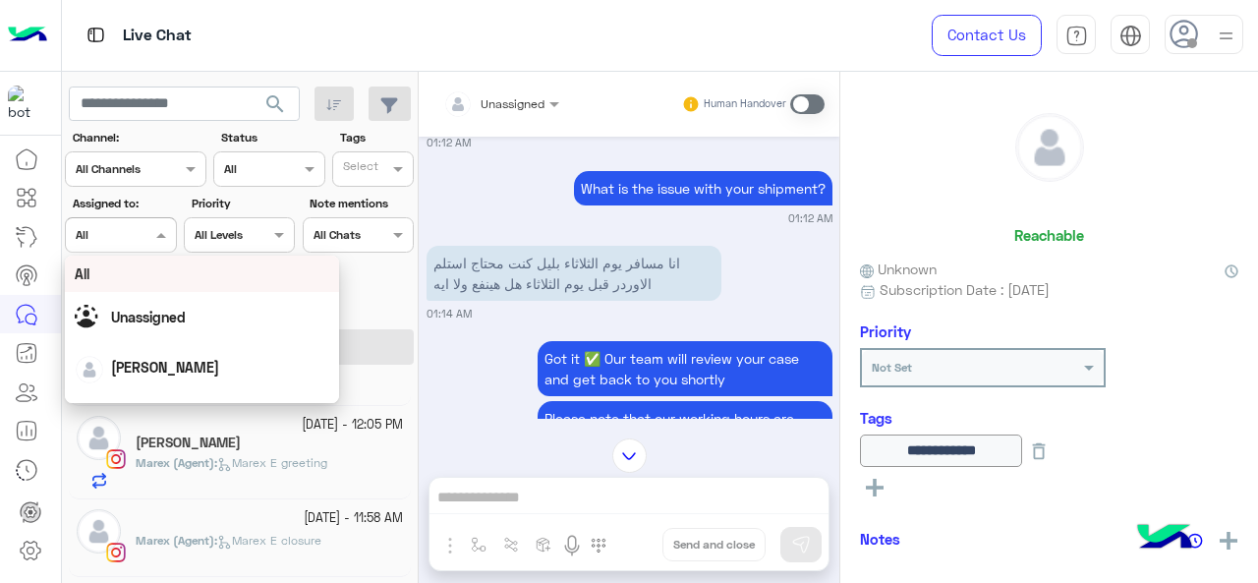
click at [151, 236] on span at bounding box center [163, 234] width 25 height 21
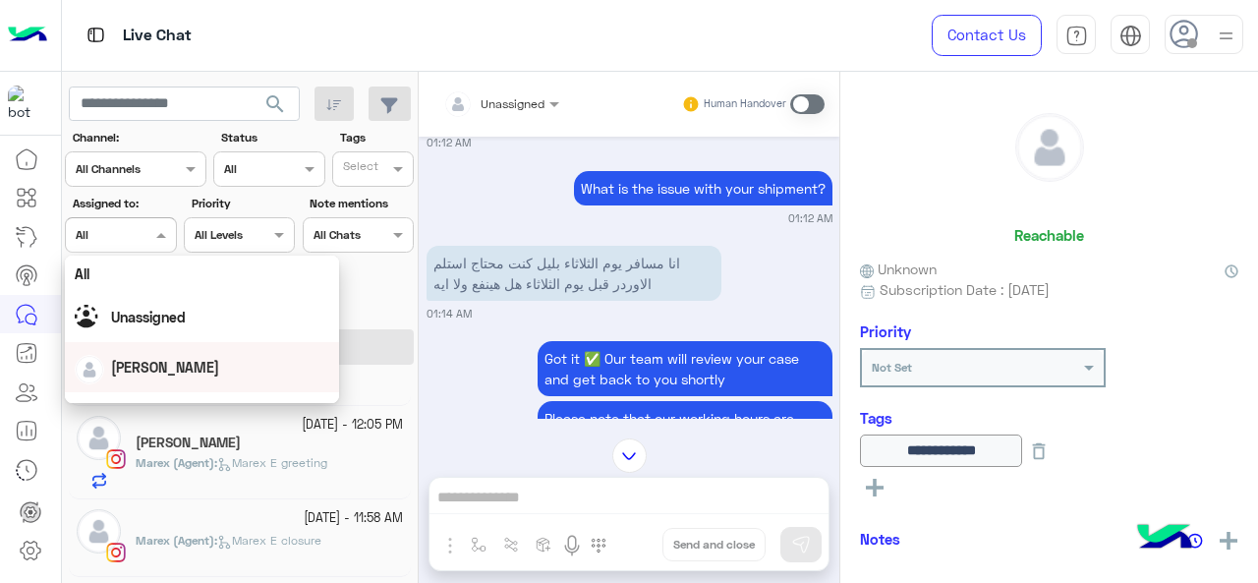
scroll to position [3, 0]
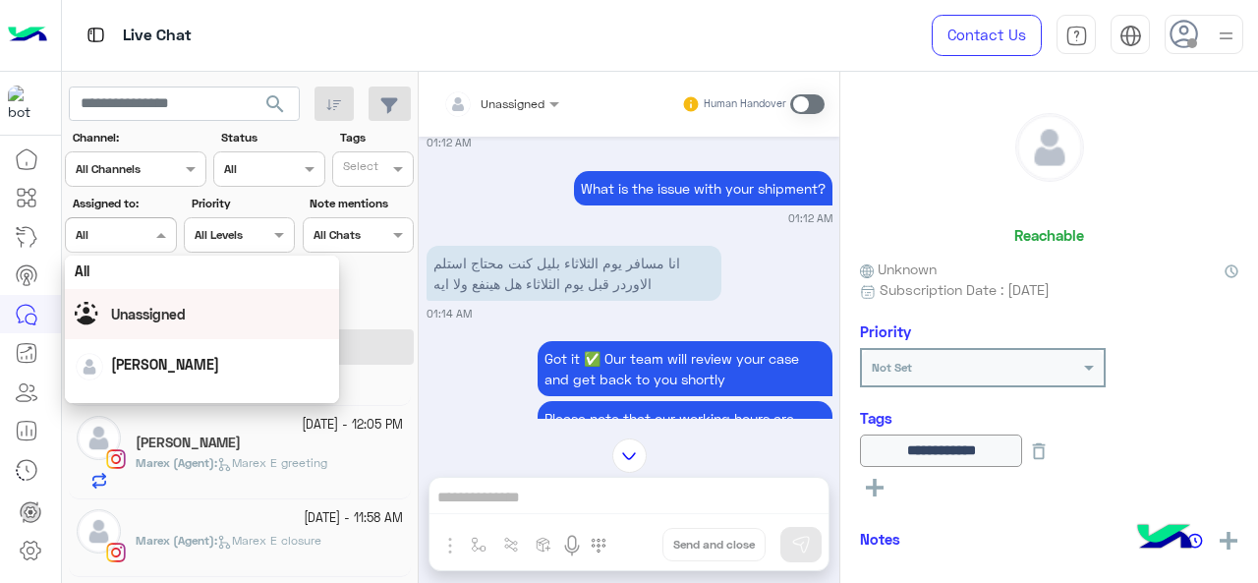
click at [163, 309] on span "Unassigned" at bounding box center [148, 314] width 75 height 17
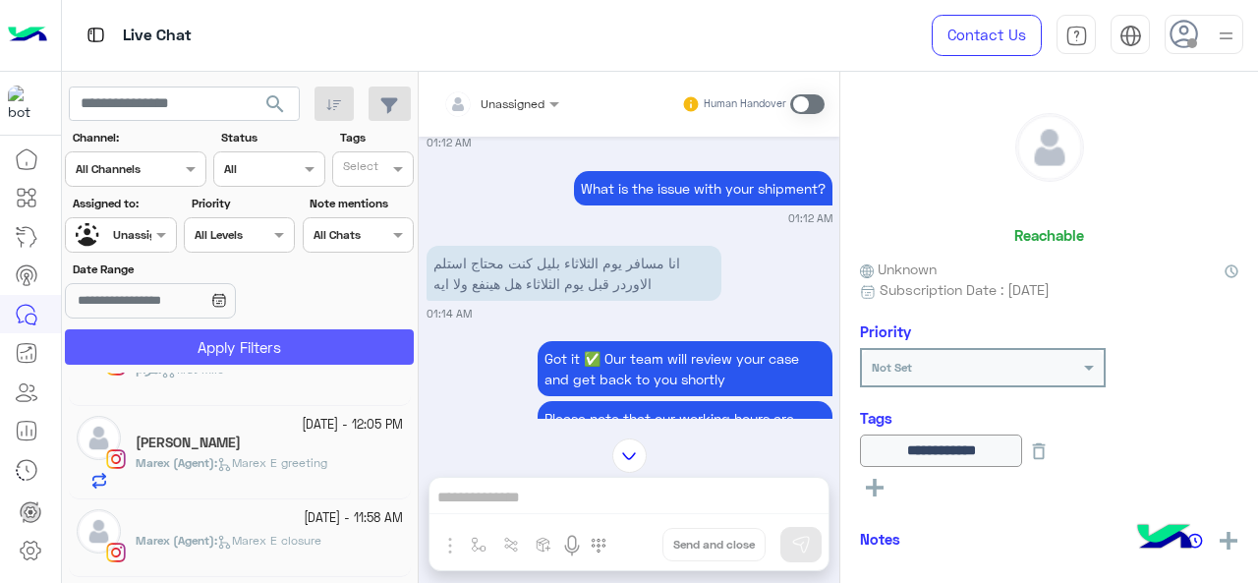
click at [177, 344] on button "Apply Filters" at bounding box center [239, 346] width 349 height 35
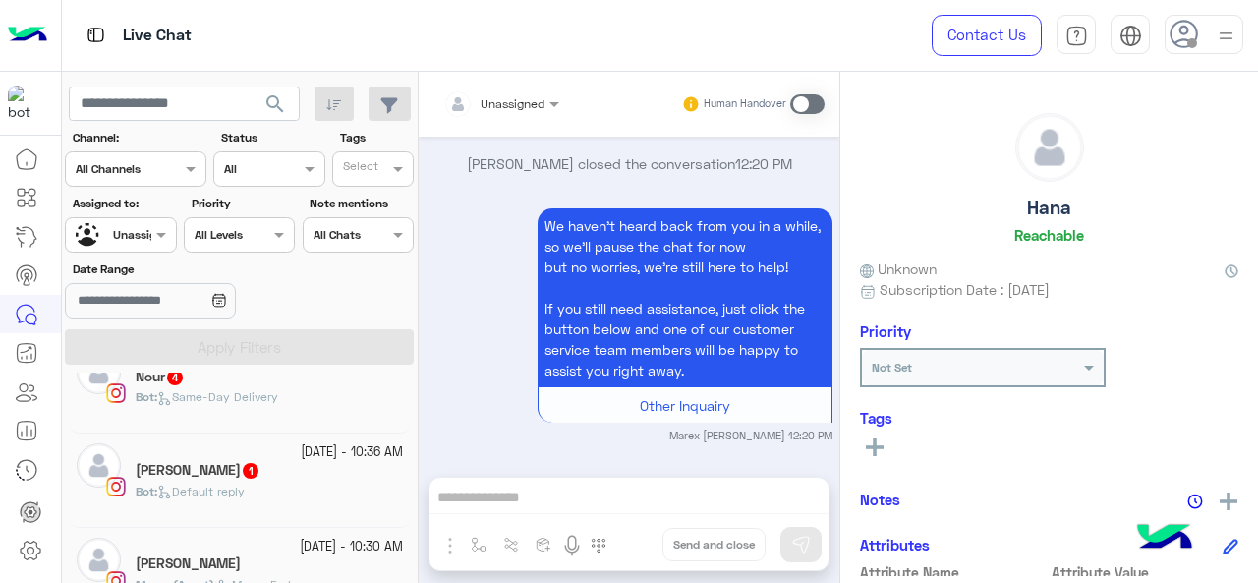
scroll to position [1260, 0]
click at [202, 115] on input "text" at bounding box center [184, 103] width 231 height 35
type input "*****"
click at [277, 101] on span "search" at bounding box center [275, 104] width 24 height 24
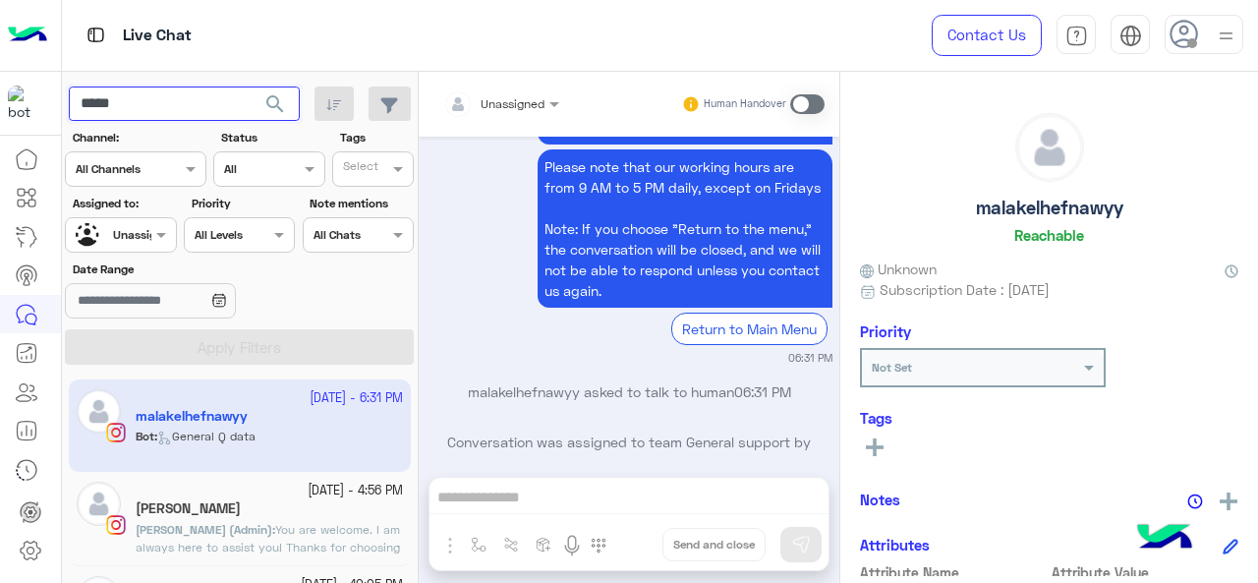
click at [171, 105] on input "*****" at bounding box center [184, 103] width 231 height 35
click at [275, 99] on span "search" at bounding box center [275, 104] width 24 height 24
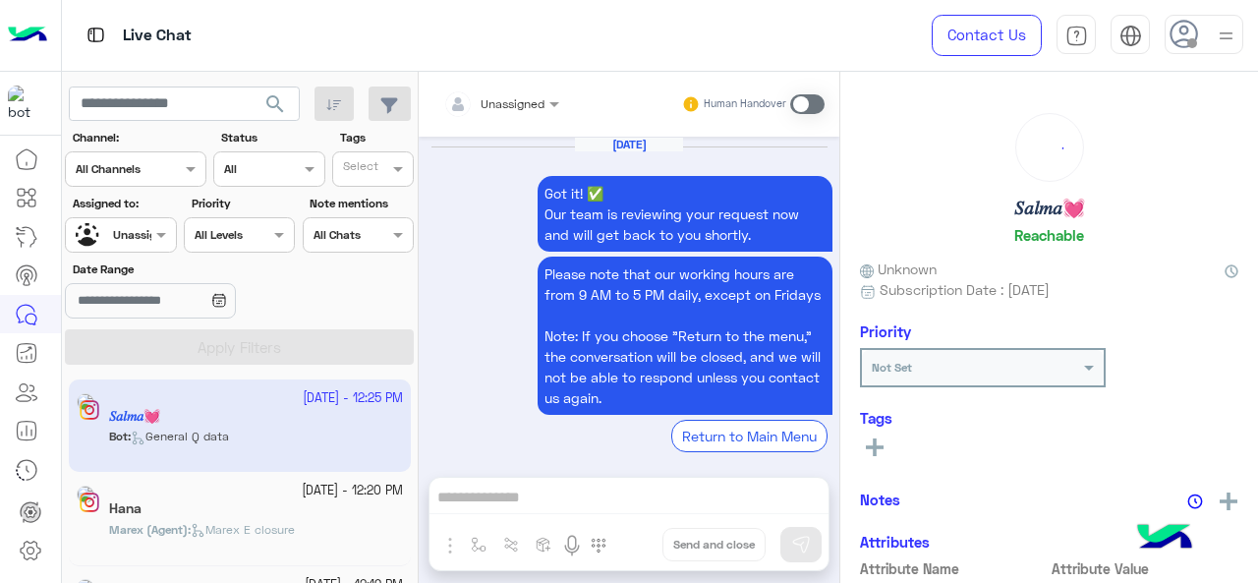
scroll to position [1012, 0]
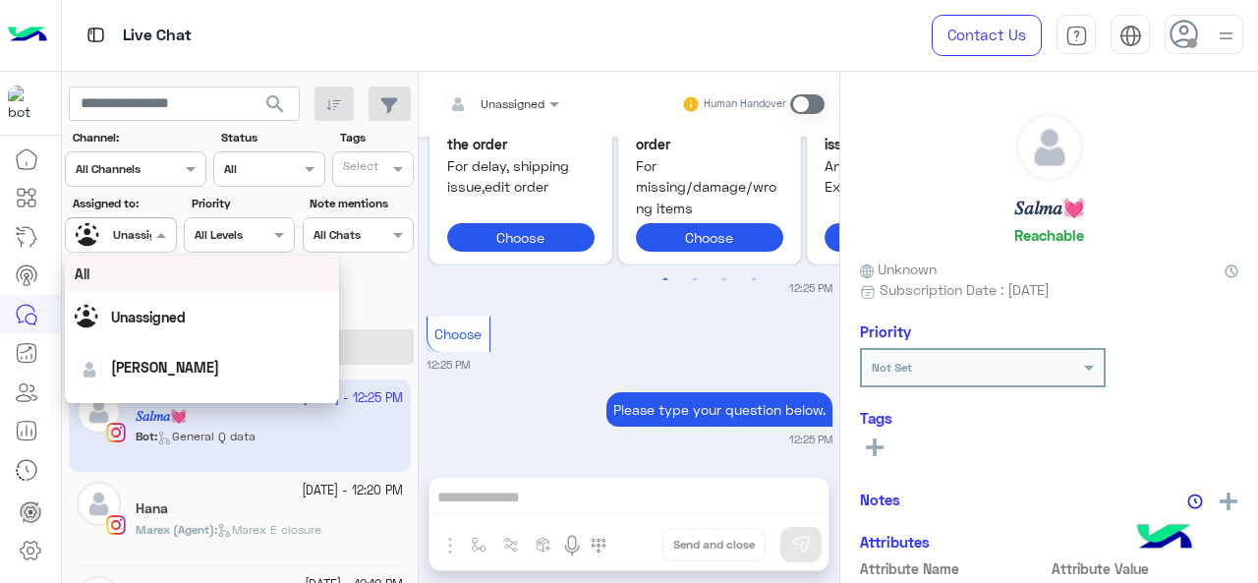
click at [165, 231] on span at bounding box center [163, 234] width 25 height 21
click at [149, 282] on div "All" at bounding box center [202, 273] width 255 height 21
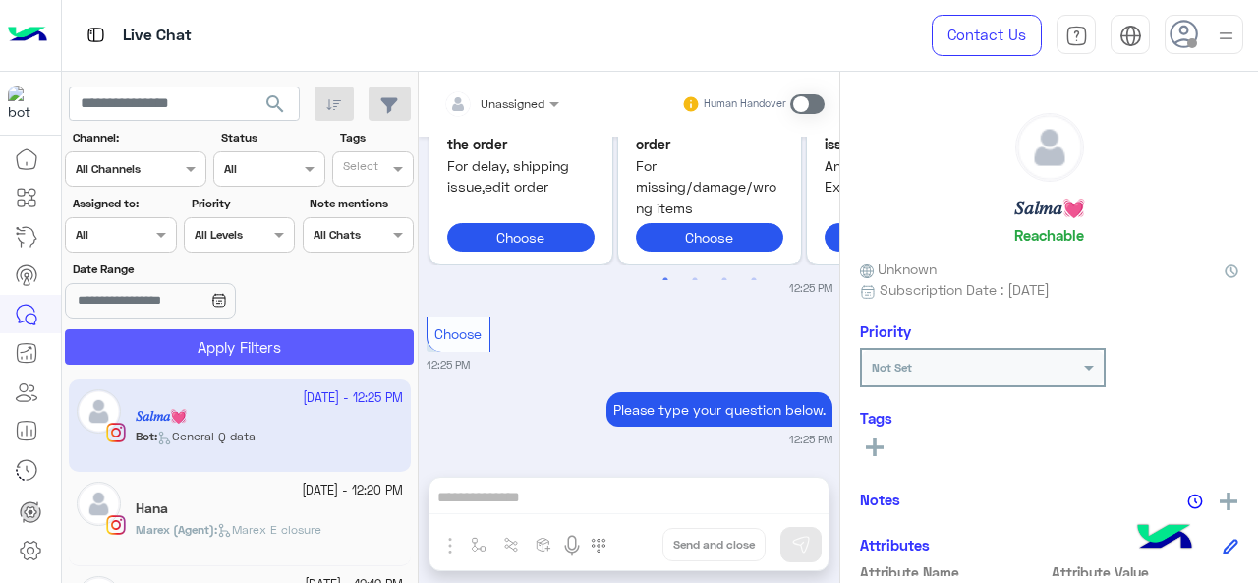
click at [169, 358] on button "Apply Filters" at bounding box center [239, 346] width 349 height 35
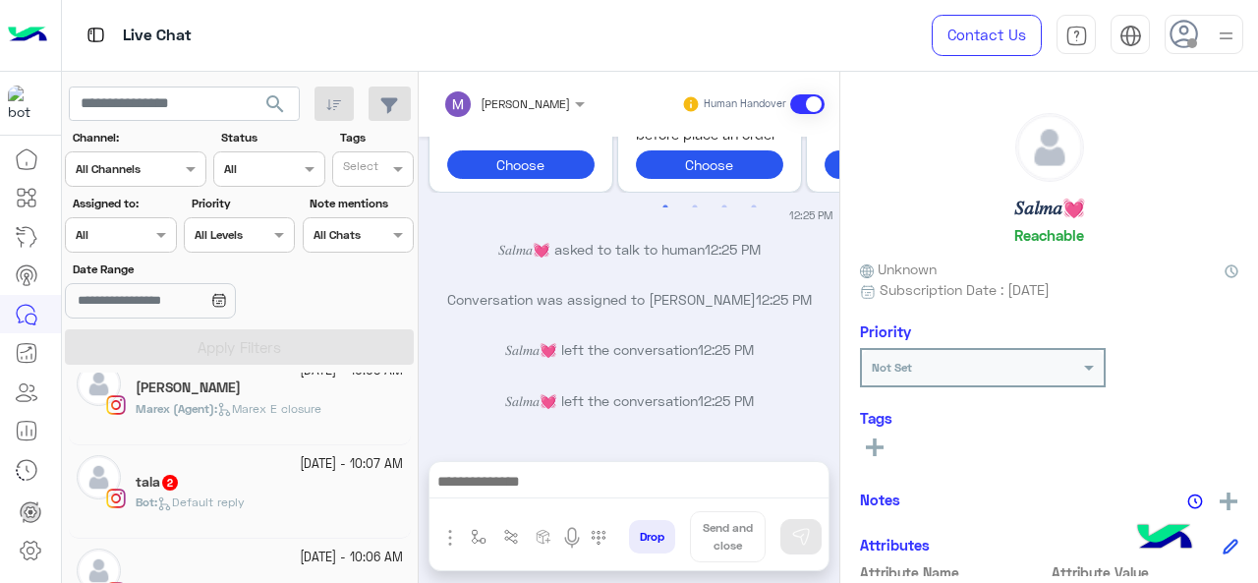
scroll to position [330, 0]
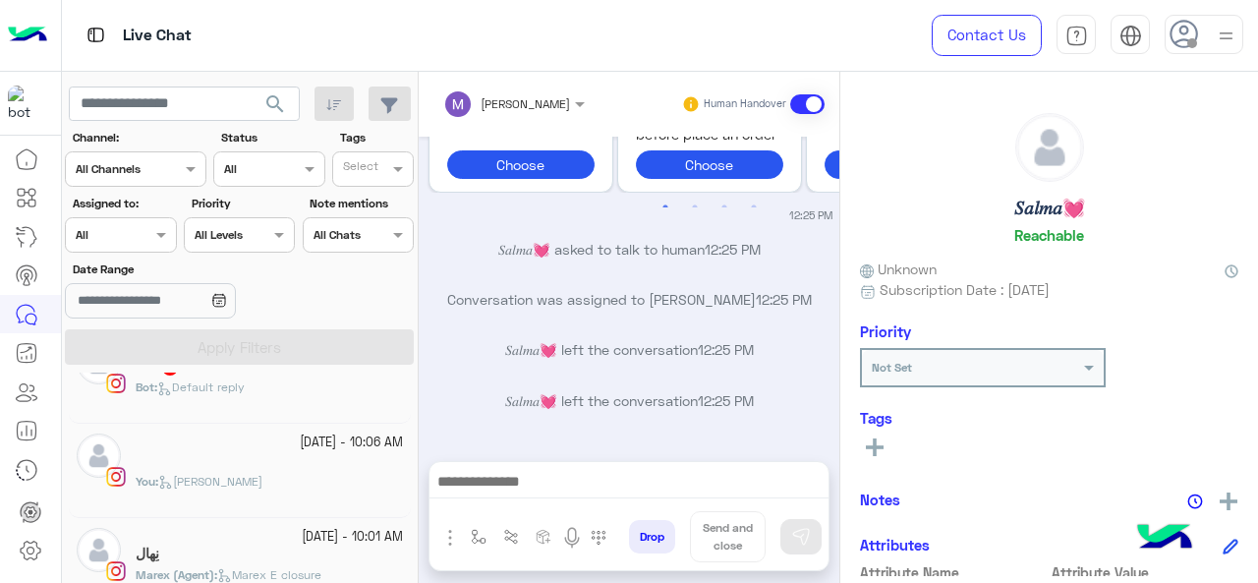
click at [238, 480] on span "[PERSON_NAME]" at bounding box center [210, 481] width 104 height 15
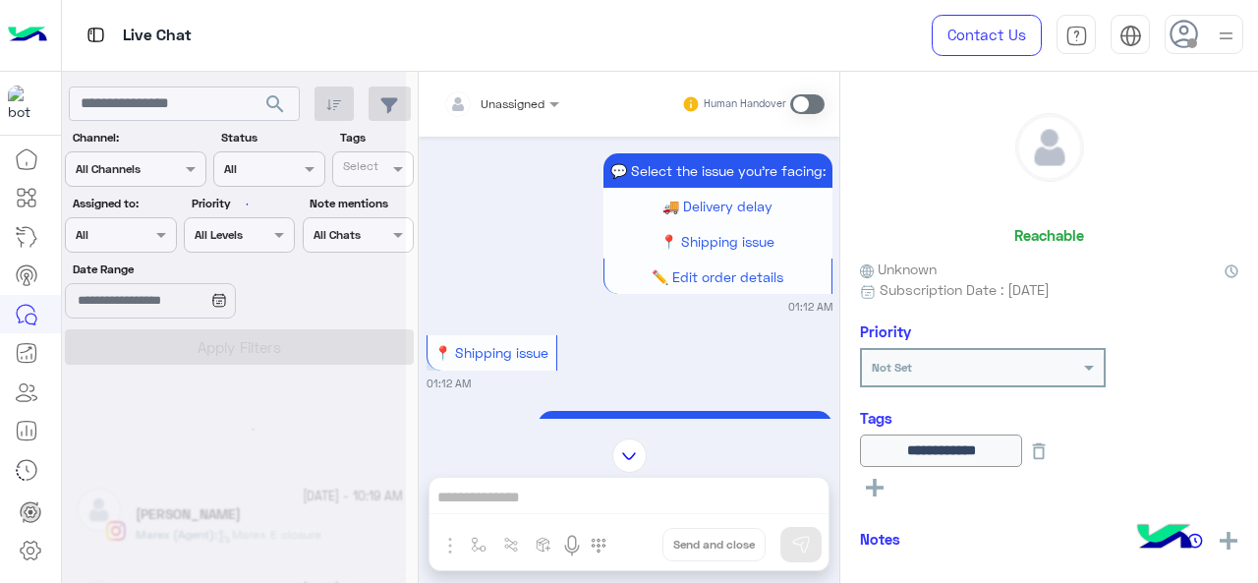
scroll to position [10, 0]
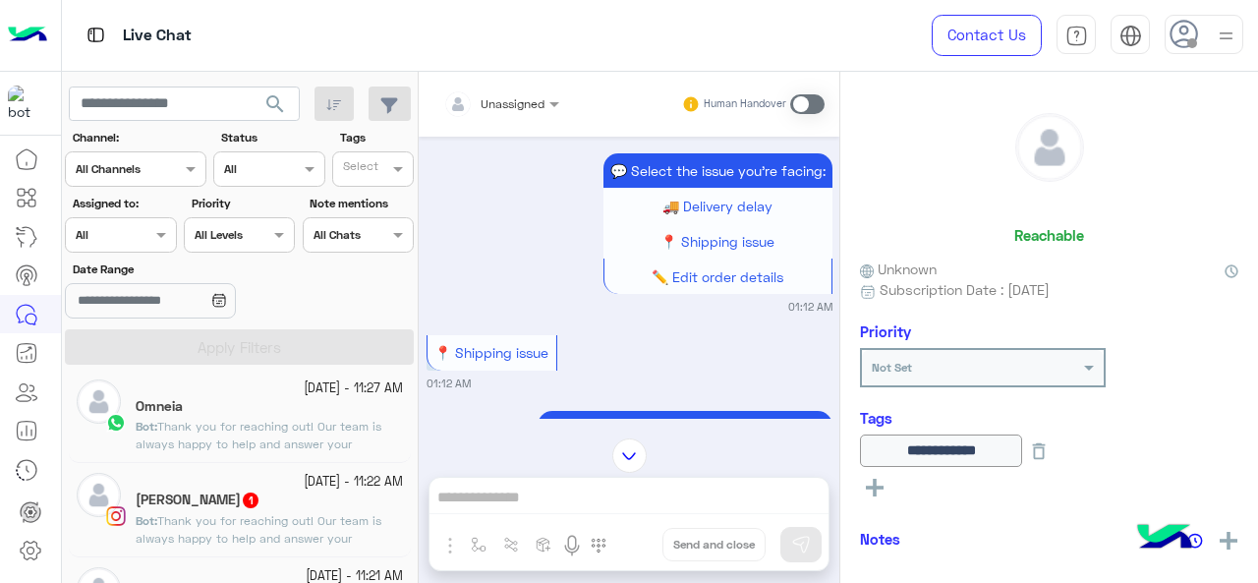
click at [286, 435] on p "Bot : Thank you for reaching out! Our team is always happy to help and answer y…" at bounding box center [269, 444] width 267 height 53
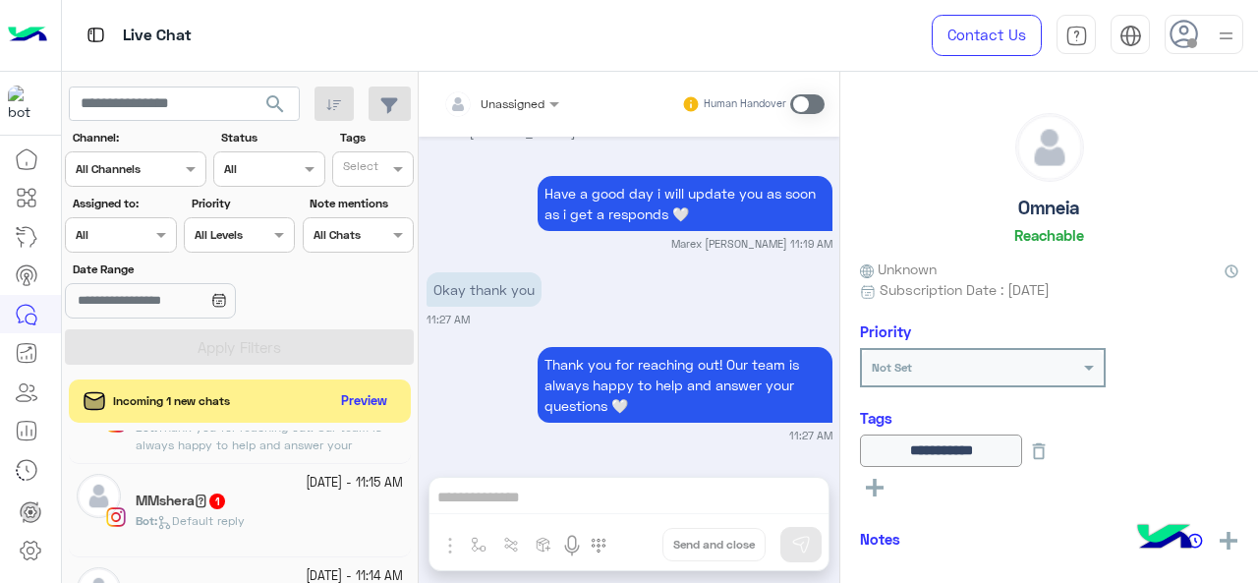
scroll to position [349, 0]
click at [222, 502] on span "1" at bounding box center [217, 500] width 16 height 16
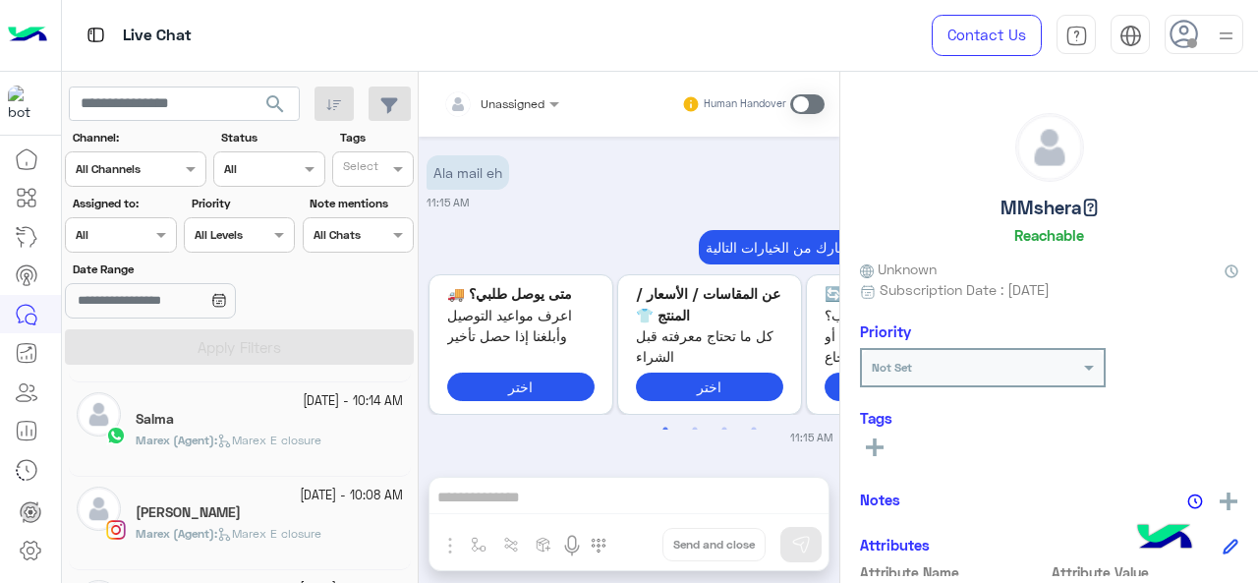
scroll to position [90, 0]
click at [33, 426] on icon at bounding box center [27, 431] width 24 height 24
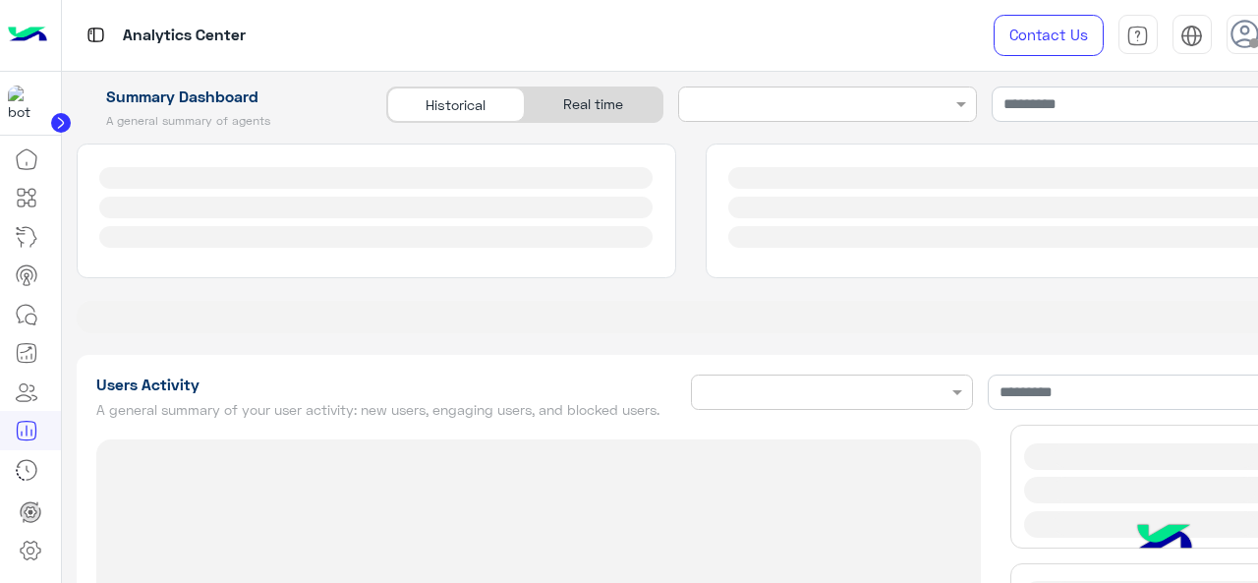
type input "**********"
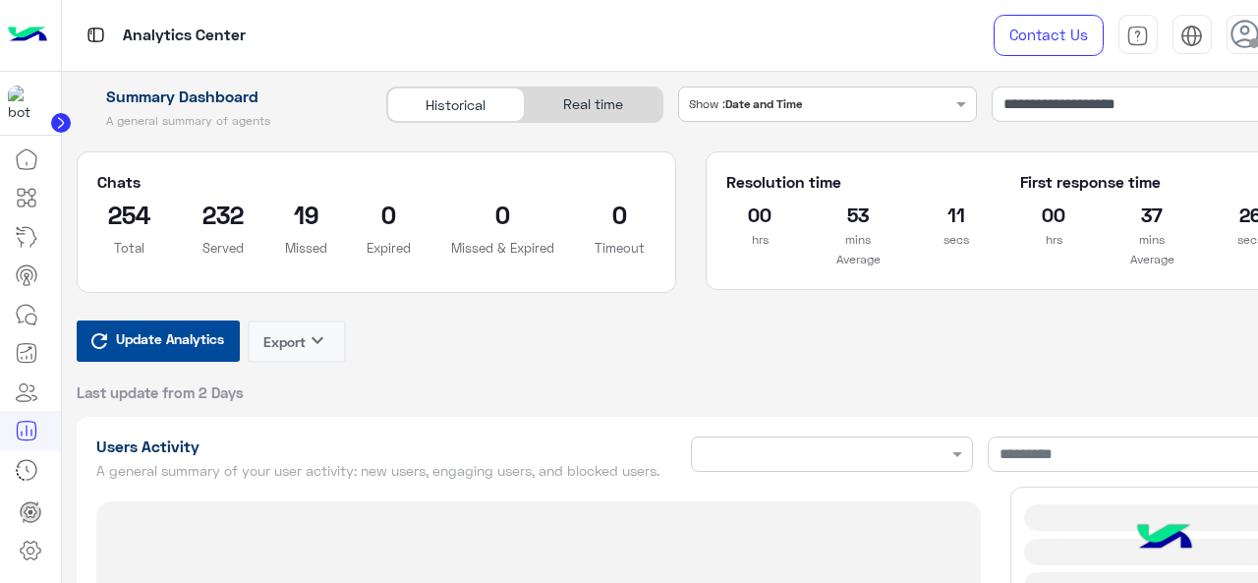
type input "**********"
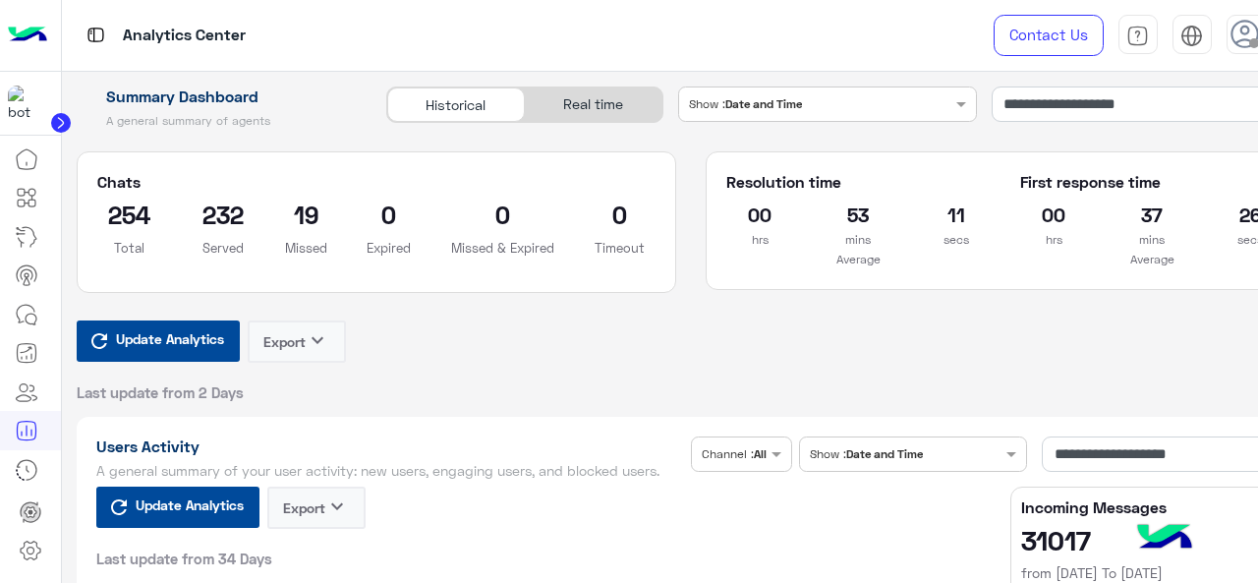
type input "**********"
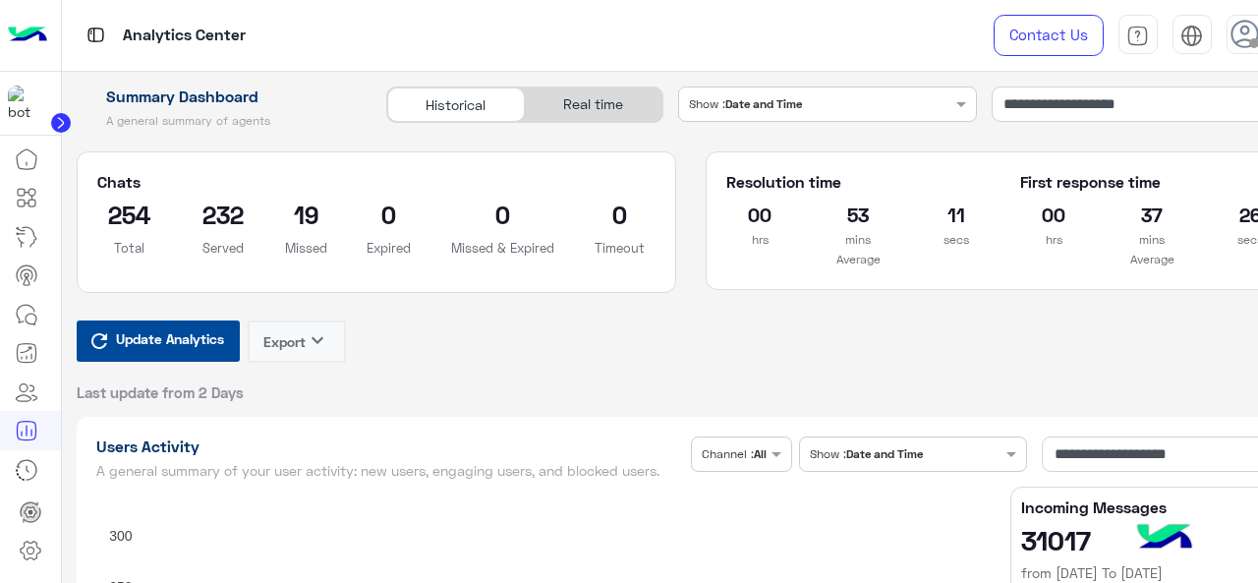
type input "**********"
click at [1030, 108] on input "**********" at bounding box center [1147, 103] width 313 height 35
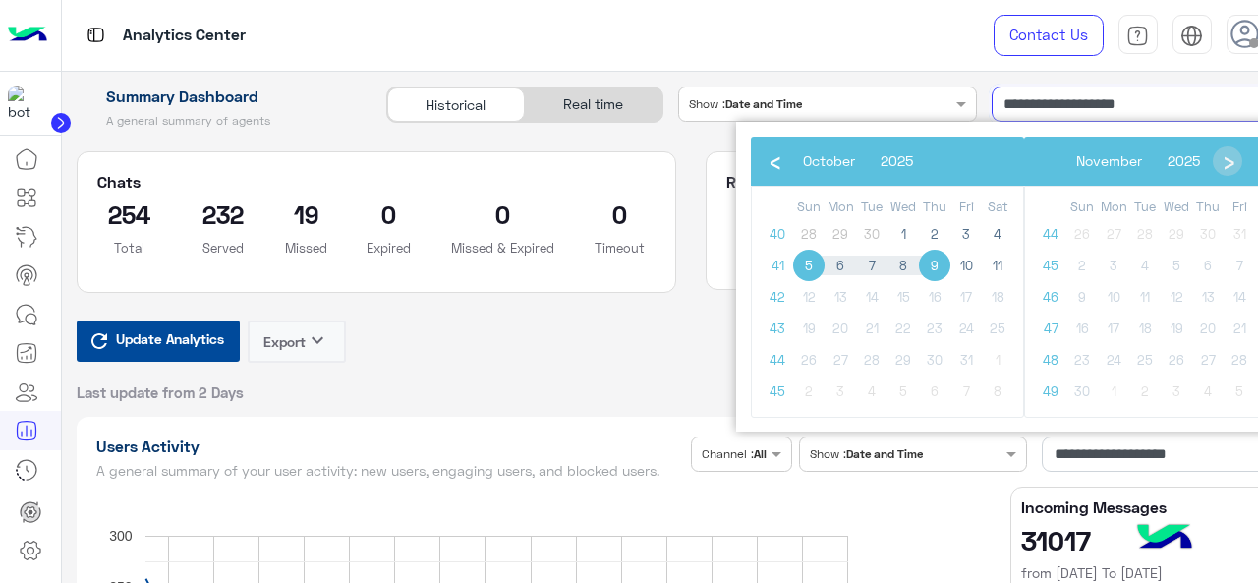
type input "**********"
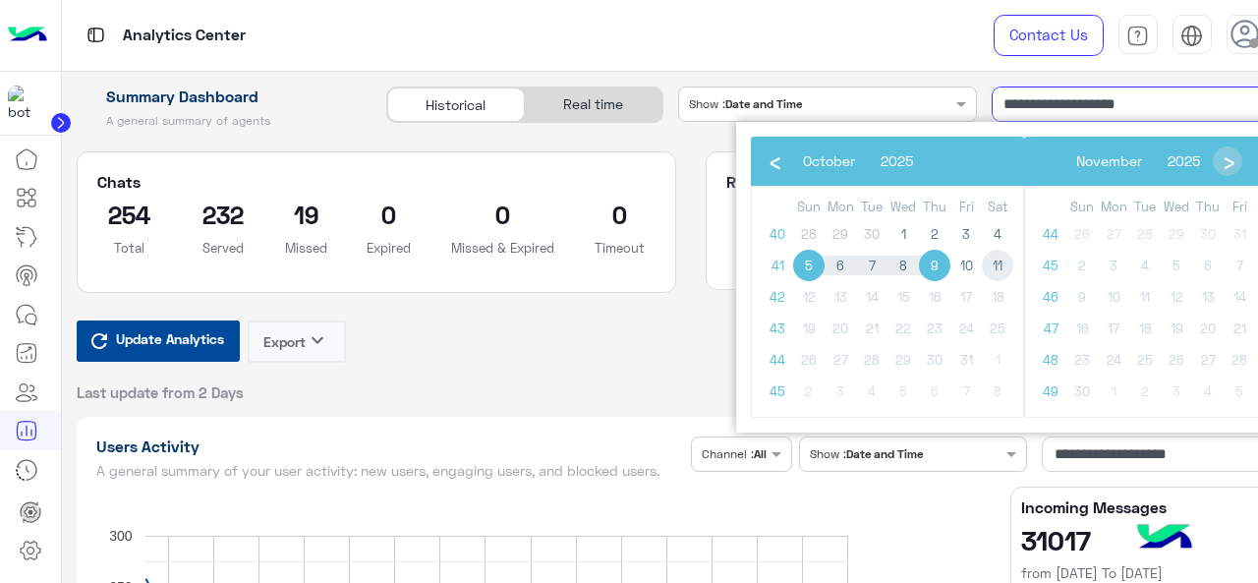
type input "**********"
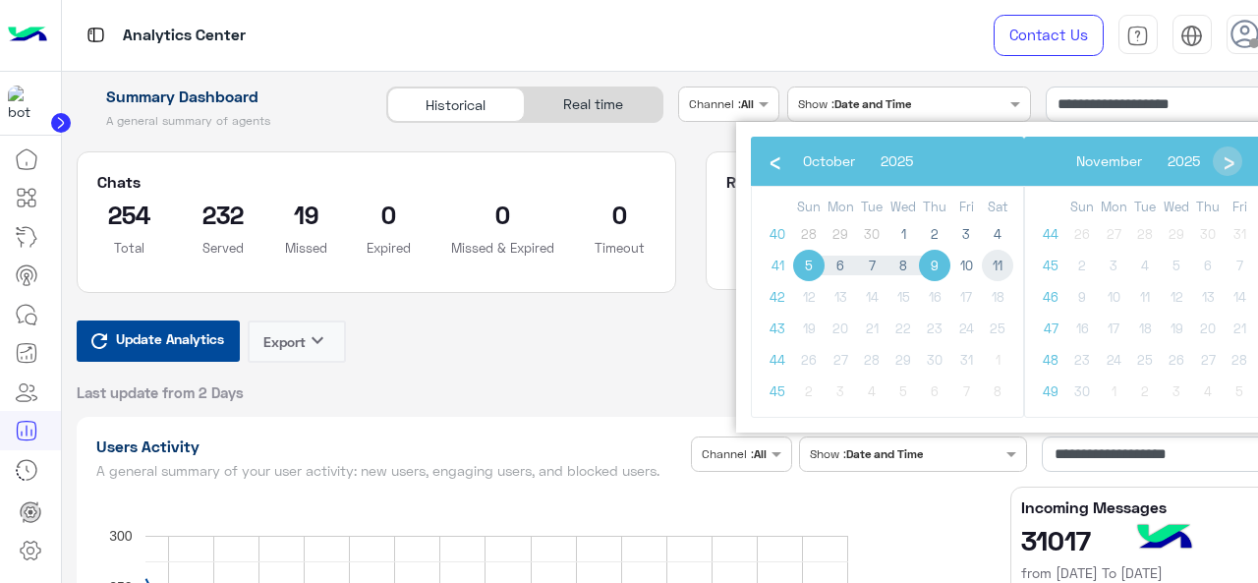
click at [988, 268] on span "11" at bounding box center [996, 265] width 31 height 31
type input "**********"
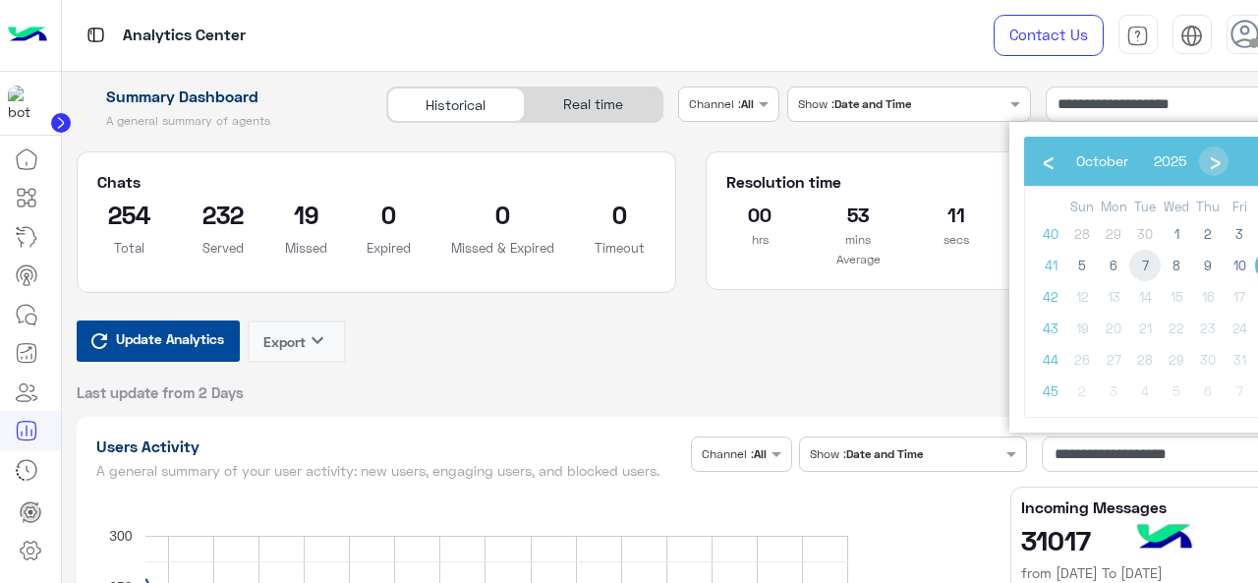
type input "**********"
click at [1257, 268] on span "11" at bounding box center [1270, 265] width 31 height 31
type input "**********"
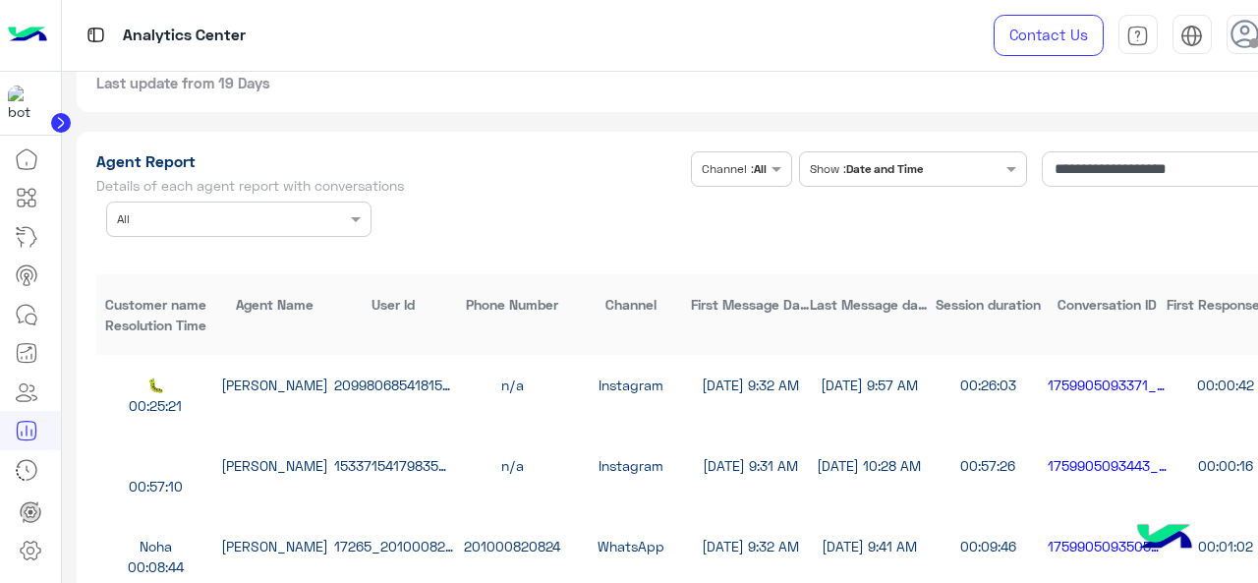
scroll to position [5338, 0]
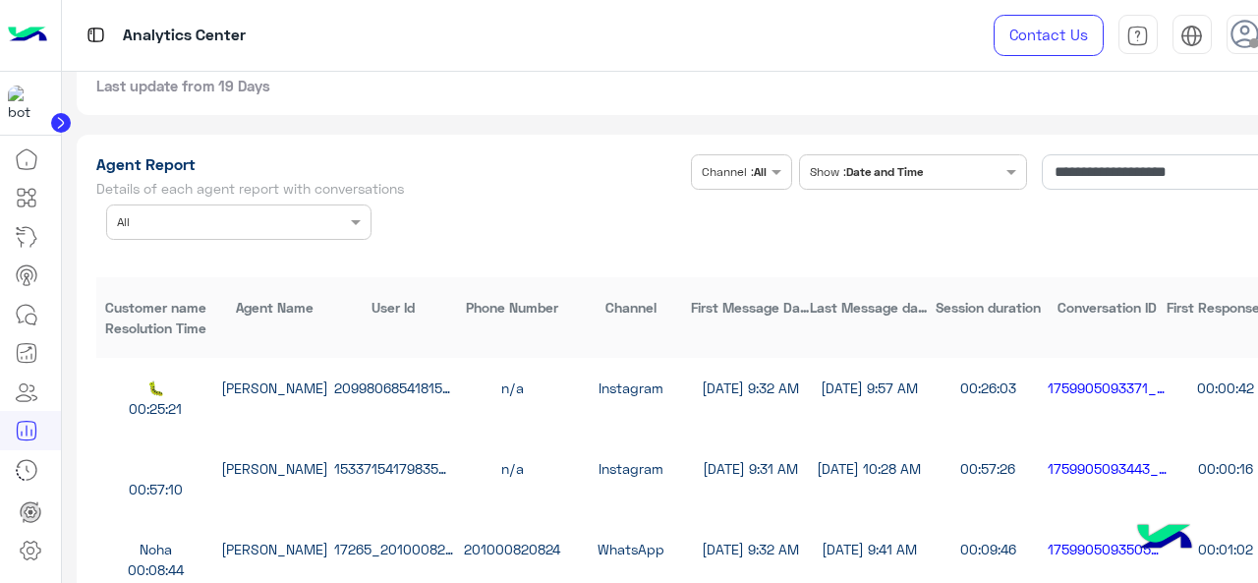
click at [327, 229] on div at bounding box center [238, 219] width 263 height 19
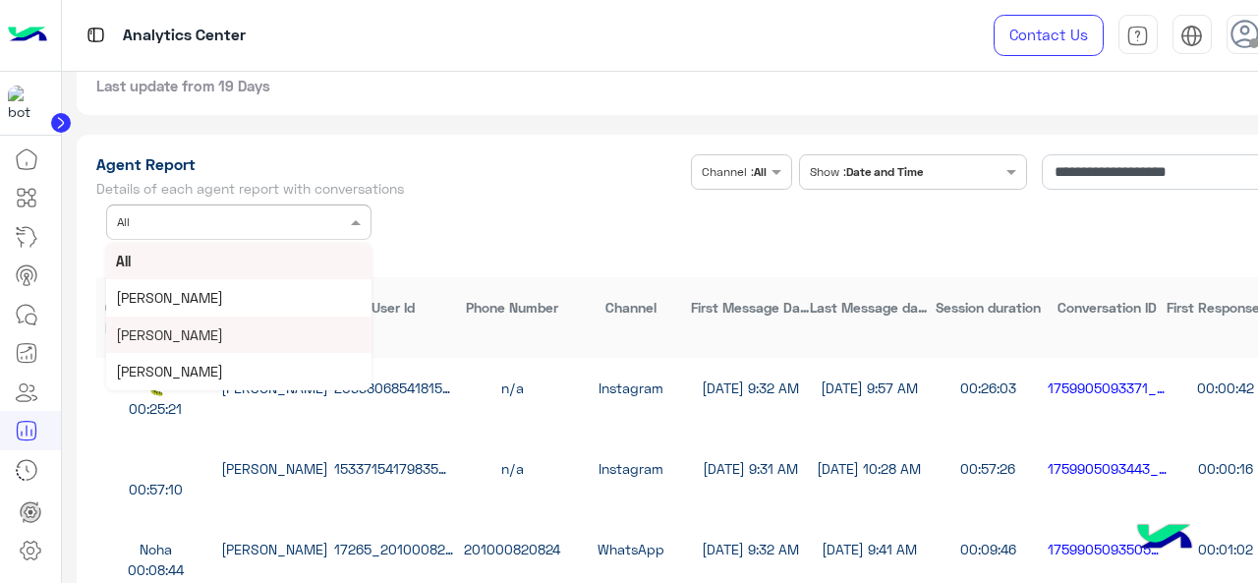
scroll to position [35, 0]
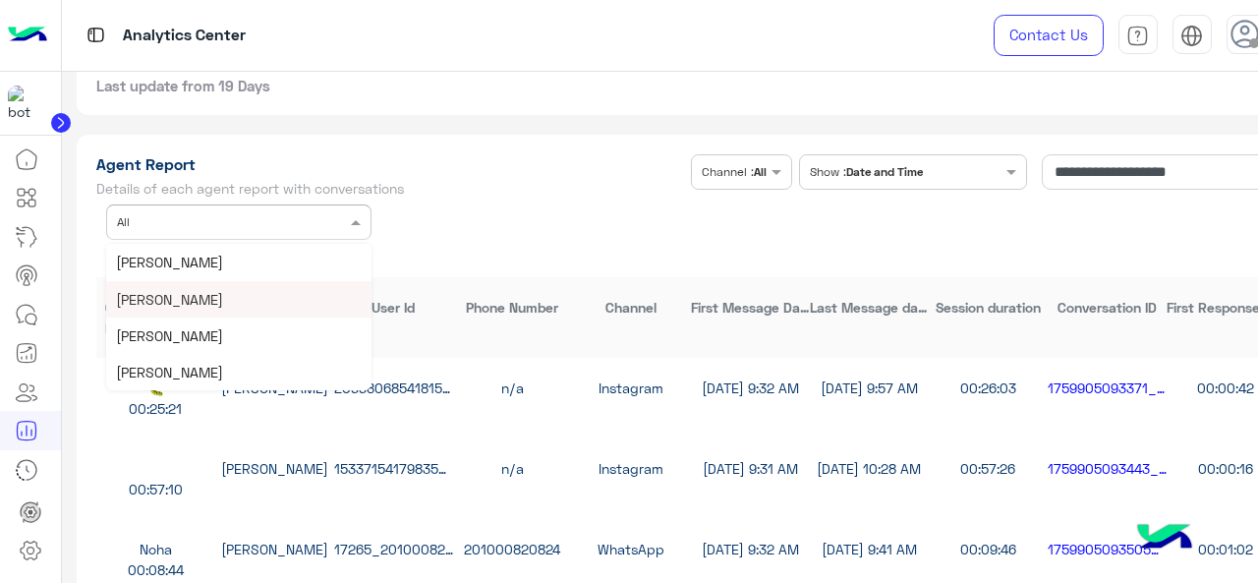
click at [269, 311] on div "[PERSON_NAME]" at bounding box center [238, 299] width 265 height 36
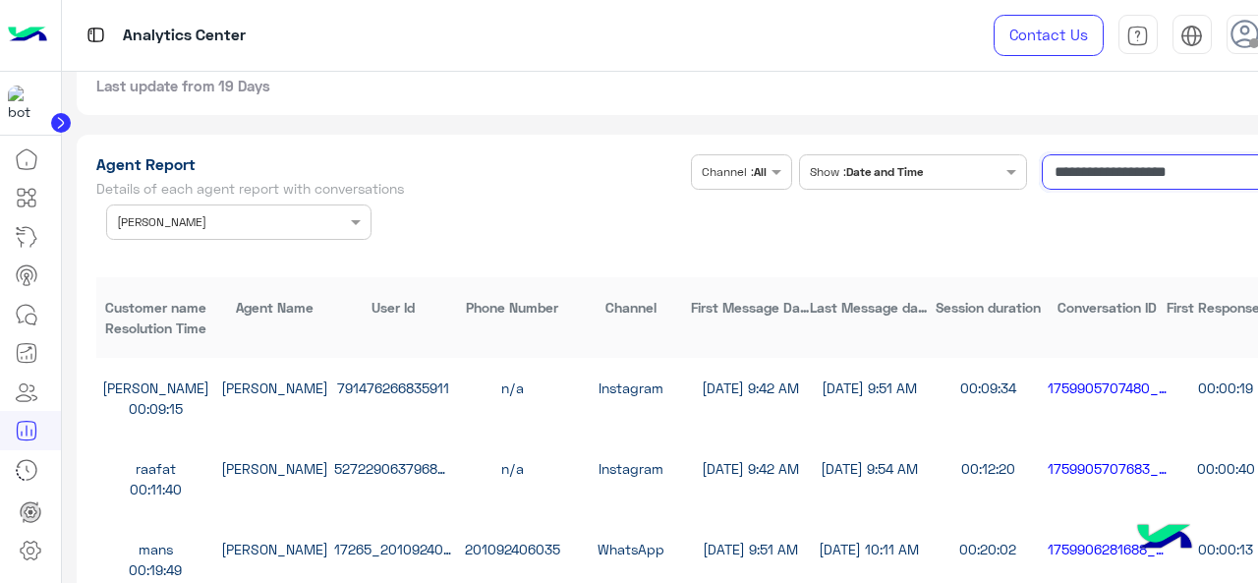
click at [1074, 189] on input "**********" at bounding box center [1162, 171] width 243 height 35
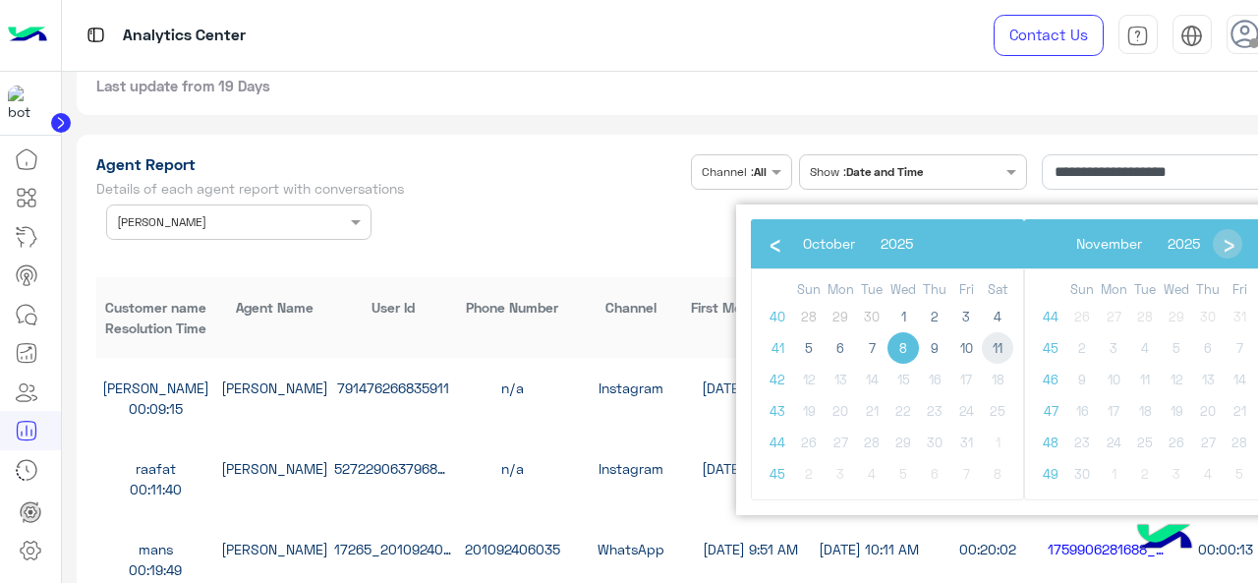
click at [998, 352] on span "11" at bounding box center [996, 347] width 31 height 31
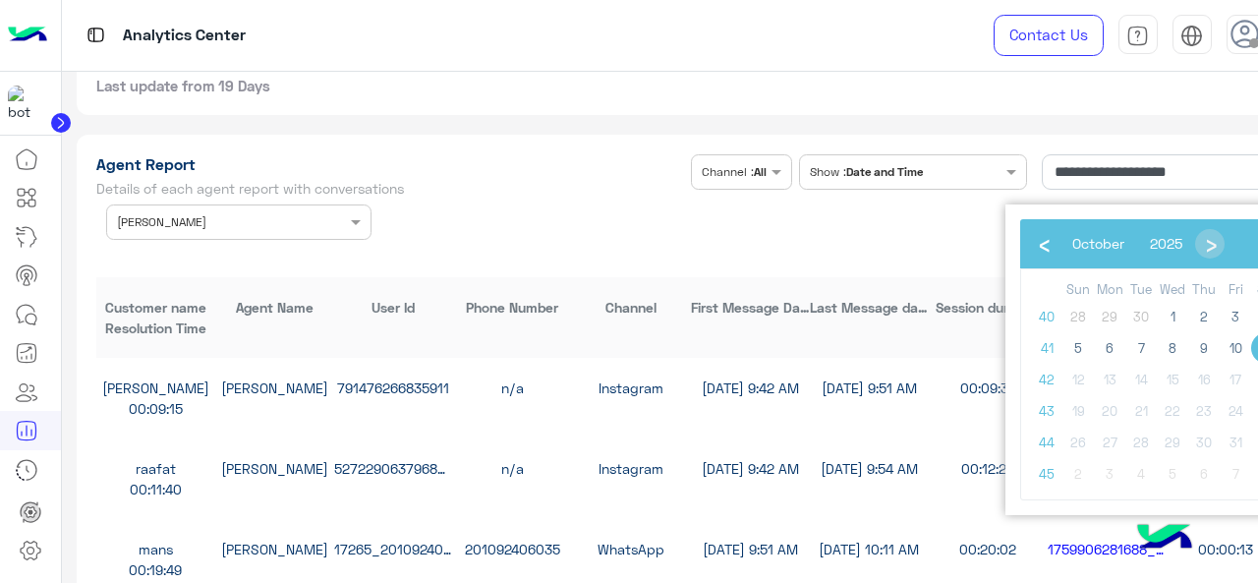
click at [1257, 353] on span "11" at bounding box center [1266, 347] width 31 height 31
type input "**********"
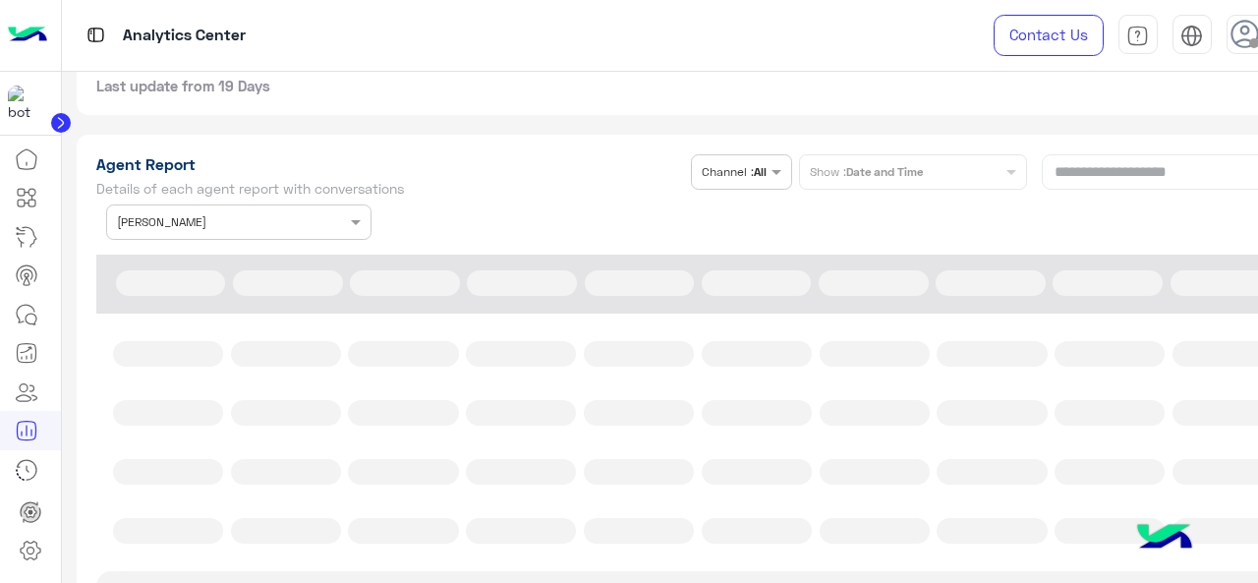
click at [352, 240] on div "**********" at bounding box center [690, 196] width 1189 height 85
click at [354, 237] on div "**********" at bounding box center [690, 196] width 1189 height 85
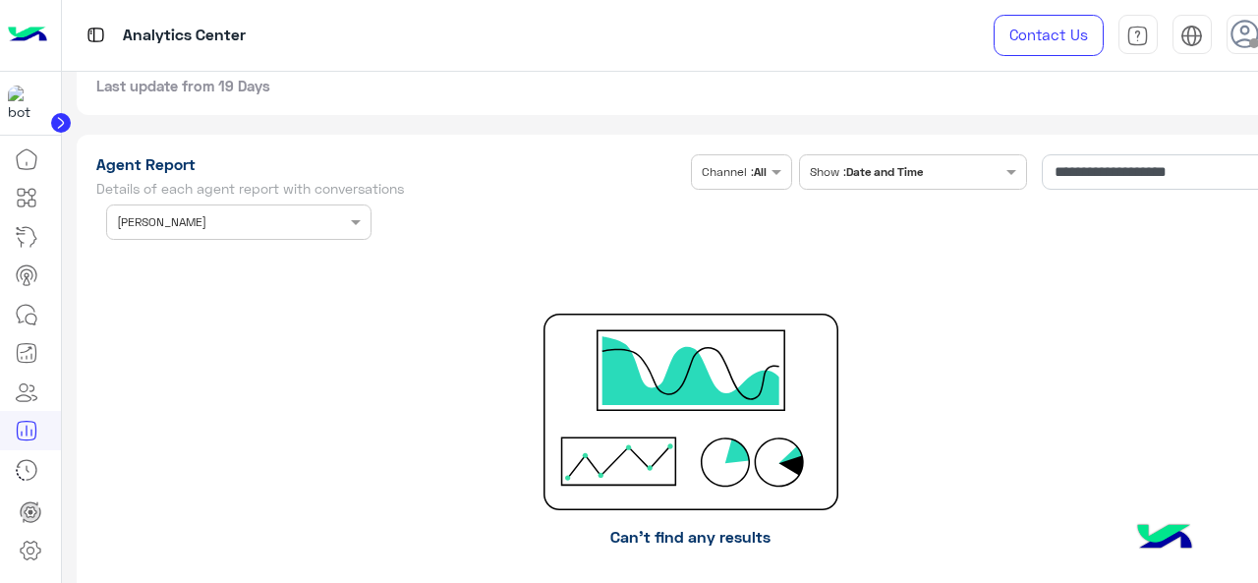
click at [354, 232] on span at bounding box center [358, 221] width 25 height 21
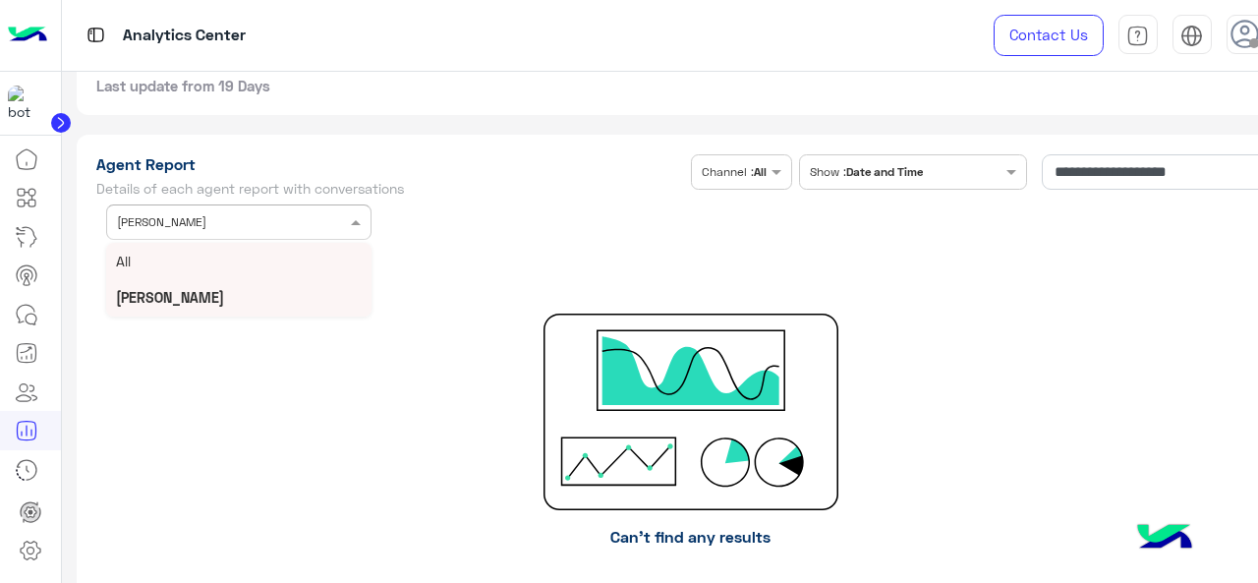
click at [270, 271] on div "All" at bounding box center [238, 261] width 265 height 36
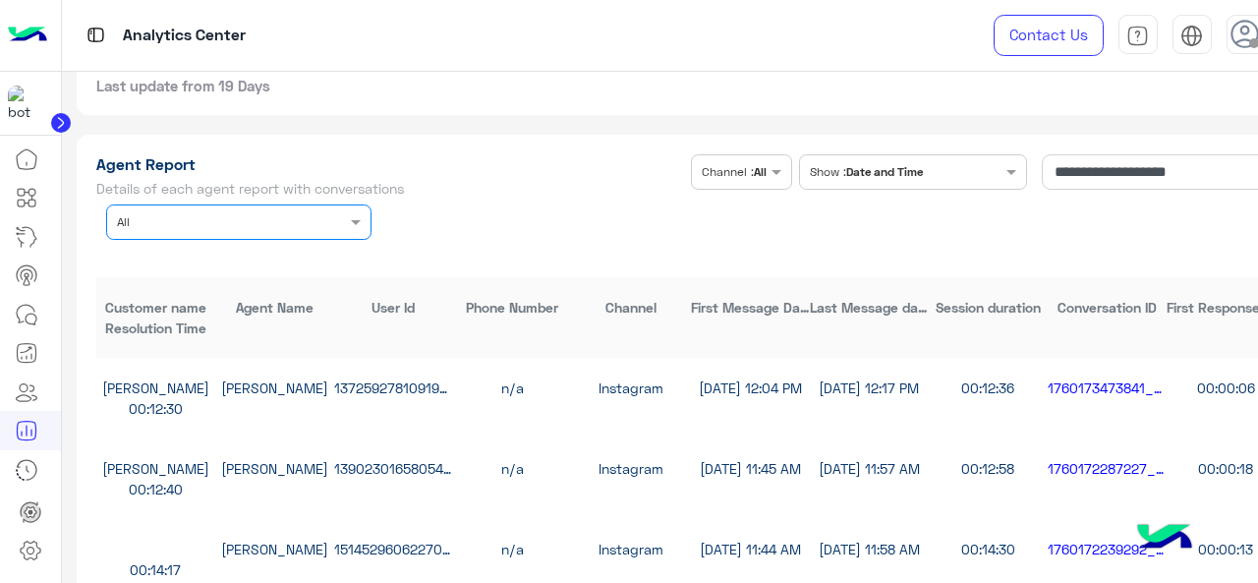
click at [297, 229] on input "text" at bounding box center [209, 220] width 184 height 18
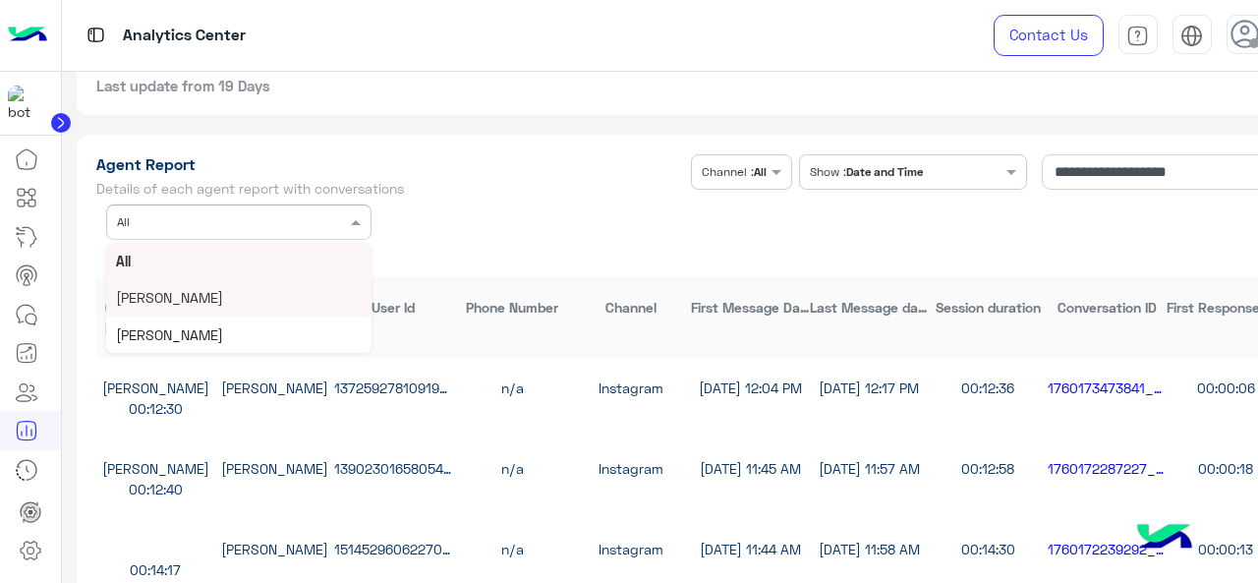
click at [281, 313] on div "[PERSON_NAME]" at bounding box center [238, 297] width 265 height 36
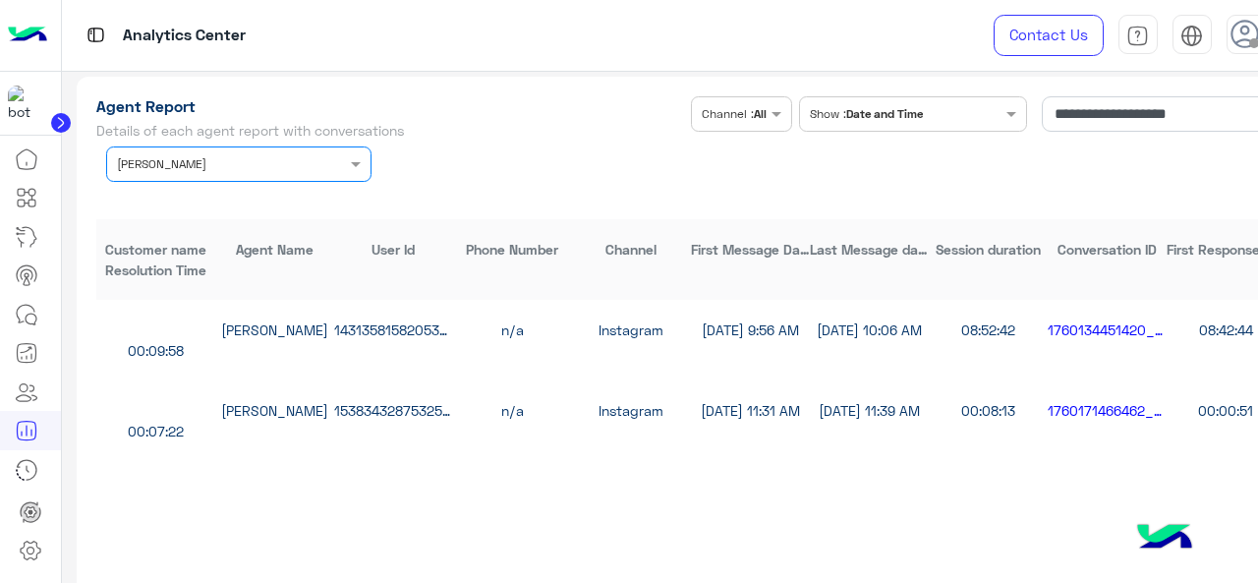
scroll to position [5397, 0]
click at [1107, 339] on div "1760134451420_254f56c1-7cf2-419a-b831-9b2619c460fd" at bounding box center [1106, 328] width 119 height 21
copy div "1760134451420_254f56c1"
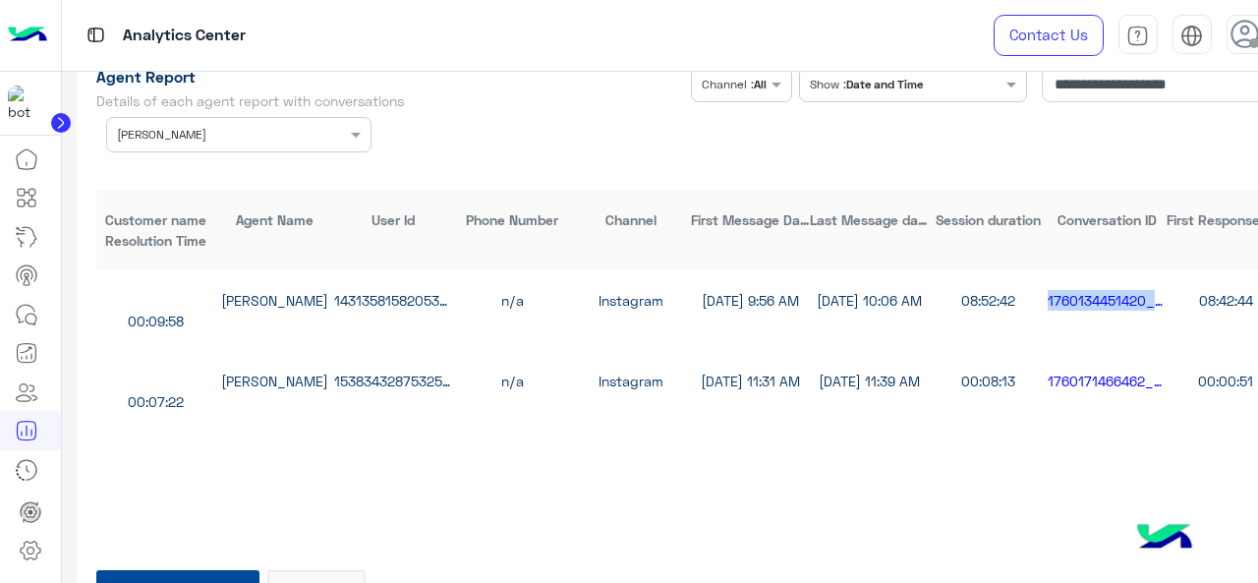
scroll to position [5426, 0]
click at [37, 308] on icon at bounding box center [27, 315] width 24 height 24
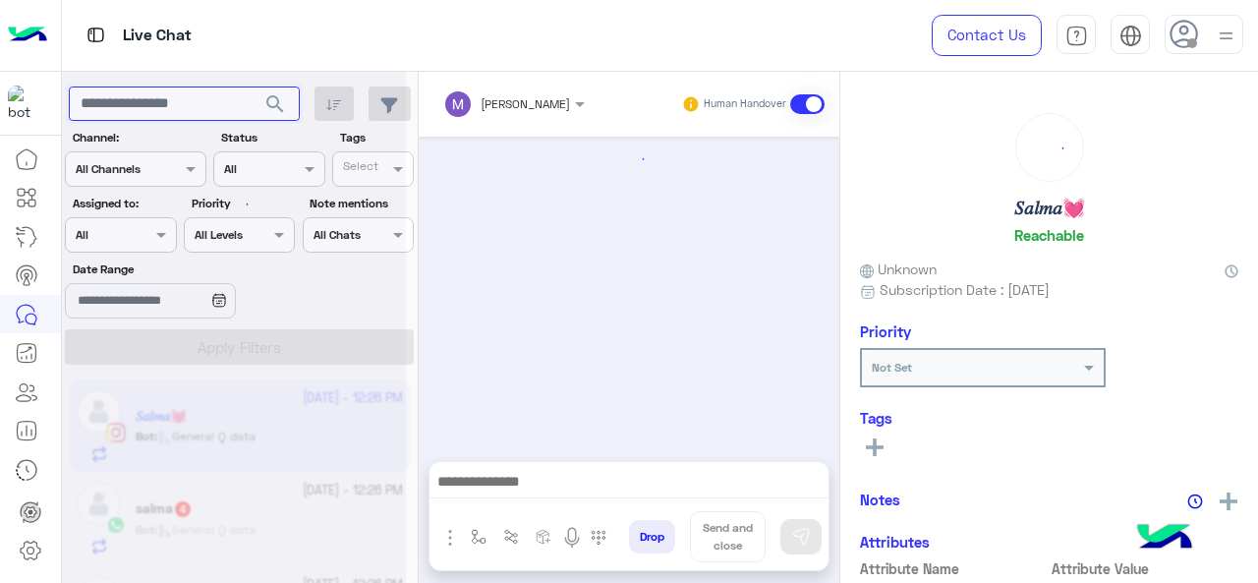
click at [171, 99] on input "text" at bounding box center [184, 103] width 231 height 35
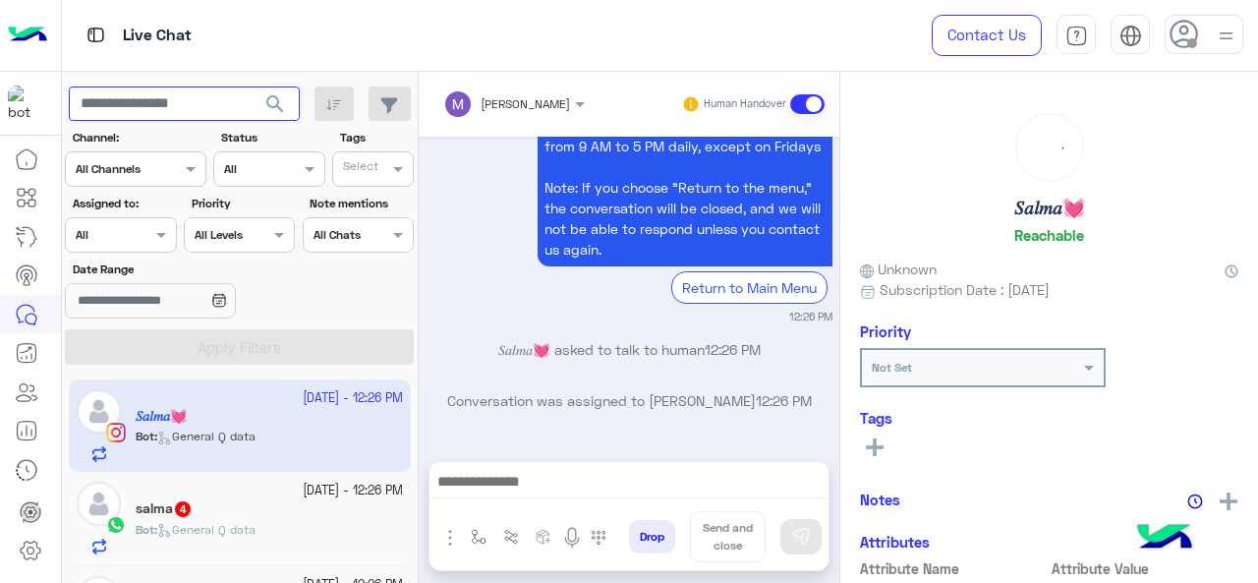
paste input "**********"
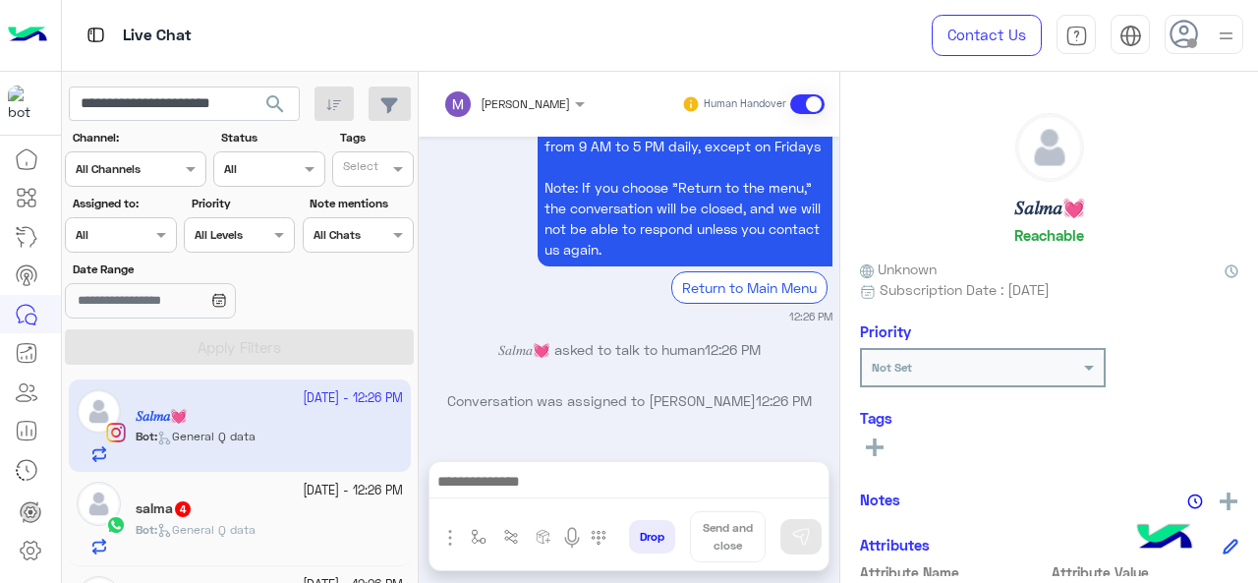
click at [279, 106] on span "search" at bounding box center [275, 104] width 24 height 24
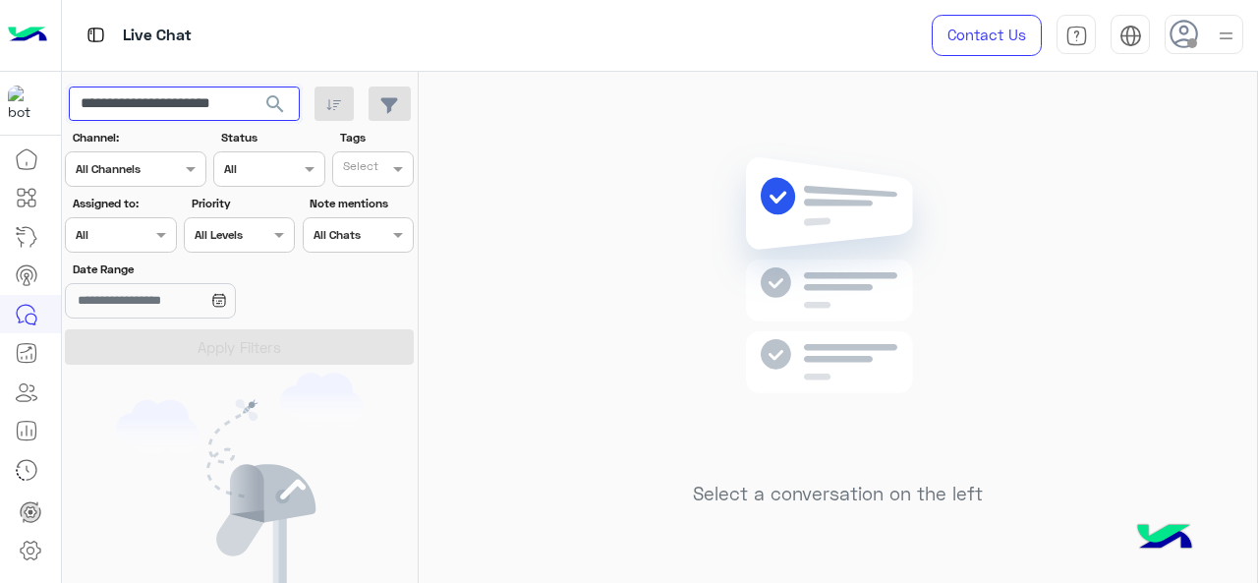
drag, startPoint x: 186, startPoint y: 108, endPoint x: 262, endPoint y: 109, distance: 76.6
click at [262, 109] on div "**********" at bounding box center [184, 103] width 231 height 35
type input "**********"
click at [252, 86] on button "search" at bounding box center [276, 107] width 48 height 42
click at [275, 107] on span "search" at bounding box center [275, 104] width 24 height 24
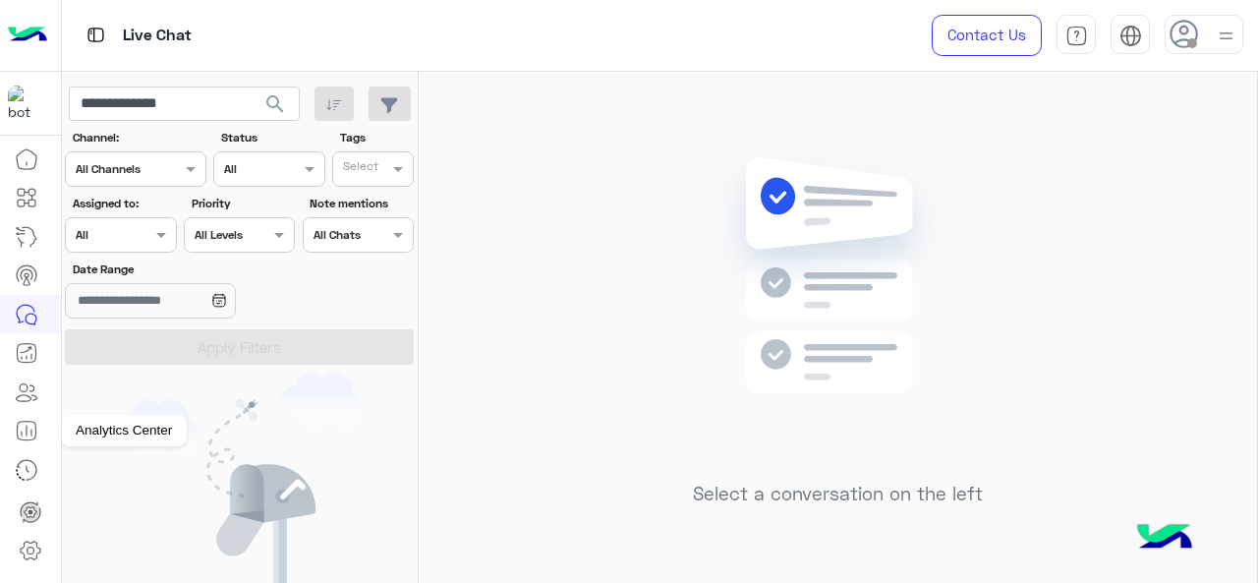
click at [29, 435] on icon at bounding box center [27, 431] width 24 height 24
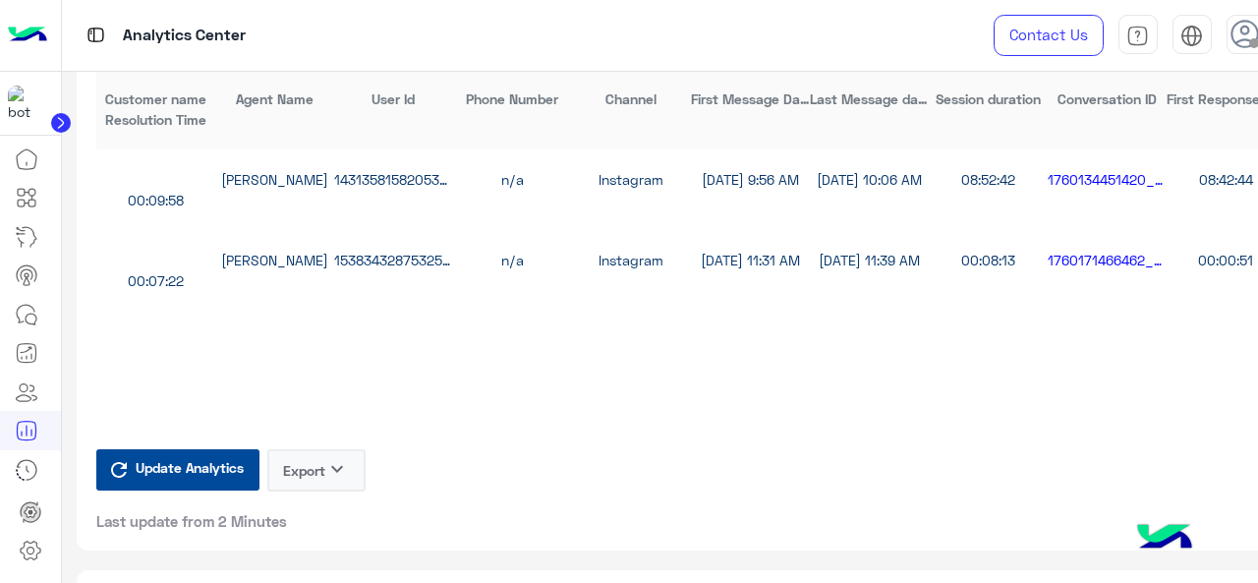
scroll to position [5568, 0]
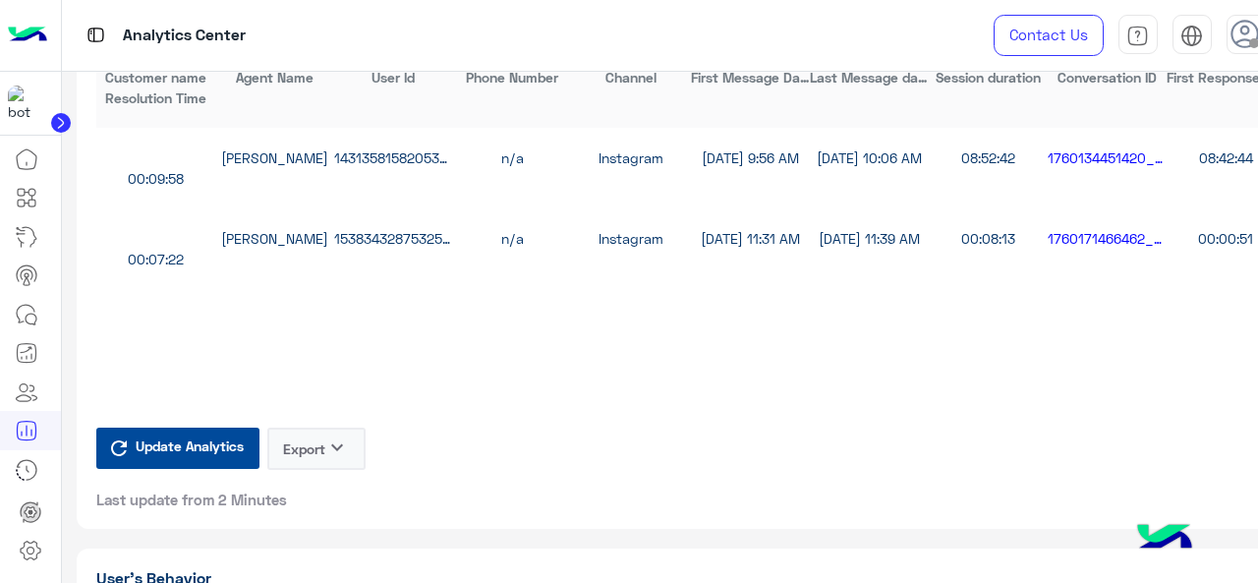
click at [310, 453] on button "Export keyboard_arrow_down" at bounding box center [316, 448] width 98 height 42
click at [318, 513] on button "CSV" at bounding box center [316, 510] width 98 height 35
click at [32, 315] on icon at bounding box center [27, 315] width 24 height 24
click at [32, 314] on icon at bounding box center [27, 315] width 24 height 24
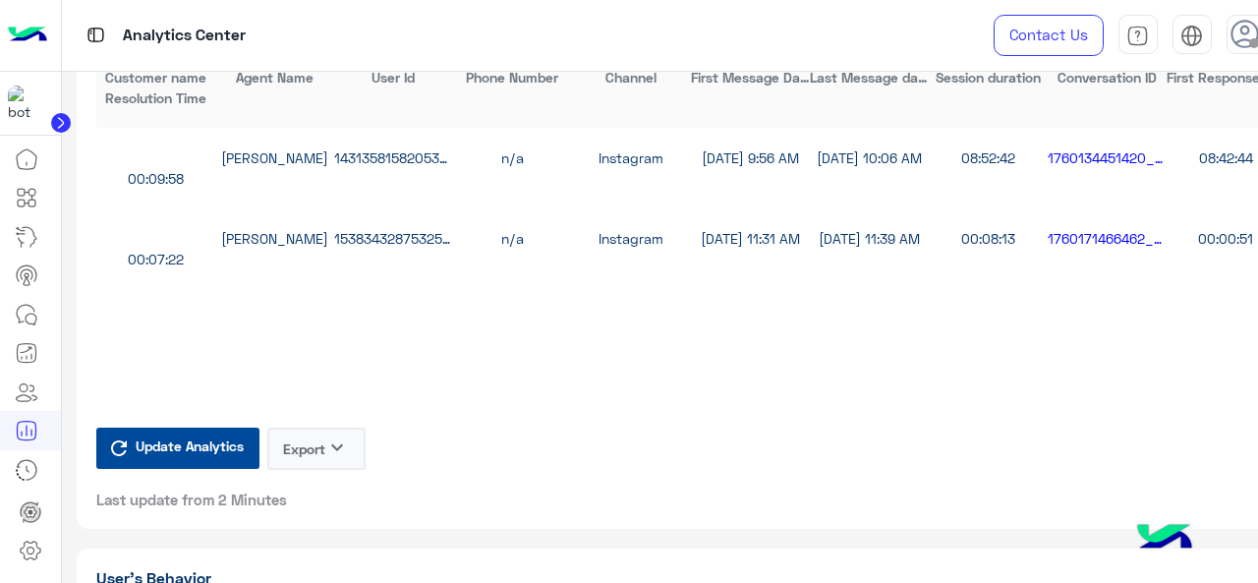
click at [32, 311] on icon at bounding box center [27, 315] width 24 height 24
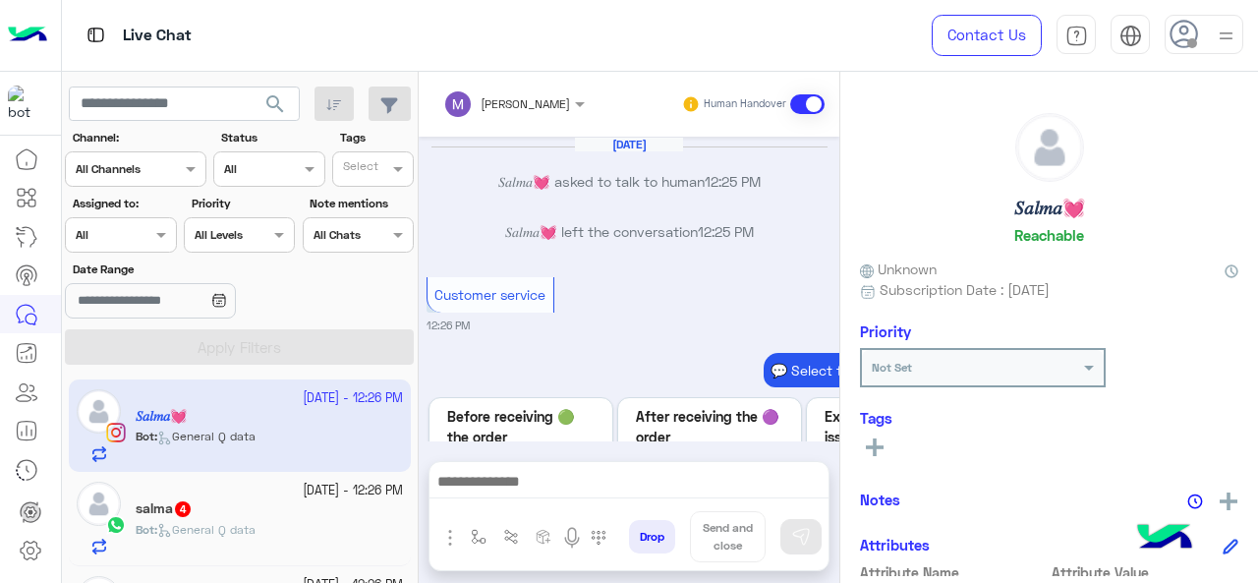
scroll to position [865, 0]
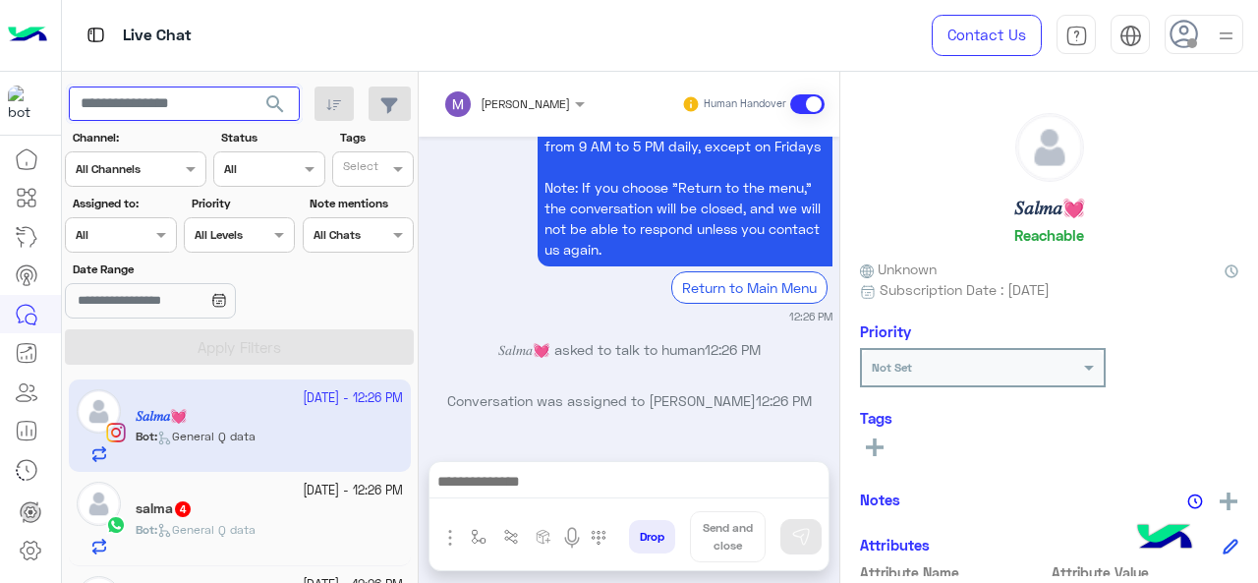
click at [130, 102] on input "text" at bounding box center [184, 103] width 231 height 35
paste input "**********"
click at [252, 86] on button "search" at bounding box center [276, 107] width 48 height 42
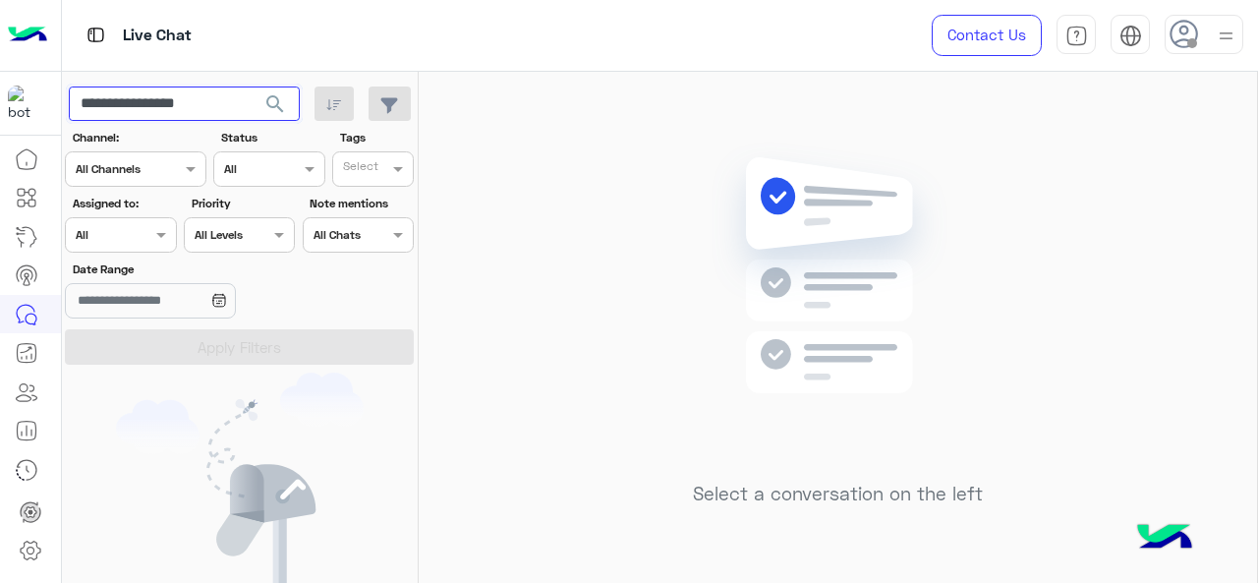
click at [143, 105] on input "**********" at bounding box center [184, 103] width 231 height 35
paste input "text"
click at [252, 86] on button "search" at bounding box center [276, 107] width 48 height 42
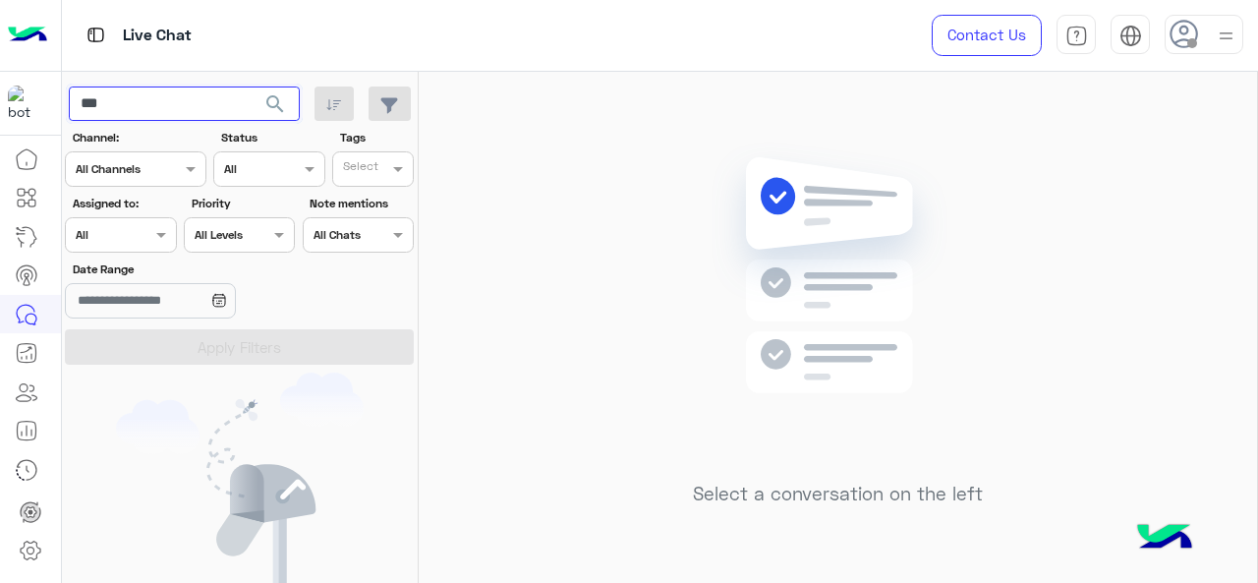
click at [252, 86] on button "search" at bounding box center [276, 107] width 48 height 42
type input "*"
paste input "**********"
click at [273, 98] on span "search" at bounding box center [275, 104] width 24 height 24
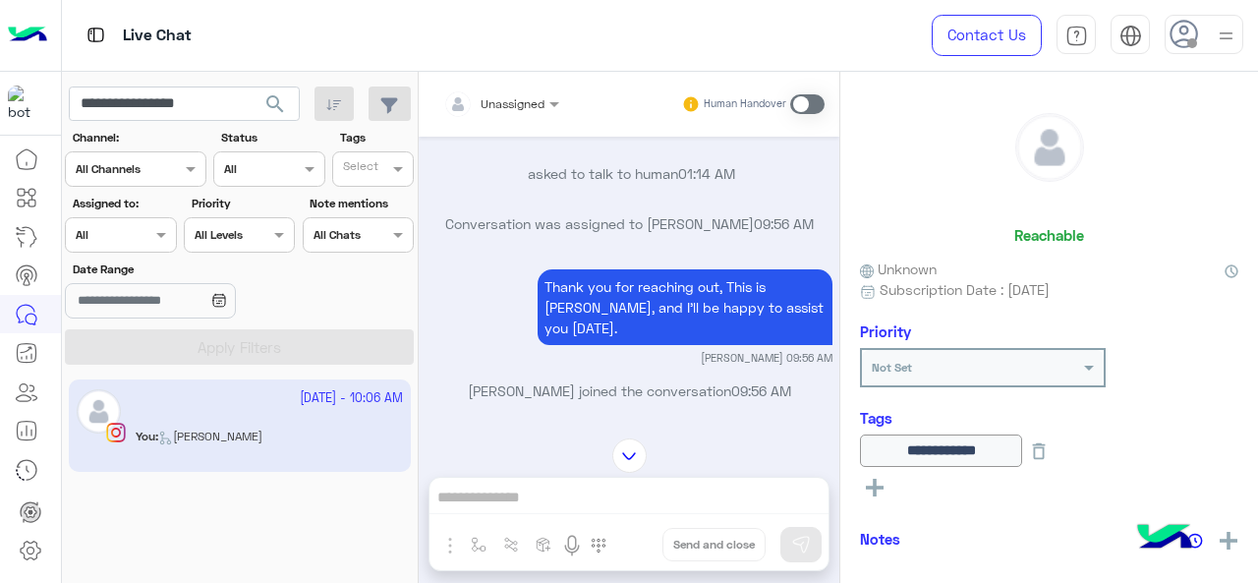
scroll to position [1049, 0]
click at [189, 111] on input "**********" at bounding box center [184, 103] width 231 height 35
paste input "text"
type input "**********"
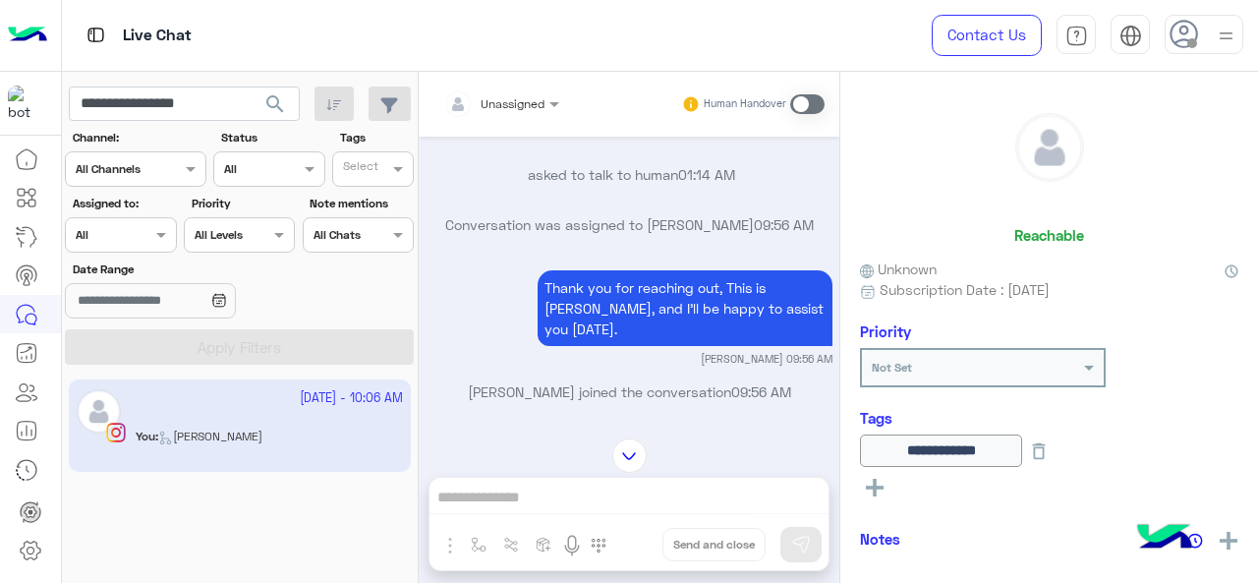
click at [272, 101] on span "search" at bounding box center [275, 104] width 24 height 24
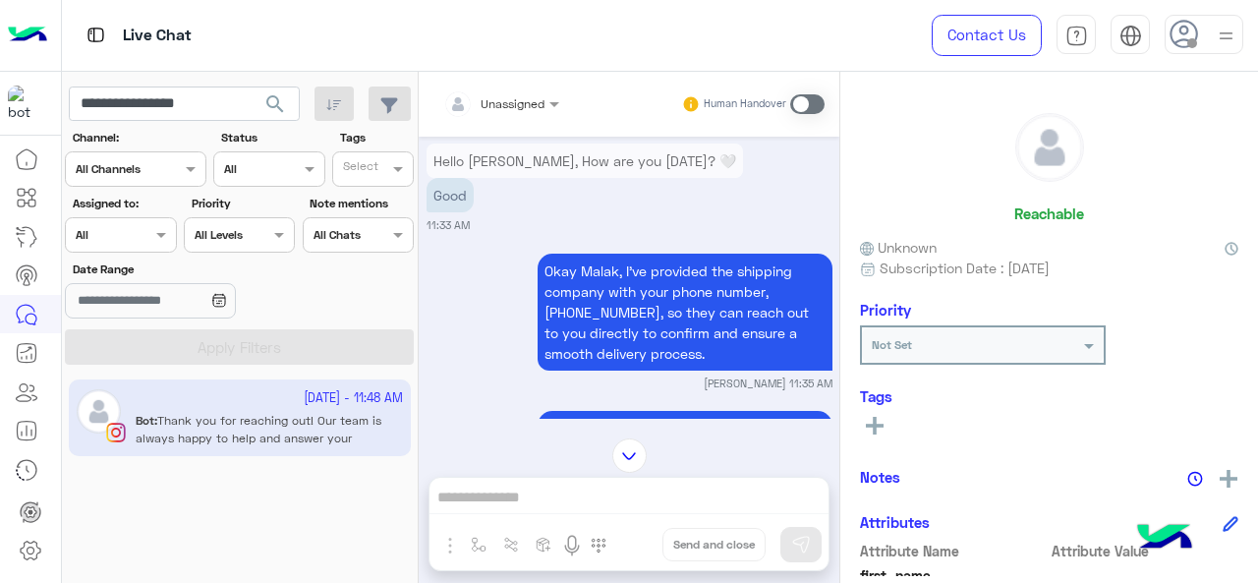
scroll to position [129, 0]
click at [569, 310] on p "Okay Malak, I've provided the shipping company with your phone number, 01070076…" at bounding box center [684, 310] width 295 height 117
copy p "01070076937"
click at [154, 109] on input "**********" at bounding box center [184, 103] width 231 height 35
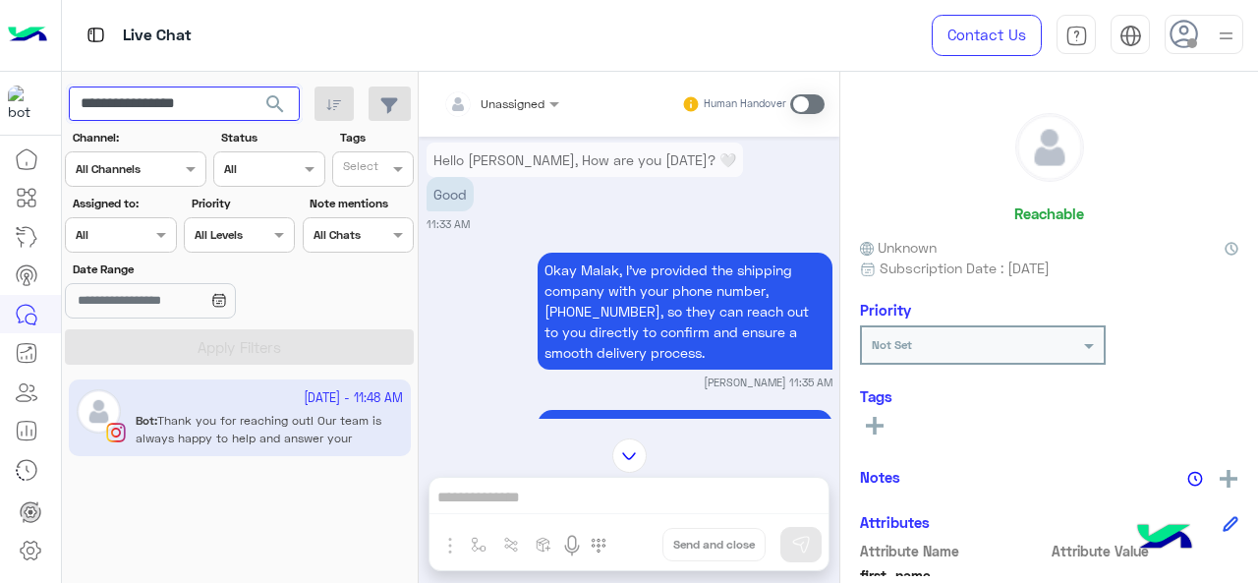
click at [154, 109] on input "**********" at bounding box center [184, 103] width 231 height 35
click at [283, 105] on span "search" at bounding box center [275, 104] width 24 height 24
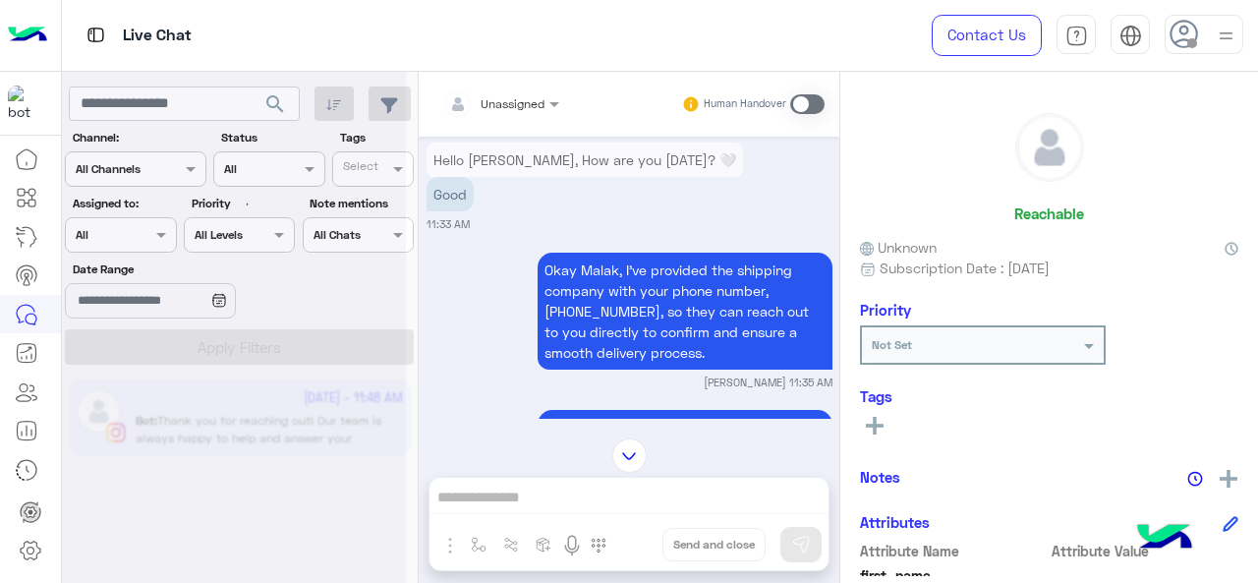
click at [141, 245] on div at bounding box center [234, 299] width 344 height 583
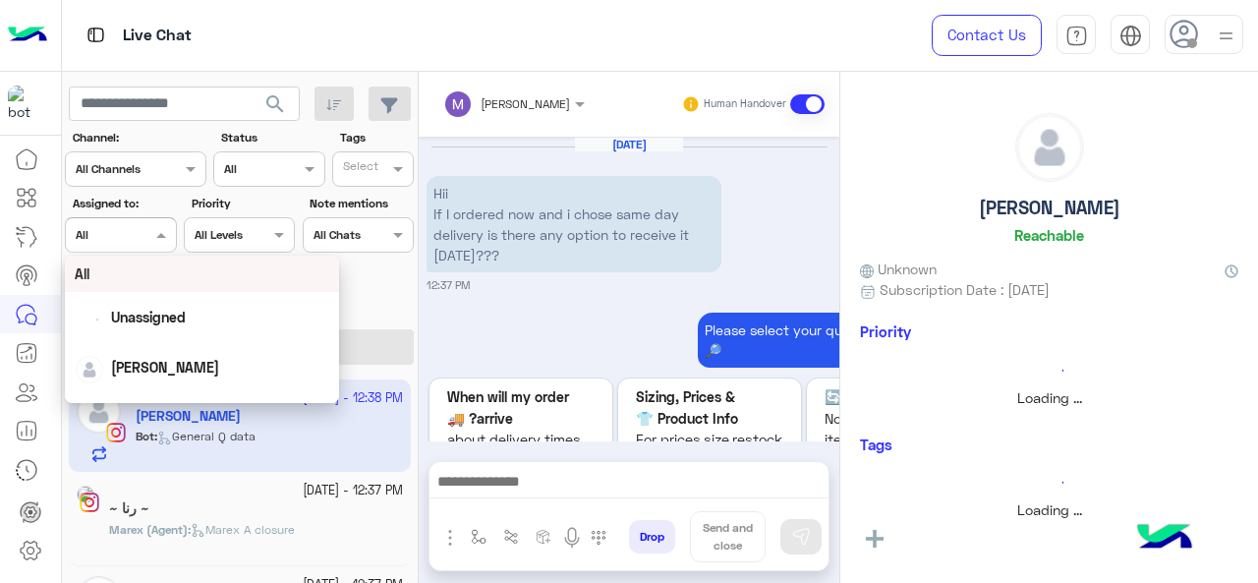
click at [158, 237] on span at bounding box center [163, 234] width 25 height 21
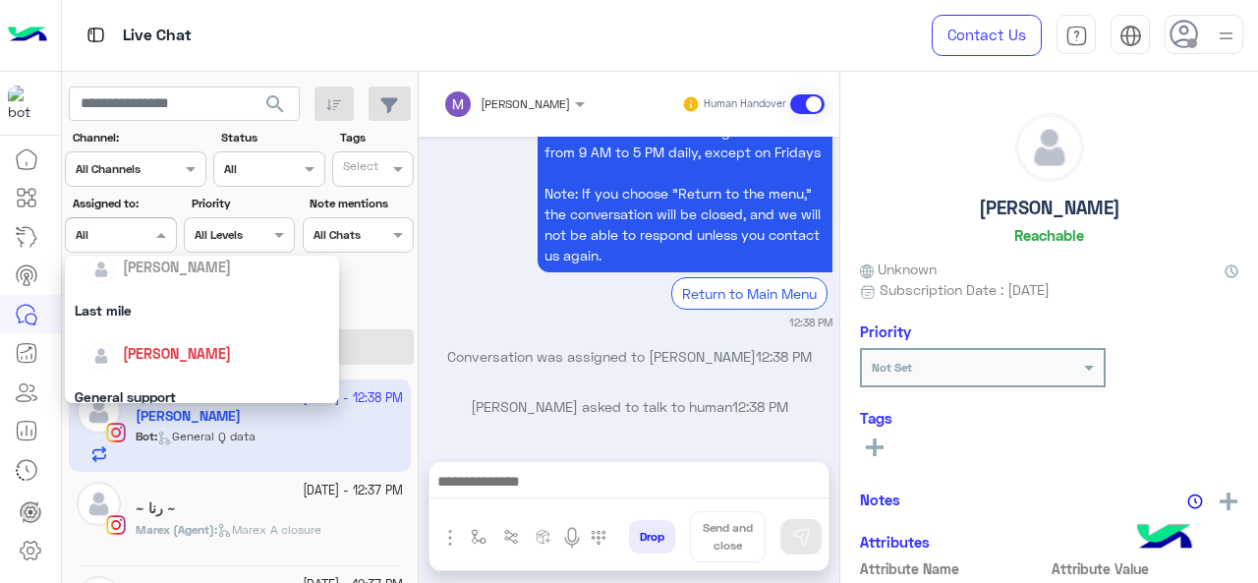
scroll to position [238, 0]
click at [160, 311] on div "Last mile" at bounding box center [202, 309] width 275 height 36
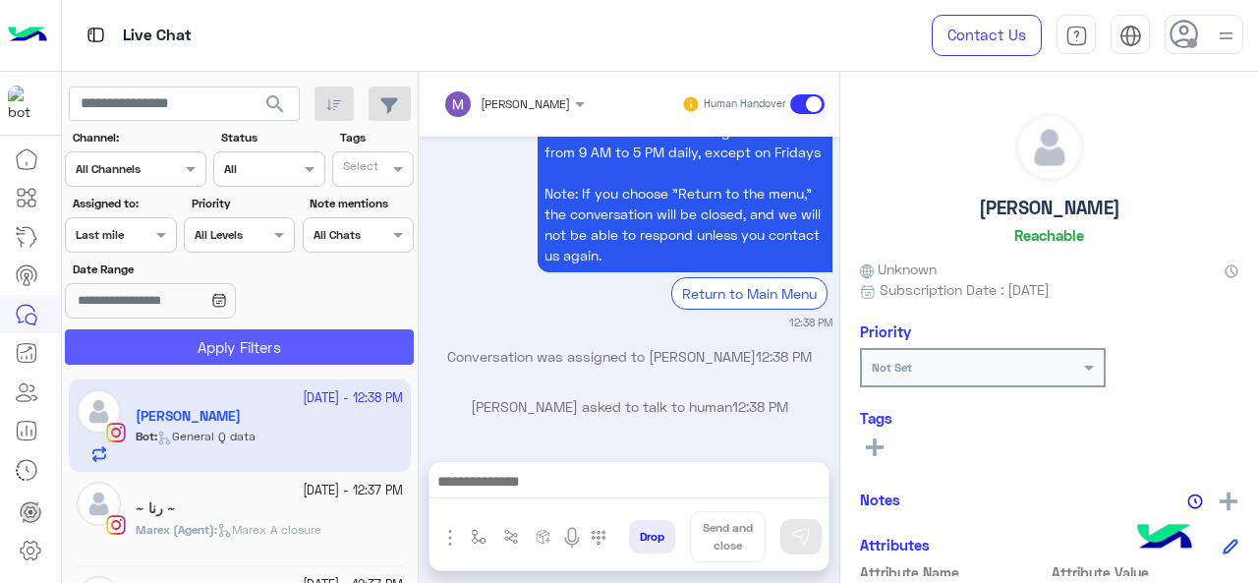
click at [175, 330] on button "Apply Filters" at bounding box center [239, 346] width 349 height 35
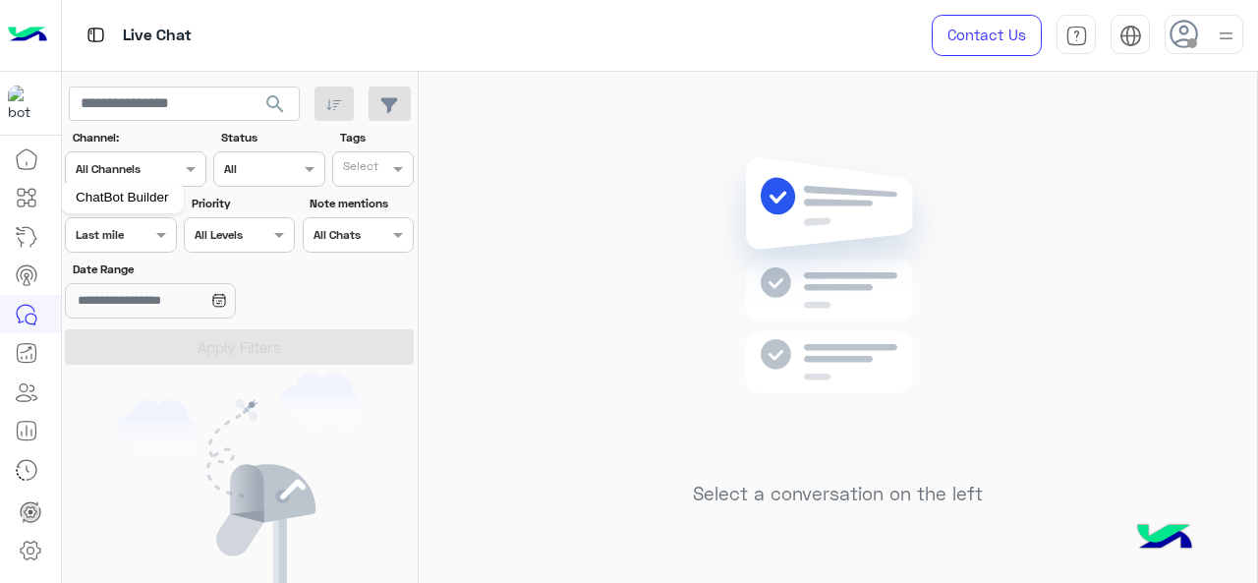
click at [30, 207] on icon at bounding box center [27, 198] width 24 height 24
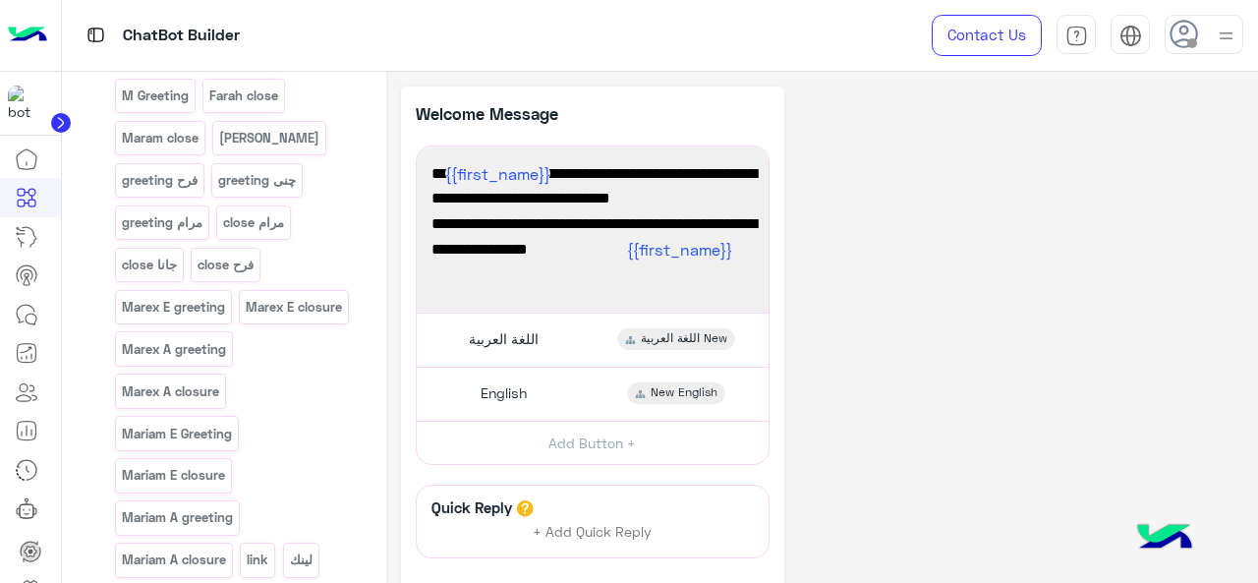
scroll to position [4639, 0]
click at [242, 234] on p "close مرام" at bounding box center [254, 222] width 64 height 23
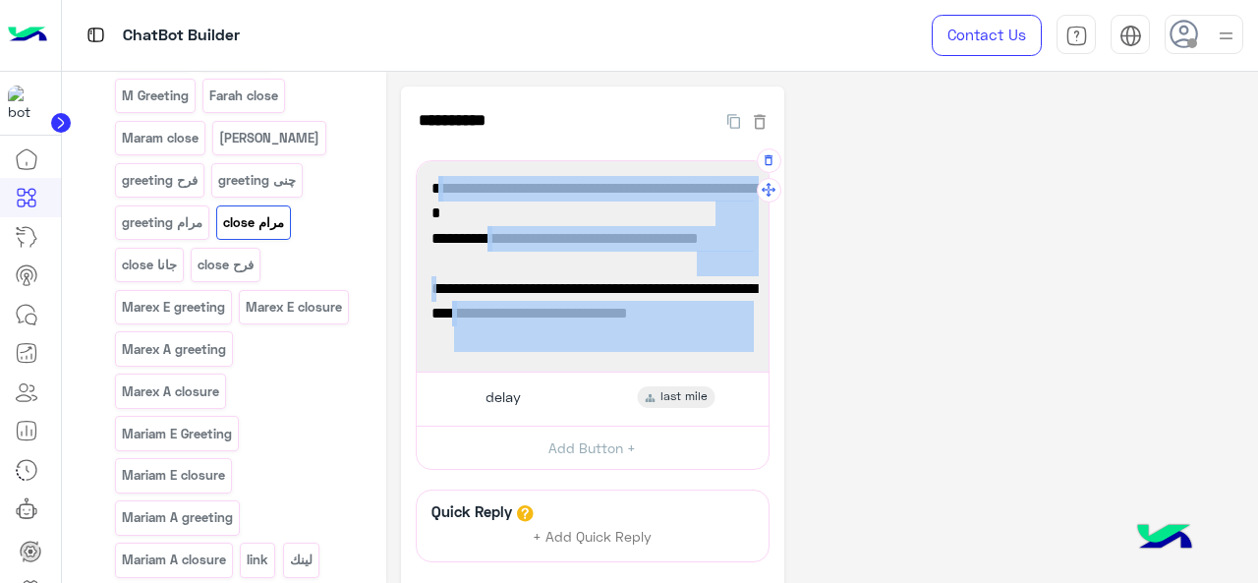
scroll to position [2, 0]
drag, startPoint x: 733, startPoint y: 194, endPoint x: 437, endPoint y: 343, distance: 331.3
click at [437, 343] on div "لم نتلقَّ ردًا منك منذ فترة، لذلك هنوقف المحادثة مؤقتًا. لكن لا تقلق، إحنا لسه …" at bounding box center [592, 266] width 338 height 196
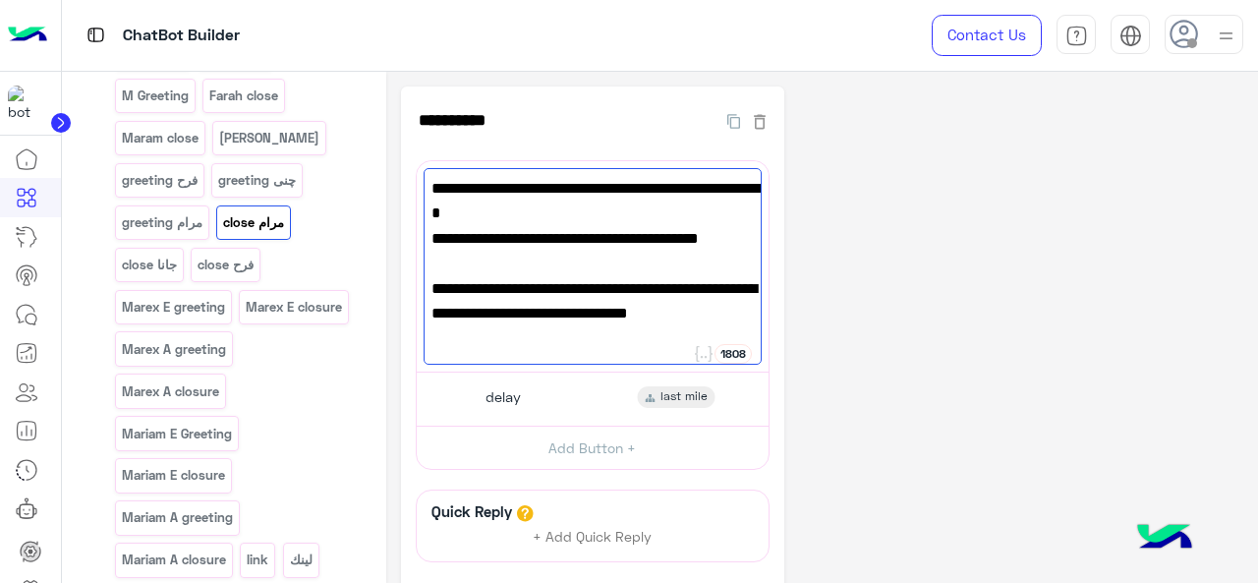
click at [1009, 286] on div "**********" at bounding box center [822, 411] width 843 height 650
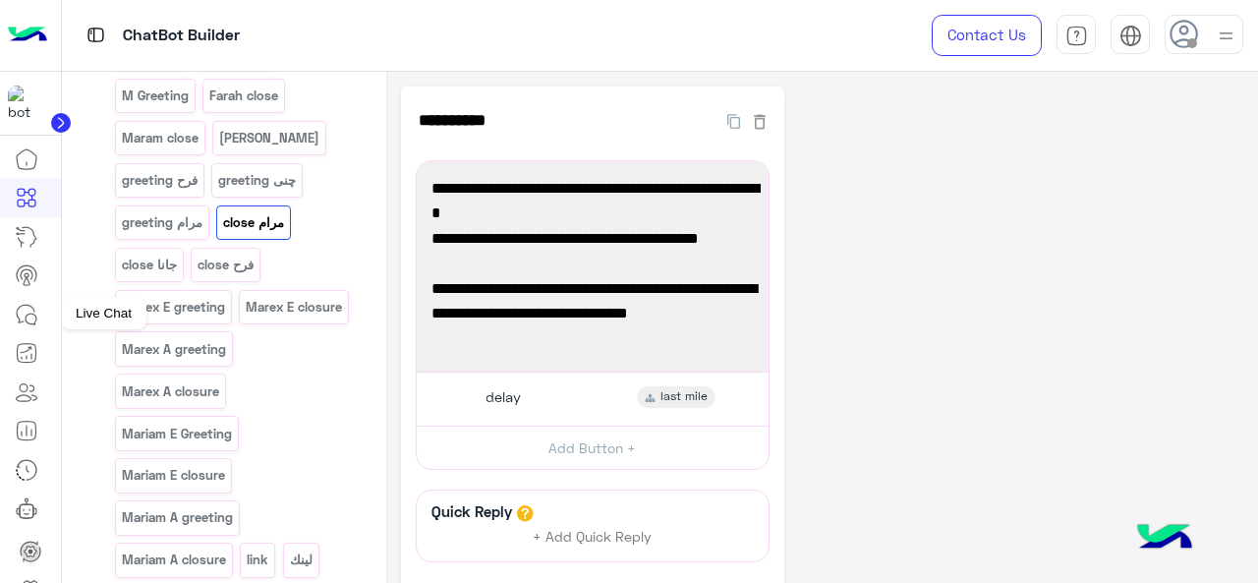
click at [24, 310] on icon at bounding box center [27, 315] width 24 height 24
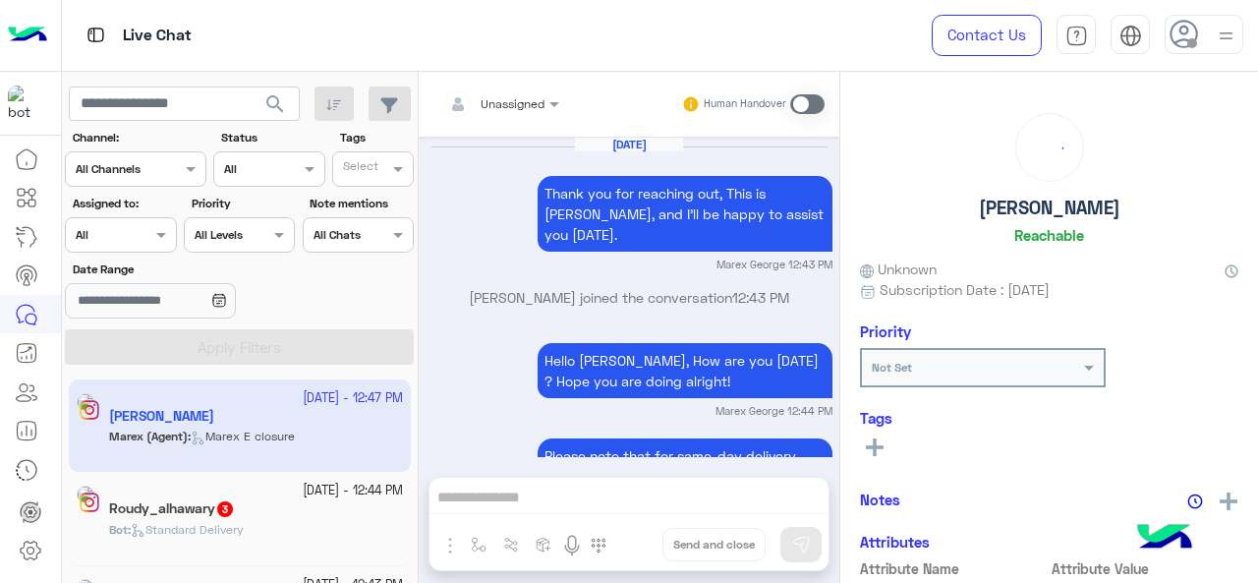
scroll to position [779, 0]
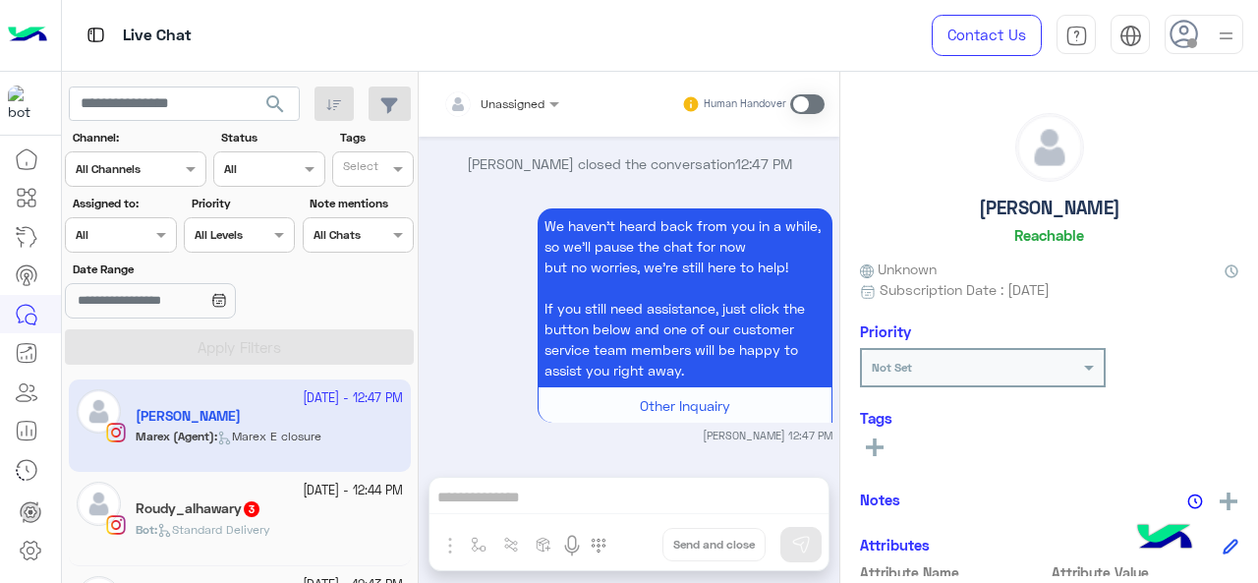
click at [139, 245] on div "Assigned on All" at bounding box center [120, 234] width 111 height 35
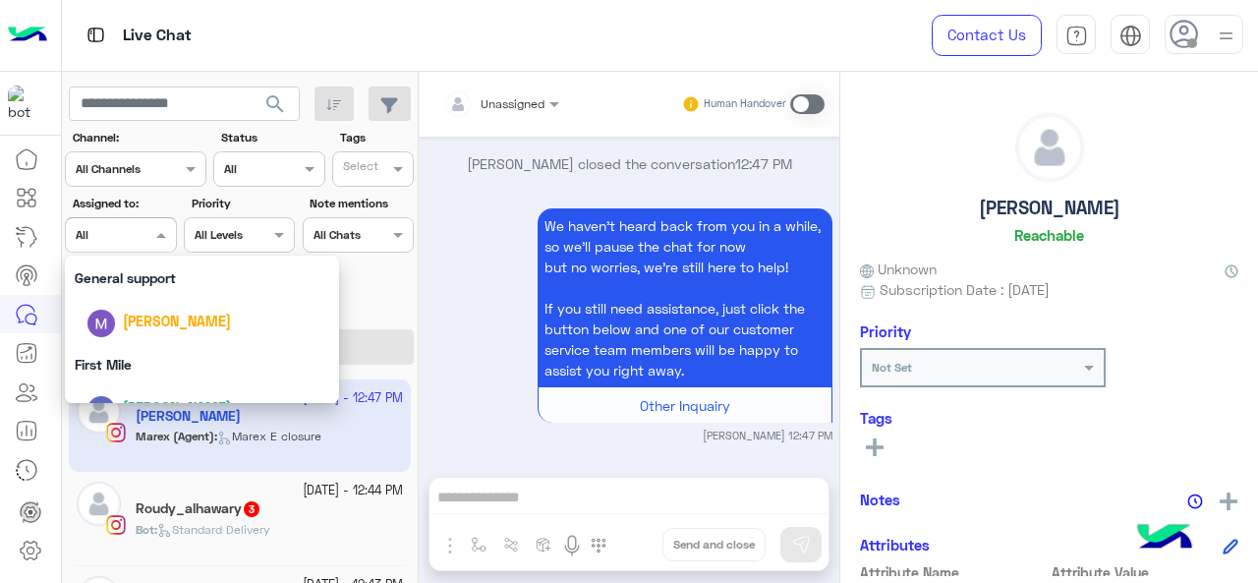
scroll to position [385, 0]
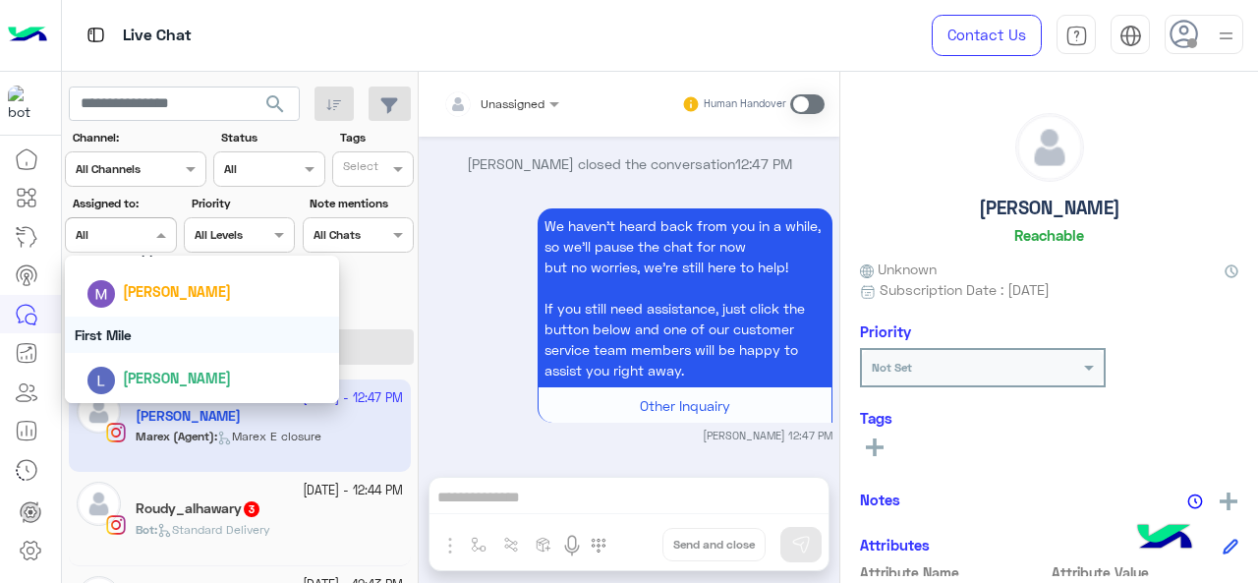
click at [116, 331] on div "First Mile" at bounding box center [202, 334] width 275 height 36
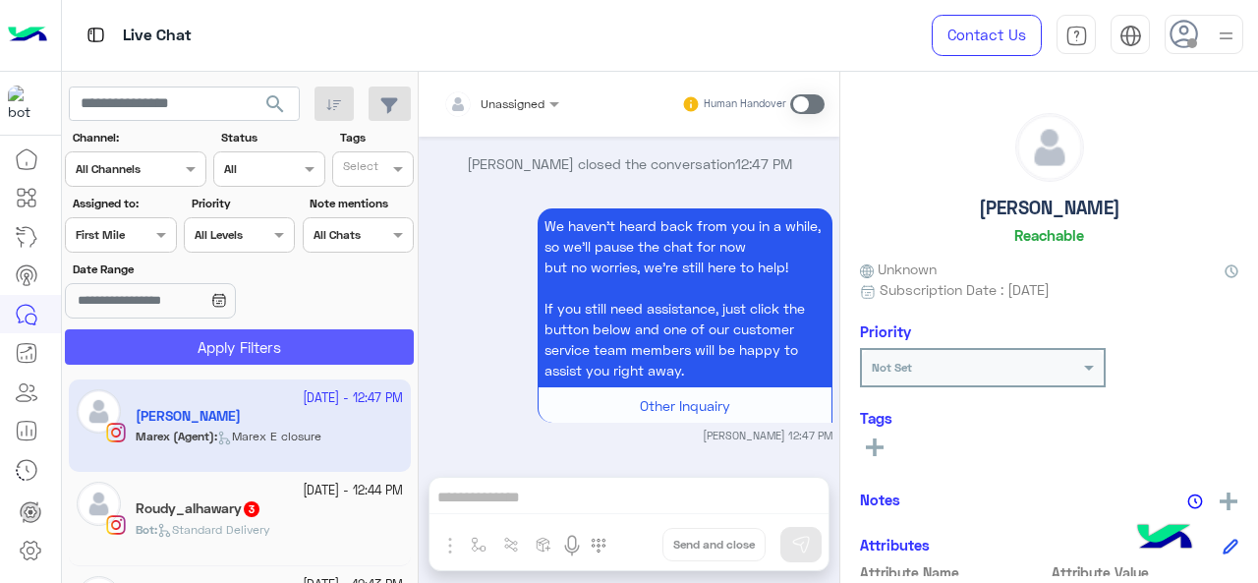
click at [149, 355] on button "Apply Filters" at bounding box center [239, 346] width 349 height 35
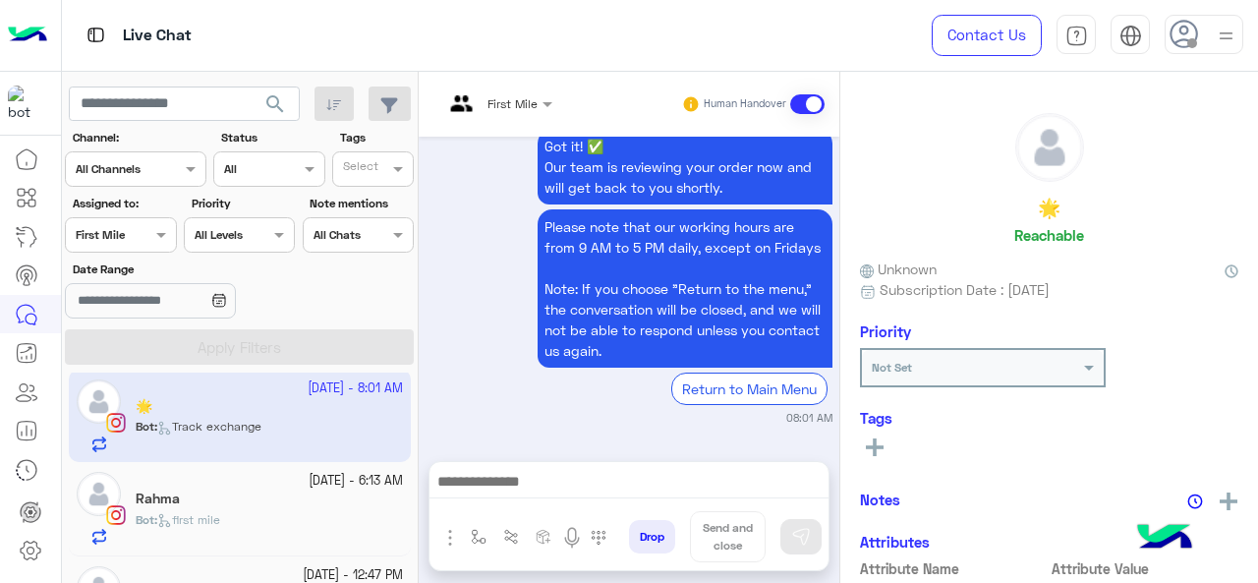
scroll to position [58, 0]
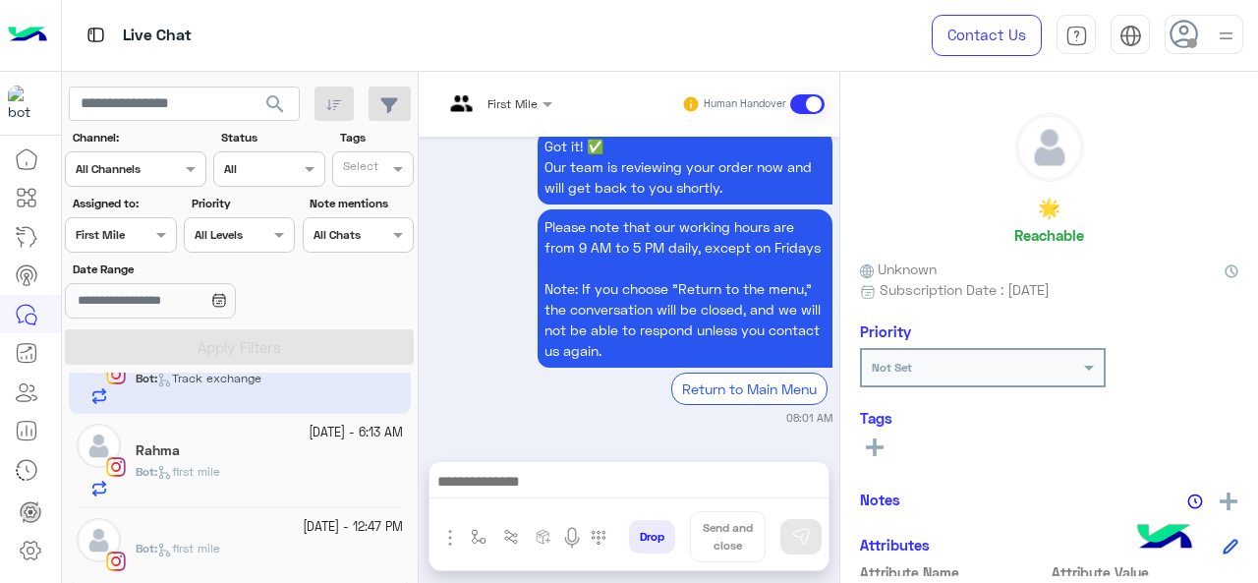
click at [220, 547] on span "first mile" at bounding box center [188, 547] width 63 height 15
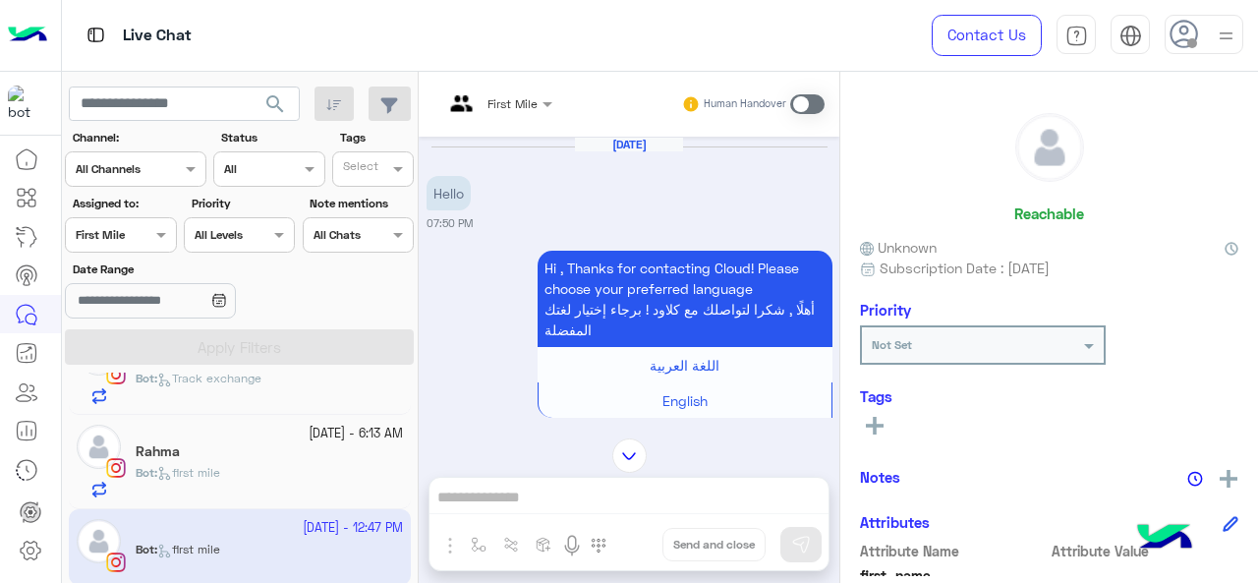
scroll to position [1899, 0]
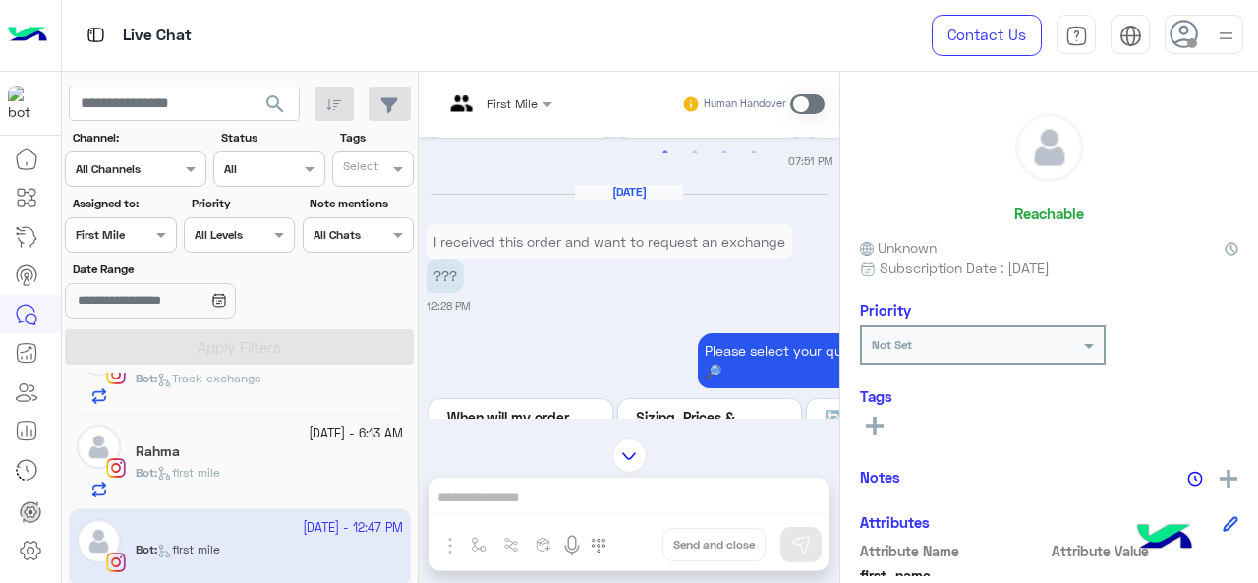
click at [515, 101] on div at bounding box center [497, 100] width 129 height 19
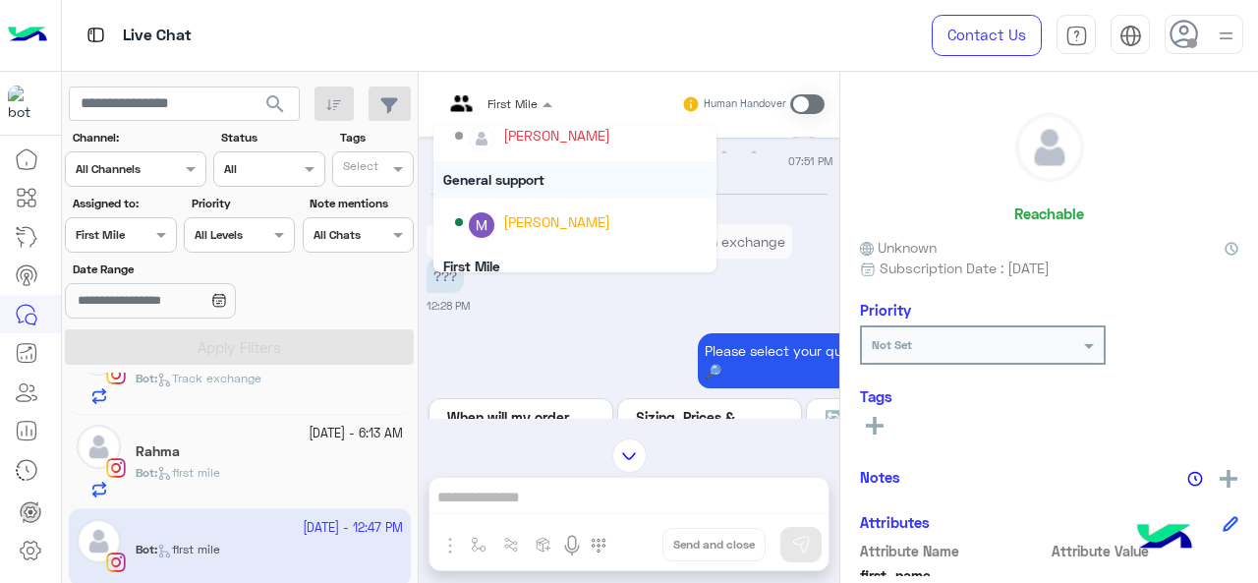
scroll to position [301, 0]
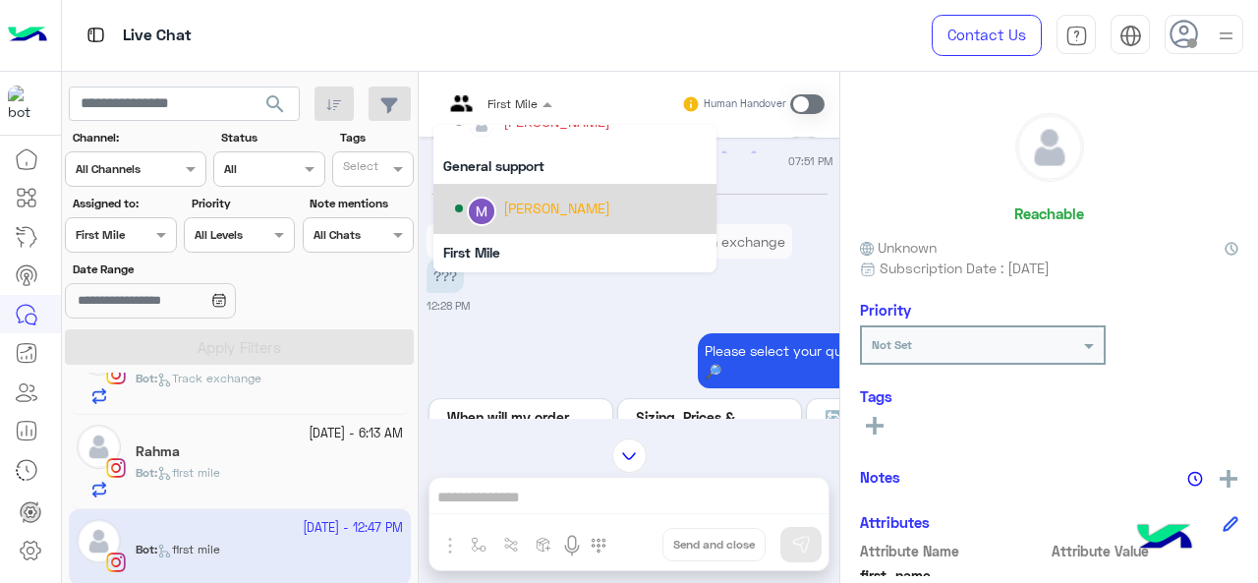
click at [533, 218] on div "[PERSON_NAME]" at bounding box center [556, 207] width 107 height 21
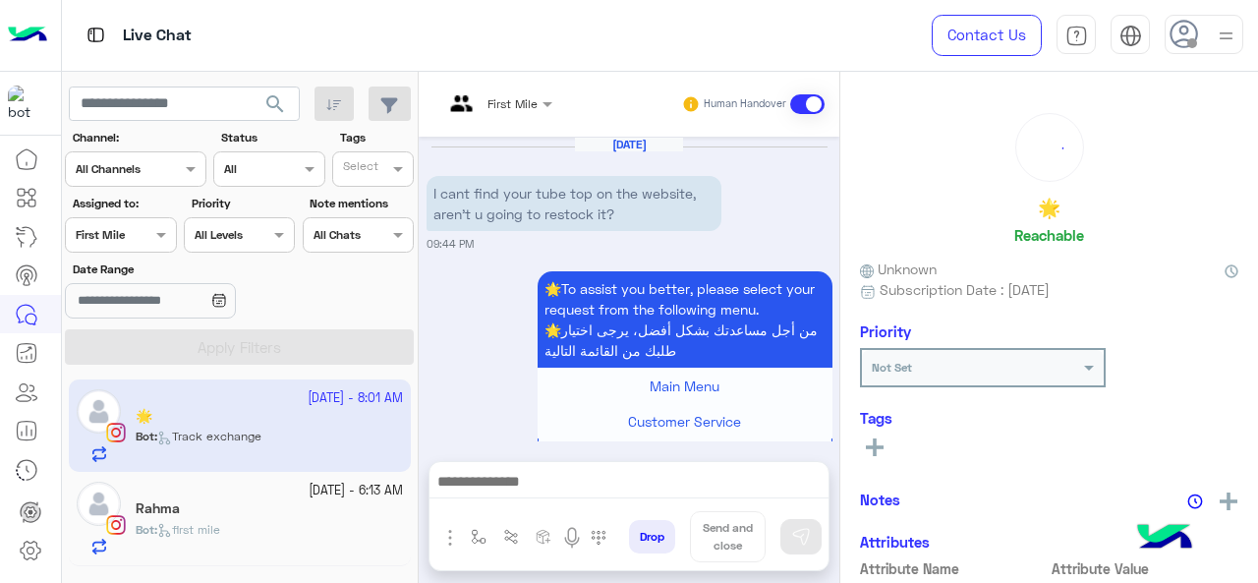
scroll to position [1729, 0]
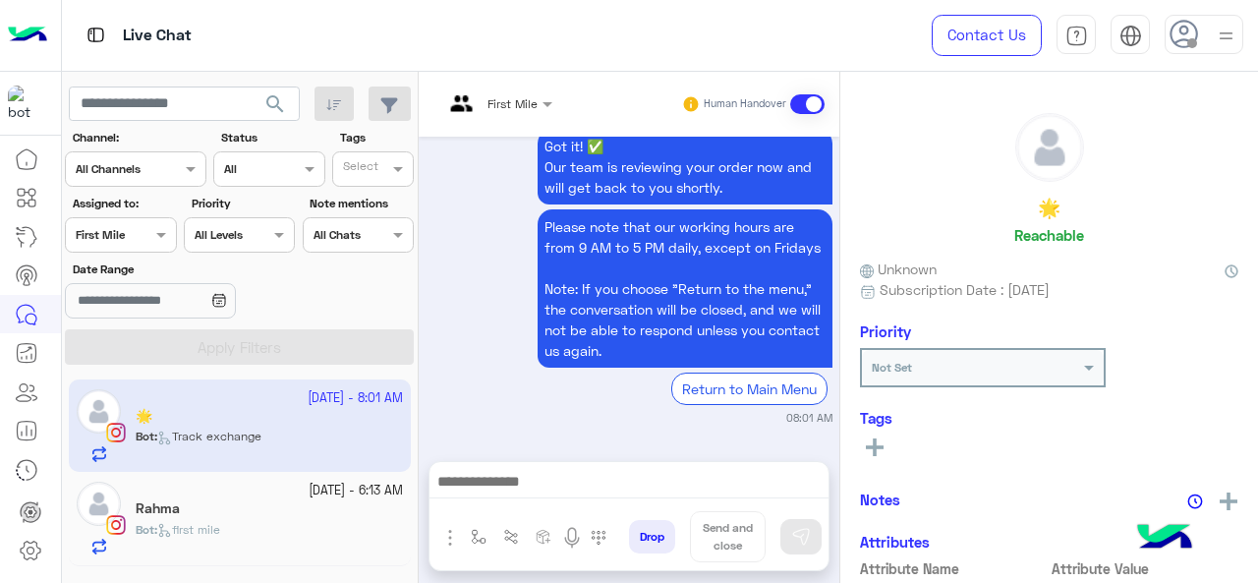
click at [204, 535] on p "Bot : first mile" at bounding box center [178, 530] width 84 height 18
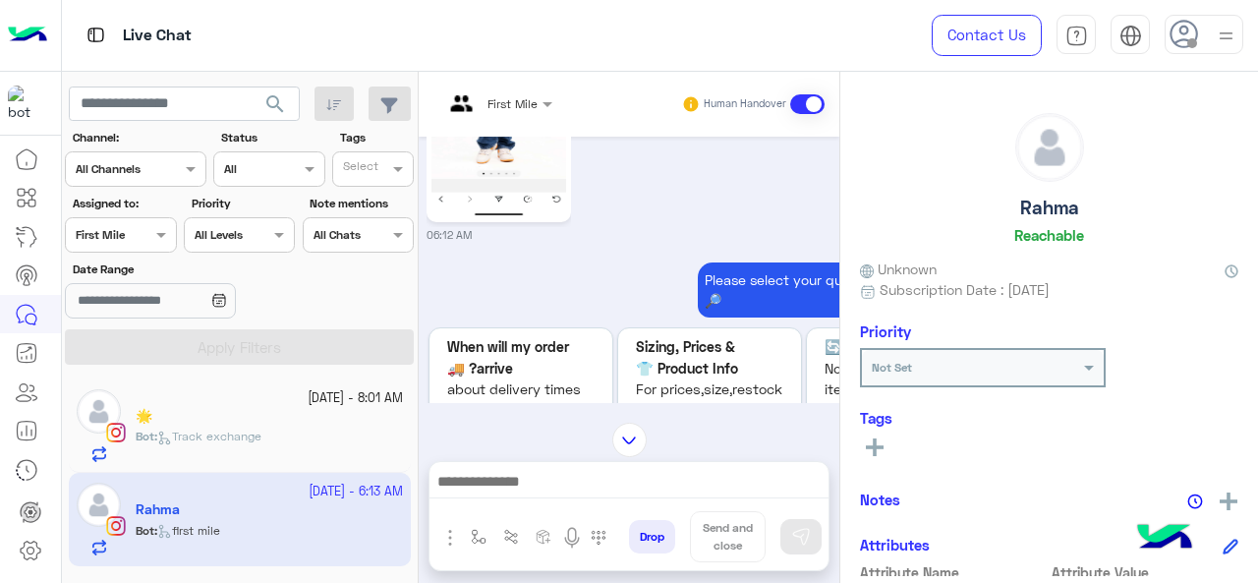
scroll to position [187, 0]
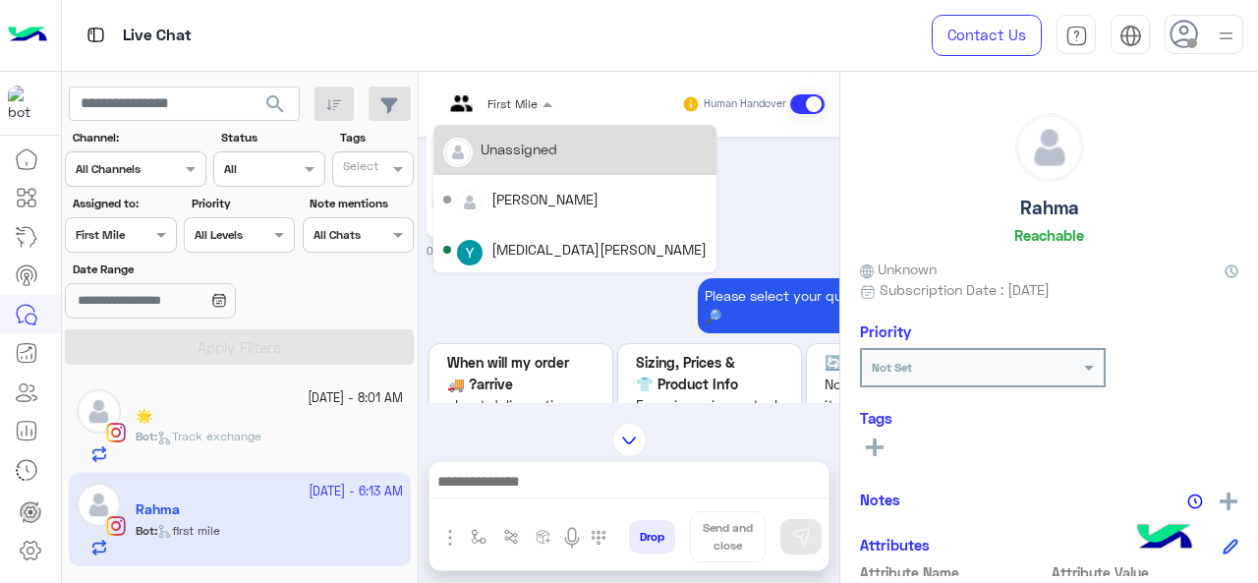
click at [501, 106] on input "text" at bounding box center [474, 101] width 62 height 18
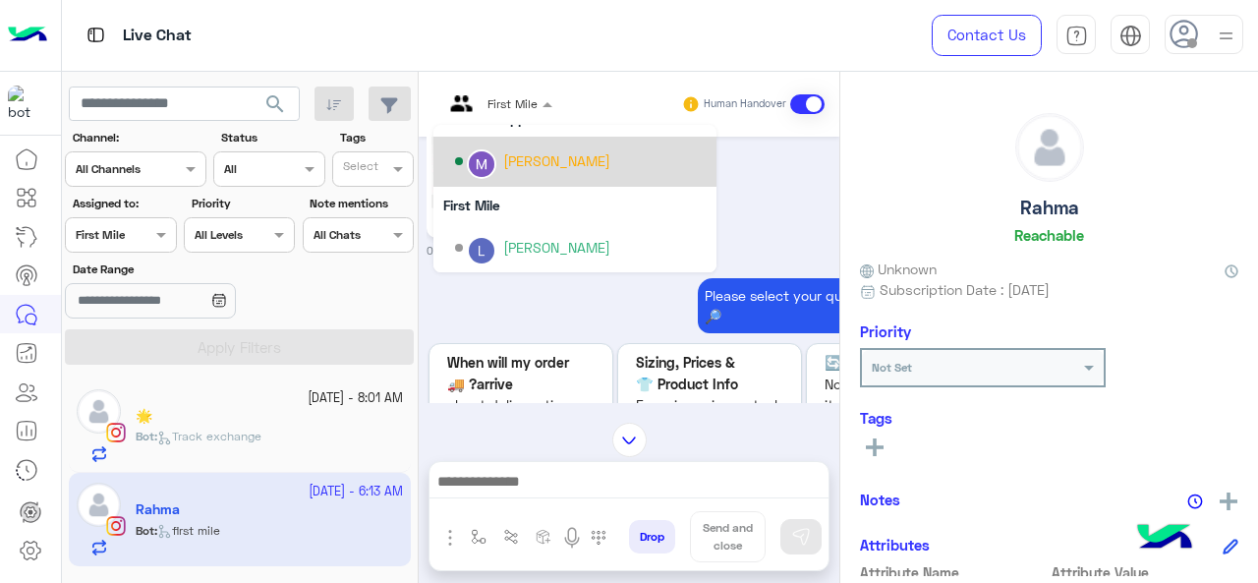
scroll to position [348, 0]
click at [518, 159] on div "[PERSON_NAME]" at bounding box center [556, 160] width 107 height 21
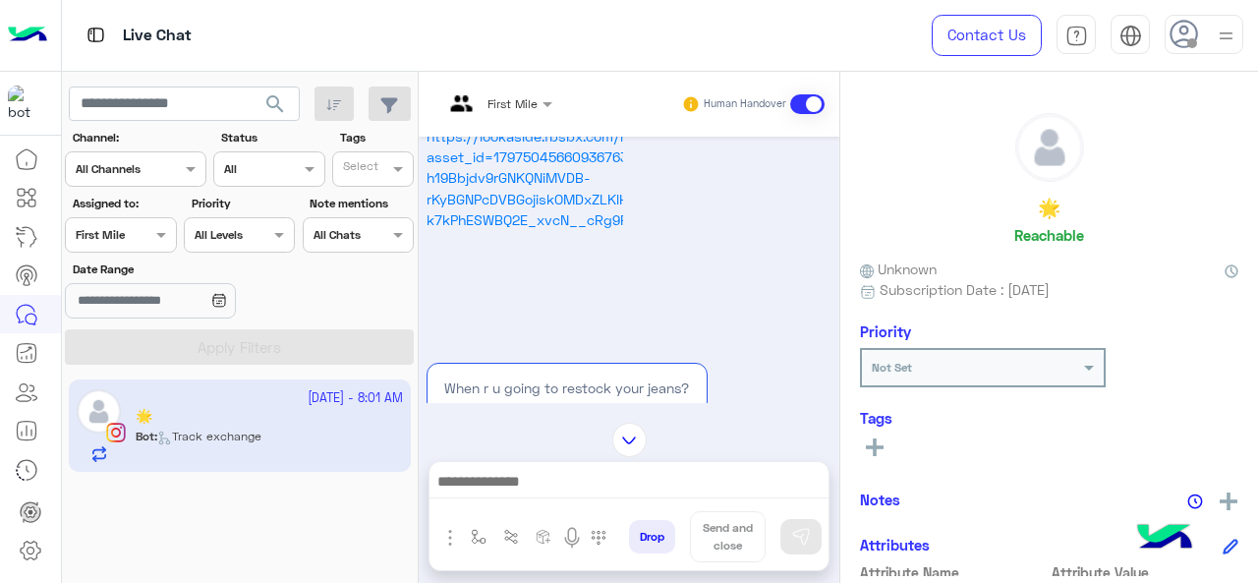
scroll to position [1389, 0]
click at [504, 97] on input "text" at bounding box center [474, 101] width 62 height 18
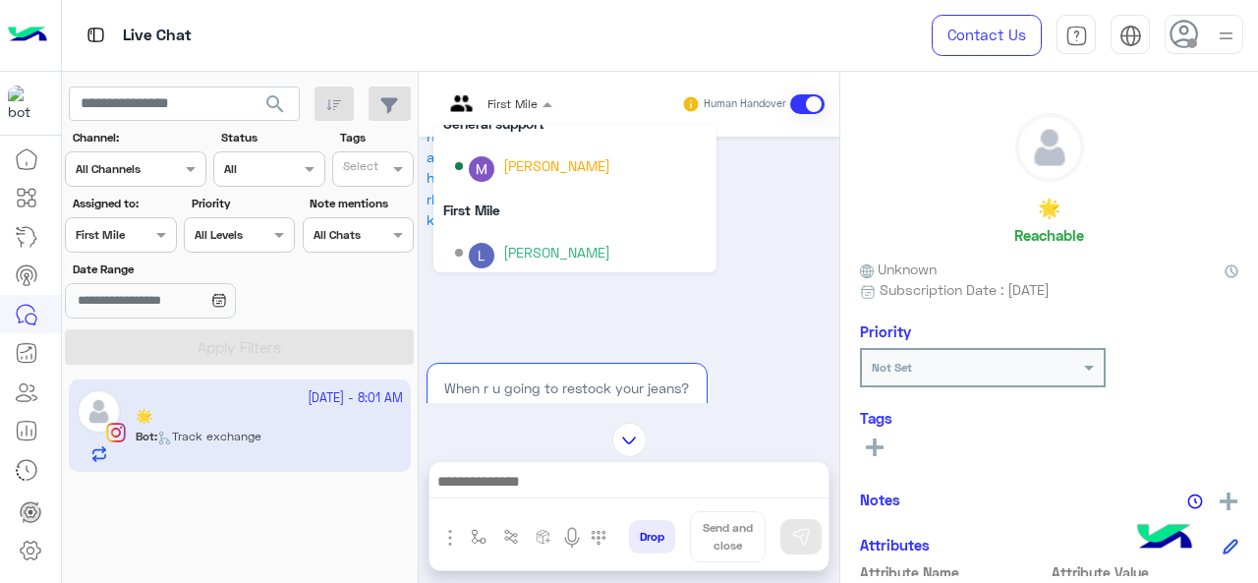
scroll to position [348, 0]
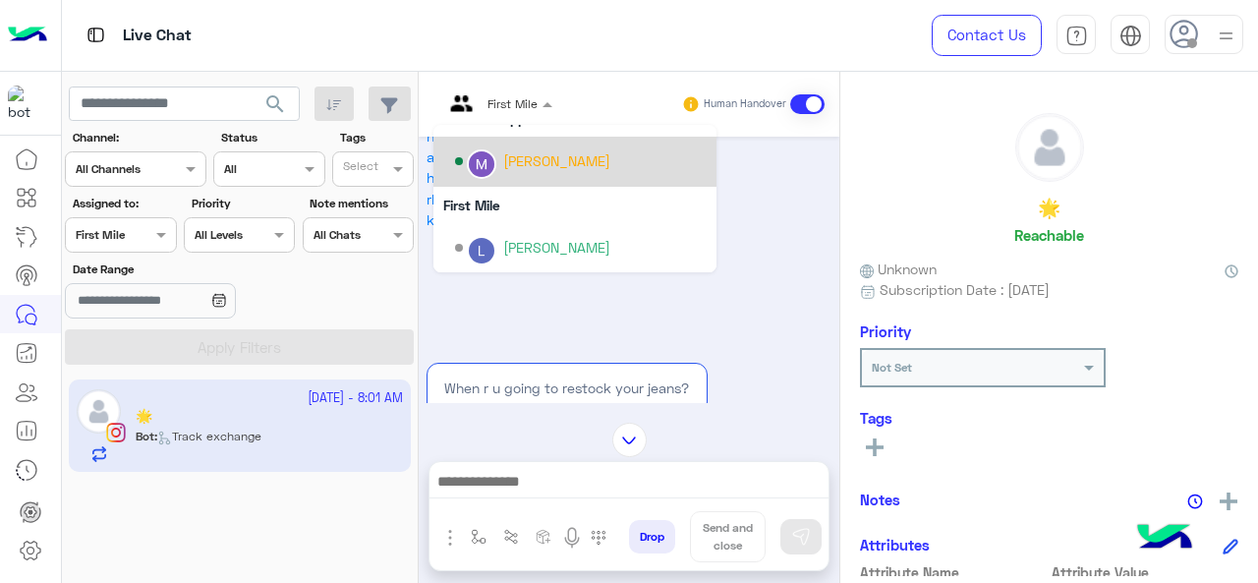
click at [524, 158] on div "[PERSON_NAME]" at bounding box center [556, 160] width 107 height 21
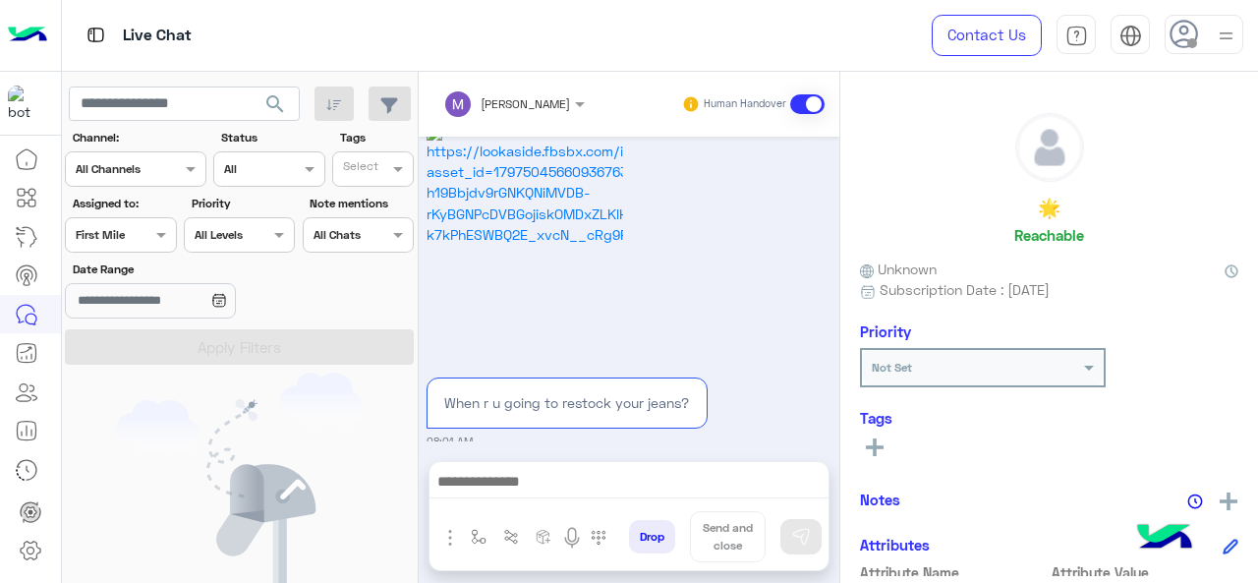
scroll to position [1816, 0]
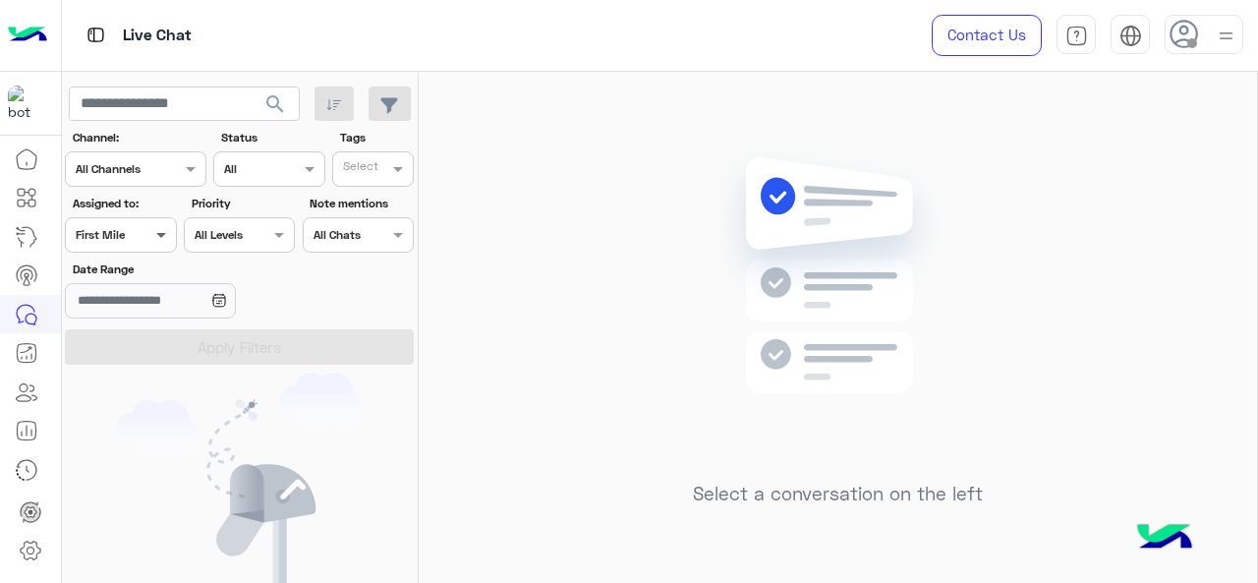
click at [168, 230] on span at bounding box center [163, 234] width 25 height 21
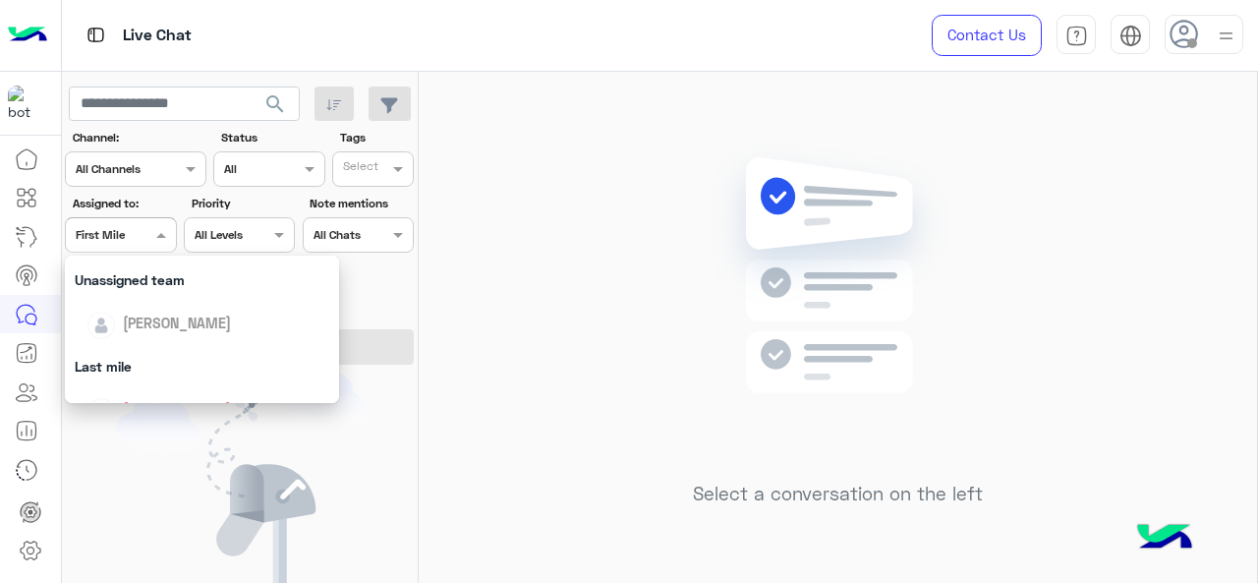
scroll to position [209, 0]
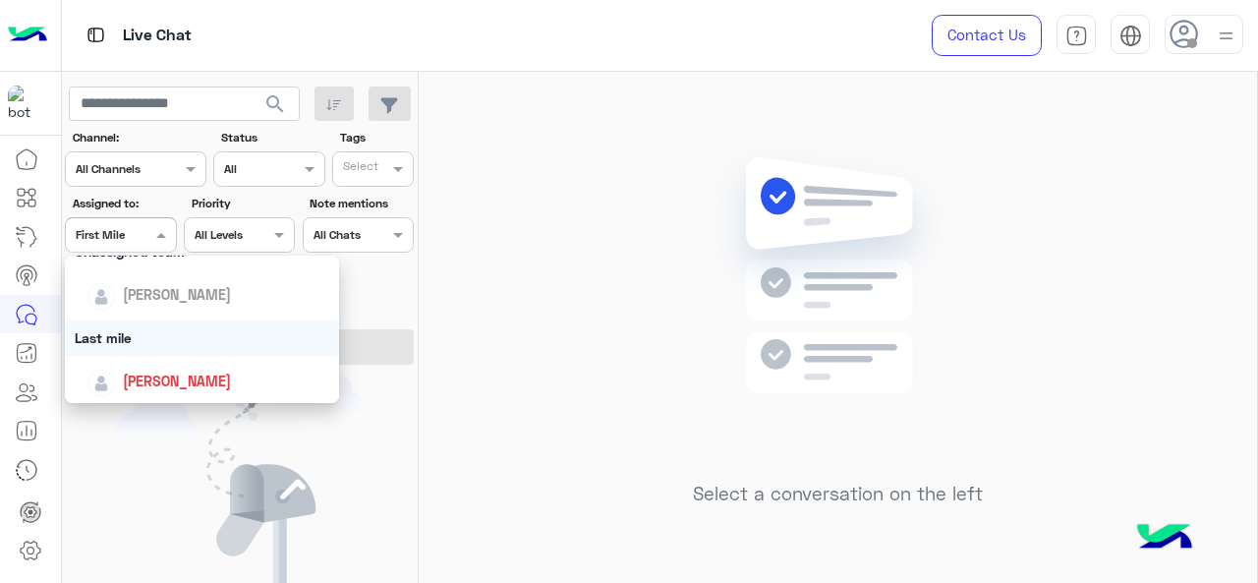
click at [167, 341] on div "Last mile" at bounding box center [202, 337] width 275 height 36
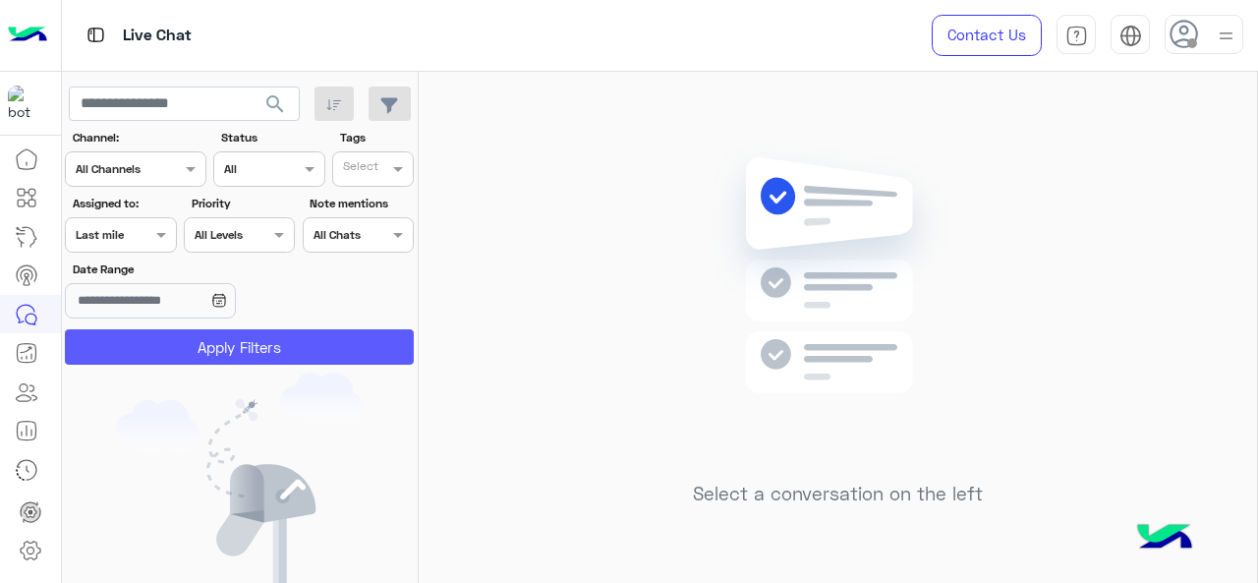
click at [167, 341] on button "Apply Filters" at bounding box center [239, 346] width 349 height 35
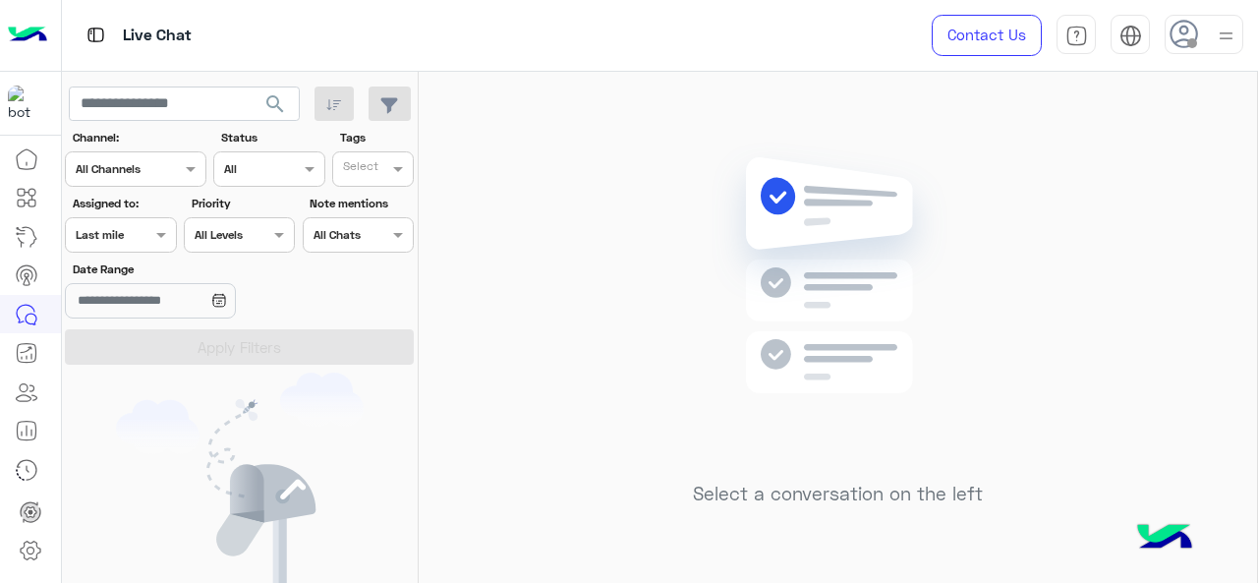
click at [165, 232] on span at bounding box center [163, 234] width 25 height 21
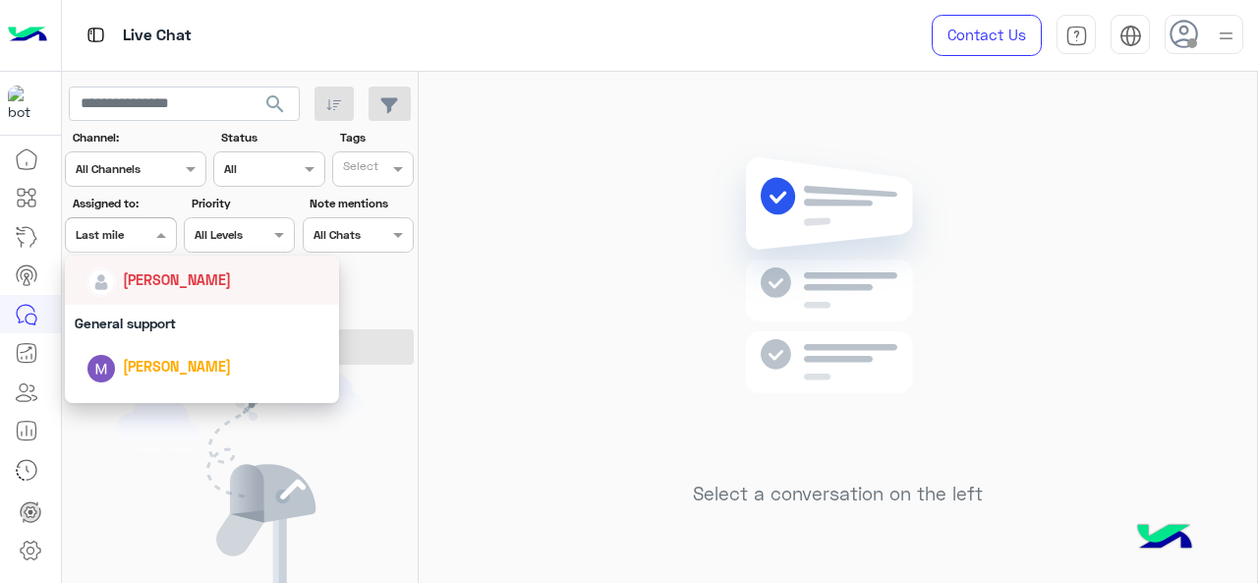
scroll to position [332, 0]
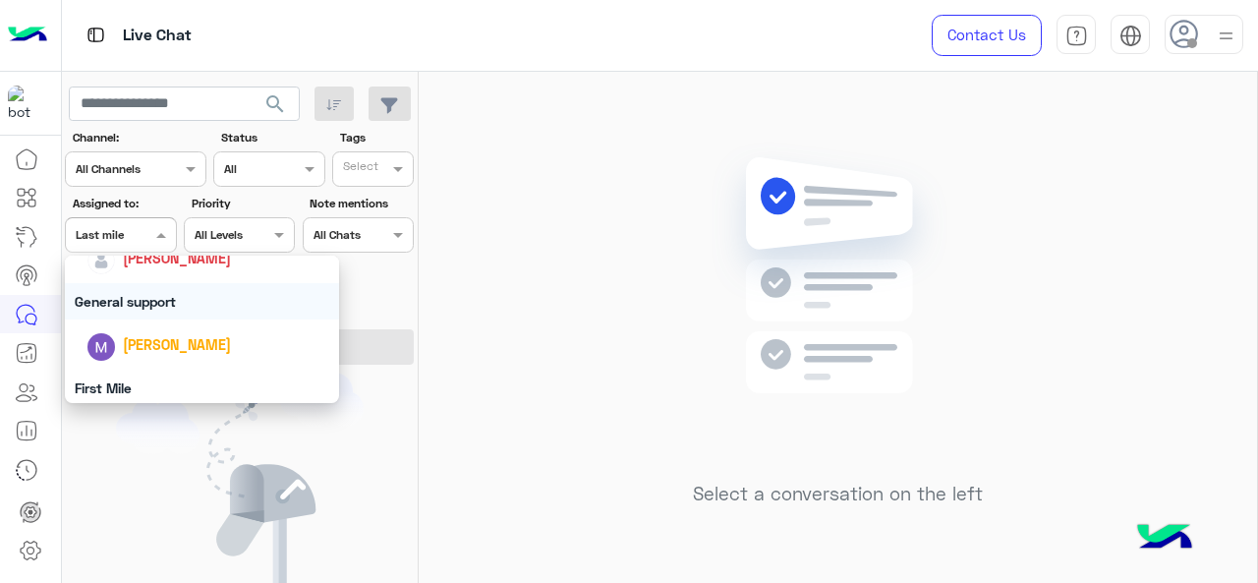
click at [161, 302] on div "General support" at bounding box center [202, 301] width 275 height 36
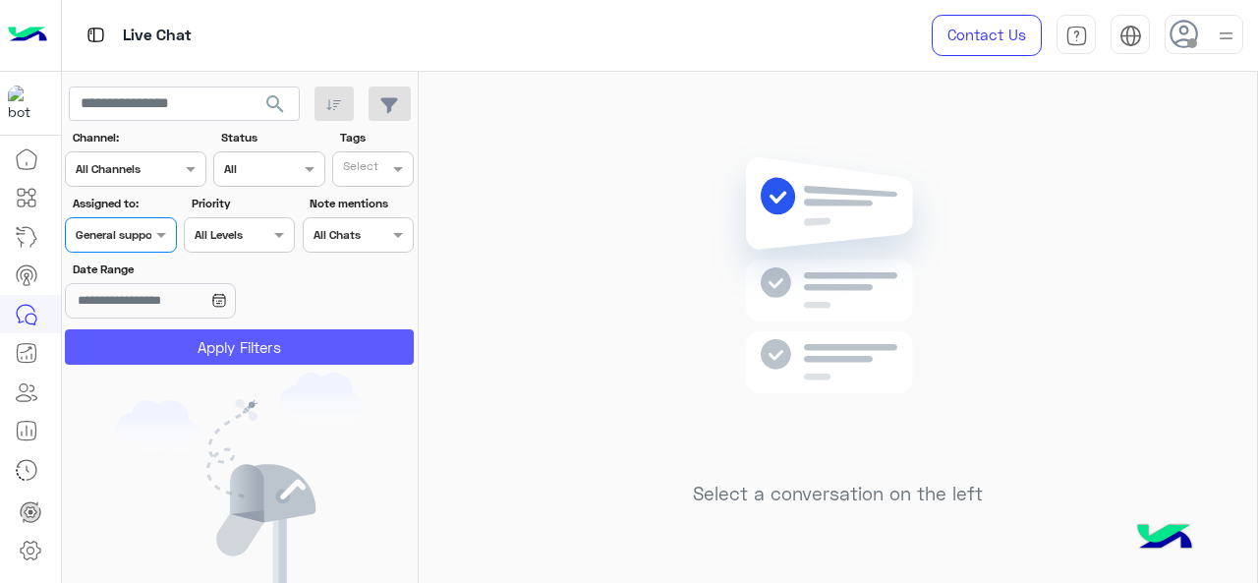
click at [176, 348] on button "Apply Filters" at bounding box center [239, 346] width 349 height 35
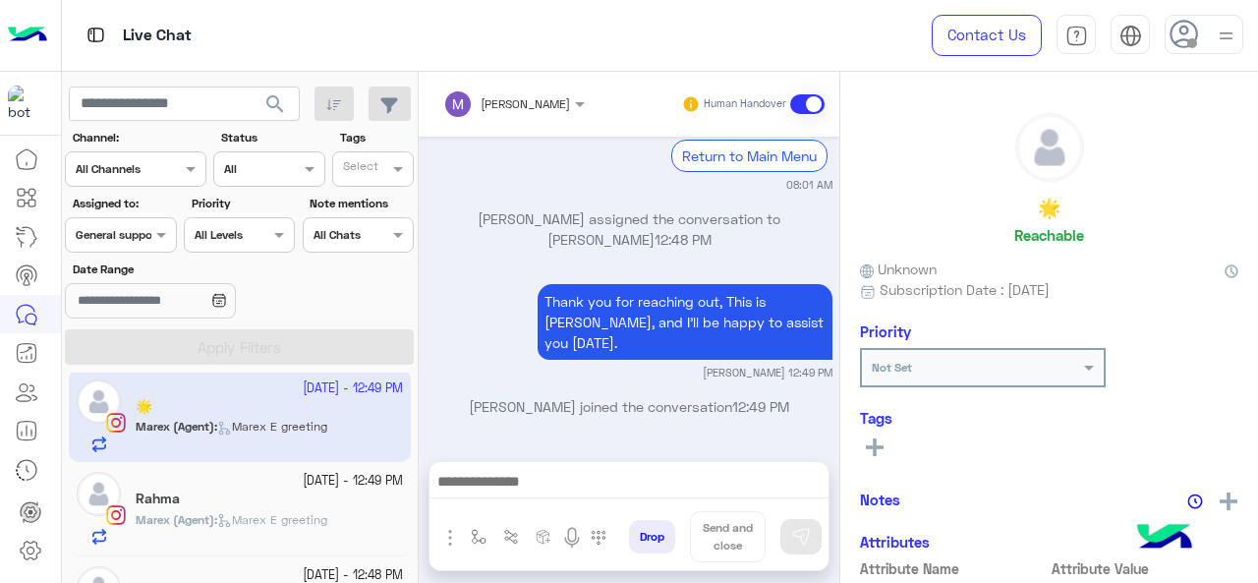
scroll to position [67, 0]
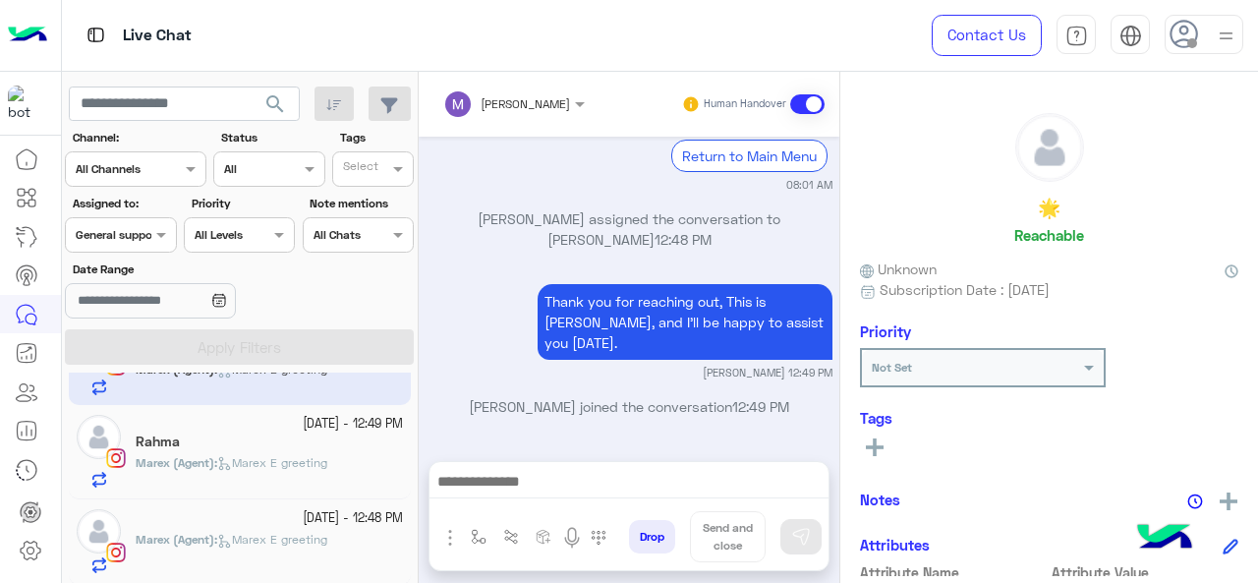
click at [148, 241] on span "General support" at bounding box center [118, 234] width 85 height 15
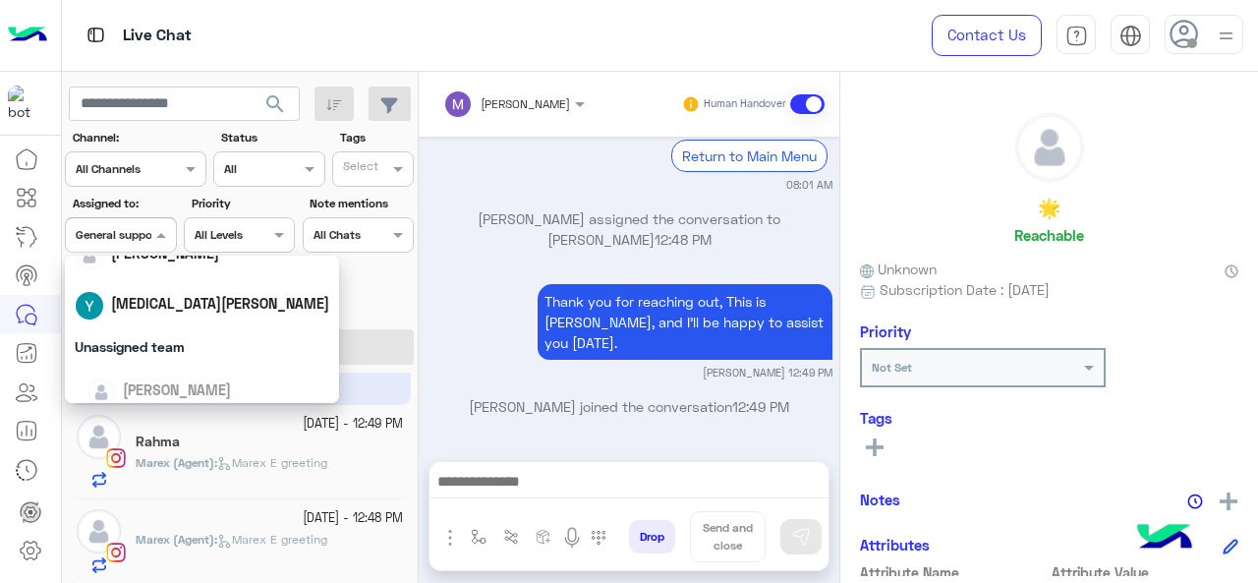
scroll to position [113, 0]
click at [176, 327] on div "[MEDICAL_DATA][PERSON_NAME]" at bounding box center [202, 304] width 275 height 50
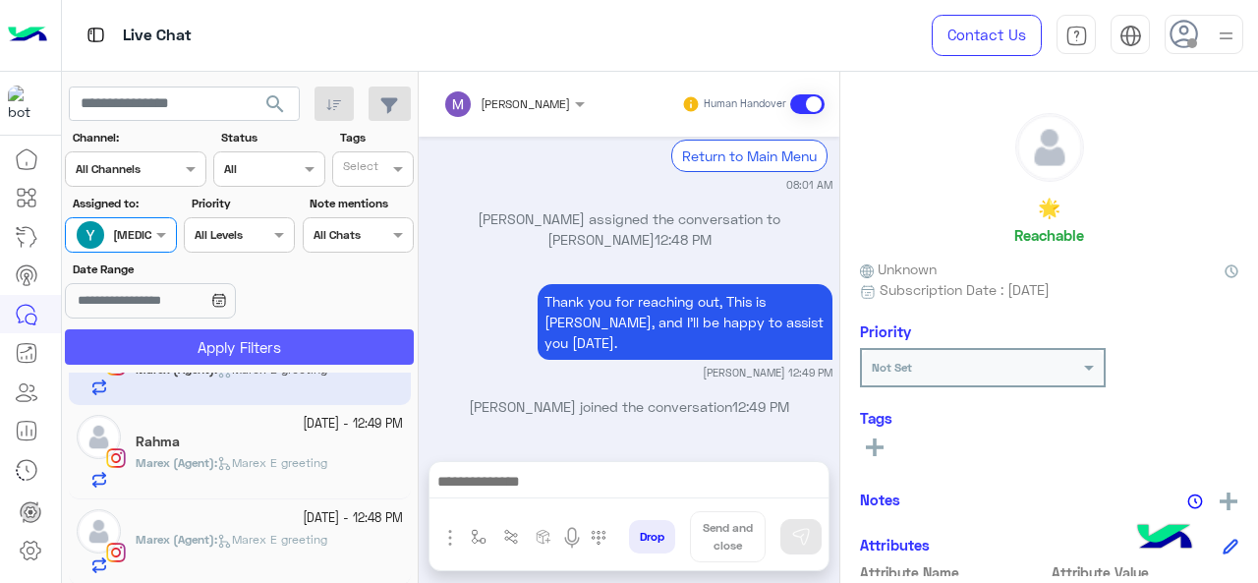
click at [179, 341] on button "Apply Filters" at bounding box center [239, 346] width 349 height 35
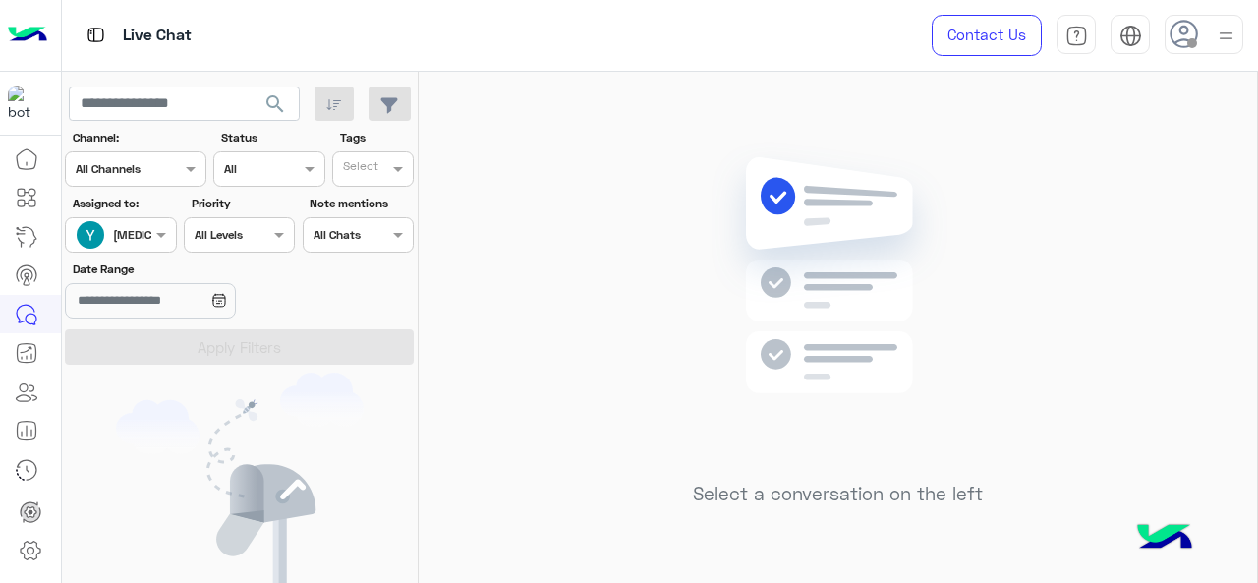
click at [161, 209] on label "Assigned to:" at bounding box center [123, 204] width 101 height 18
click at [159, 229] on span at bounding box center [163, 234] width 25 height 21
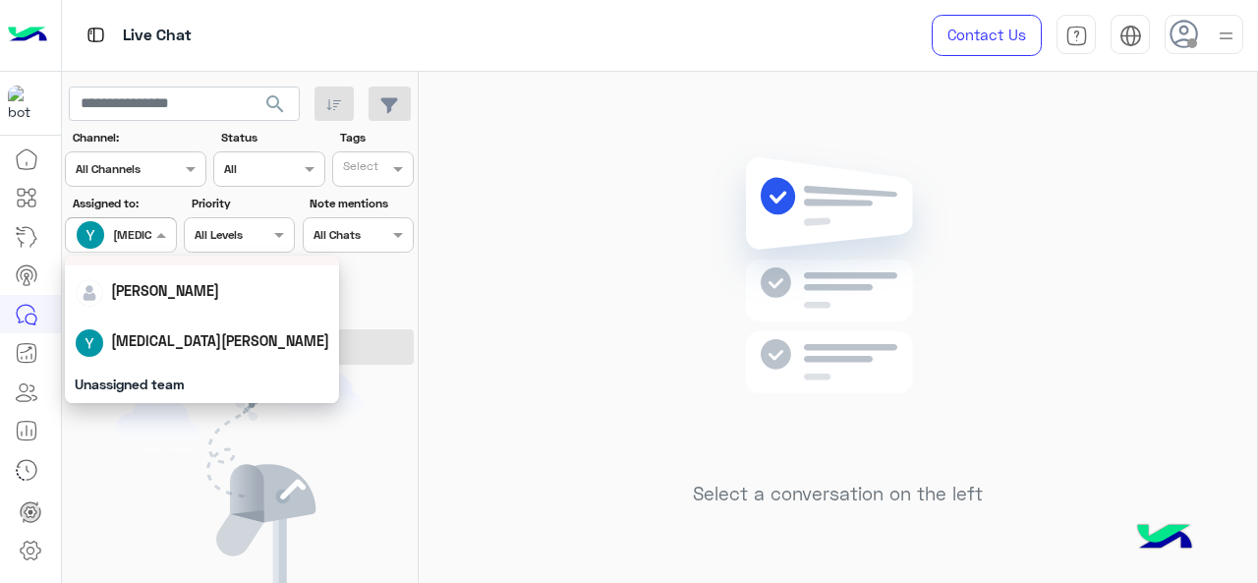
scroll to position [38, 0]
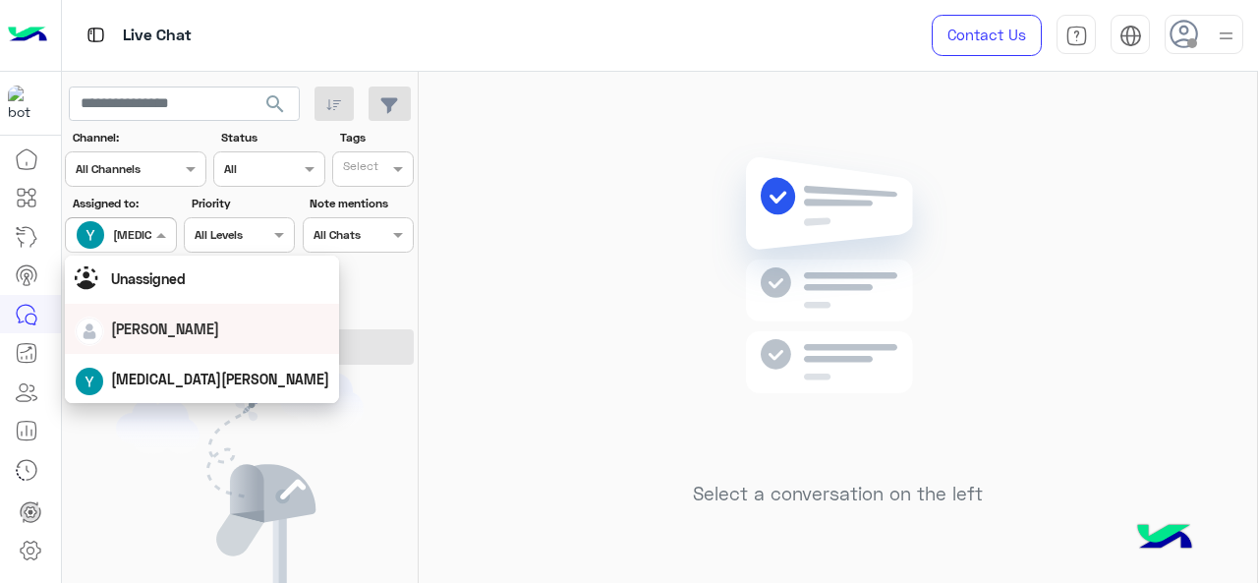
click at [167, 333] on span "[PERSON_NAME]" at bounding box center [165, 328] width 108 height 17
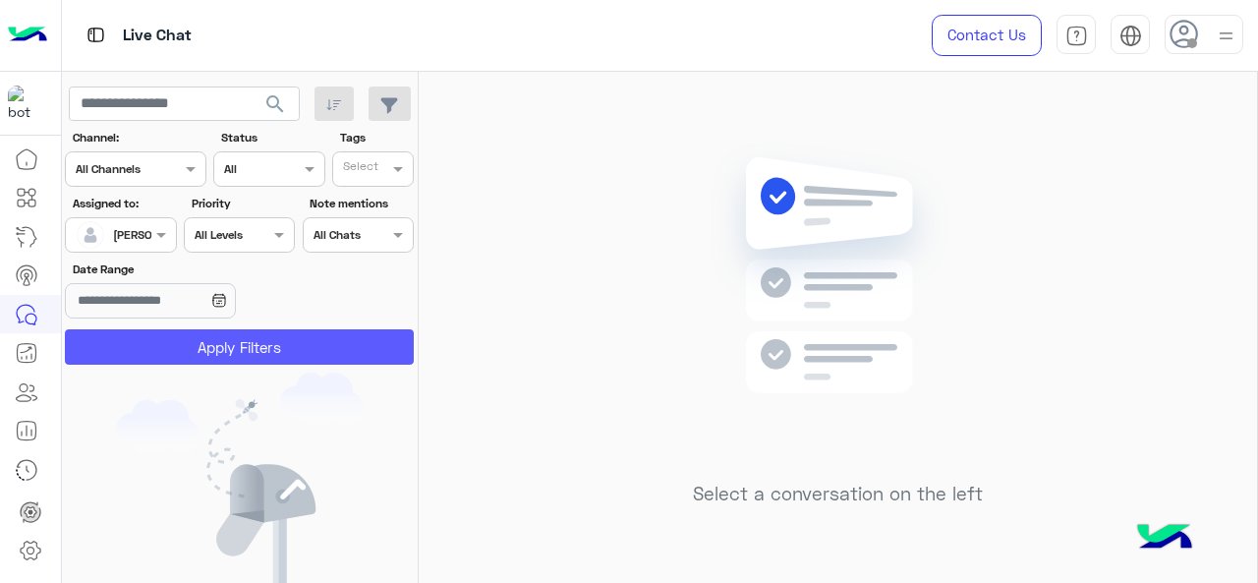
click at [167, 333] on button "Apply Filters" at bounding box center [239, 346] width 349 height 35
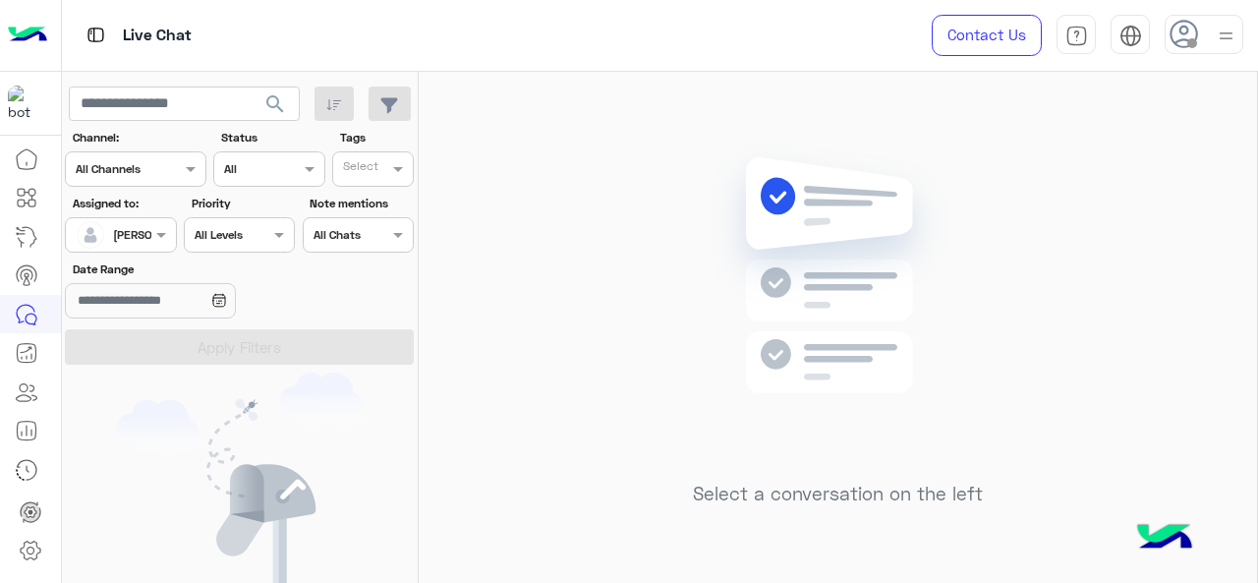
click at [160, 219] on div "Assigned on Maram Ahmed" at bounding box center [120, 234] width 111 height 35
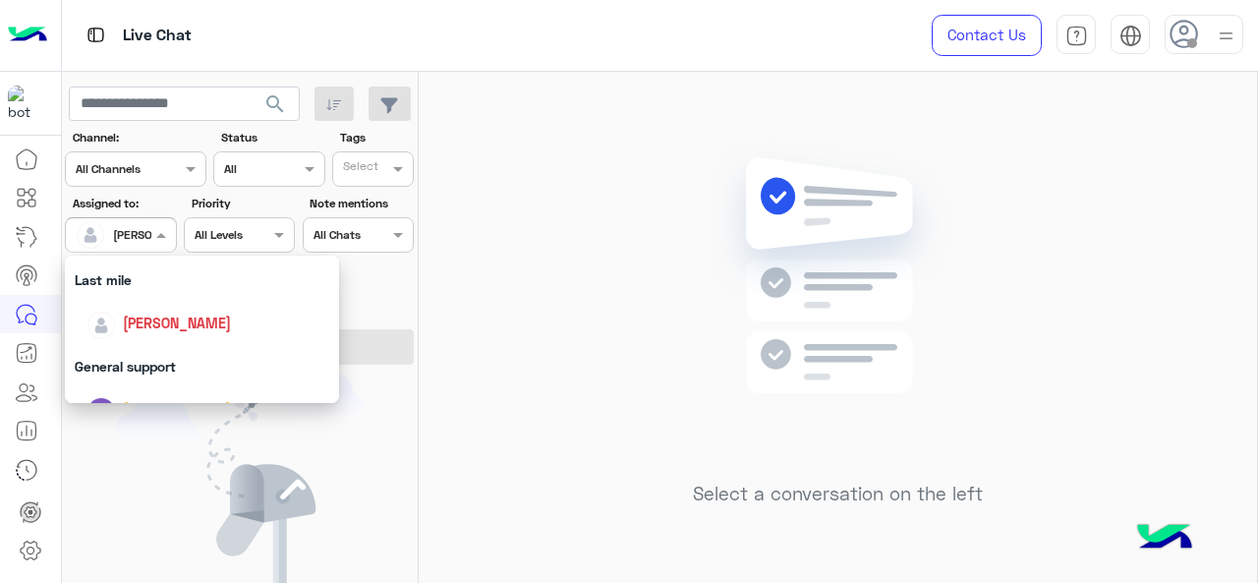
scroll to position [268, 0]
click at [145, 276] on div "Last mile" at bounding box center [202, 278] width 275 height 36
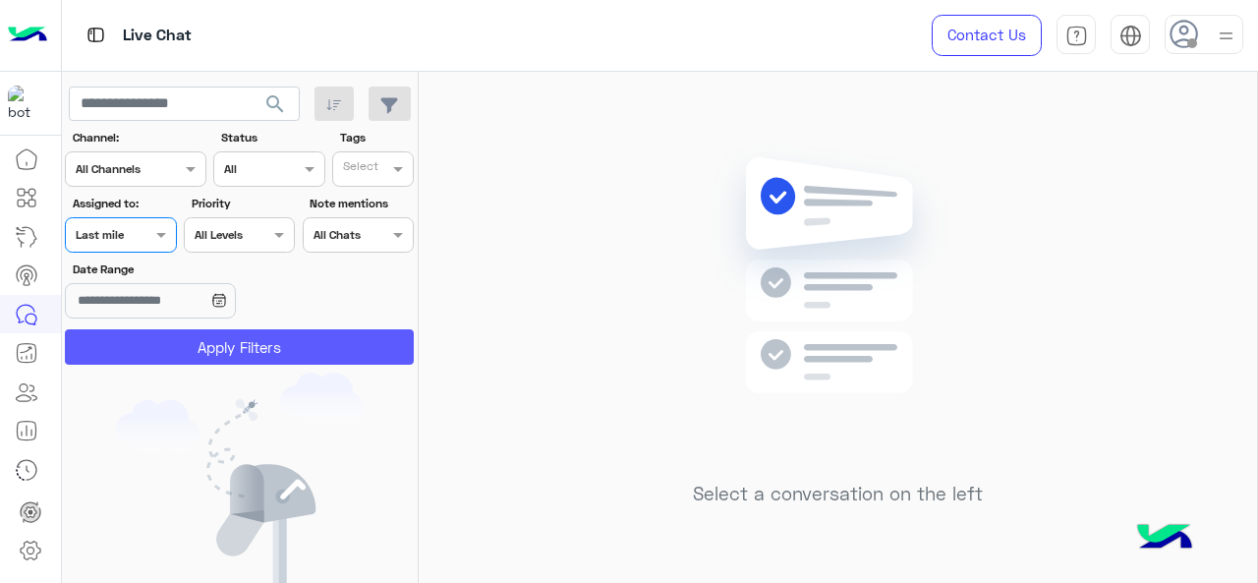
click at [163, 361] on button "Apply Filters" at bounding box center [239, 346] width 349 height 35
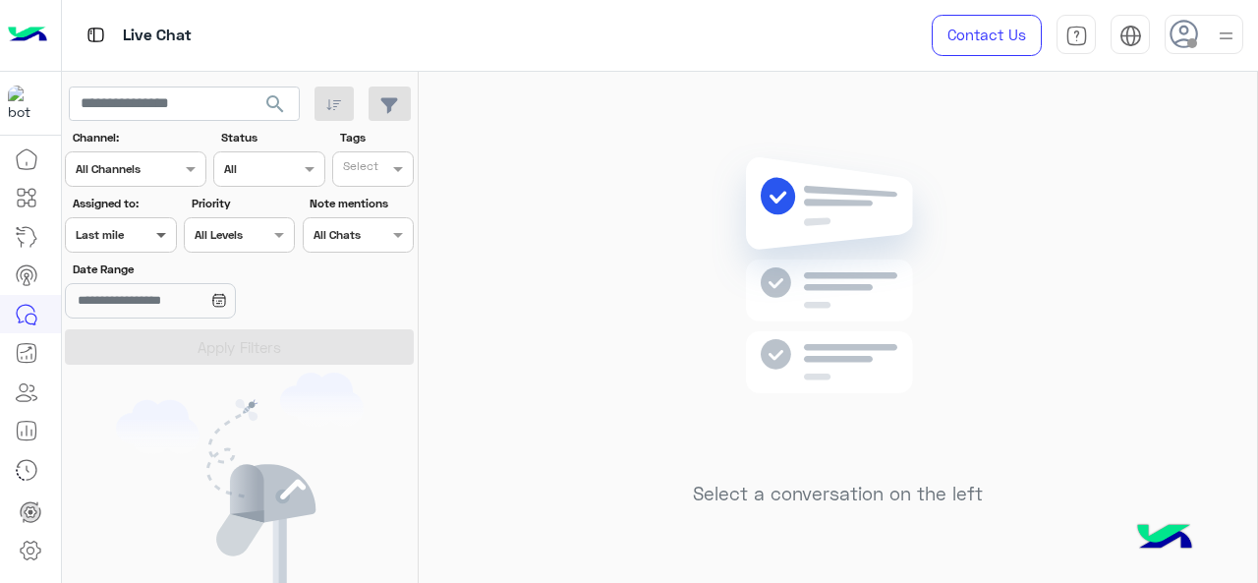
click at [153, 245] on span at bounding box center [163, 234] width 25 height 21
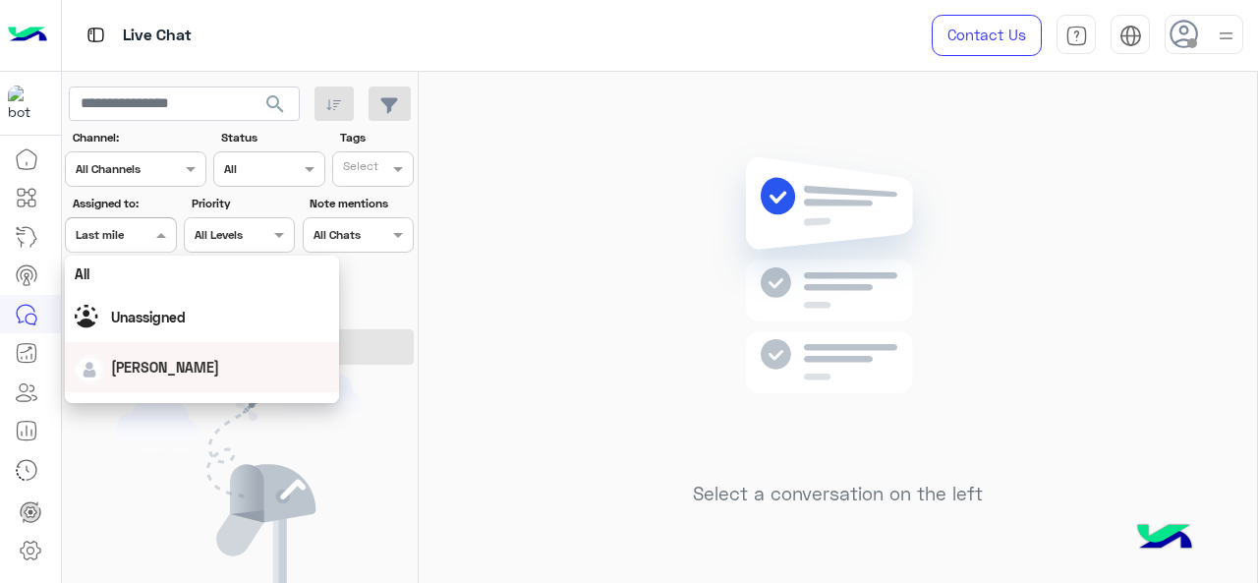
scroll to position [385, 0]
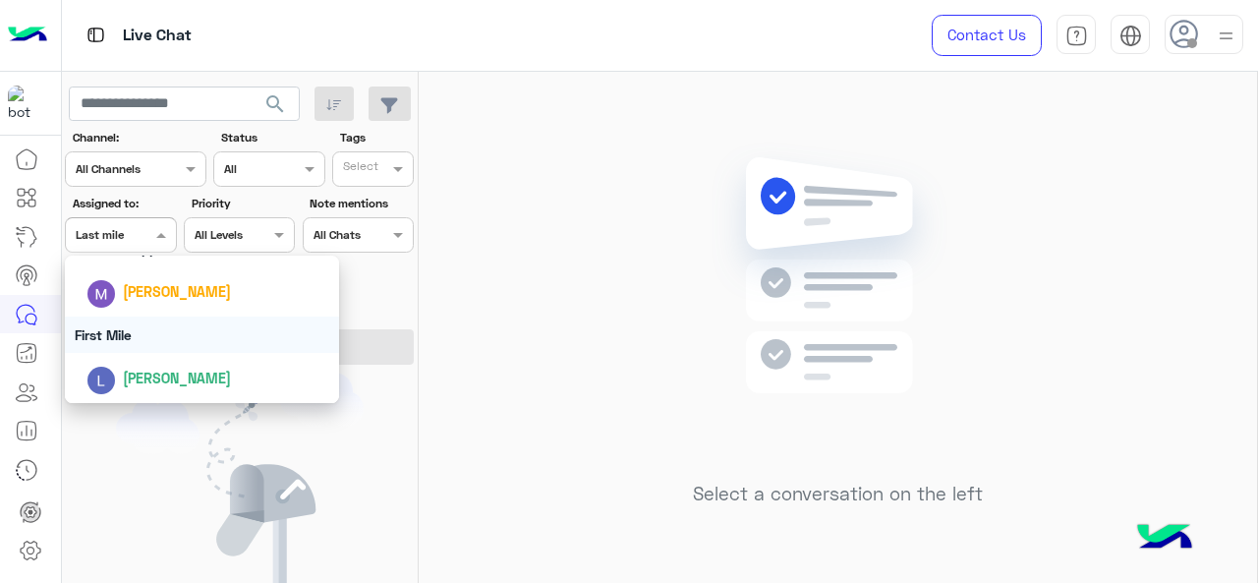
click at [165, 343] on div "First Mile" at bounding box center [202, 334] width 275 height 36
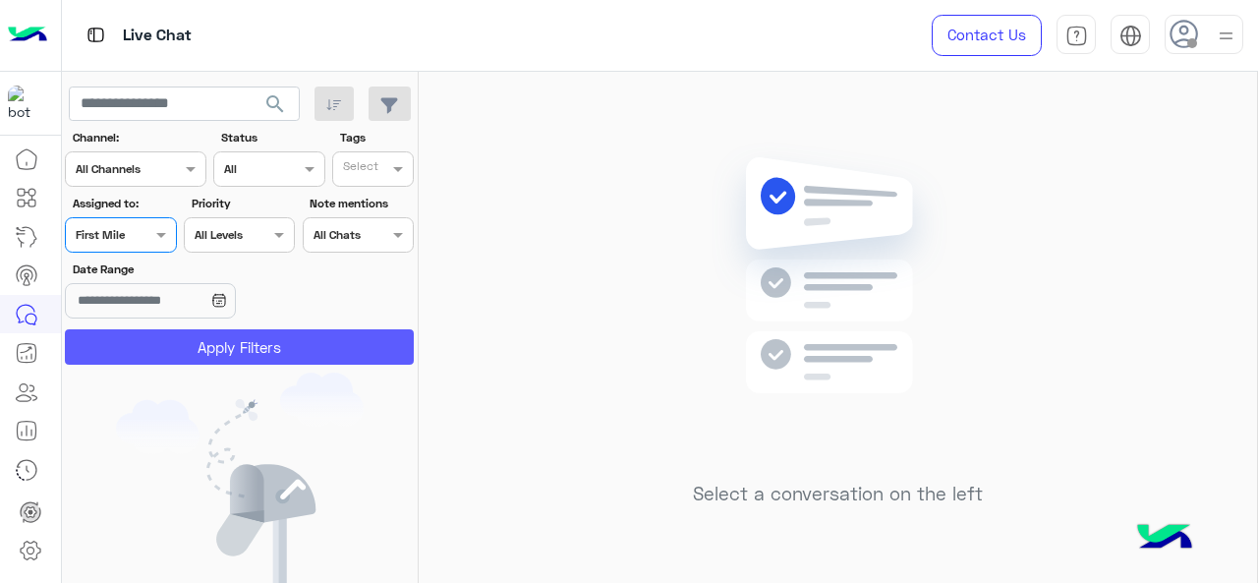
click at [165, 343] on button "Apply Filters" at bounding box center [239, 346] width 349 height 35
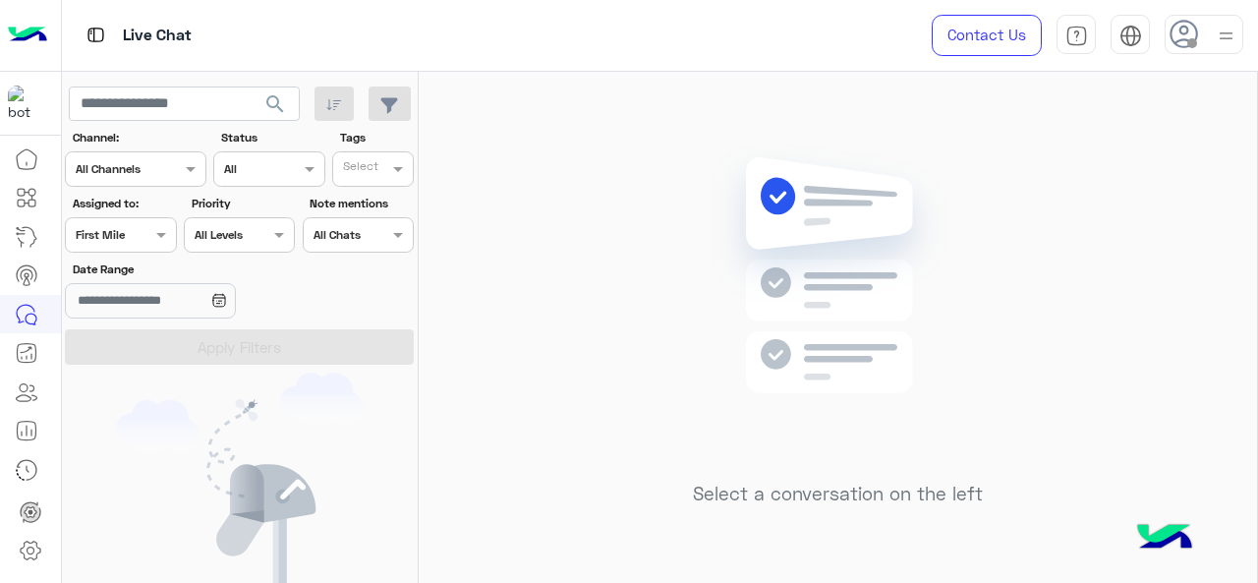
click at [153, 239] on span at bounding box center [163, 234] width 25 height 21
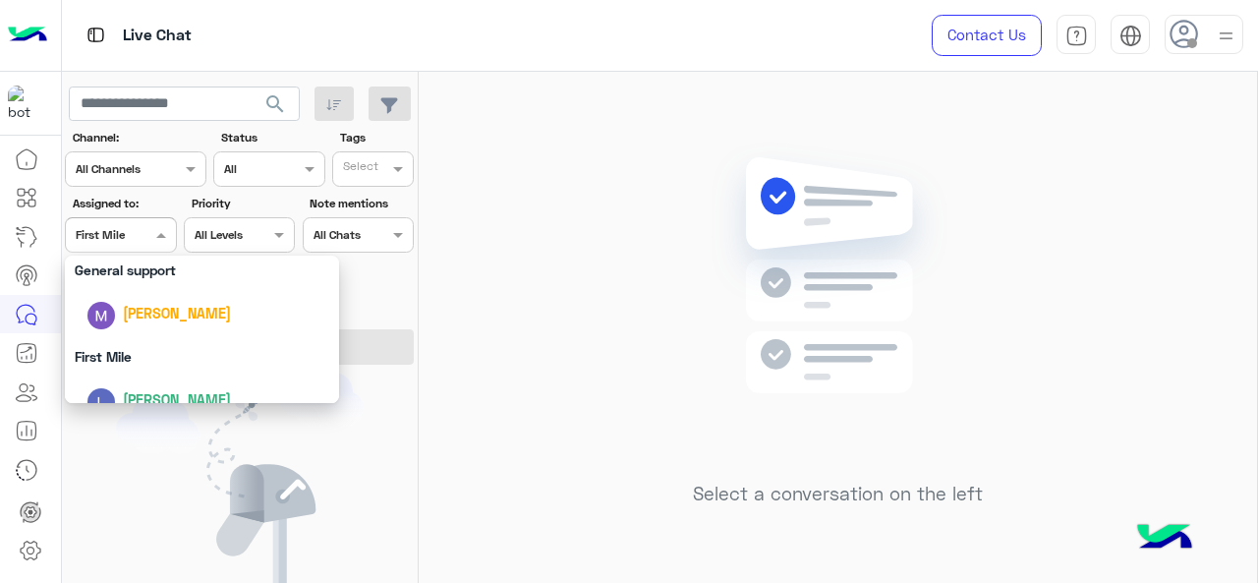
scroll to position [376, 0]
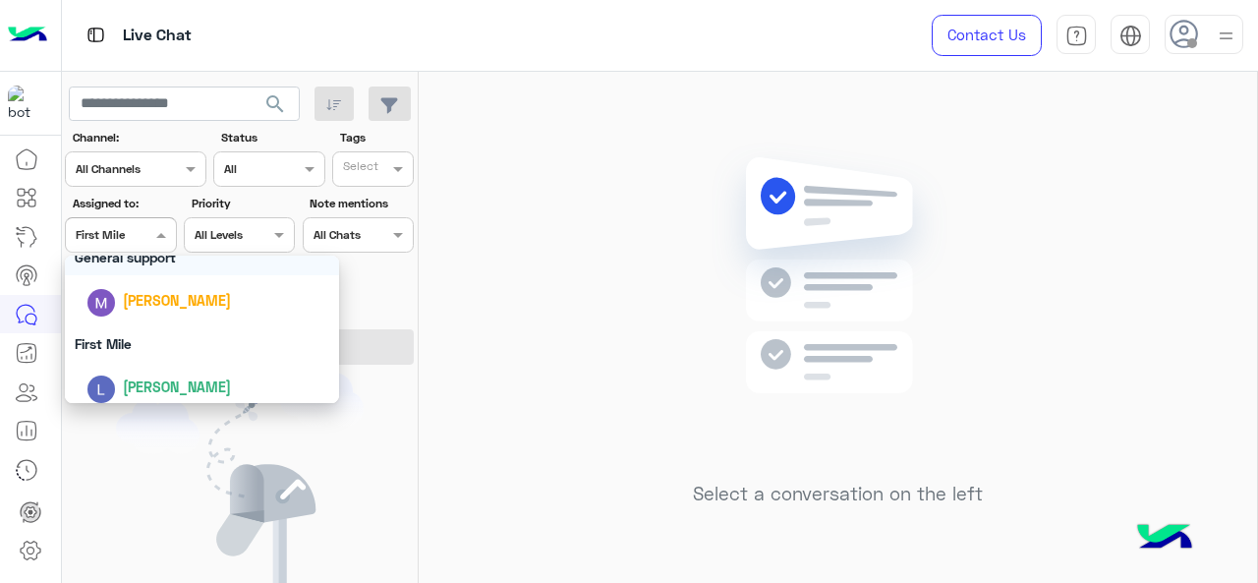
click at [149, 272] on div "General support" at bounding box center [202, 257] width 275 height 36
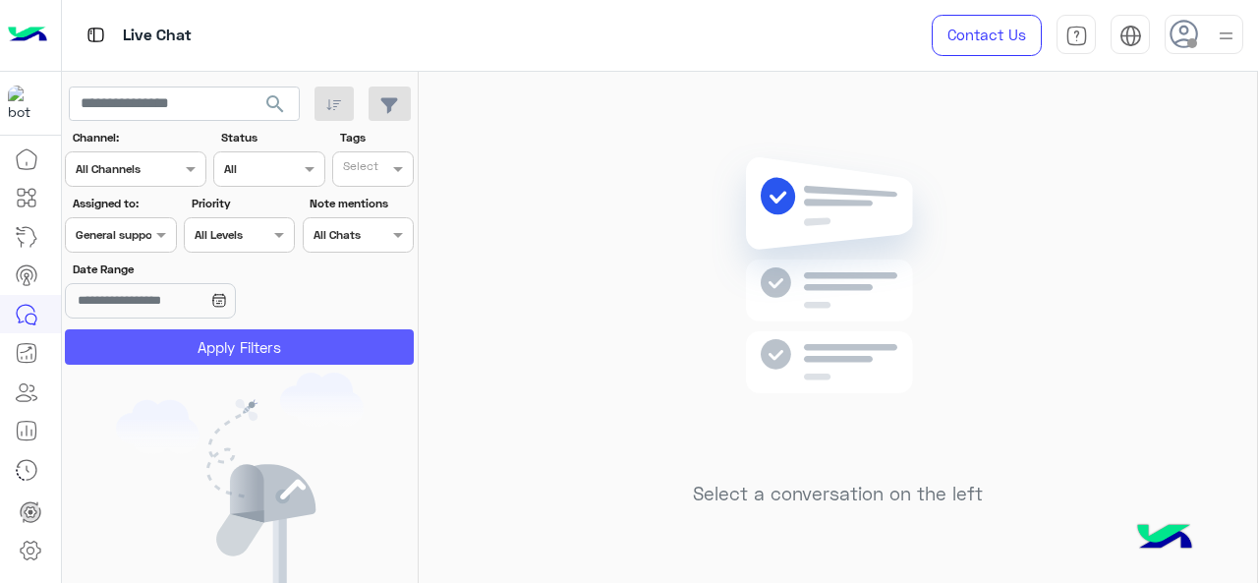
click at [163, 342] on button "Apply Filters" at bounding box center [239, 346] width 349 height 35
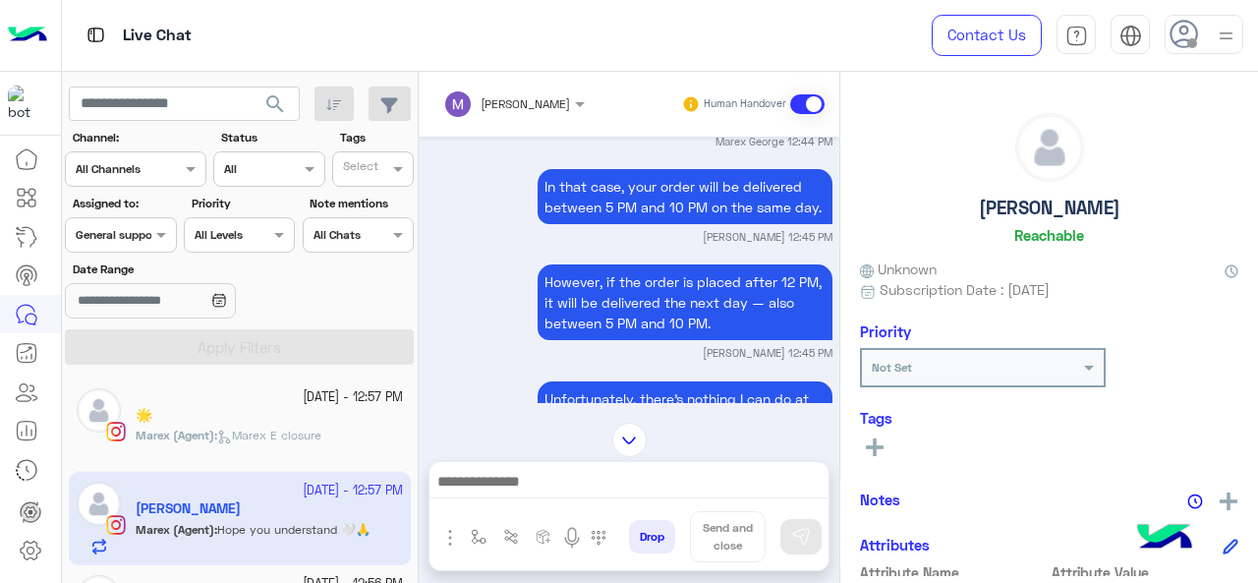
scroll to position [75, 0]
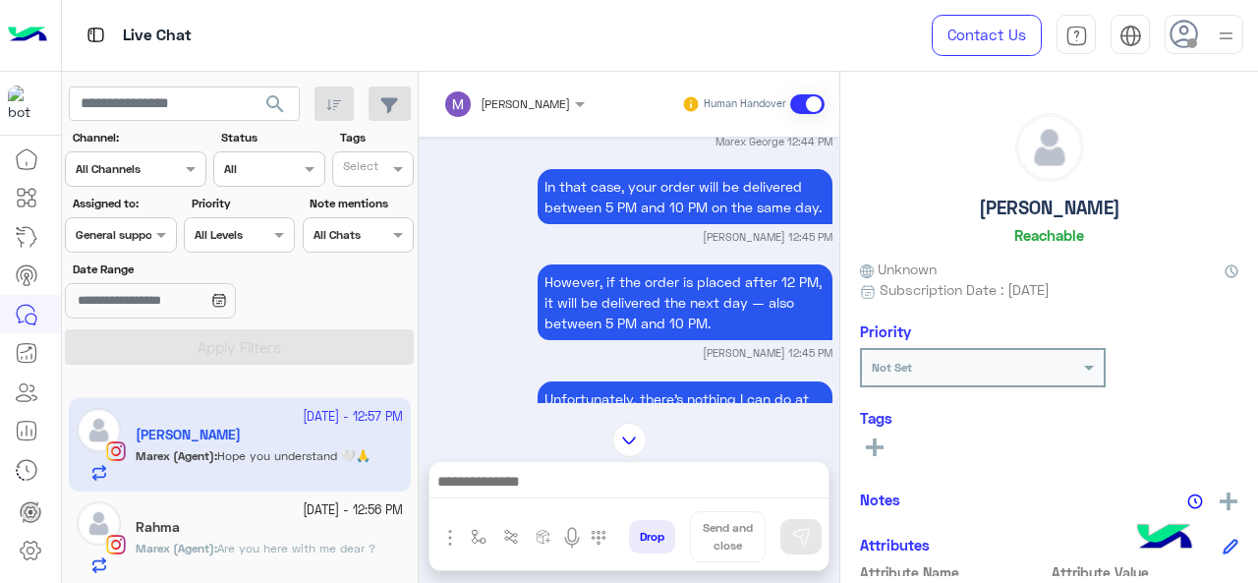
click at [303, 513] on small "11 October - 12:56 PM" at bounding box center [353, 510] width 100 height 19
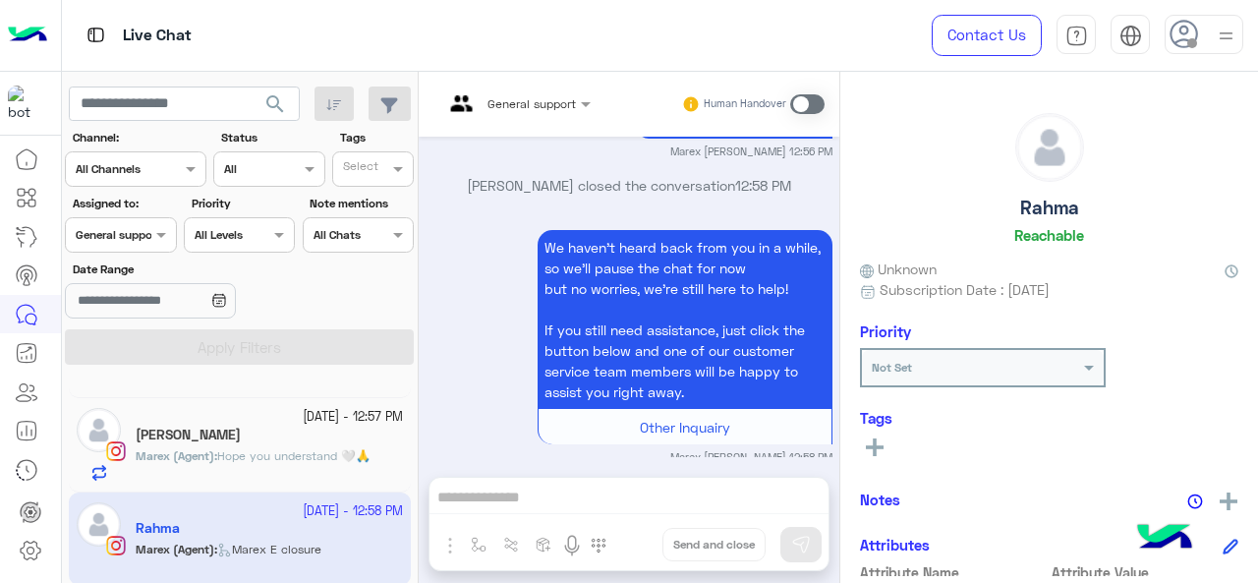
scroll to position [935, 0]
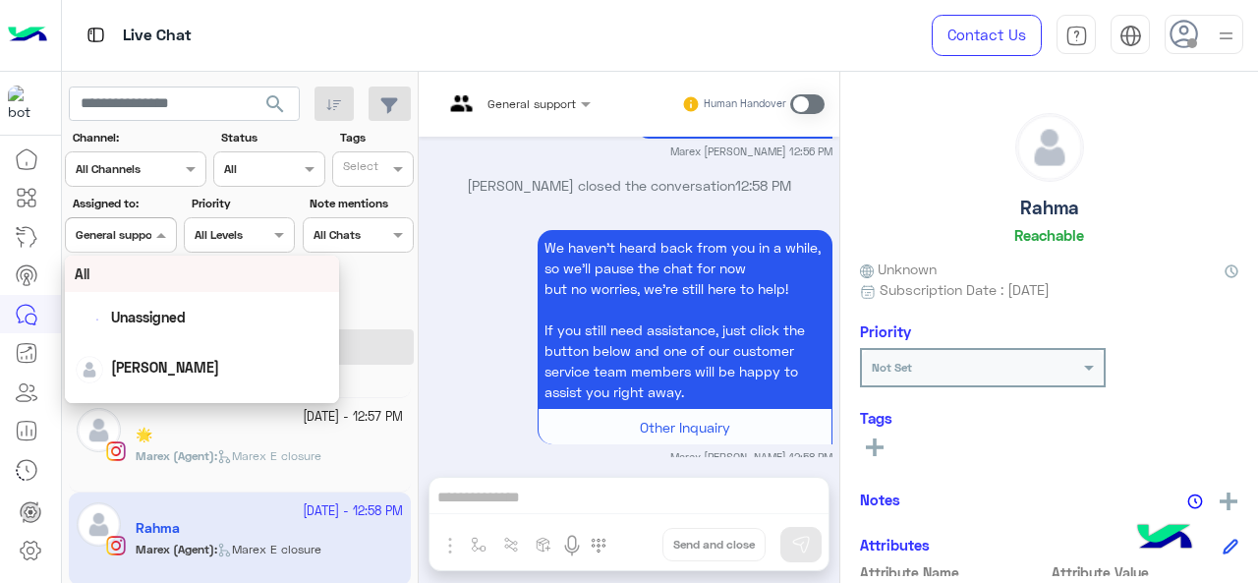
click at [144, 218] on div "Assigned on General support" at bounding box center [120, 234] width 111 height 35
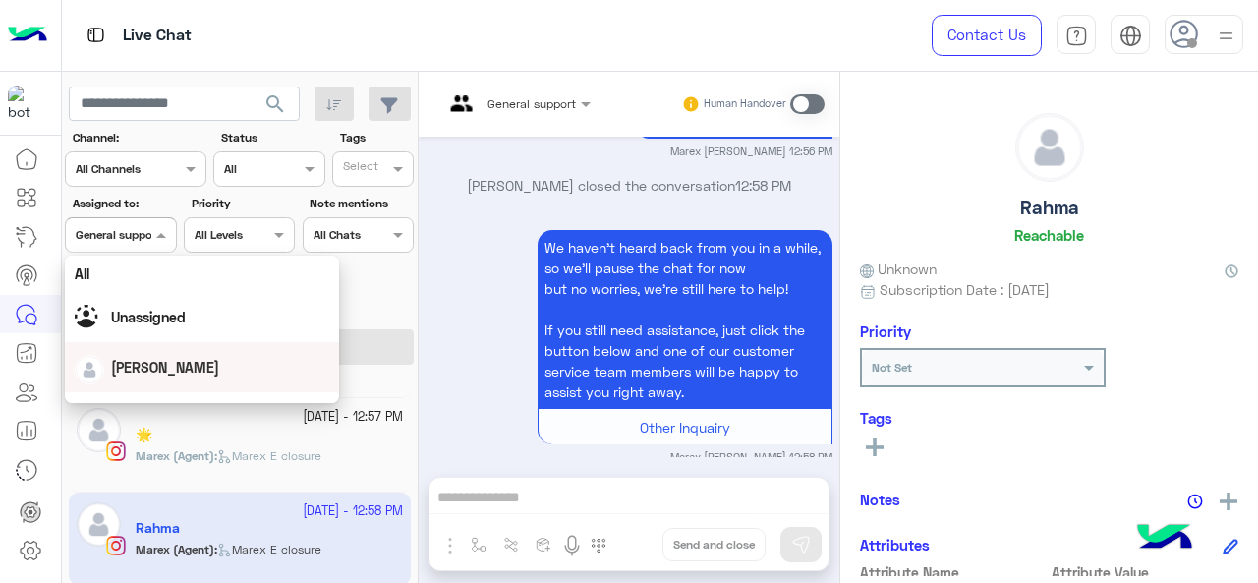
scroll to position [385, 0]
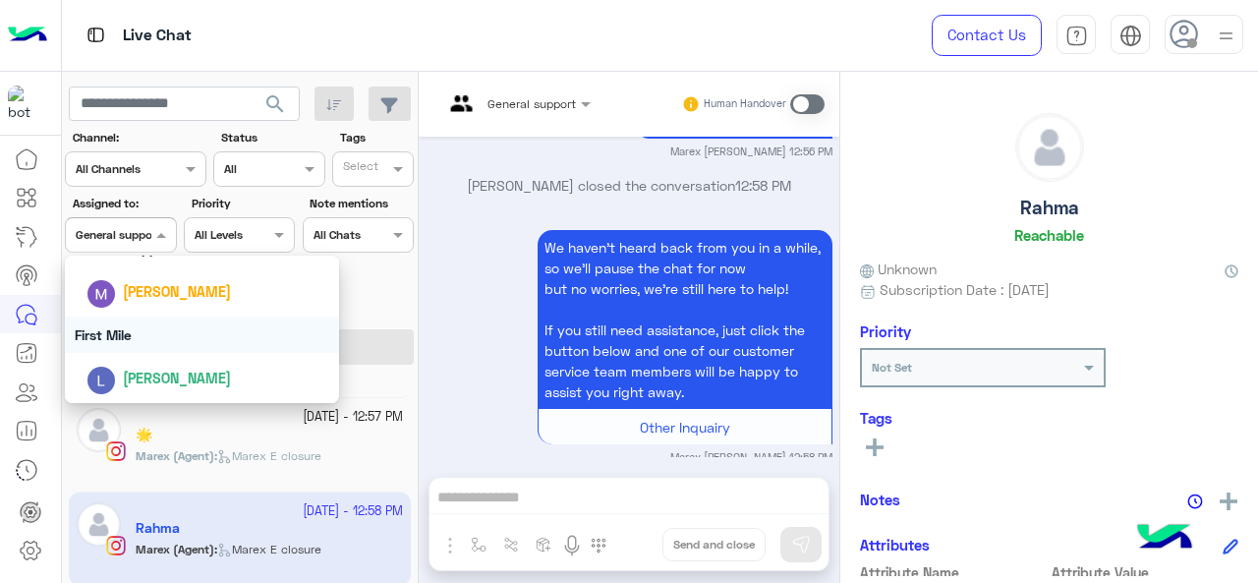
click at [152, 339] on div "First Mile" at bounding box center [202, 334] width 275 height 36
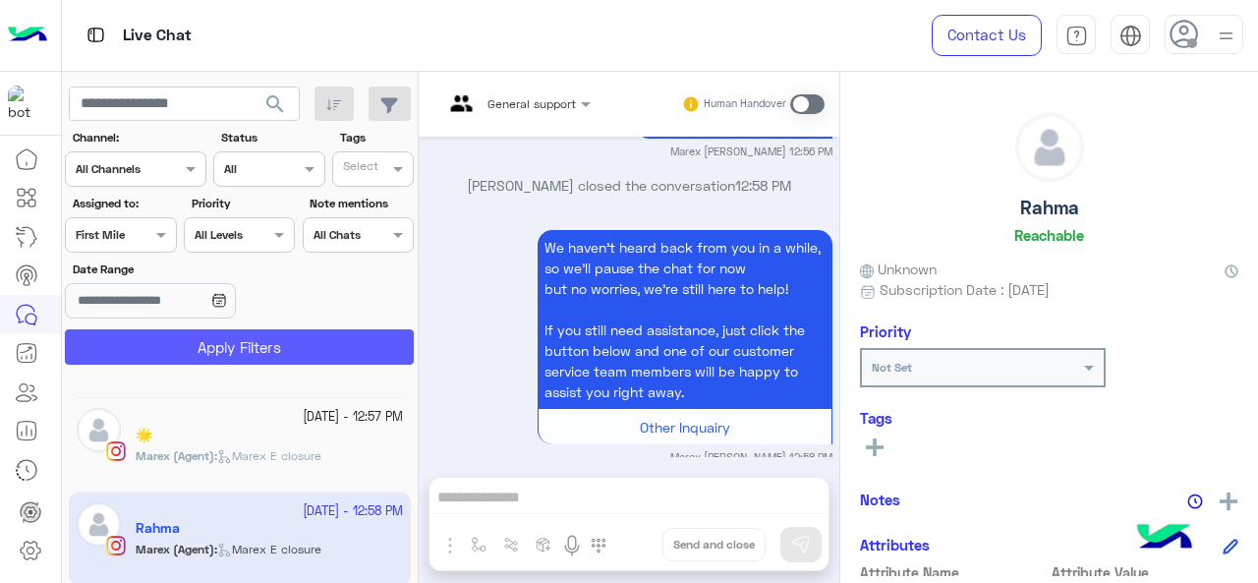
click at [152, 339] on button "Apply Filters" at bounding box center [239, 346] width 349 height 35
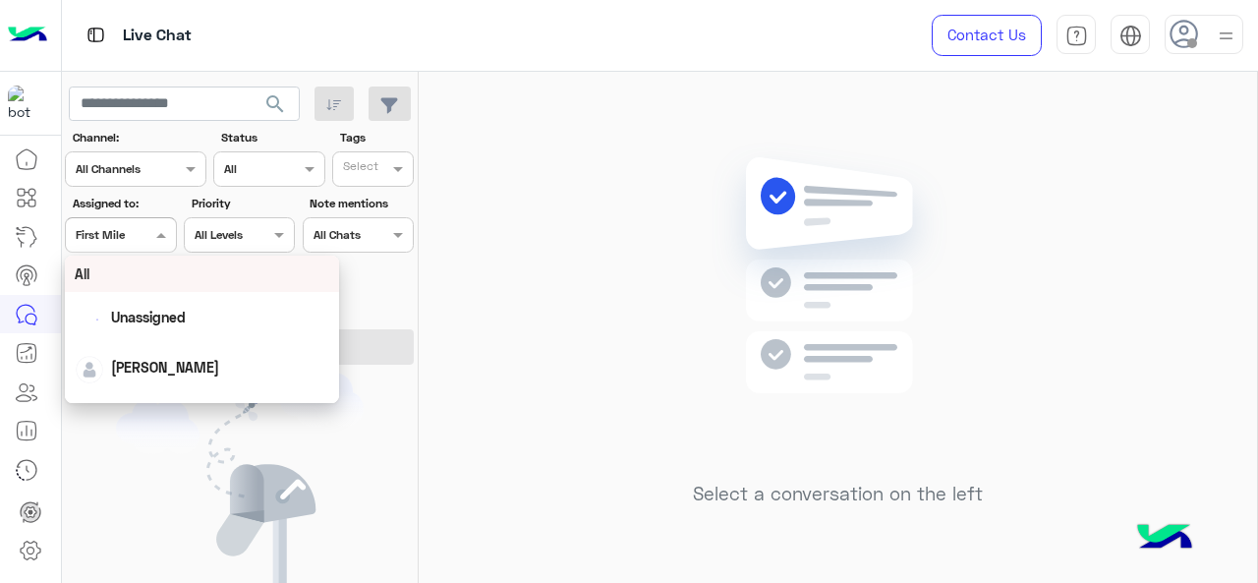
click at [114, 227] on input "text" at bounding box center [98, 233] width 45 height 18
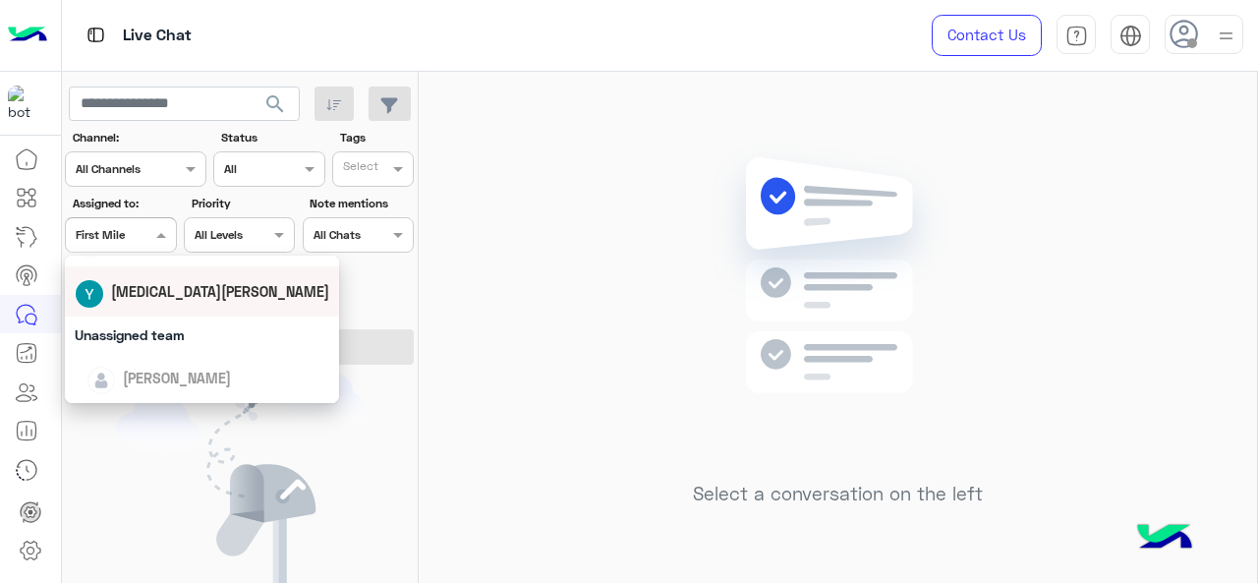
scroll to position [215, 0]
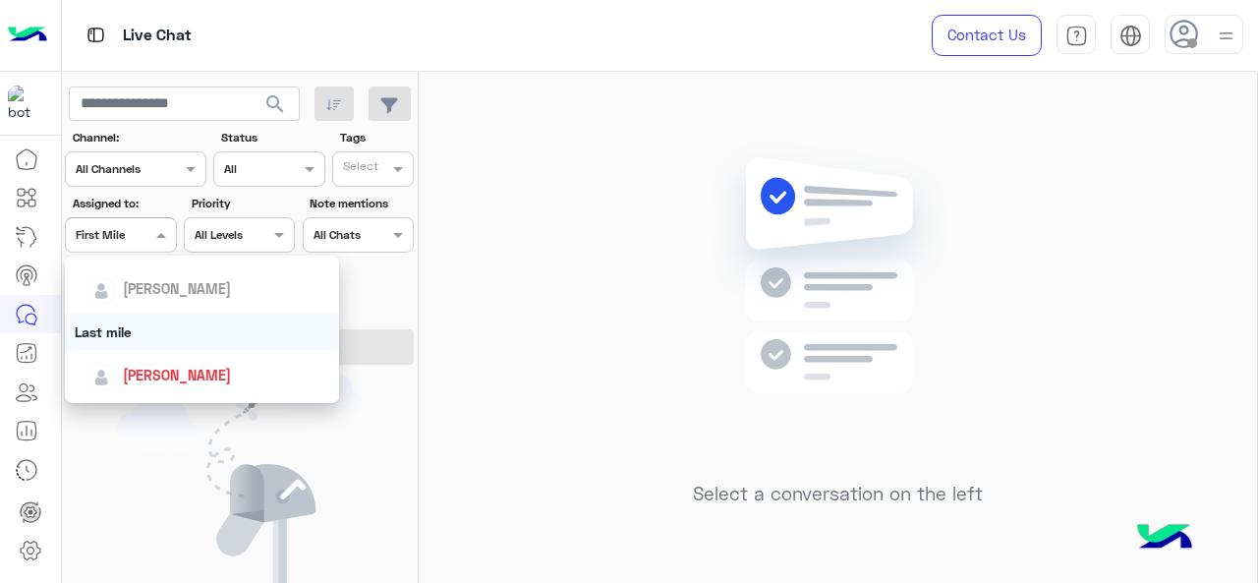
click at [138, 324] on div "Last mile" at bounding box center [202, 331] width 275 height 36
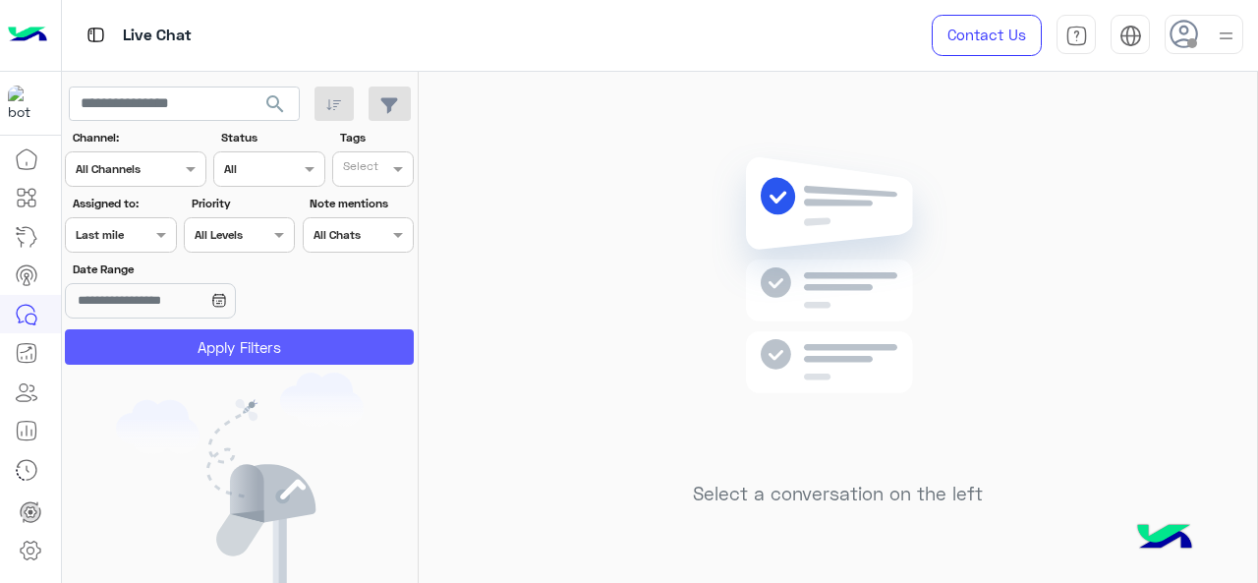
click at [143, 348] on button "Apply Filters" at bounding box center [239, 346] width 349 height 35
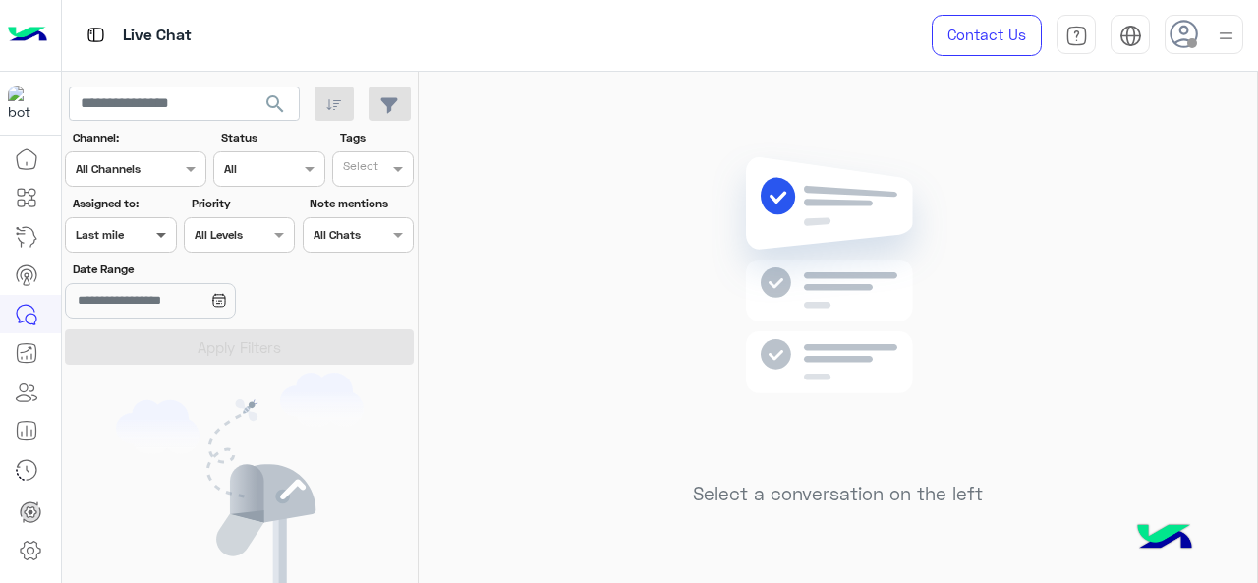
click at [156, 229] on span at bounding box center [163, 234] width 25 height 21
click at [152, 248] on div "Assigned on Last mile" at bounding box center [120, 234] width 111 height 35
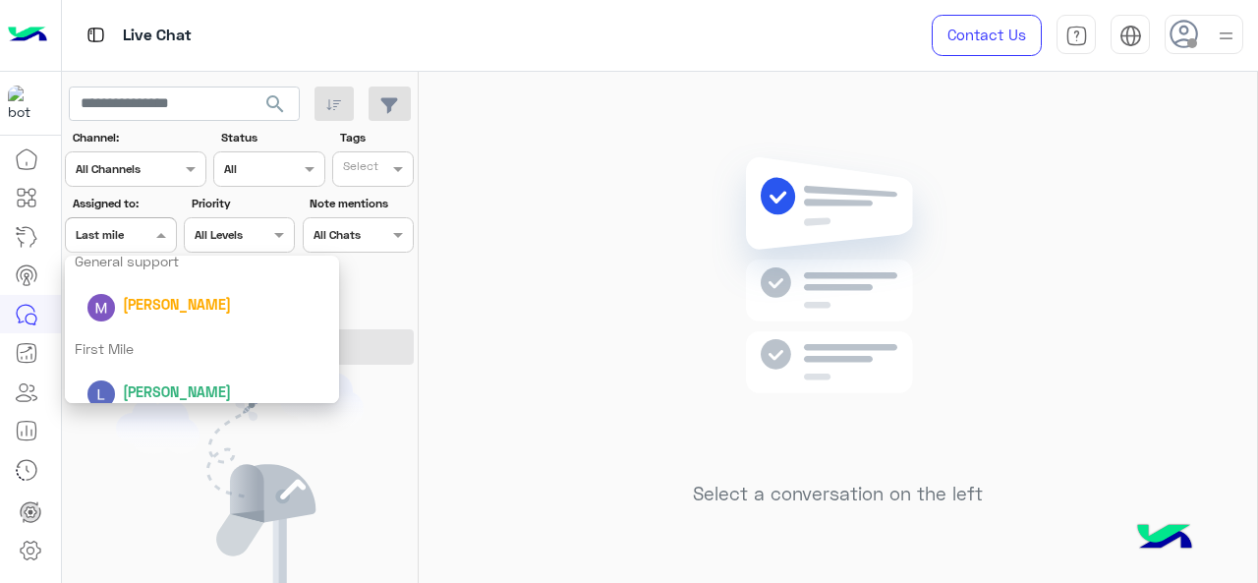
scroll to position [387, 0]
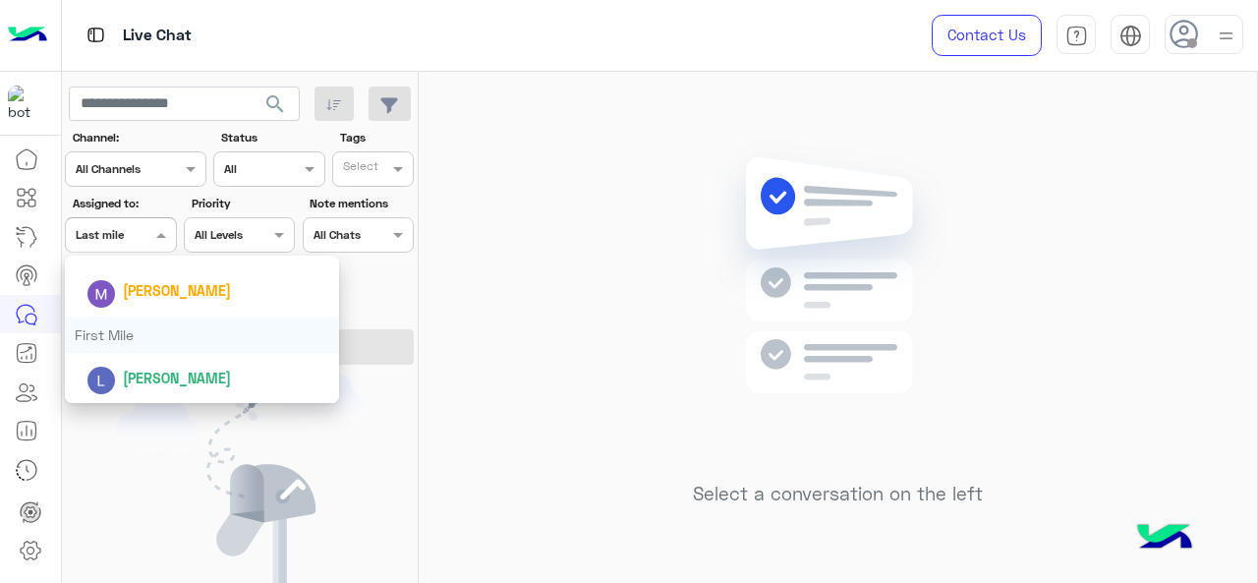
click at [134, 339] on div "First Mile" at bounding box center [202, 334] width 275 height 36
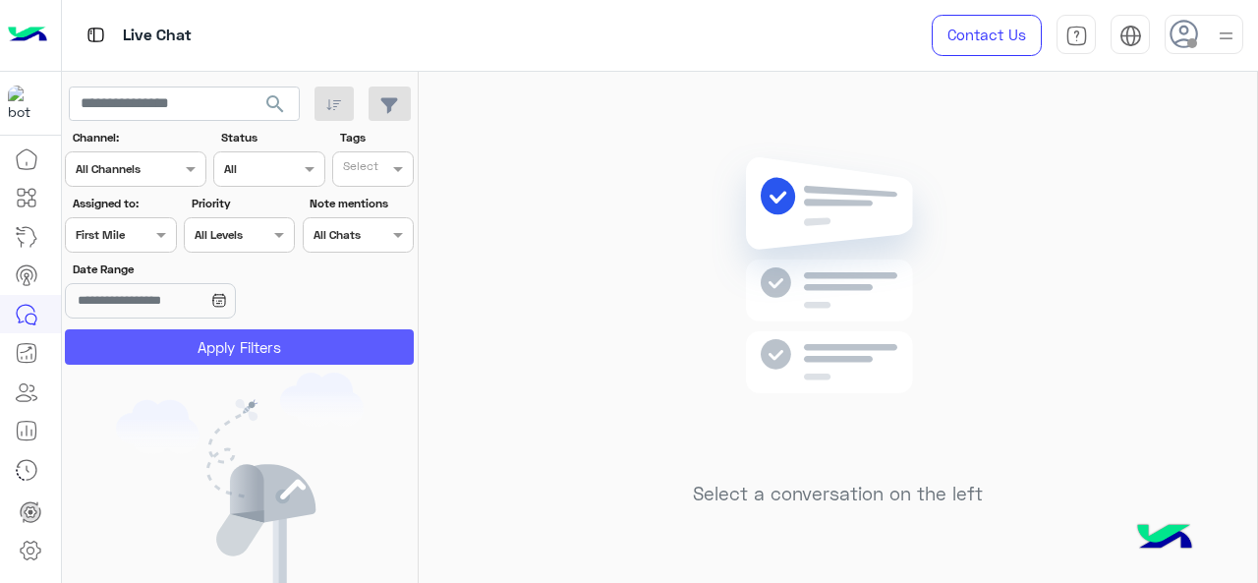
click at [134, 339] on button "Apply Filters" at bounding box center [239, 346] width 349 height 35
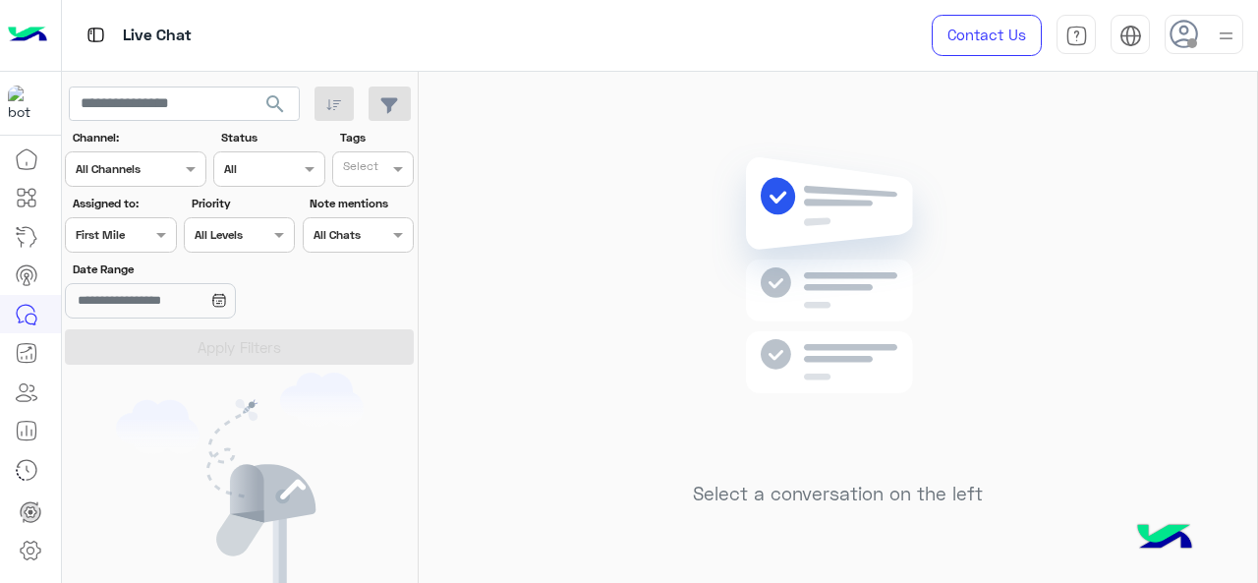
click at [133, 234] on div at bounding box center [120, 232] width 109 height 19
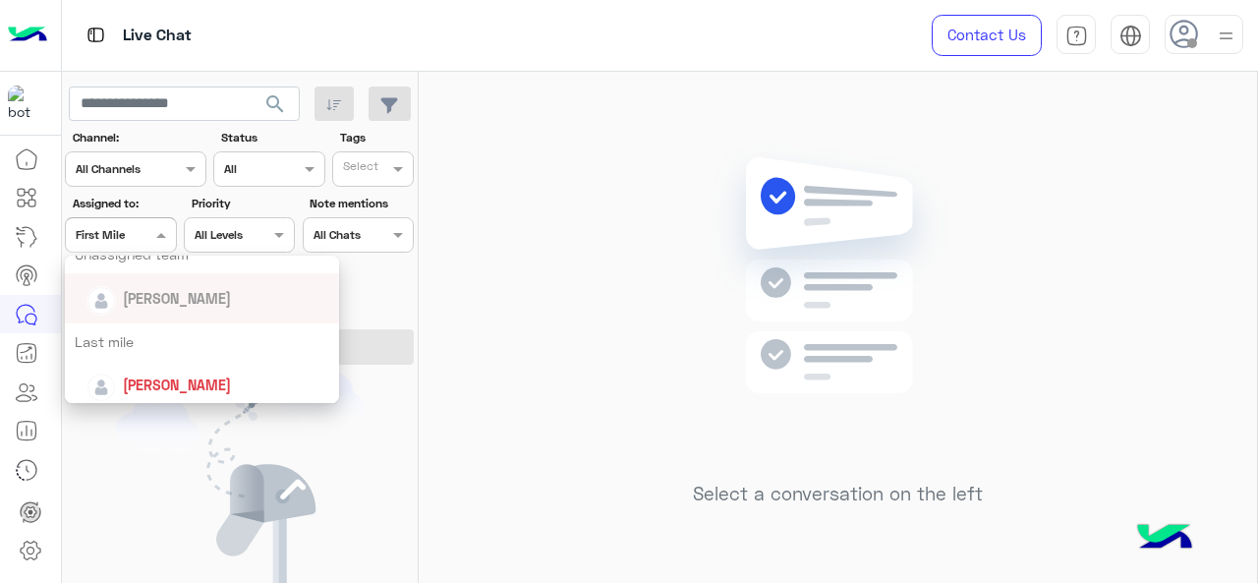
scroll to position [303, 0]
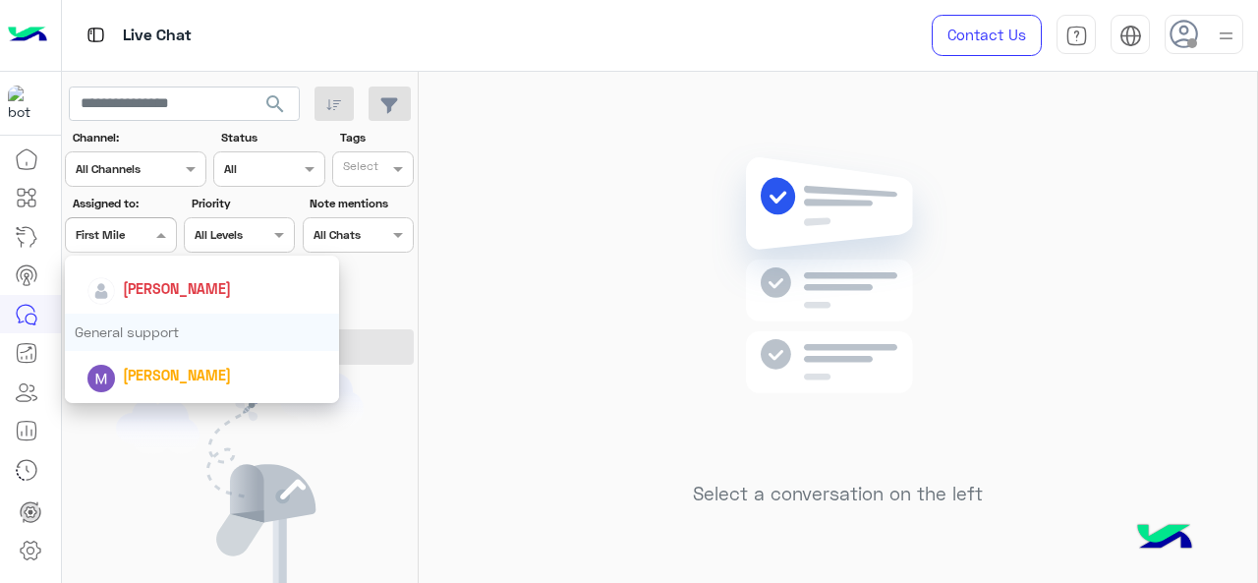
click at [147, 321] on div "General support" at bounding box center [202, 331] width 275 height 36
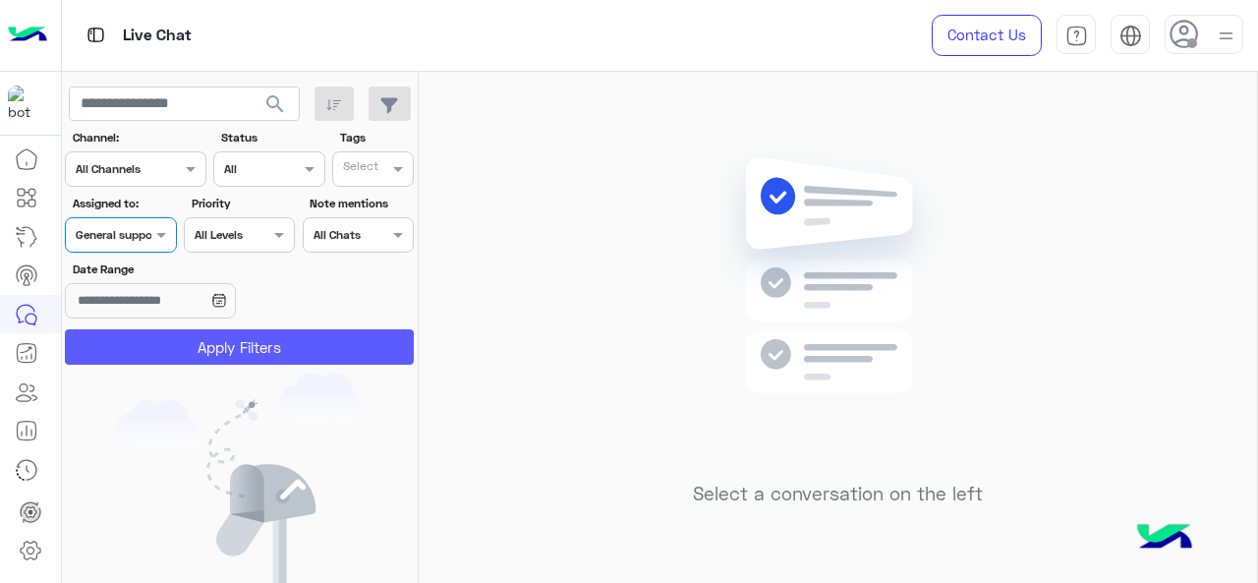
click at [159, 341] on button "Apply Filters" at bounding box center [239, 346] width 349 height 35
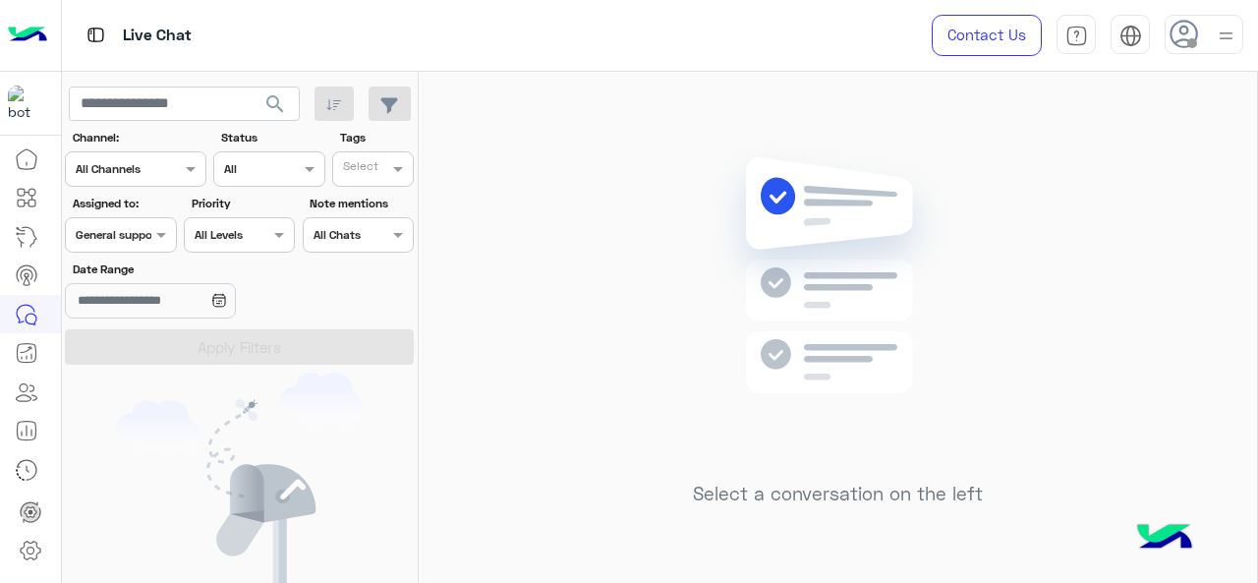
click at [140, 228] on div at bounding box center [120, 232] width 109 height 19
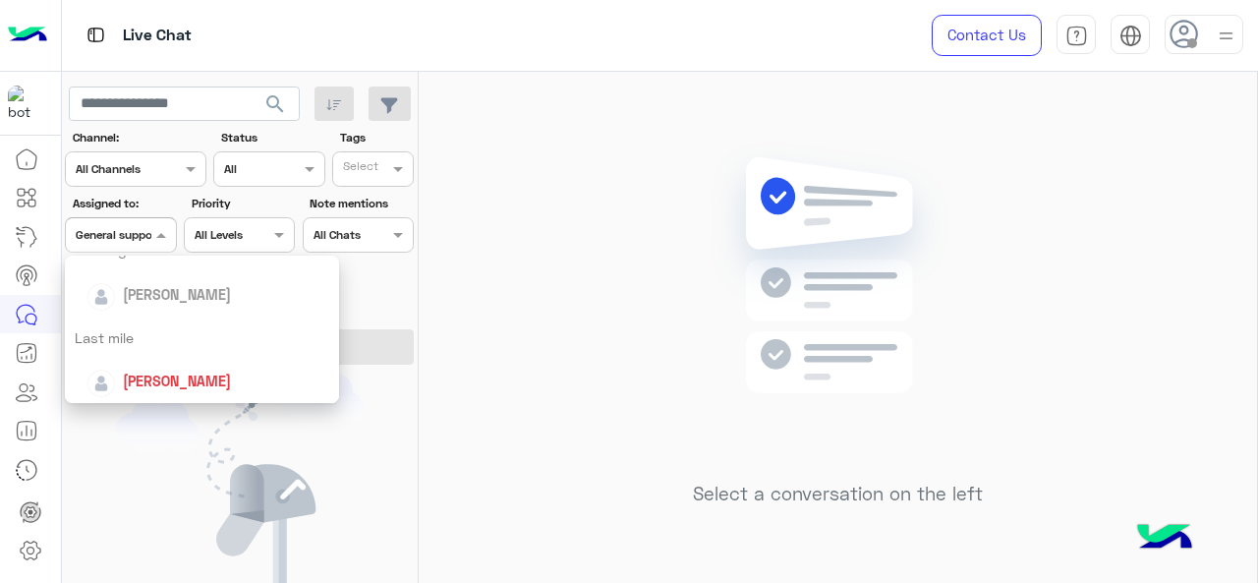
scroll to position [208, 0]
click at [135, 323] on div "Last mile" at bounding box center [202, 339] width 275 height 36
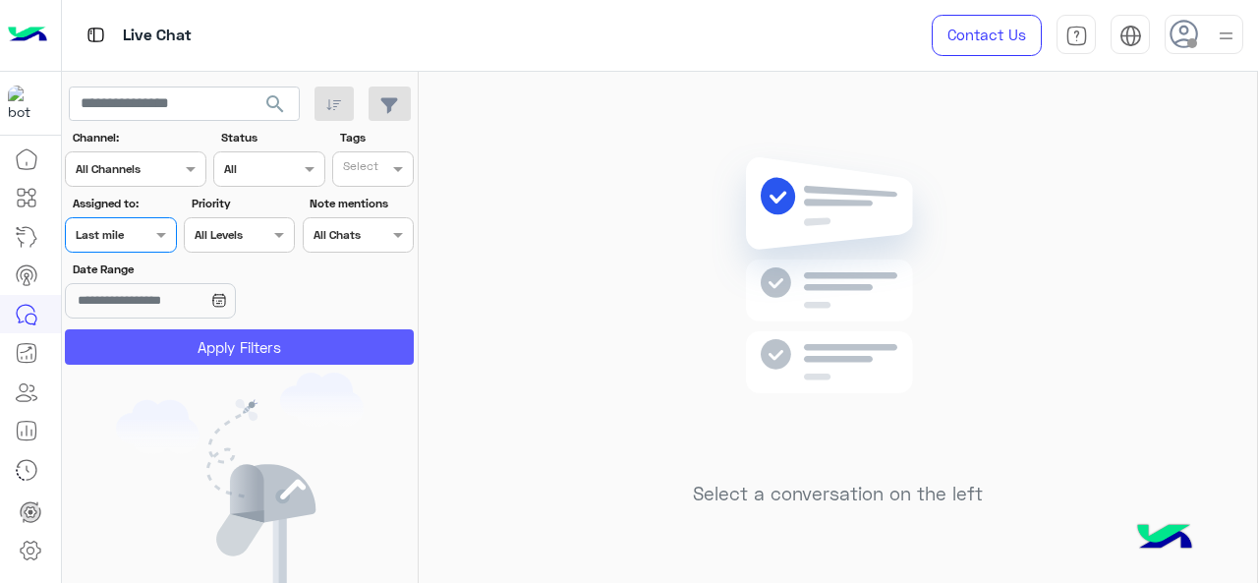
click at [153, 349] on button "Apply Filters" at bounding box center [239, 346] width 349 height 35
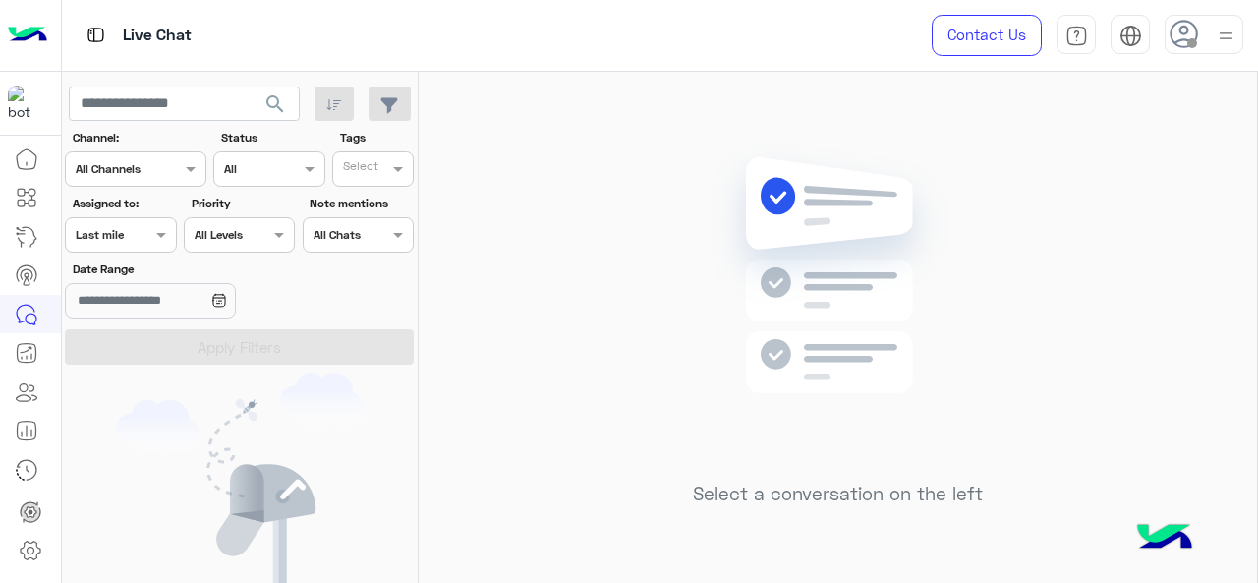
click at [145, 235] on div at bounding box center [120, 232] width 109 height 19
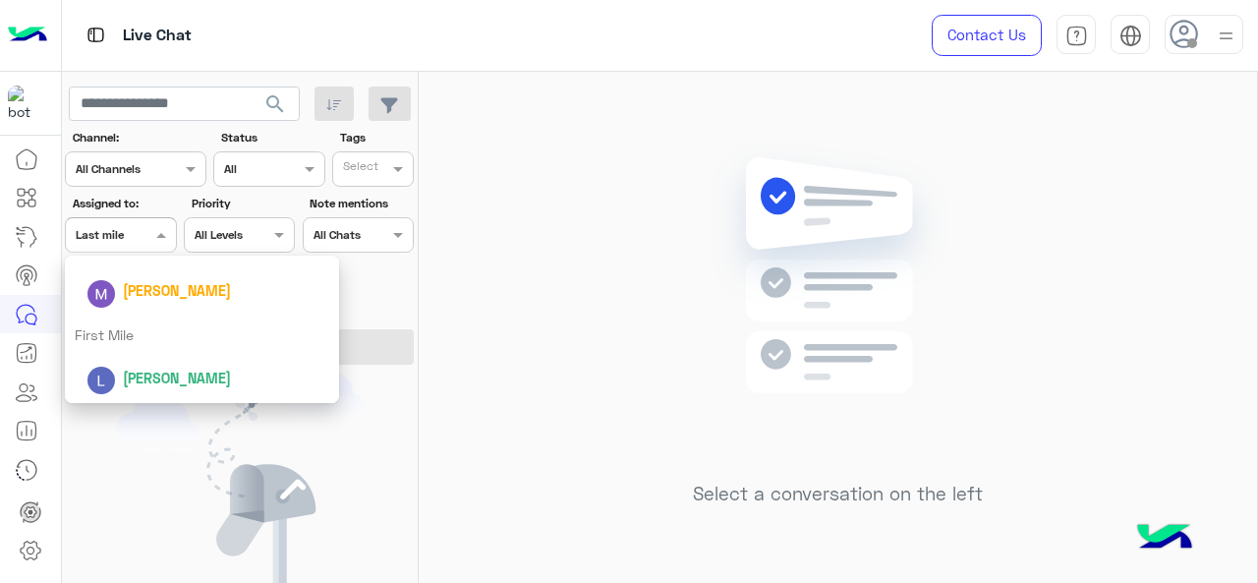
scroll to position [386, 0]
click at [157, 326] on div "First Mile" at bounding box center [202, 335] width 275 height 36
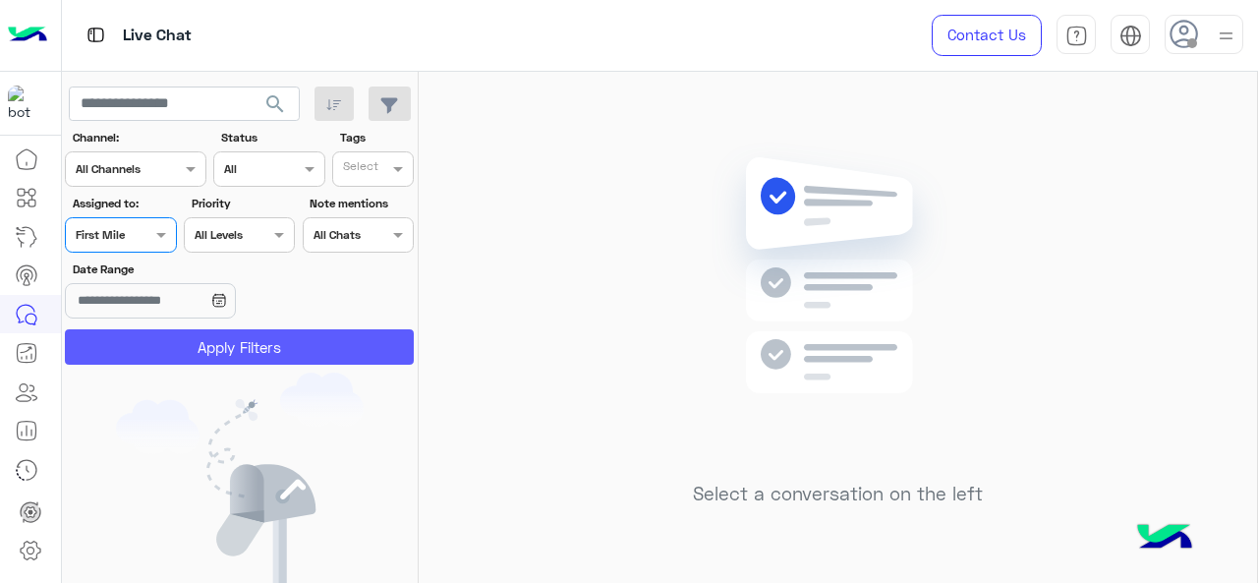
click at [167, 353] on button "Apply Filters" at bounding box center [239, 346] width 349 height 35
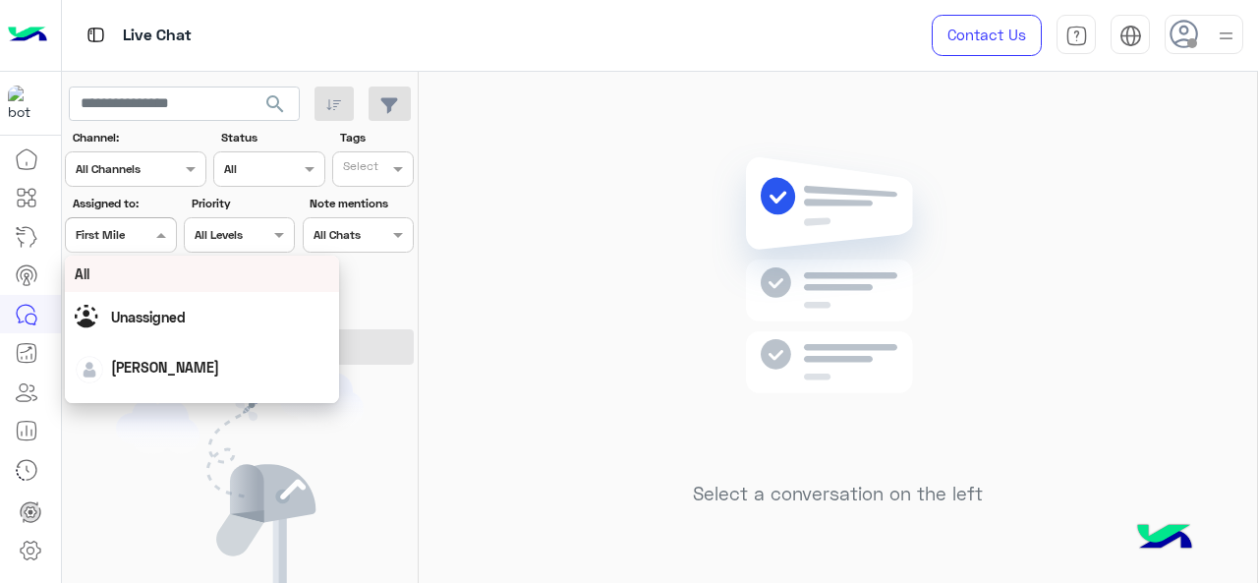
click at [140, 237] on div at bounding box center [120, 232] width 109 height 19
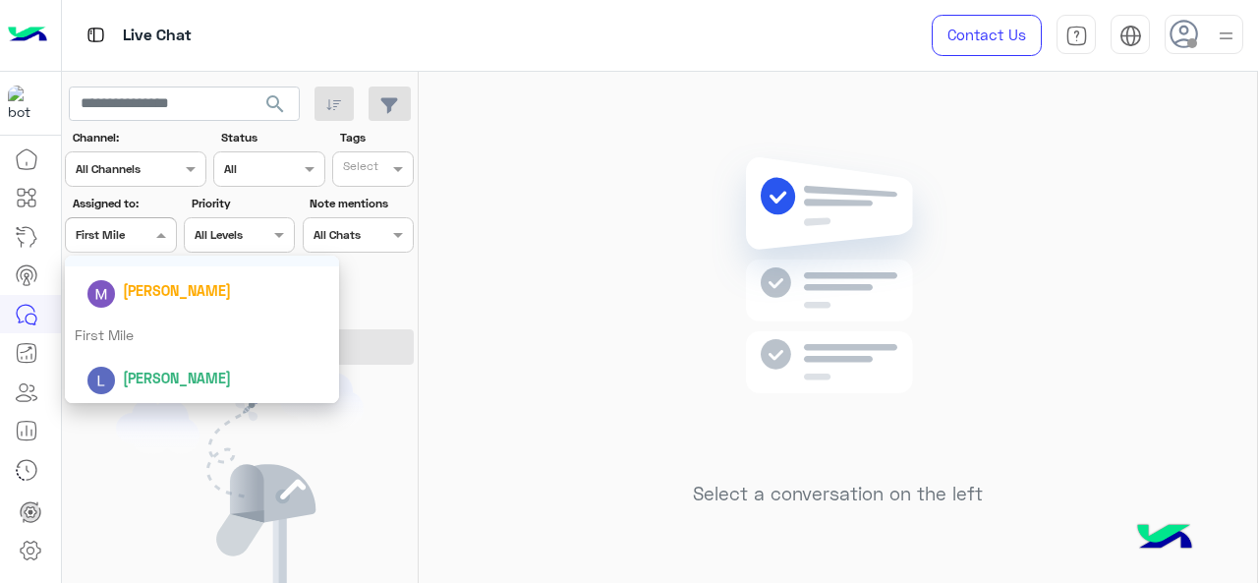
scroll to position [341, 0]
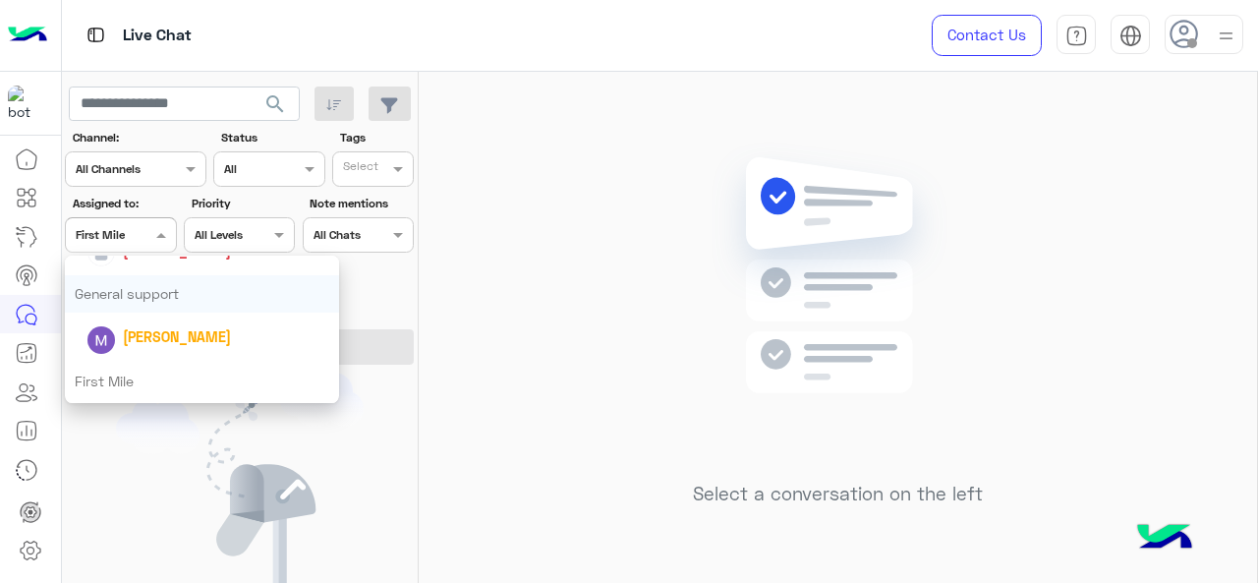
click at [154, 294] on div "General support" at bounding box center [202, 293] width 275 height 36
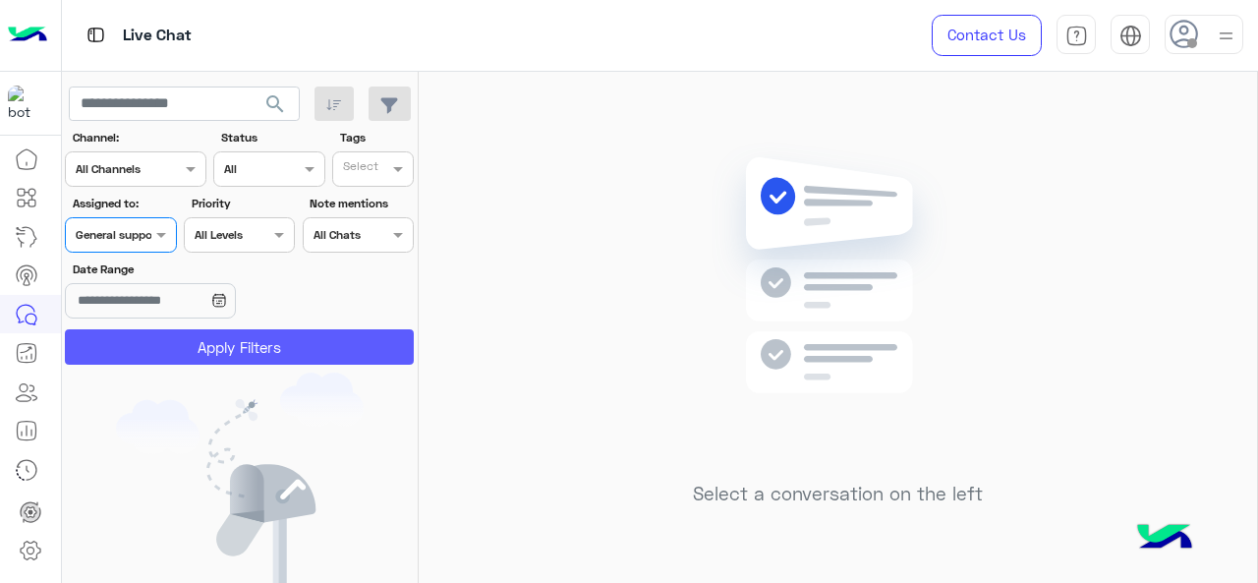
click at [187, 351] on button "Apply Filters" at bounding box center [239, 346] width 349 height 35
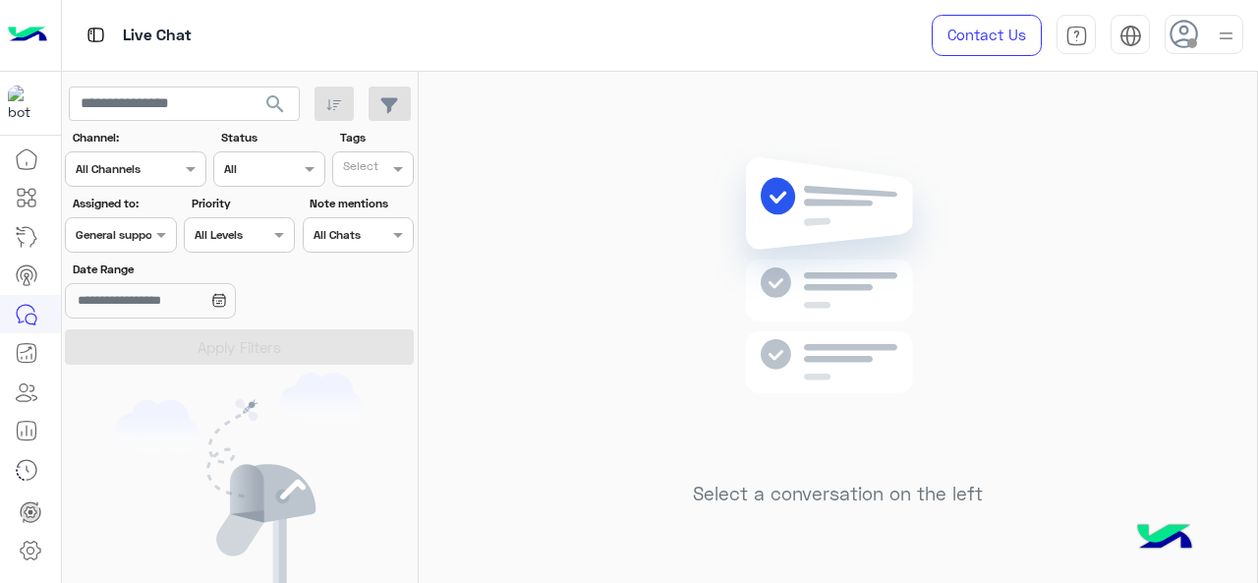
click at [124, 236] on div at bounding box center [120, 232] width 109 height 19
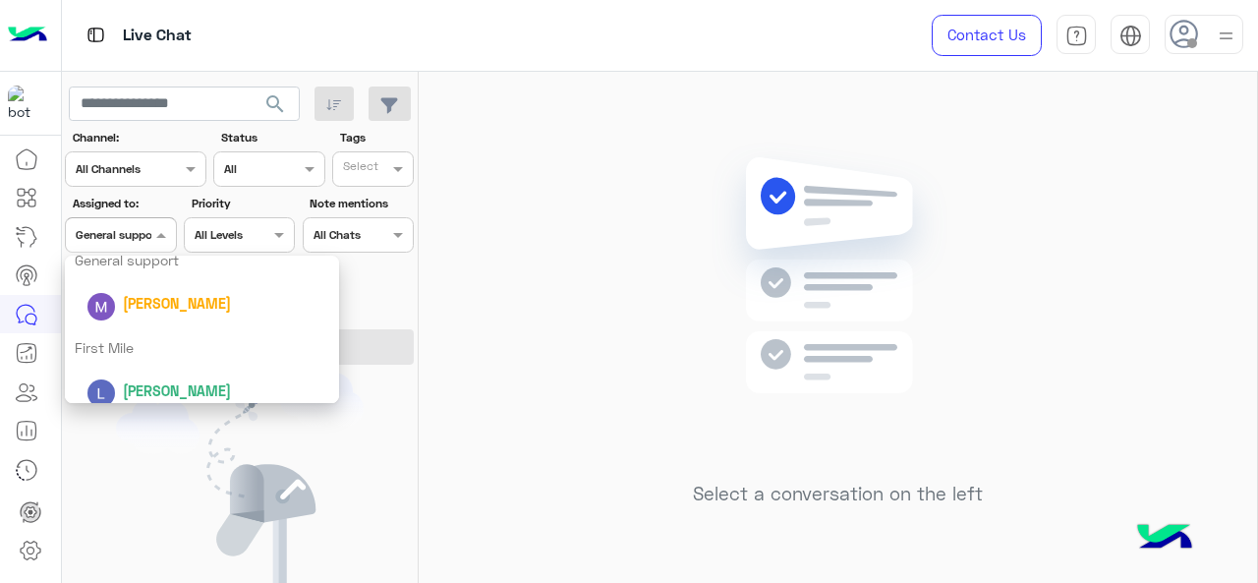
scroll to position [387, 0]
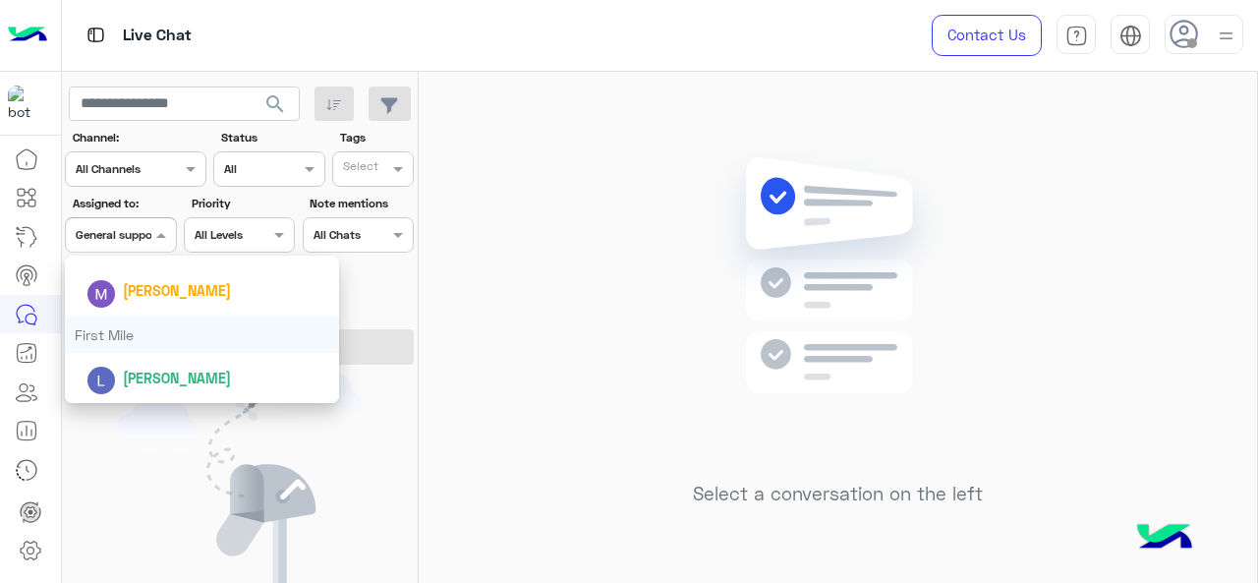
click at [122, 329] on div "First Mile" at bounding box center [202, 334] width 275 height 36
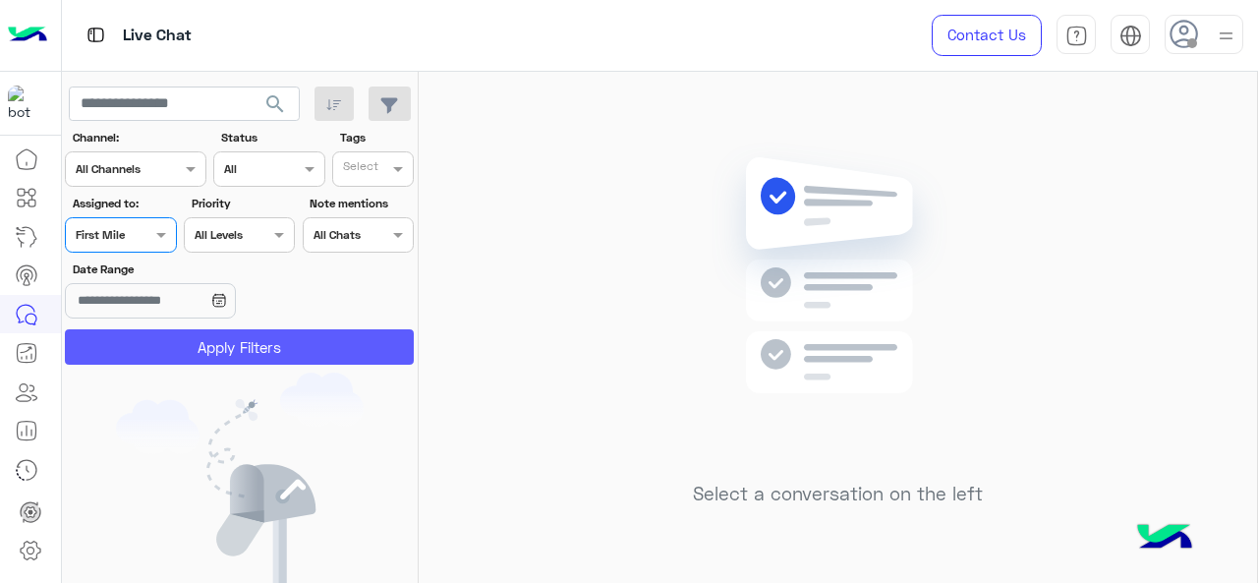
click at [126, 337] on button "Apply Filters" at bounding box center [239, 346] width 349 height 35
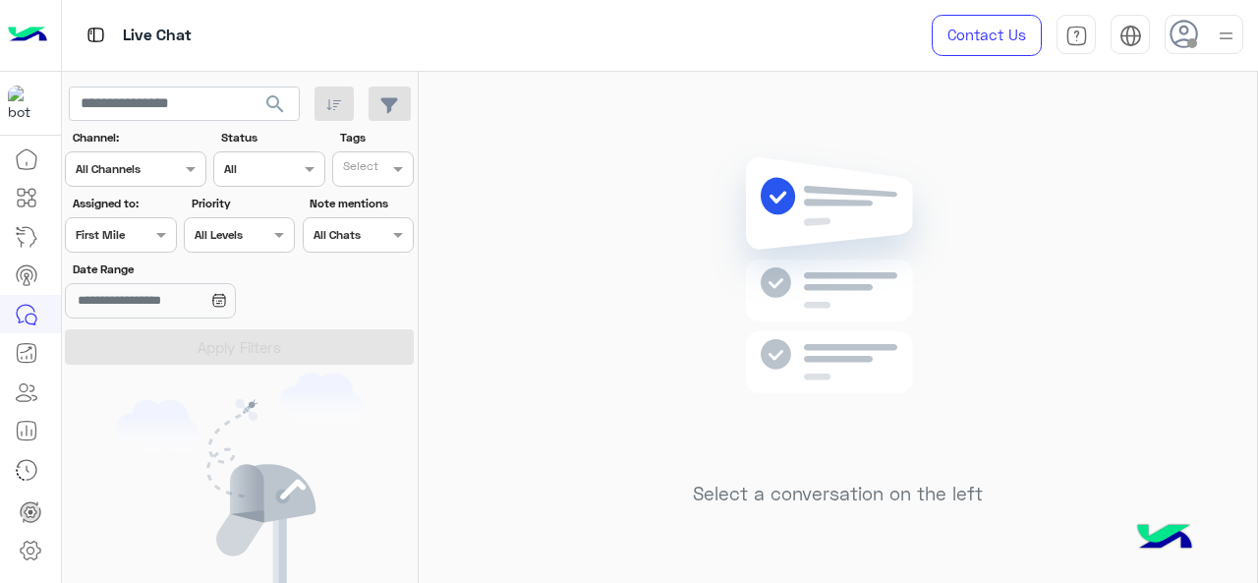
click at [140, 241] on div "Assigned on First Mile" at bounding box center [108, 235] width 84 height 18
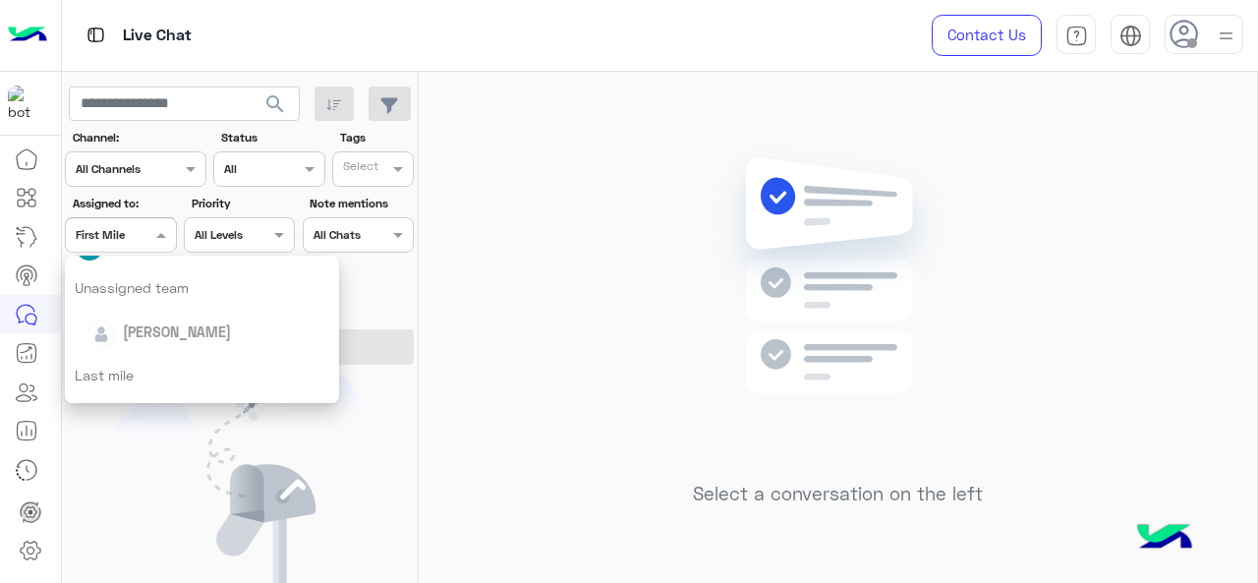
scroll to position [231, 0]
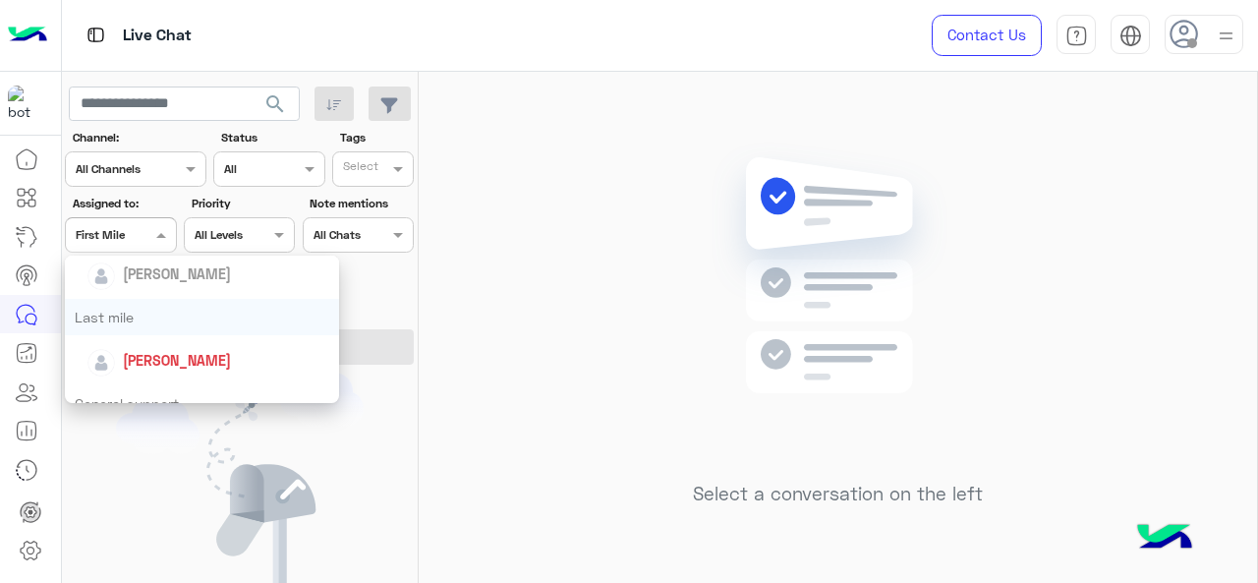
click at [140, 317] on div "Last mile" at bounding box center [202, 317] width 275 height 36
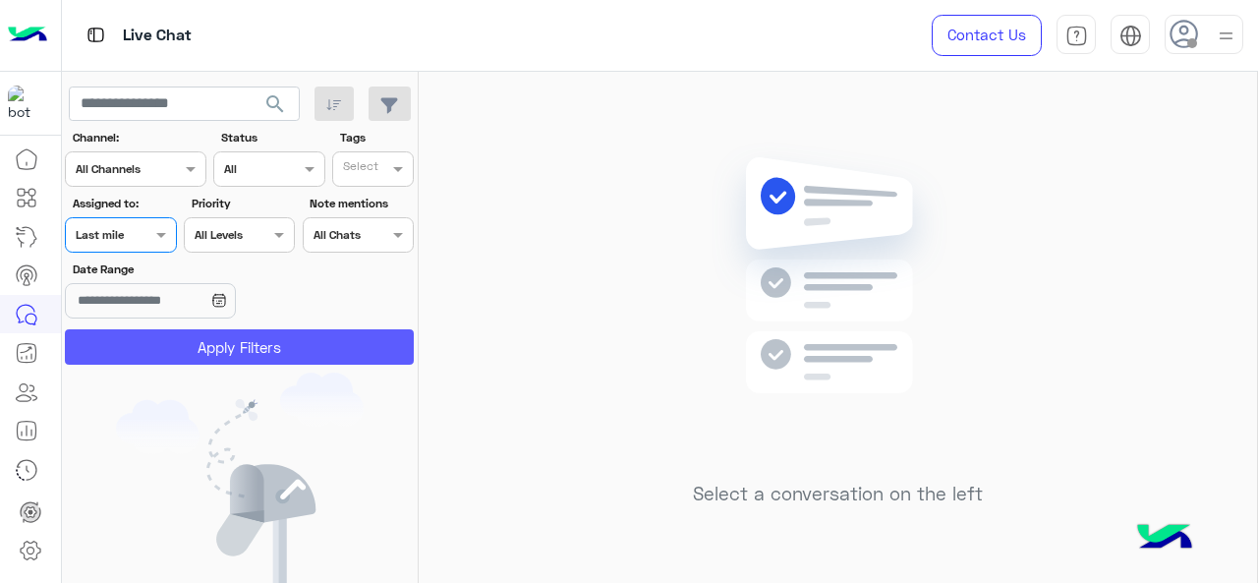
click at [150, 341] on button "Apply Filters" at bounding box center [239, 346] width 349 height 35
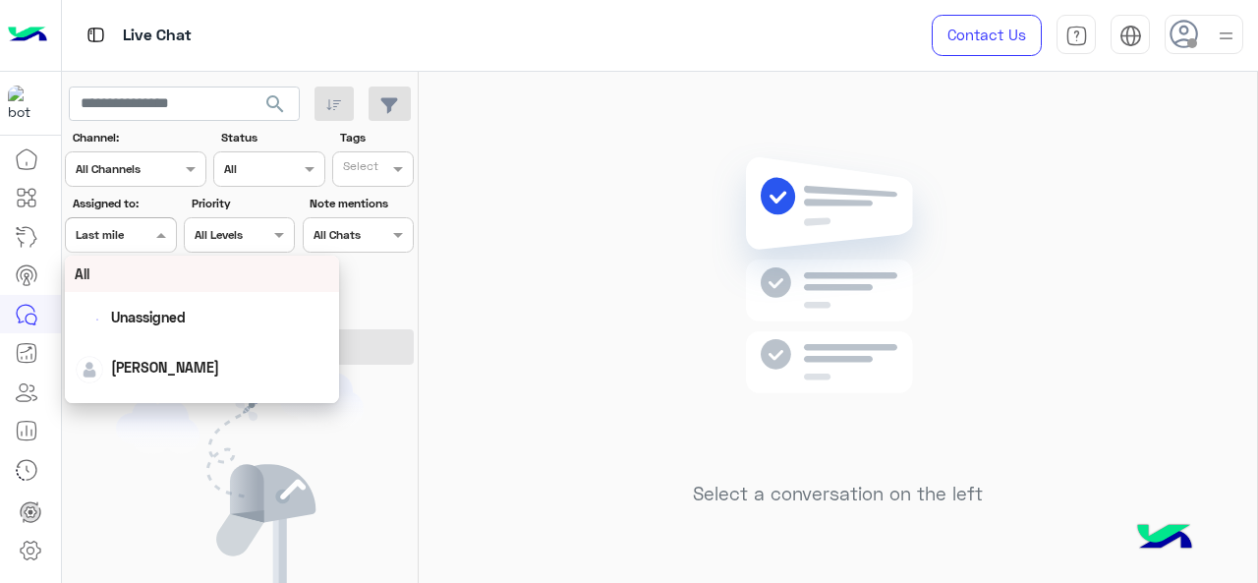
click at [141, 242] on div "Assigned on Last mile" at bounding box center [108, 235] width 84 height 18
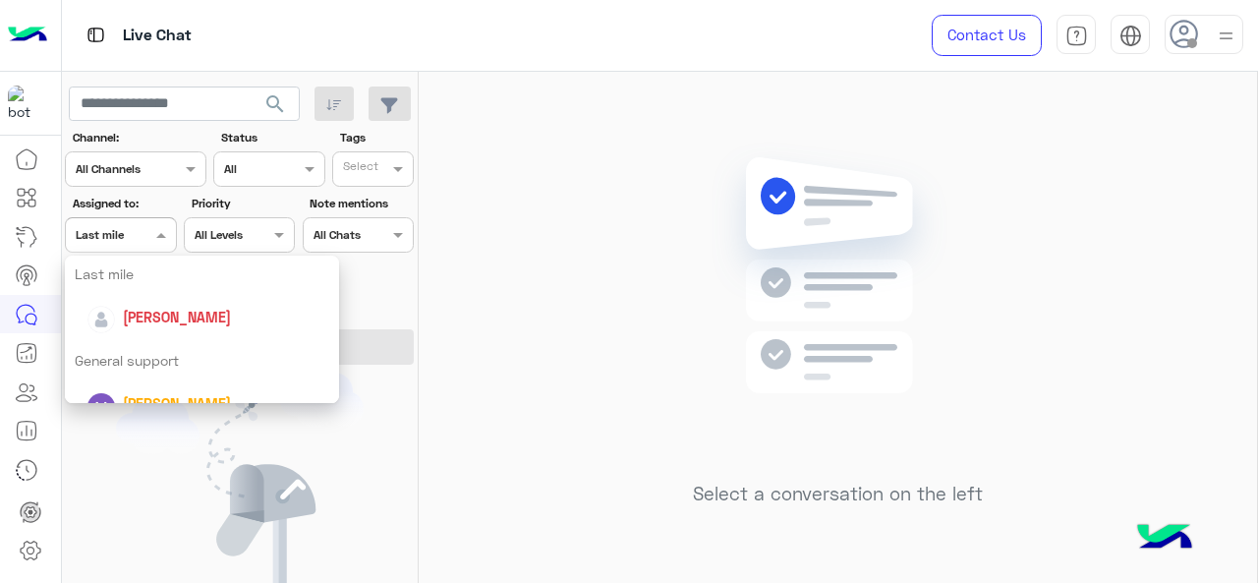
scroll to position [296, 0]
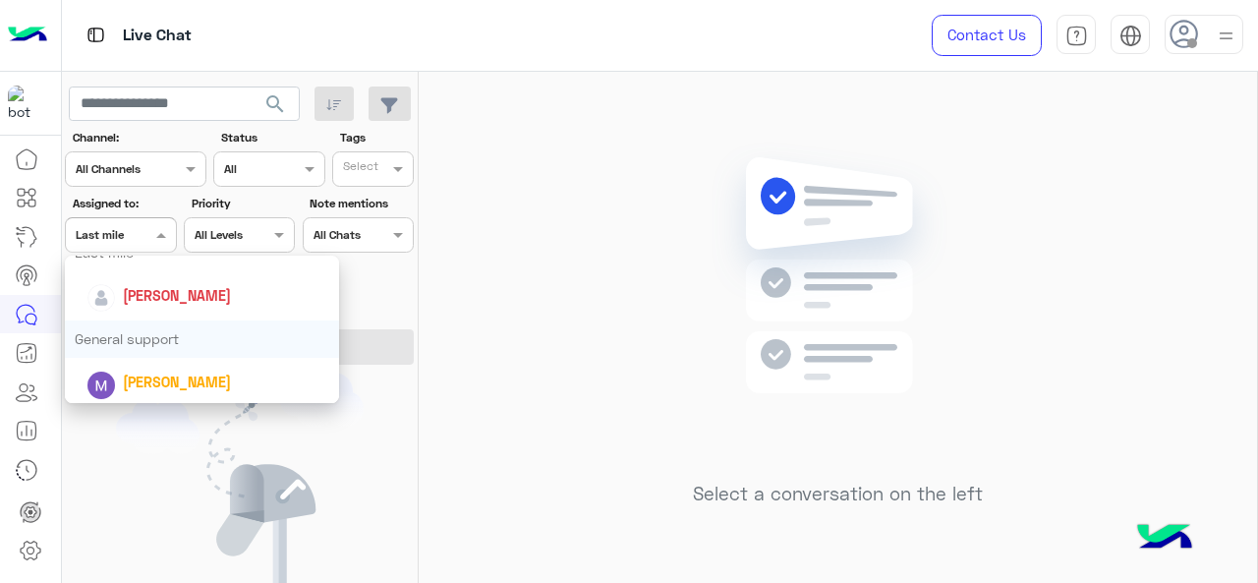
click at [118, 335] on div "General support" at bounding box center [202, 338] width 275 height 36
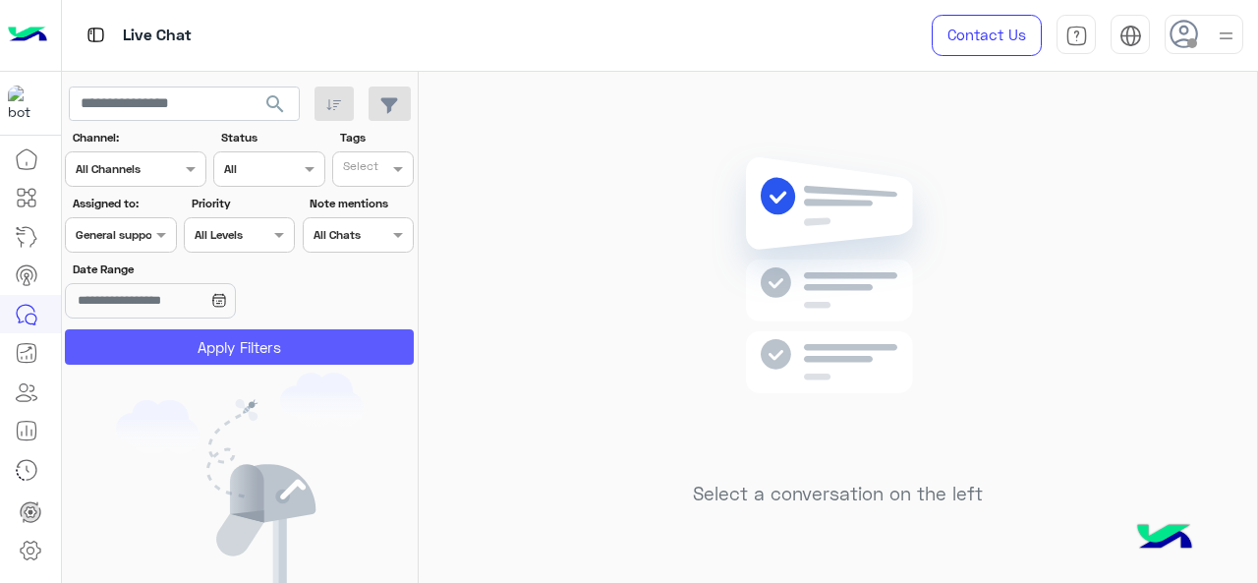
click at [118, 335] on button "Apply Filters" at bounding box center [239, 346] width 349 height 35
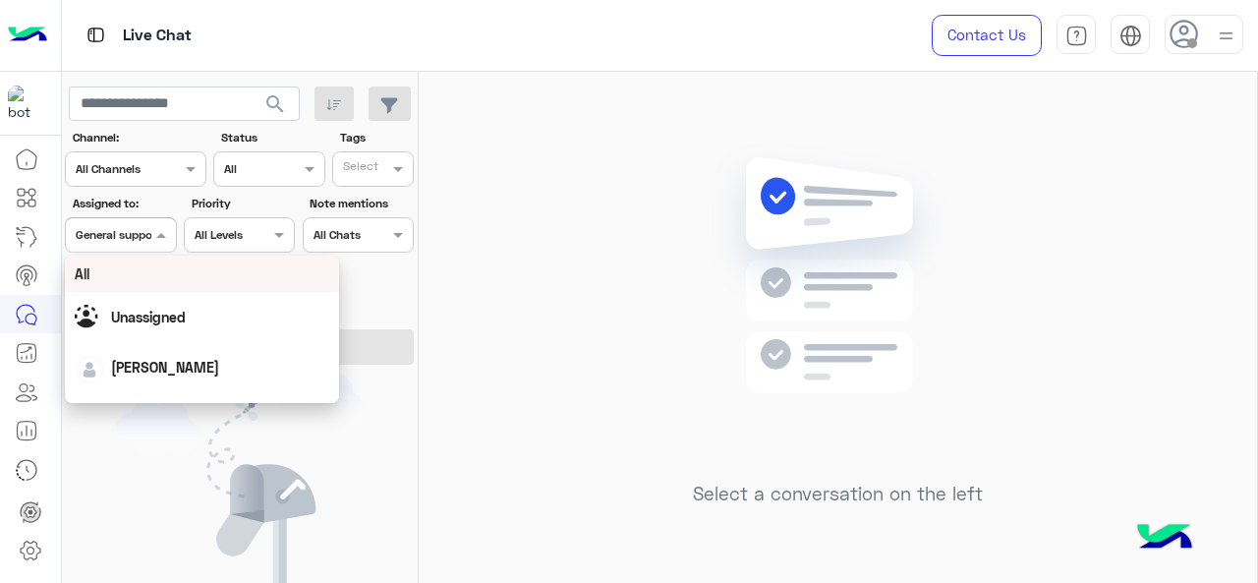
click at [104, 230] on input "text" at bounding box center [98, 233] width 45 height 18
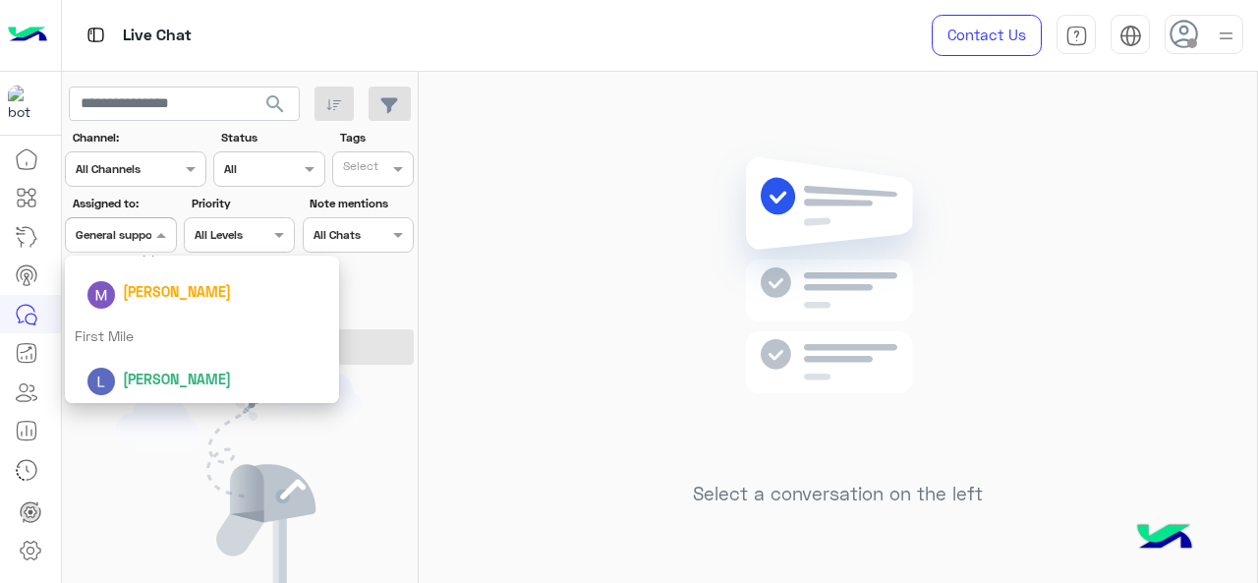
scroll to position [387, 0]
click at [134, 329] on div "First Mile" at bounding box center [202, 334] width 275 height 36
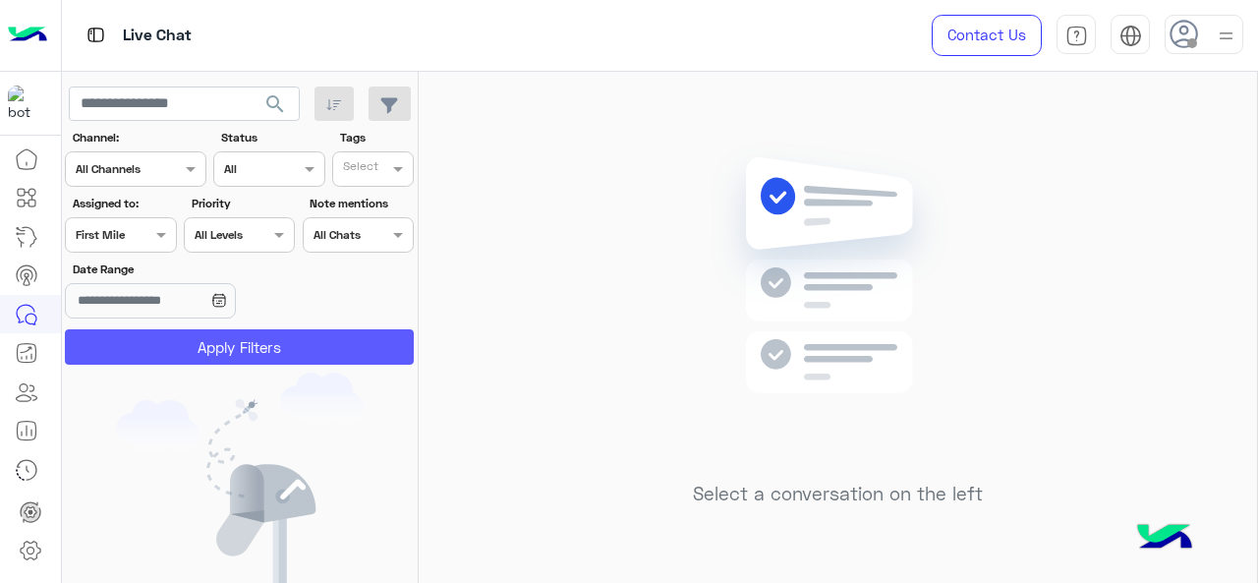
click at [134, 329] on button "Apply Filters" at bounding box center [239, 346] width 349 height 35
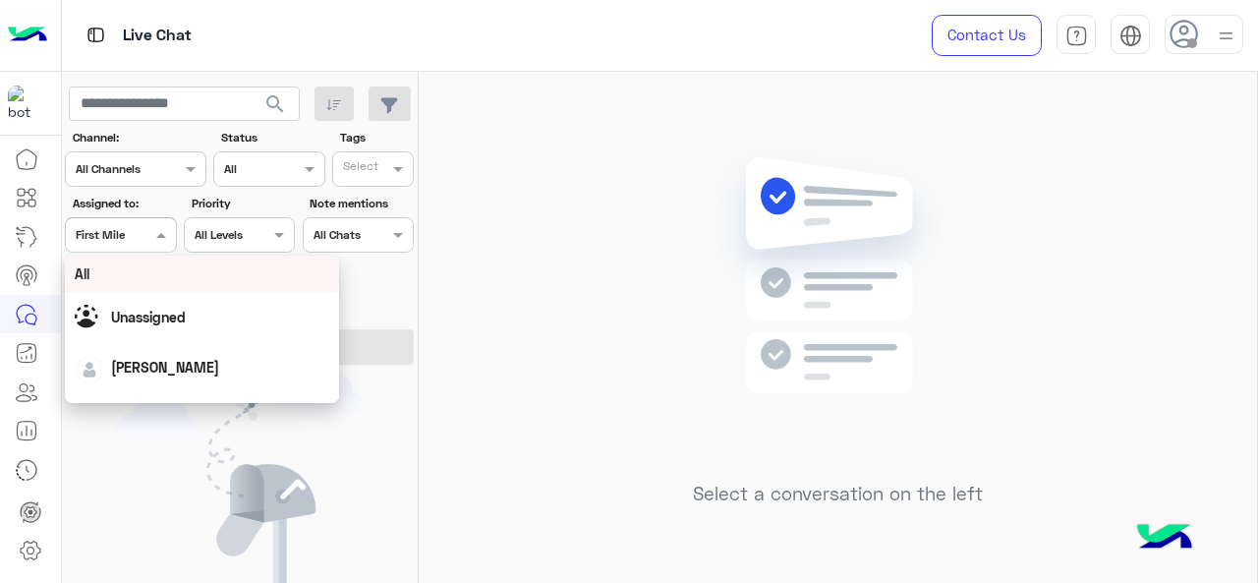
click at [142, 243] on div "Assigned on First Mile" at bounding box center [108, 235] width 84 height 18
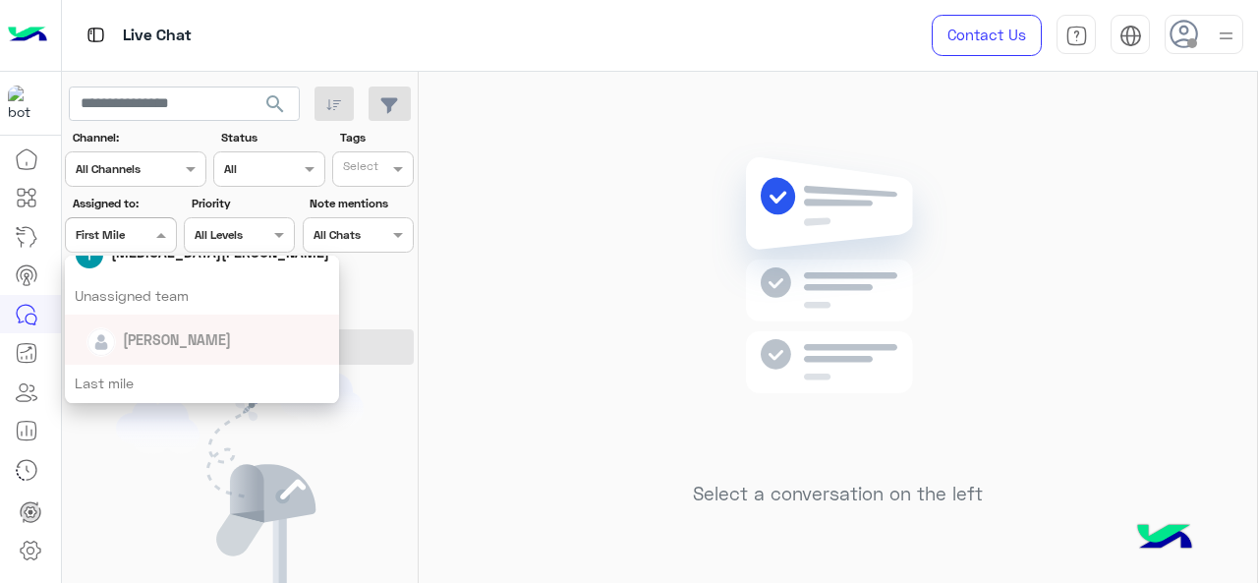
scroll to position [236, 0]
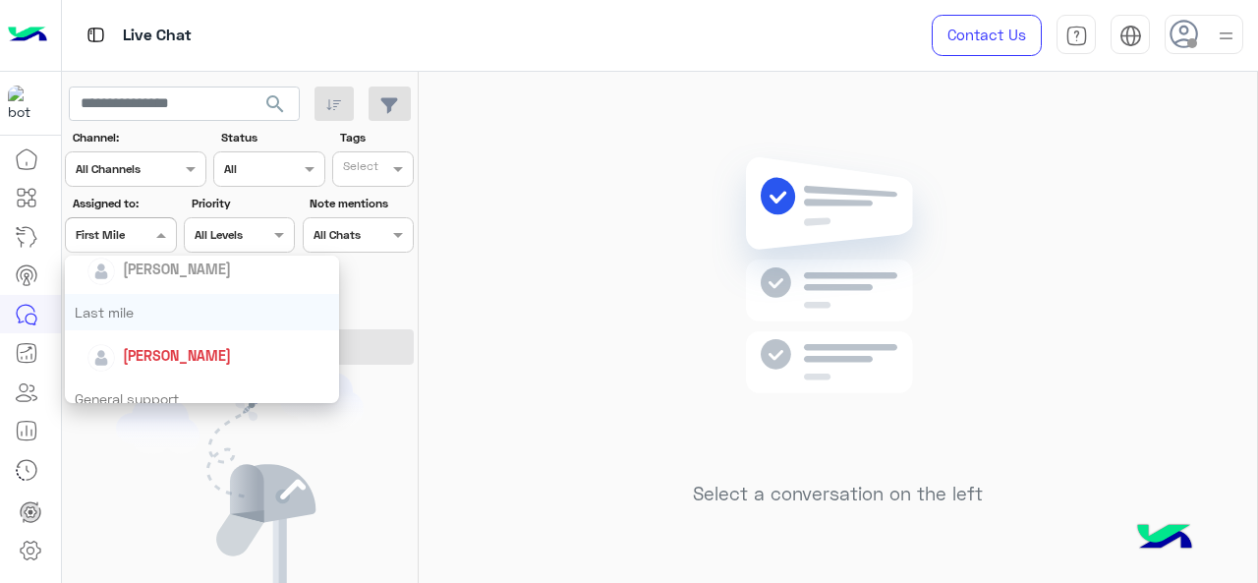
click at [159, 326] on div "Last mile" at bounding box center [202, 312] width 275 height 36
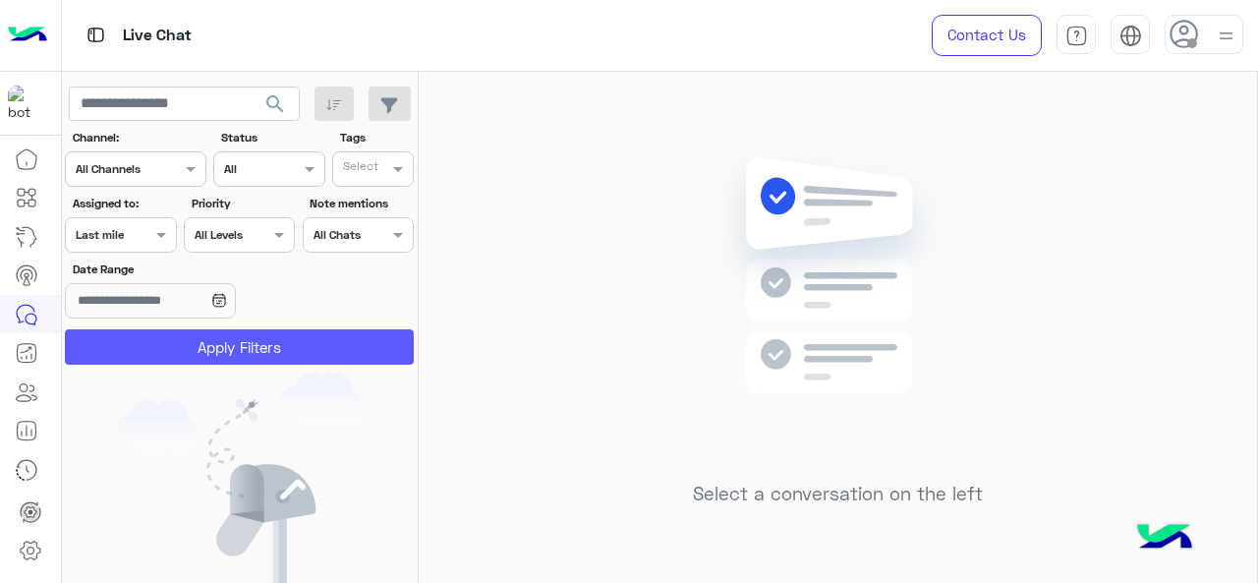
click at [165, 341] on button "Apply Filters" at bounding box center [239, 346] width 349 height 35
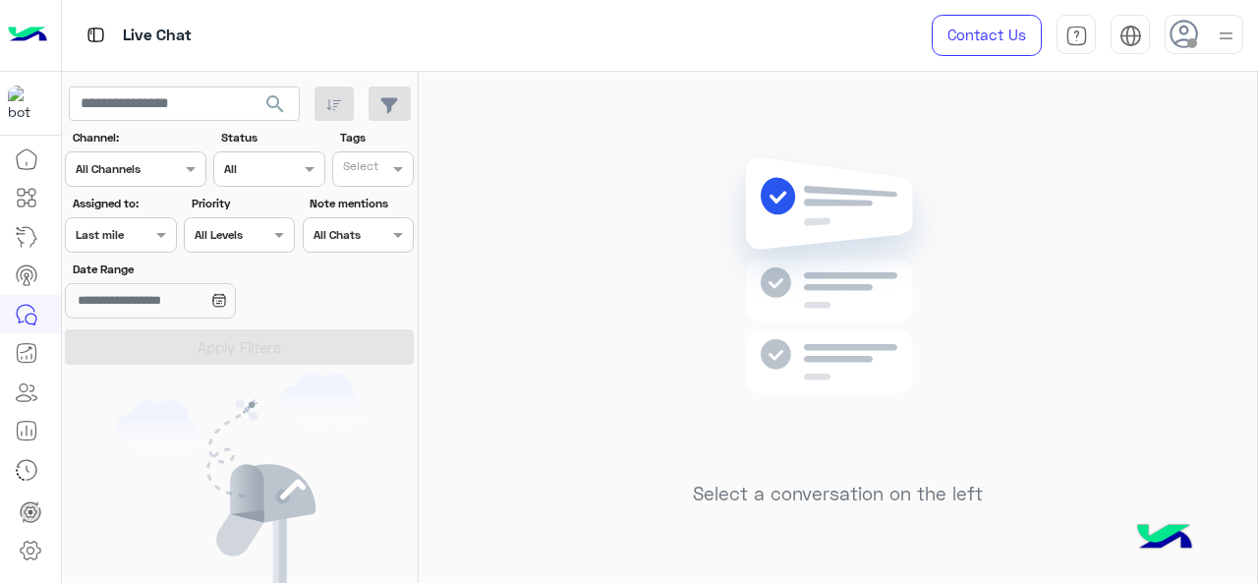
click at [149, 249] on div "Assigned on Last mile" at bounding box center [120, 234] width 111 height 35
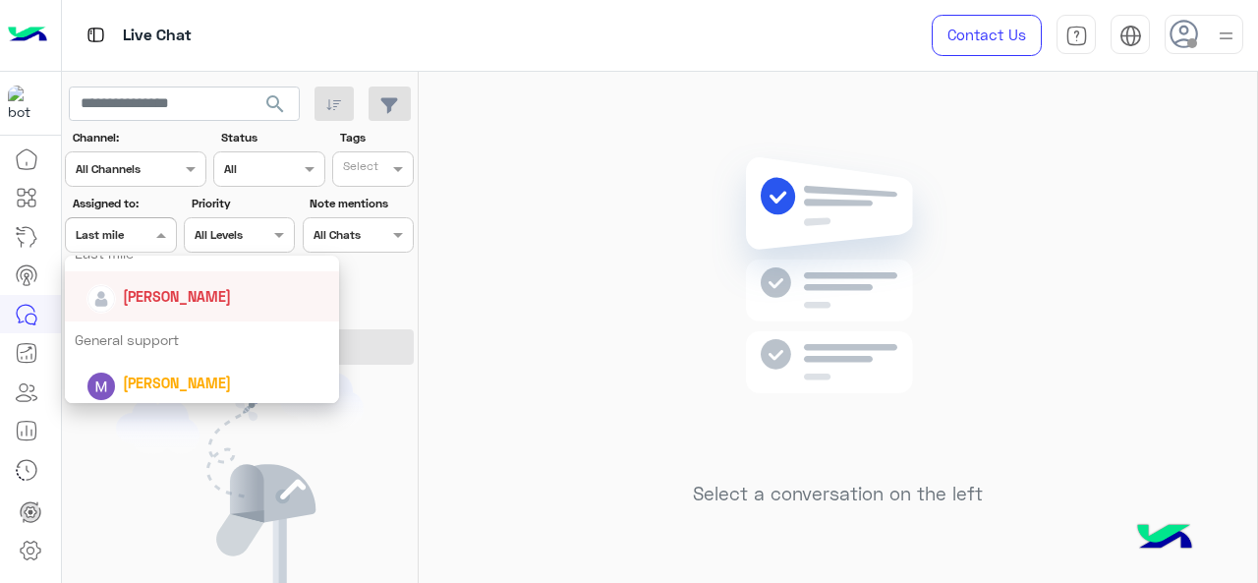
scroll to position [196, 0]
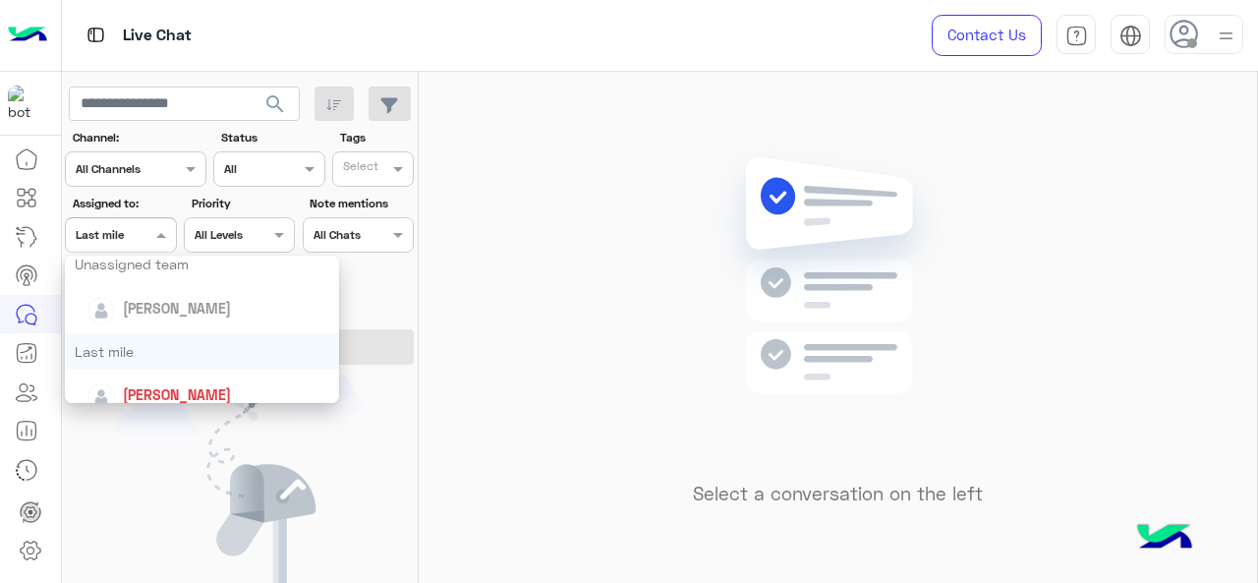
click at [139, 343] on div "Last mile" at bounding box center [202, 351] width 275 height 36
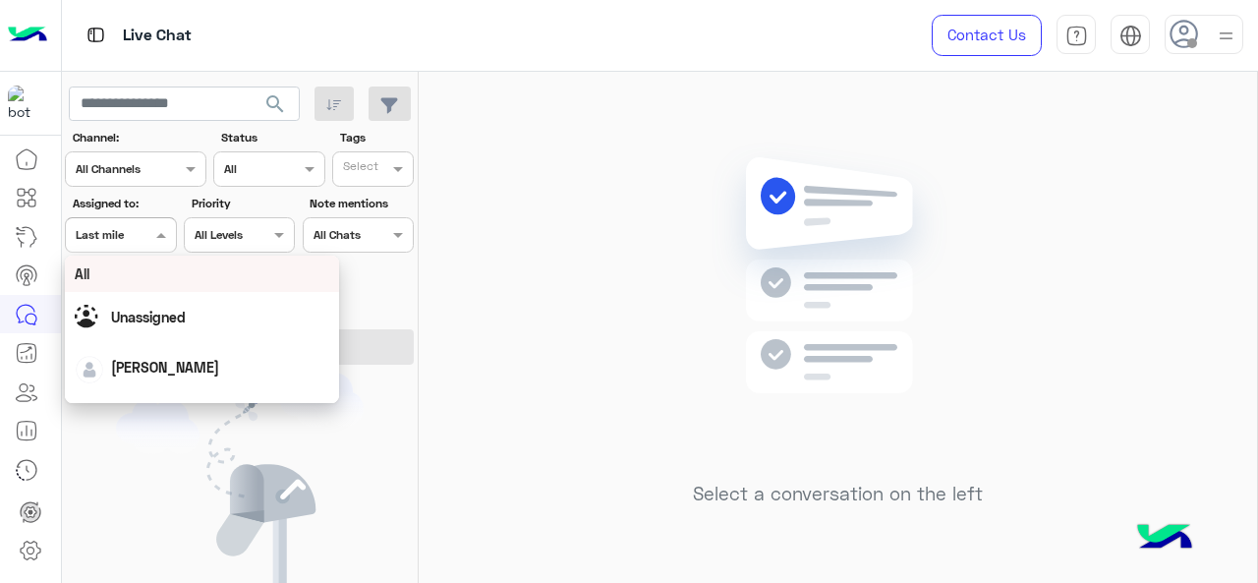
click at [166, 239] on span at bounding box center [163, 234] width 25 height 21
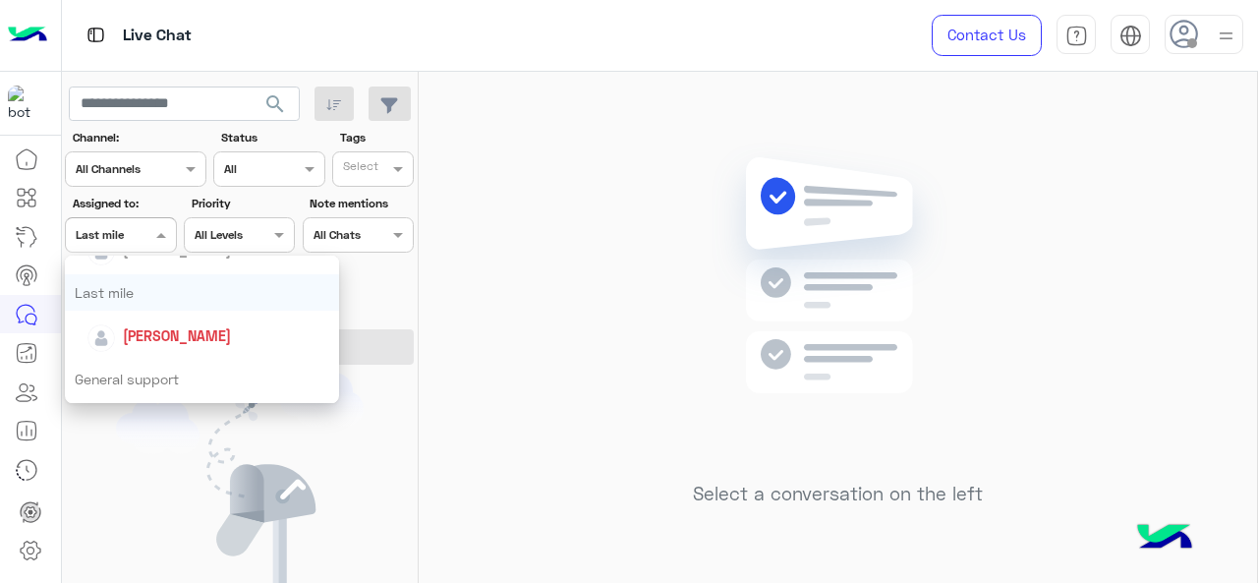
scroll to position [295, 0]
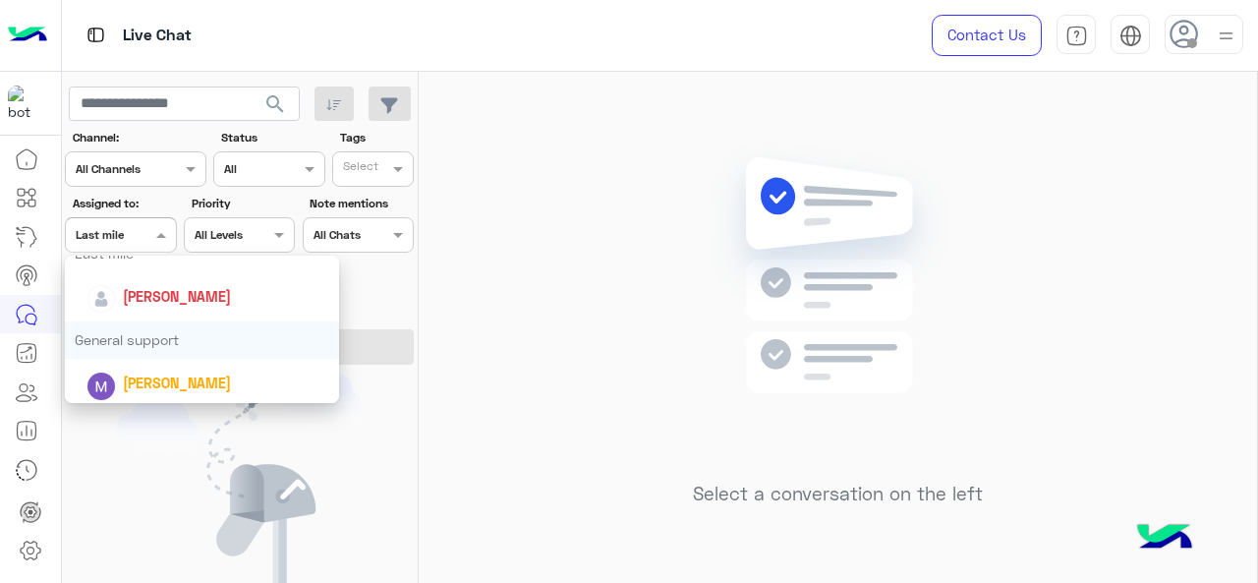
click at [146, 345] on div "General support" at bounding box center [202, 339] width 275 height 36
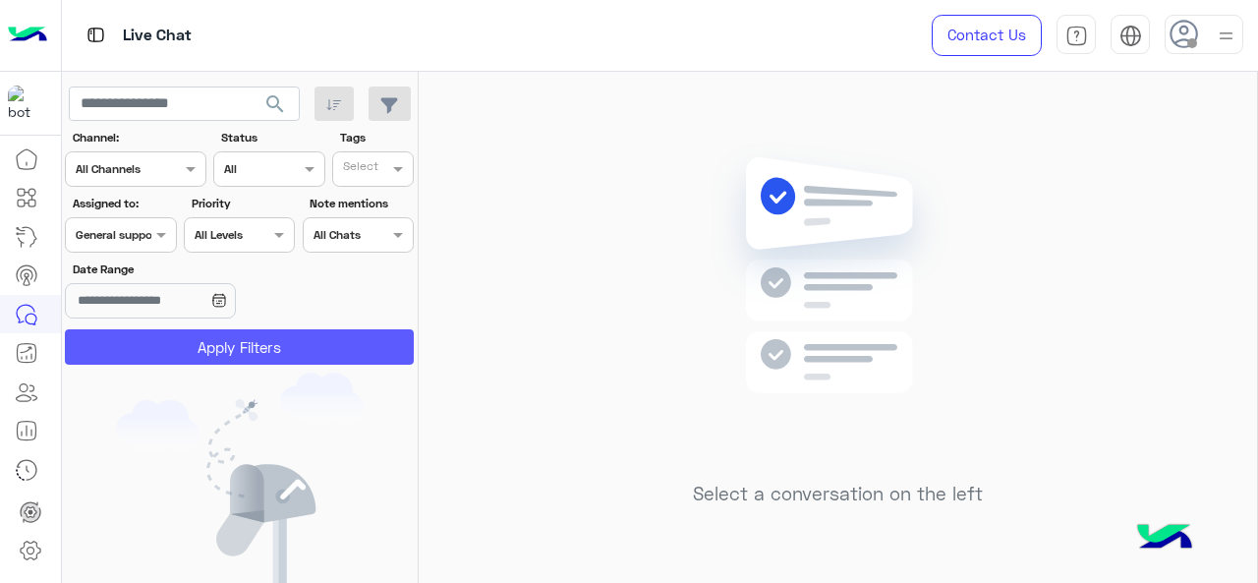
click at [146, 345] on button "Apply Filters" at bounding box center [239, 346] width 349 height 35
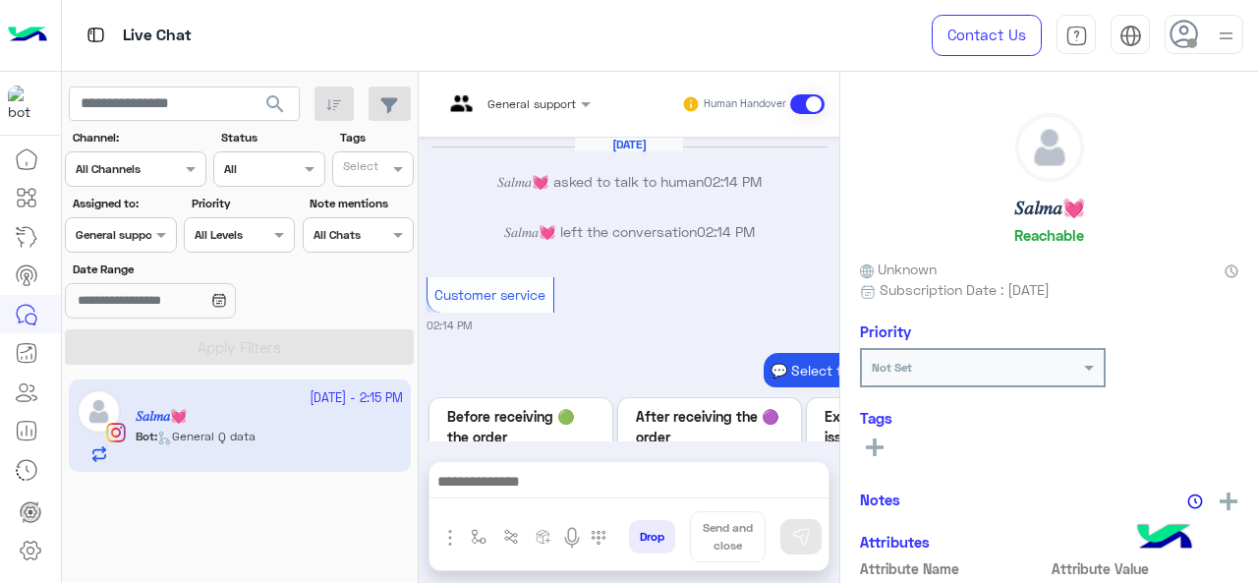
scroll to position [886, 0]
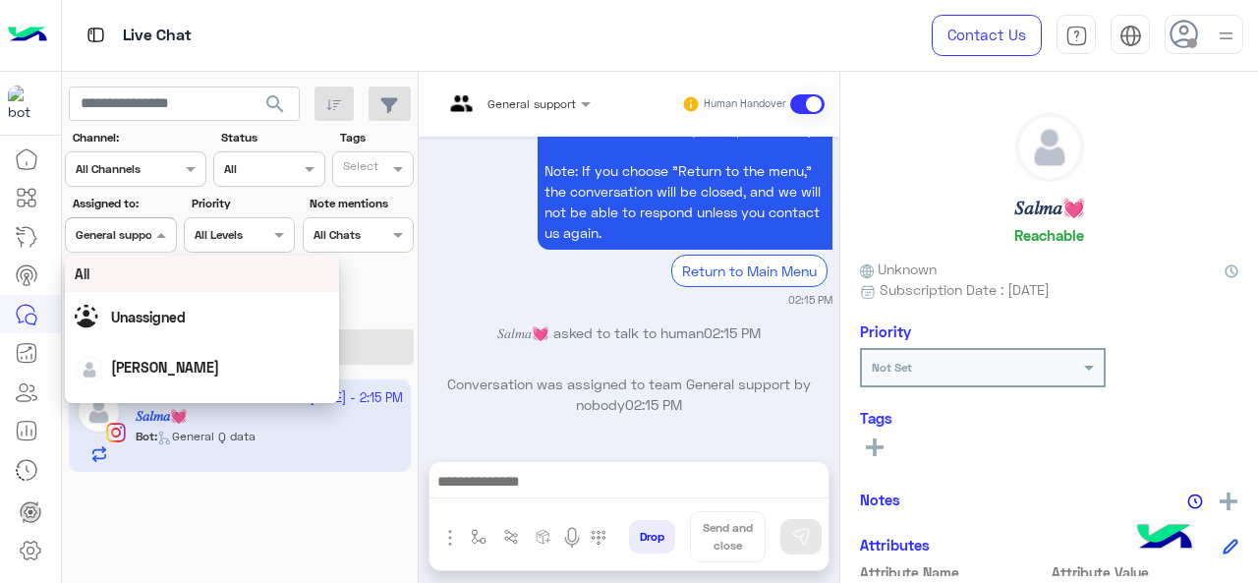
click at [157, 237] on span at bounding box center [163, 234] width 25 height 21
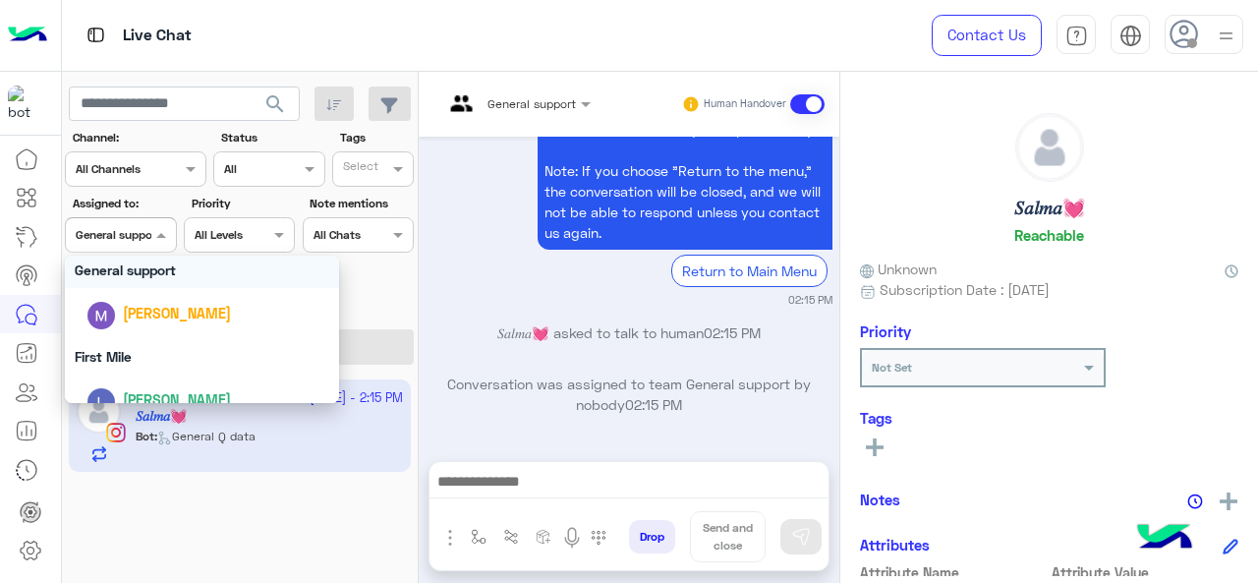
scroll to position [385, 0]
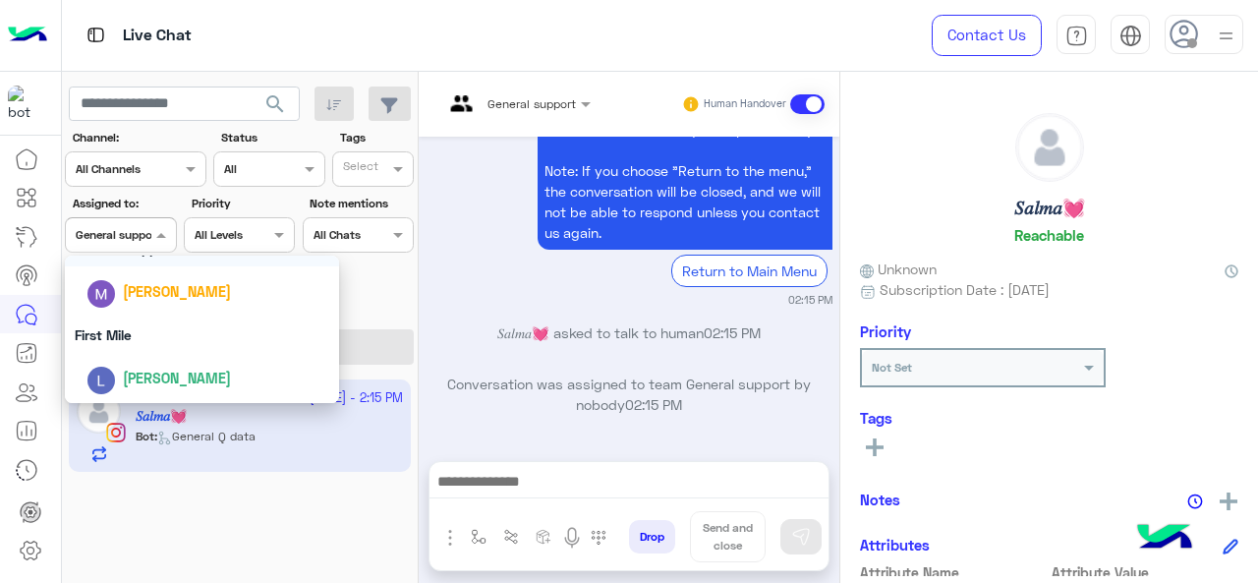
click at [176, 347] on div "First Mile" at bounding box center [202, 334] width 275 height 36
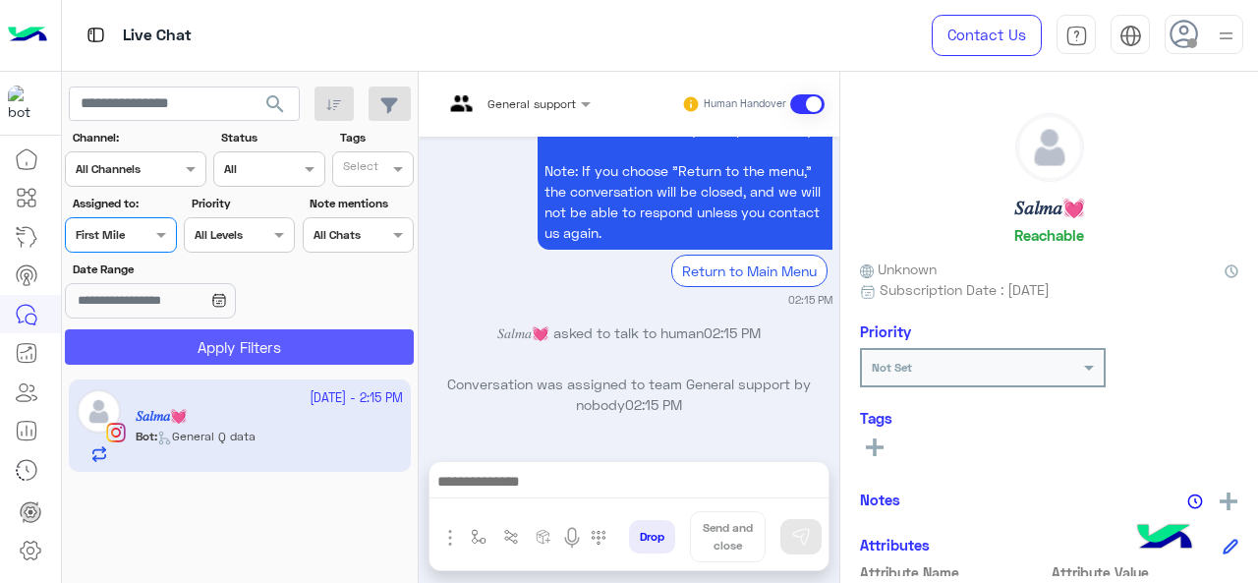
click at [176, 347] on button "Apply Filters" at bounding box center [239, 346] width 349 height 35
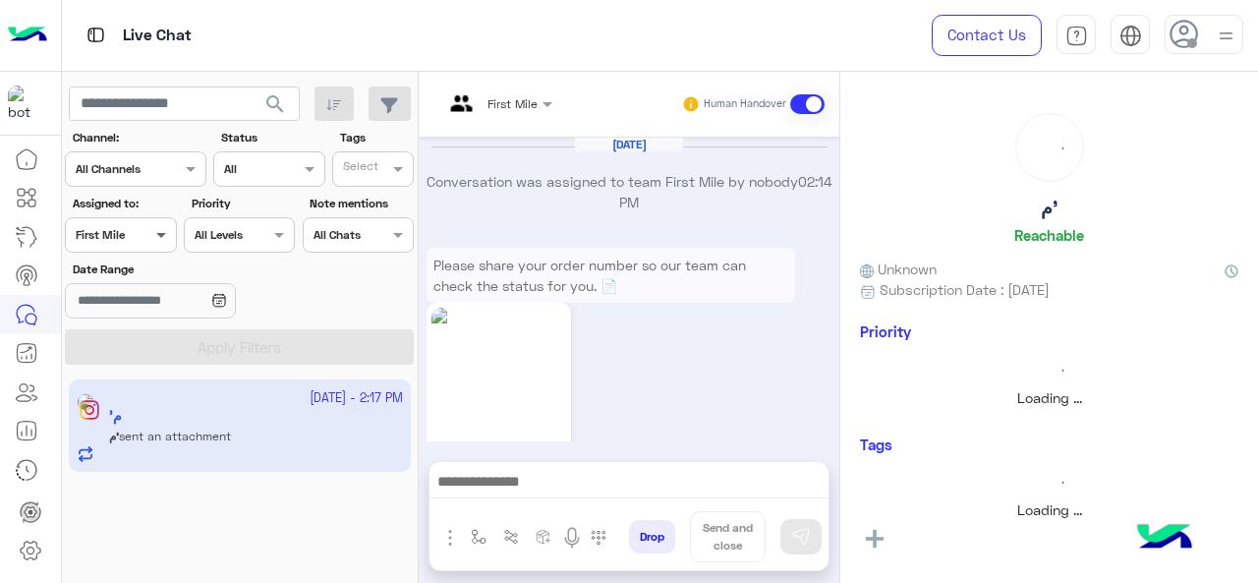
scroll to position [958, 0]
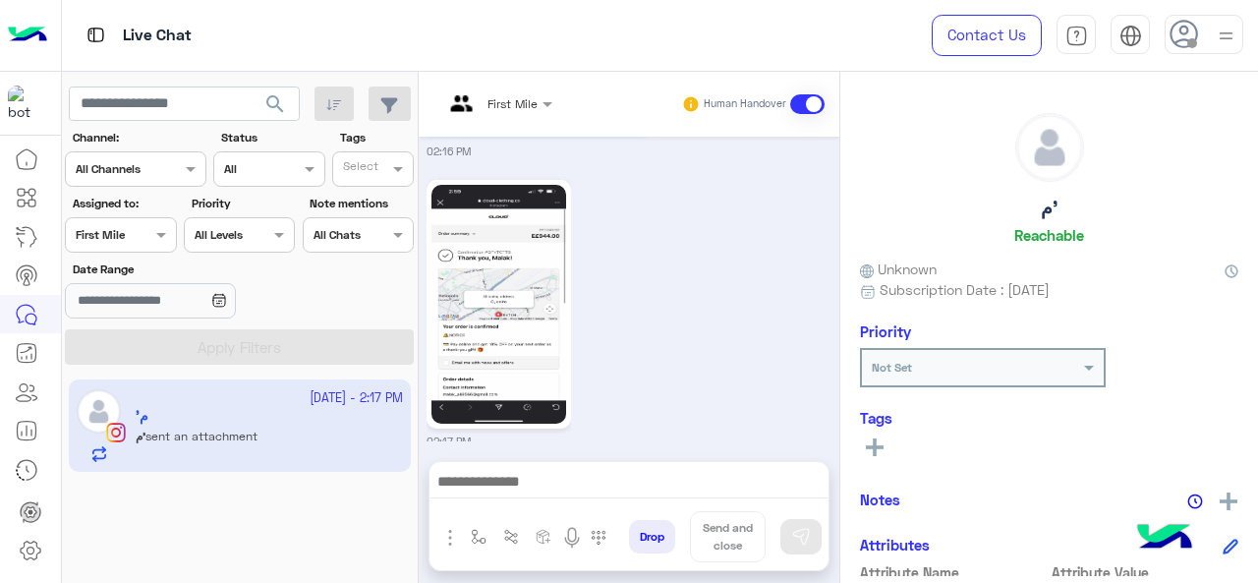
click at [521, 115] on div "First Mile" at bounding box center [490, 104] width 94 height 47
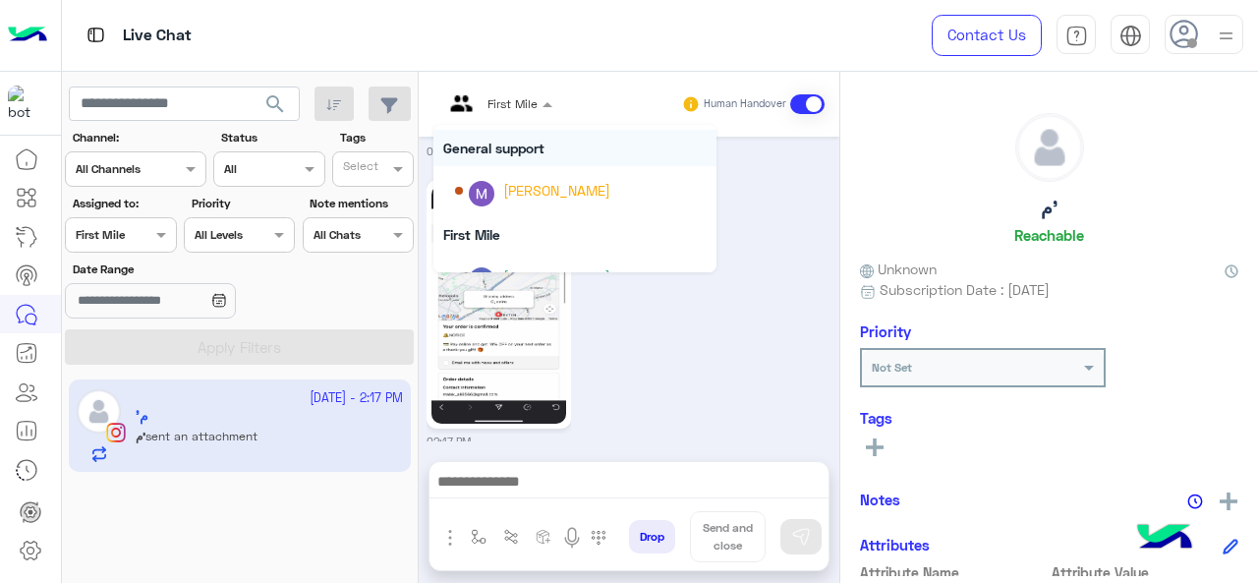
scroll to position [348, 0]
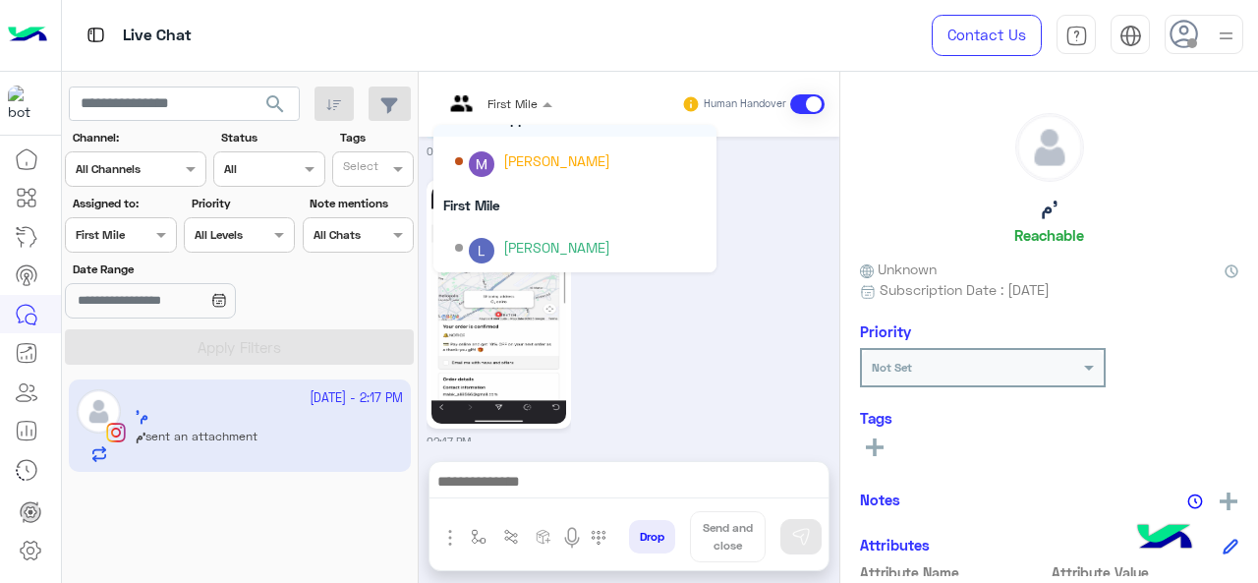
click at [532, 112] on div "First Mile" at bounding box center [512, 104] width 50 height 18
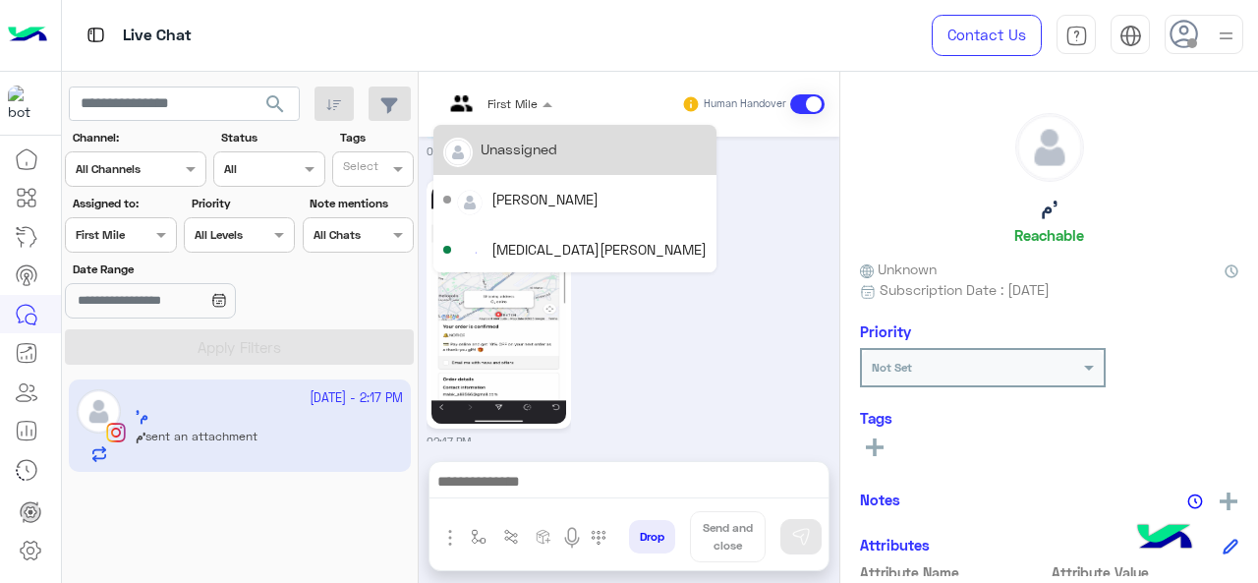
click at [532, 112] on div "First Mile" at bounding box center [512, 104] width 50 height 18
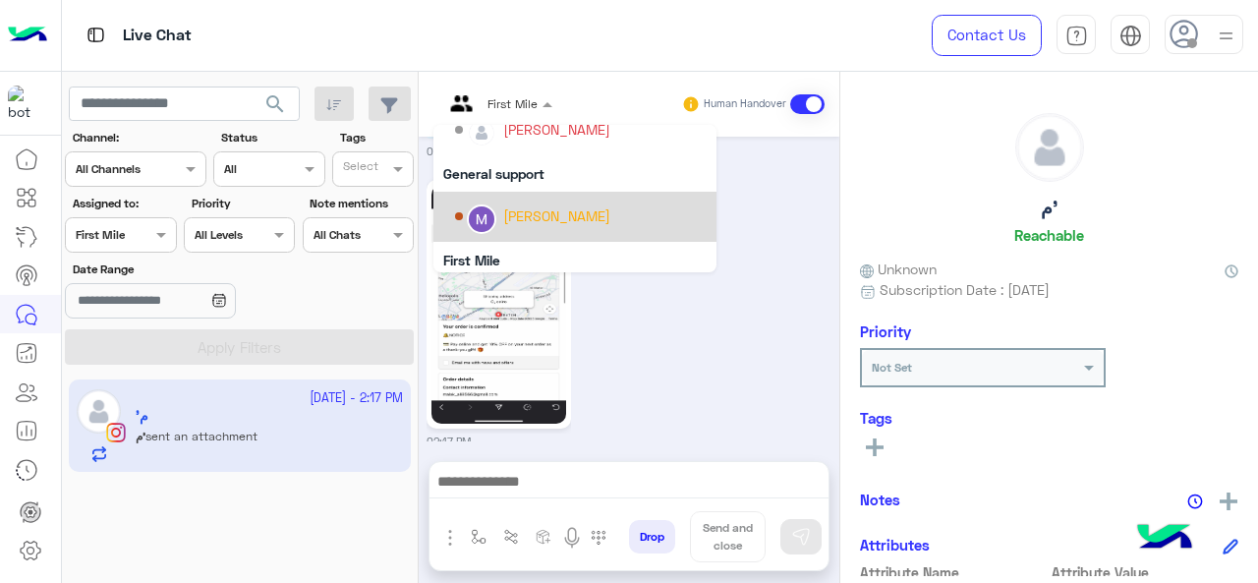
scroll to position [250, 0]
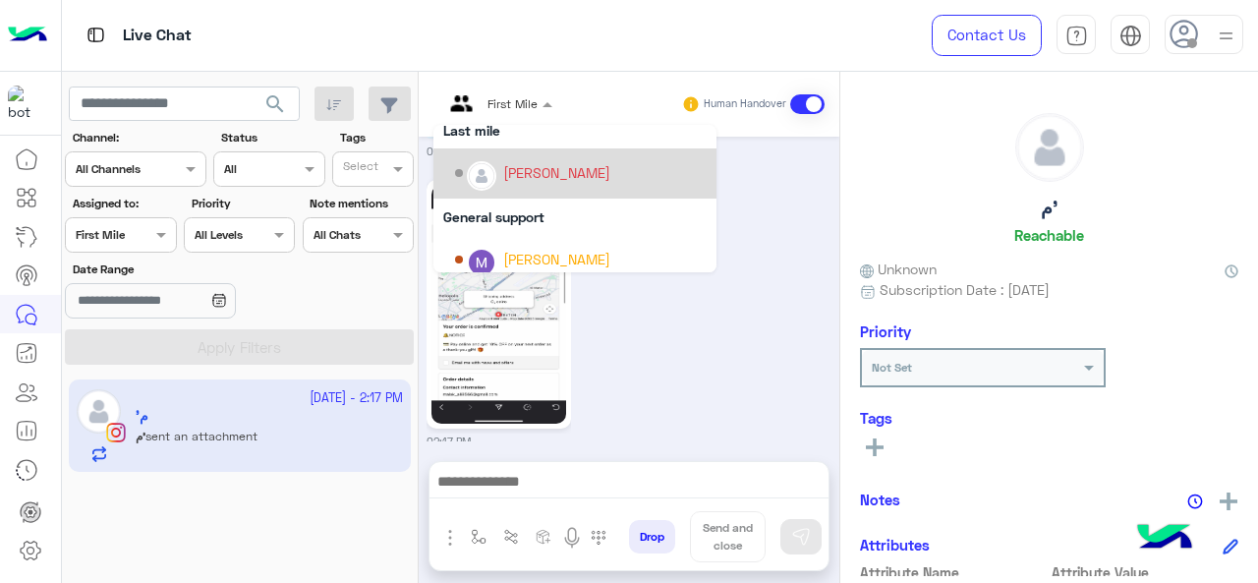
click at [689, 185] on div "02:17 PM" at bounding box center [629, 312] width 406 height 274
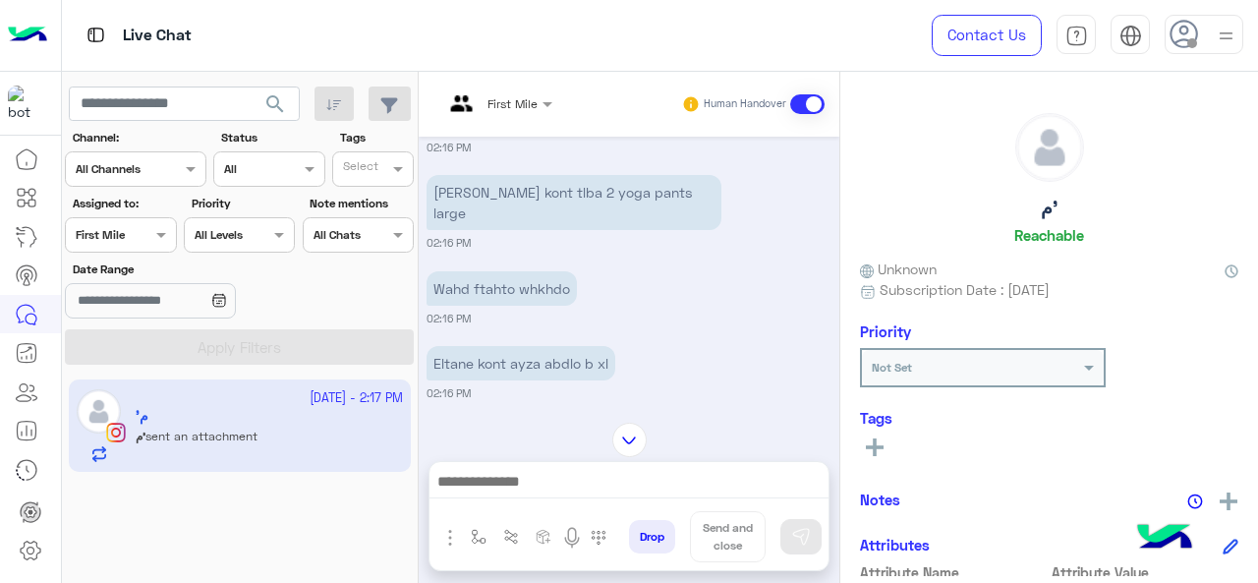
scroll to position [2160, 0]
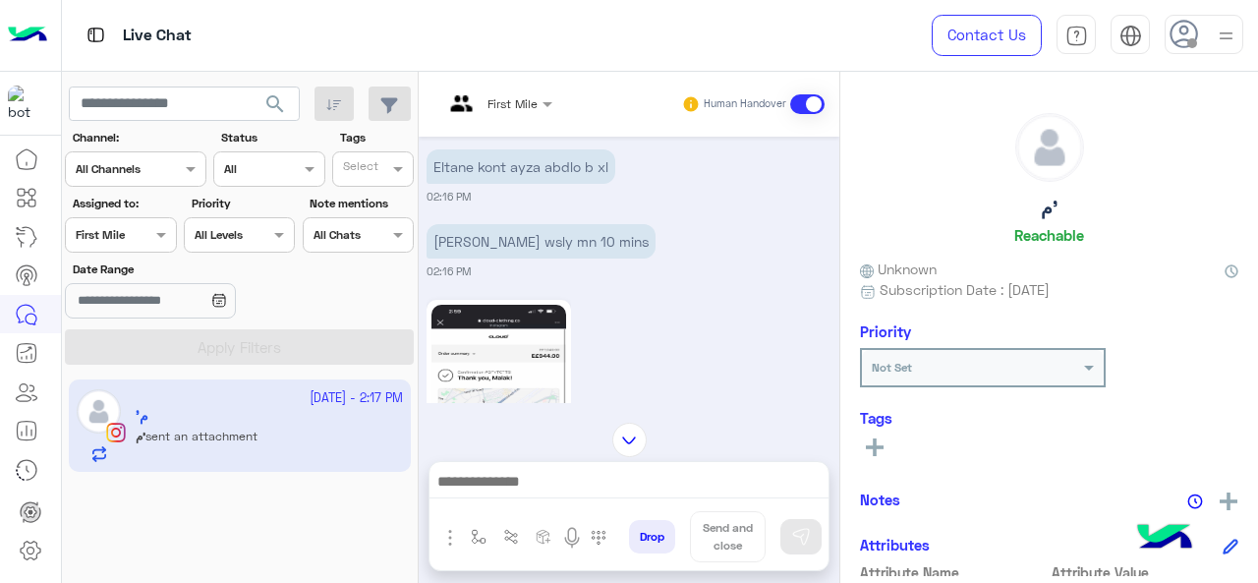
click at [511, 96] on div at bounding box center [497, 100] width 129 height 19
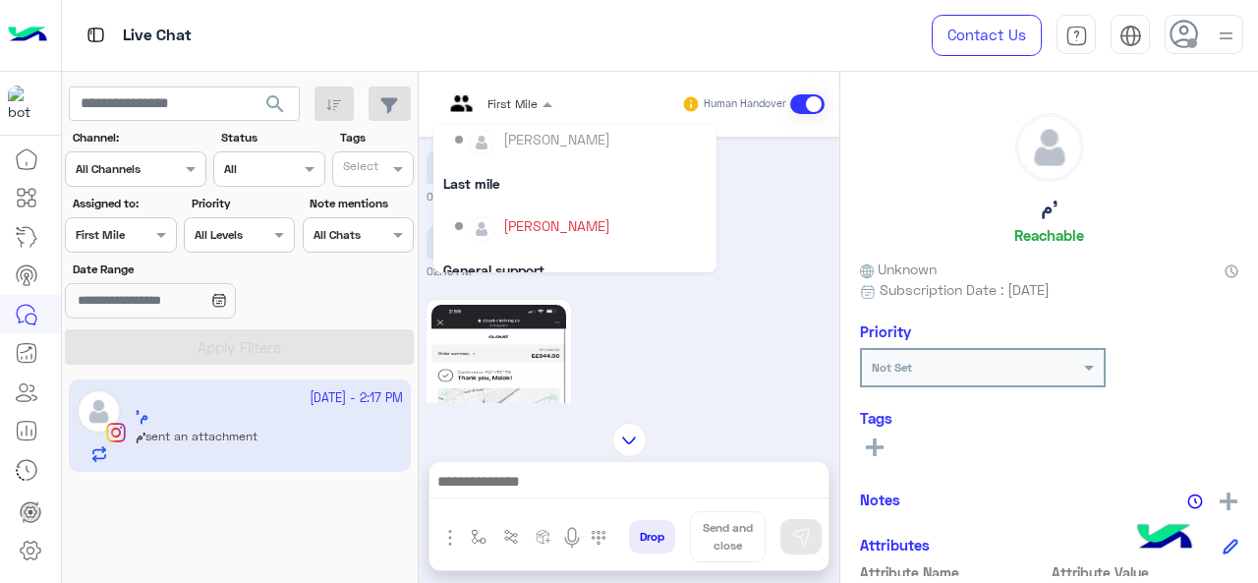
scroll to position [295, 0]
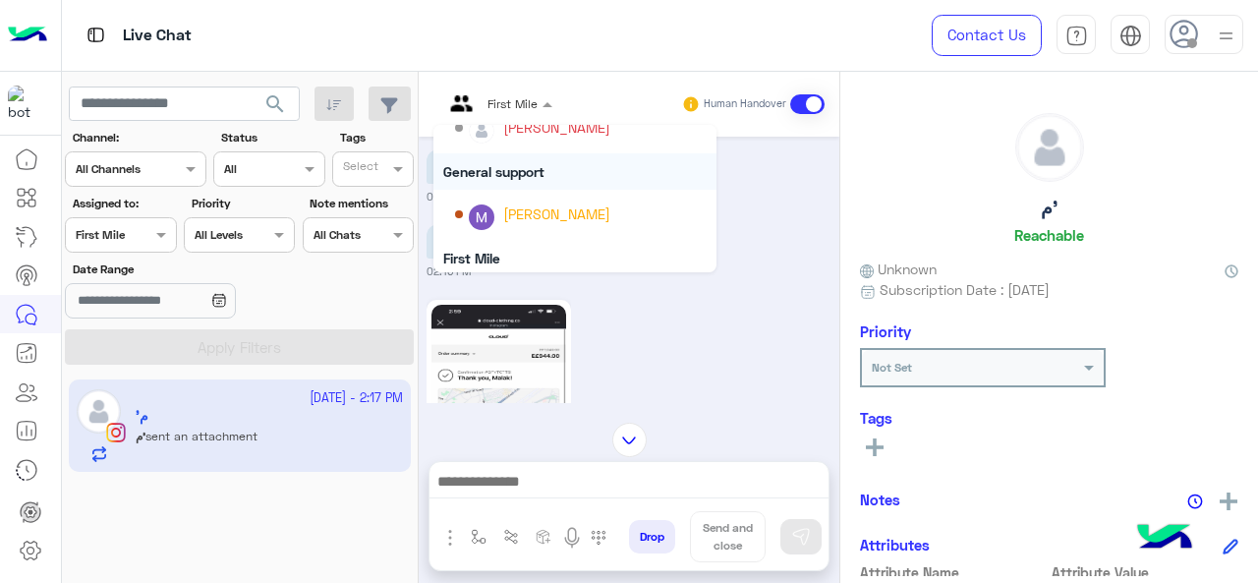
click at [529, 176] on div "General support" at bounding box center [574, 171] width 283 height 36
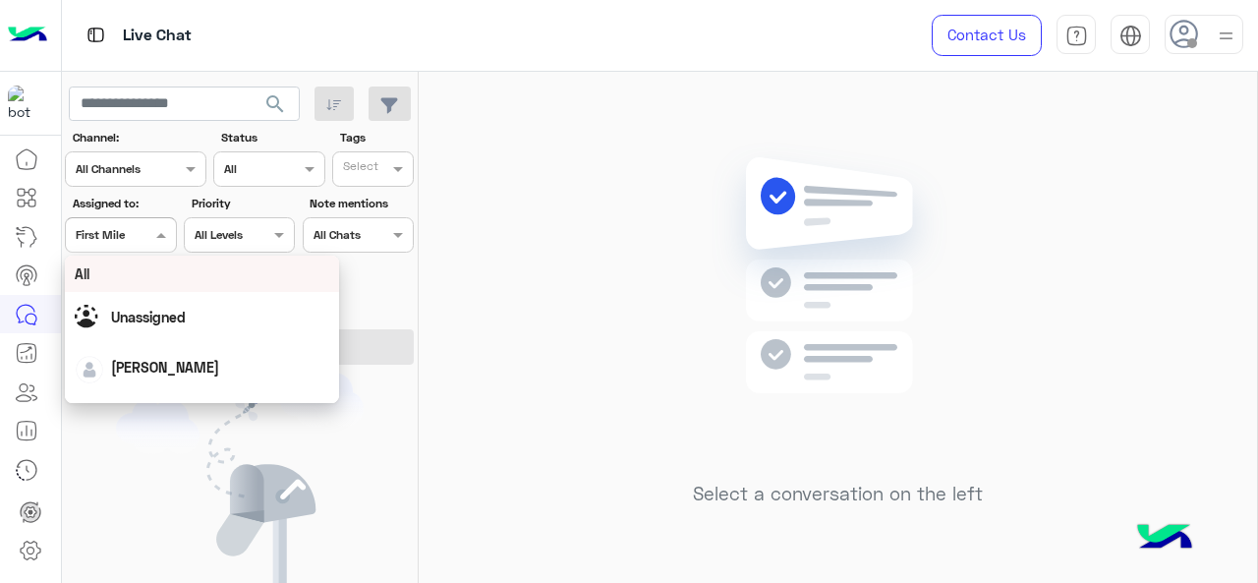
click at [116, 245] on div "Assigned on First Mile" at bounding box center [120, 234] width 111 height 35
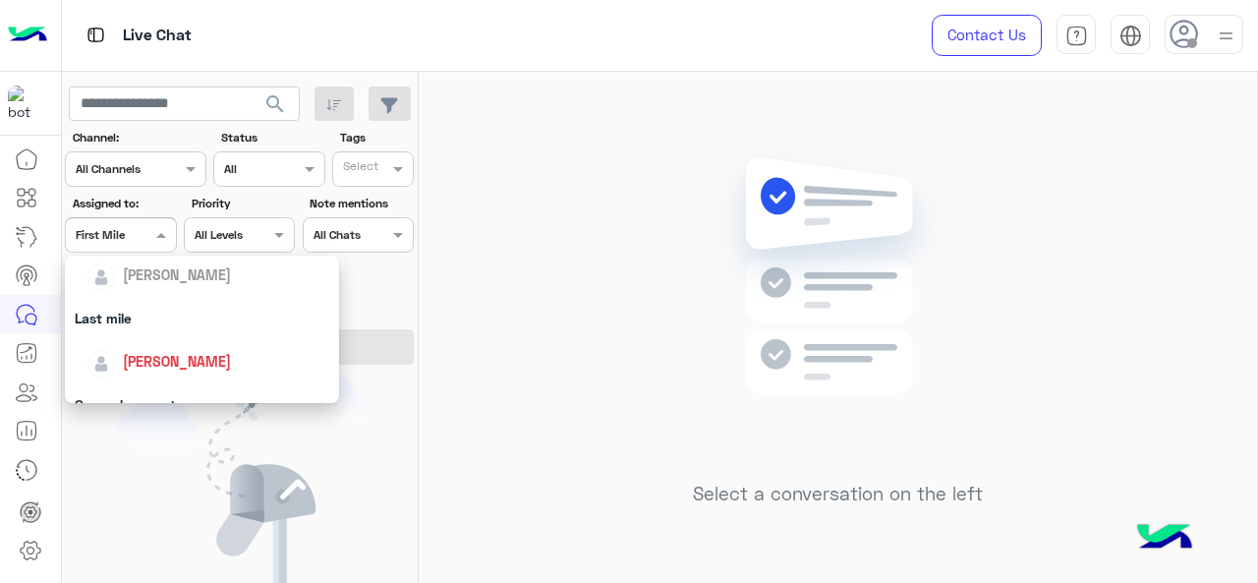
scroll to position [257, 0]
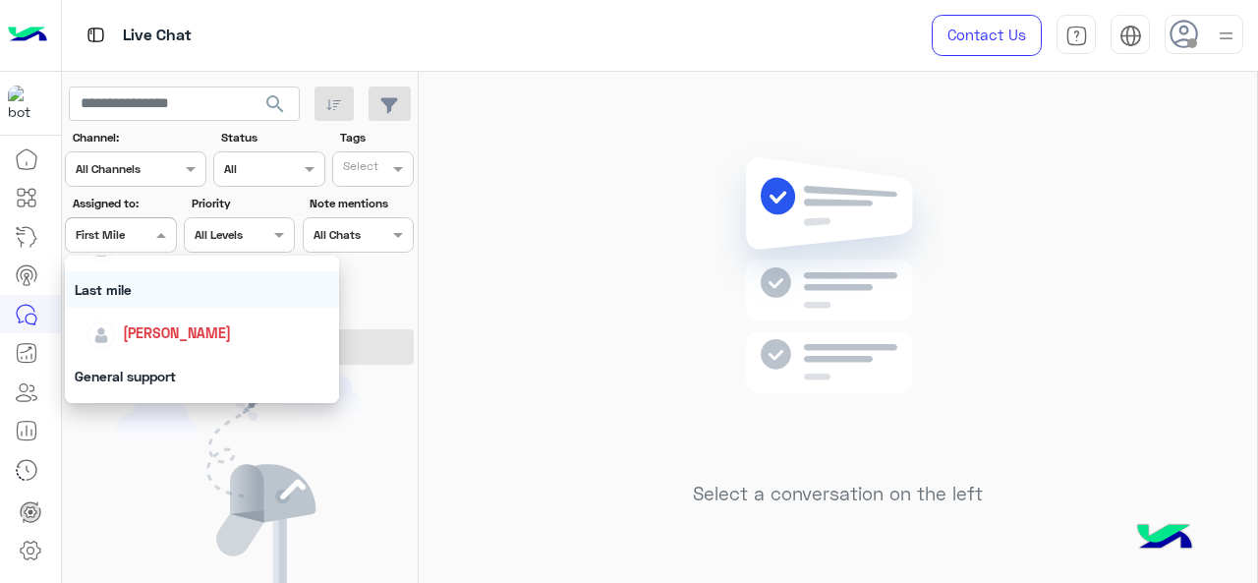
click at [117, 281] on div "Last mile" at bounding box center [202, 289] width 275 height 36
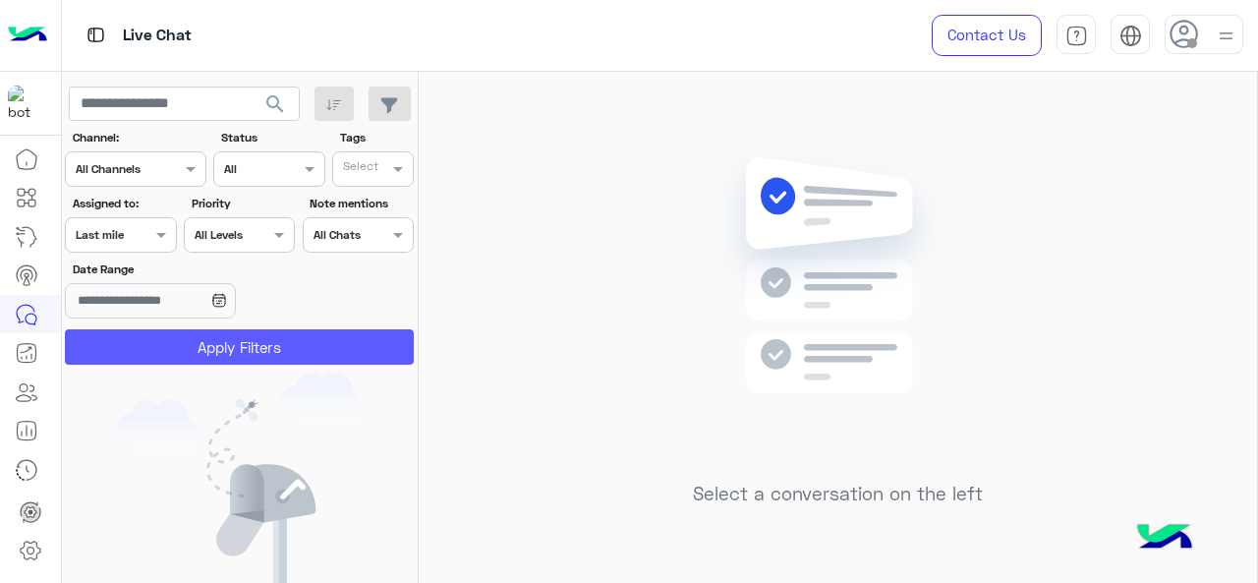
click at [140, 352] on button "Apply Filters" at bounding box center [239, 346] width 349 height 35
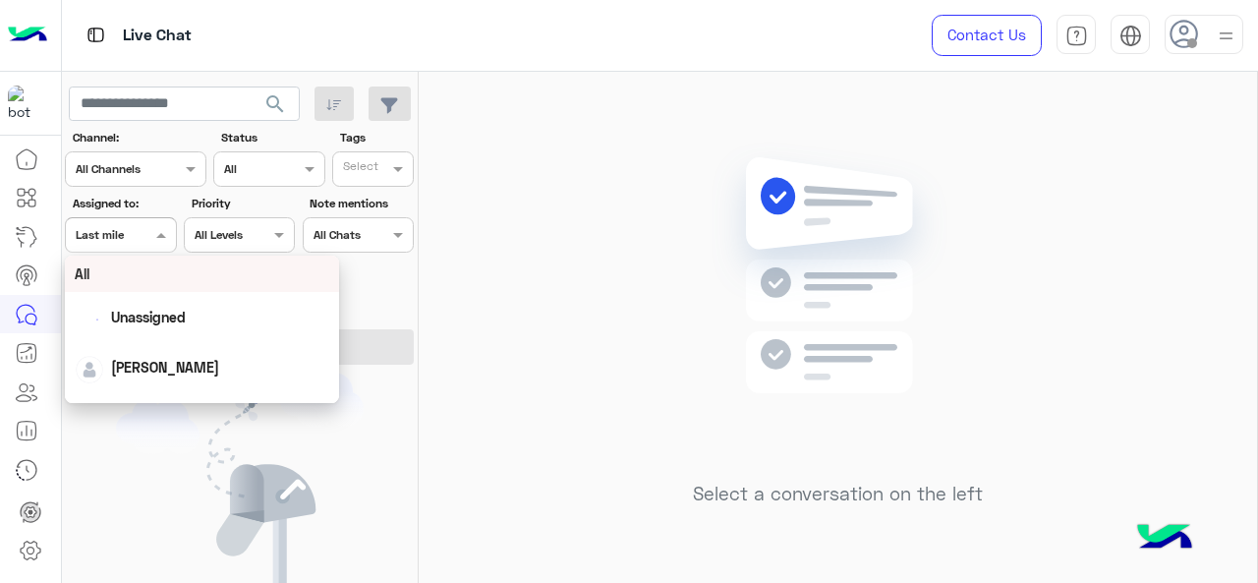
click at [133, 239] on div at bounding box center [120, 232] width 109 height 19
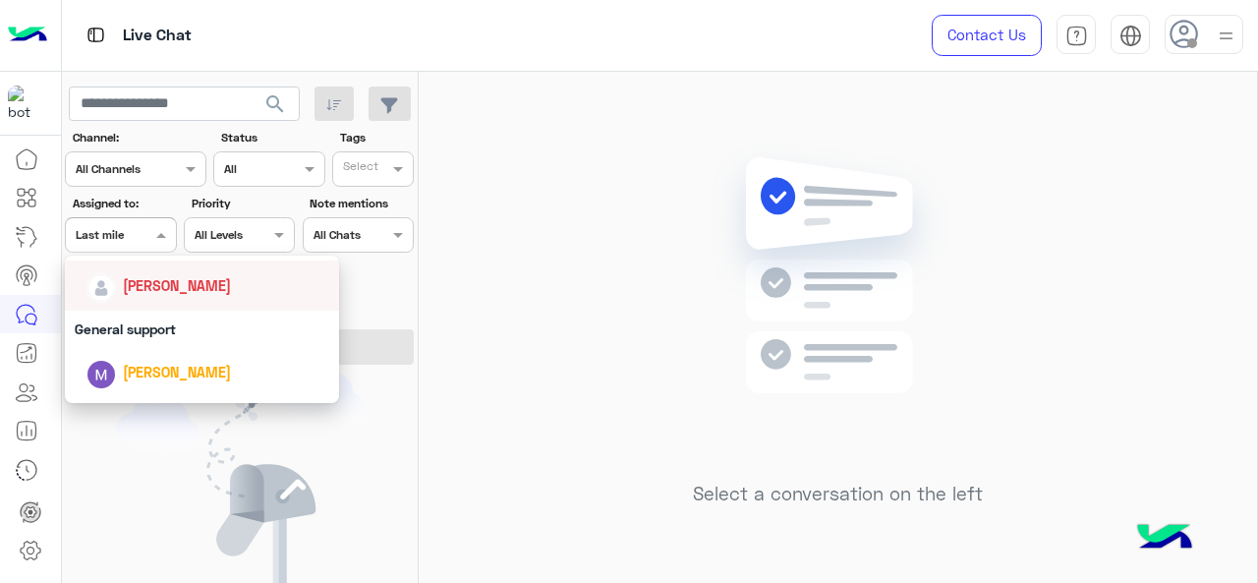
scroll to position [315, 0]
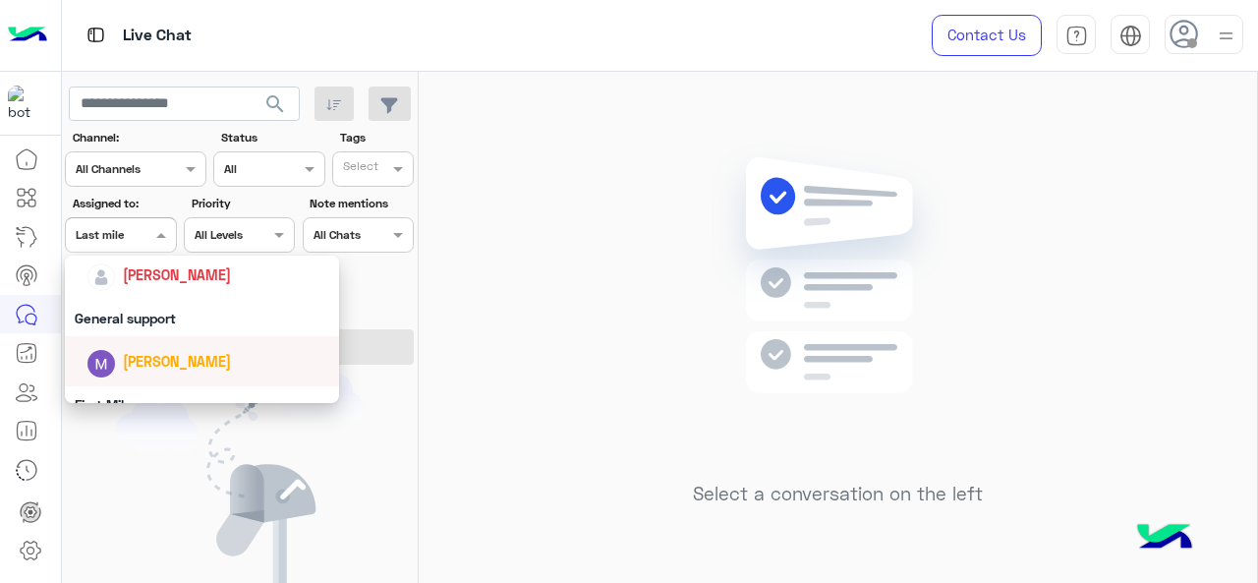
click at [172, 361] on span "[PERSON_NAME]" at bounding box center [177, 361] width 108 height 17
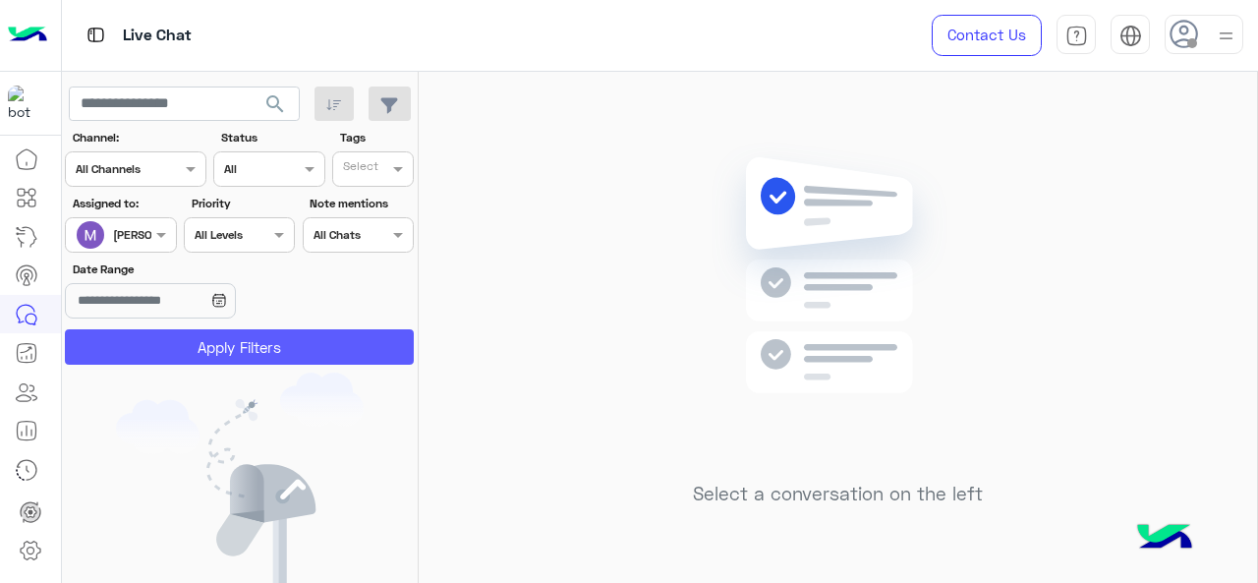
click at [177, 345] on button "Apply Filters" at bounding box center [239, 346] width 349 height 35
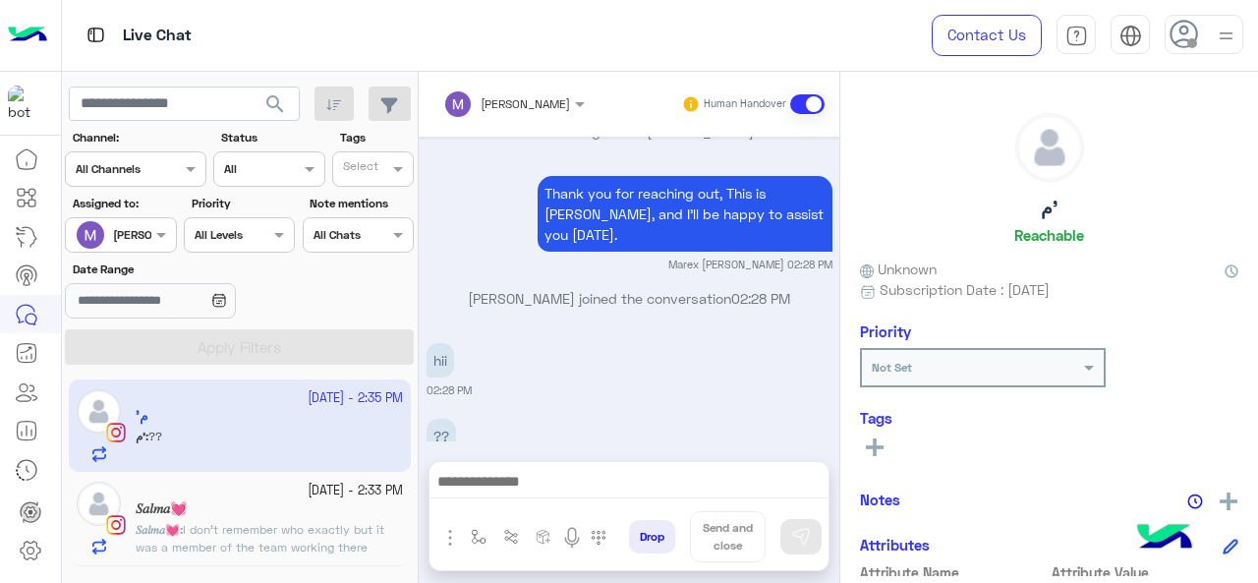
scroll to position [660, 0]
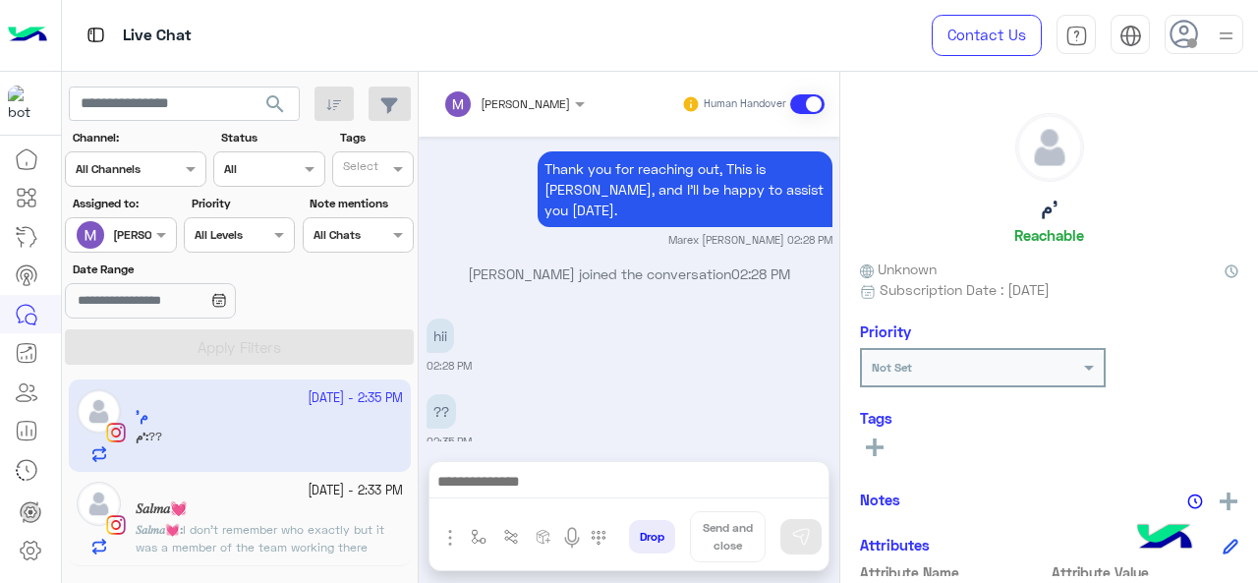
click at [308, 488] on small "[DATE] - 2:33 PM" at bounding box center [355, 490] width 95 height 19
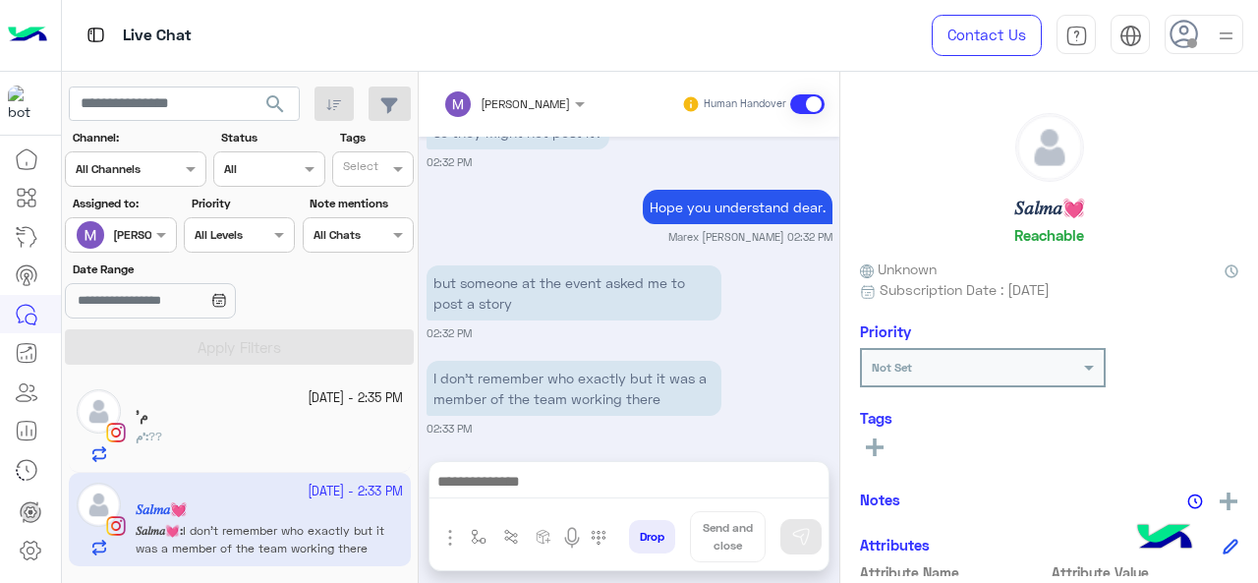
scroll to position [639, 0]
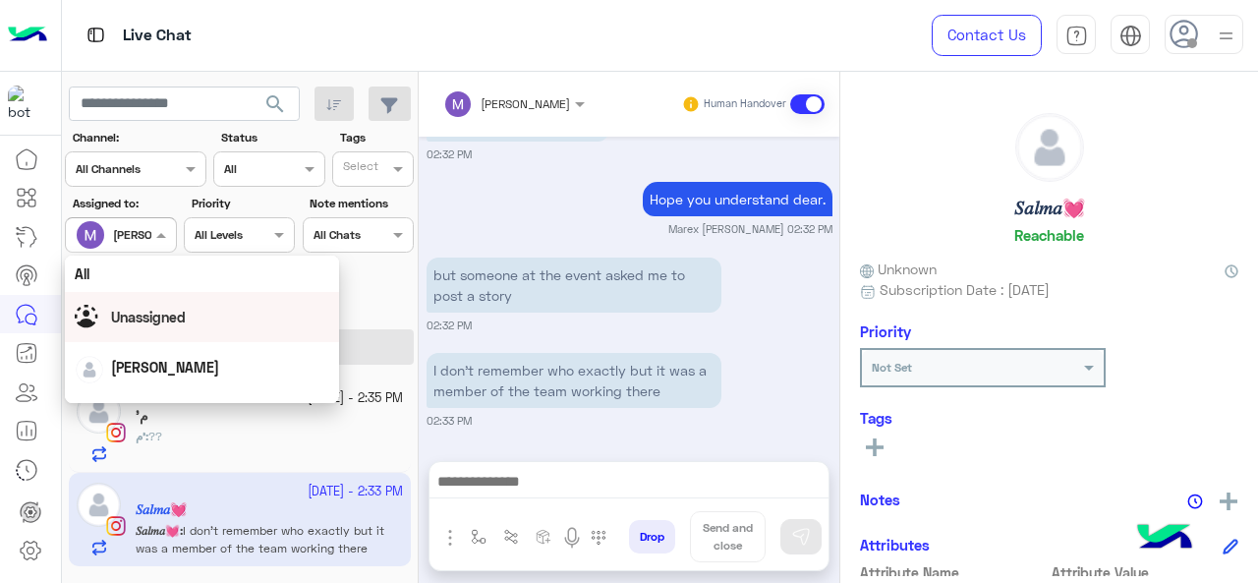
drag, startPoint x: 157, startPoint y: 238, endPoint x: 161, endPoint y: 323, distance: 85.6
click at [161, 323] on body "Live Chat Contact Us Help Center عربي English search Channel: Channel All Chann…" at bounding box center [629, 291] width 1258 height 583
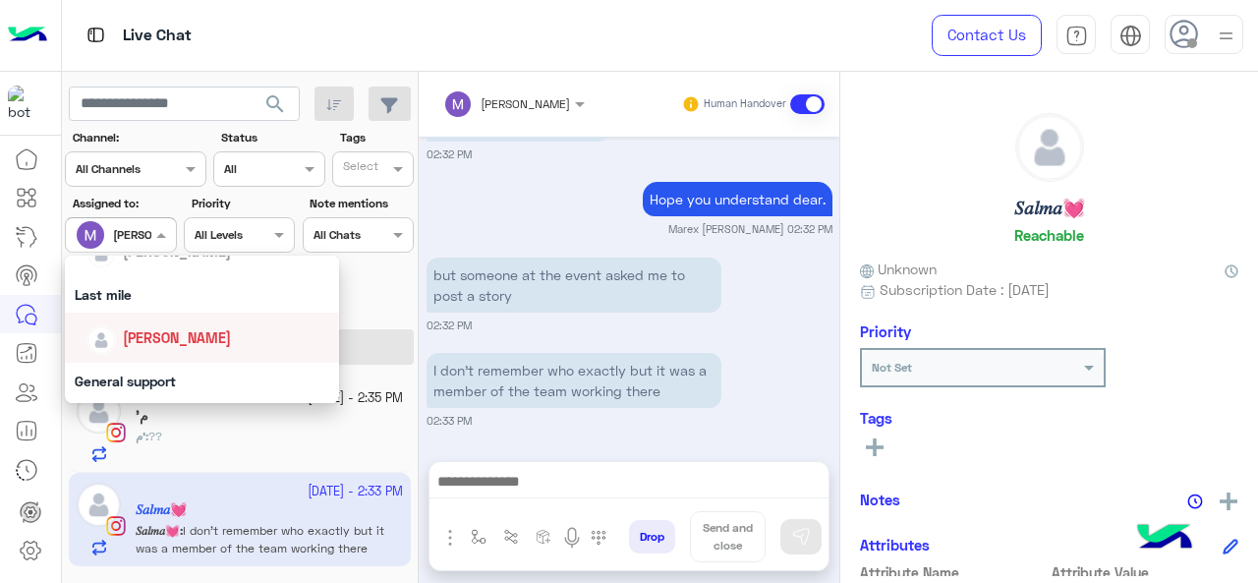
scroll to position [246, 0]
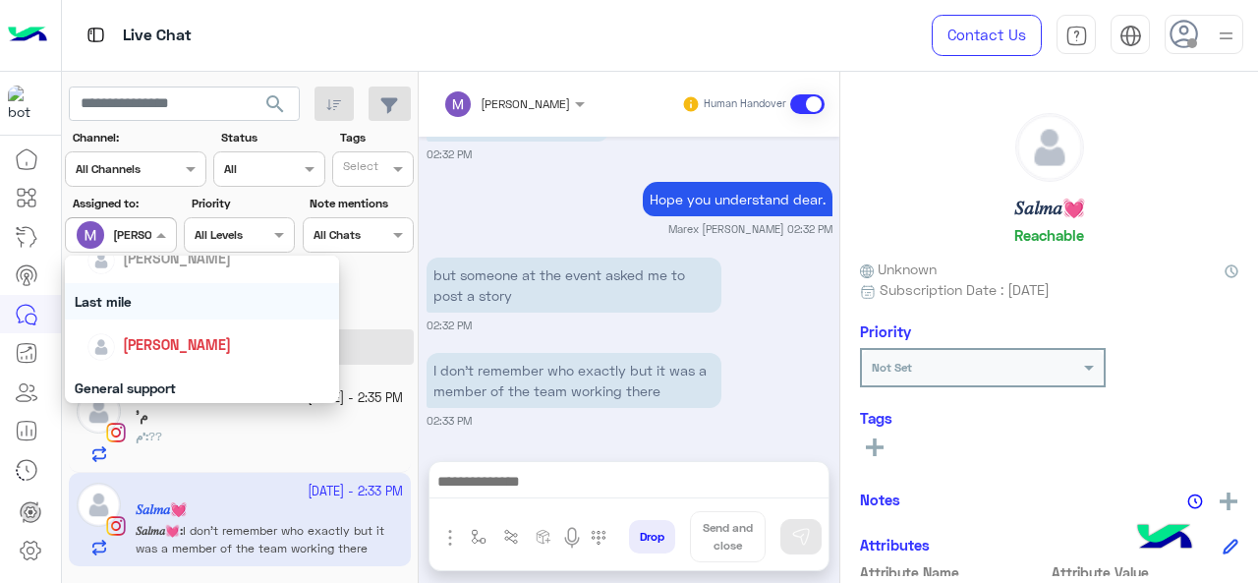
click at [147, 303] on div "Last mile" at bounding box center [202, 301] width 275 height 36
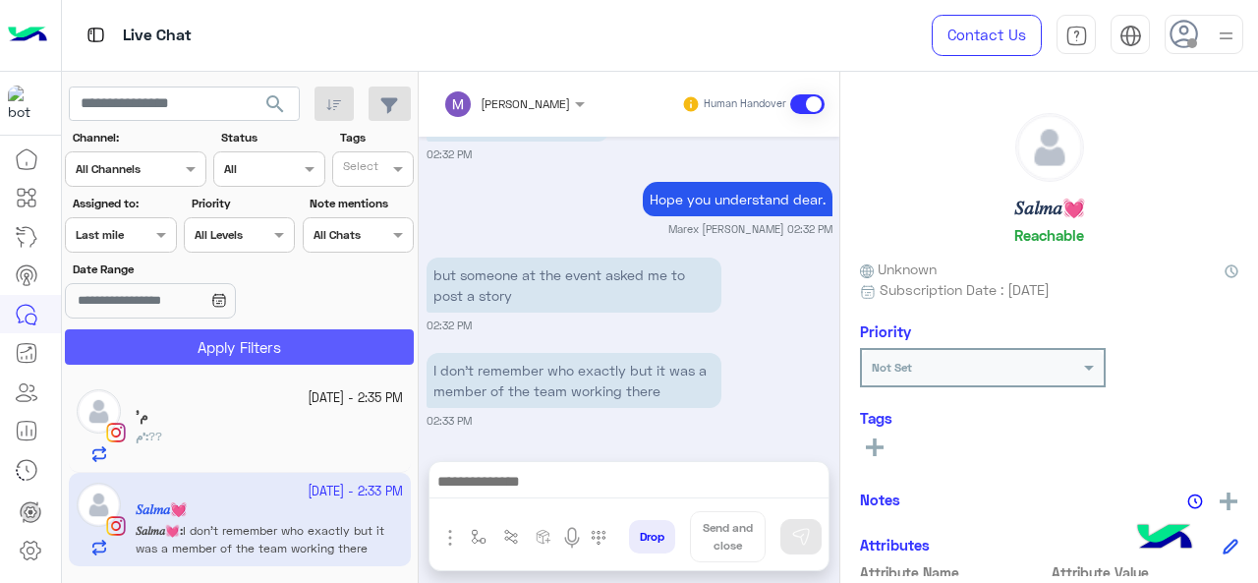
click at [171, 339] on button "Apply Filters" at bounding box center [239, 346] width 349 height 35
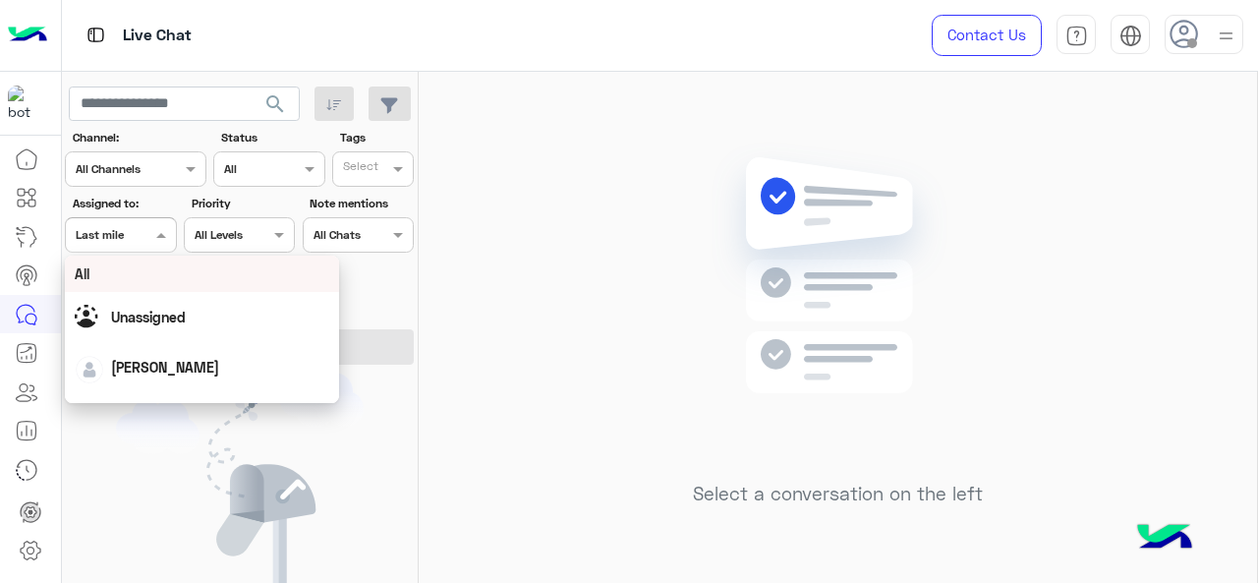
click at [157, 238] on span at bounding box center [163, 234] width 25 height 21
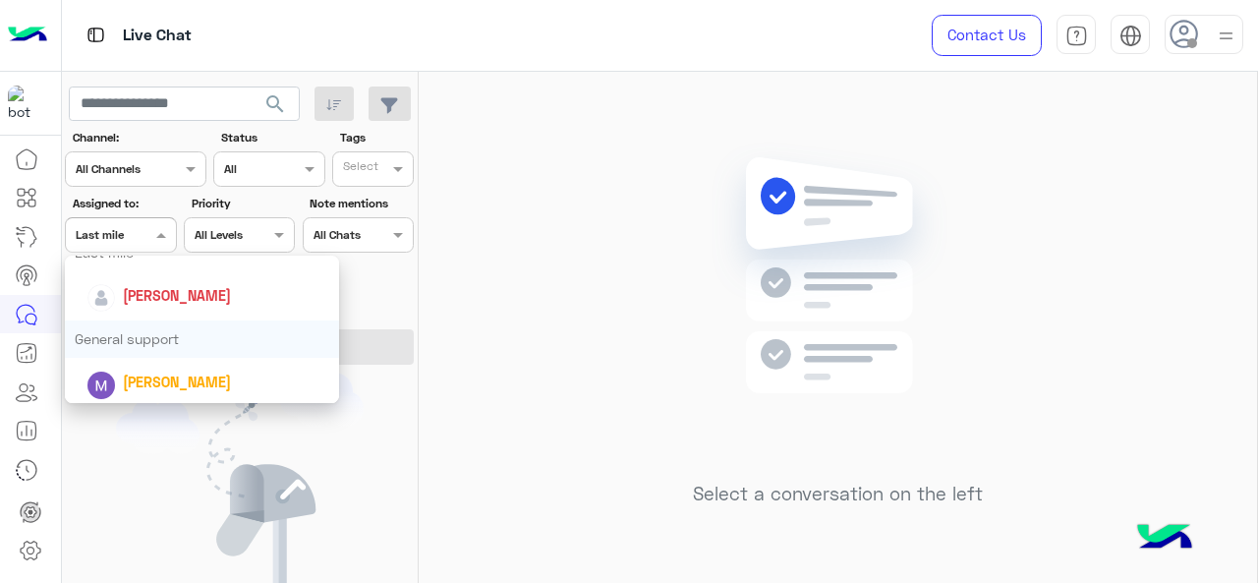
scroll to position [297, 0]
click at [151, 341] on div "General support" at bounding box center [202, 337] width 275 height 36
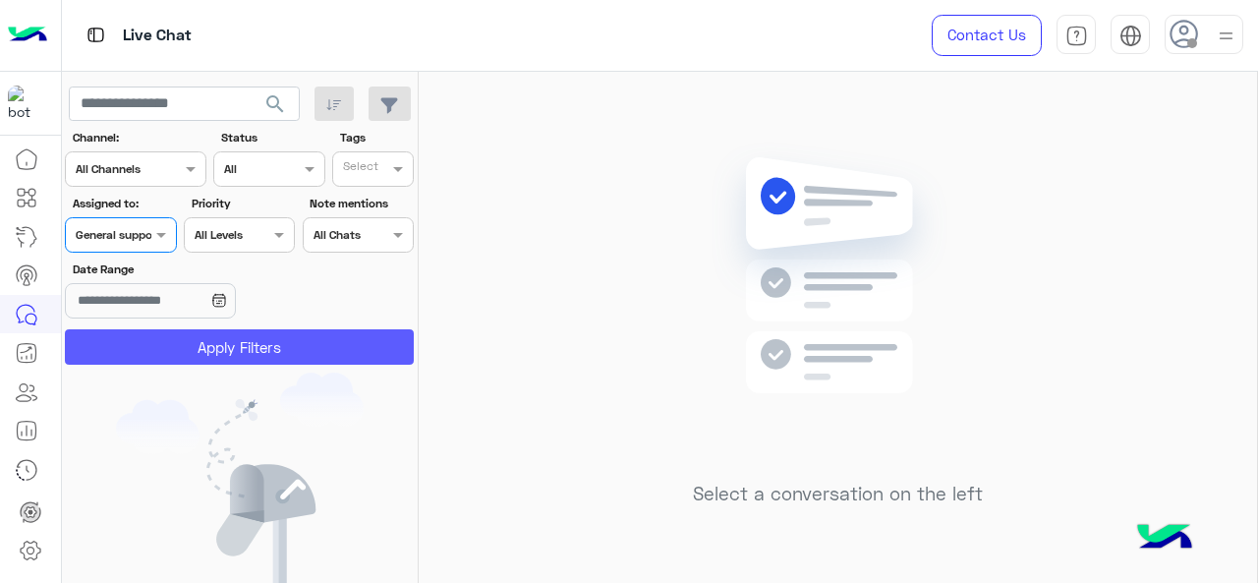
click at [151, 341] on button "Apply Filters" at bounding box center [239, 346] width 349 height 35
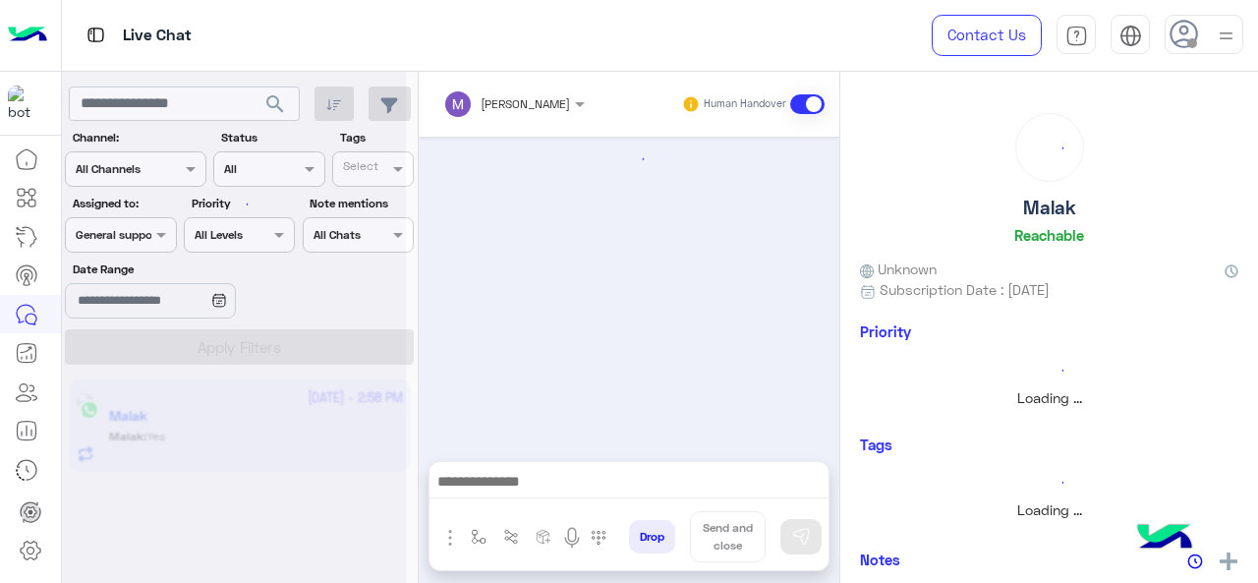
click at [159, 237] on div at bounding box center [234, 299] width 344 height 583
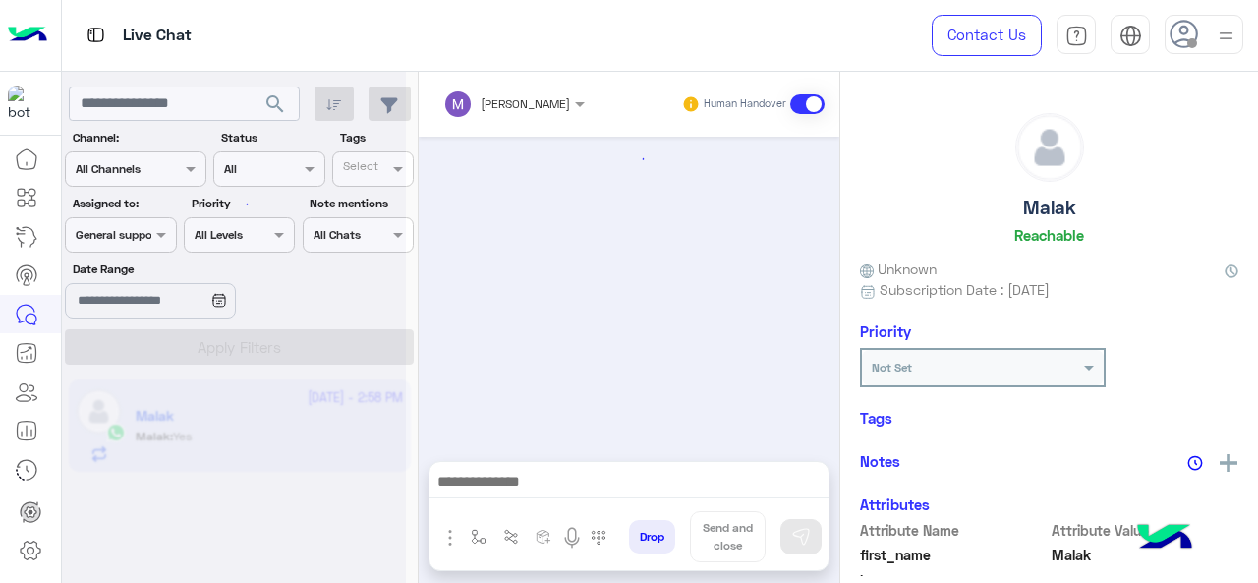
scroll to position [822, 0]
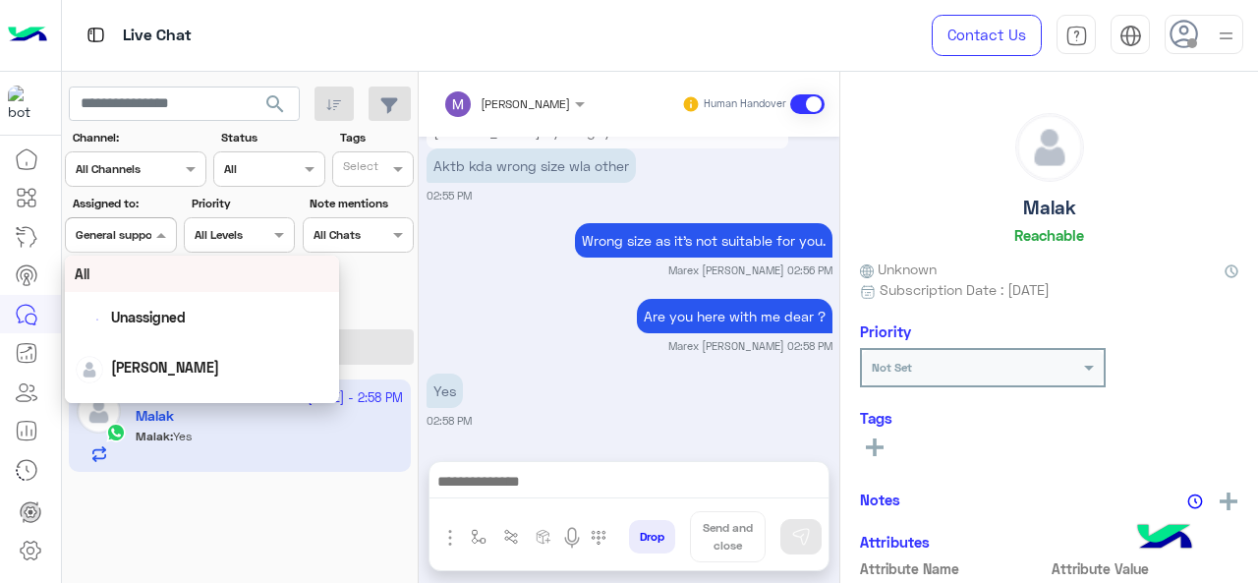
click at [159, 237] on span at bounding box center [163, 234] width 25 height 21
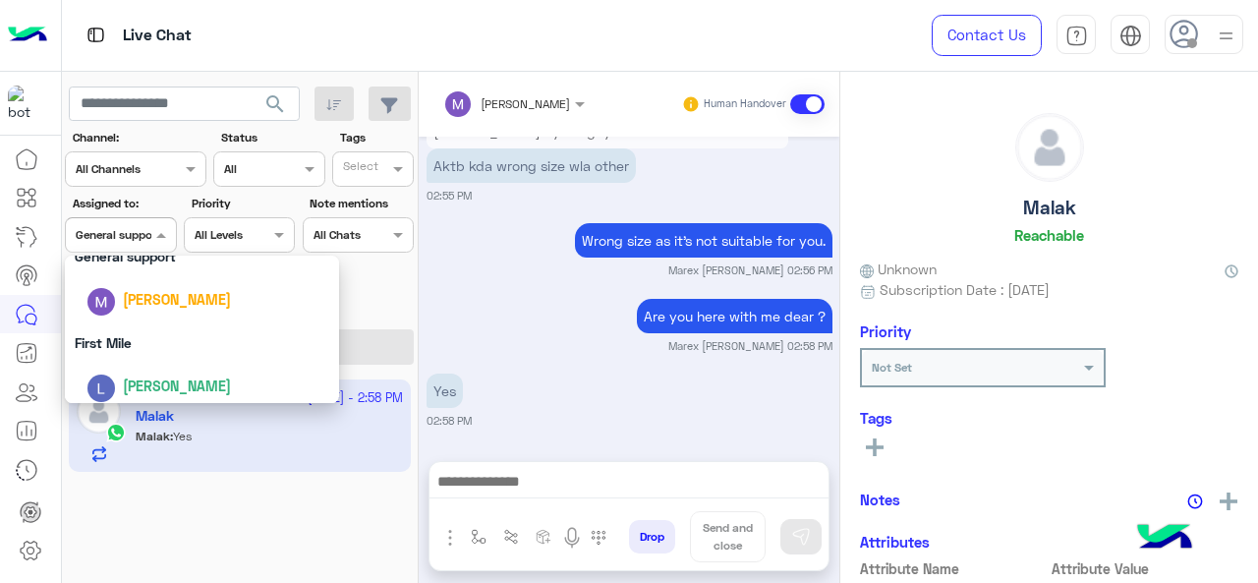
scroll to position [385, 0]
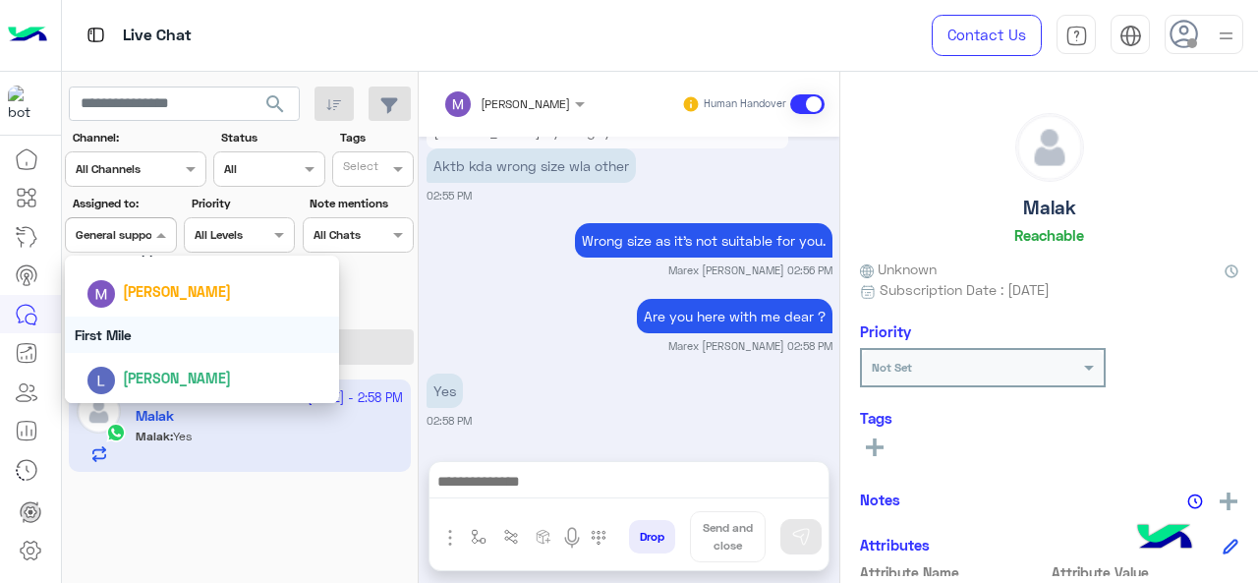
click at [179, 339] on div "First Mile" at bounding box center [202, 334] width 275 height 36
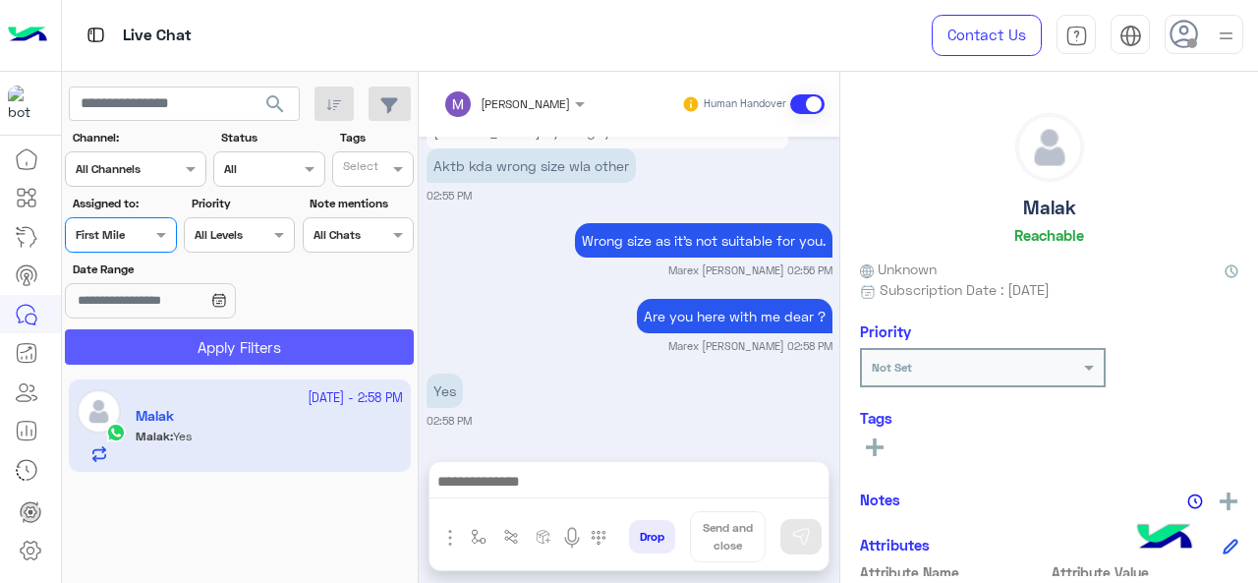
click at [179, 339] on button "Apply Filters" at bounding box center [239, 346] width 349 height 35
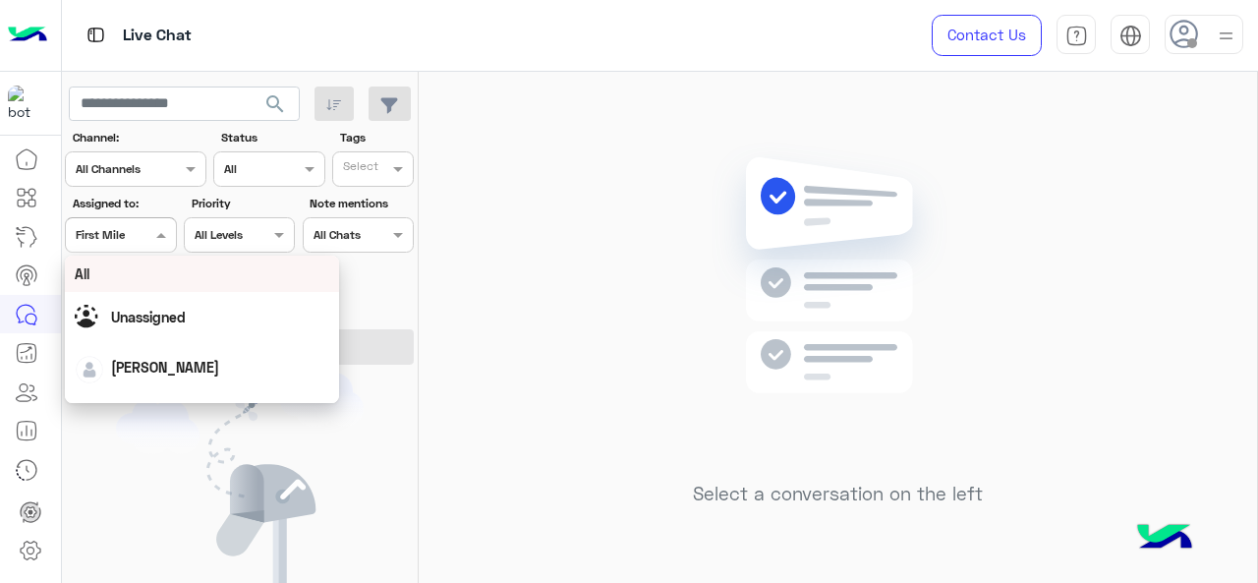
click at [129, 220] on div "Assigned on First Mile" at bounding box center [120, 234] width 111 height 35
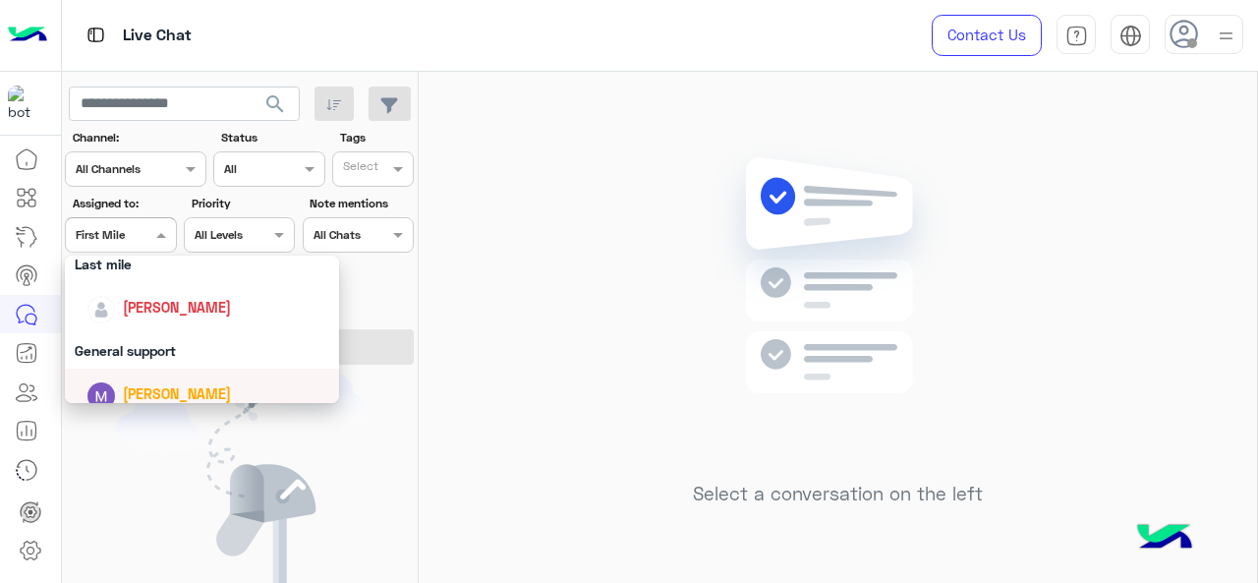
scroll to position [266, 0]
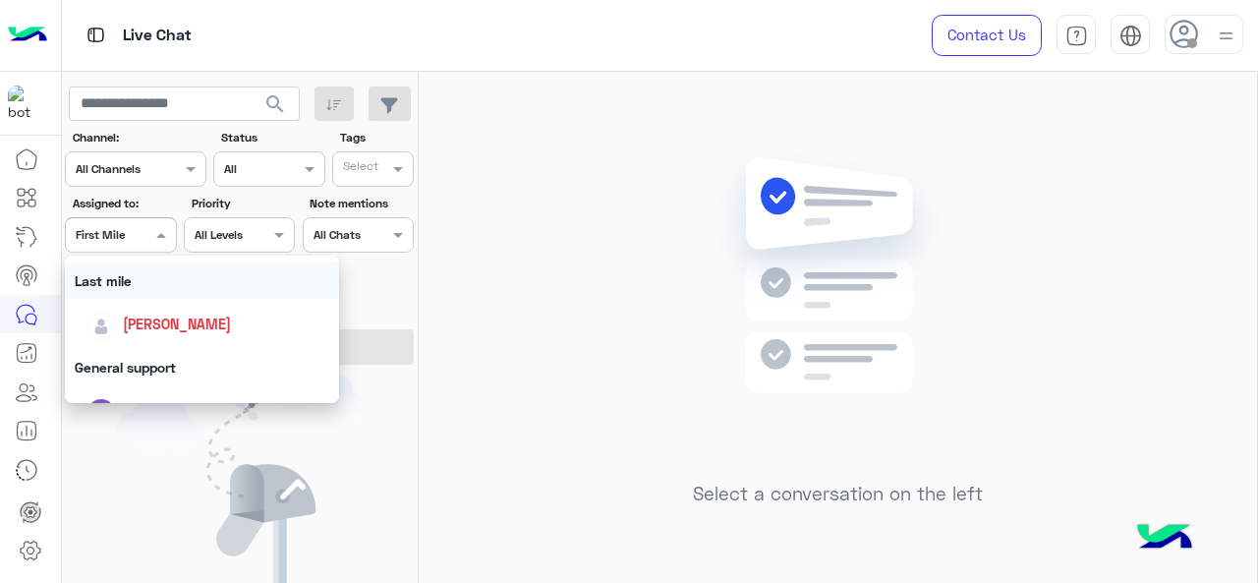
click at [125, 287] on div "Last mile" at bounding box center [202, 280] width 275 height 36
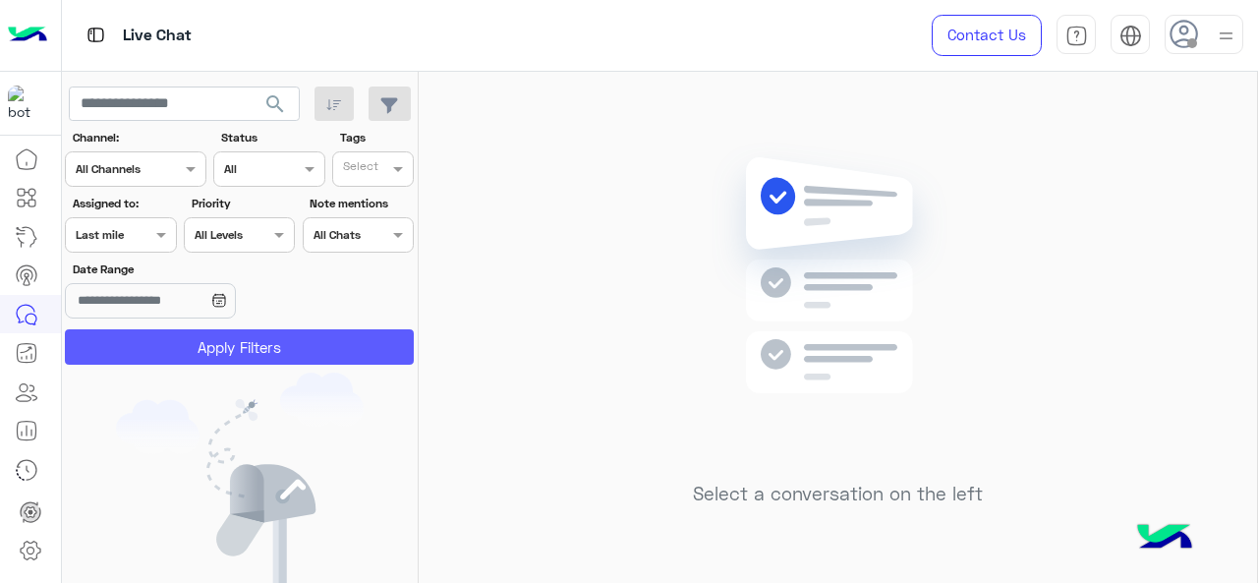
click at [178, 350] on button "Apply Filters" at bounding box center [239, 346] width 349 height 35
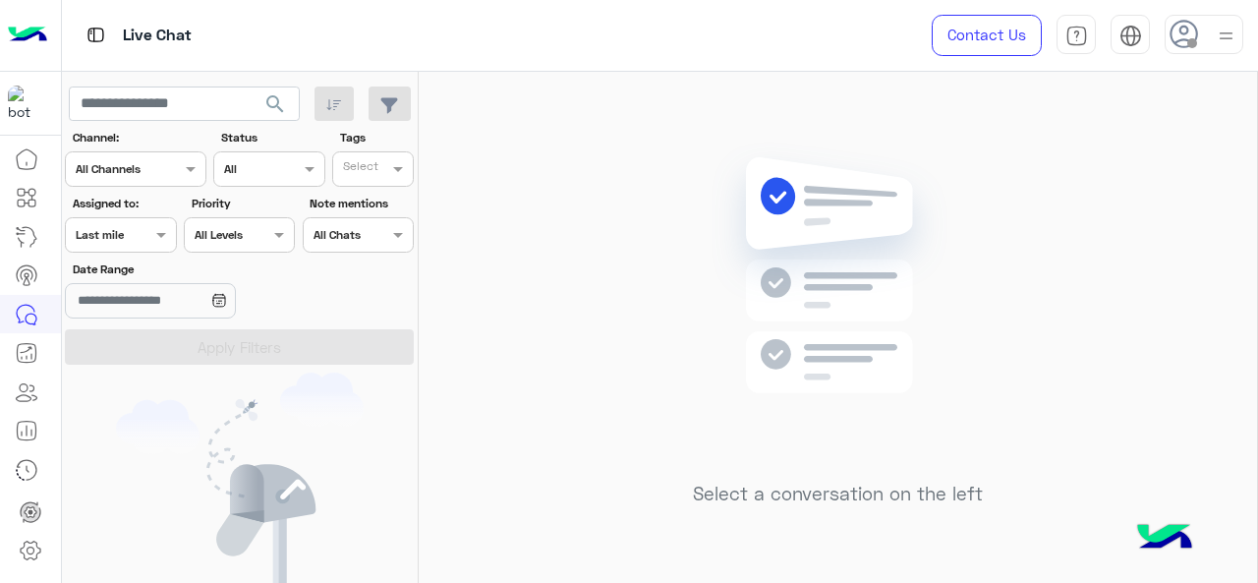
click at [124, 234] on div at bounding box center [120, 232] width 109 height 19
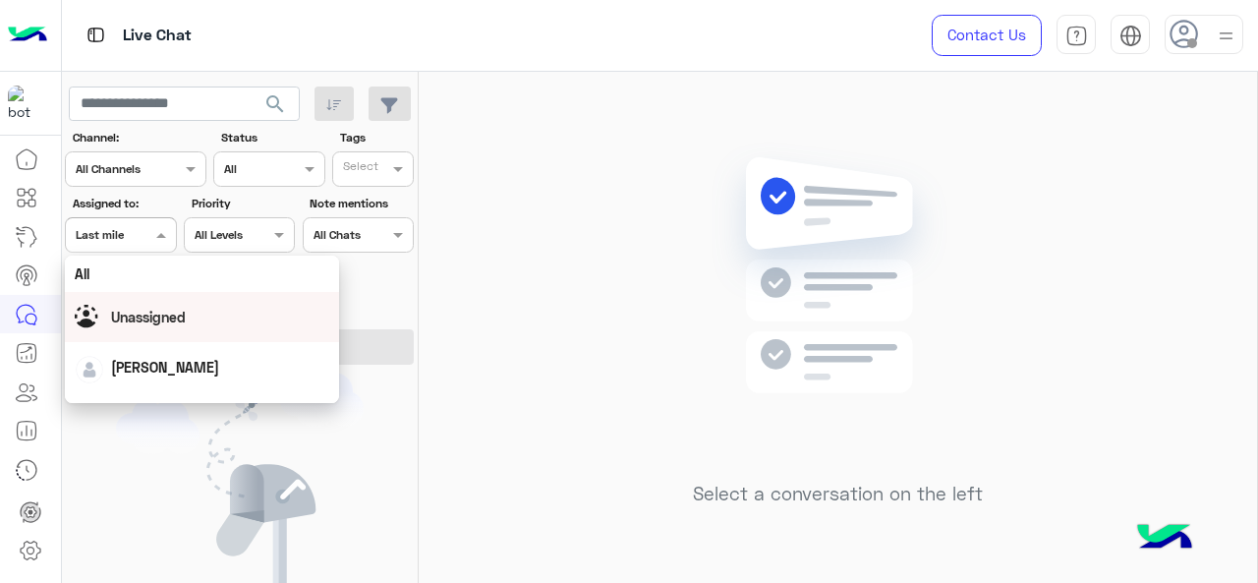
scroll to position [385, 0]
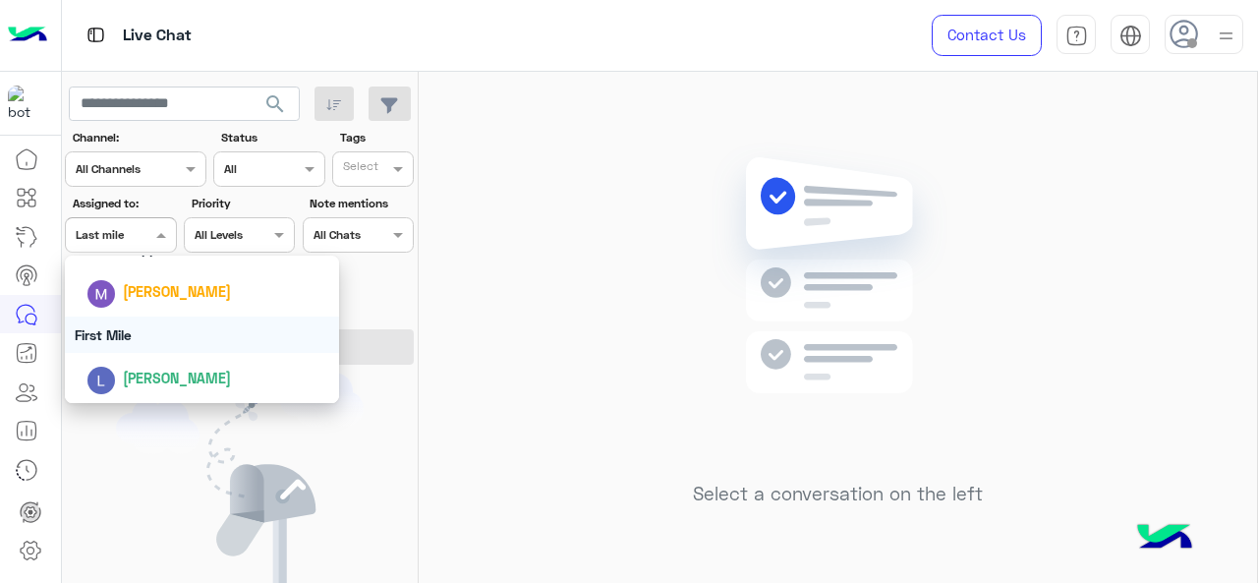
click at [130, 323] on div "First Mile" at bounding box center [202, 334] width 275 height 36
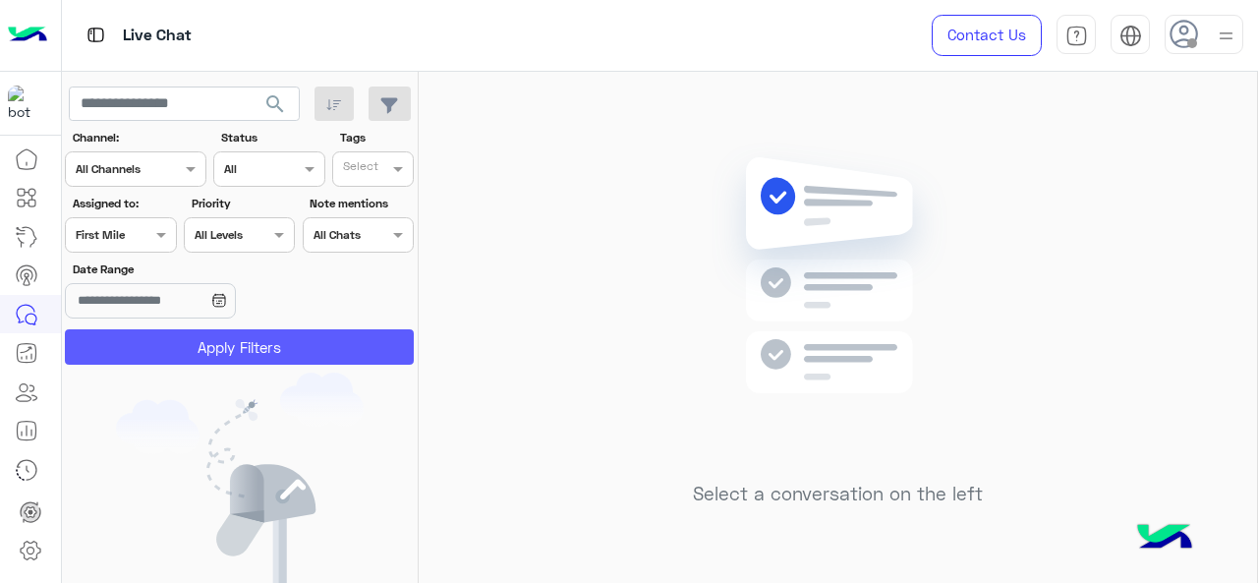
click at [139, 339] on button "Apply Filters" at bounding box center [239, 346] width 349 height 35
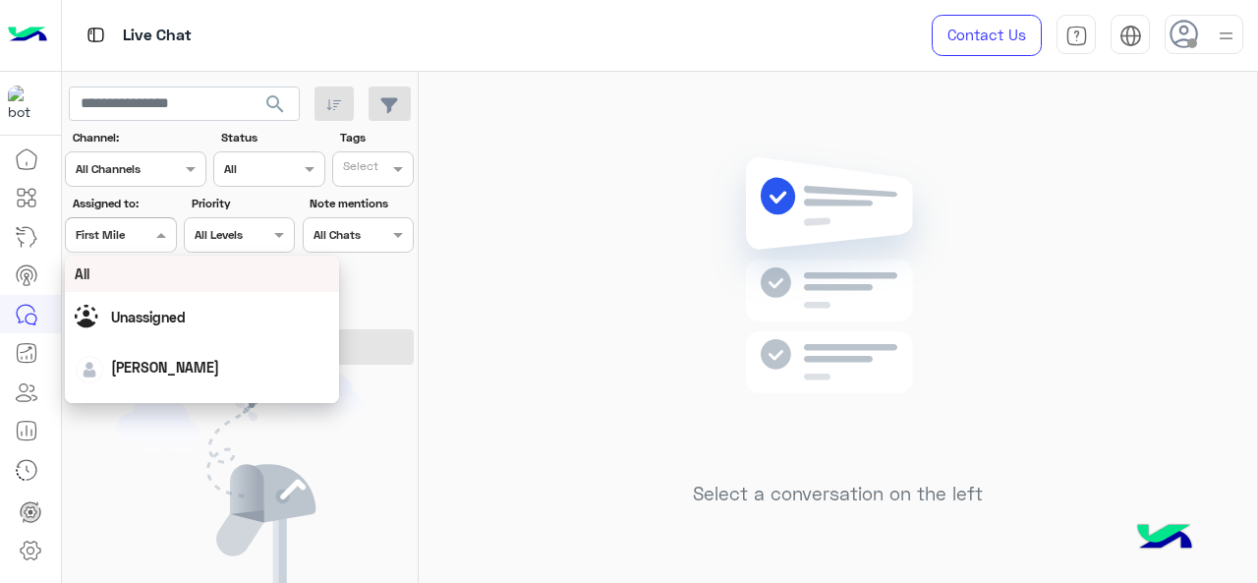
click at [130, 244] on div "Assigned on First Mile" at bounding box center [120, 234] width 111 height 35
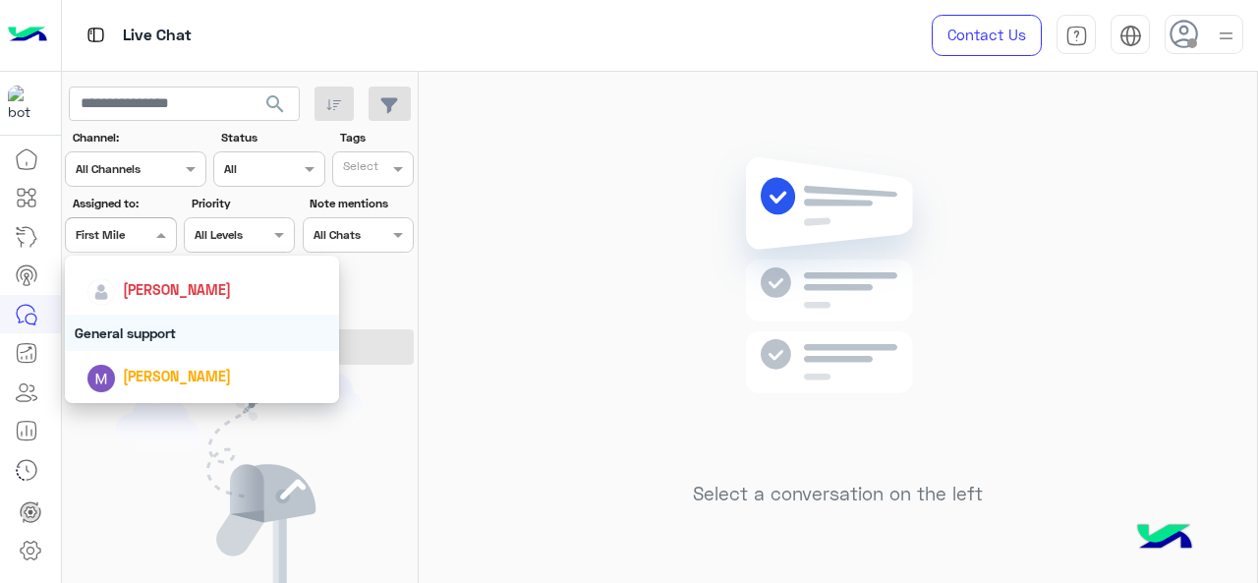
scroll to position [299, 0]
click at [163, 331] on div "General support" at bounding box center [202, 334] width 275 height 36
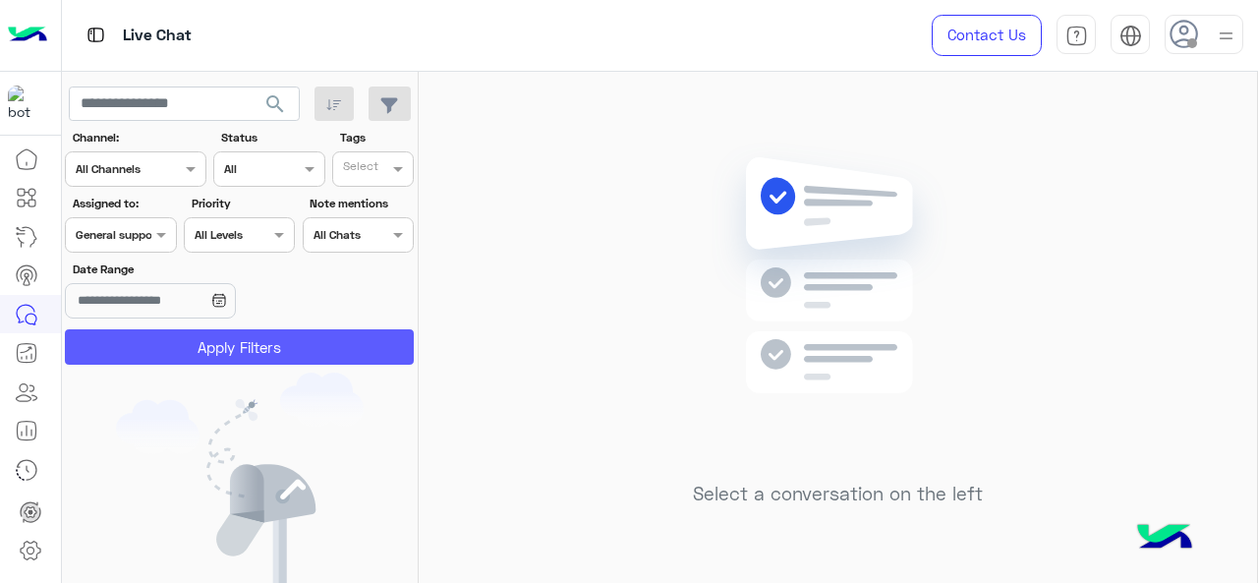
click at [163, 331] on button "Apply Filters" at bounding box center [239, 346] width 349 height 35
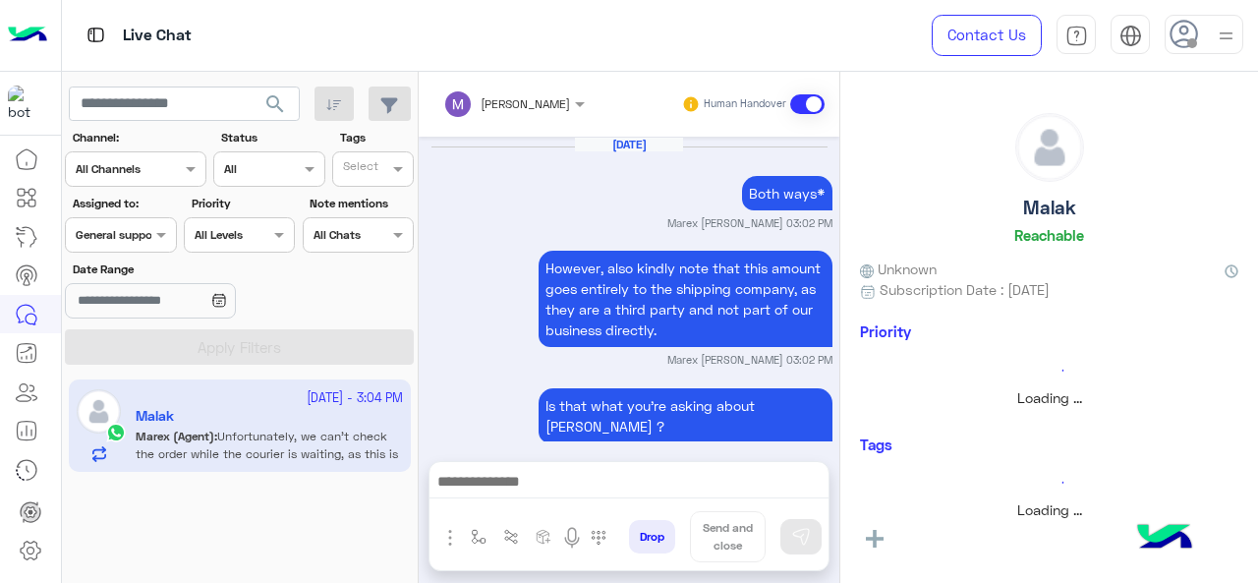
scroll to position [698, 0]
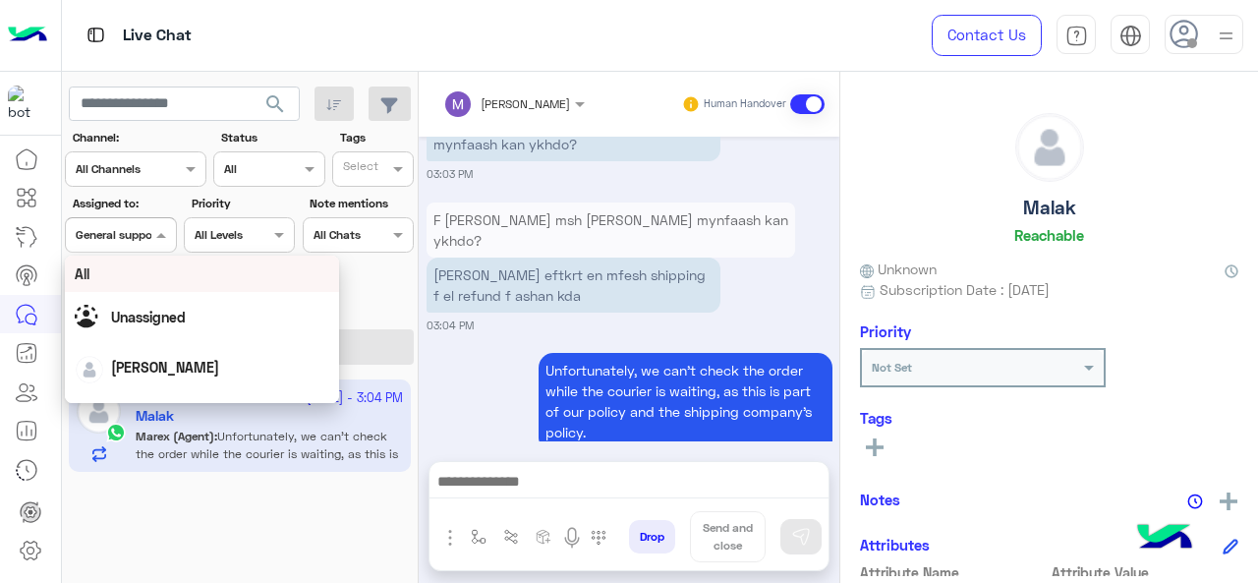
click at [119, 236] on input "text" at bounding box center [98, 233] width 45 height 18
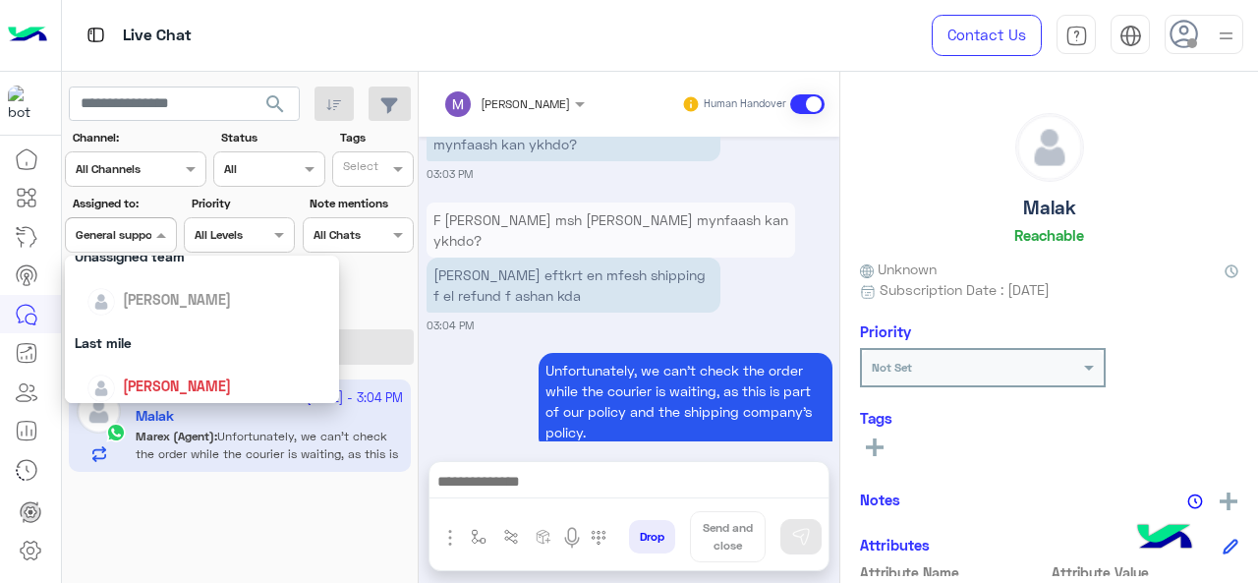
scroll to position [206, 0]
click at [157, 329] on div "Last mile" at bounding box center [202, 340] width 275 height 36
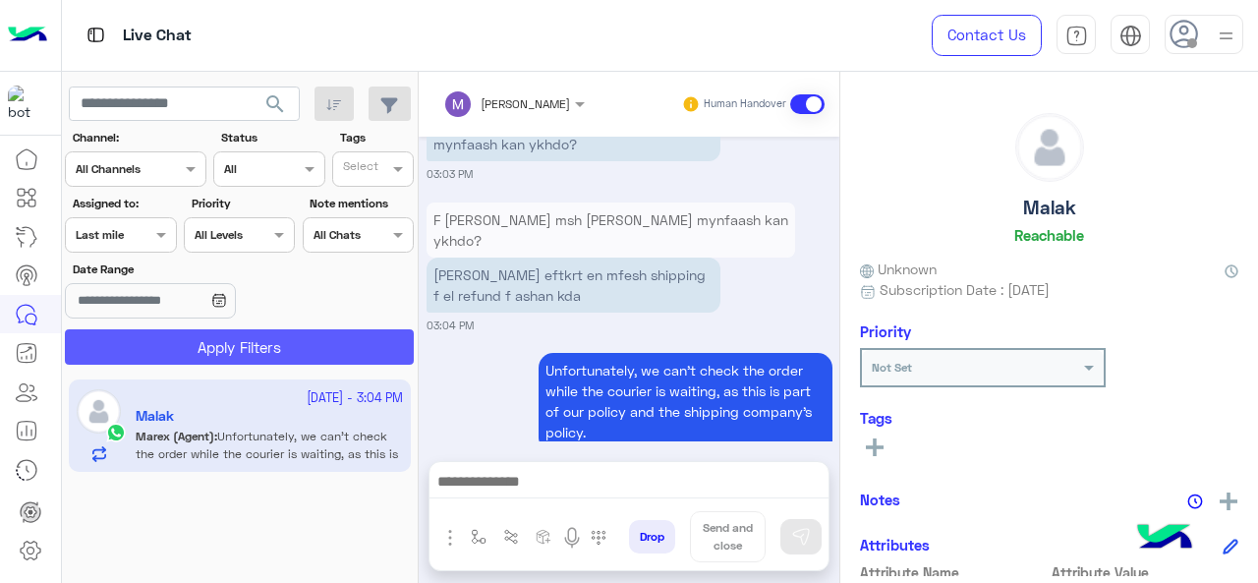
click at [167, 356] on button "Apply Filters" at bounding box center [239, 346] width 349 height 35
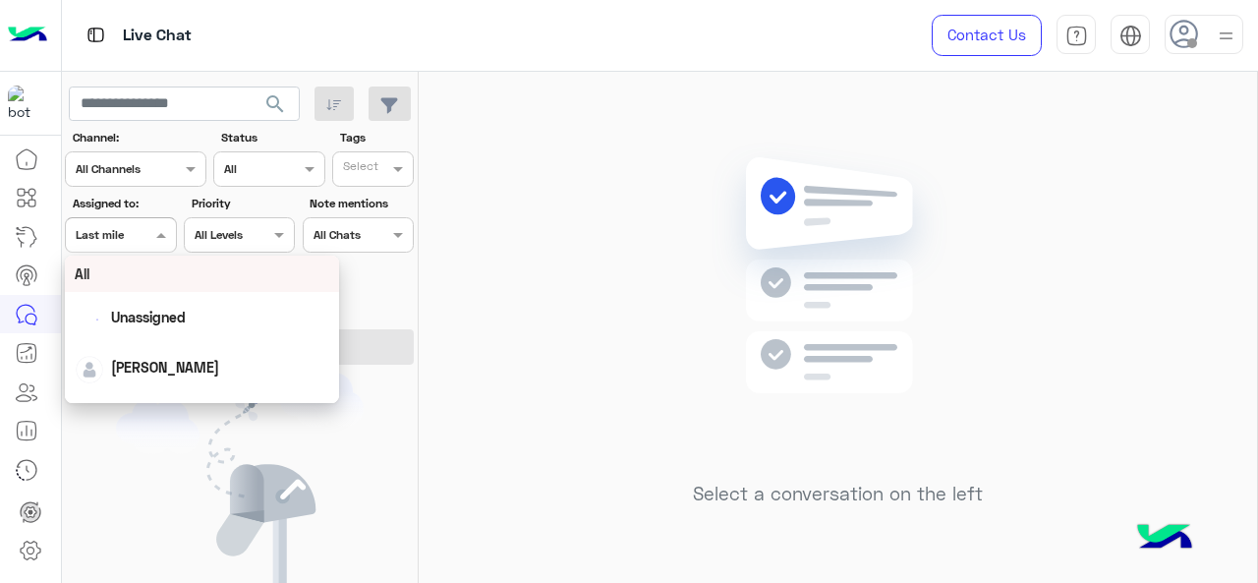
click at [153, 236] on span at bounding box center [163, 234] width 25 height 21
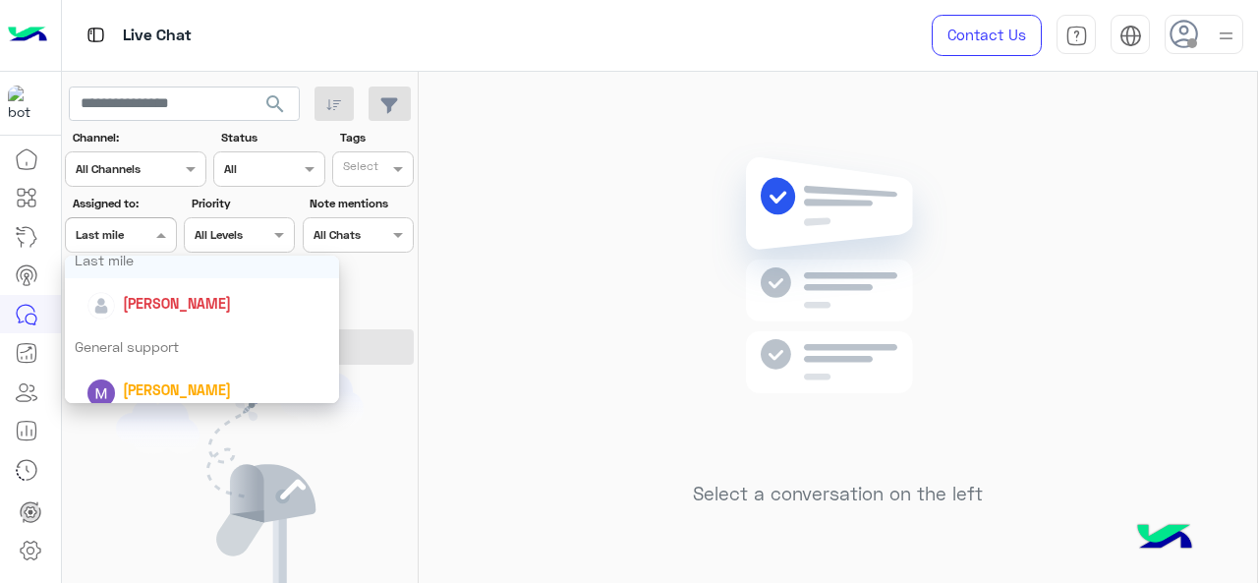
scroll to position [293, 0]
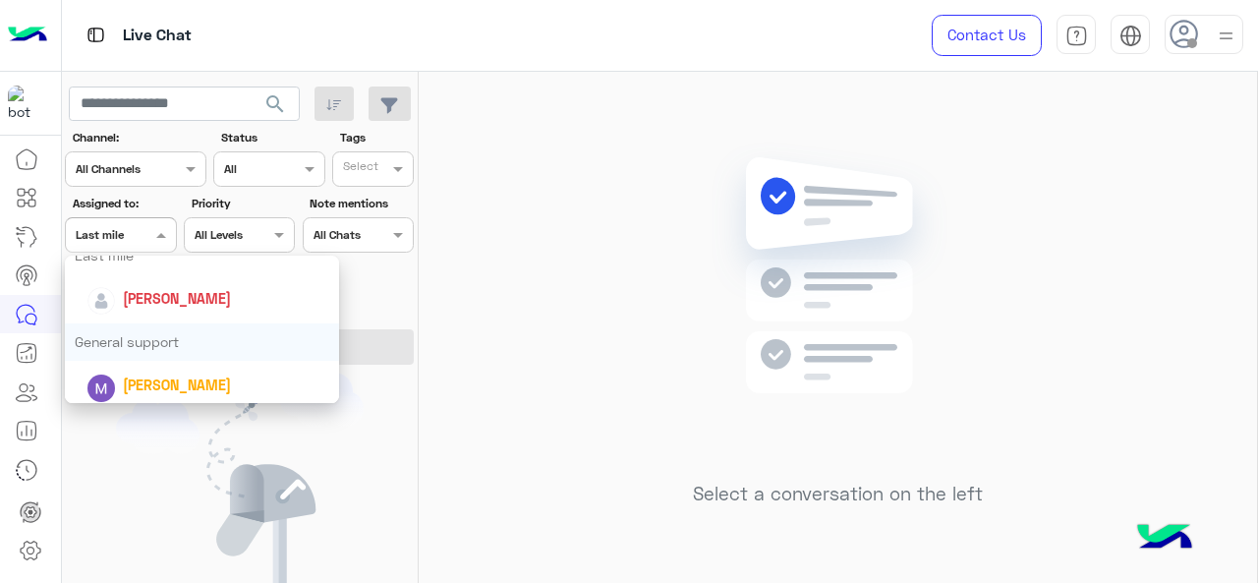
click at [177, 342] on div "General support" at bounding box center [202, 341] width 275 height 36
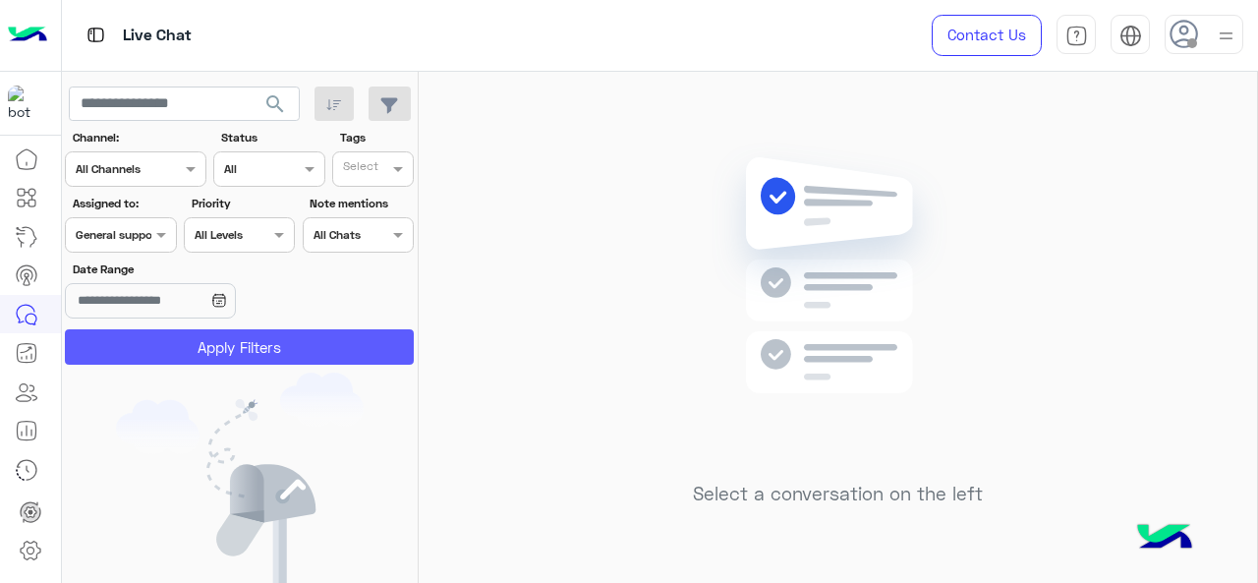
click at [177, 342] on button "Apply Filters" at bounding box center [239, 346] width 349 height 35
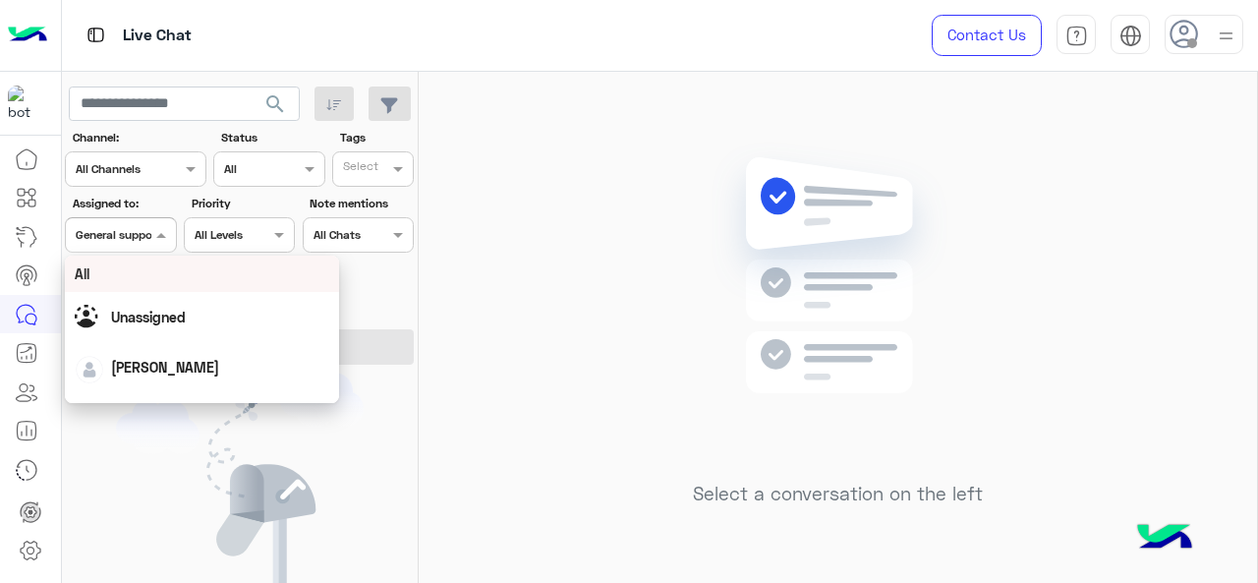
click at [132, 237] on div at bounding box center [120, 232] width 109 height 19
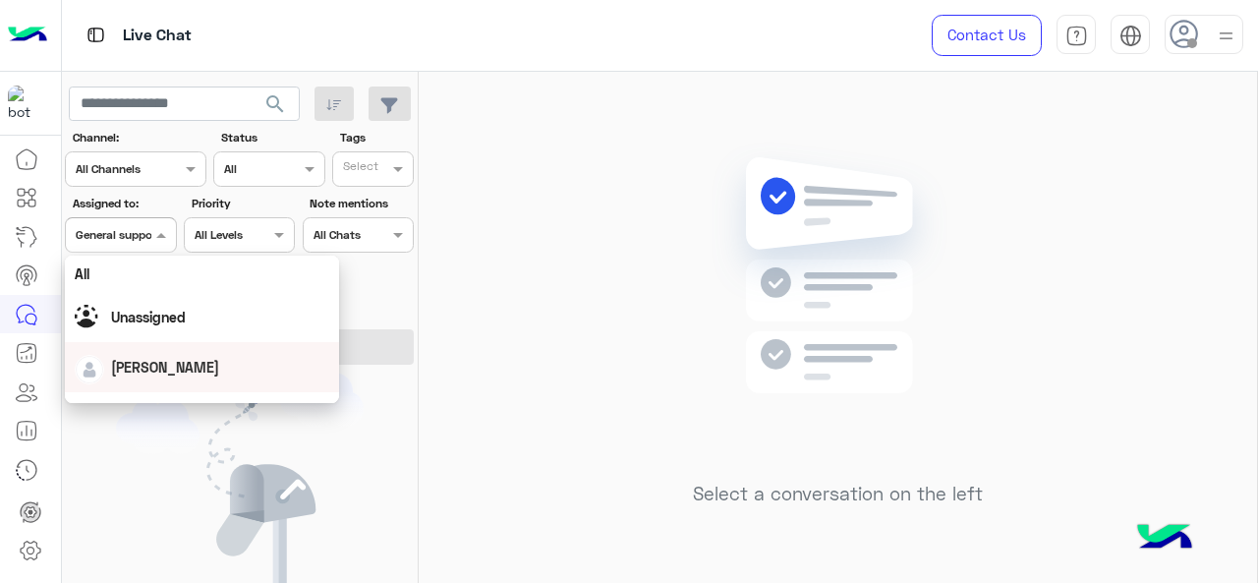
scroll to position [387, 0]
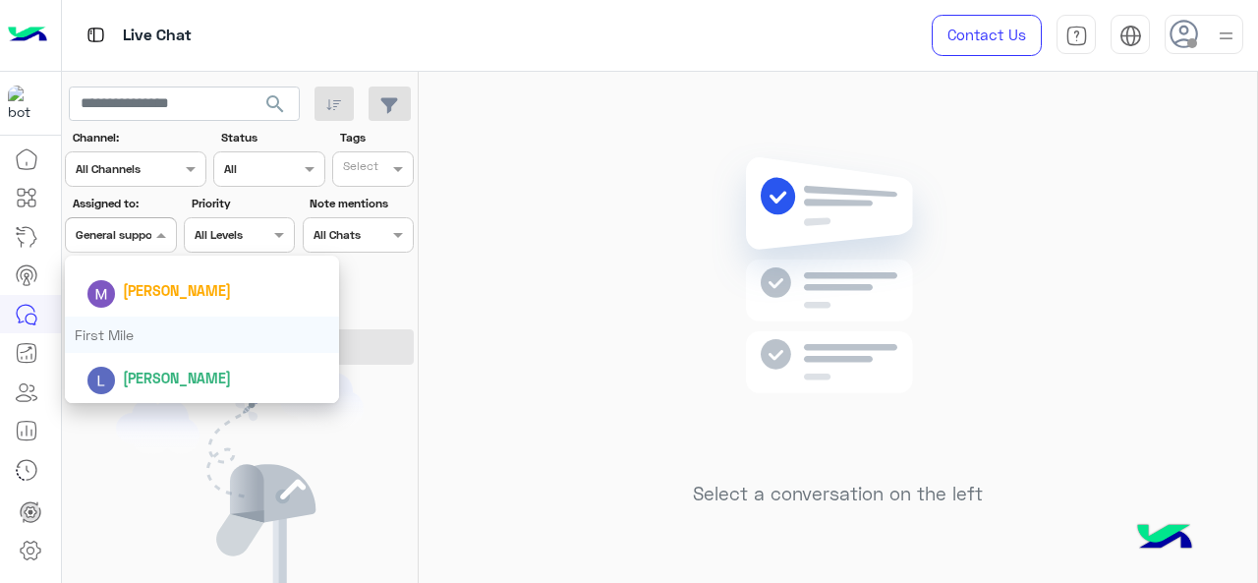
click at [169, 339] on div "First Mile" at bounding box center [202, 334] width 275 height 36
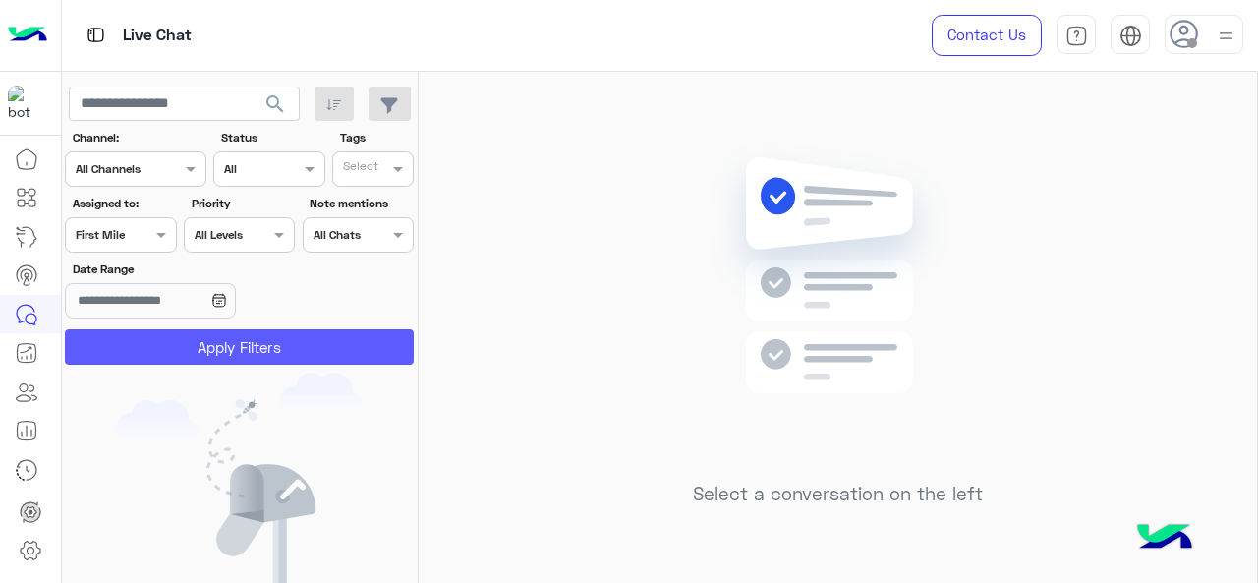
click at [291, 359] on button "Apply Filters" at bounding box center [239, 346] width 349 height 35
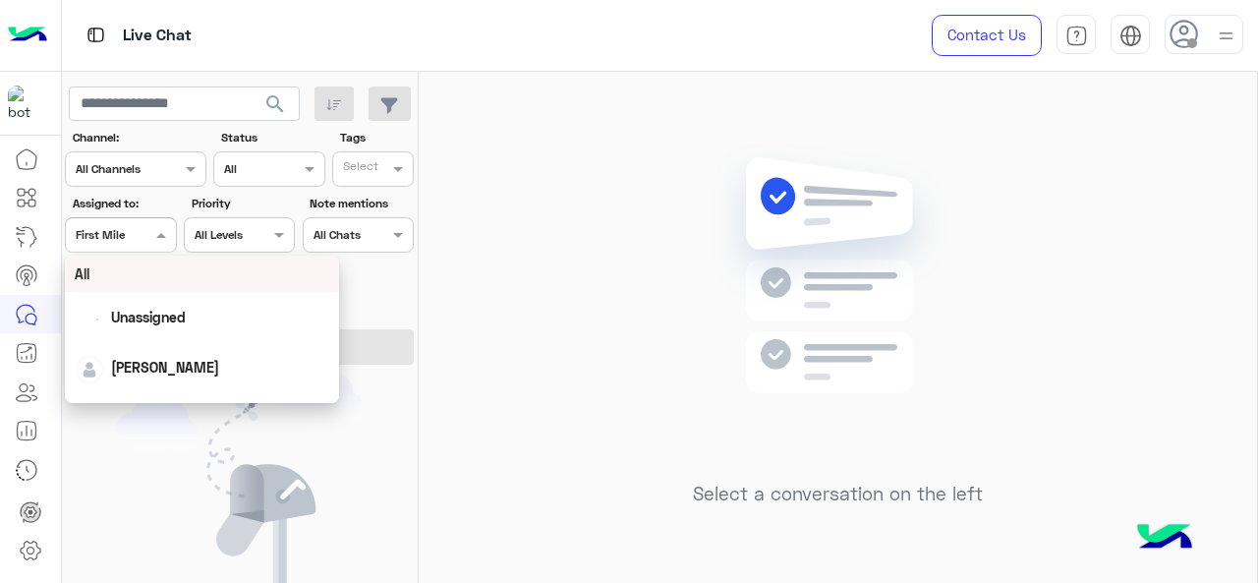
click at [125, 245] on div "Assigned on First Mile" at bounding box center [120, 234] width 111 height 35
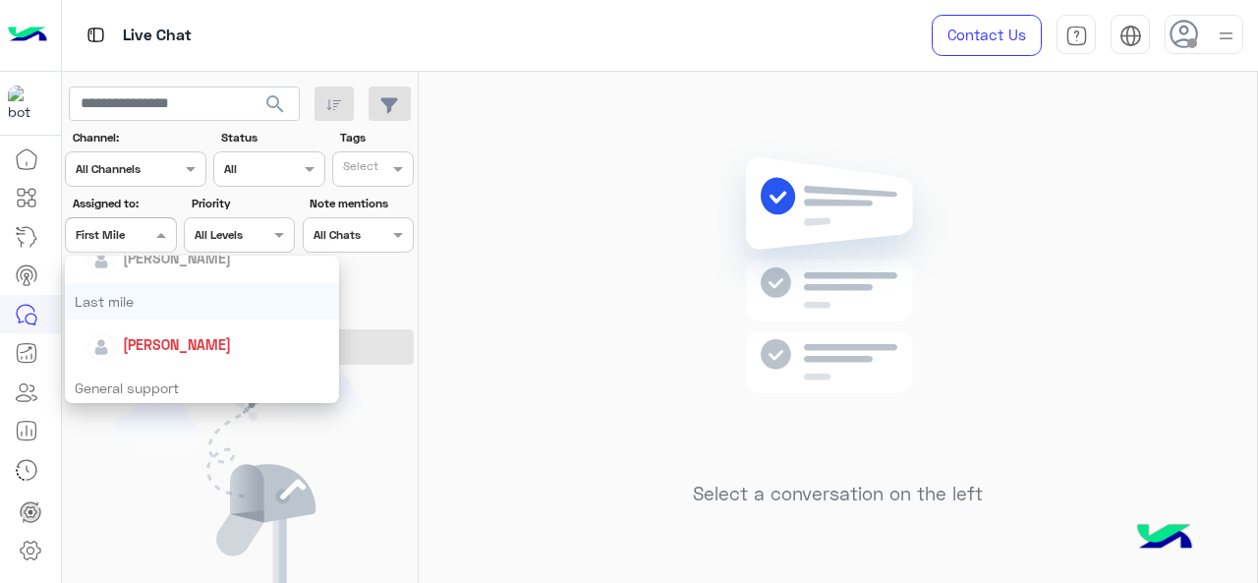
scroll to position [248, 0]
click at [143, 306] on div "Last mile" at bounding box center [202, 300] width 275 height 36
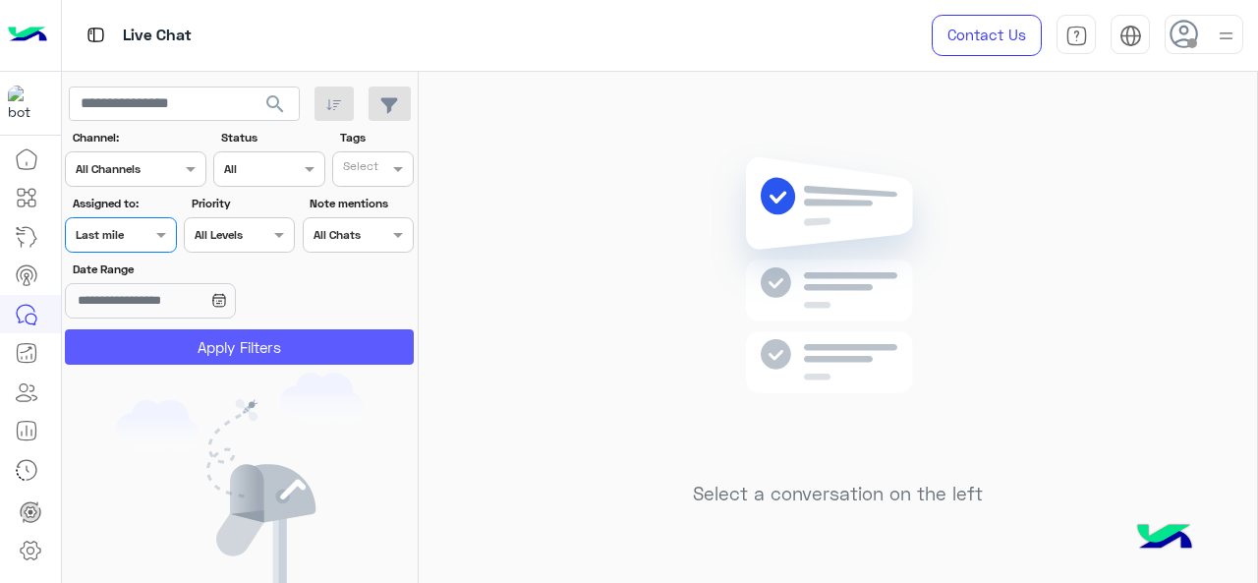
click at [151, 338] on button "Apply Filters" at bounding box center [239, 346] width 349 height 35
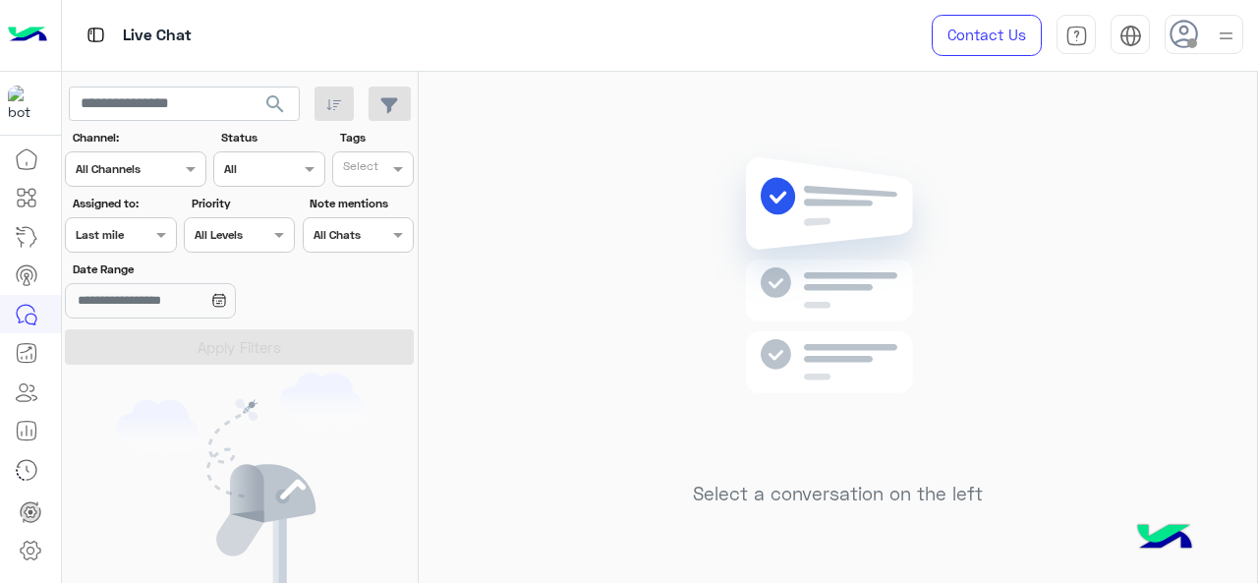
click at [138, 225] on div at bounding box center [120, 232] width 109 height 19
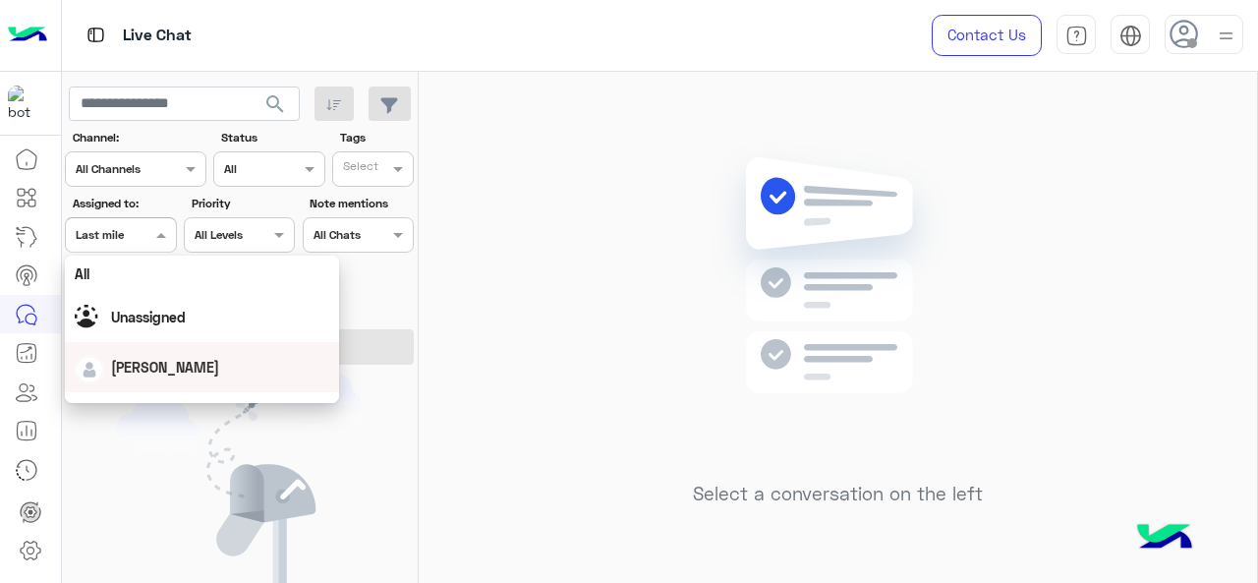
scroll to position [385, 0]
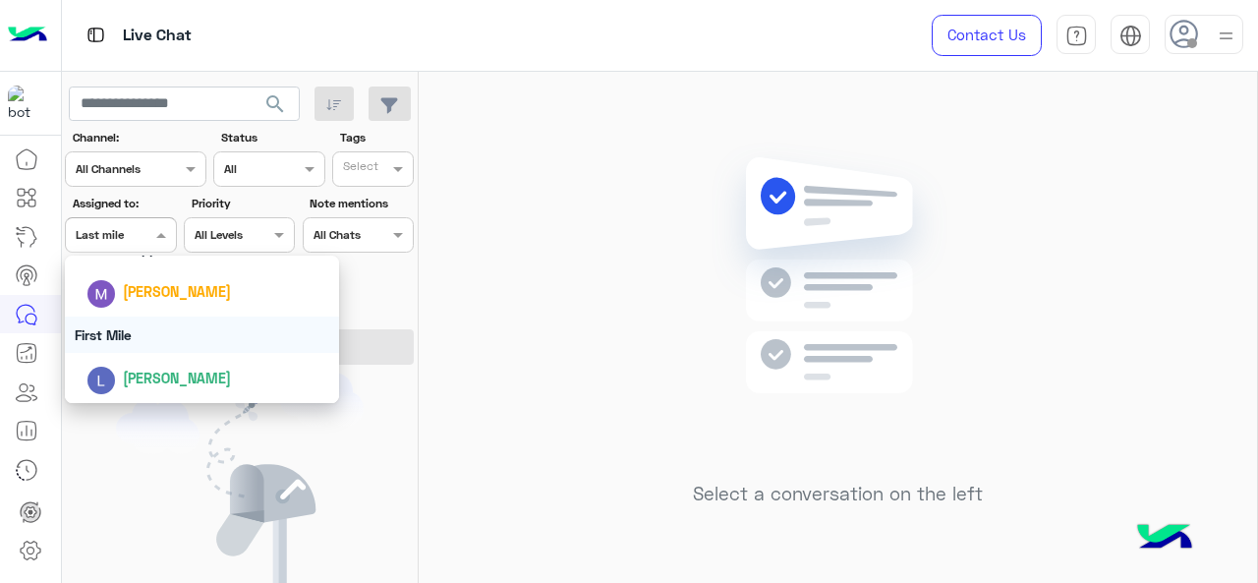
click at [152, 335] on div "First Mile" at bounding box center [202, 334] width 275 height 36
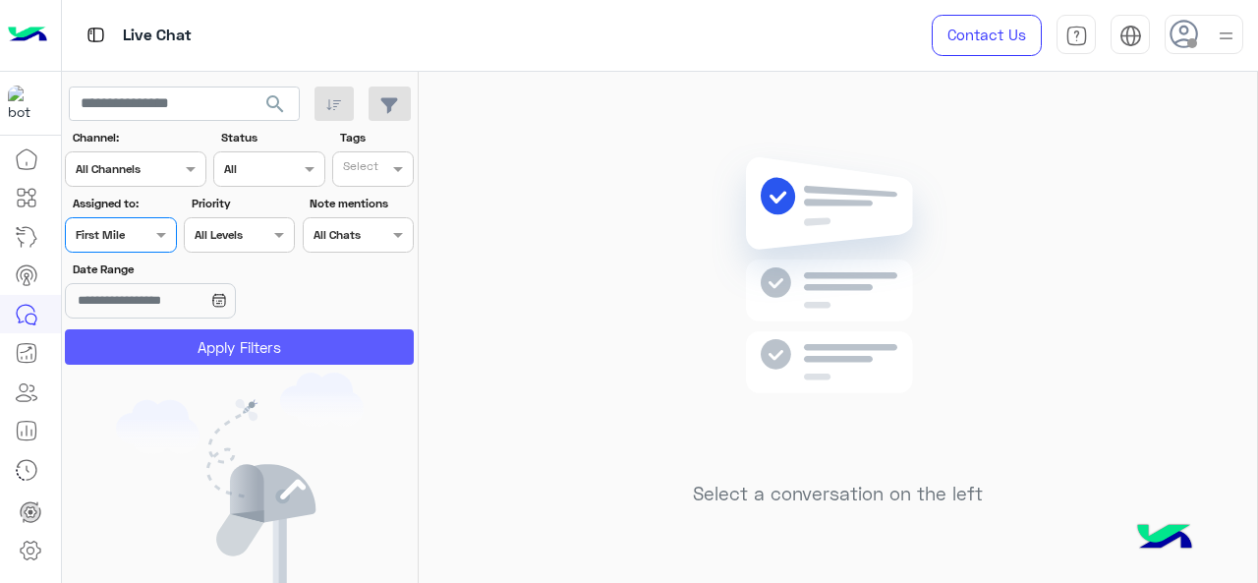
click at [152, 335] on button "Apply Filters" at bounding box center [239, 346] width 349 height 35
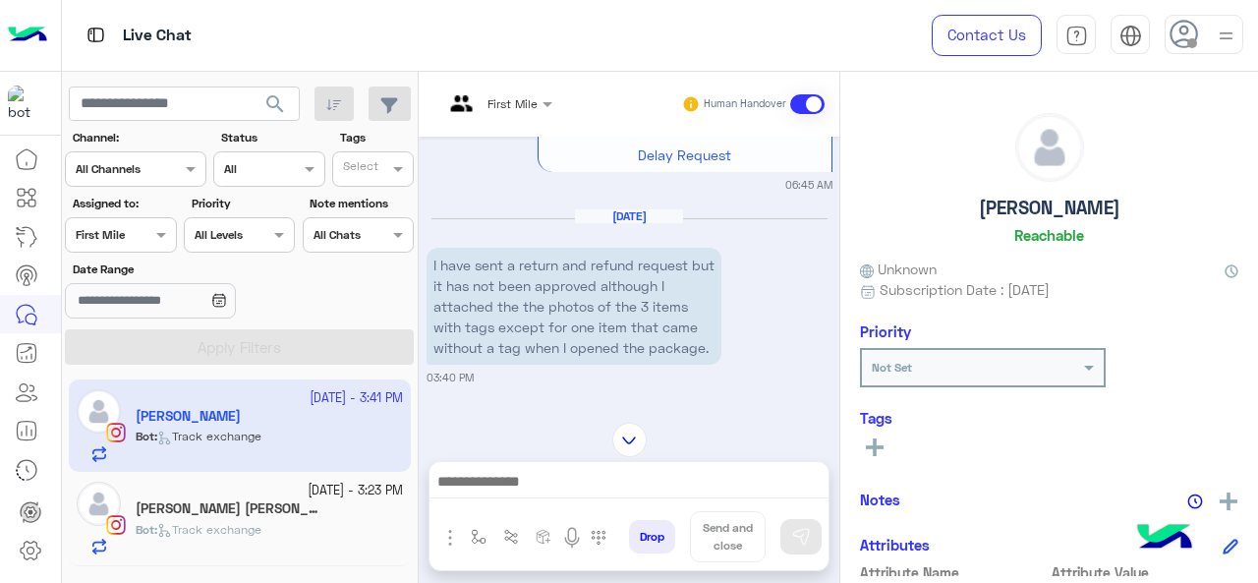
scroll to position [841, 0]
click at [533, 97] on div at bounding box center [497, 100] width 129 height 19
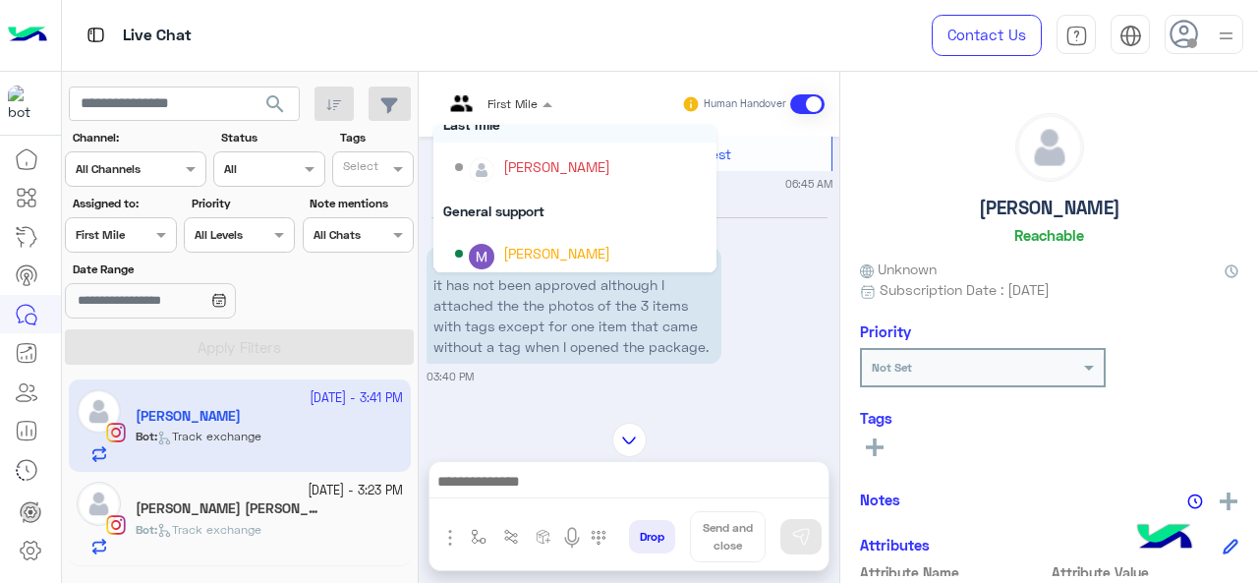
scroll to position [271, 0]
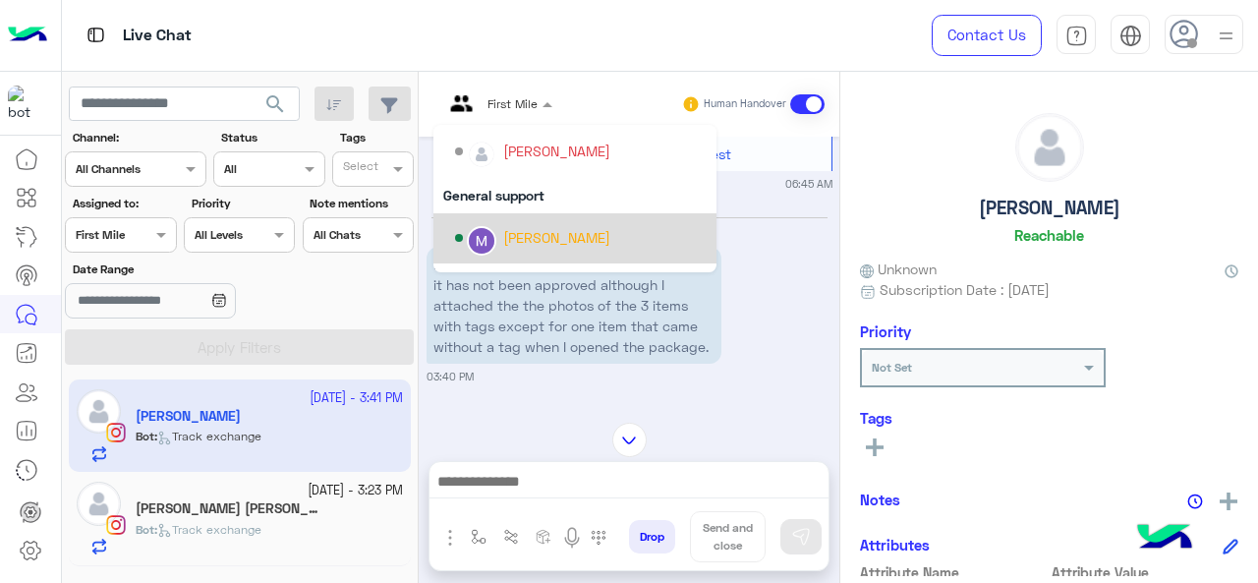
click at [537, 234] on div "[PERSON_NAME]" at bounding box center [556, 237] width 107 height 21
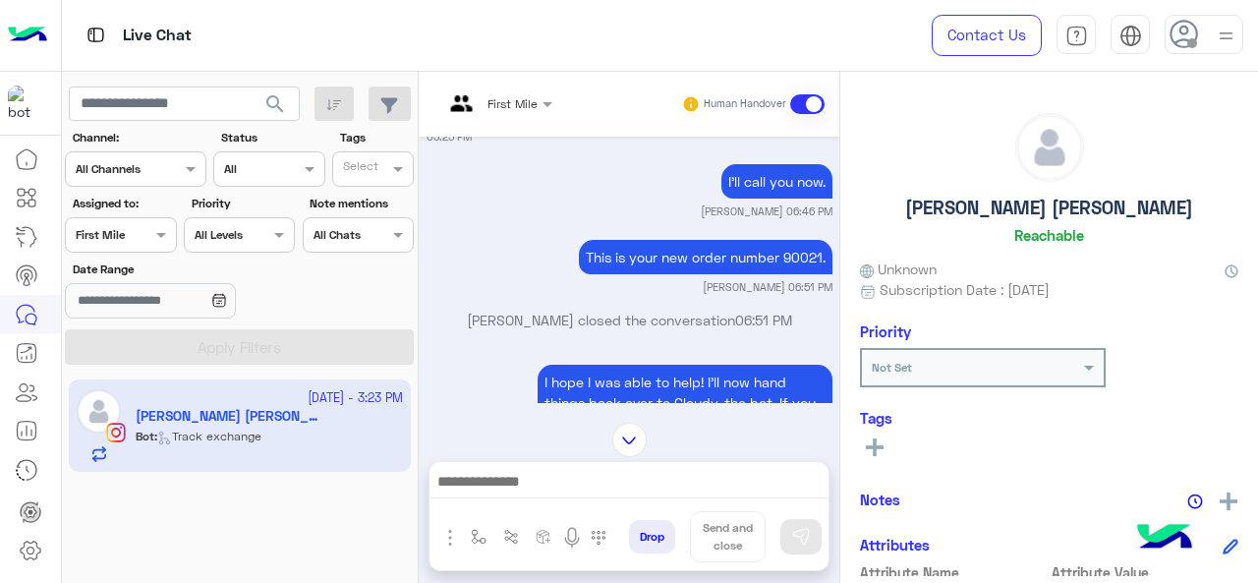
scroll to position [2238, 0]
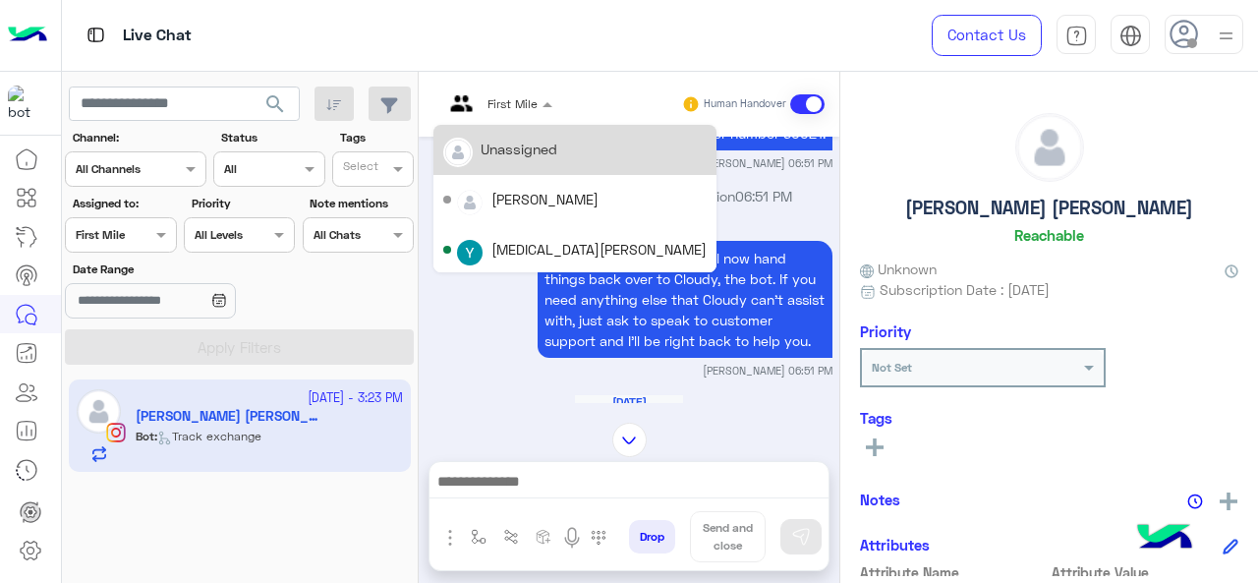
click at [519, 96] on div at bounding box center [497, 100] width 129 height 19
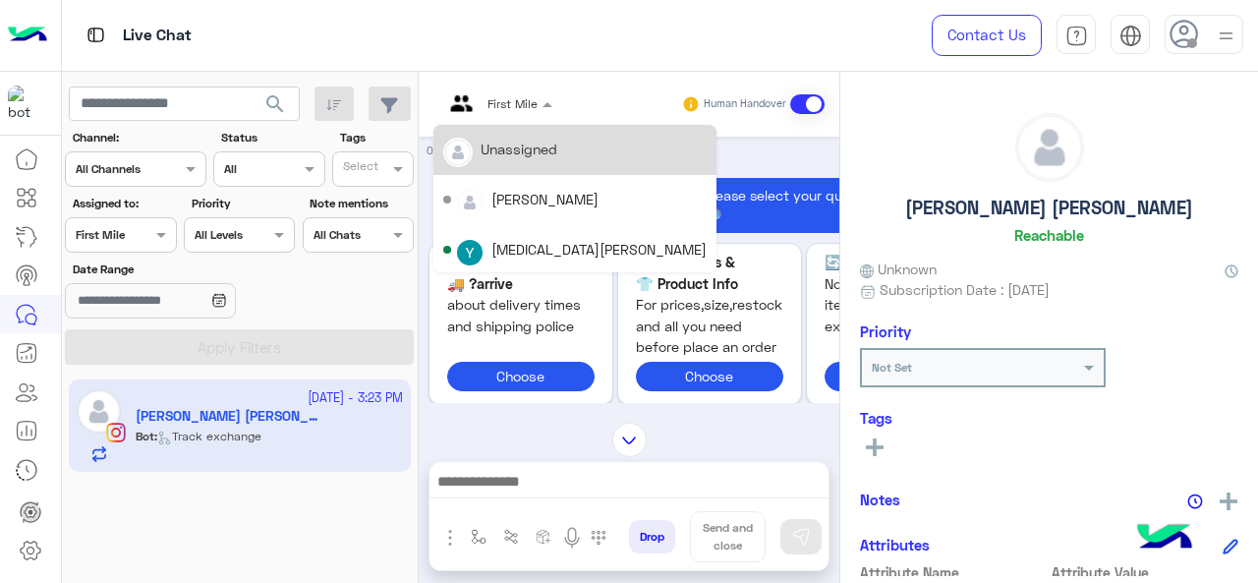
scroll to position [10, 0]
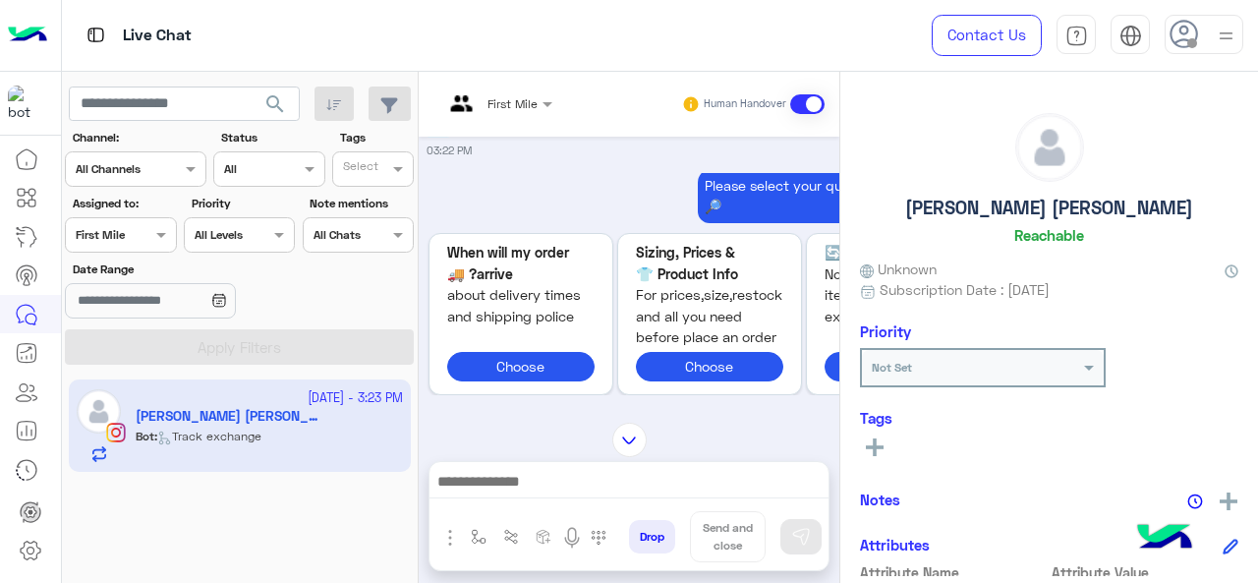
click at [726, 168] on p "Please select your query from the below 👇🔎" at bounding box center [845, 195] width 295 height 55
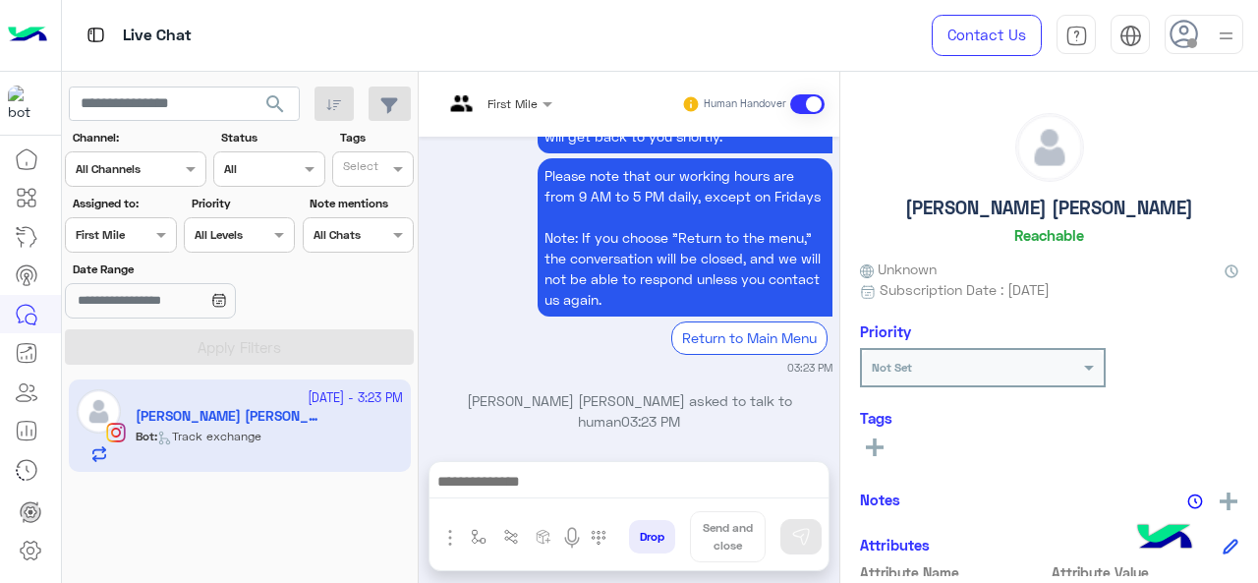
scroll to position [4859, 0]
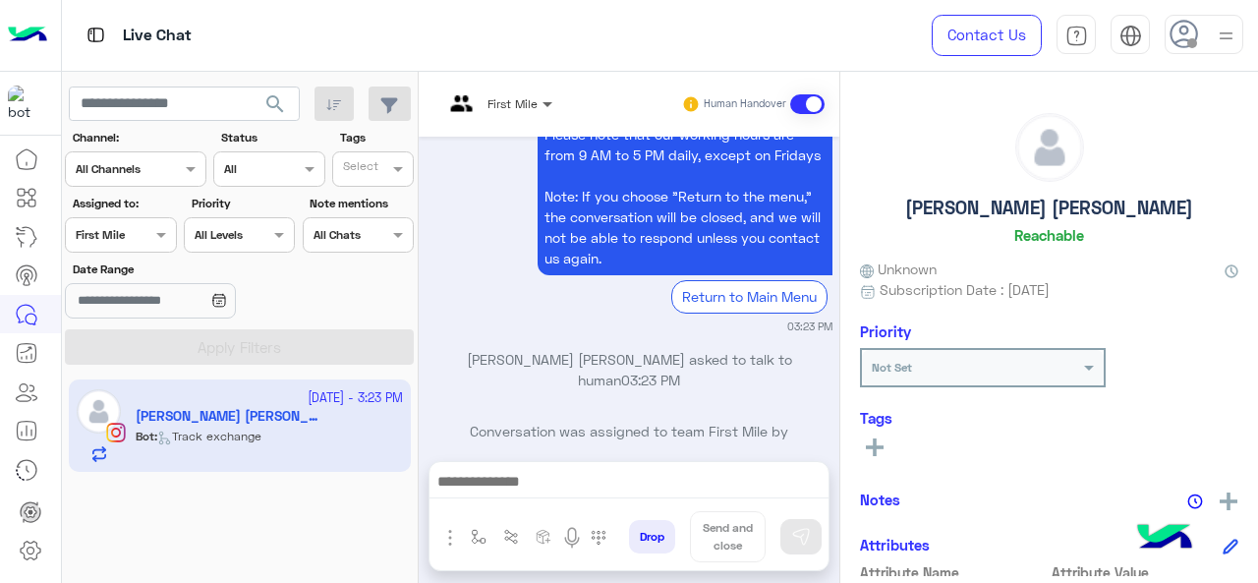
click at [540, 97] on span at bounding box center [549, 103] width 25 height 21
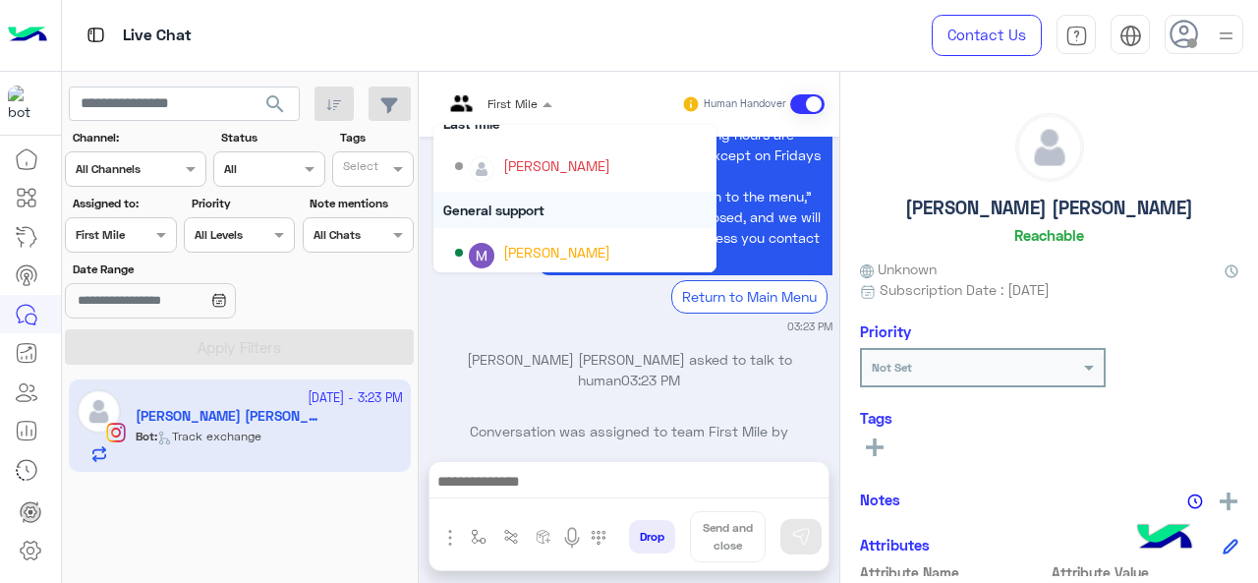
scroll to position [317, 0]
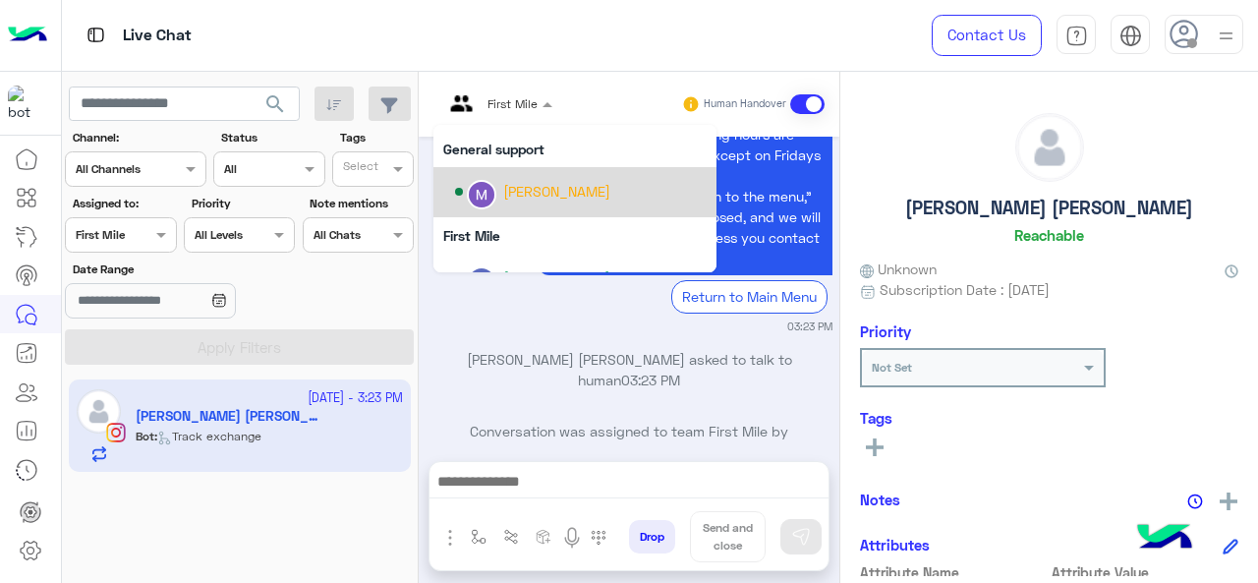
click at [529, 194] on div "[PERSON_NAME]" at bounding box center [556, 191] width 107 height 21
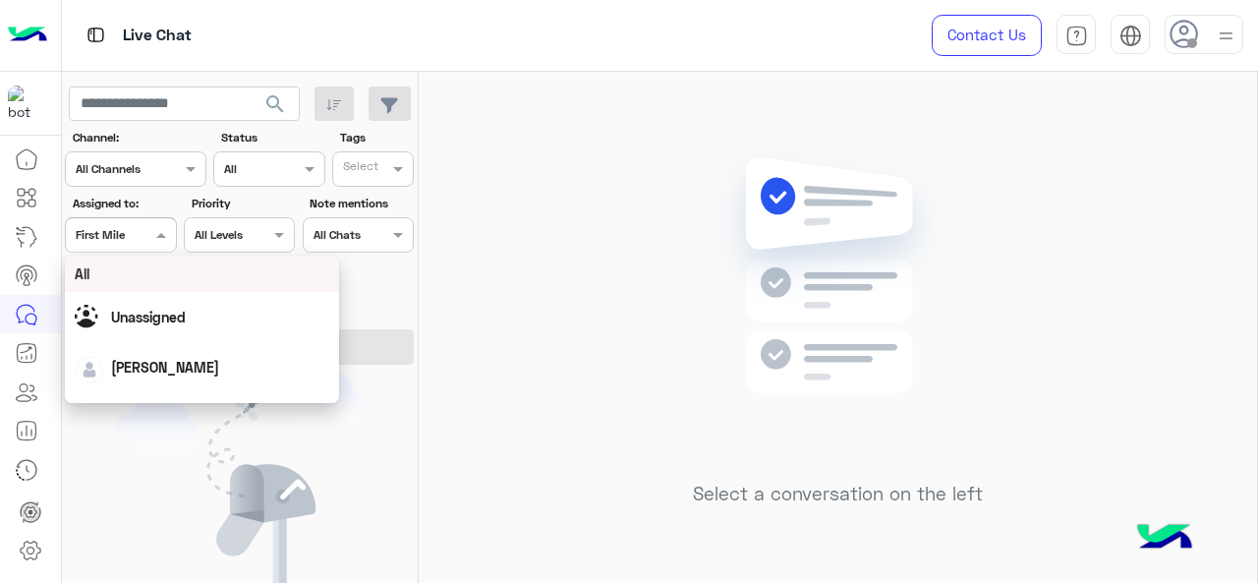
click at [136, 230] on div at bounding box center [120, 232] width 109 height 19
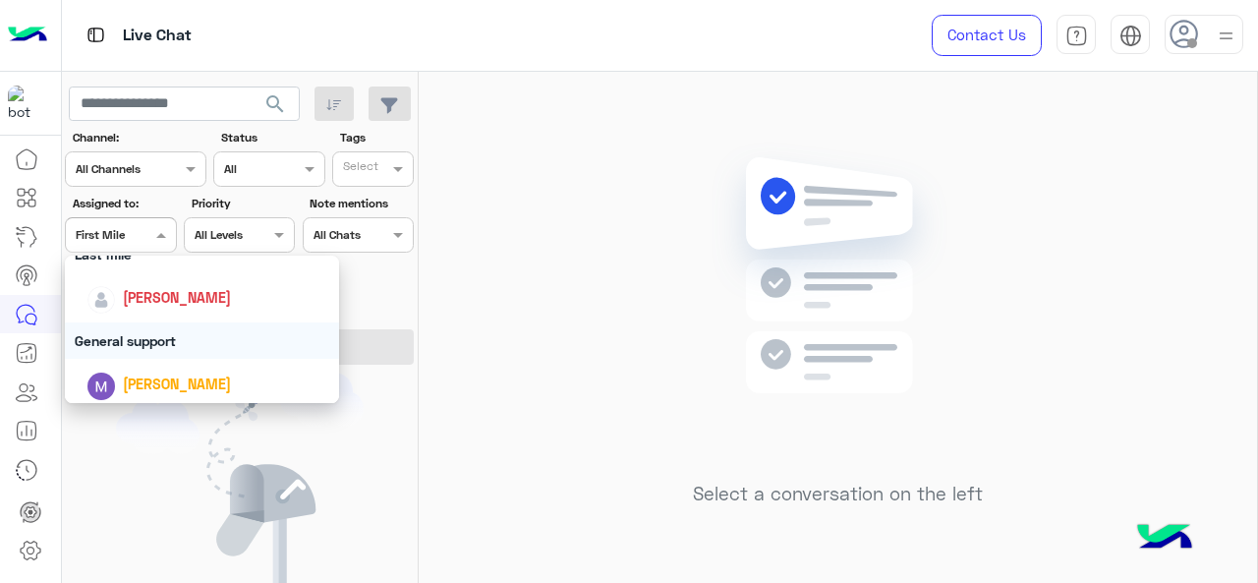
click at [132, 334] on div "General support" at bounding box center [202, 340] width 275 height 36
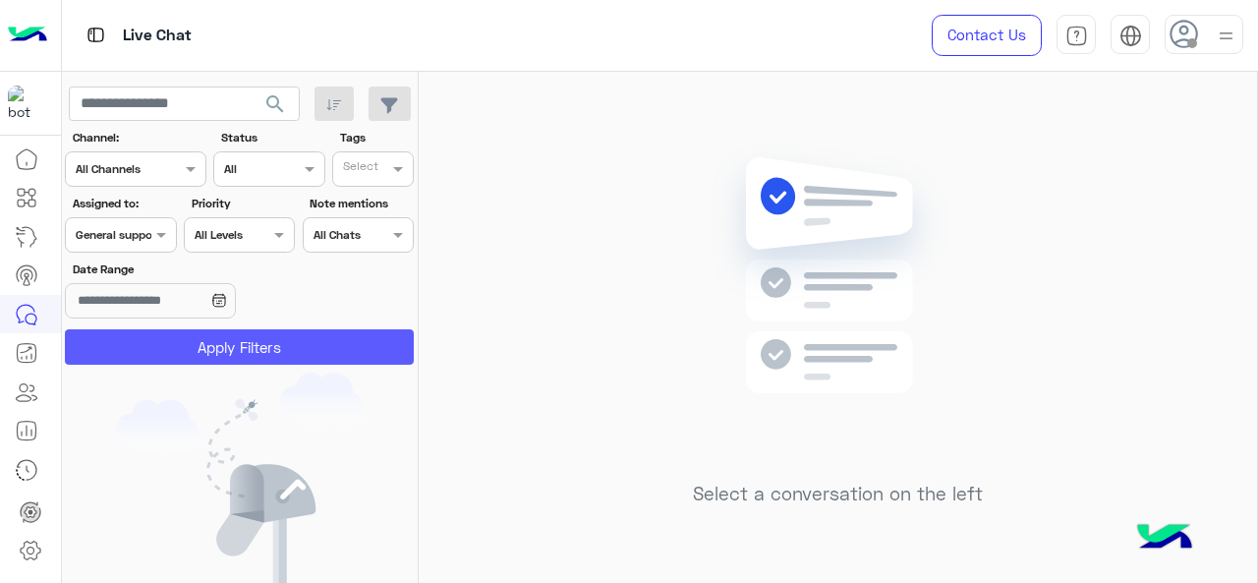
click at [132, 334] on button "Apply Filters" at bounding box center [239, 346] width 349 height 35
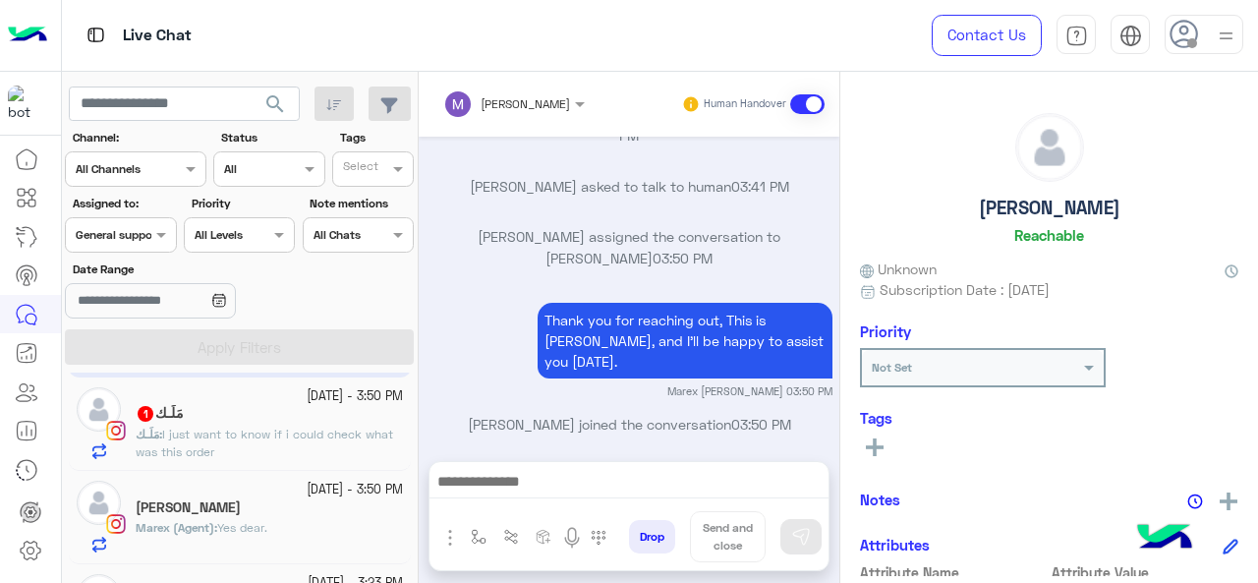
scroll to position [181, 0]
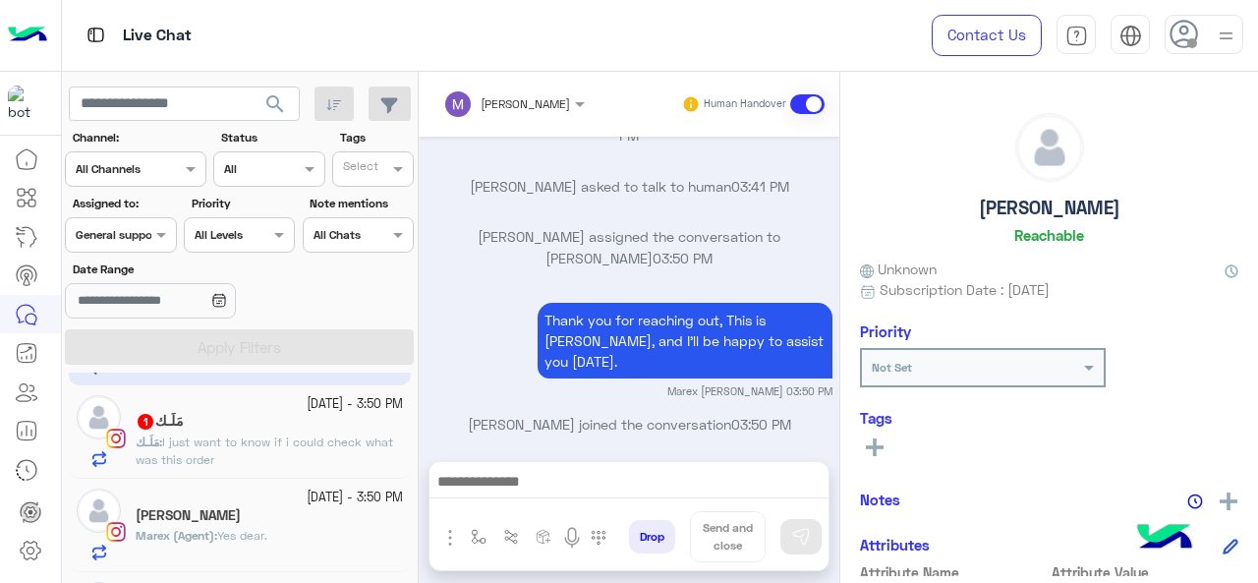
click at [225, 462] on span "I just want to know if i could check what was this order" at bounding box center [264, 450] width 257 height 32
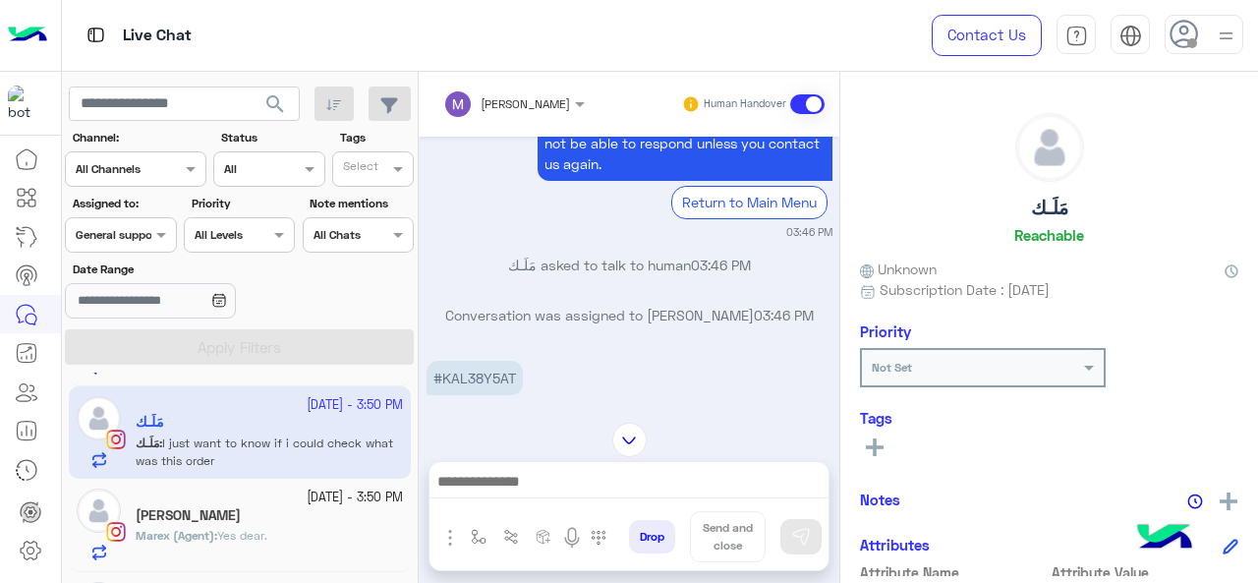
scroll to position [261, 0]
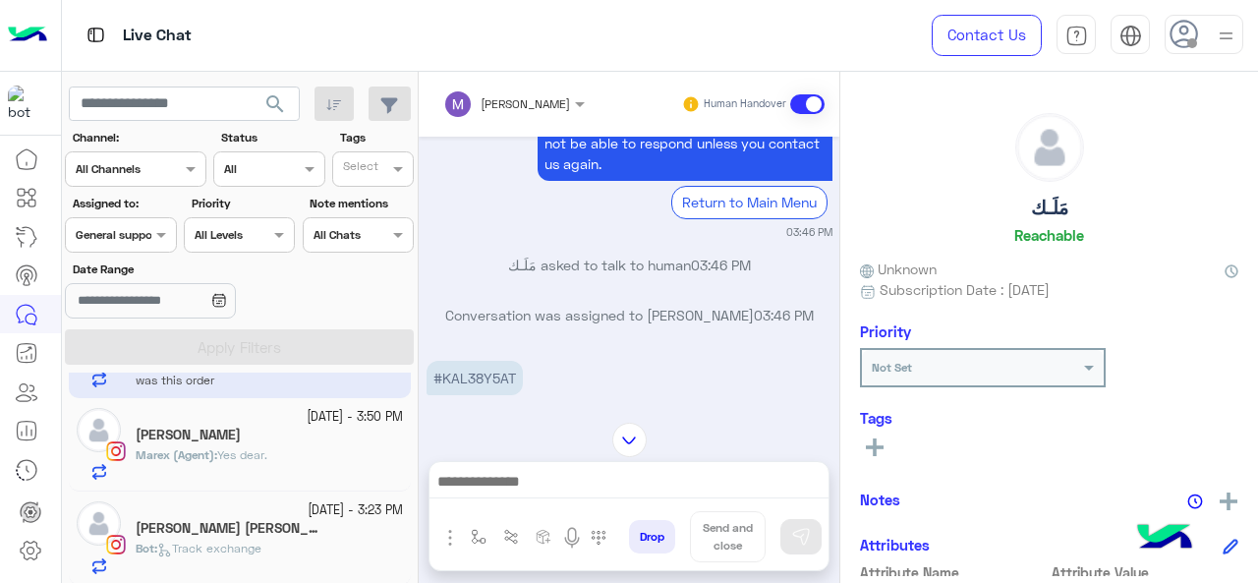
click at [202, 556] on div "Bot : Track exchange" at bounding box center [269, 556] width 267 height 34
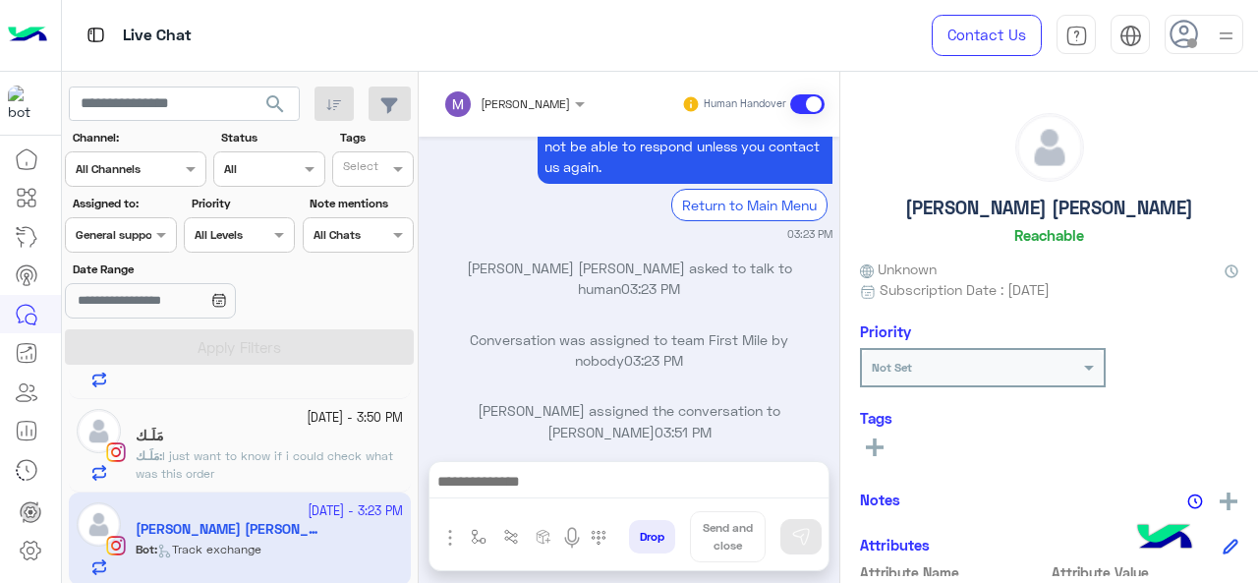
click at [148, 238] on div at bounding box center [120, 232] width 109 height 19
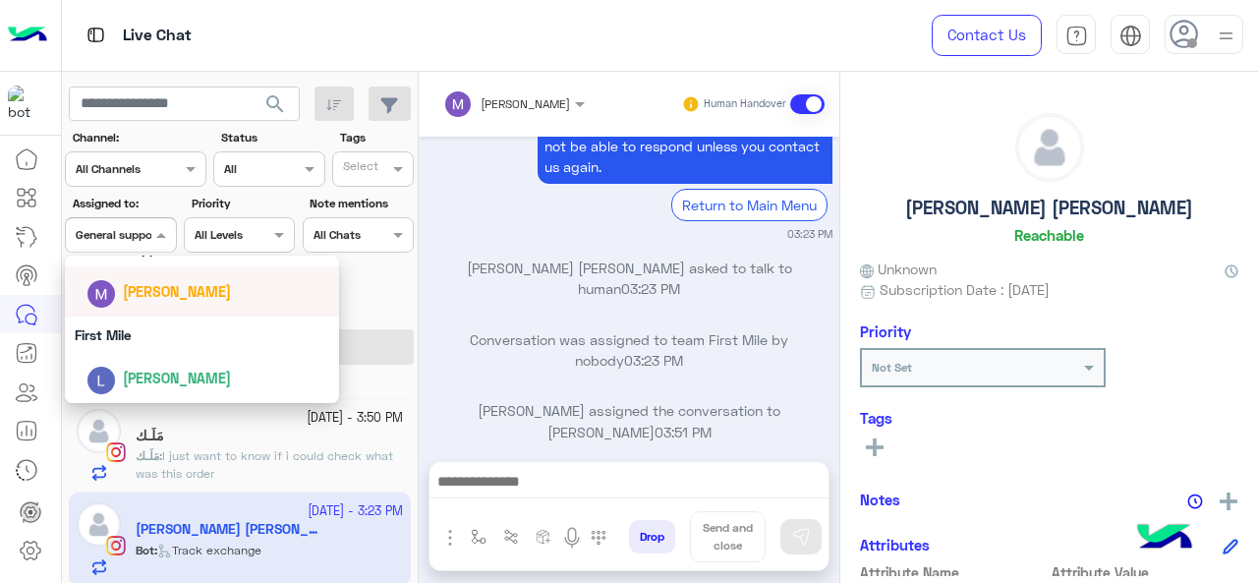
click at [158, 313] on div "[PERSON_NAME]" at bounding box center [202, 291] width 275 height 50
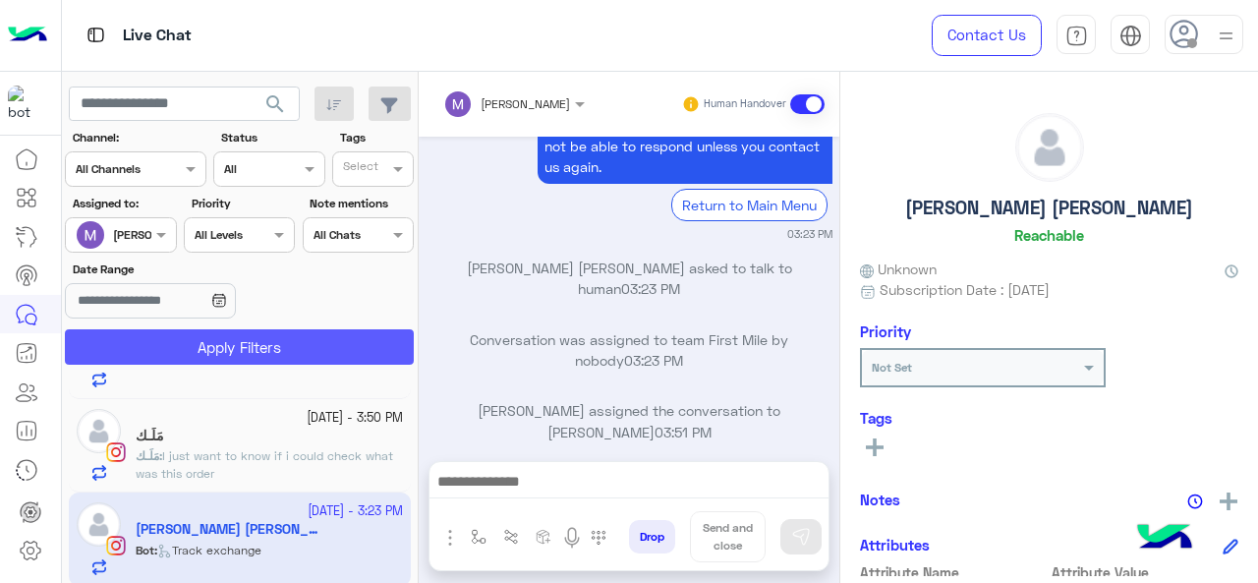
click at [175, 347] on button "Apply Filters" at bounding box center [239, 346] width 349 height 35
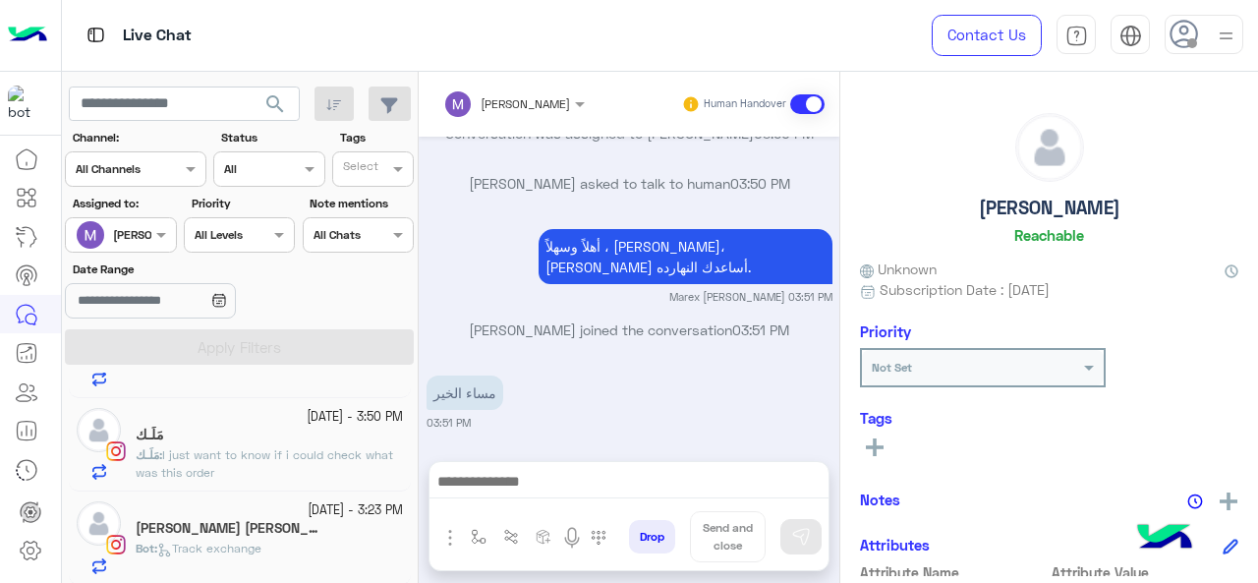
click at [227, 471] on span "I just want to know if i could check what was this order" at bounding box center [264, 463] width 257 height 32
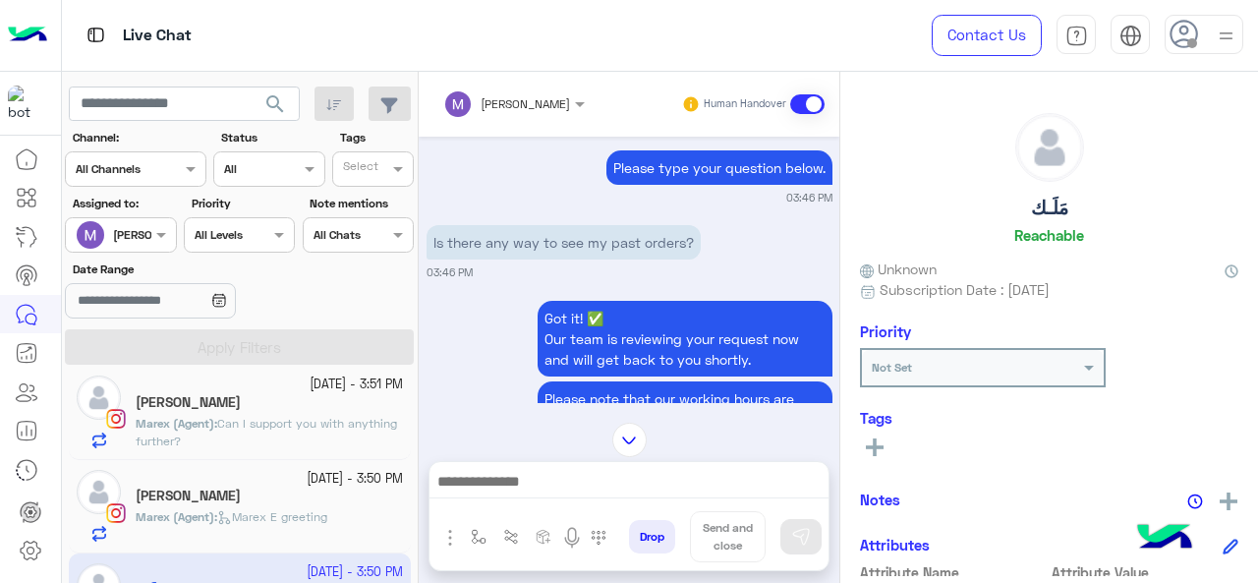
click at [252, 449] on div "11 October - 3:51 PM Farida Bahaie Marex (Agent) : Can I support you with anyth…" at bounding box center [240, 411] width 342 height 93
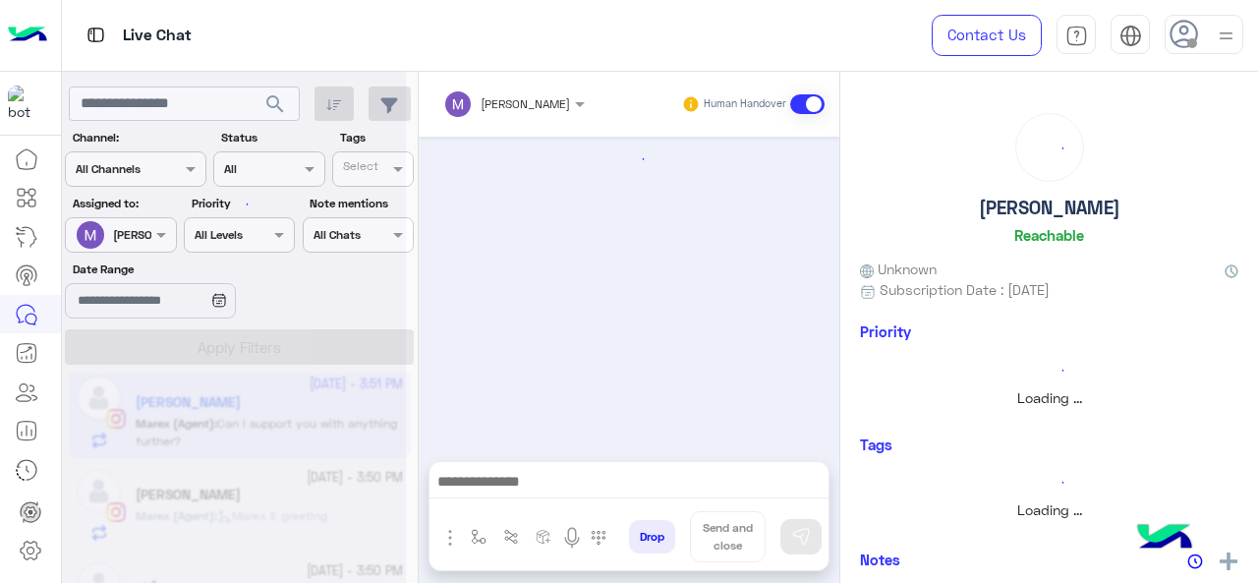
click at [252, 449] on div at bounding box center [234, 299] width 344 height 583
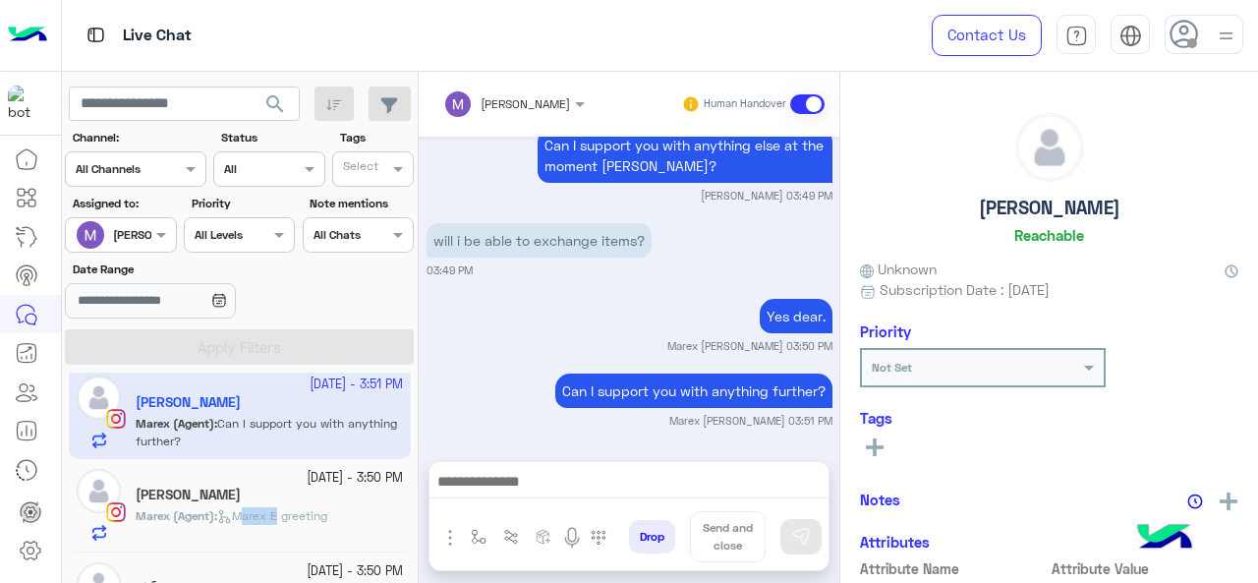
click at [248, 508] on span "Marex E greeting" at bounding box center [272, 515] width 110 height 15
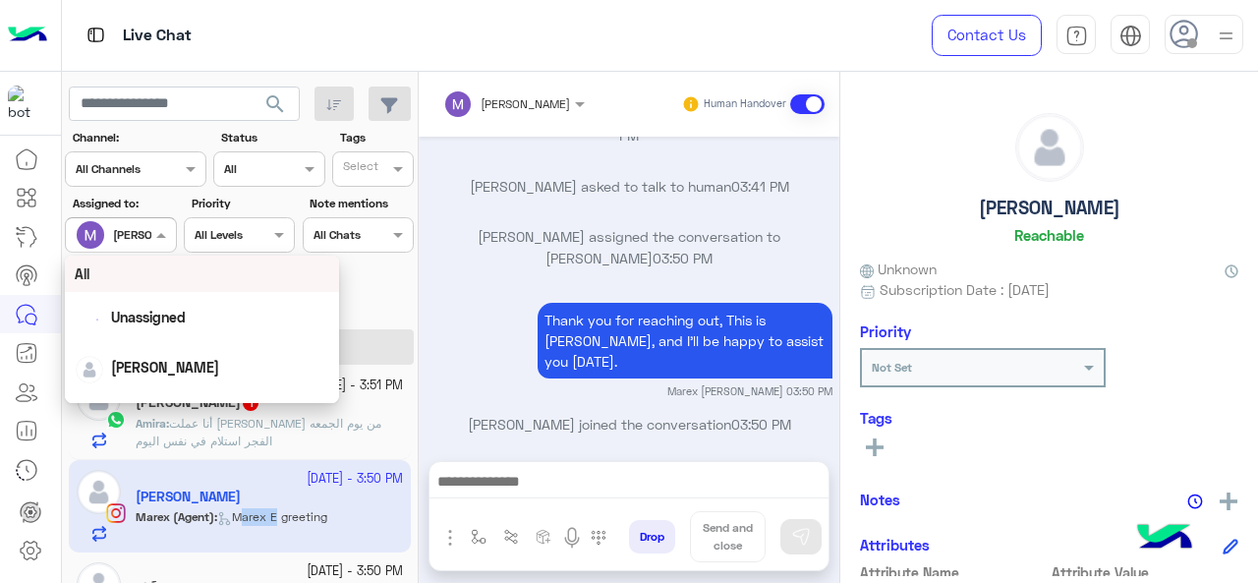
click at [132, 223] on div at bounding box center [120, 232] width 109 height 19
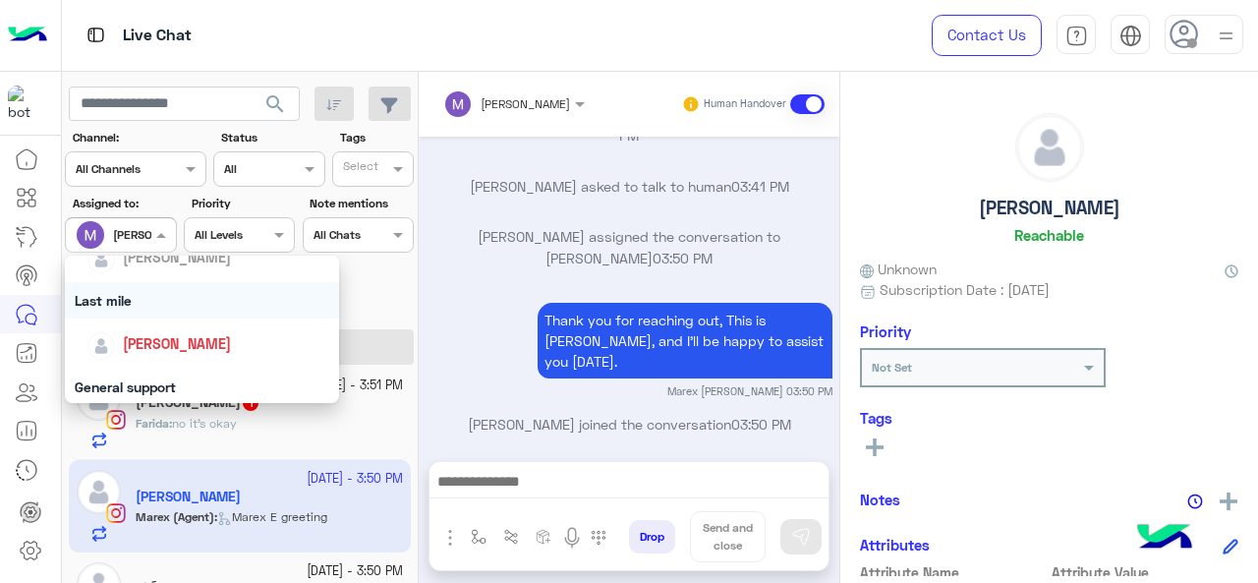
click at [145, 297] on div "Last mile" at bounding box center [202, 300] width 275 height 36
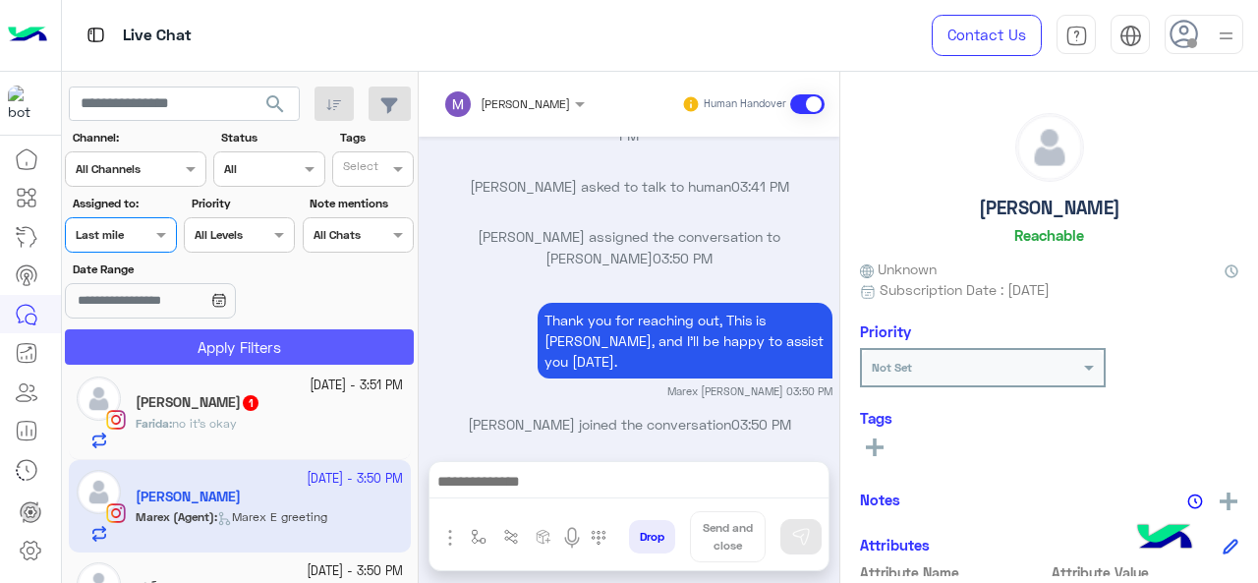
click at [153, 345] on button "Apply Filters" at bounding box center [239, 346] width 349 height 35
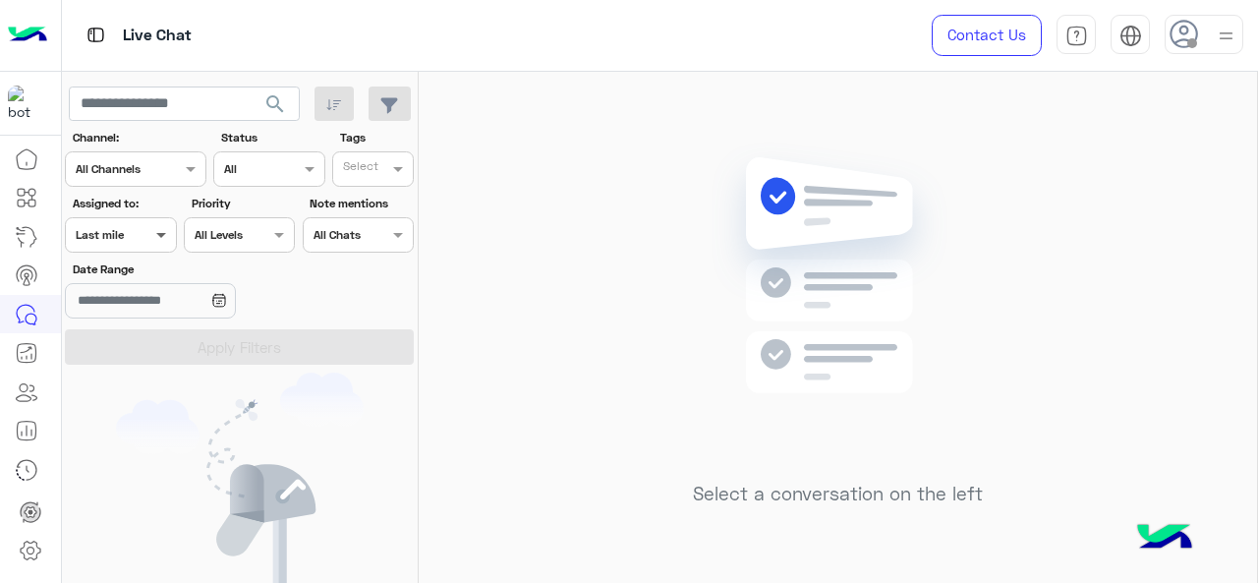
click at [155, 234] on span at bounding box center [163, 234] width 25 height 21
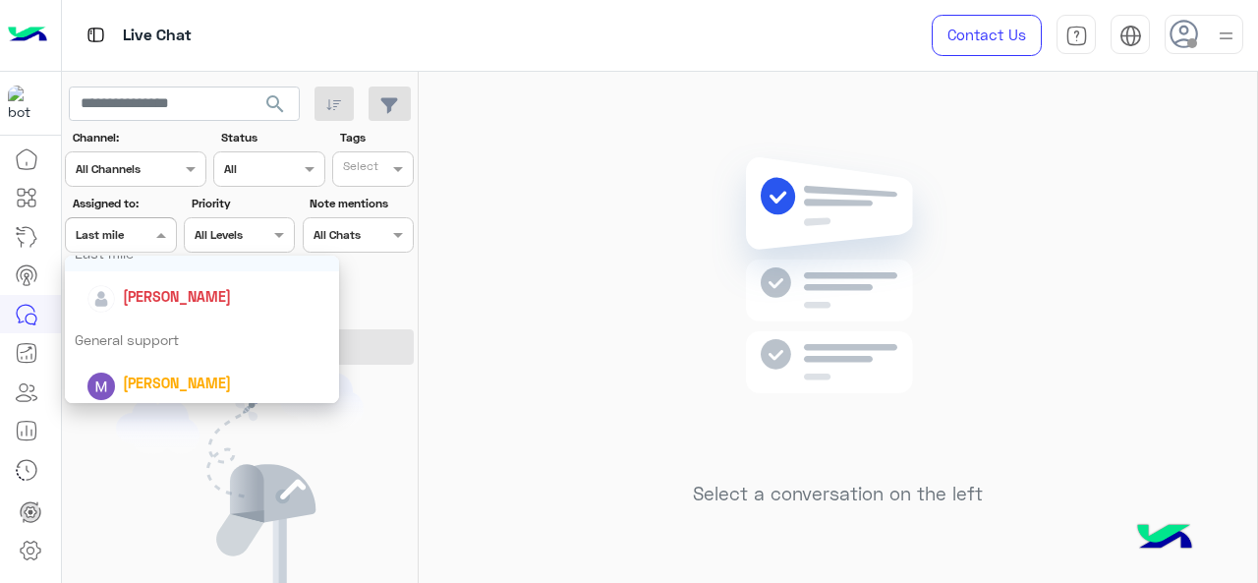
scroll to position [315, 0]
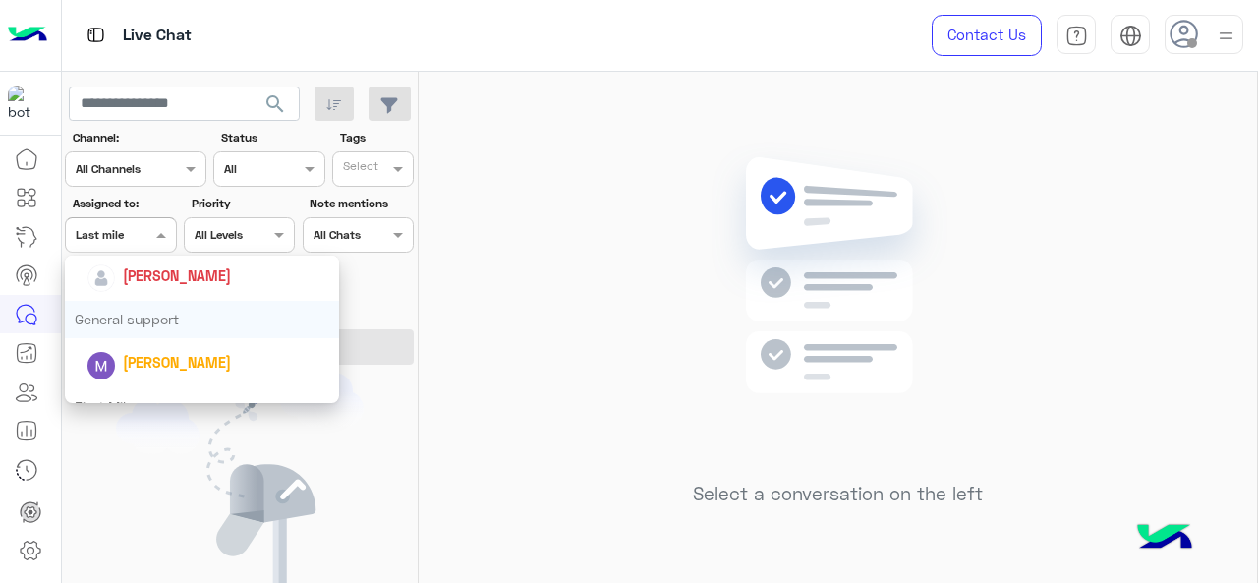
click at [158, 315] on div "General support" at bounding box center [202, 319] width 275 height 36
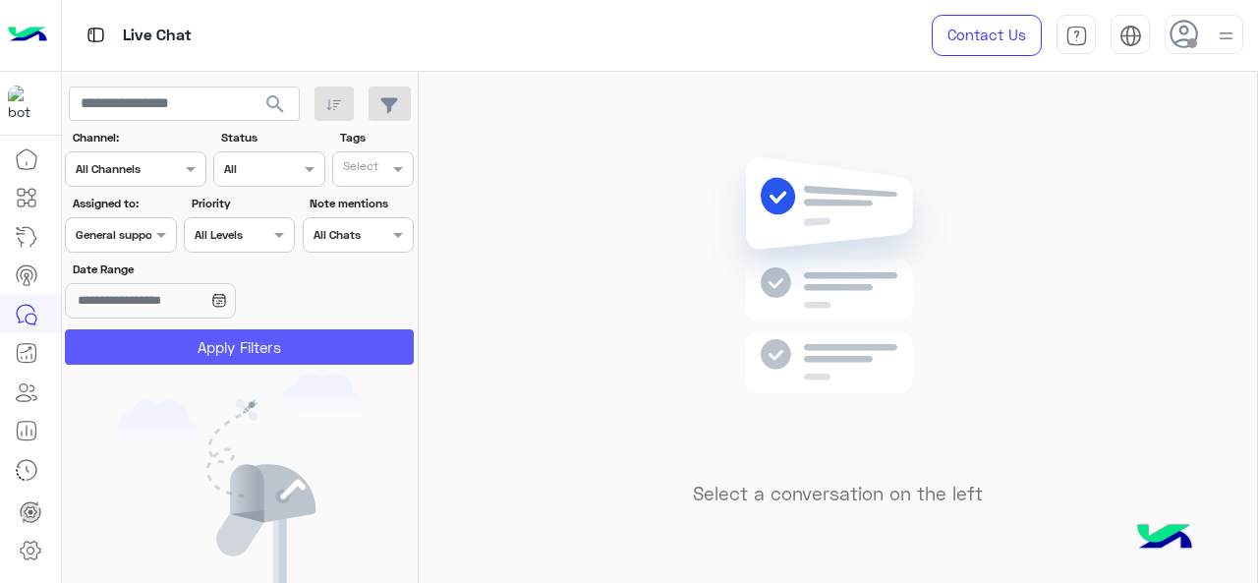
click at [175, 357] on button "Apply Filters" at bounding box center [239, 346] width 349 height 35
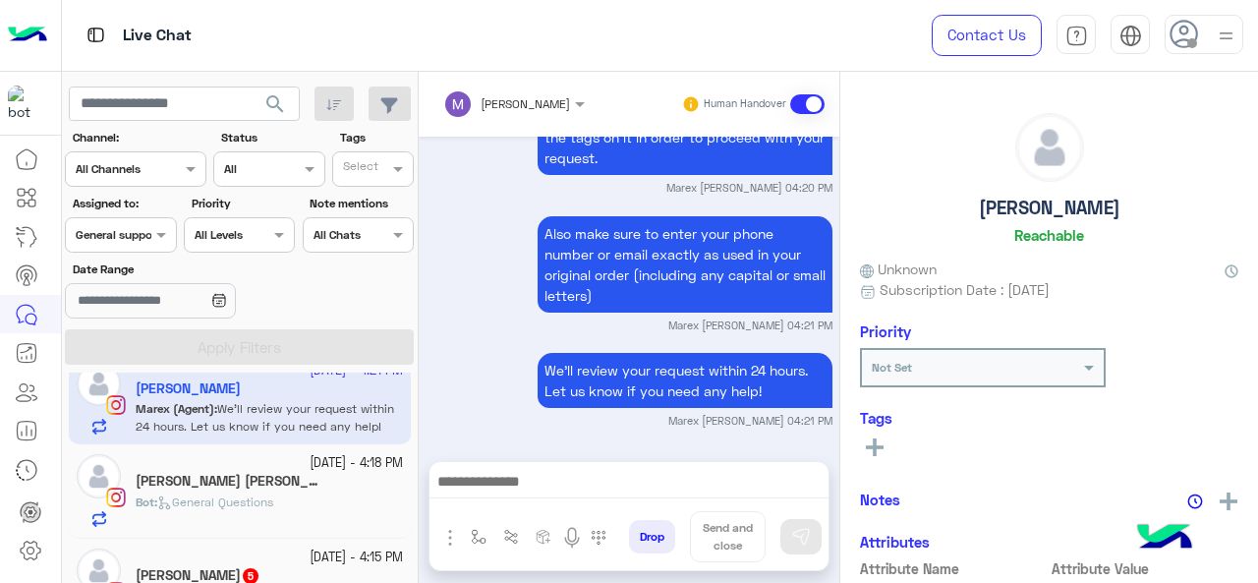
scroll to position [169, 0]
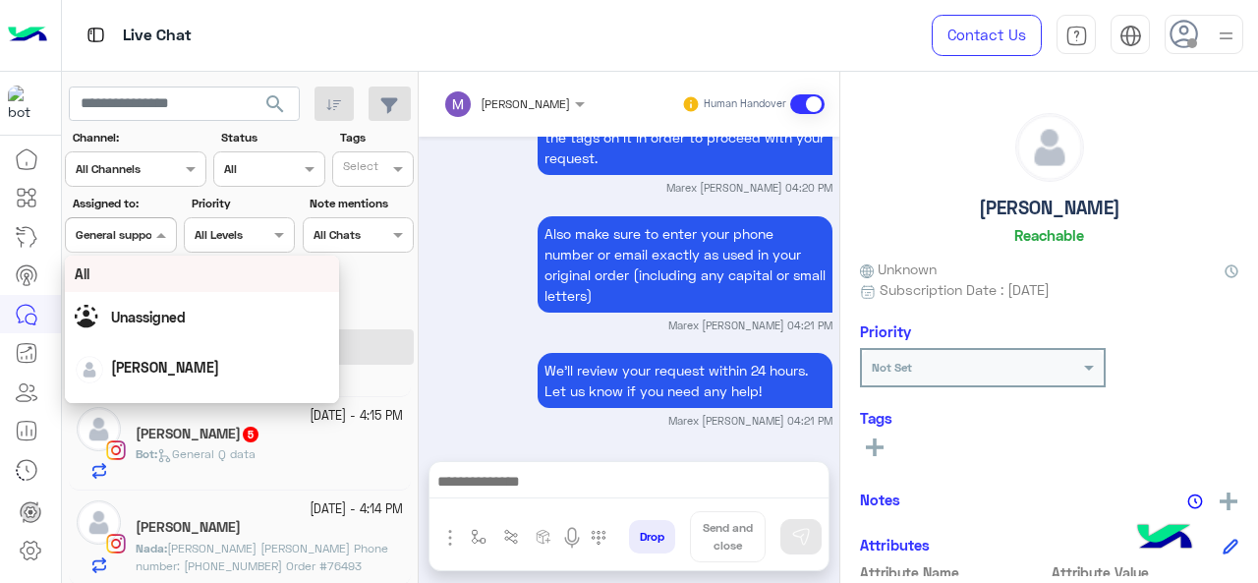
click at [152, 243] on span at bounding box center [163, 234] width 25 height 21
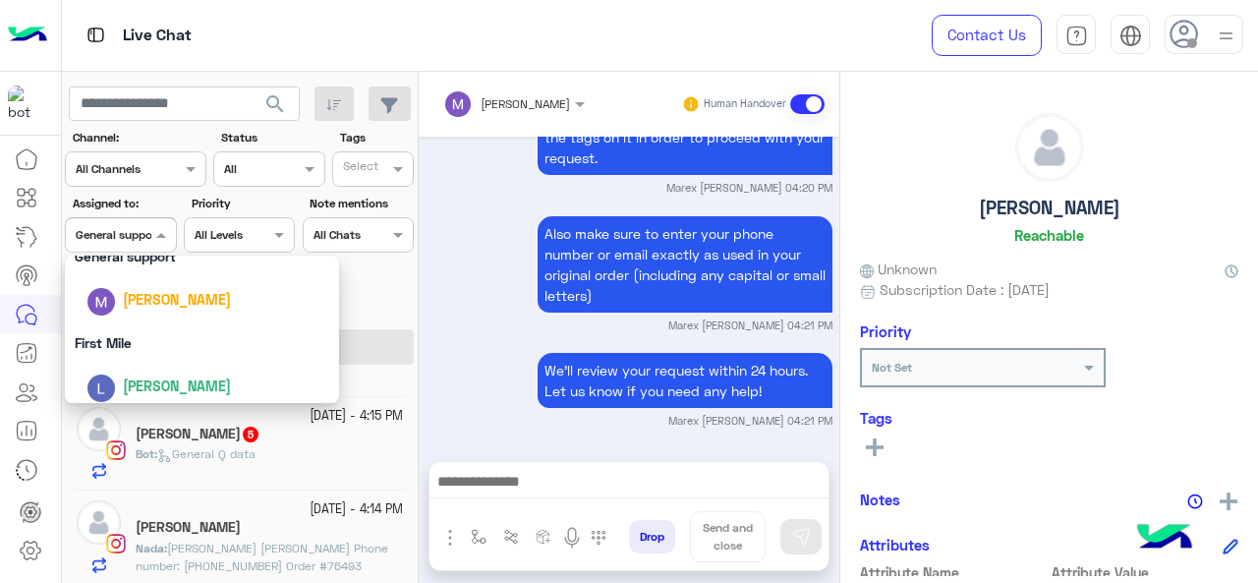
scroll to position [385, 0]
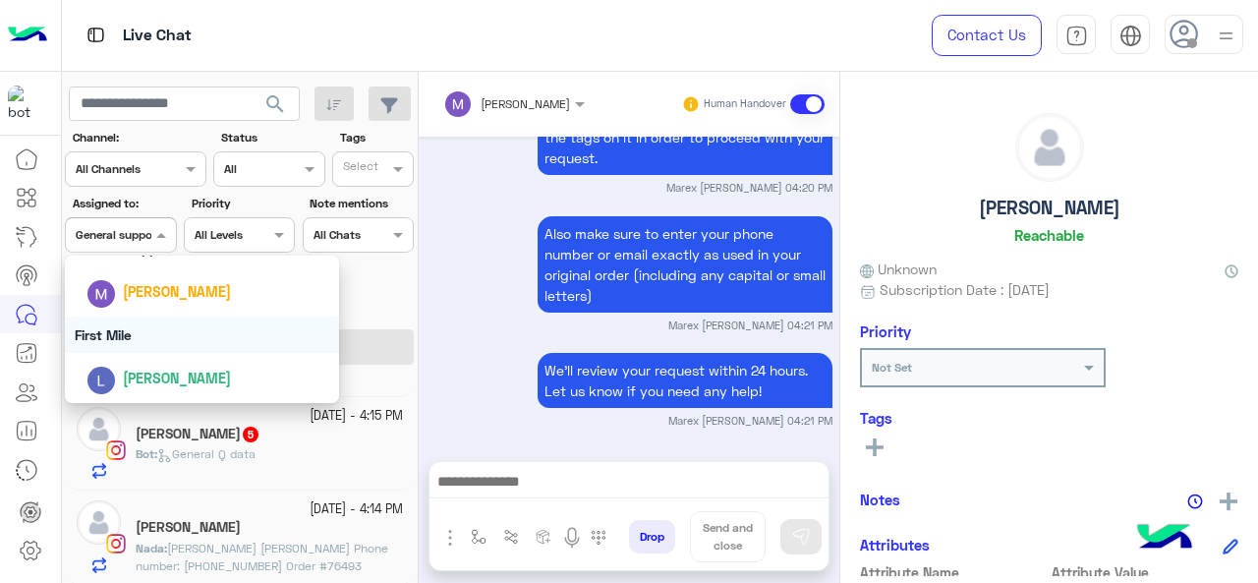
click at [141, 343] on div "First Mile" at bounding box center [202, 334] width 275 height 36
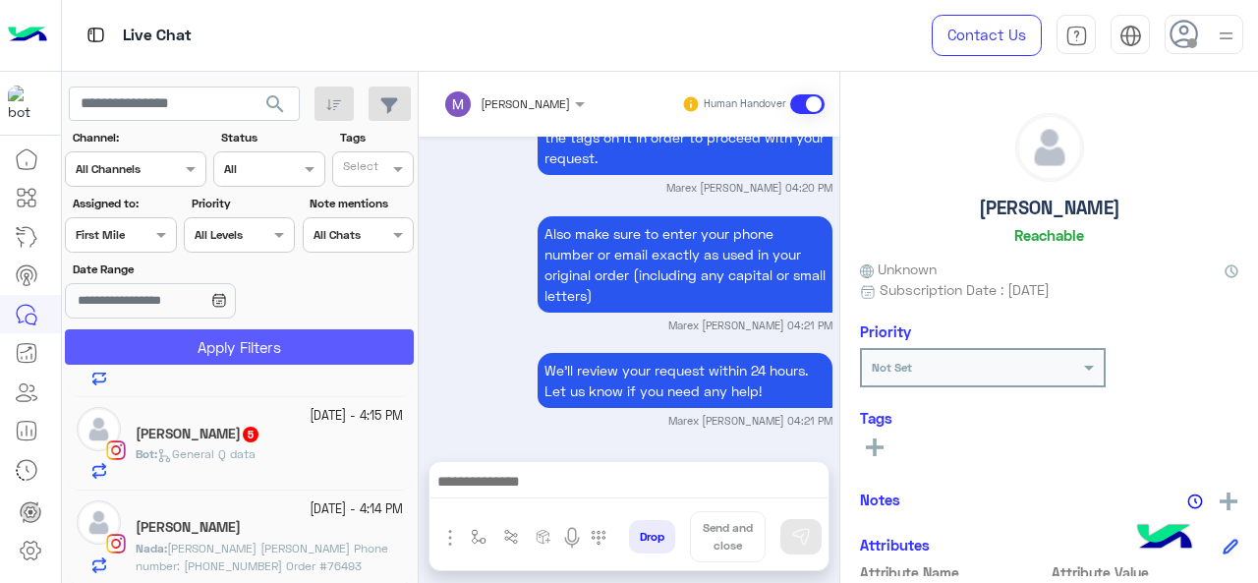
click at [141, 343] on button "Apply Filters" at bounding box center [239, 346] width 349 height 35
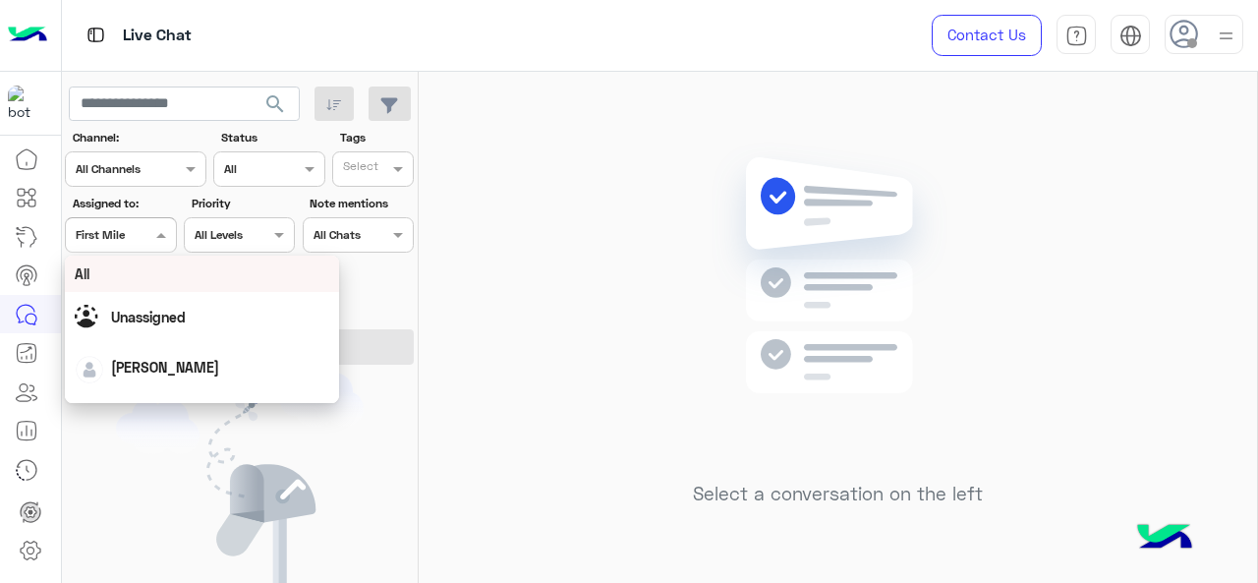
click at [132, 233] on div at bounding box center [120, 232] width 109 height 19
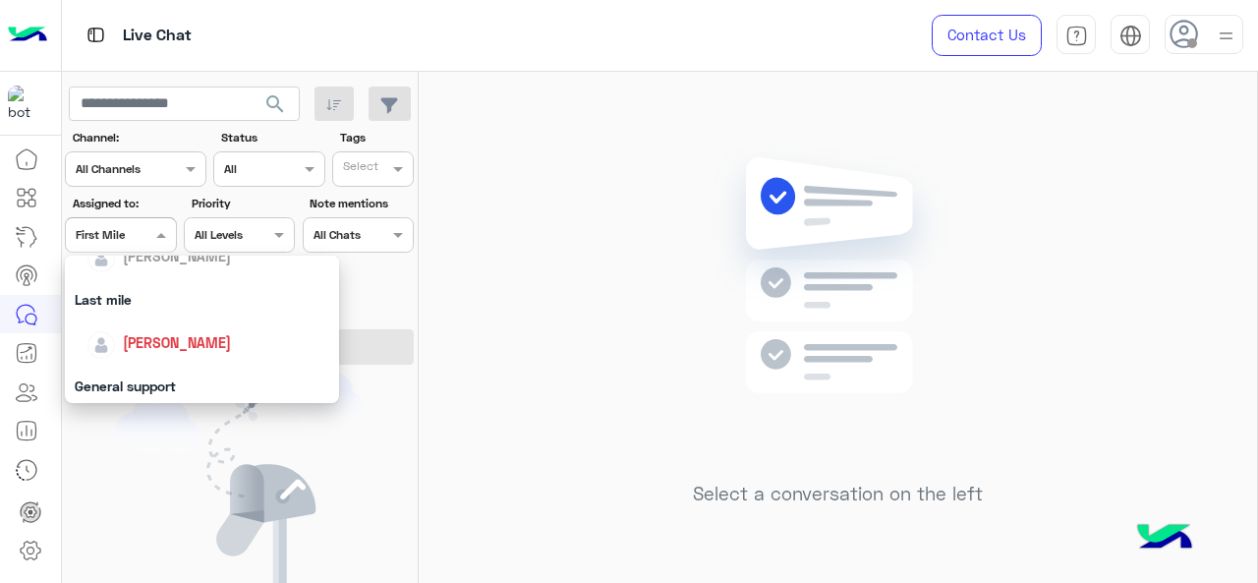
scroll to position [242, 0]
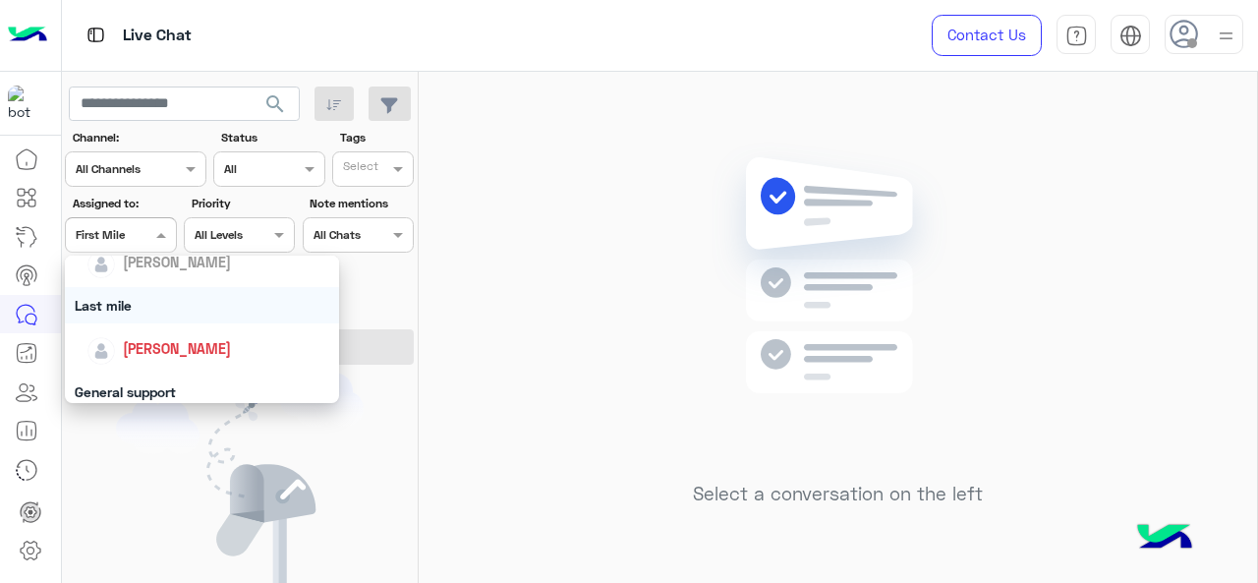
click at [140, 300] on div "Last mile" at bounding box center [202, 305] width 275 height 36
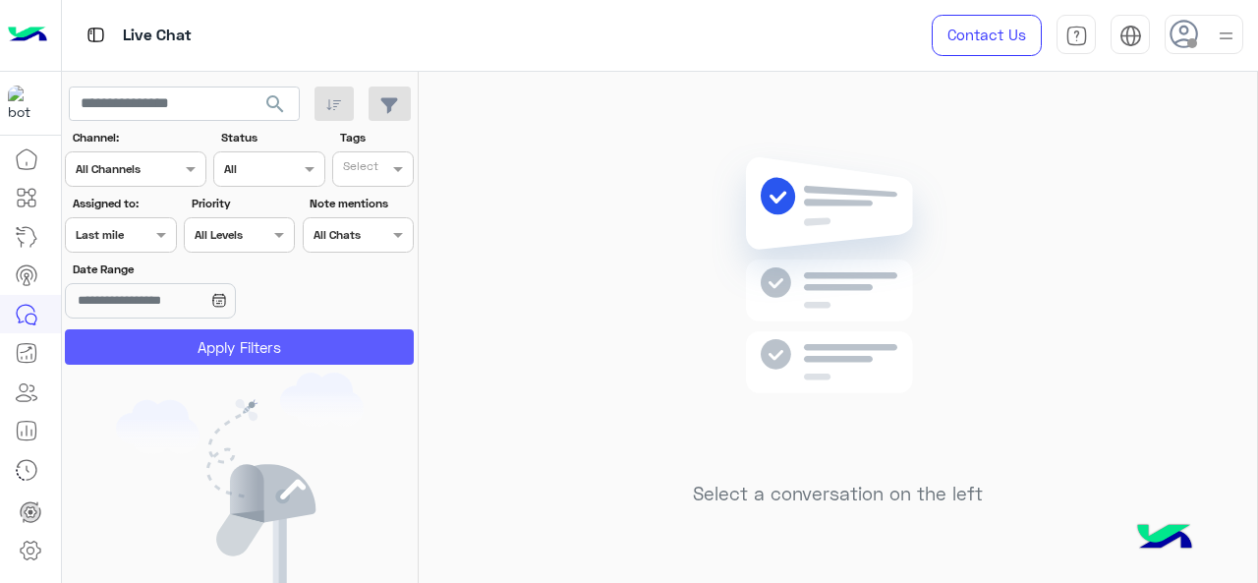
click at [154, 349] on button "Apply Filters" at bounding box center [239, 346] width 349 height 35
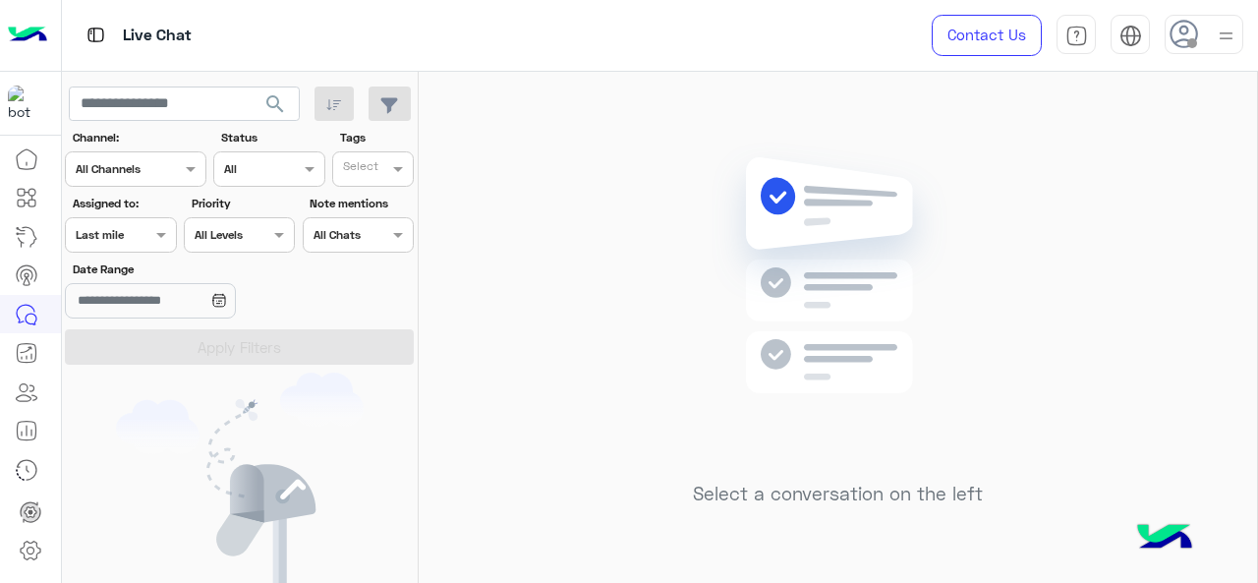
click at [121, 243] on div "Last mile" at bounding box center [100, 235] width 48 height 18
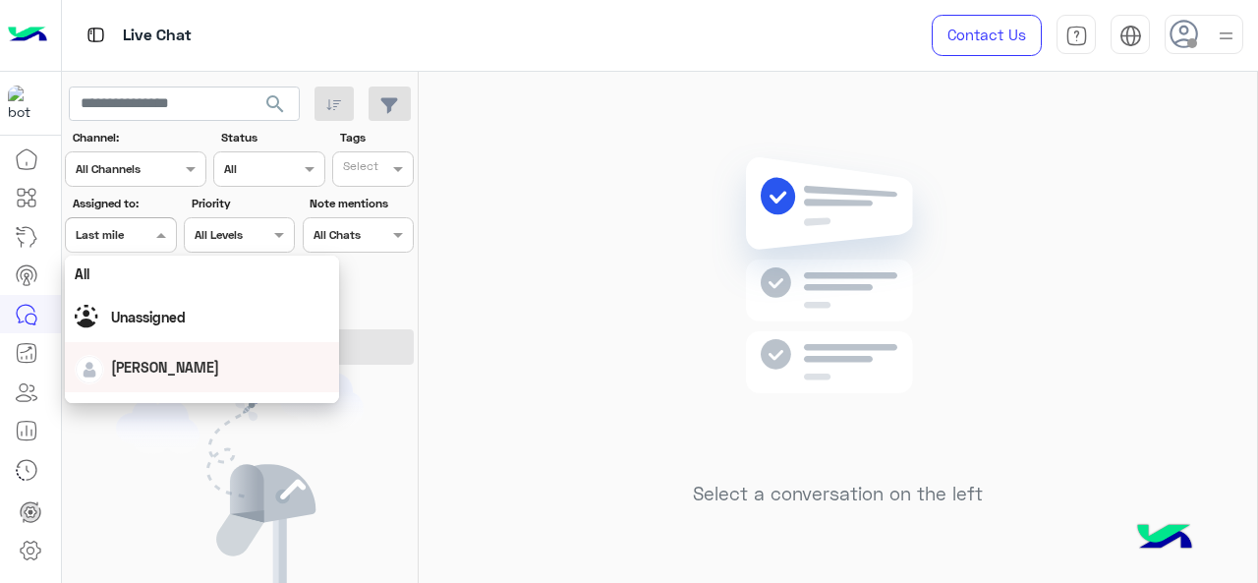
scroll to position [385, 0]
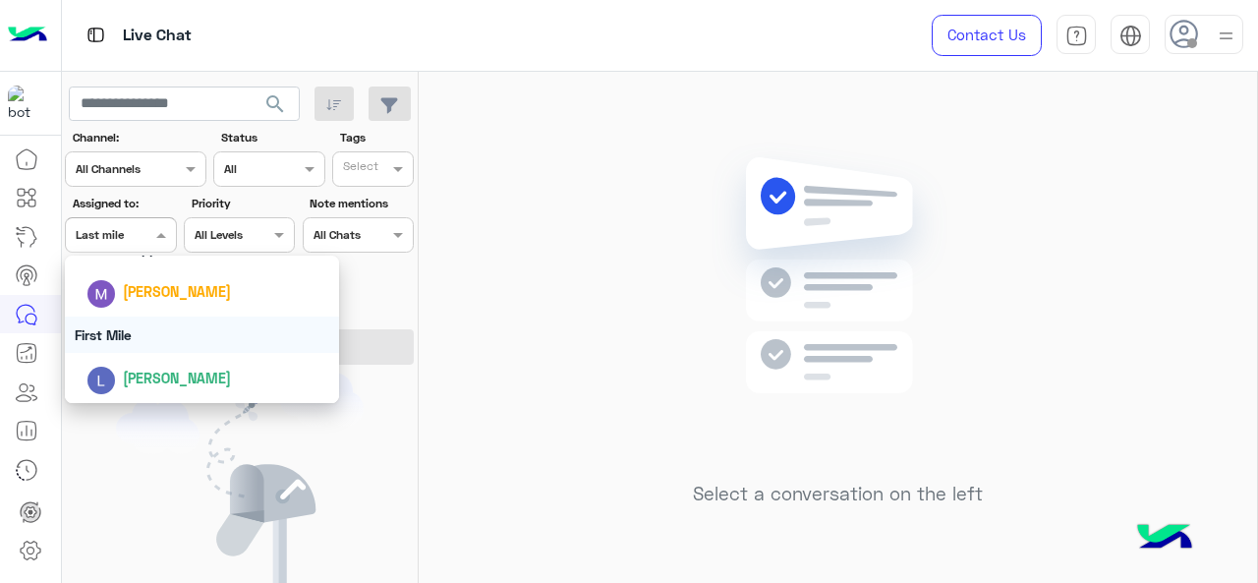
click at [139, 337] on div "First Mile" at bounding box center [202, 334] width 275 height 36
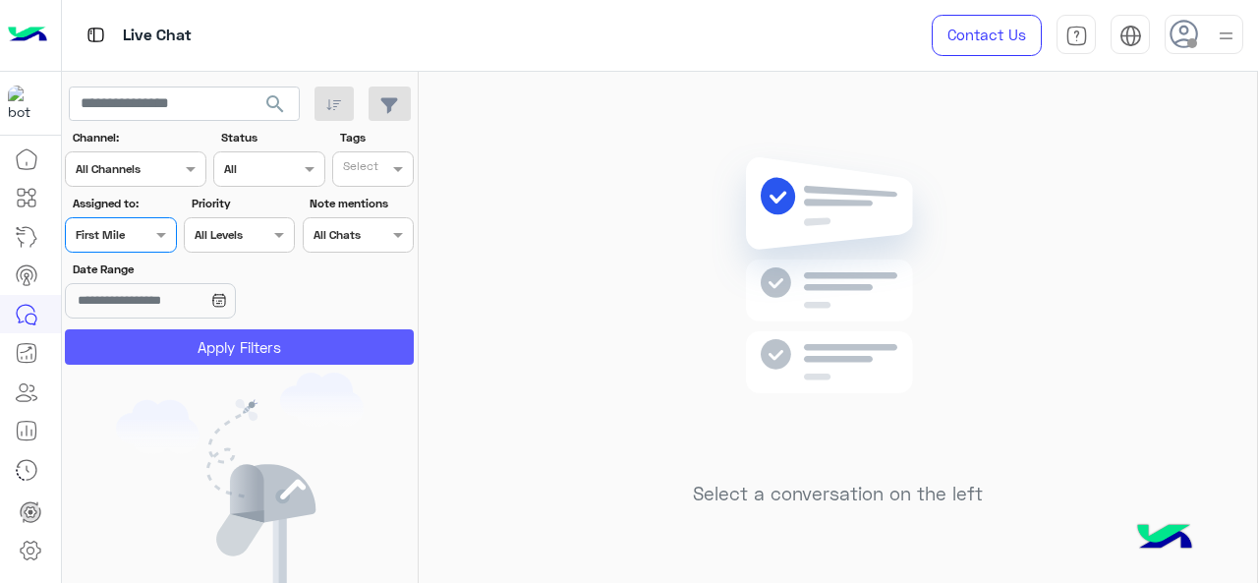
click at [139, 337] on button "Apply Filters" at bounding box center [239, 346] width 349 height 35
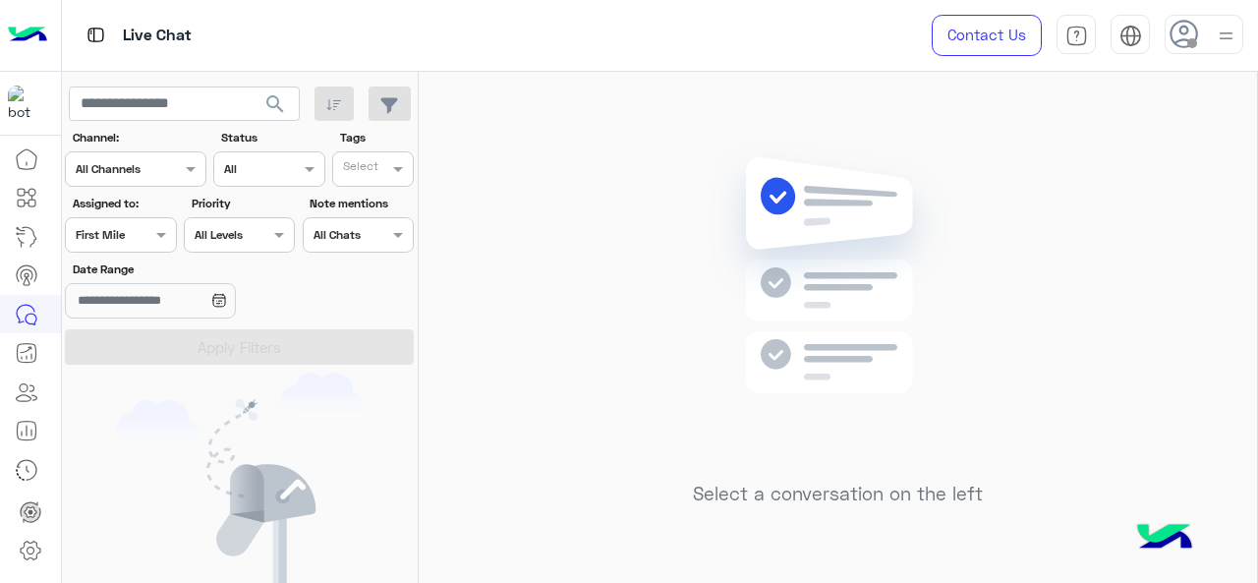
click at [151, 231] on span at bounding box center [163, 234] width 25 height 21
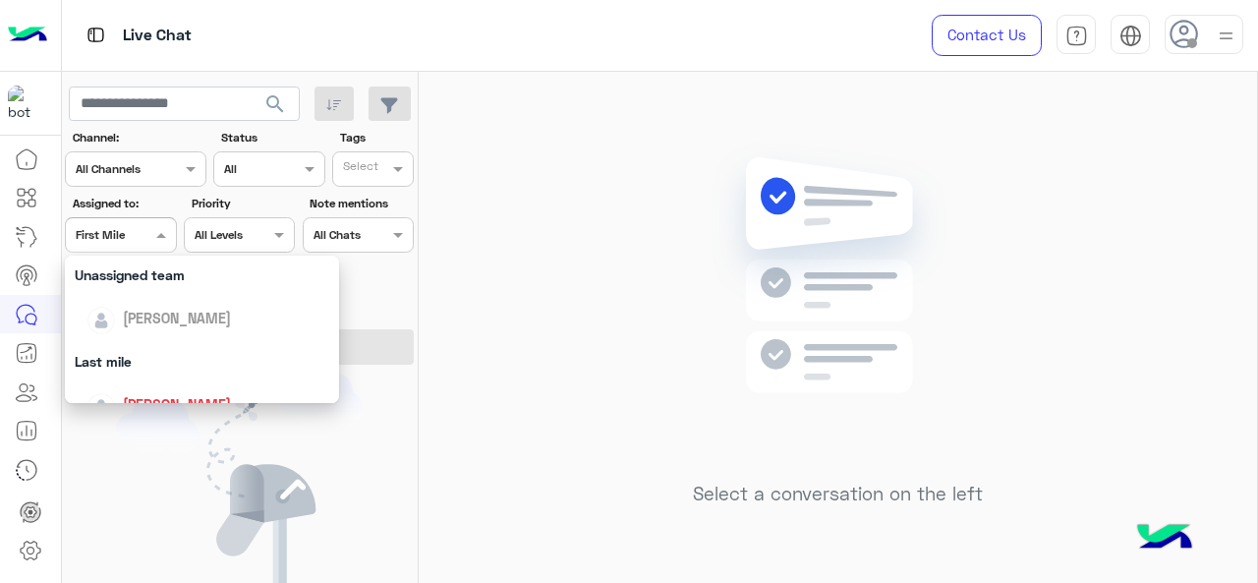
scroll to position [288, 0]
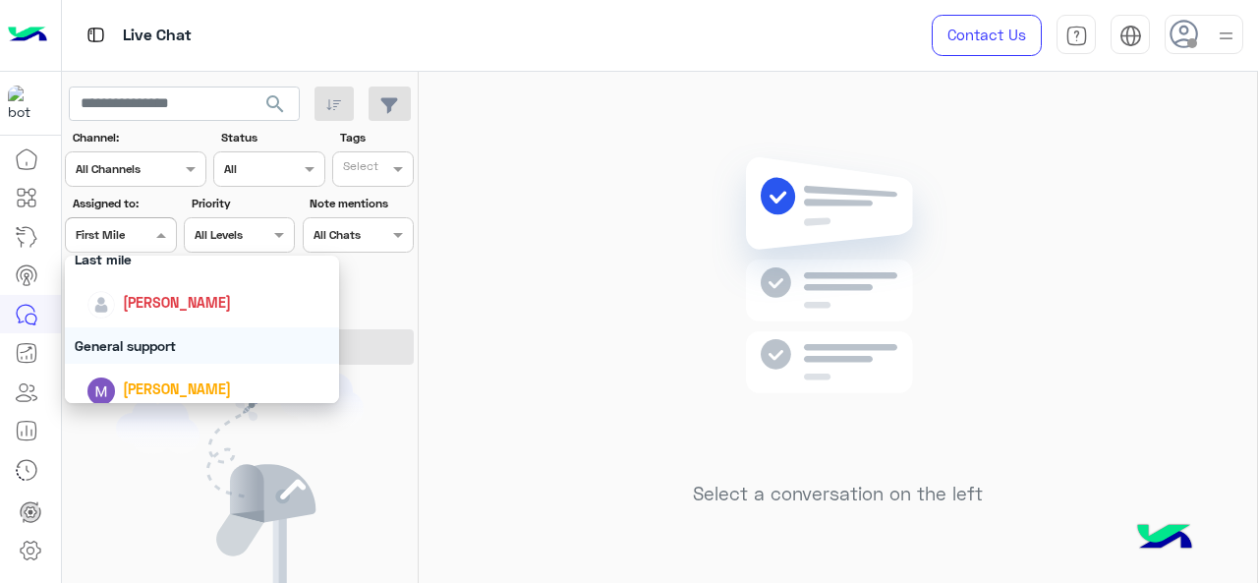
click at [167, 338] on div "General support" at bounding box center [202, 345] width 275 height 36
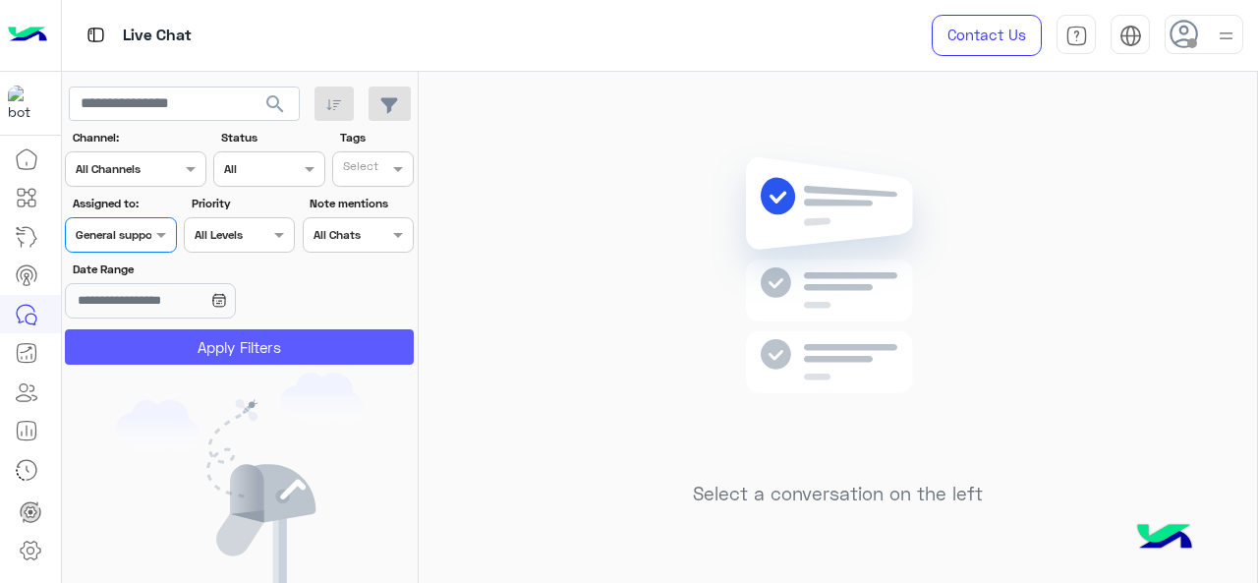
click at [167, 338] on button "Apply Filters" at bounding box center [239, 346] width 349 height 35
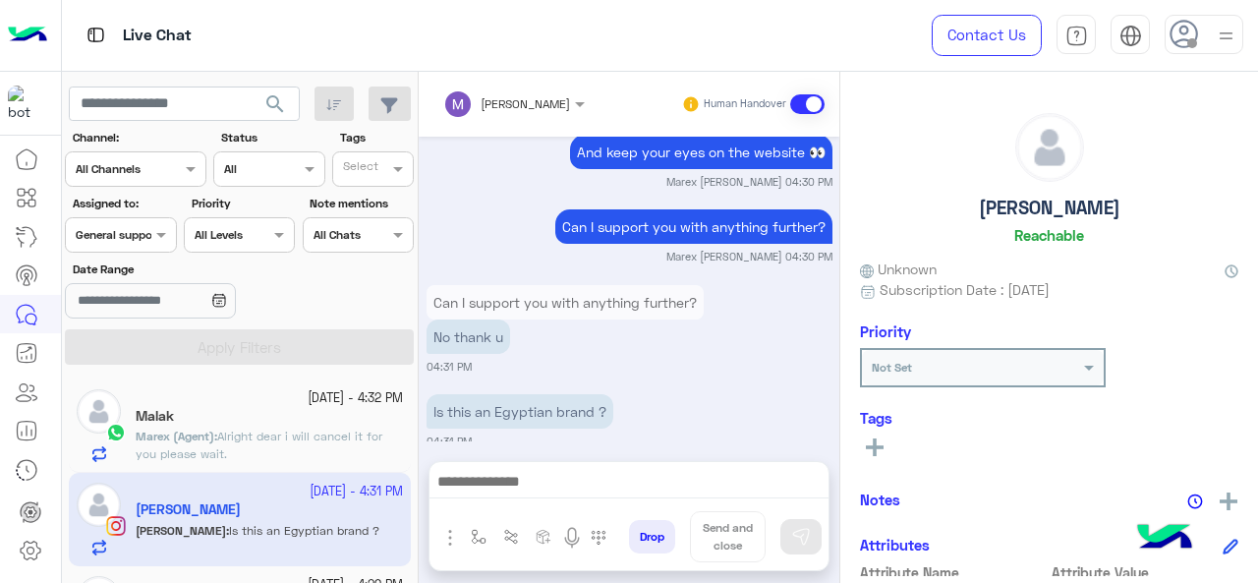
click at [249, 399] on div "11 October - 4:32 PM" at bounding box center [269, 398] width 267 height 19
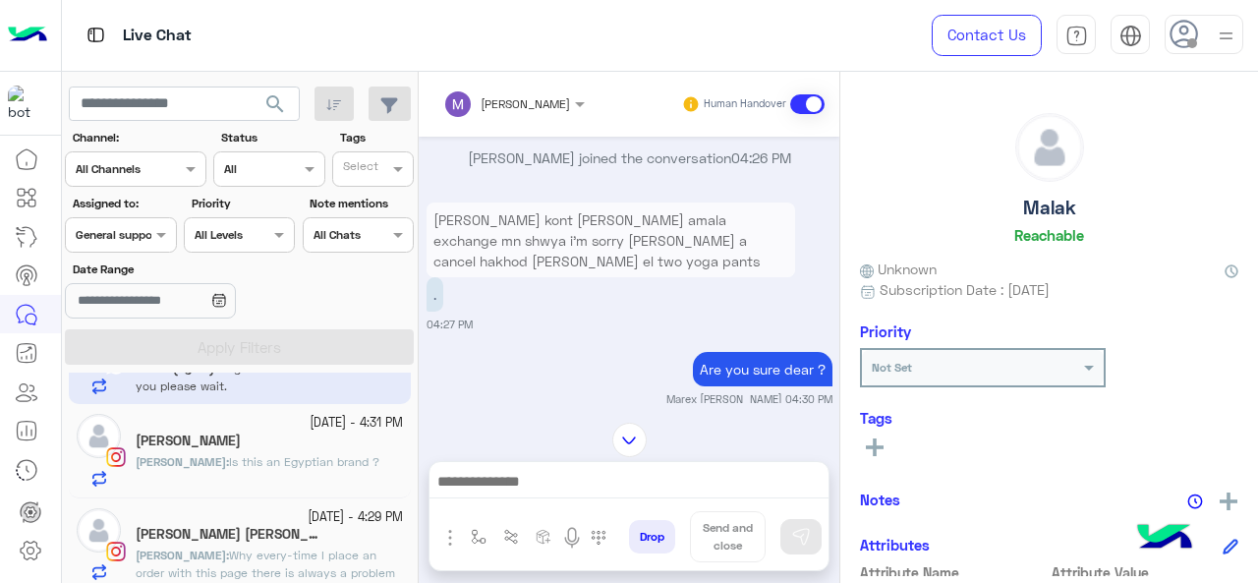
scroll to position [75, 0]
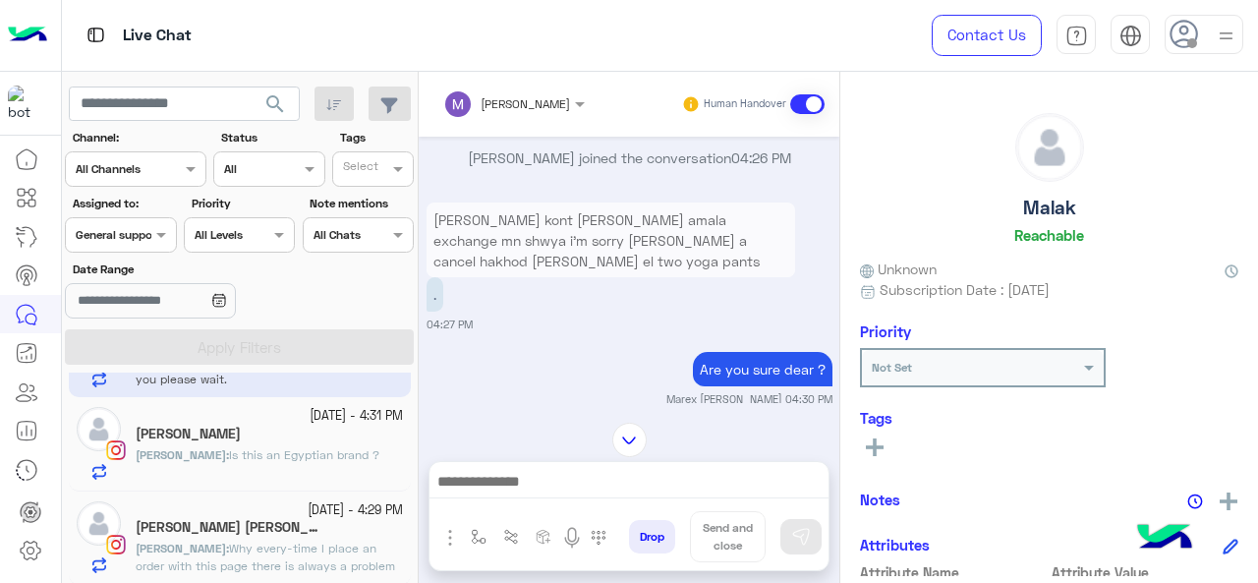
click at [287, 560] on span "Why every-time I place an order with this page there is always a problem with t…" at bounding box center [265, 565] width 259 height 50
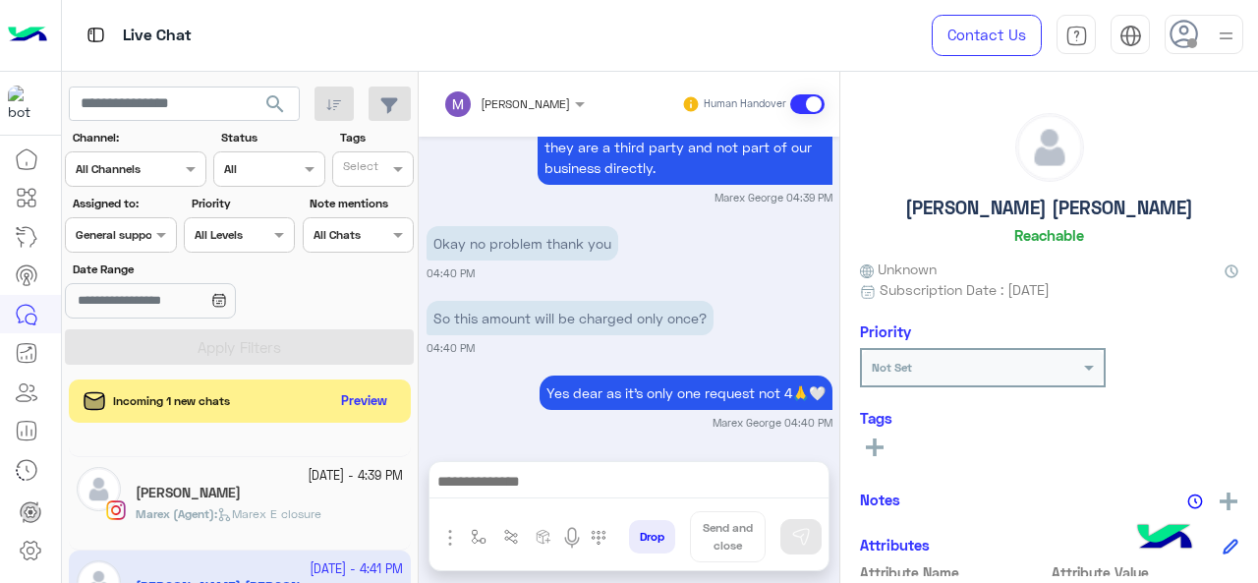
scroll to position [76, 0]
click at [140, 235] on div at bounding box center [120, 232] width 109 height 19
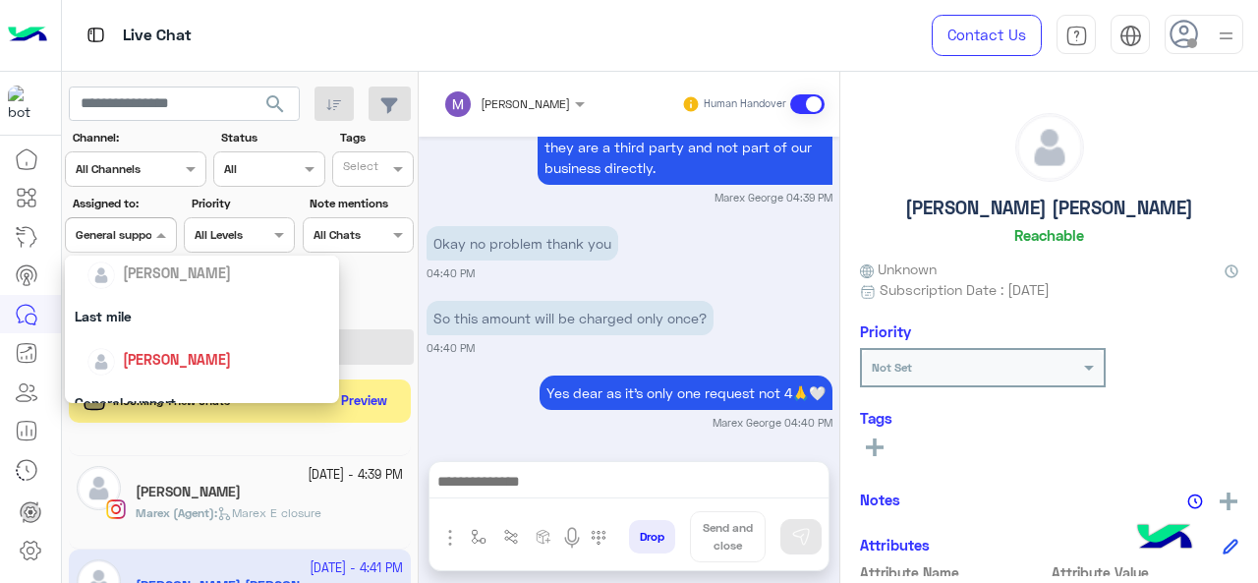
scroll to position [253, 0]
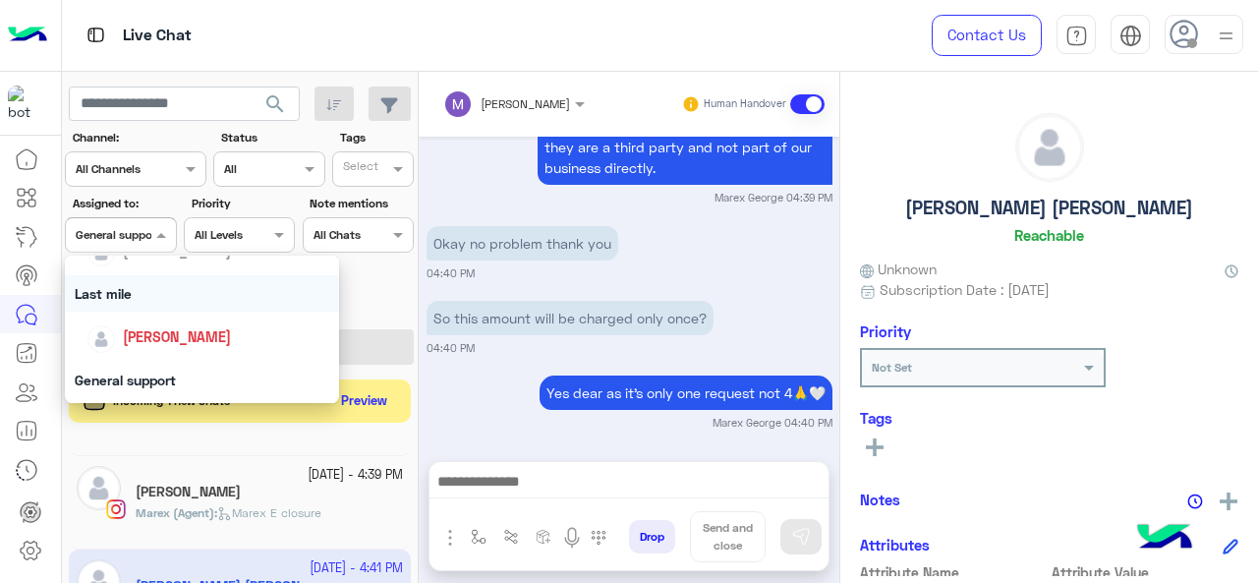
click at [141, 300] on div "Last mile" at bounding box center [202, 293] width 275 height 36
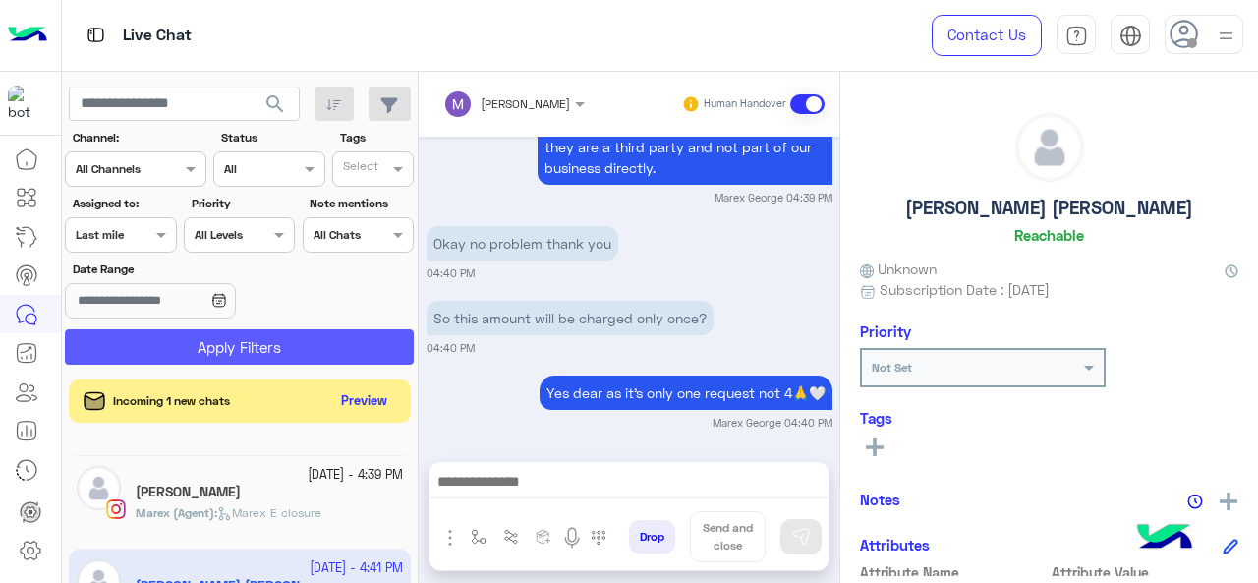
click at [161, 329] on button "Apply Filters" at bounding box center [239, 346] width 349 height 35
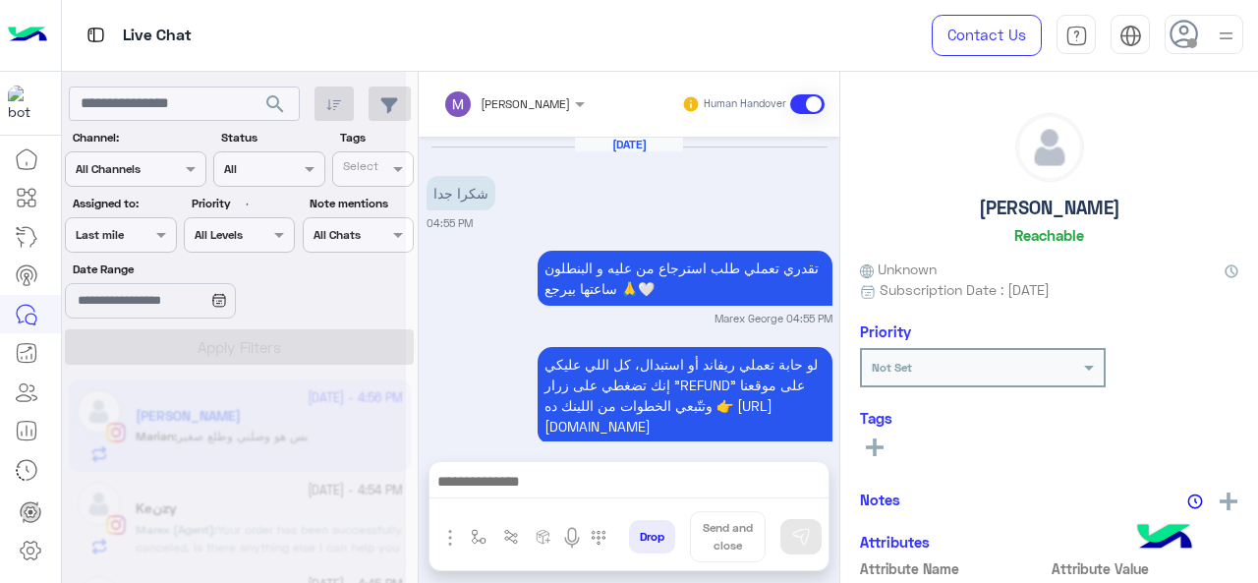
scroll to position [857, 0]
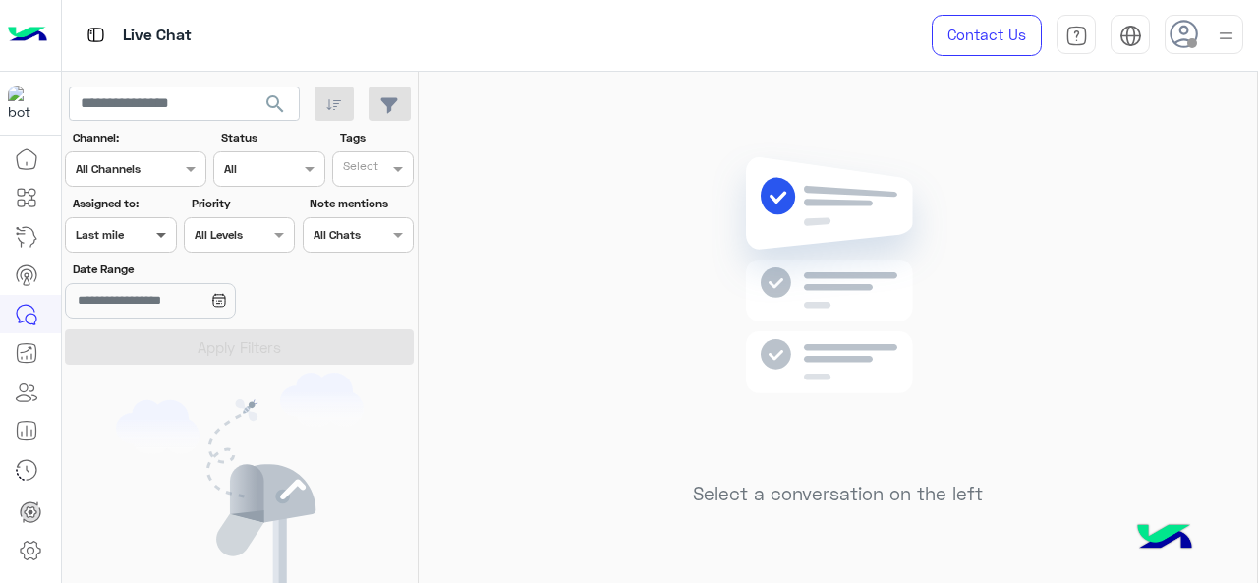
click at [166, 227] on span at bounding box center [163, 234] width 25 height 21
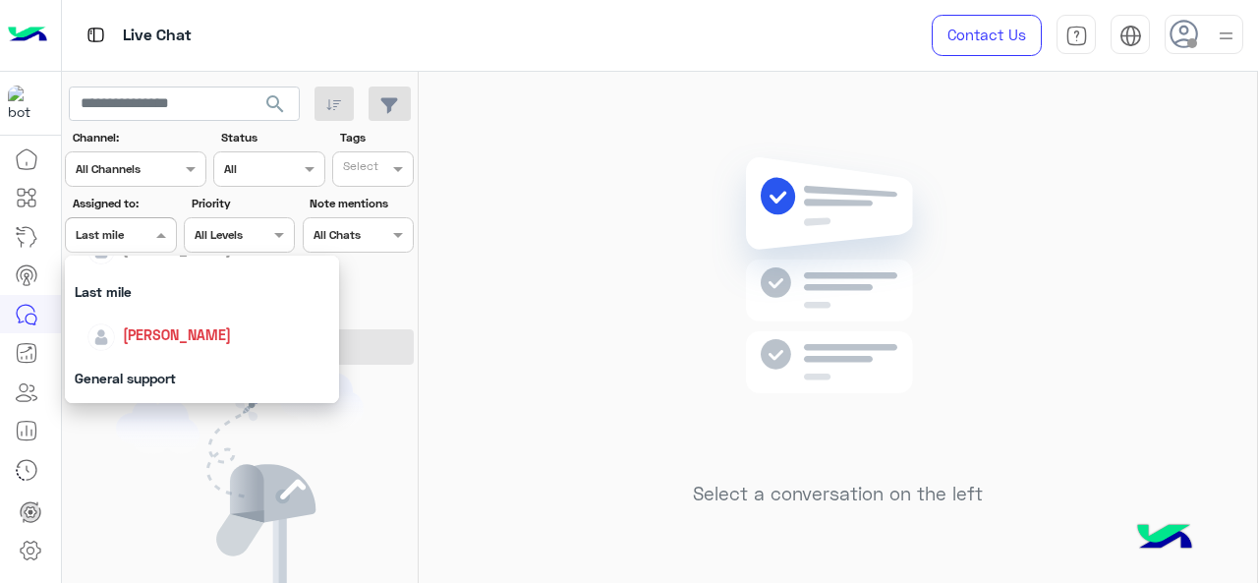
scroll to position [257, 0]
click at [183, 364] on div "General support" at bounding box center [202, 376] width 275 height 36
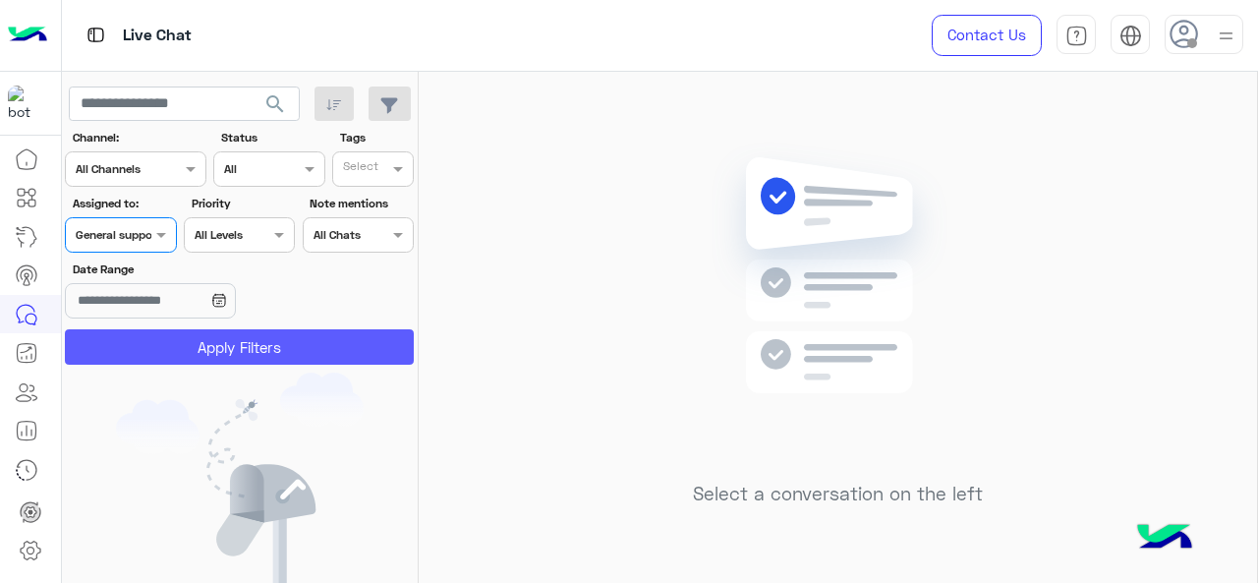
click at [202, 345] on button "Apply Filters" at bounding box center [239, 346] width 349 height 35
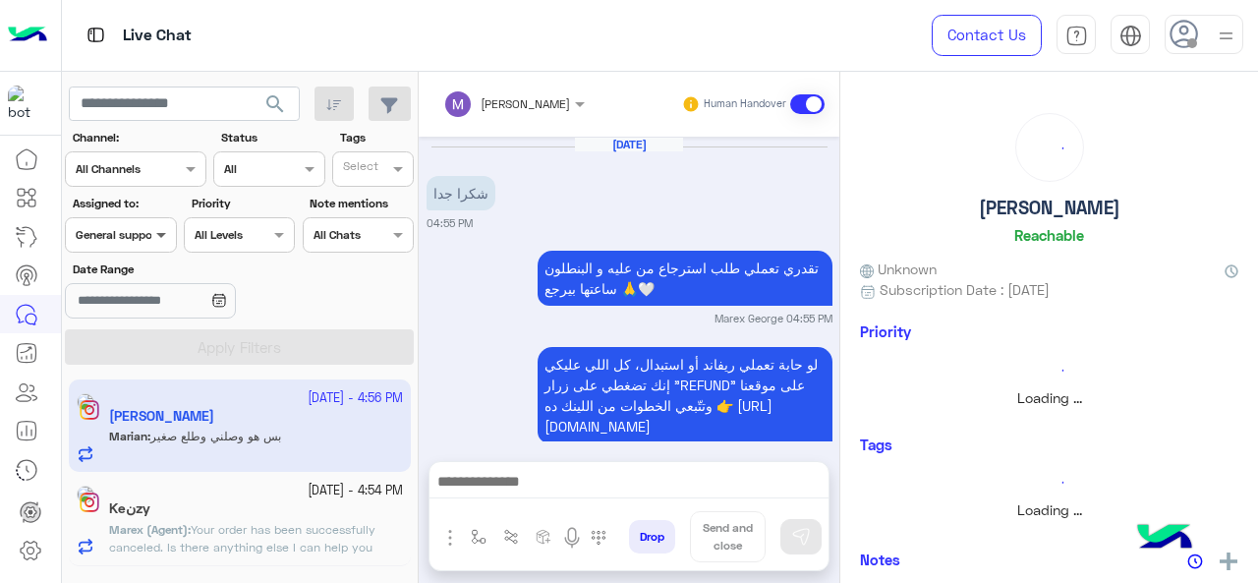
scroll to position [857, 0]
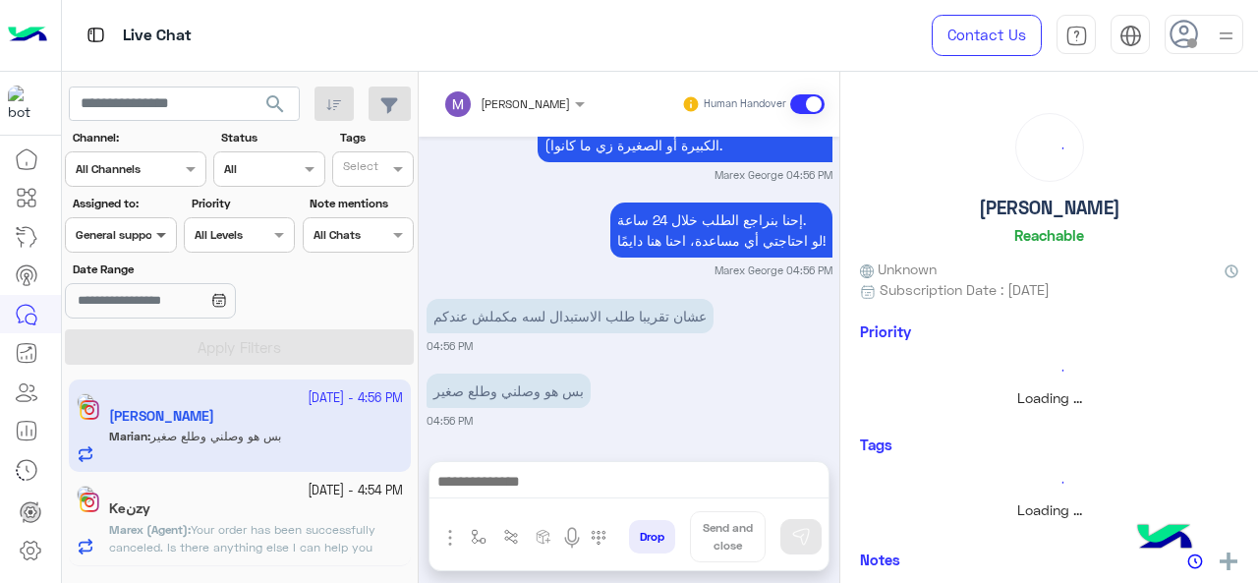
click at [155, 240] on span at bounding box center [163, 234] width 25 height 21
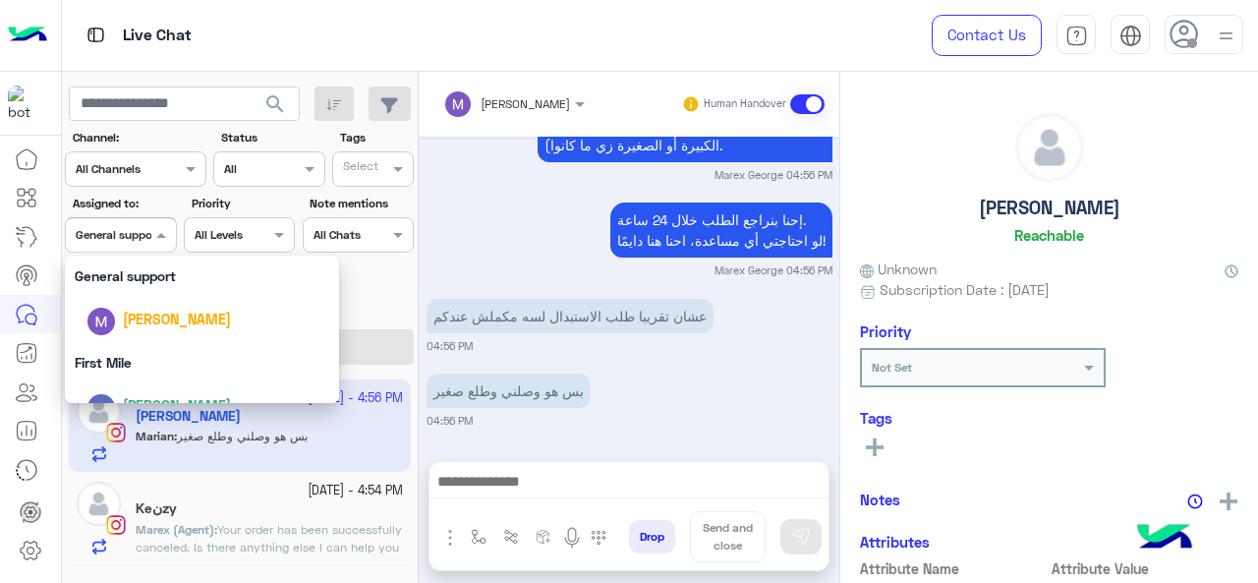
scroll to position [385, 0]
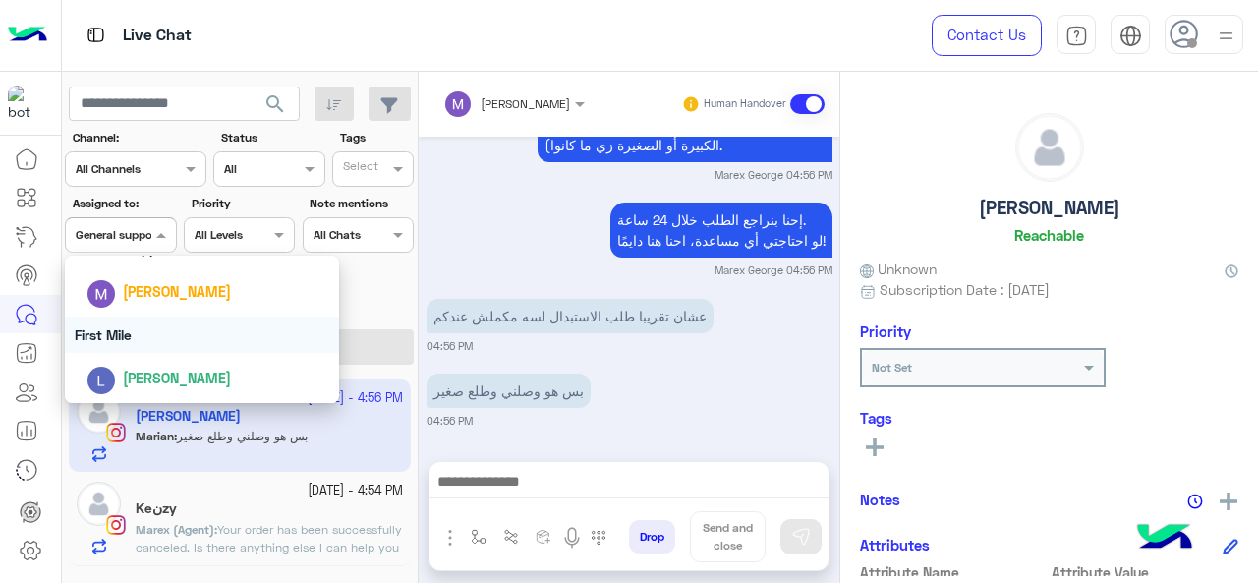
click at [169, 348] on div "First Mile" at bounding box center [202, 334] width 275 height 36
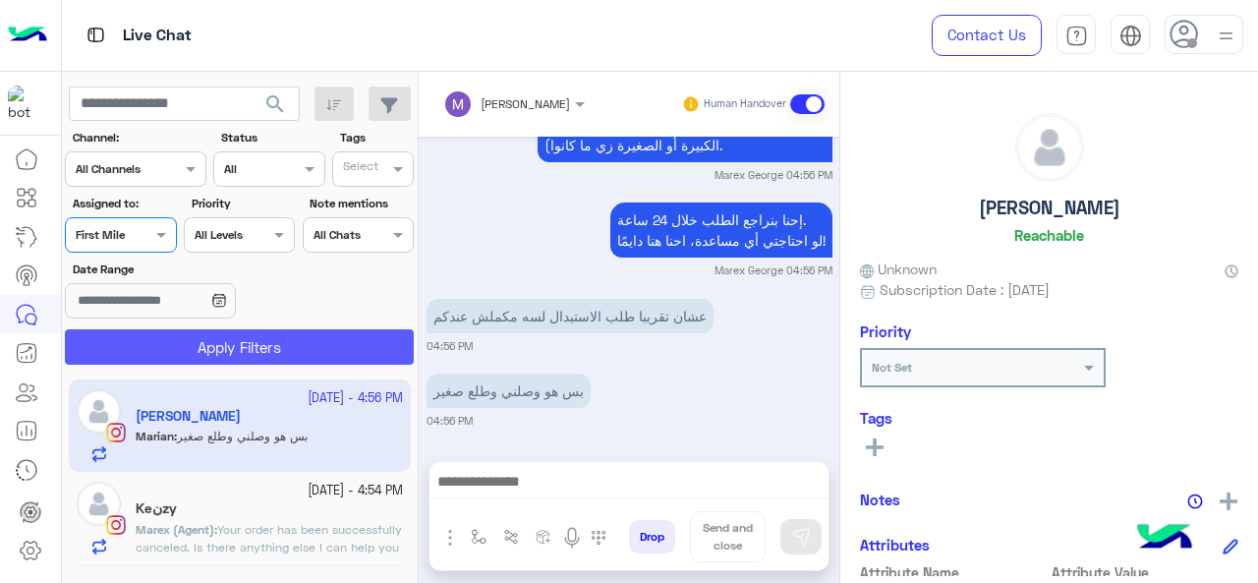
click at [175, 353] on button "Apply Filters" at bounding box center [239, 346] width 349 height 35
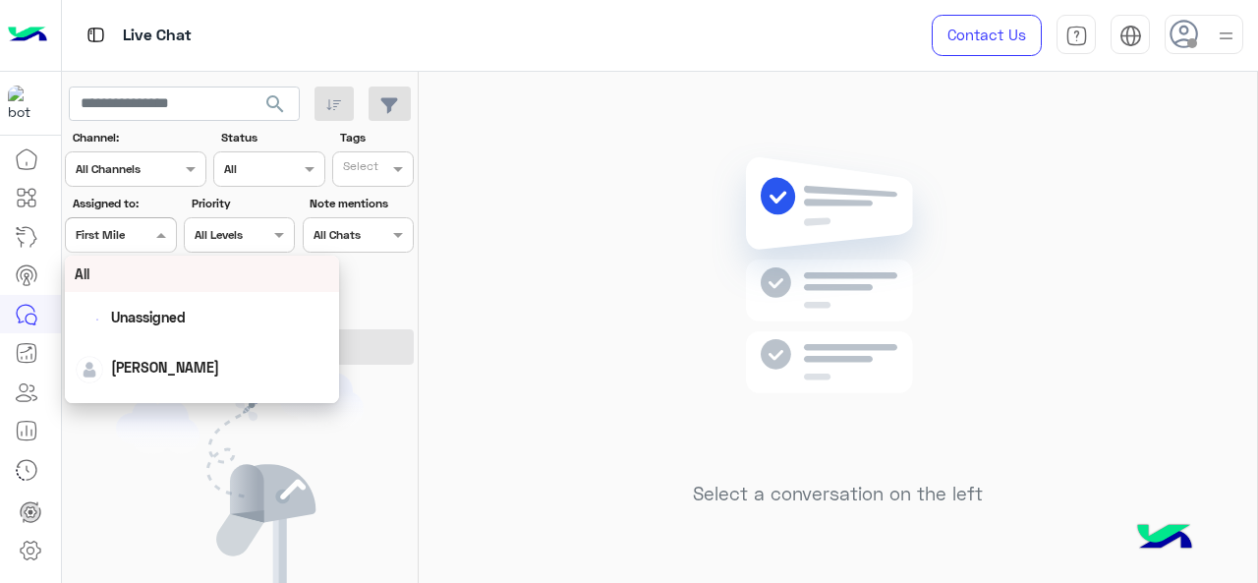
click at [121, 222] on div "Assigned on First Mile" at bounding box center [120, 234] width 111 height 35
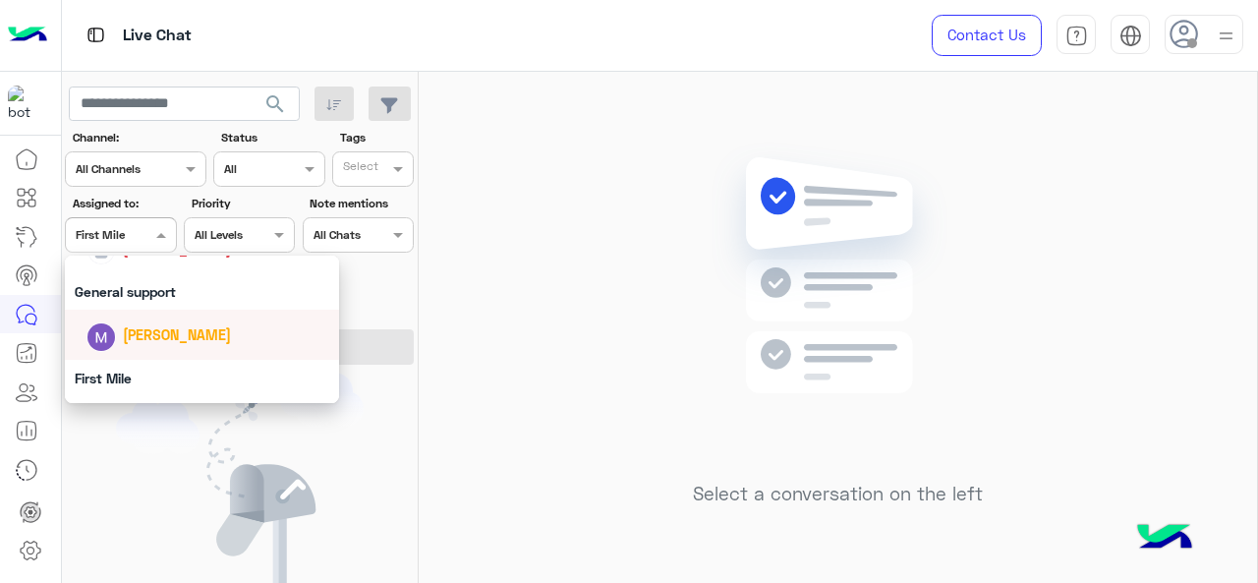
scroll to position [336, 0]
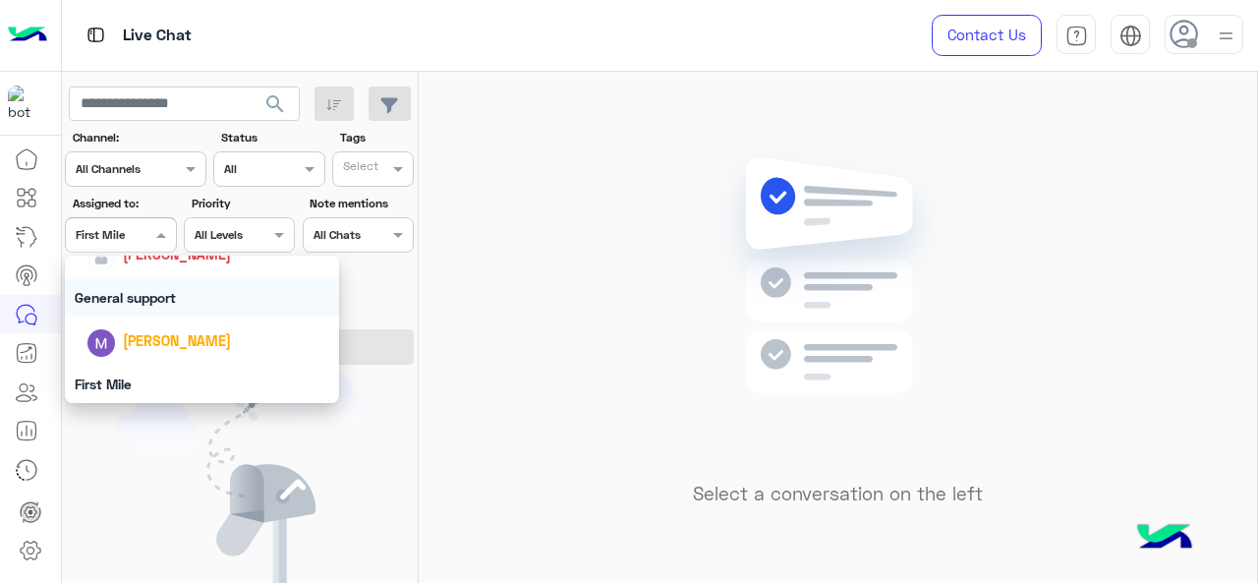
click at [134, 307] on div "General support" at bounding box center [202, 297] width 275 height 36
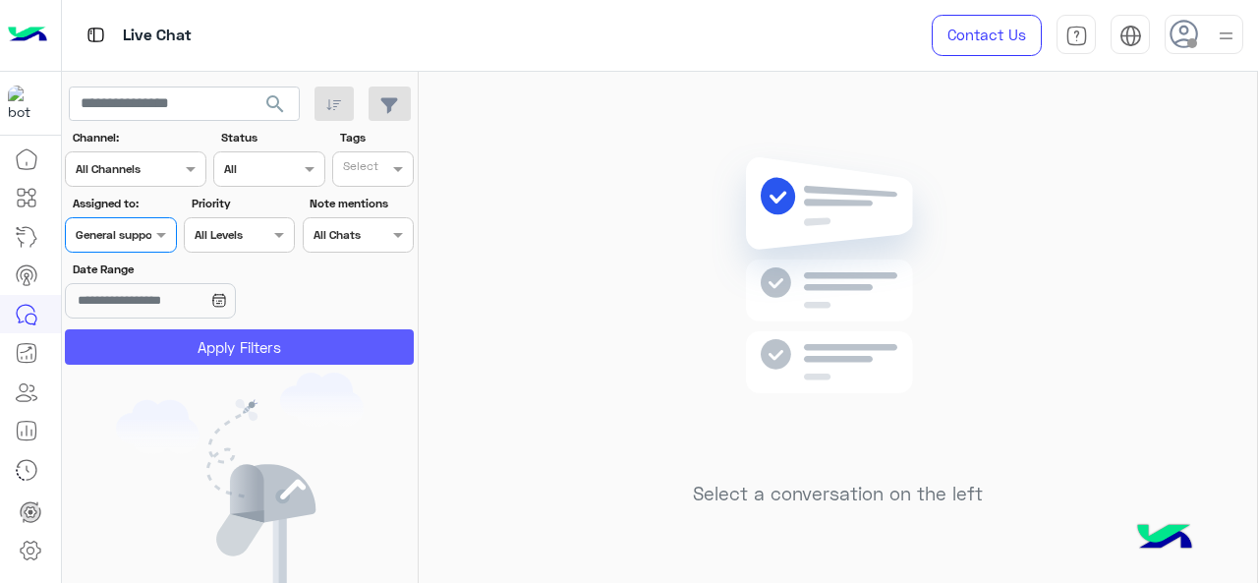
click at [138, 338] on button "Apply Filters" at bounding box center [239, 346] width 349 height 35
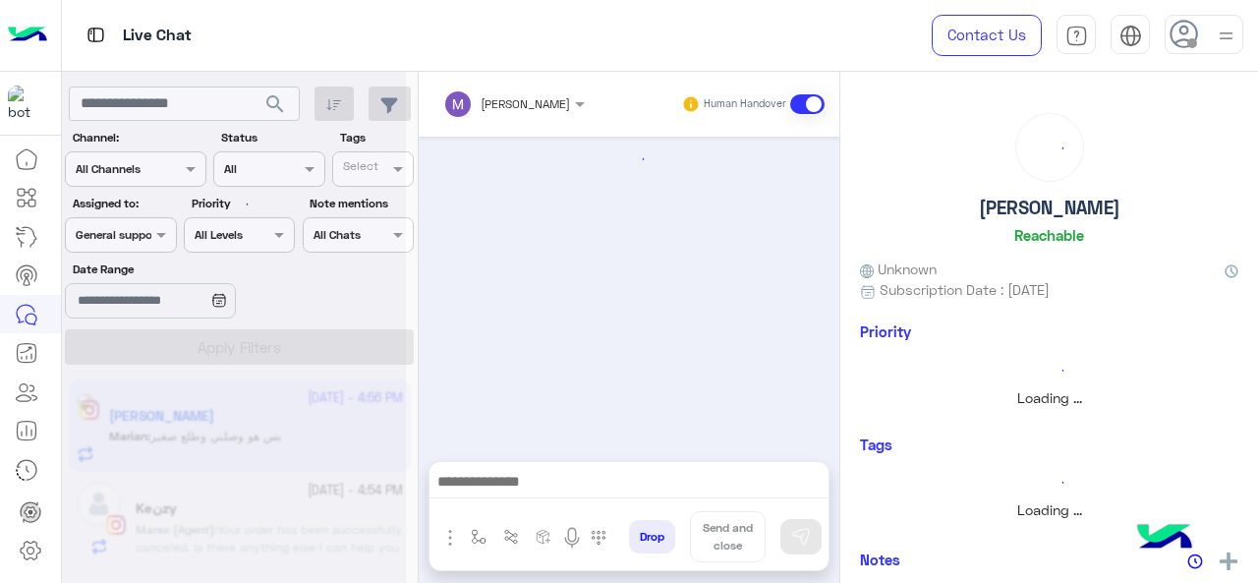
scroll to position [857, 0]
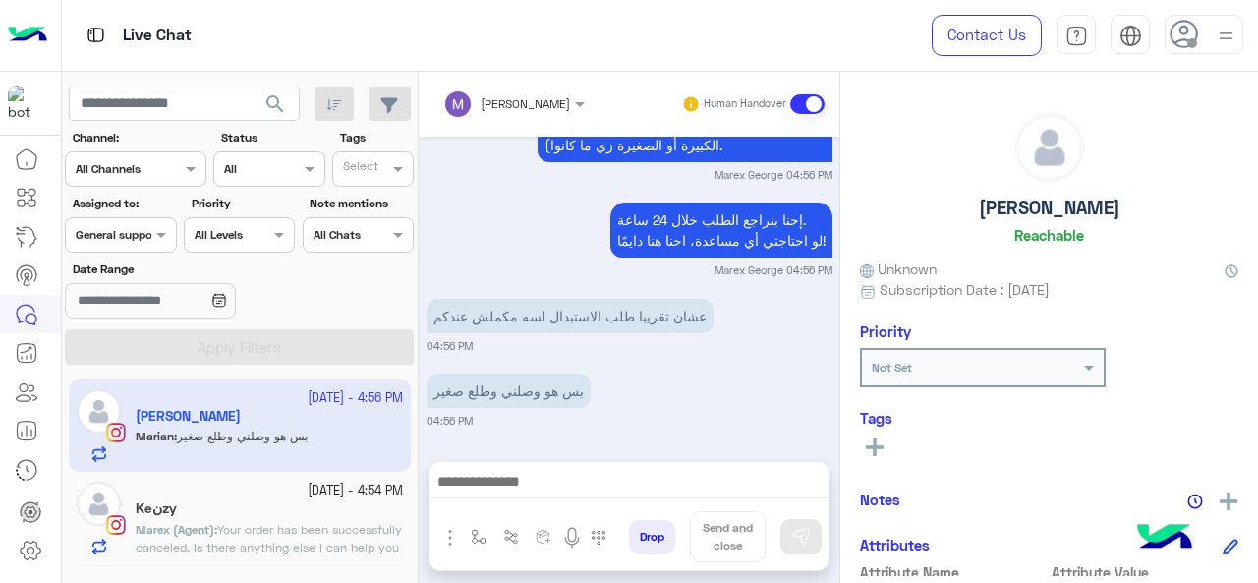
click at [232, 509] on div "Keنzy" at bounding box center [269, 510] width 267 height 21
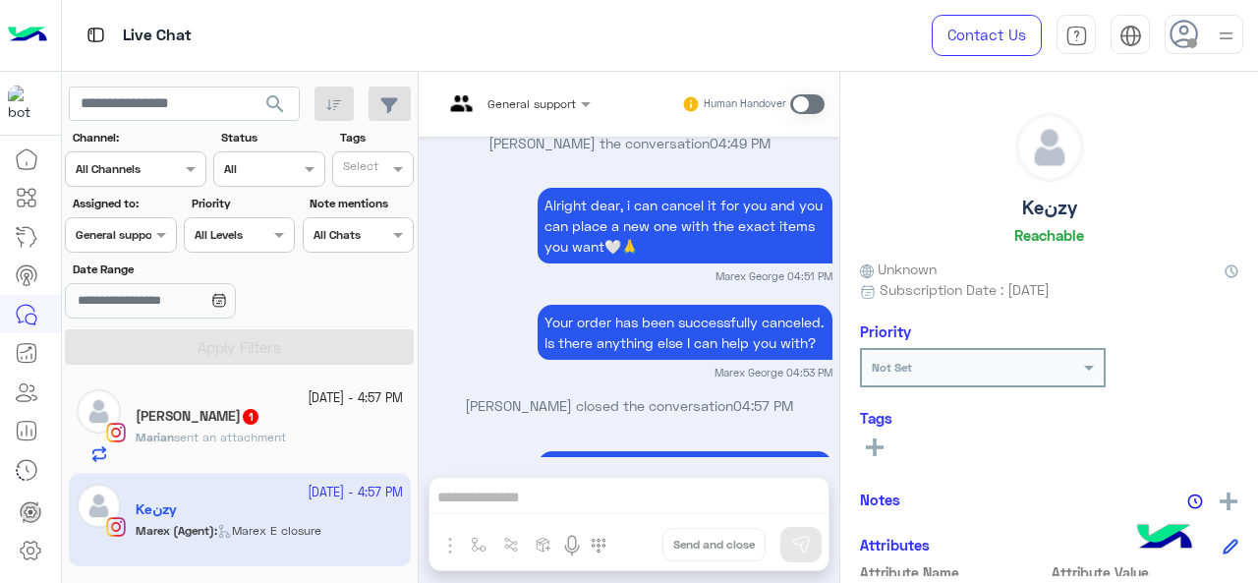
scroll to position [1159, 0]
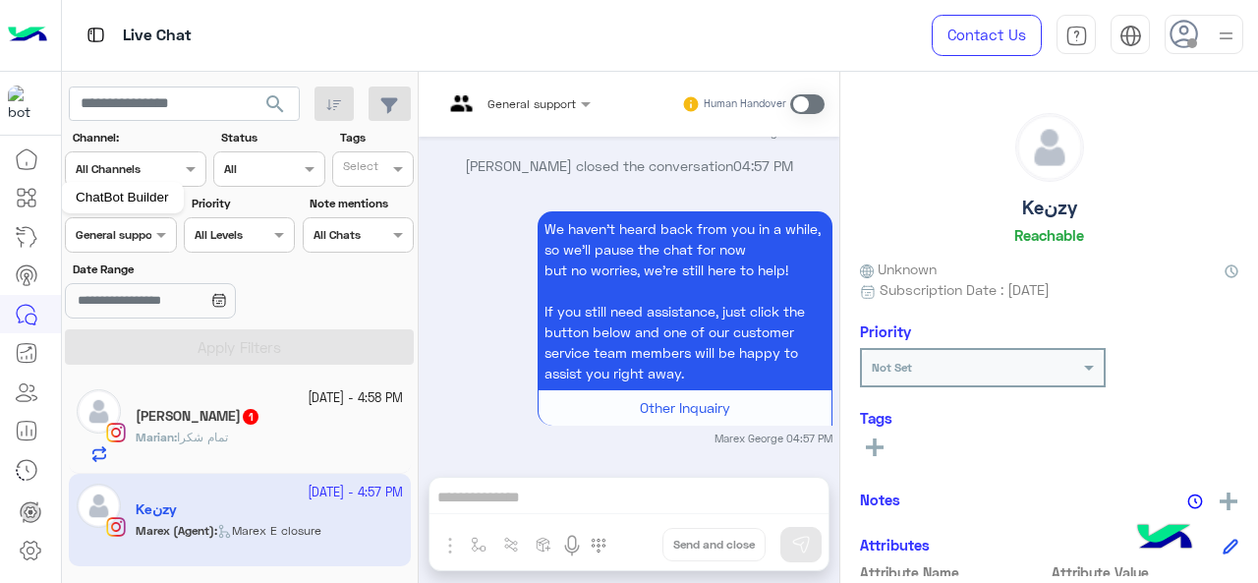
click at [31, 195] on icon at bounding box center [31, 192] width 7 height 7
